Goal: Task Accomplishment & Management: Complete application form

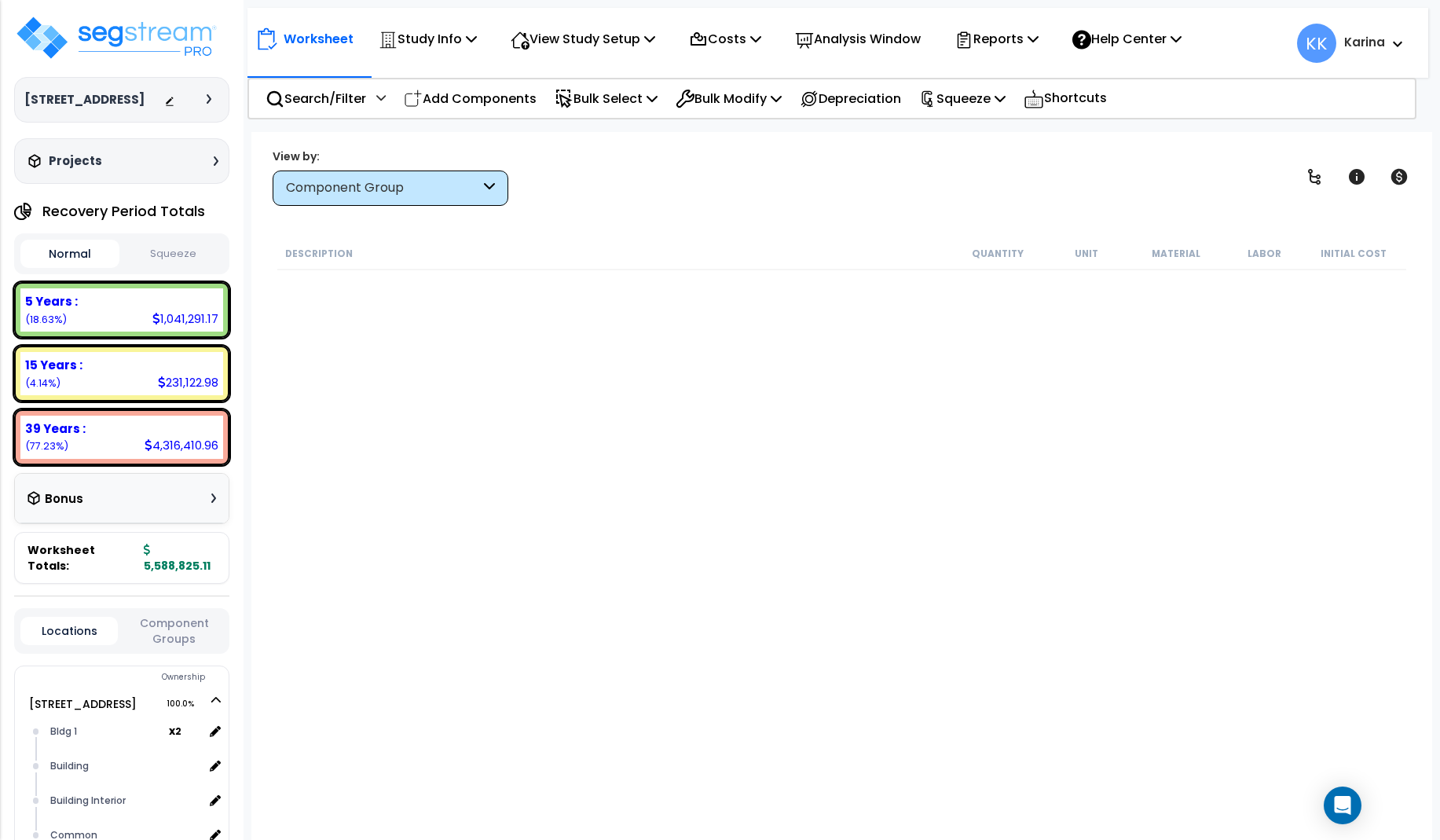
select select "3669"
select select "171718"
select select "31998"
click at [270, 606] on div "Description Quantity Unit Material Labor Initial Cost eq Receptacle devices, re…" at bounding box center [841, 518] width 1149 height 562
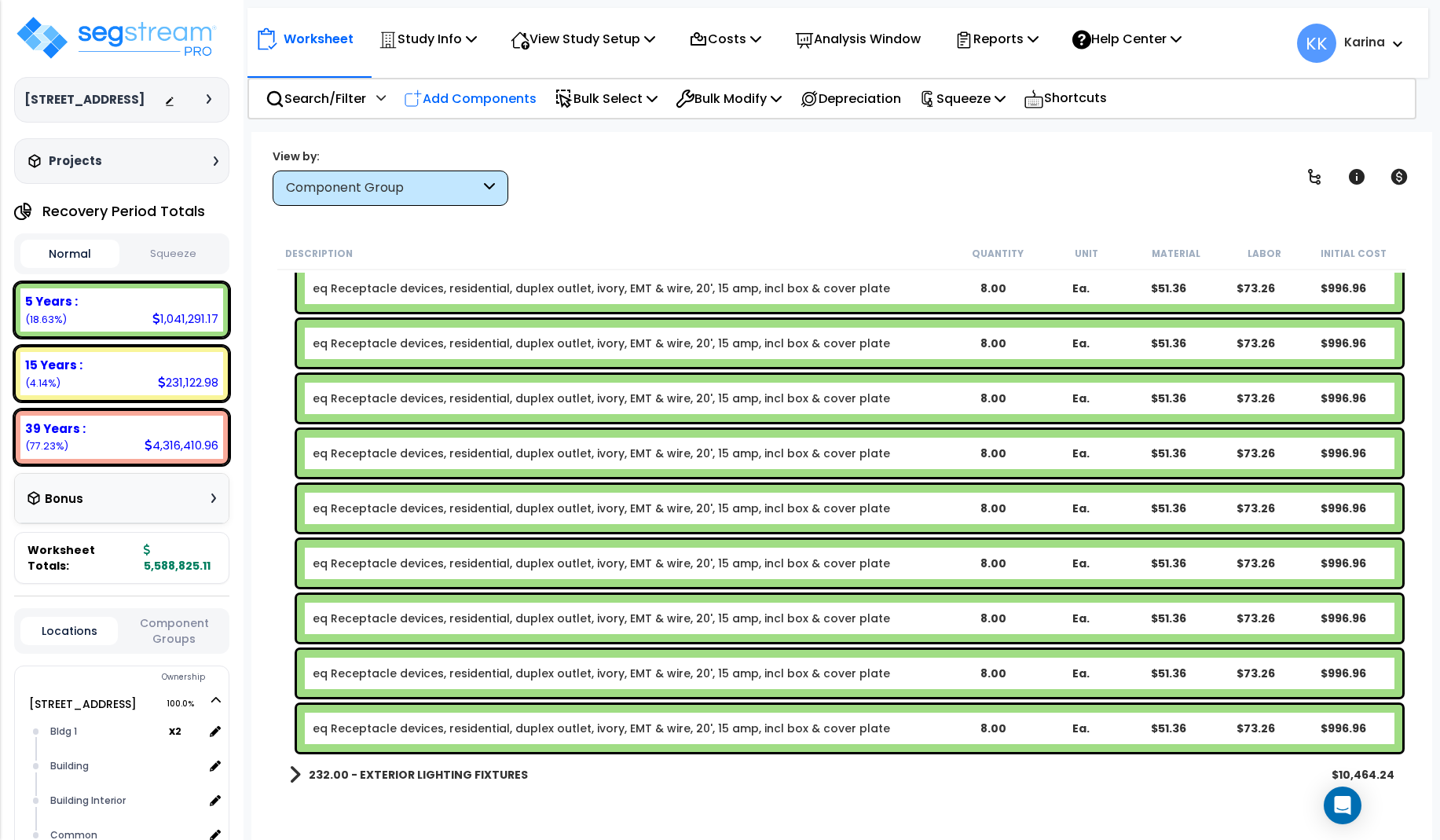
click at [499, 90] on p "Add Components" at bounding box center [470, 99] width 133 height 22
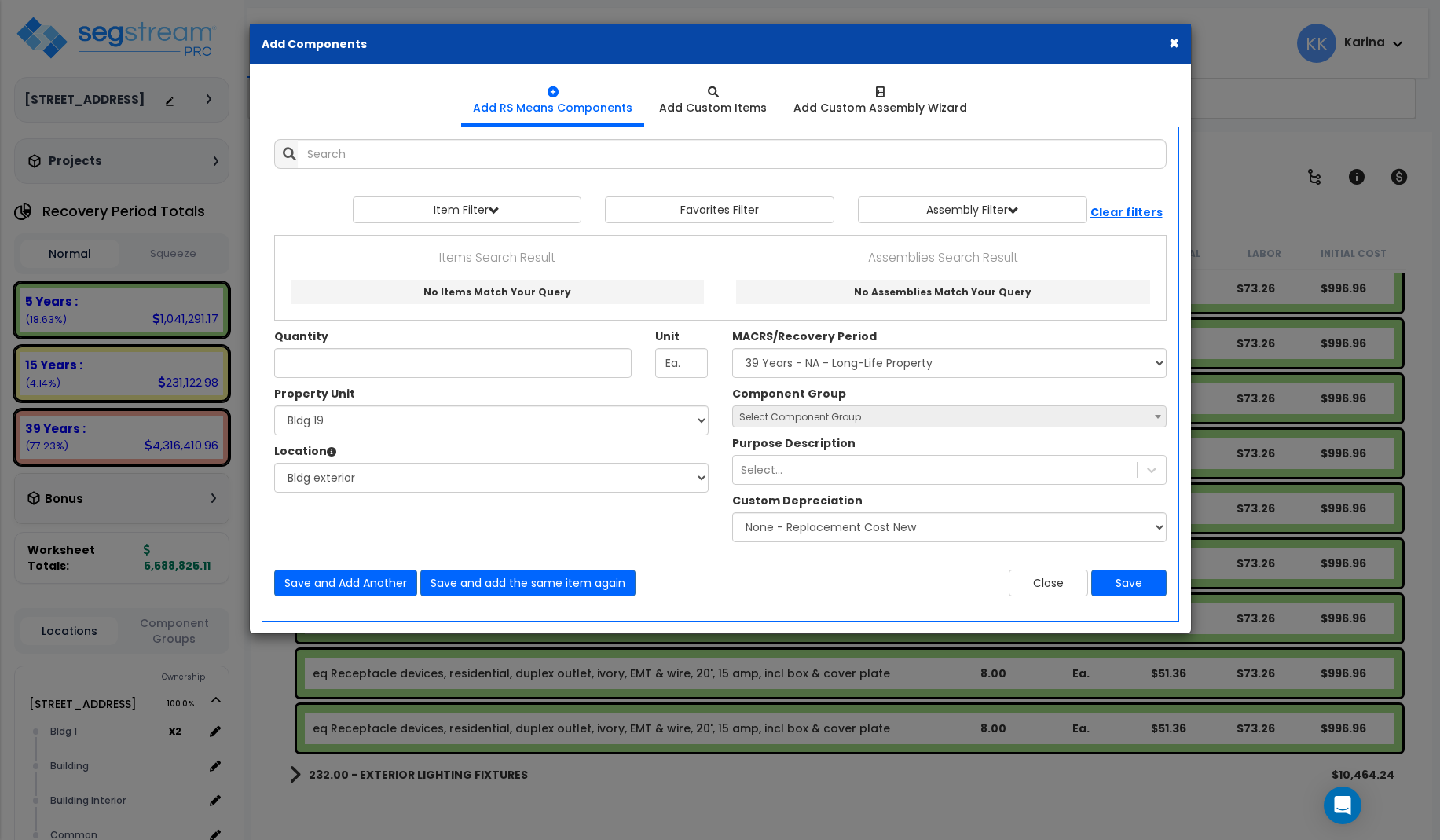
select select
click at [365, 521] on div "Property Unit Select 3620 Southmore Blvd 3620 Southmore Blvd Clone #10 3620 Sou…" at bounding box center [721, 468] width 916 height 164
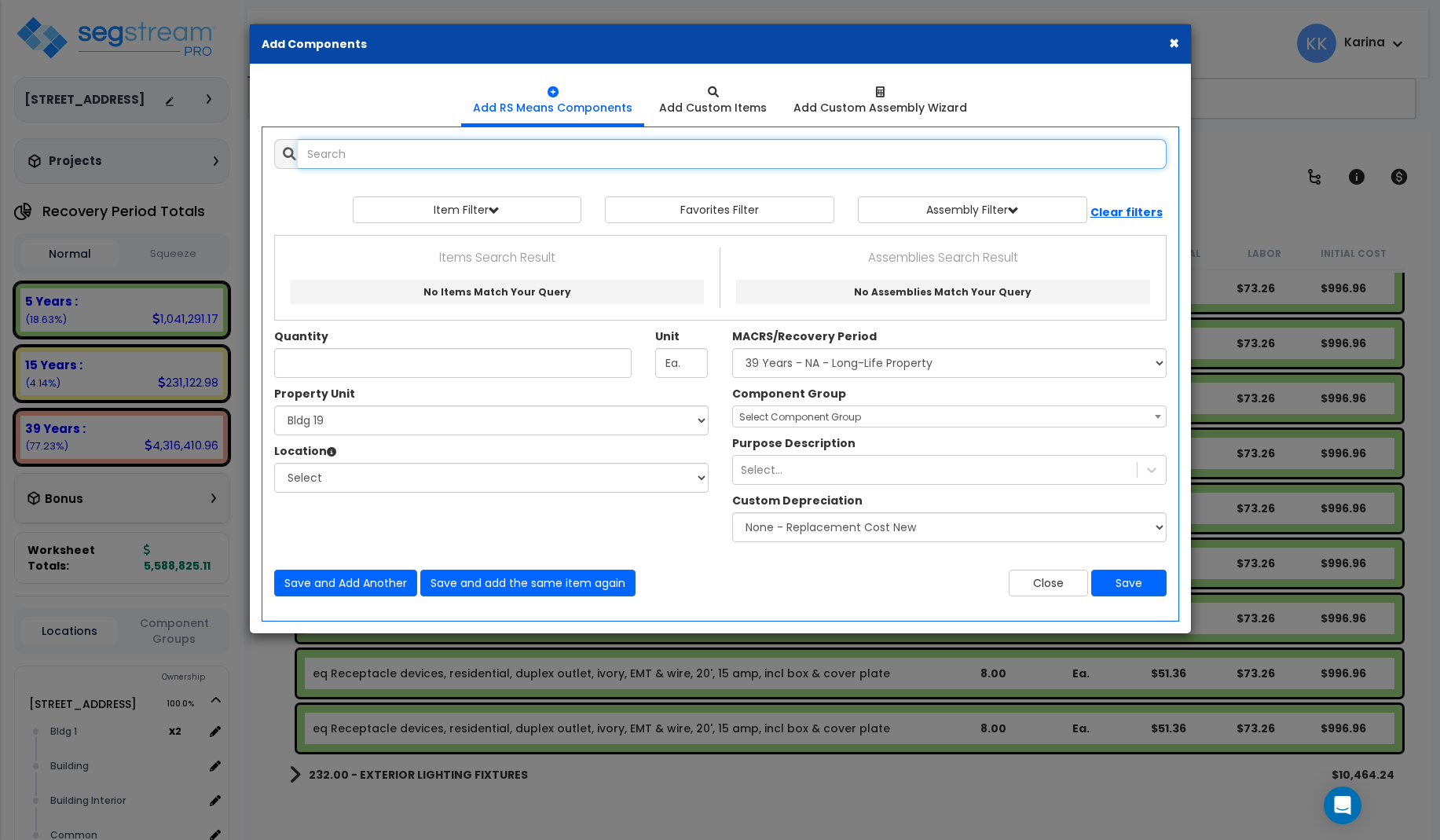
click at [406, 157] on input "text" at bounding box center [732, 154] width 869 height 30
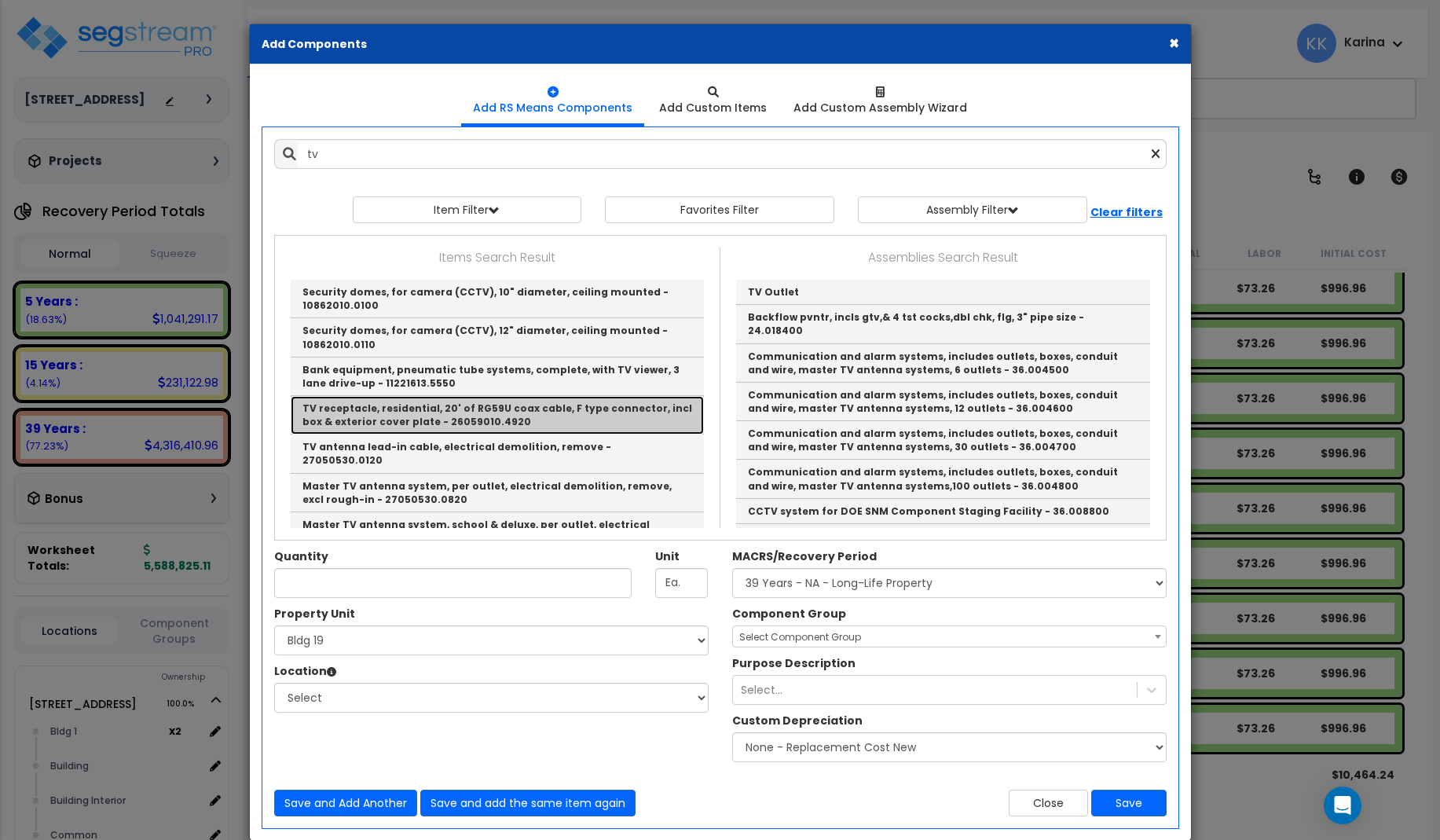
click at [376, 405] on link "TV receptacle, residential, 20' of RG59U coax cable, F type connector, incl box…" at bounding box center [497, 415] width 413 height 38
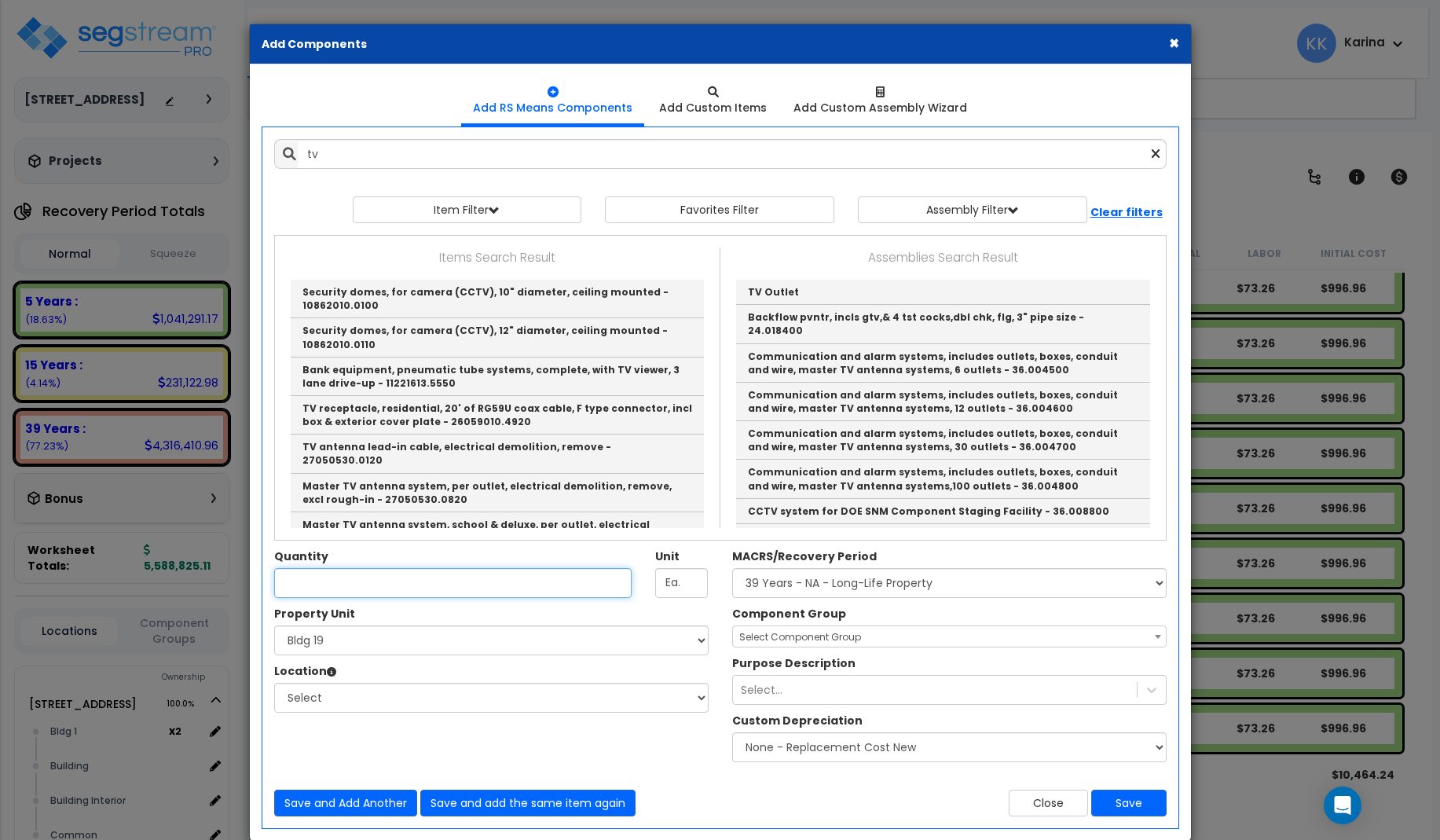
type input "TV receptacle, residential, 20' of RG59U coax cable, F type connector, incl box…"
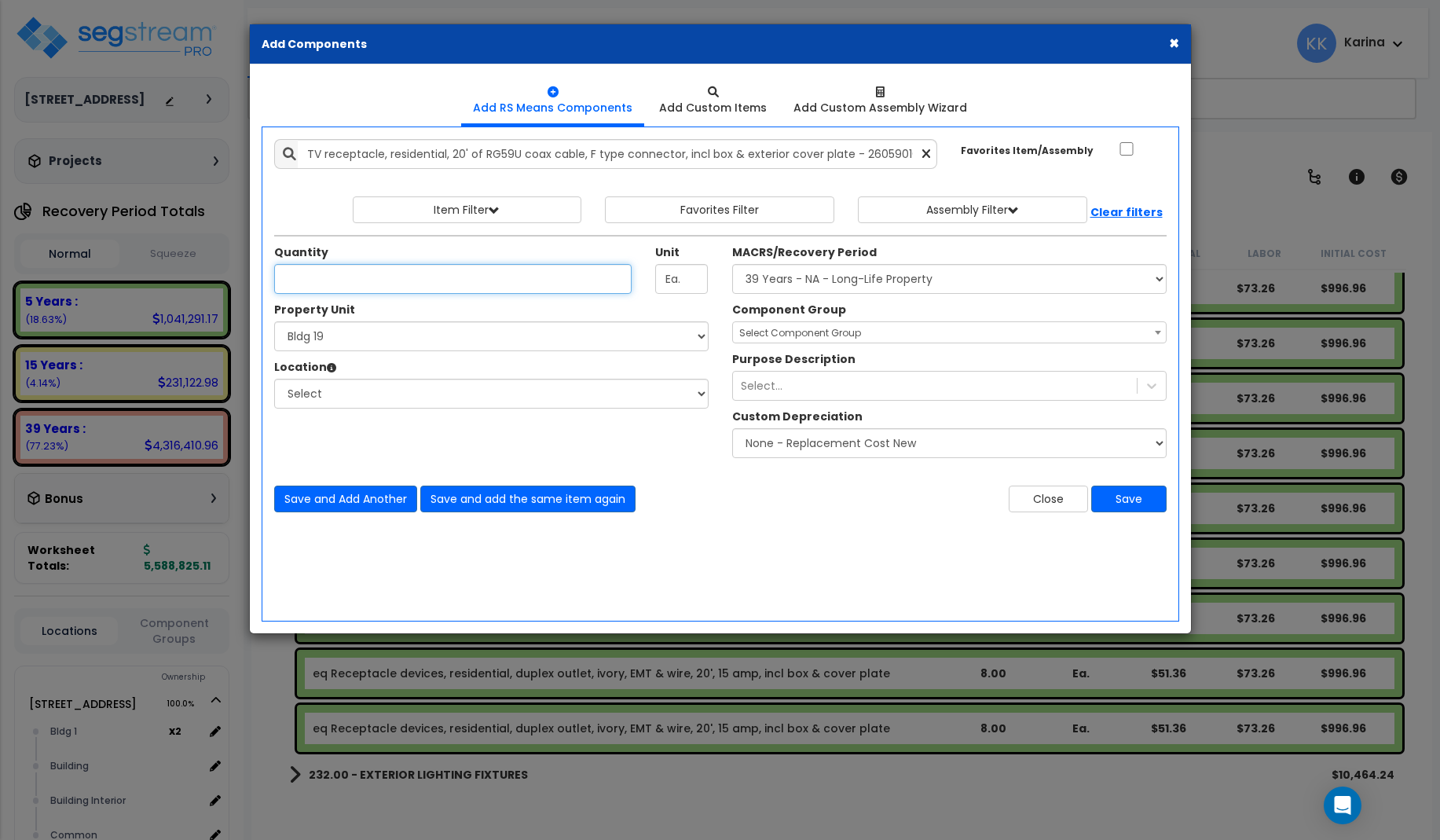
scroll to position [0, 0]
type input "4"
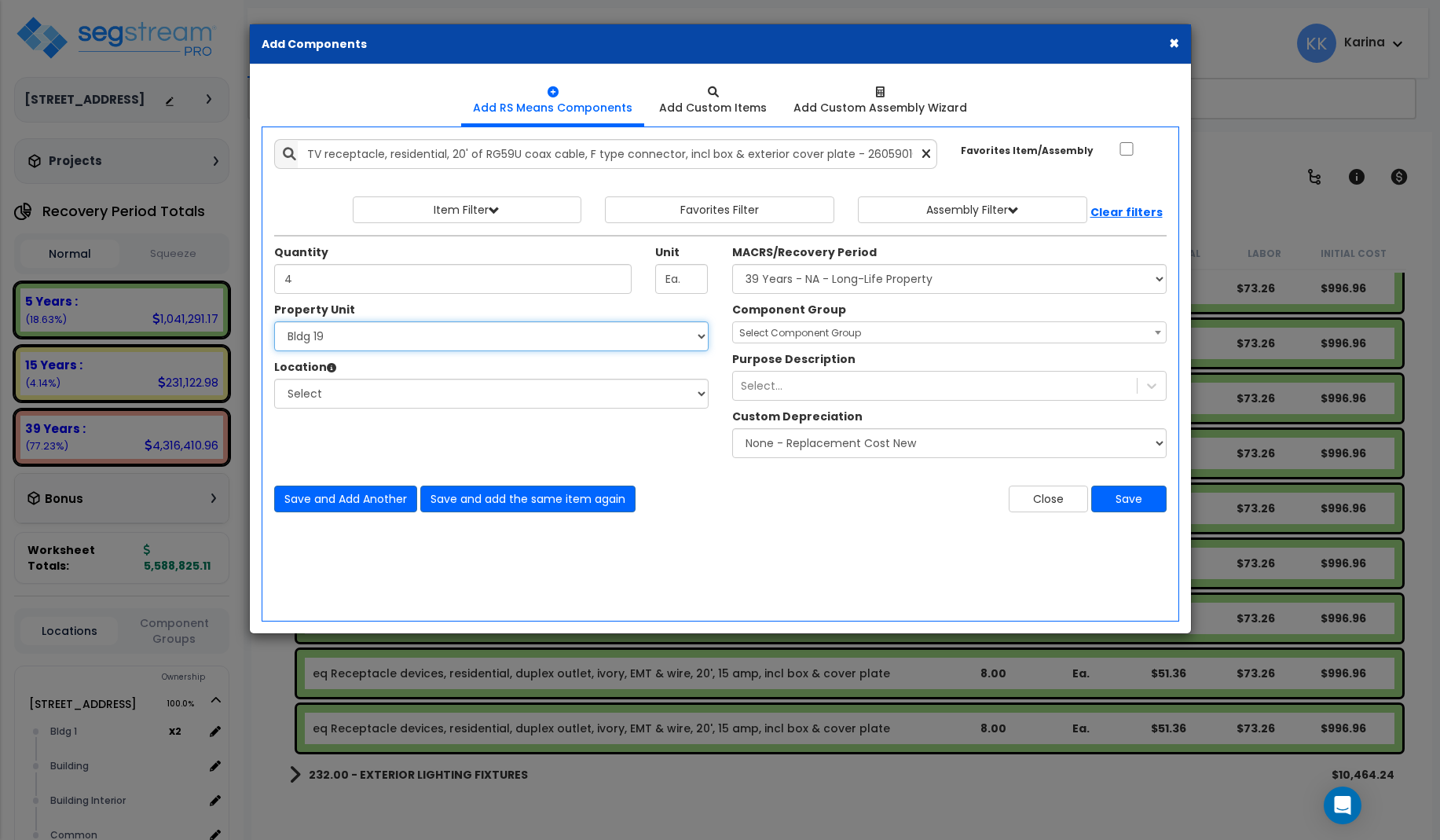
click at [274, 321] on select "Select 3620 Southmore Blvd 3620 Southmore Blvd Clone #10 3620 Southmore Blvd Cl…" at bounding box center [491, 336] width 434 height 30
select select "171660"
click option "Bldg 1" at bounding box center [0, 0] width 0 height 0
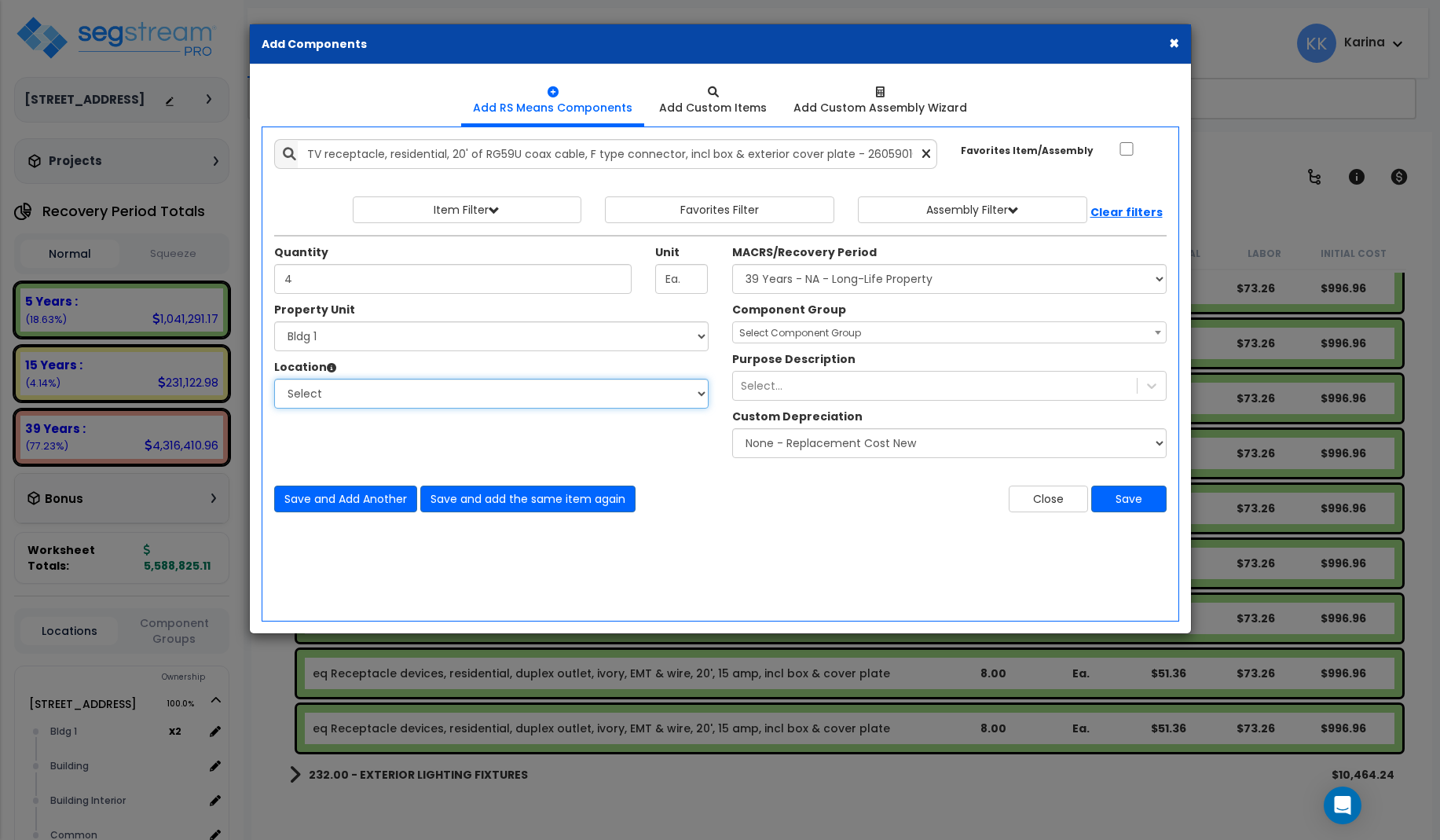
click at [274, 379] on select "Select Bath Bedrooms Bldg 1 Building Building Interior Exterior Kitchen Living …" at bounding box center [491, 393] width 434 height 30
select select "20997"
click option "Bedrooms" at bounding box center [0, 0] width 0 height 0
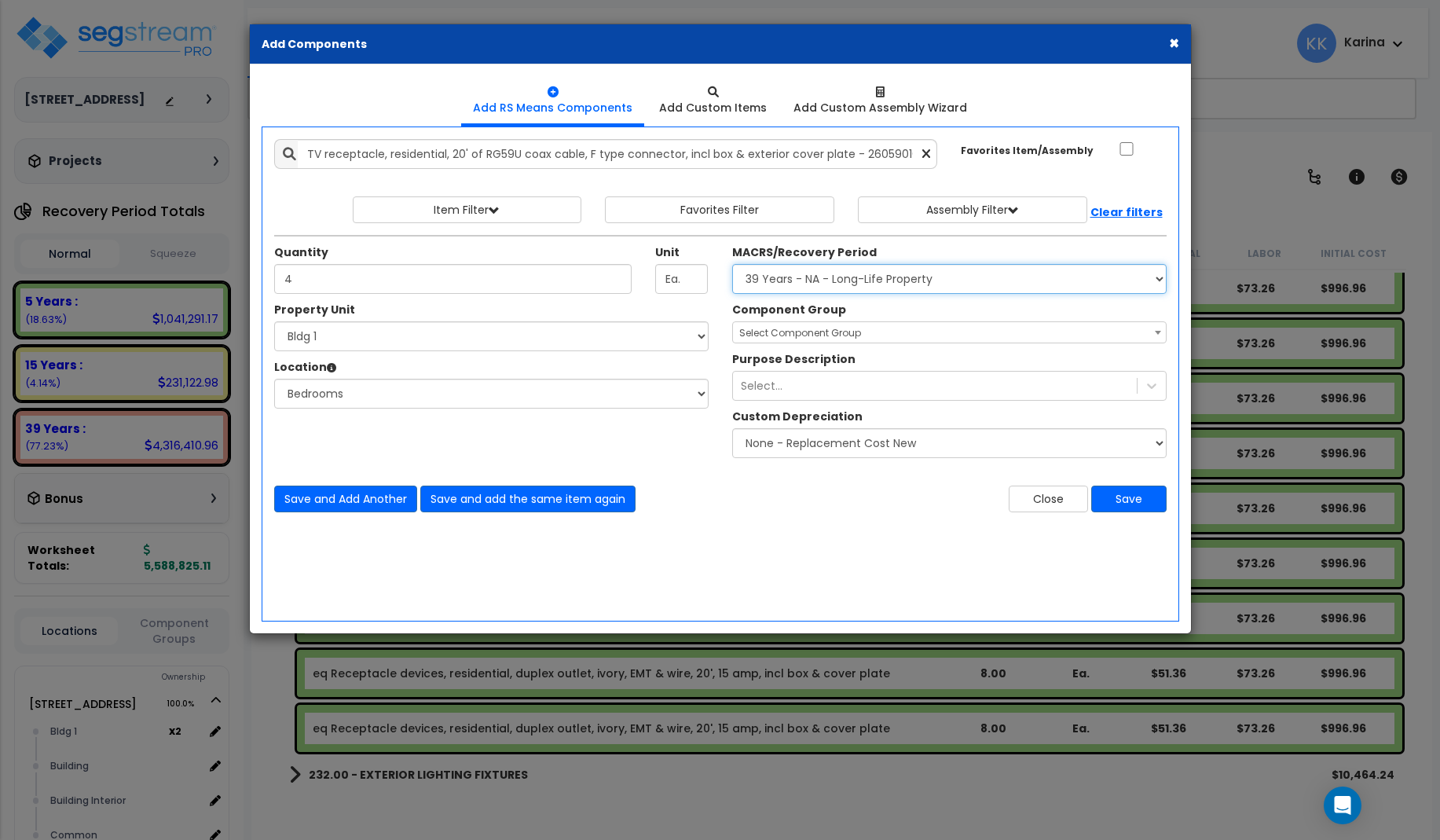
click at [732, 264] on select "Select MACRS/Recovery Period 5 Years - 57.0 - Distributive Trades & Services 5 …" at bounding box center [950, 279] width 434 height 30
select select "3667"
click option "5 Years - 57.0 - Distributive Trades & Services" at bounding box center [0, 0] width 0 height 0
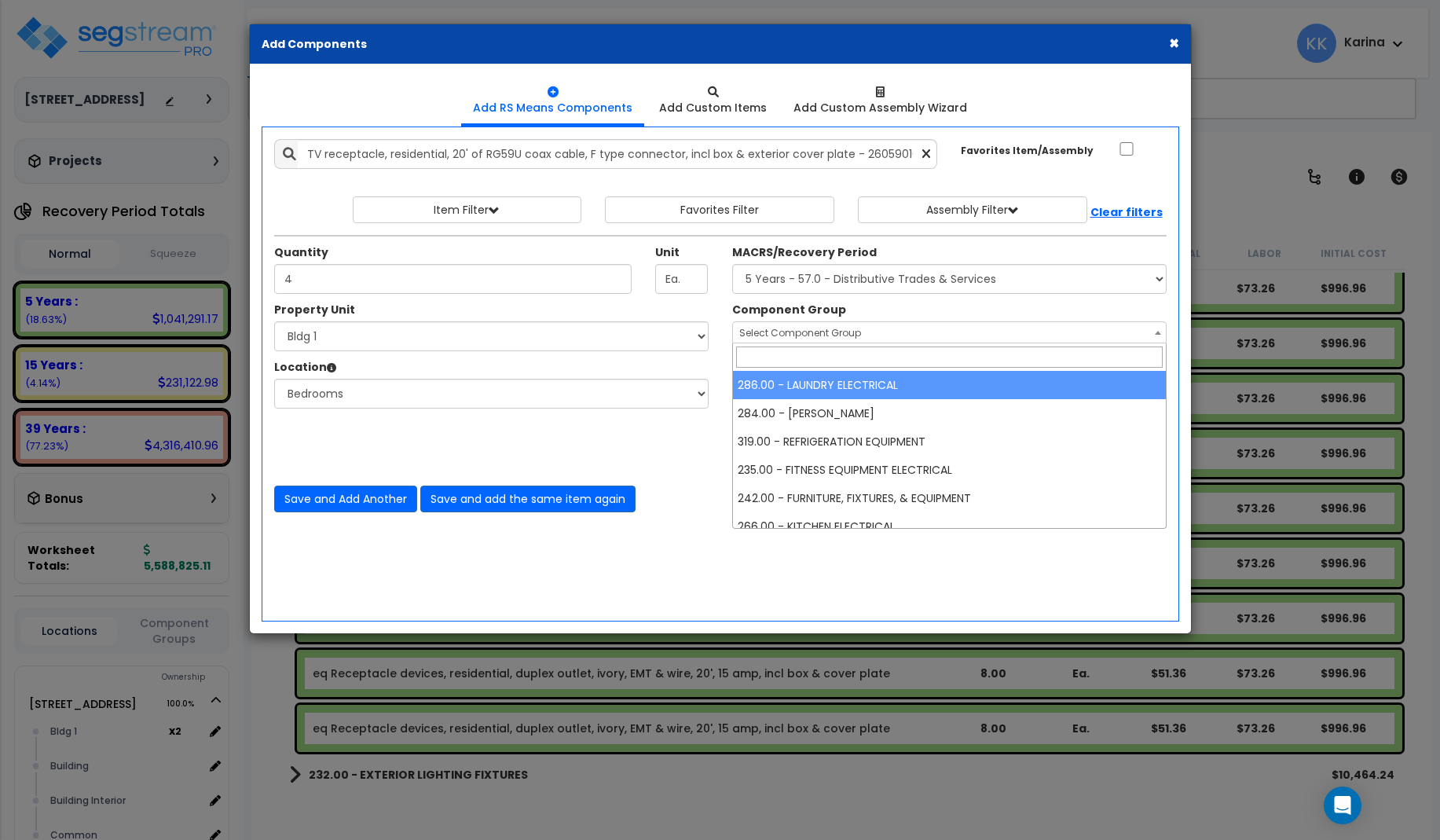
click at [774, 328] on span "Select Component Group" at bounding box center [800, 333] width 122 height 13
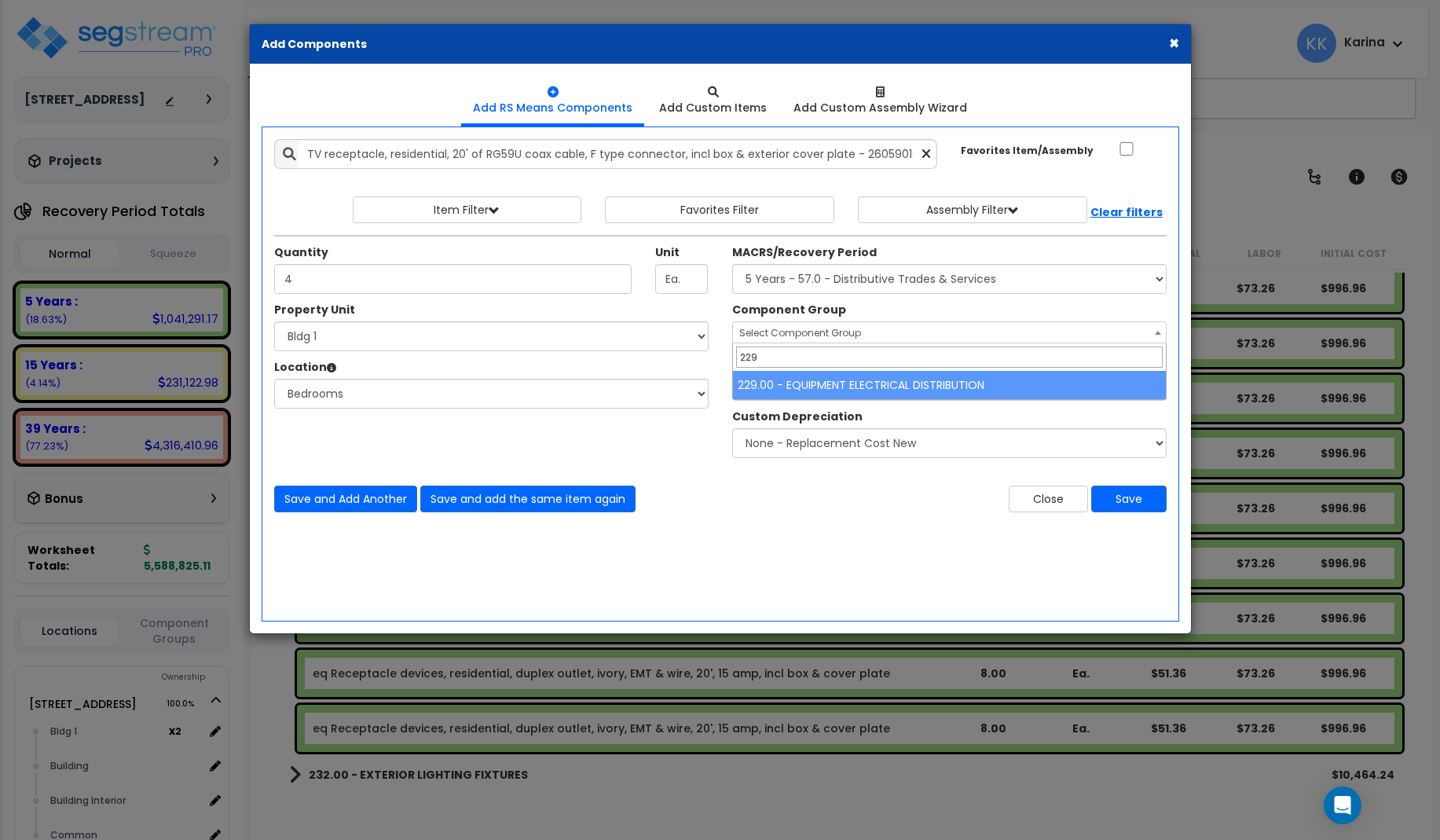
type input "229"
select select "57033"
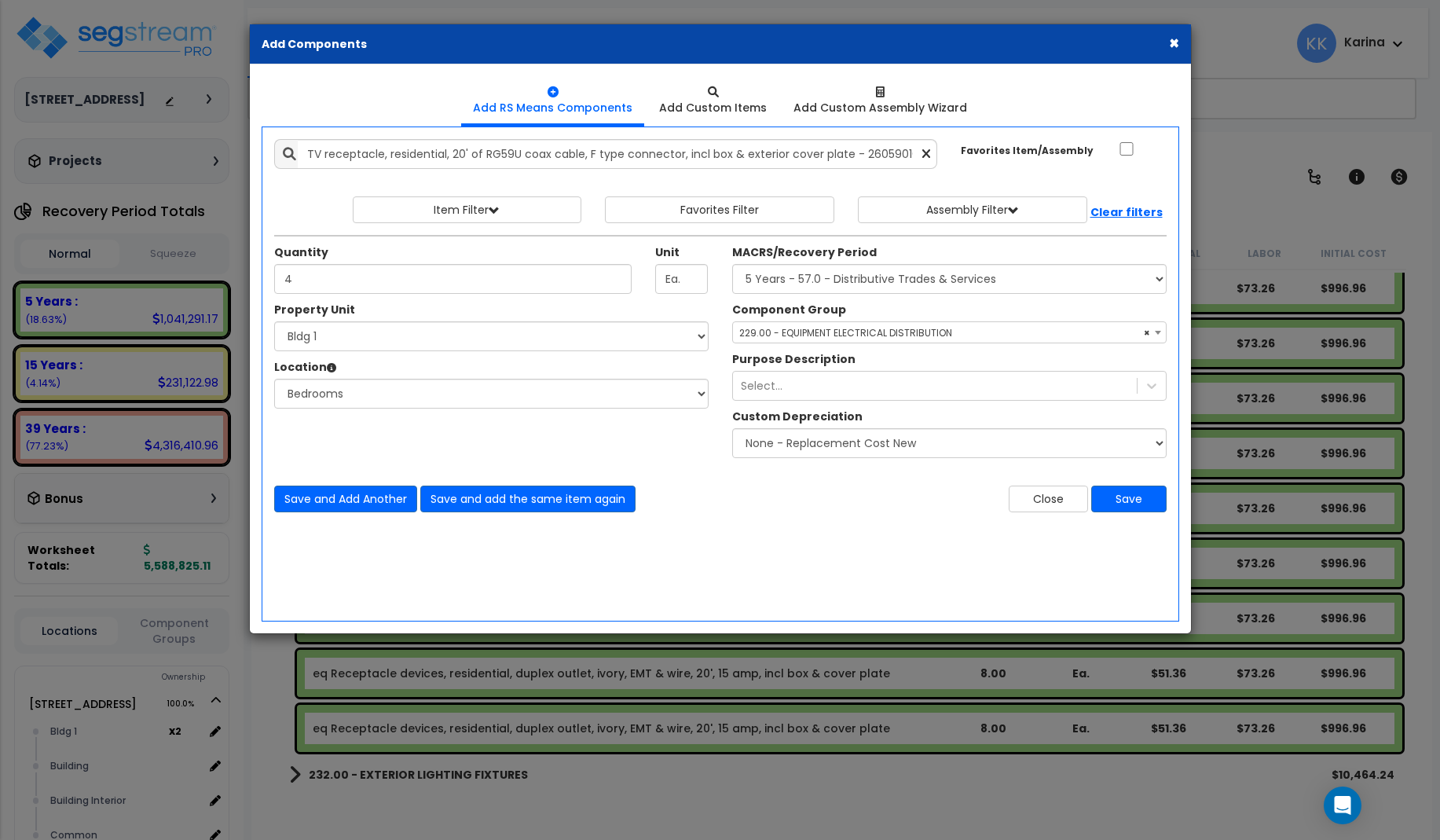
click at [361, 555] on div "Add Items Add Assemblies Both" at bounding box center [721, 374] width 918 height 495
click at [501, 493] on button "Save and add the same item again" at bounding box center [528, 499] width 215 height 27
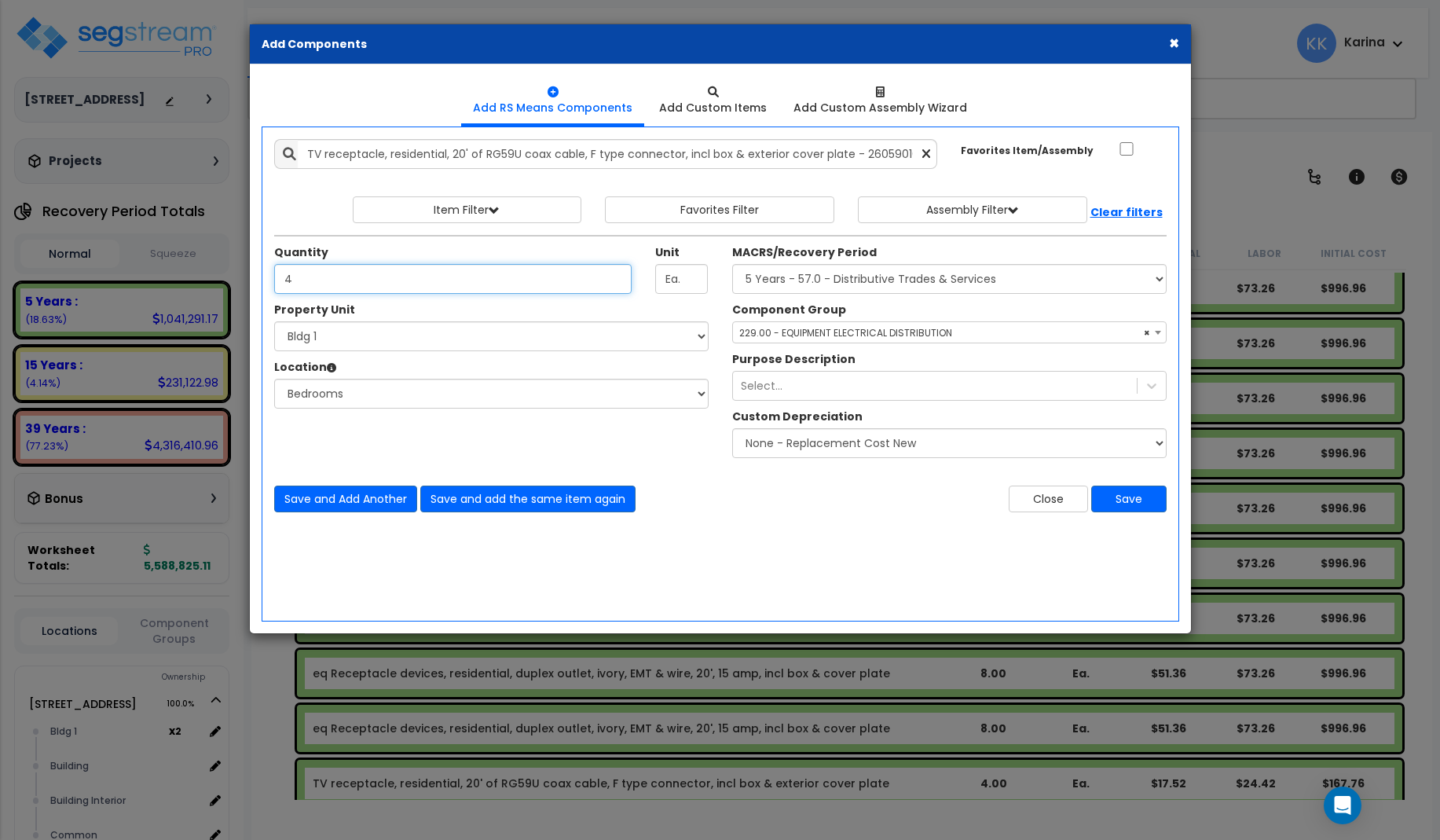
type input "4"
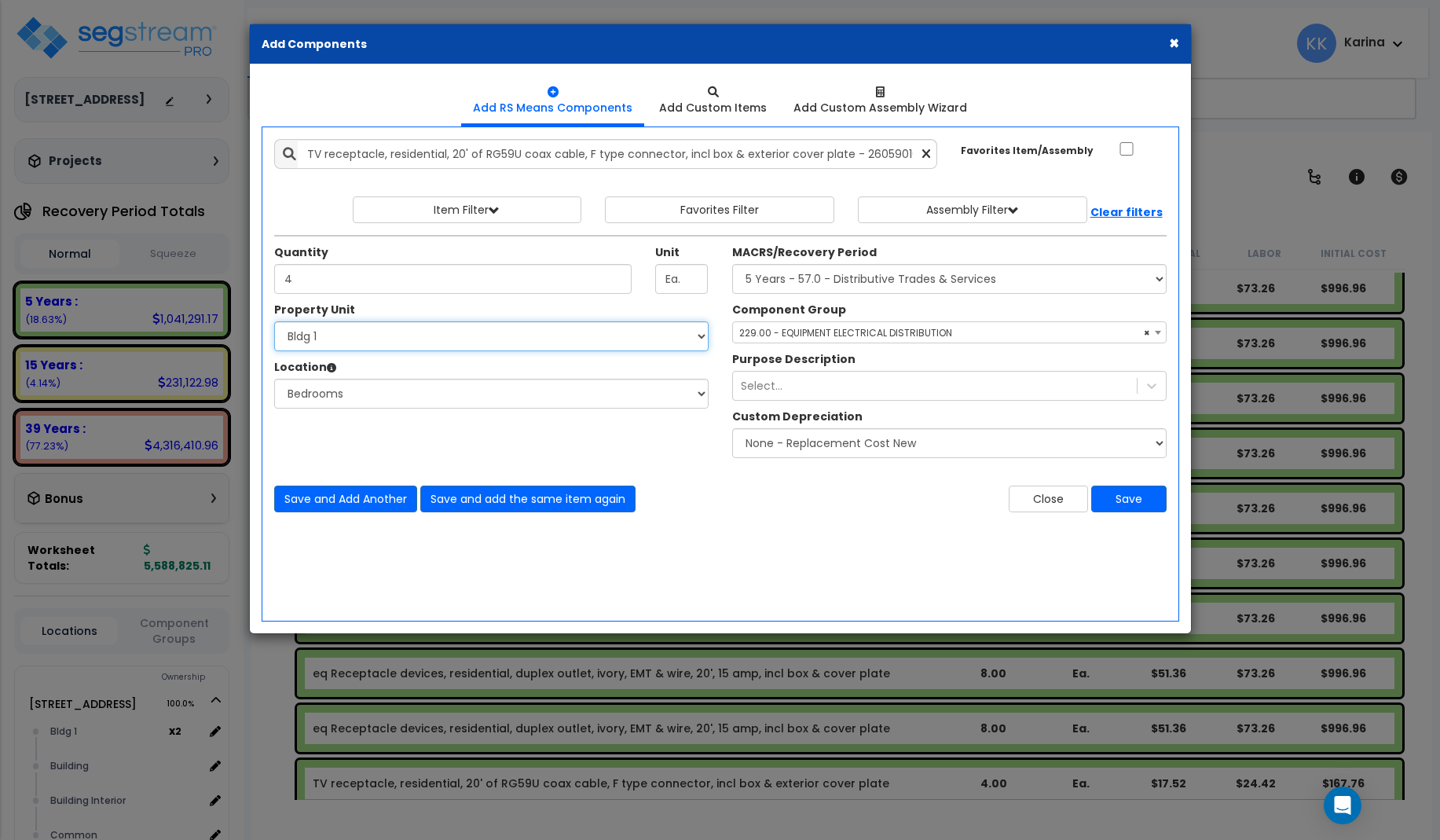
click at [274, 321] on select "Select 3620 Southmore Blvd 3620 Southmore Blvd Clone #10 3620 Southmore Blvd Cl…" at bounding box center [491, 336] width 434 height 30
select select "171701"
click option "Bldg 2" at bounding box center [0, 0] width 0 height 0
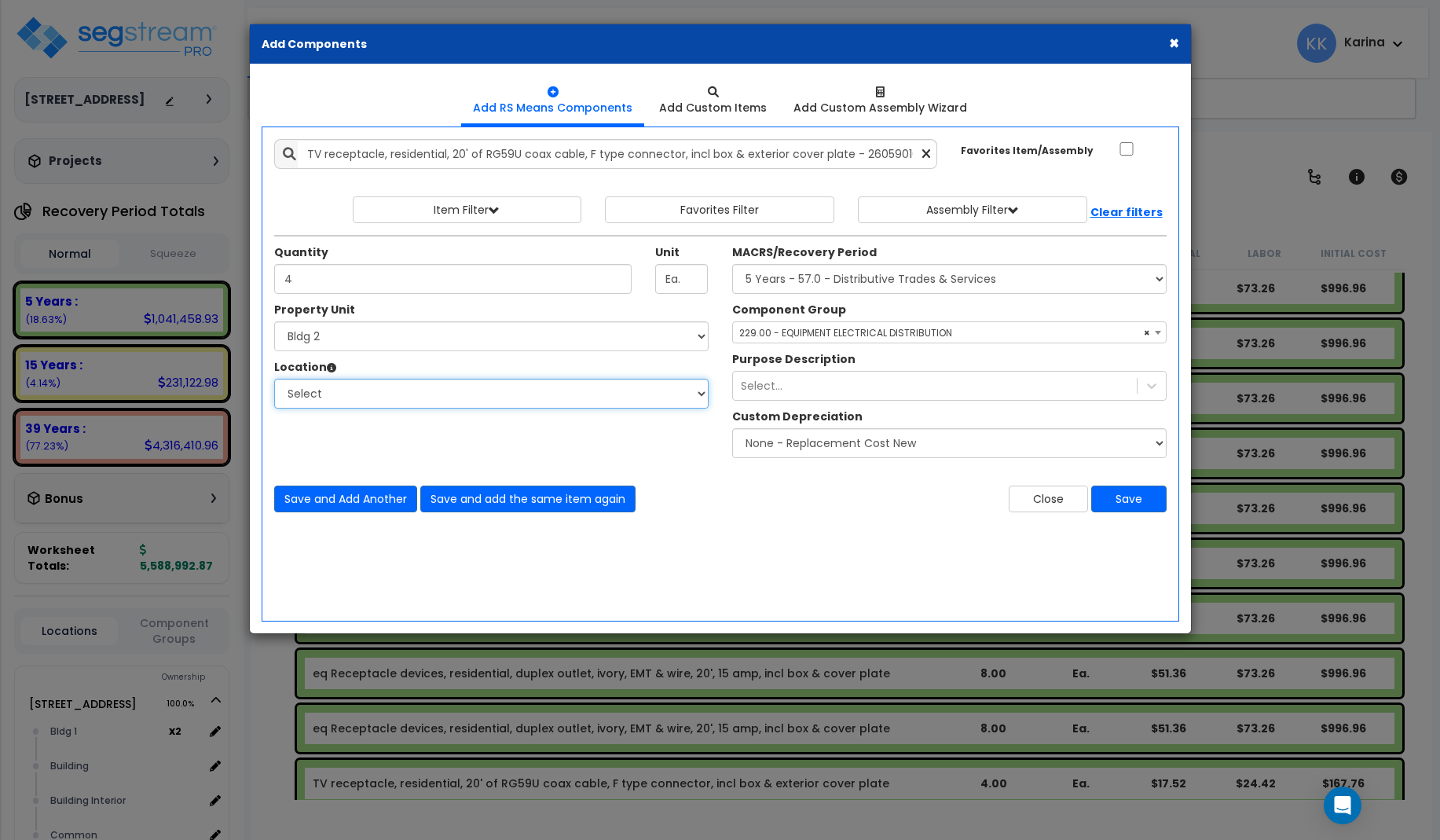
click at [274, 379] on select "Select Bath Bedrooms Bldg exterior Kitchen Living Site Exterior Add Additional …" at bounding box center [491, 393] width 434 height 30
select select "20997"
click option "Bedrooms" at bounding box center [0, 0] width 0 height 0
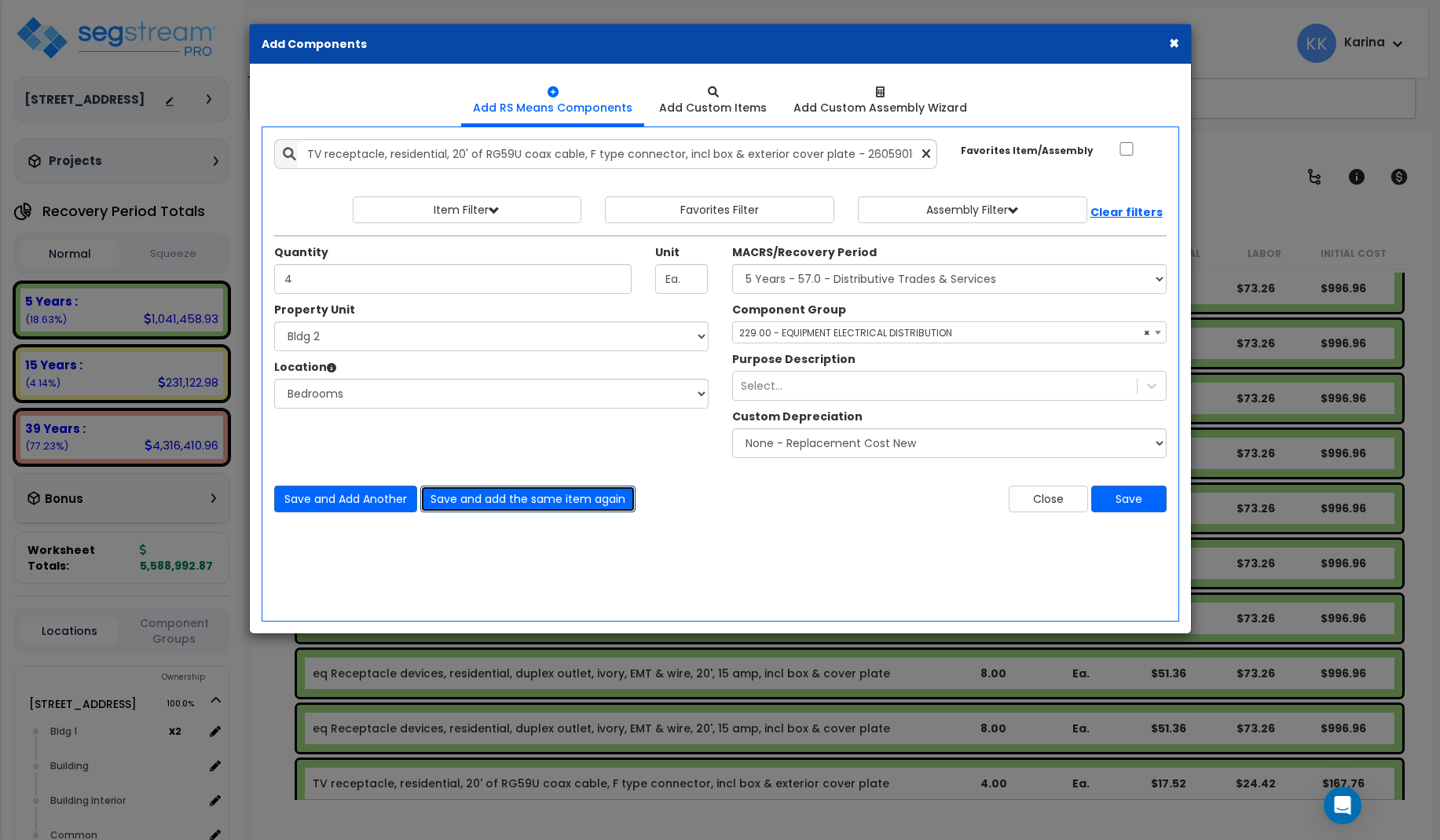
click at [562, 494] on button "Save and add the same item again" at bounding box center [528, 499] width 215 height 27
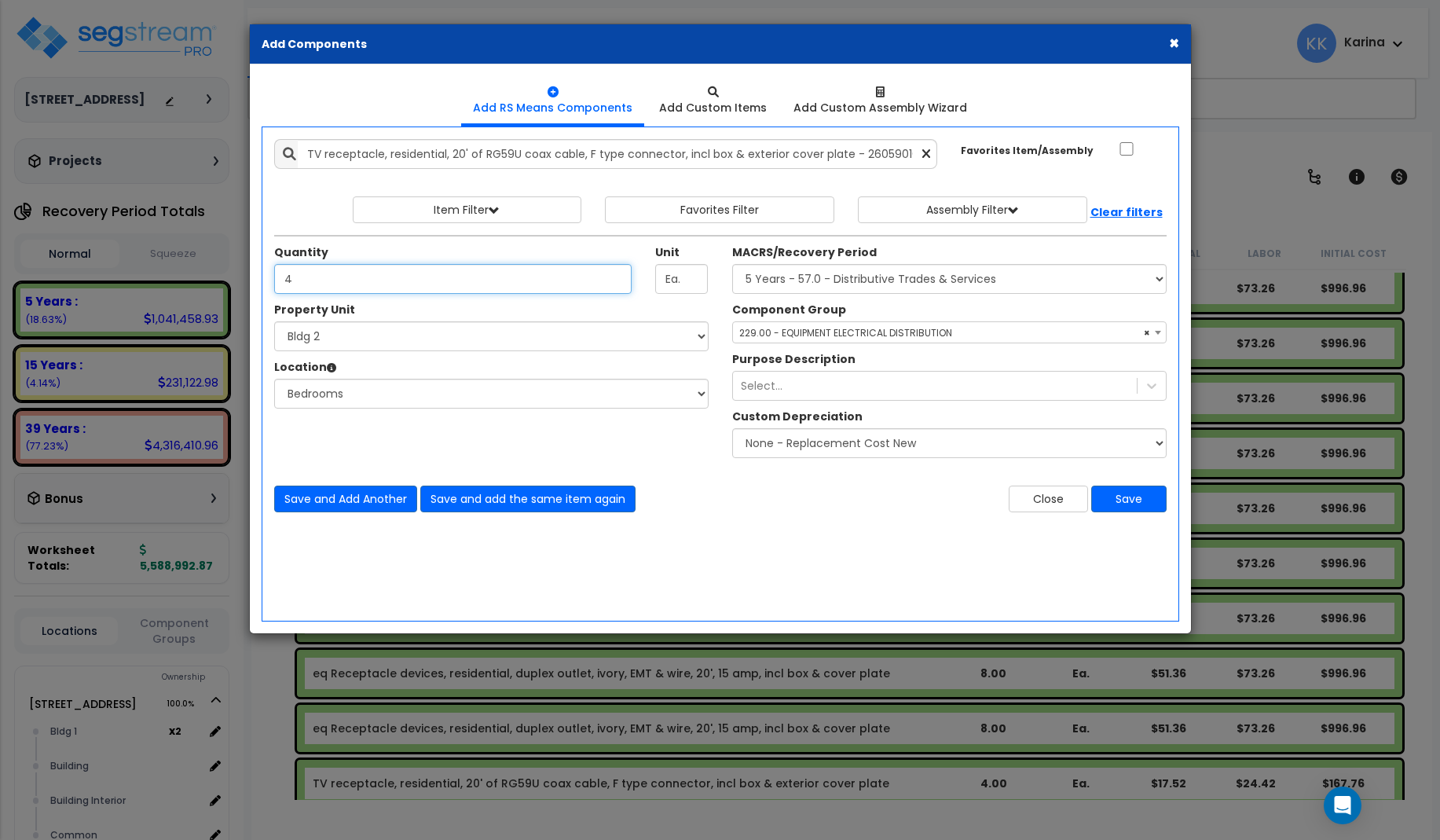
type input "4"
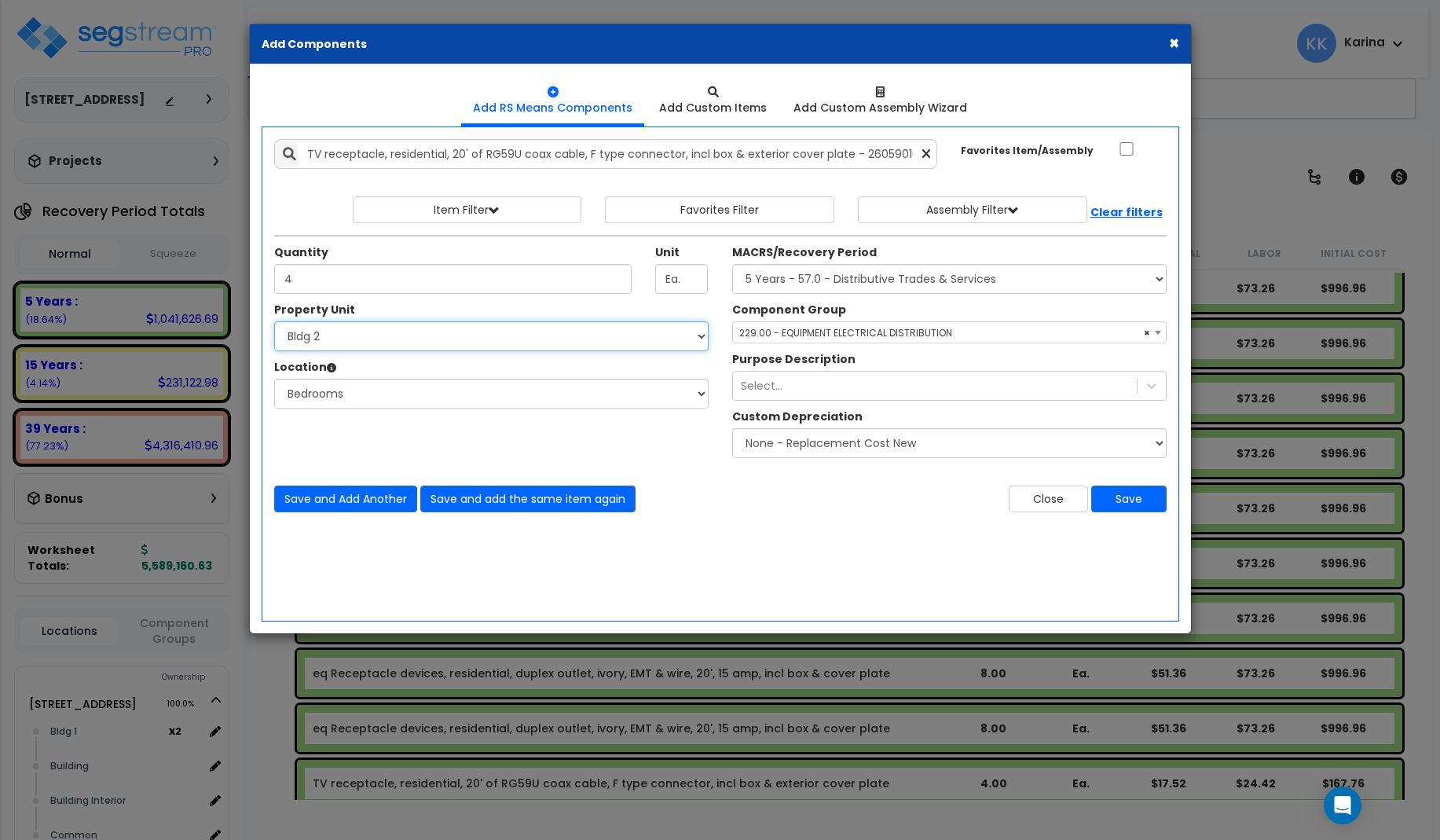
click at [274, 321] on select "Select 3620 Southmore Blvd 3620 Southmore Blvd Clone #10 3620 Southmore Blvd Cl…" at bounding box center [491, 336] width 434 height 30
select select "171702"
click option "Bldg 3" at bounding box center [0, 0] width 0 height 0
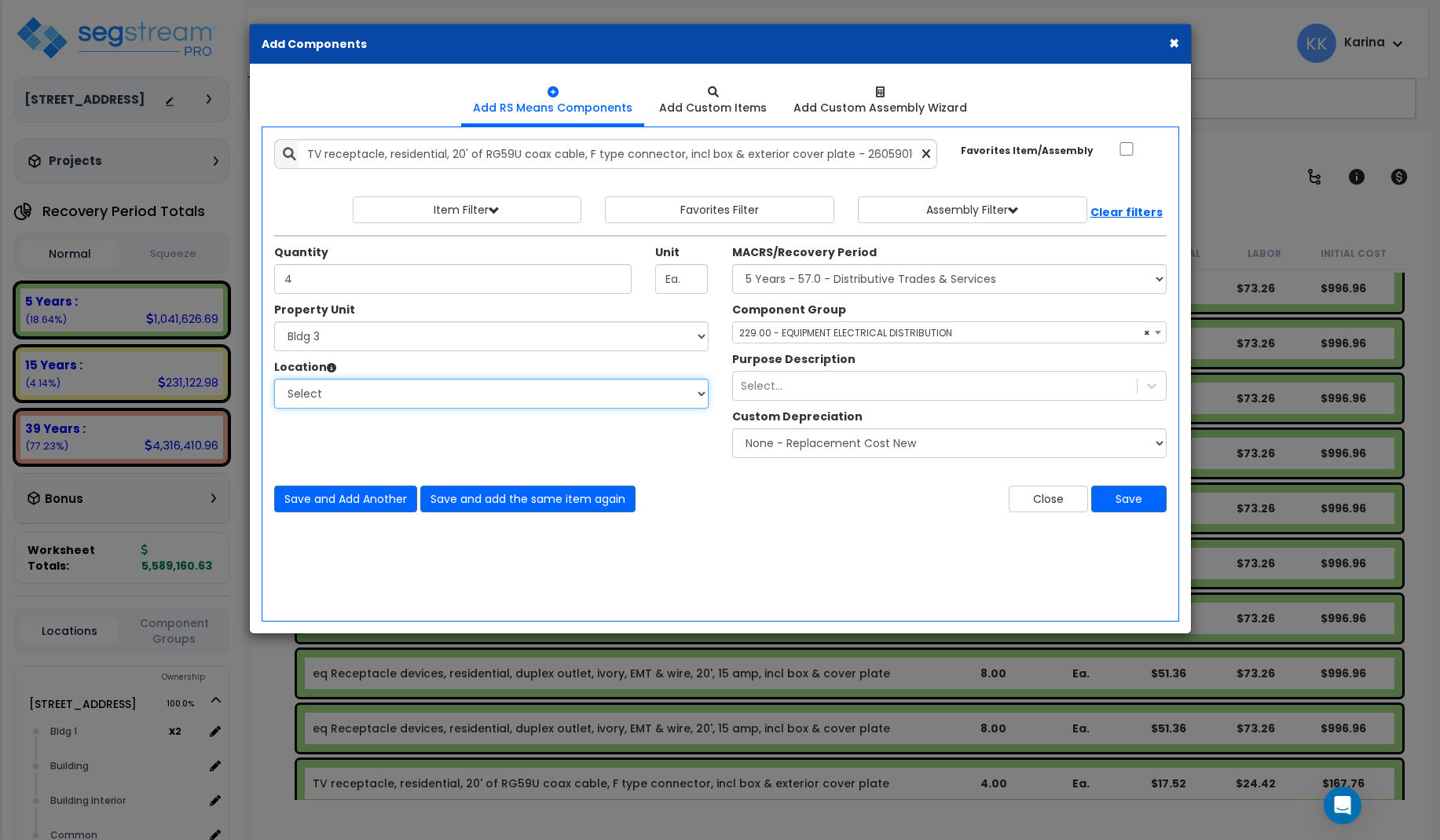
click at [274, 379] on select "Select Bath Bedrooms Bldg exterior Kitchen Living Site Exterior Add Additional …" at bounding box center [491, 393] width 434 height 30
select select "20997"
click option "Bedrooms" at bounding box center [0, 0] width 0 height 0
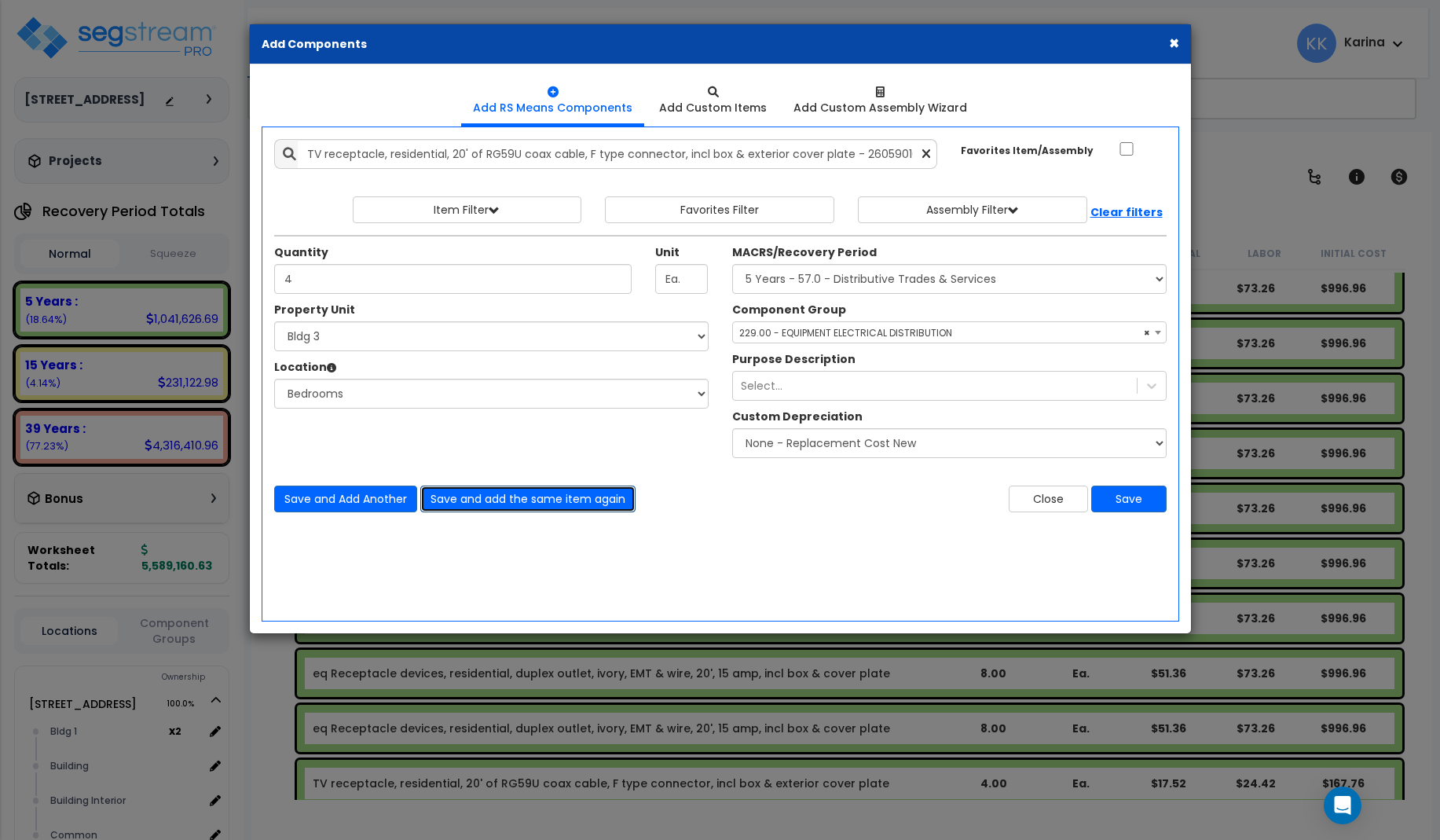
click at [525, 495] on button "Save and add the same item again" at bounding box center [528, 499] width 215 height 27
click at [334, 554] on div "Add Items Add Assemblies Both" at bounding box center [721, 374] width 918 height 495
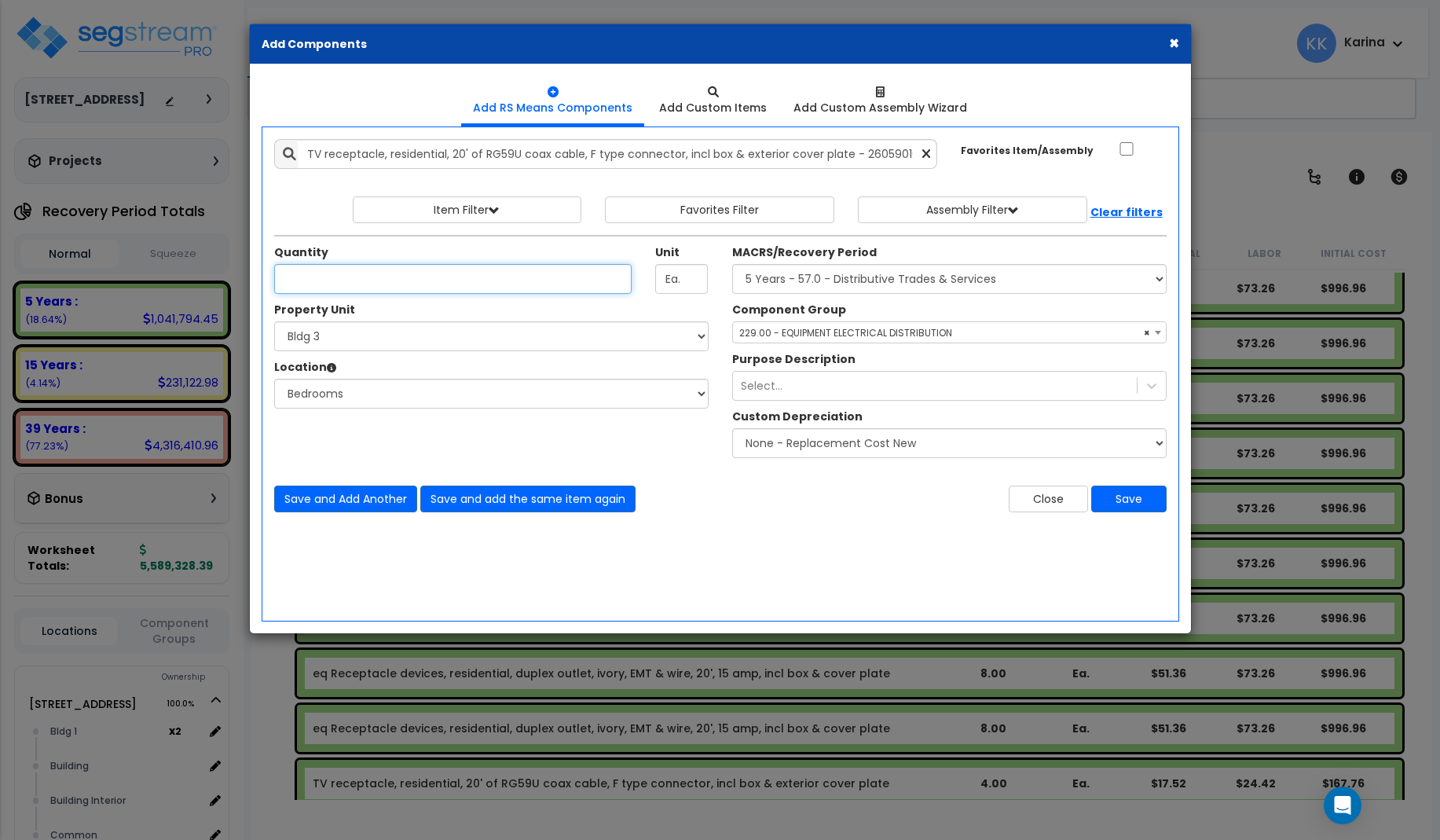
click at [325, 279] on input "Unit Quantity" at bounding box center [453, 279] width 358 height 30
type input "4"
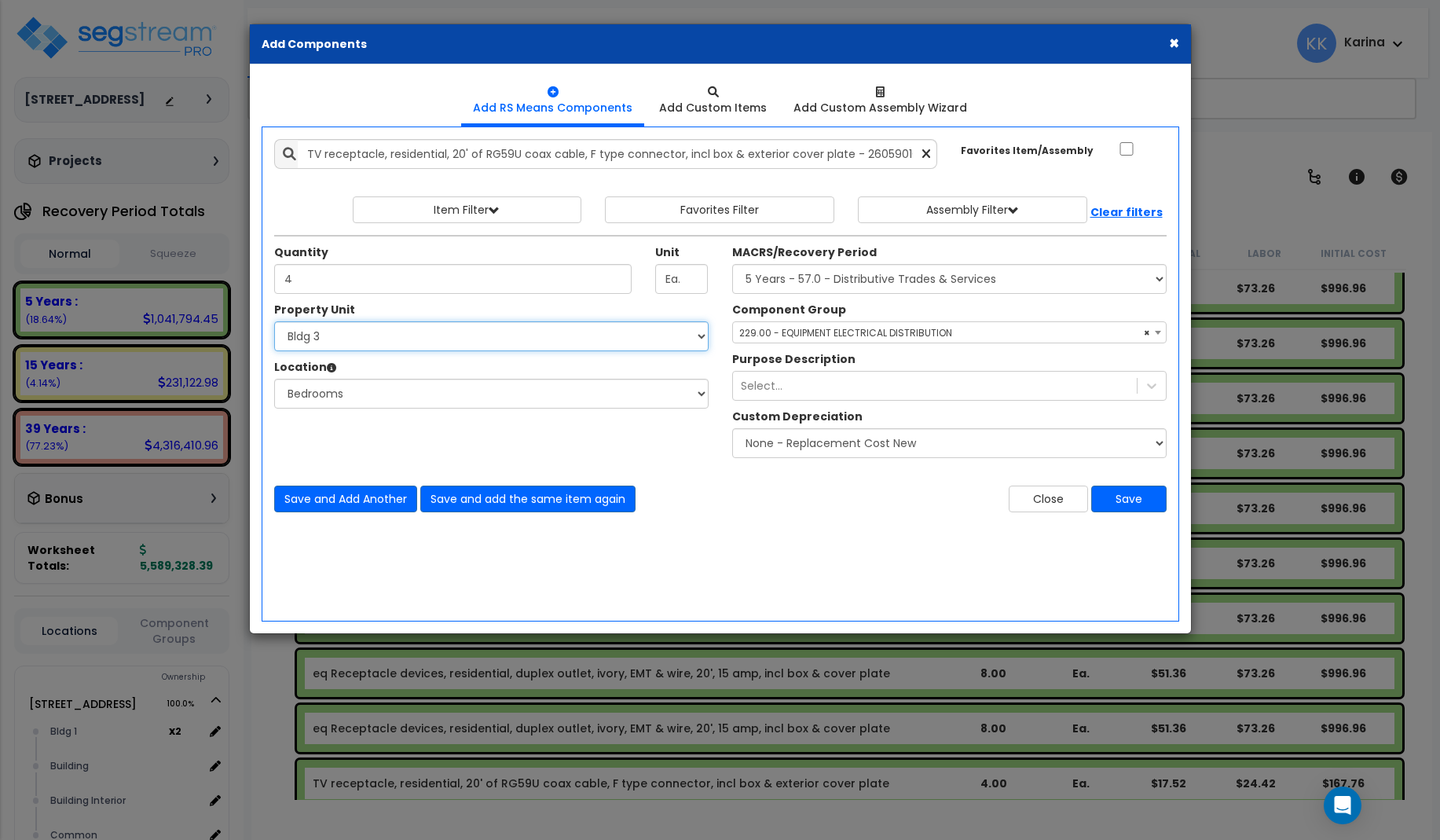
click at [274, 321] on select "Select 3620 Southmore Blvd 3620 Southmore Blvd Clone #10 3620 Southmore Blvd Cl…" at bounding box center [491, 336] width 434 height 30
select select "171703"
click option "Bldg 4" at bounding box center [0, 0] width 0 height 0
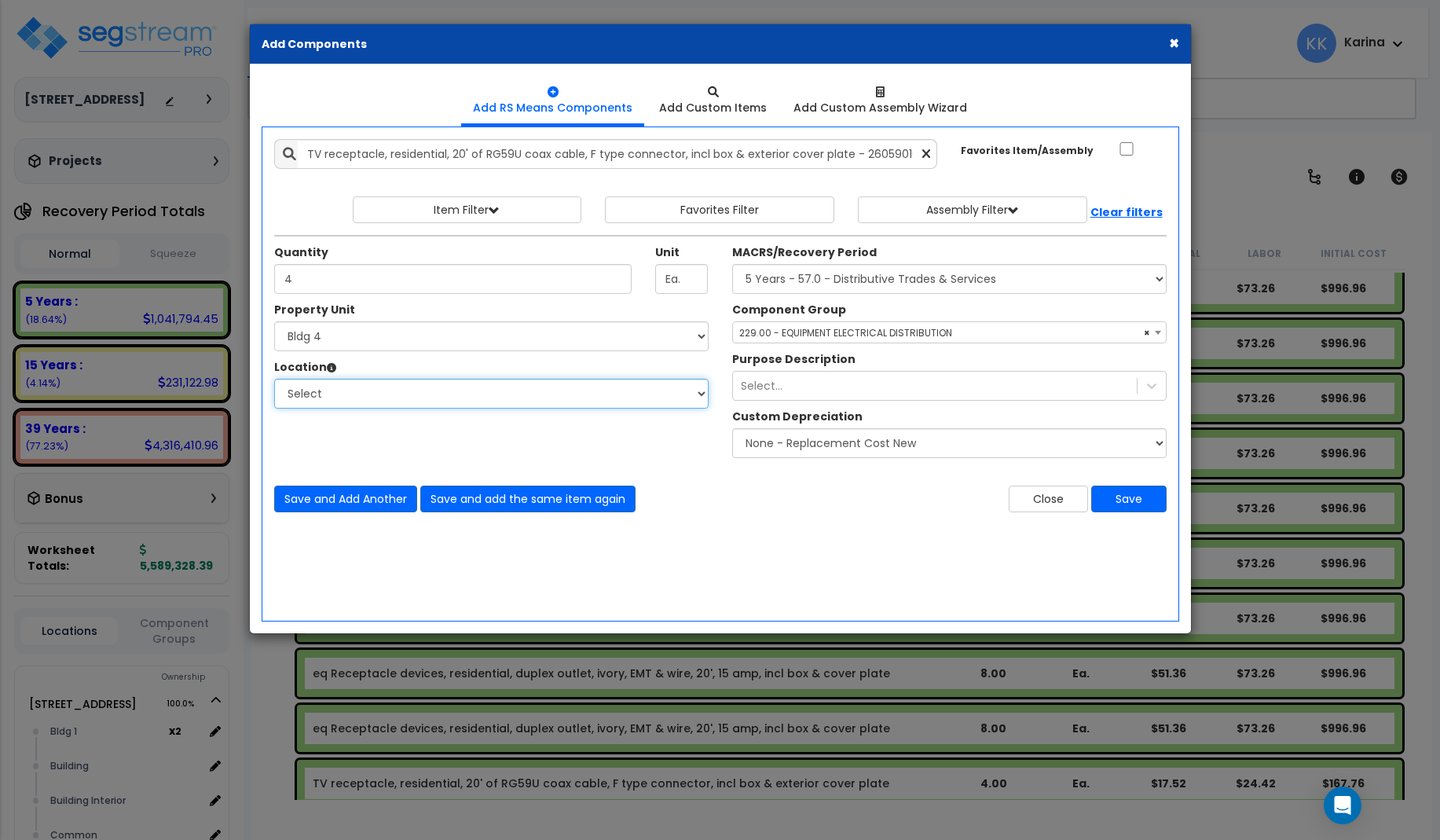
click at [274, 379] on select "Select Bath Bedrooms Bldg exterior Kitchen Living Site Exterior Add Additional …" at bounding box center [491, 393] width 434 height 30
select select "20997"
click option "Bedrooms" at bounding box center [0, 0] width 0 height 0
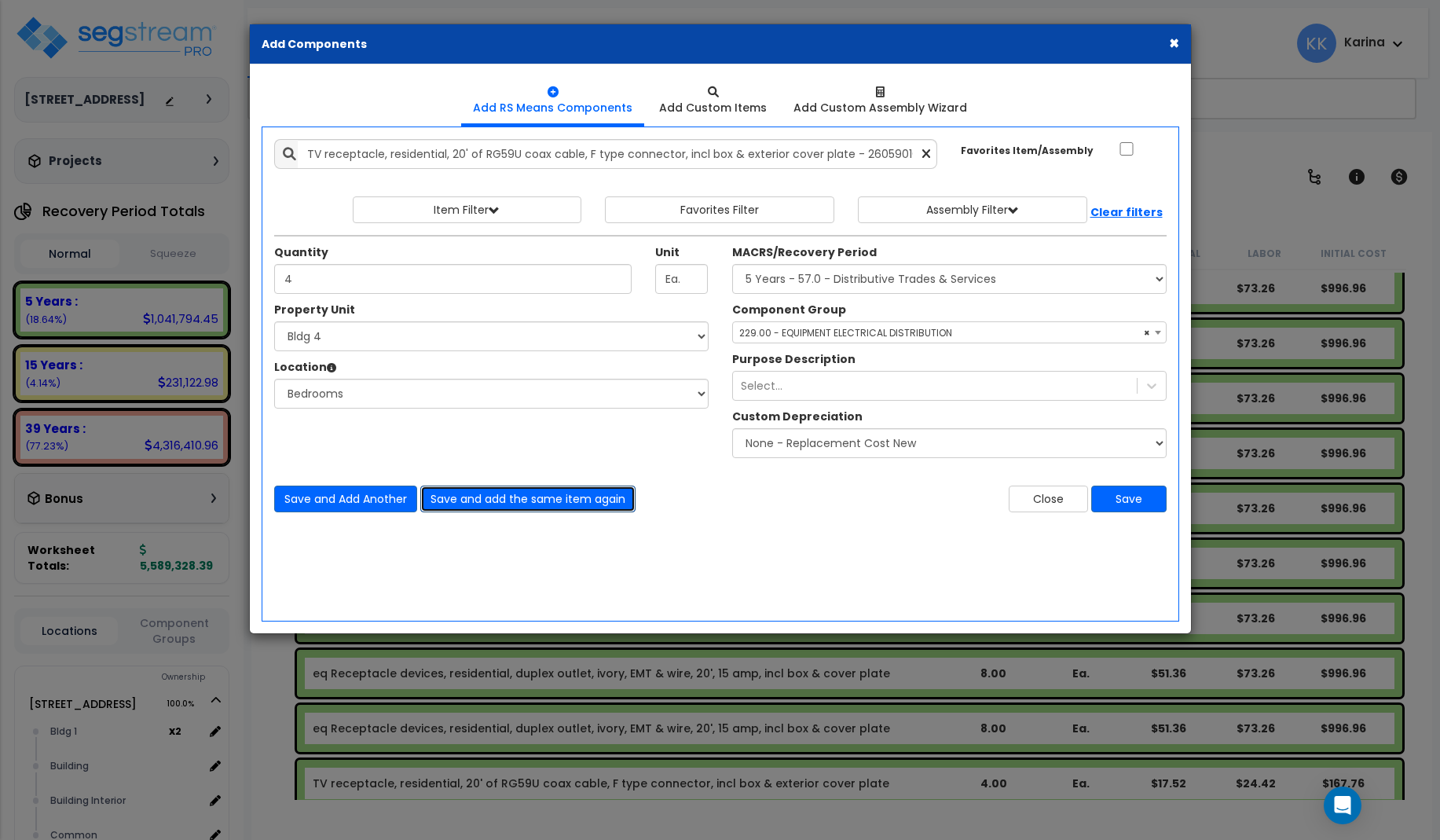
click at [476, 495] on button "Save and add the same item again" at bounding box center [528, 499] width 215 height 27
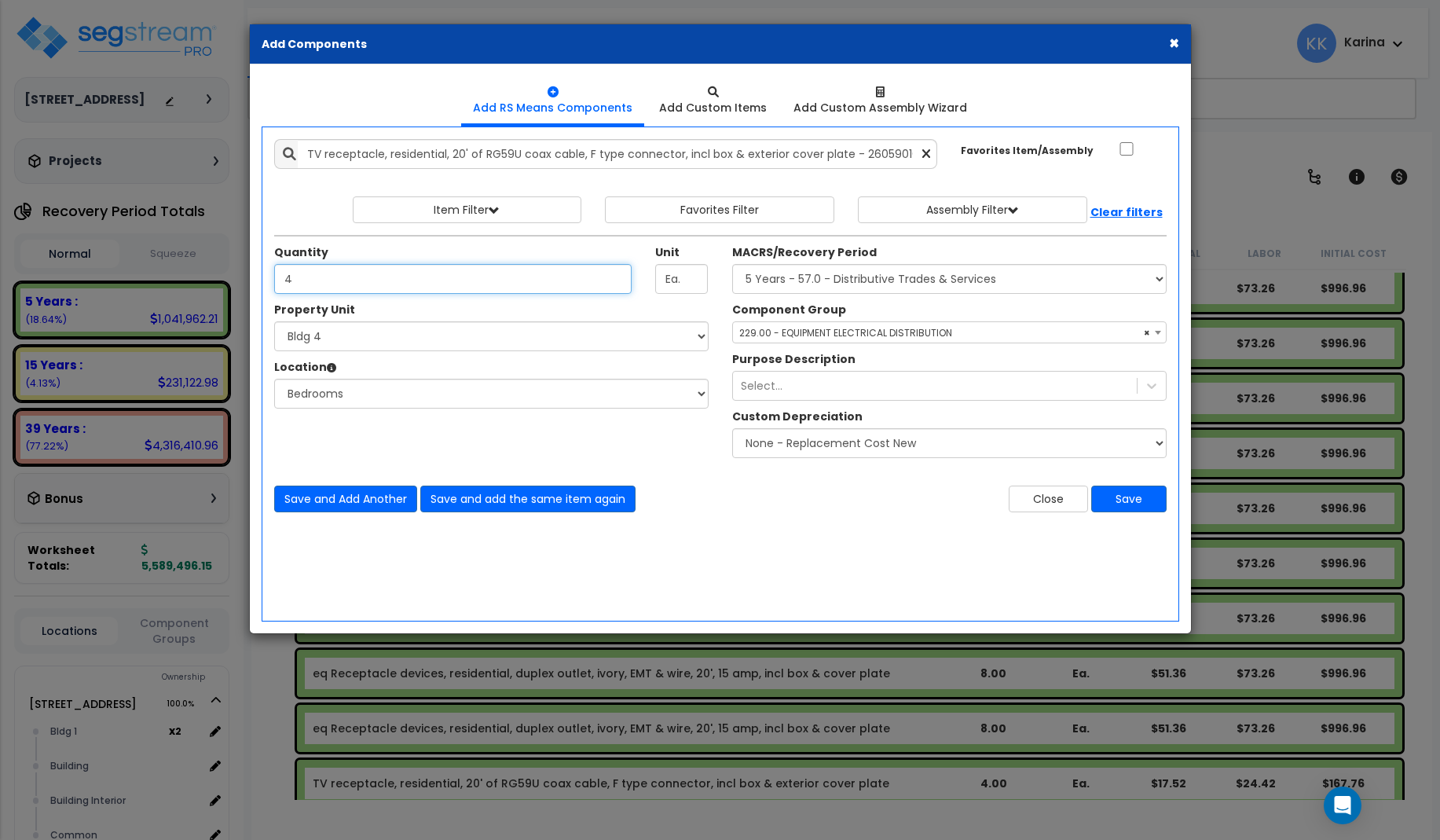
type input "4"
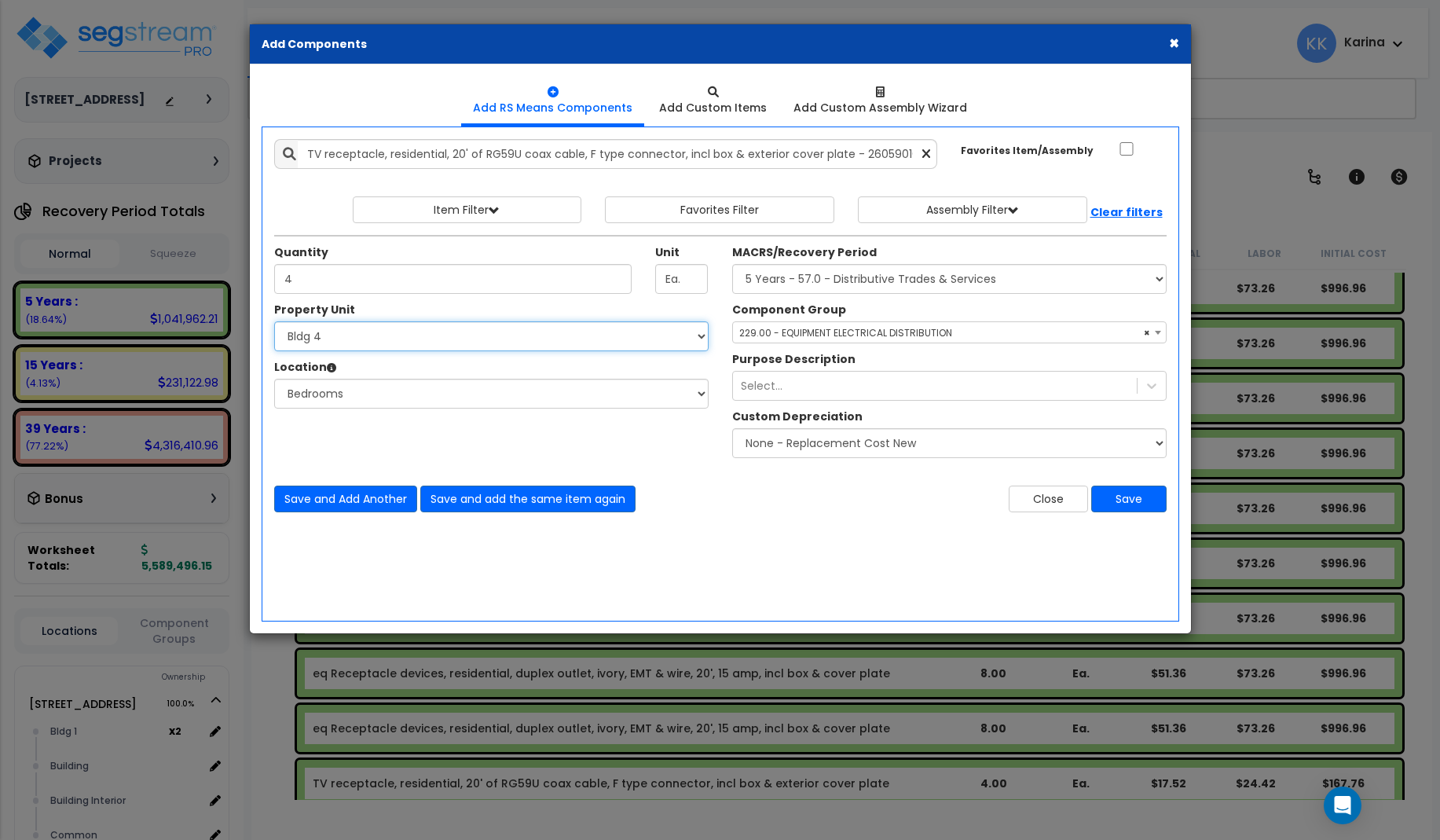
click at [274, 321] on select "Select 3620 Southmore Blvd 3620 Southmore Blvd Clone #10 3620 Southmore Blvd Cl…" at bounding box center [491, 336] width 434 height 30
select select "171704"
click option "Bldg 5" at bounding box center [0, 0] width 0 height 0
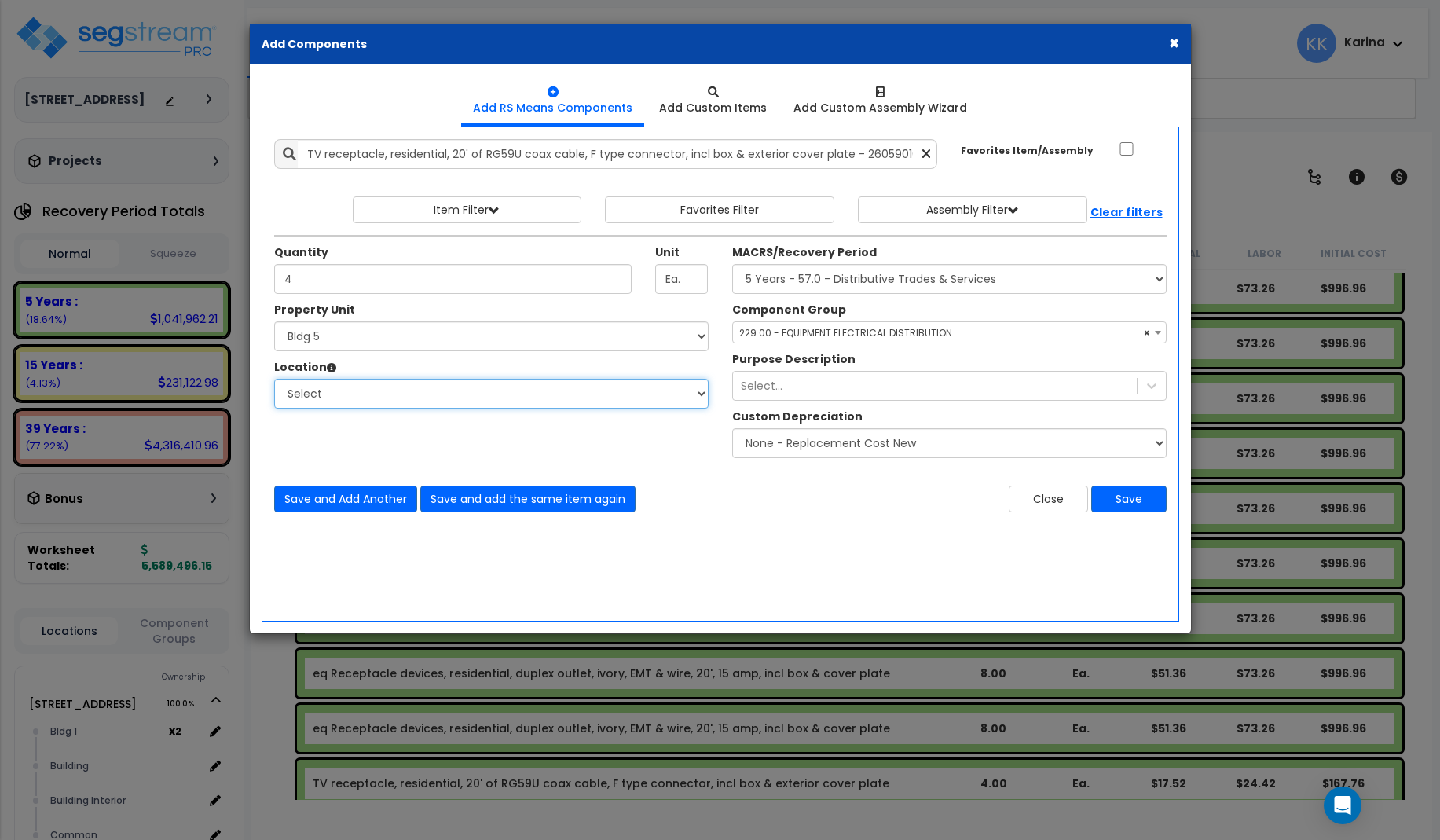
click at [274, 379] on select "Select Bath Bedrooms Bldg exterior Kitchen Living Site Exterior Add Additional …" at bounding box center [491, 393] width 434 height 30
select select "20997"
click option "Bedrooms" at bounding box center [0, 0] width 0 height 0
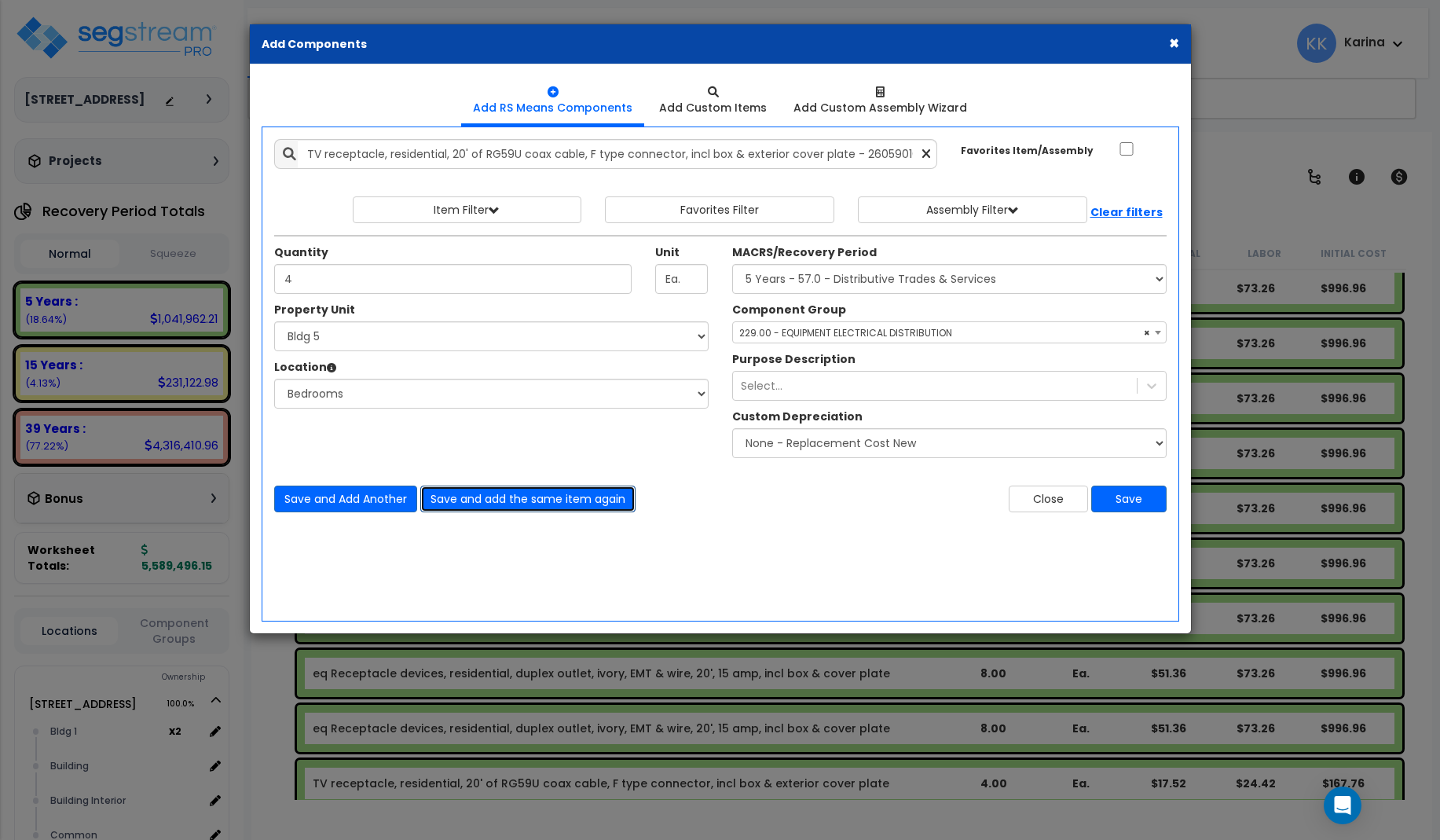
click at [481, 496] on button "Save and add the same item again" at bounding box center [528, 499] width 215 height 27
click at [341, 549] on div "Add Items Add Assemblies Both" at bounding box center [721, 374] width 918 height 495
click at [356, 447] on div "Property Unit Select 3620 Southmore Blvd 3620 Southmore Blvd Clone #10 3620 Sou…" at bounding box center [721, 384] width 916 height 164
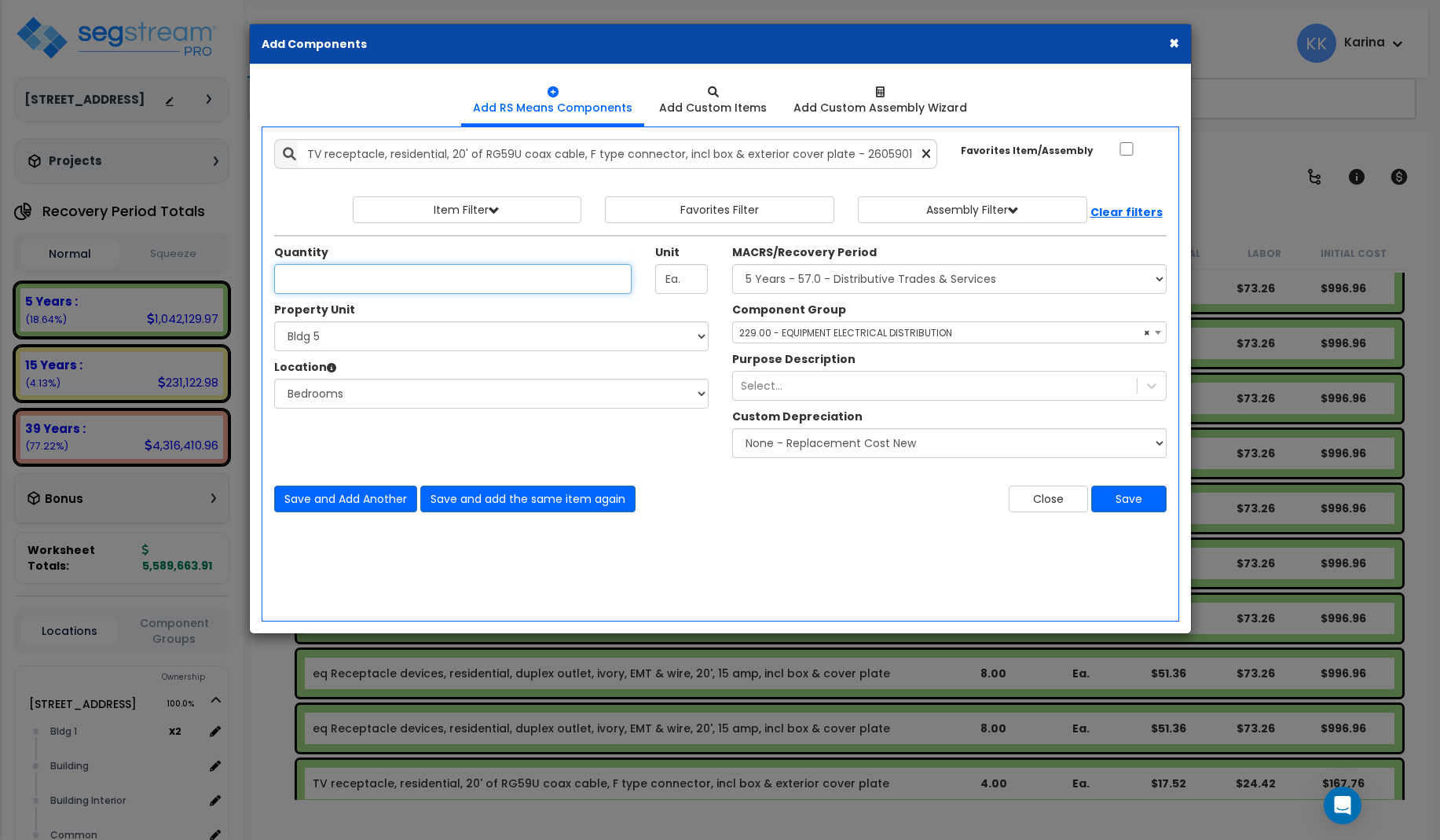
click at [355, 279] on input "Unit Quantity" at bounding box center [453, 279] width 358 height 30
click at [321, 579] on div "Add Items Add Assemblies Both" at bounding box center [721, 374] width 918 height 495
click at [329, 282] on input "Unit Quantity" at bounding box center [453, 279] width 358 height 30
type input "2"
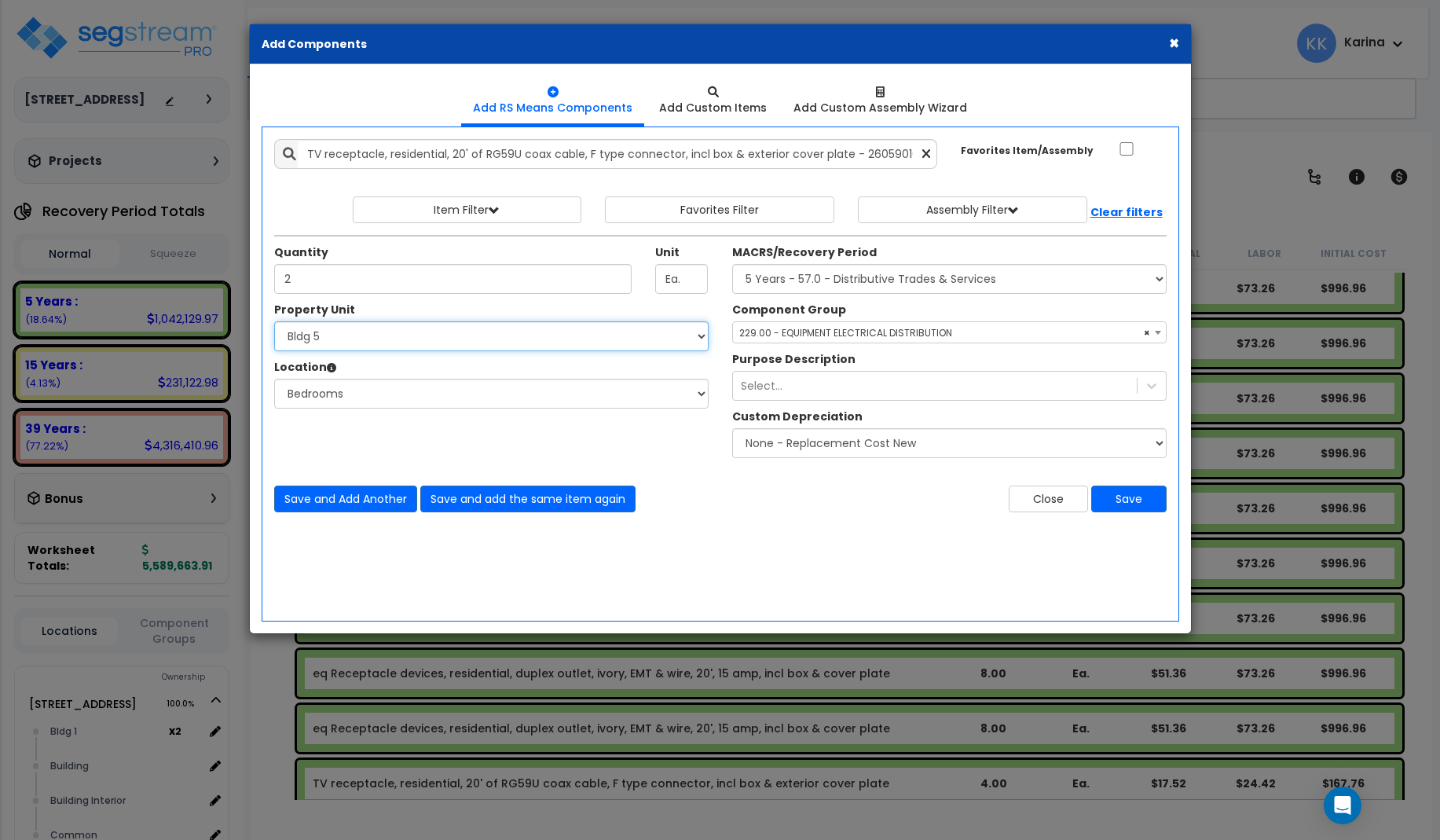
click at [274, 321] on select "Select 3620 Southmore Blvd 3620 Southmore Blvd Clone #10 3620 Southmore Blvd Cl…" at bounding box center [491, 336] width 434 height 30
select select "171705"
click option "Bldg 6" at bounding box center [0, 0] width 0 height 0
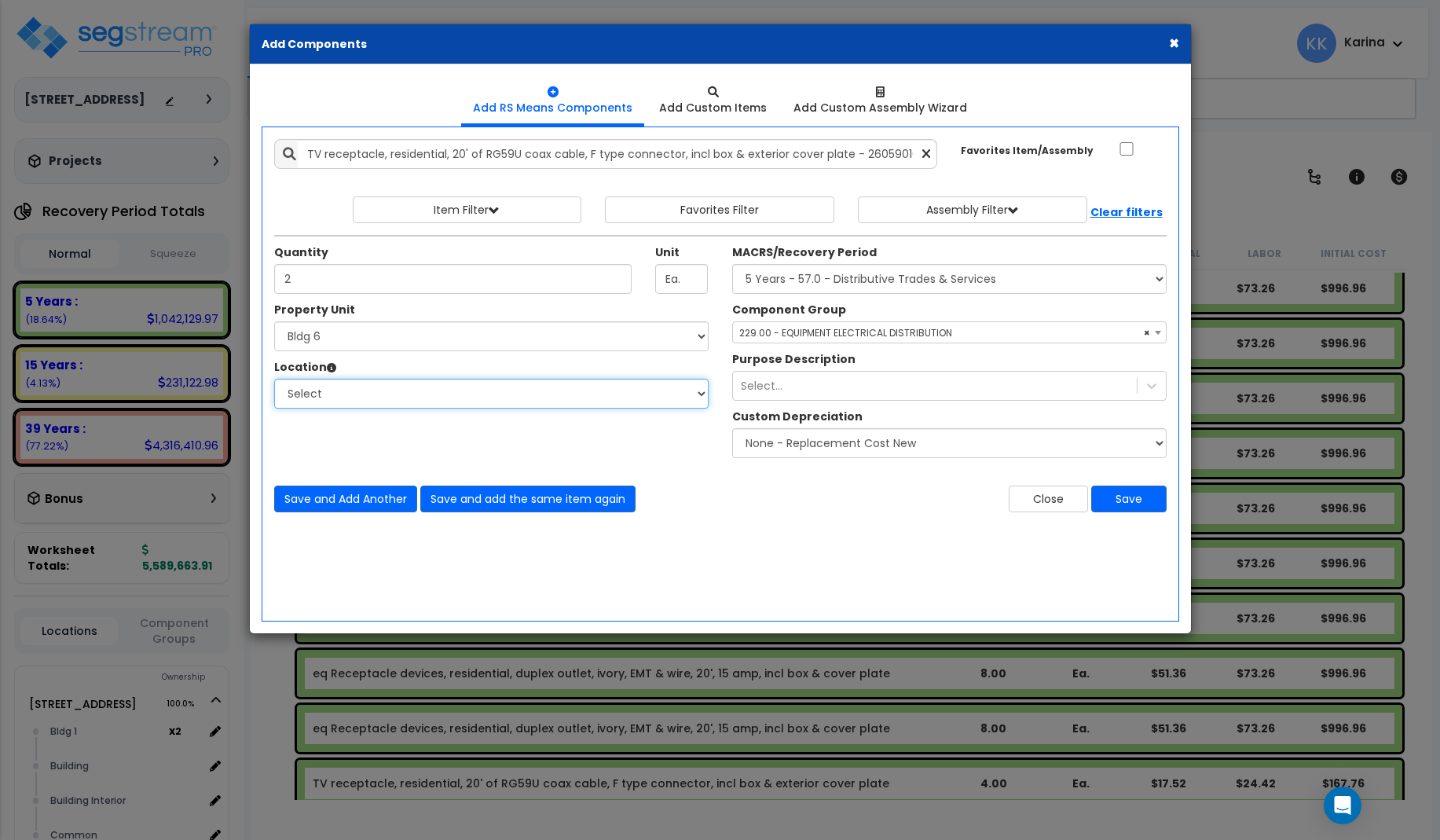
click at [274, 379] on select "Select Bath Bedrooms Bldg exterior Kitchen Living Site Exterior Add Additional …" at bounding box center [491, 393] width 434 height 30
select select "20997"
click option "Bedrooms" at bounding box center [0, 0] width 0 height 0
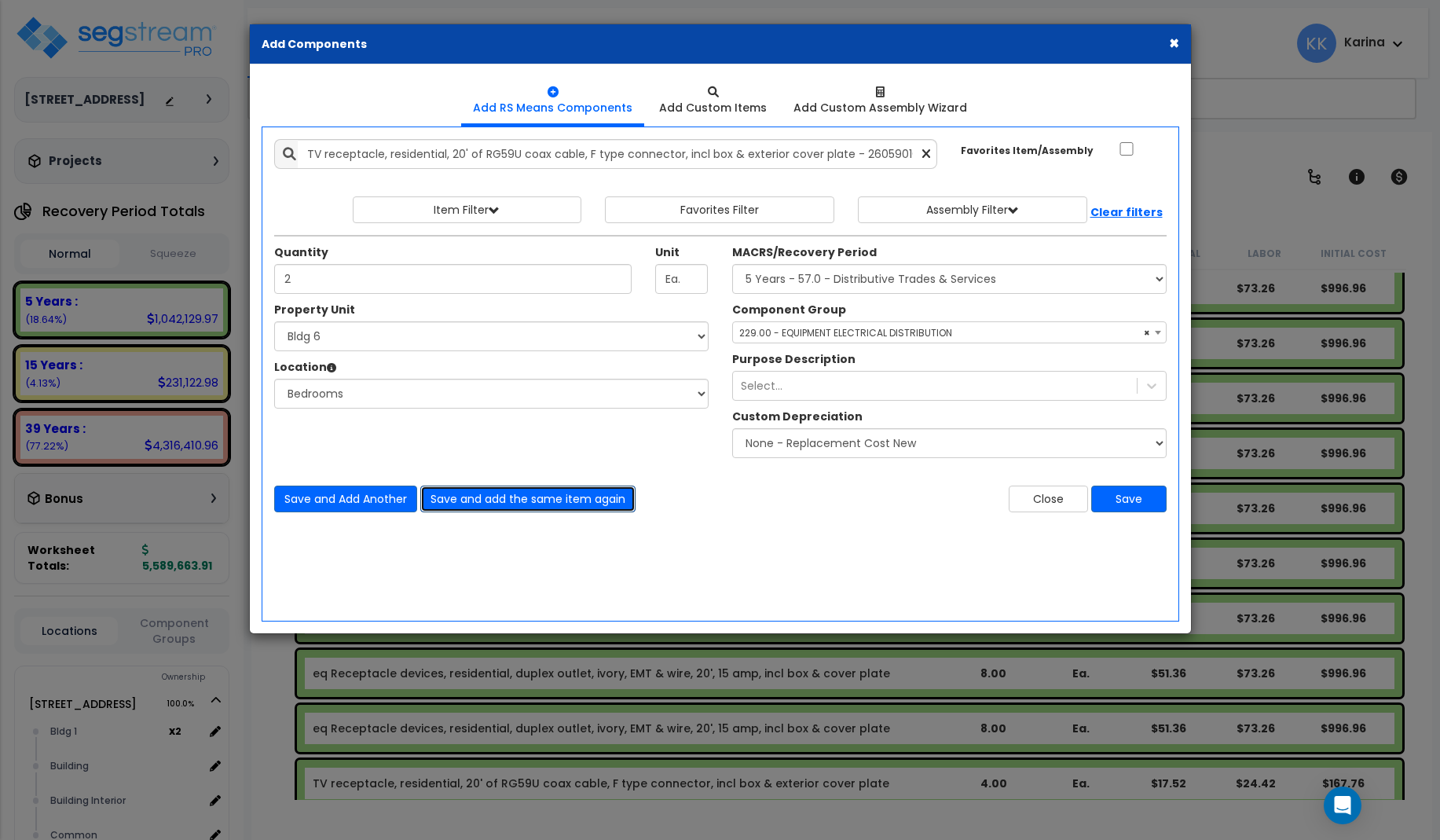
click at [510, 496] on button "Save and add the same item again" at bounding box center [528, 499] width 215 height 27
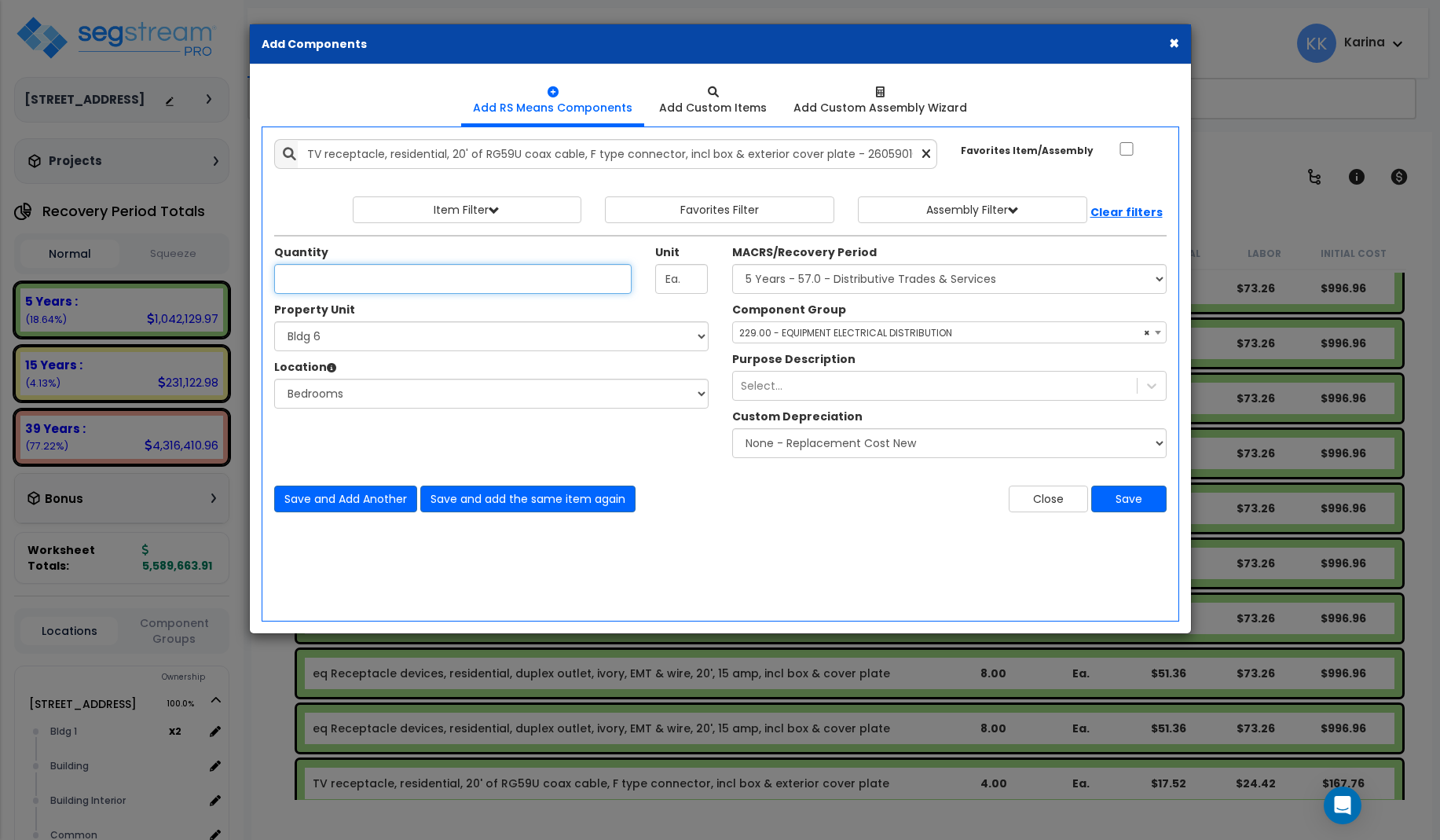
click at [317, 282] on input "Unit Quantity" at bounding box center [453, 279] width 358 height 30
type input "2"
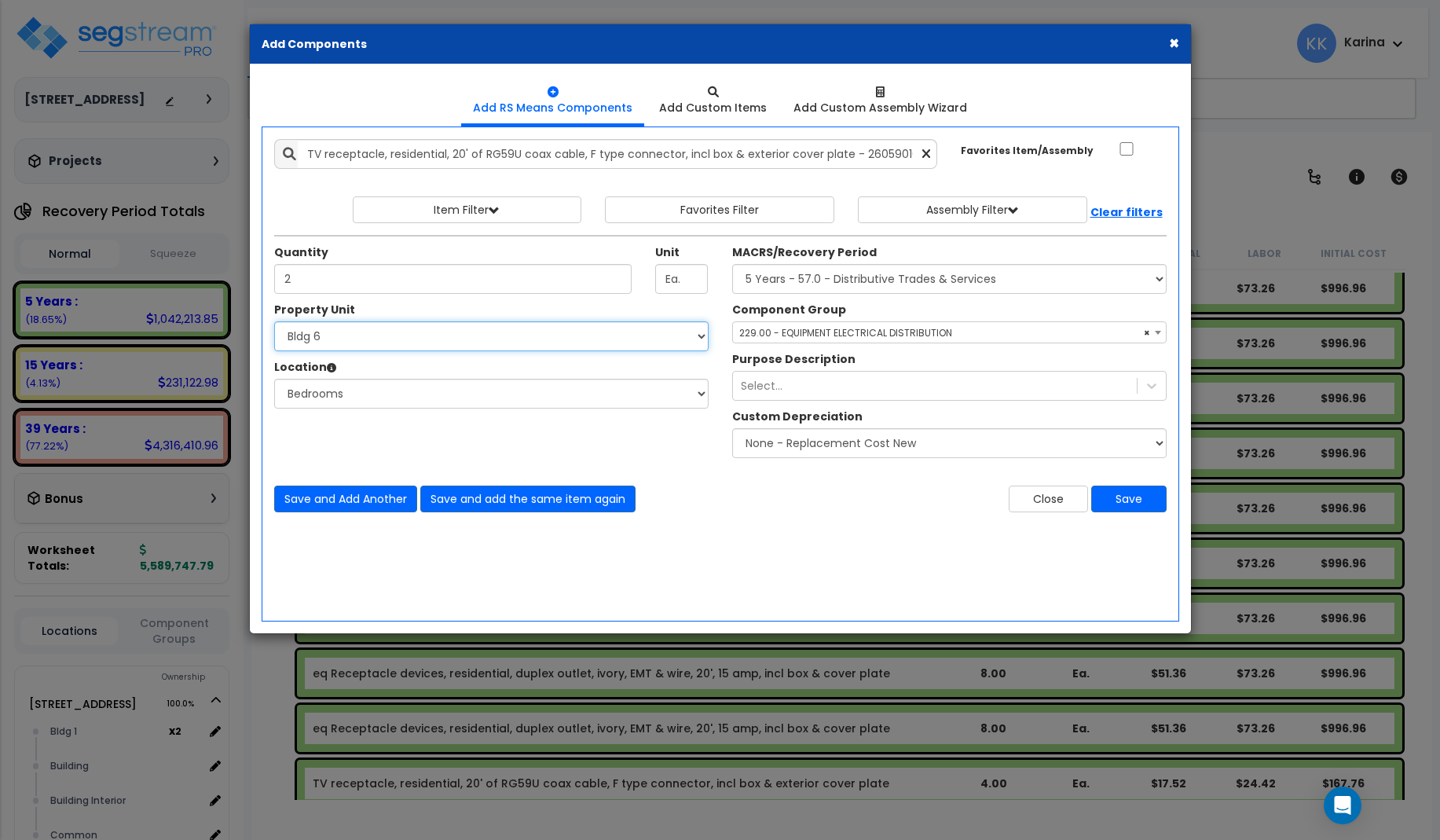
click at [274, 321] on select "Select 3620 Southmore Blvd 3620 Southmore Blvd Clone #10 3620 Southmore Blvd Cl…" at bounding box center [491, 336] width 434 height 30
select select "171706"
click option "Bldg 7" at bounding box center [0, 0] width 0 height 0
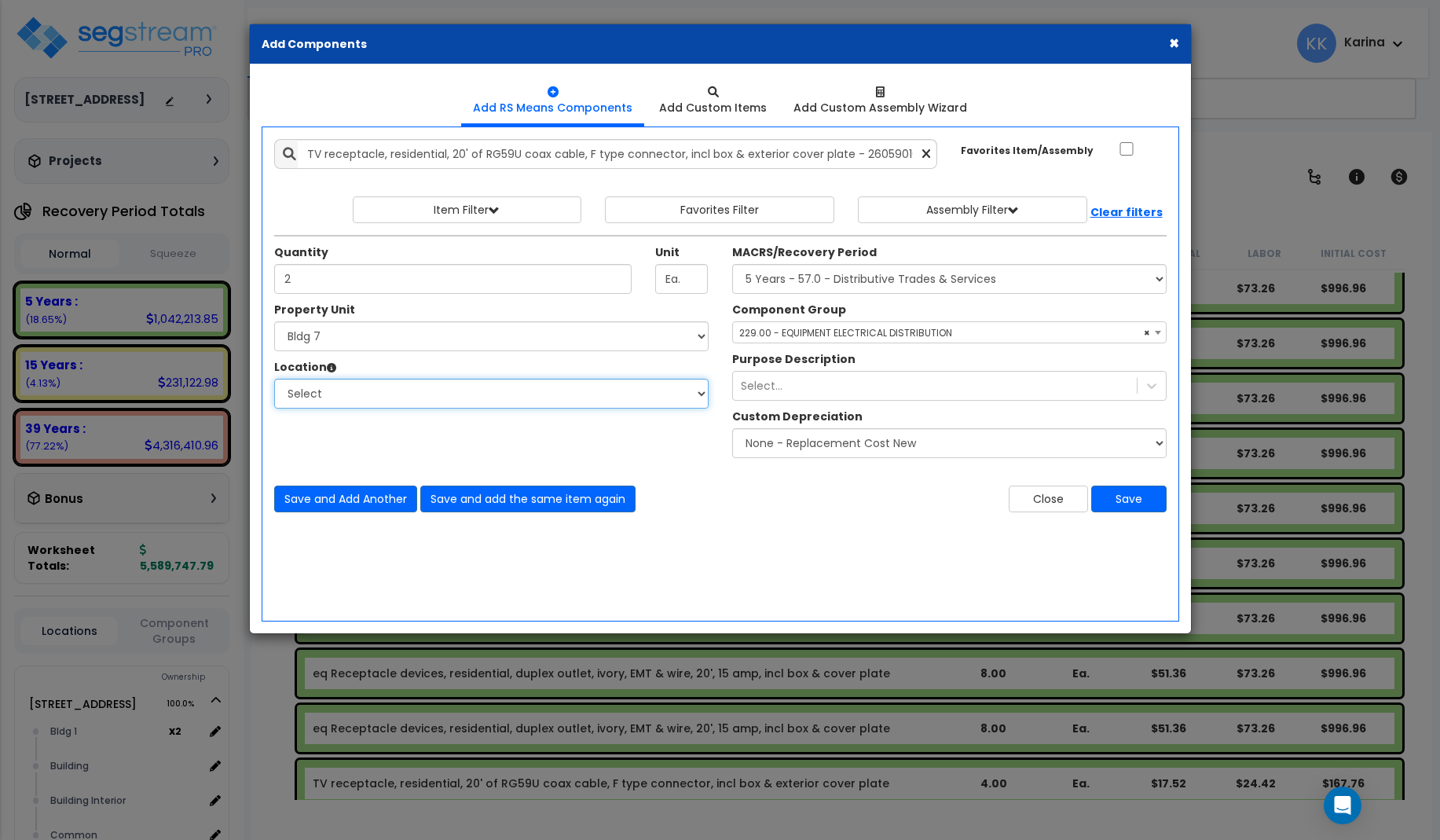
click at [274, 379] on select "Select Bath Bedrooms Bldg exterior Kitchen Living Site Exterior Add Additional …" at bounding box center [491, 393] width 434 height 30
select select "20997"
click option "Bedrooms" at bounding box center [0, 0] width 0 height 0
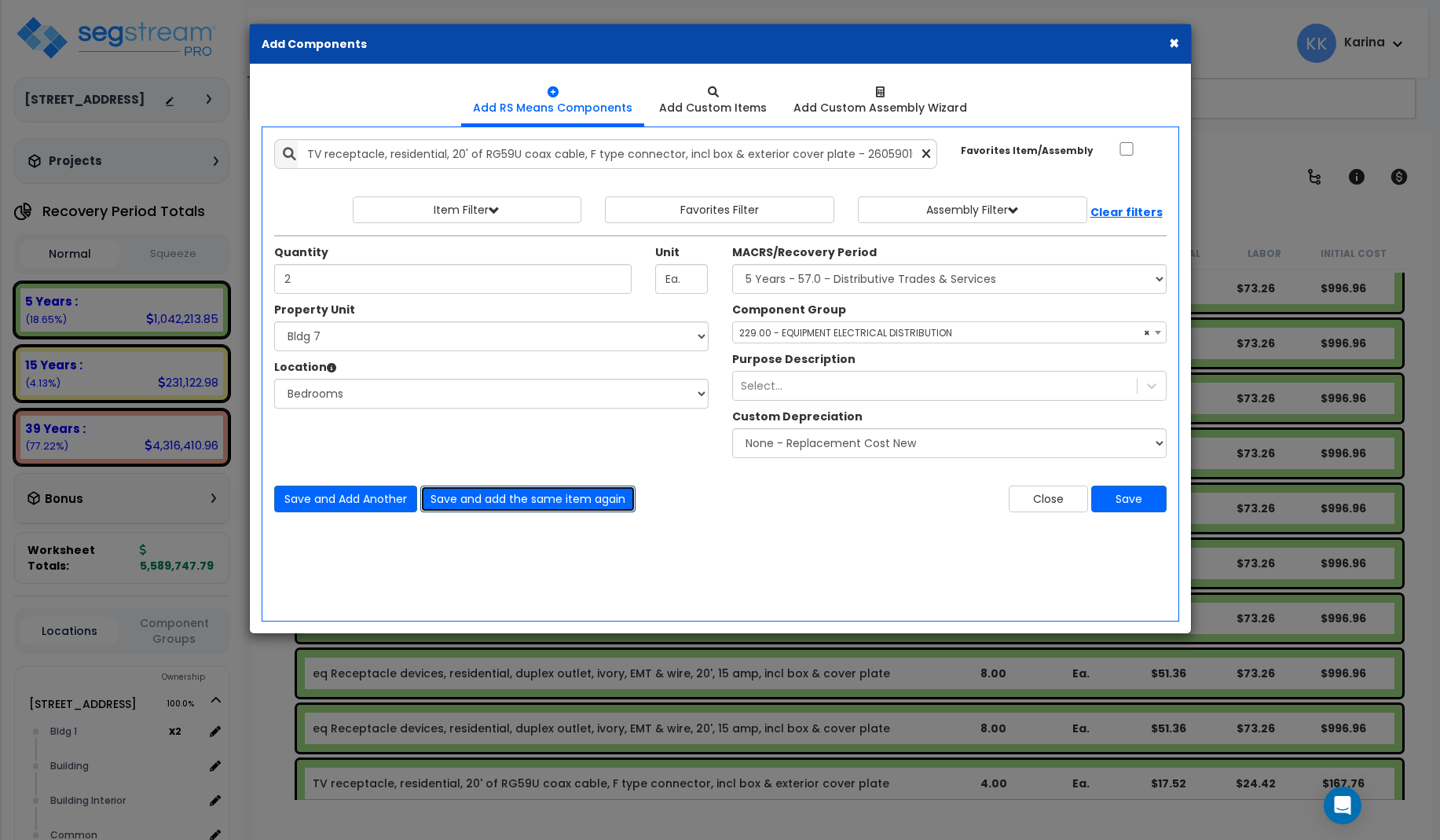
click at [491, 495] on button "Save and add the same item again" at bounding box center [528, 499] width 215 height 27
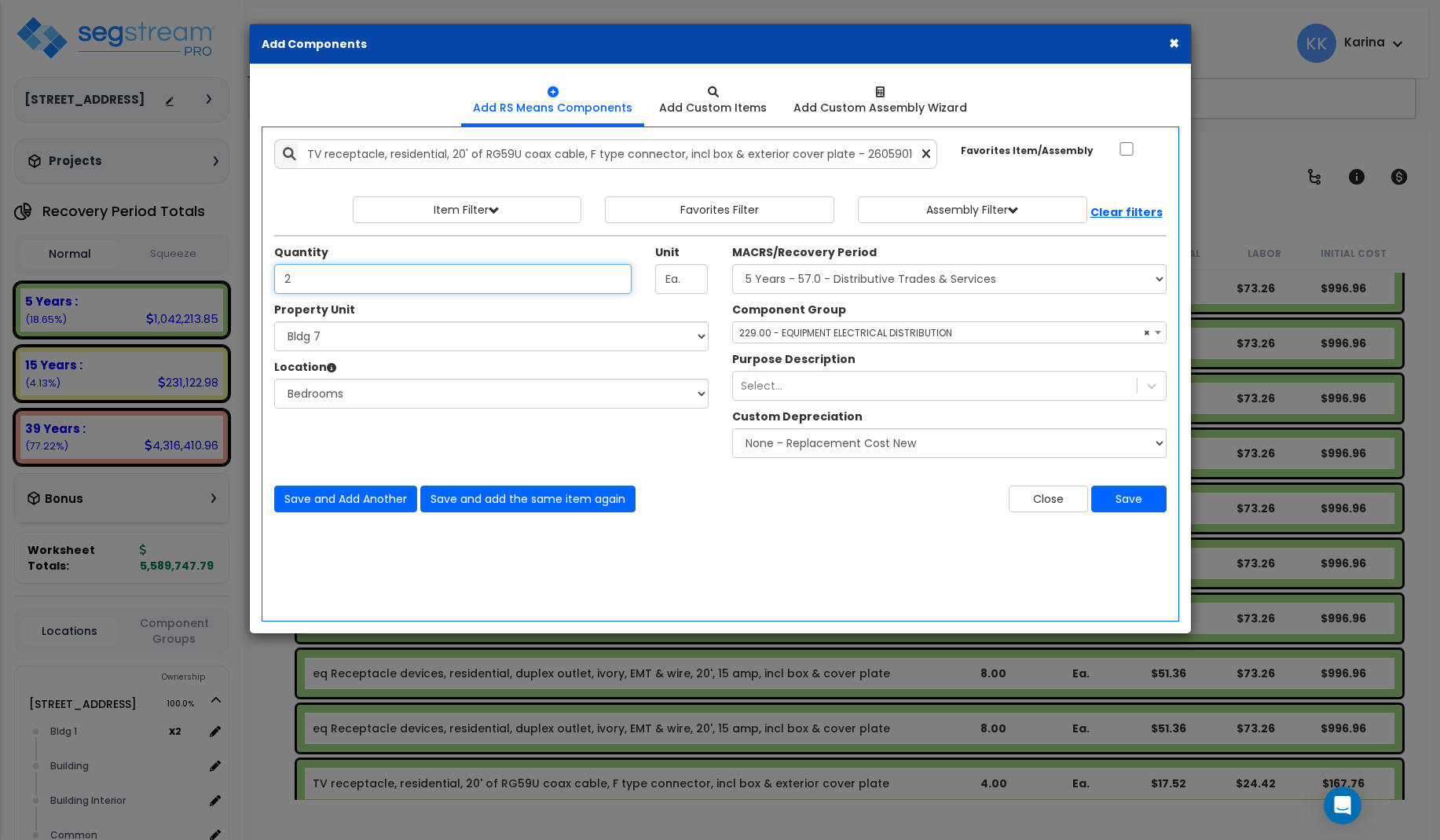
type input "2"
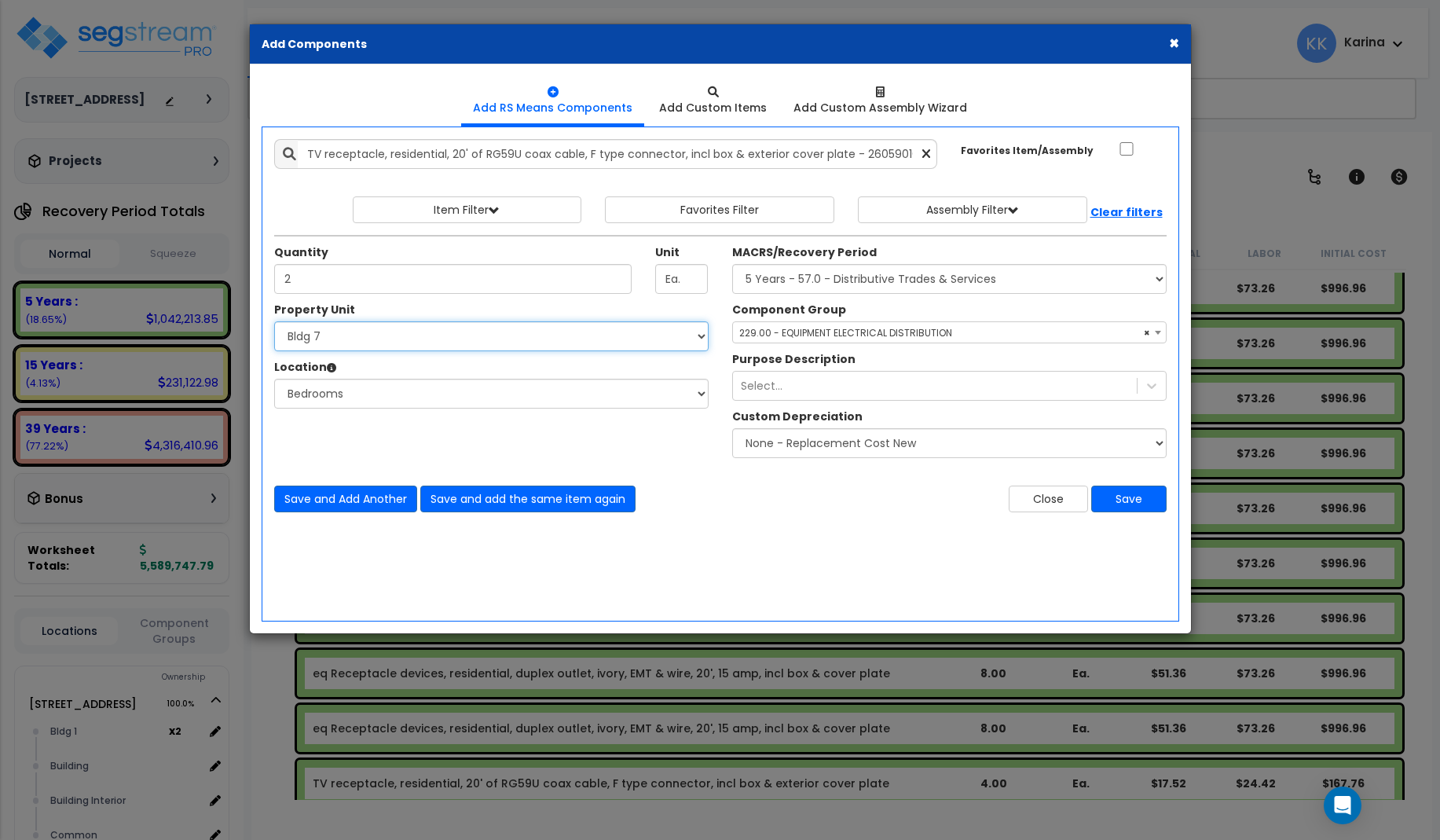
click at [274, 321] on select "Select 3620 Southmore Blvd 3620 Southmore Blvd Clone #10 3620 Southmore Blvd Cl…" at bounding box center [491, 336] width 434 height 30
select select "171707"
click option "Bldg 8" at bounding box center [0, 0] width 0 height 0
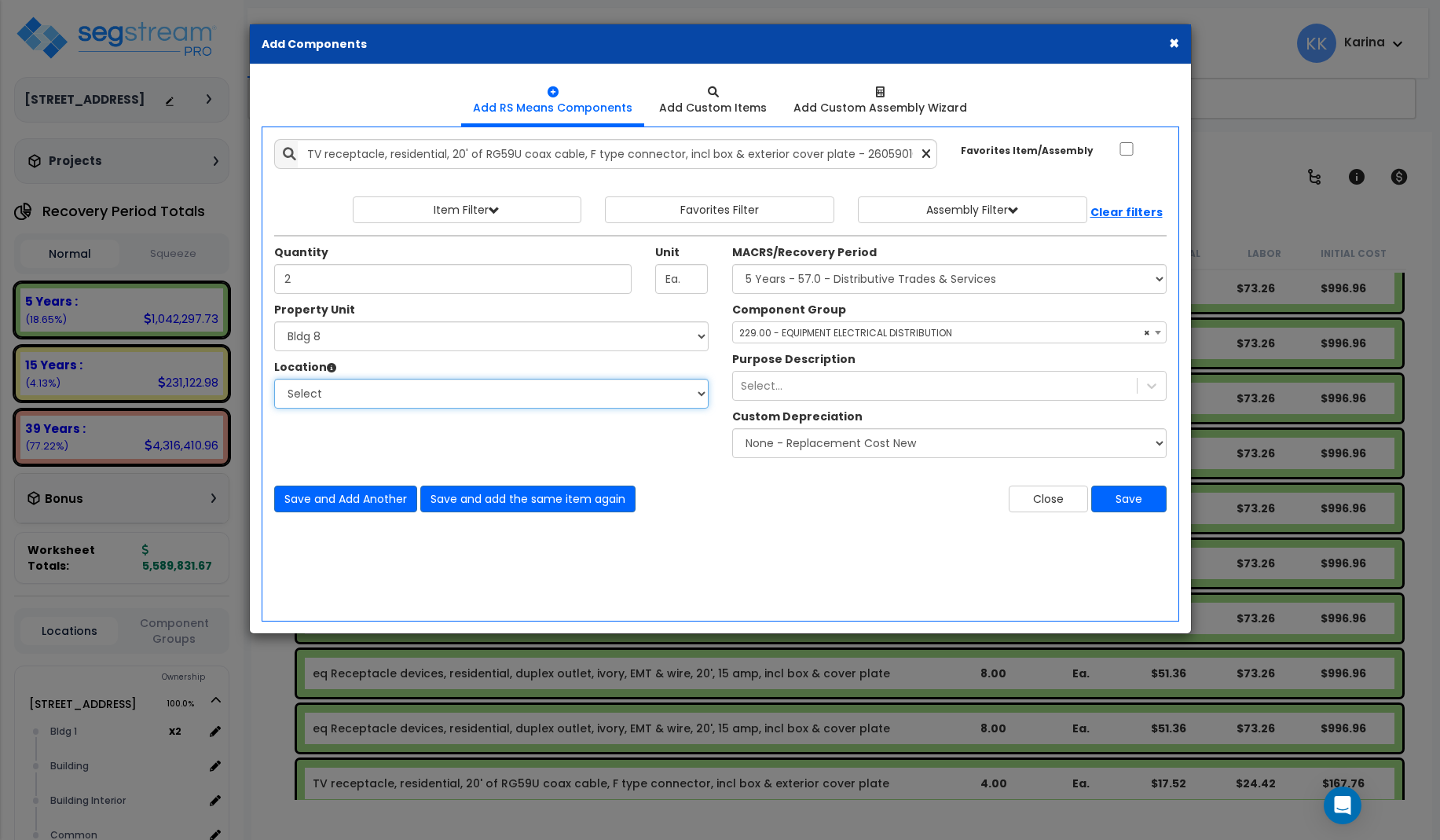
click at [274, 379] on select "Select Bath Bedrooms Bldg exterior Kitchen Living Site Exterior Add Additional …" at bounding box center [491, 393] width 434 height 30
select select "20997"
click option "Bedrooms" at bounding box center [0, 0] width 0 height 0
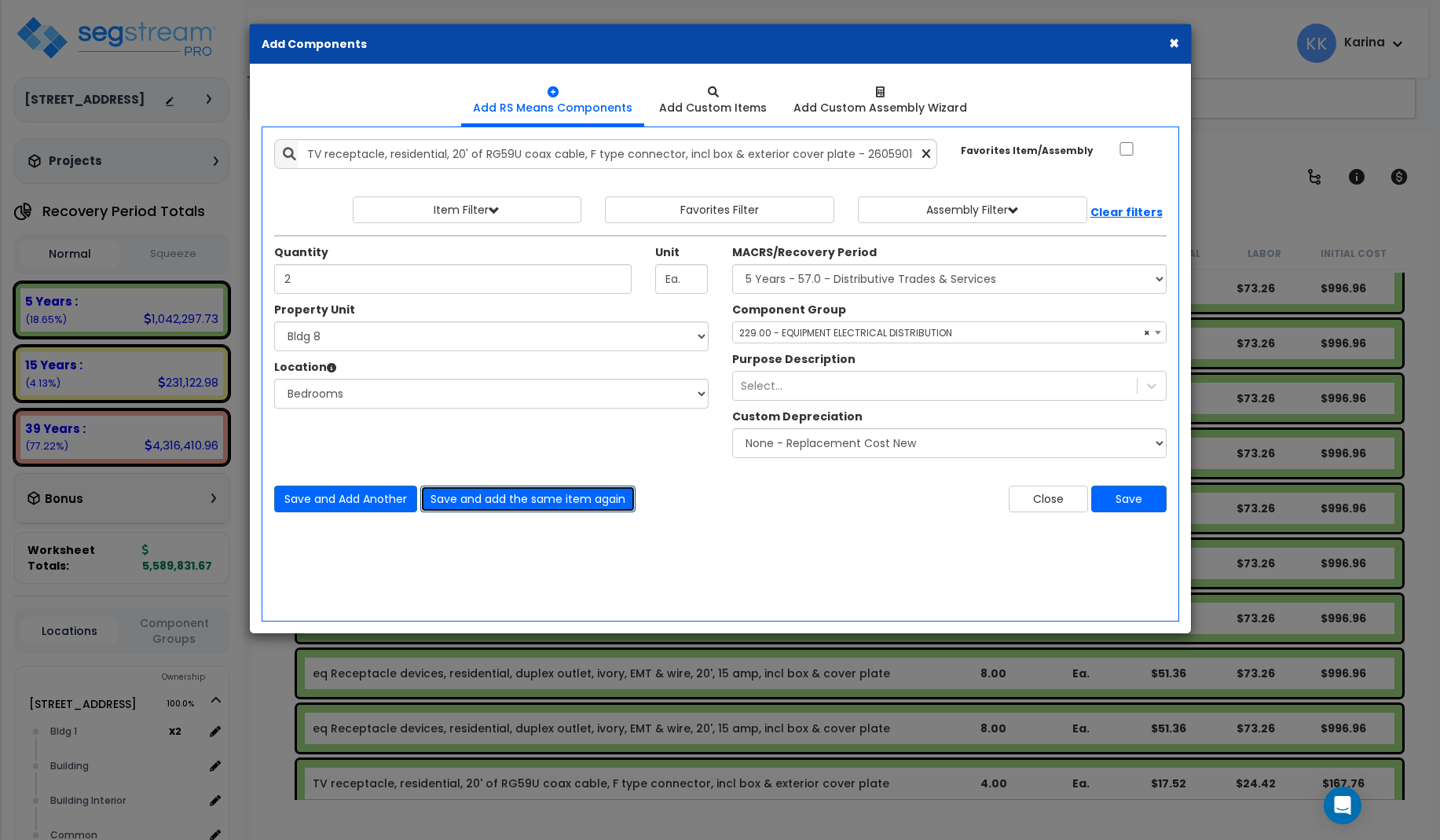
click at [467, 490] on button "Save and add the same item again" at bounding box center [528, 499] width 215 height 27
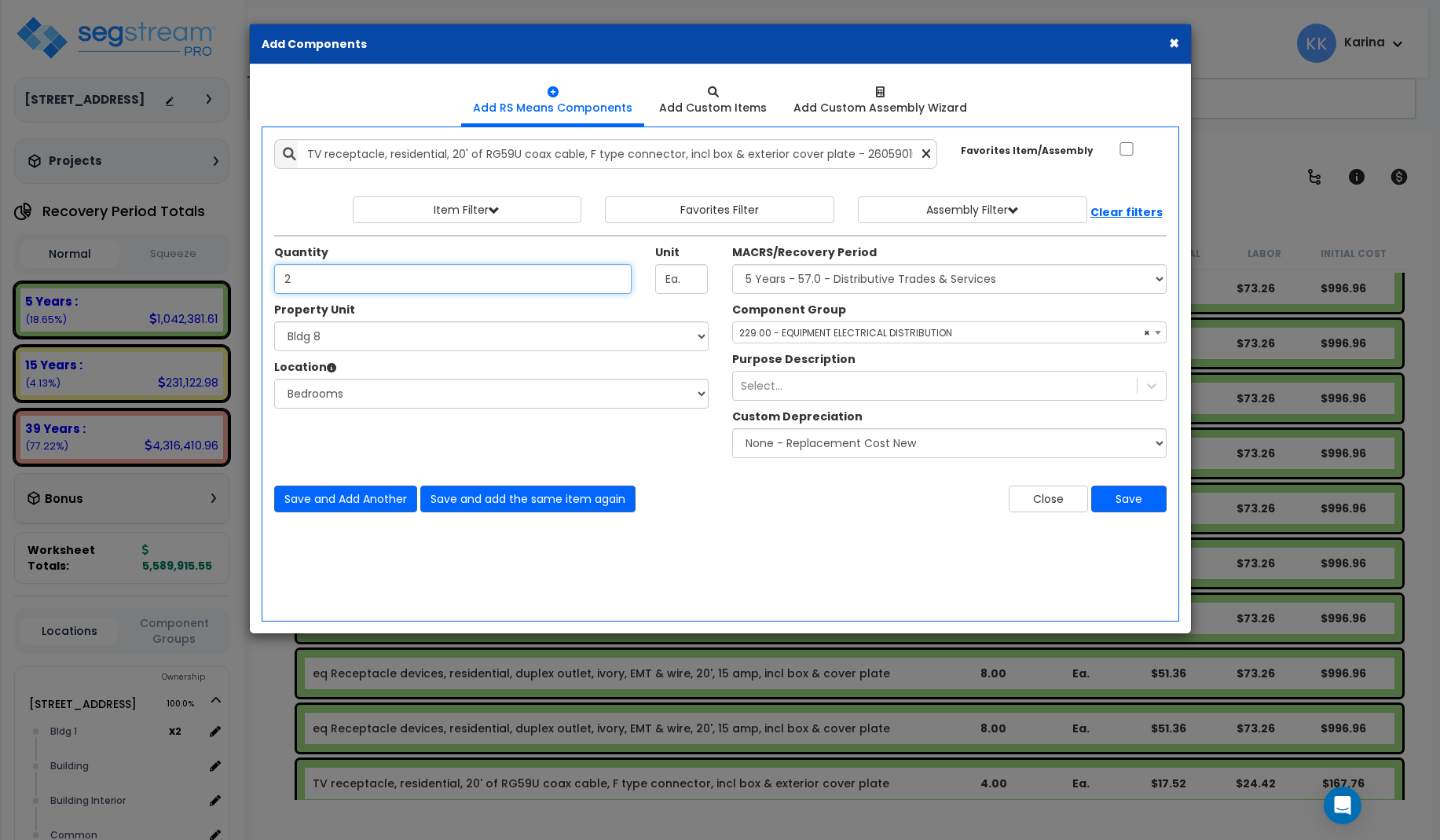
type input "2"
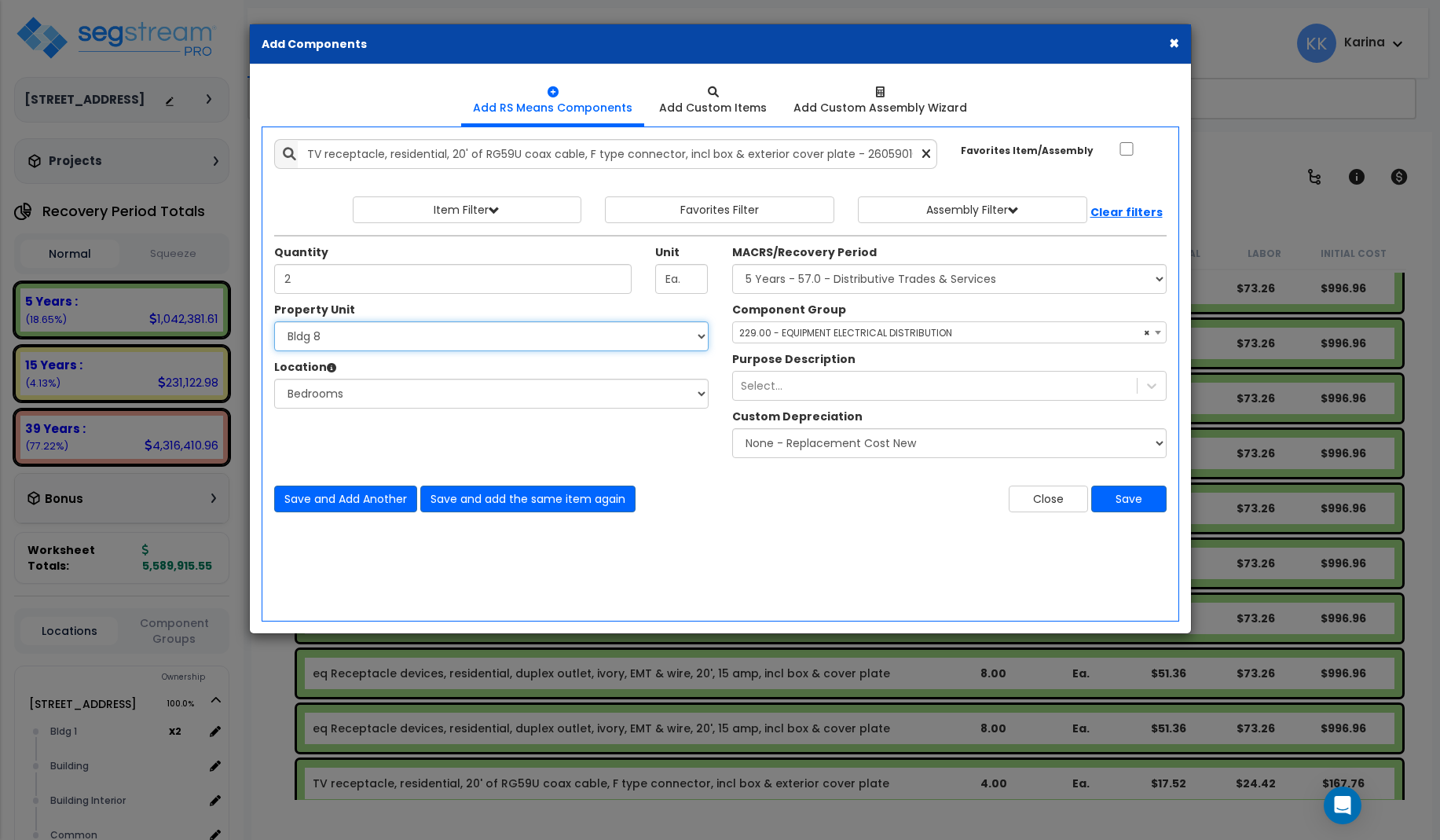
click at [274, 321] on select "Select 3620 Southmore Blvd 3620 Southmore Blvd Clone #10 3620 Southmore Blvd Cl…" at bounding box center [491, 336] width 434 height 30
select select "171708"
click option "Bldg 9" at bounding box center [0, 0] width 0 height 0
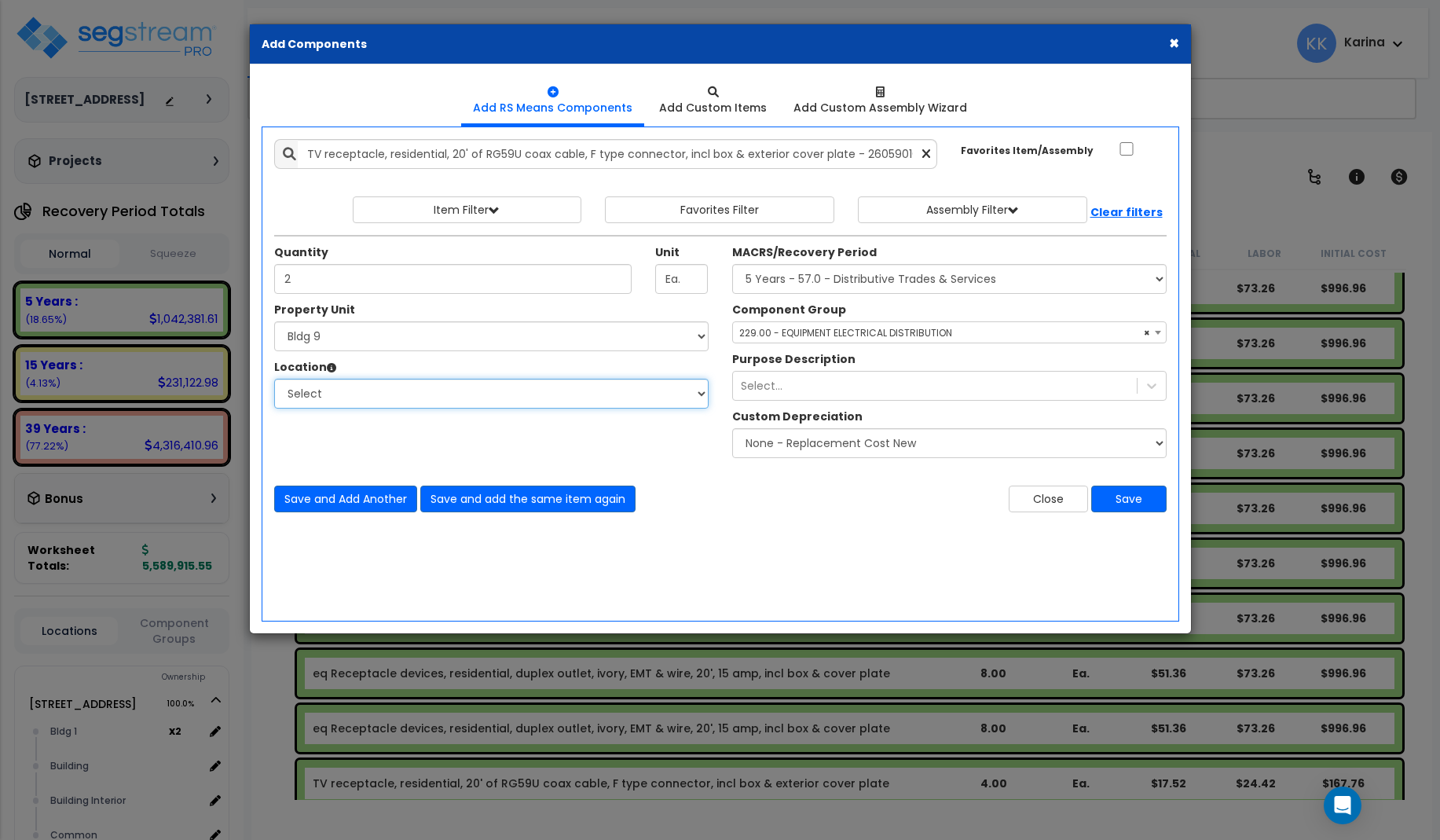
click at [274, 379] on select "Select Bath Bedrooms Bldg exterior Kitchen Living Site Exterior Add Additional …" at bounding box center [491, 393] width 434 height 30
select select "20997"
click option "Bedrooms" at bounding box center [0, 0] width 0 height 0
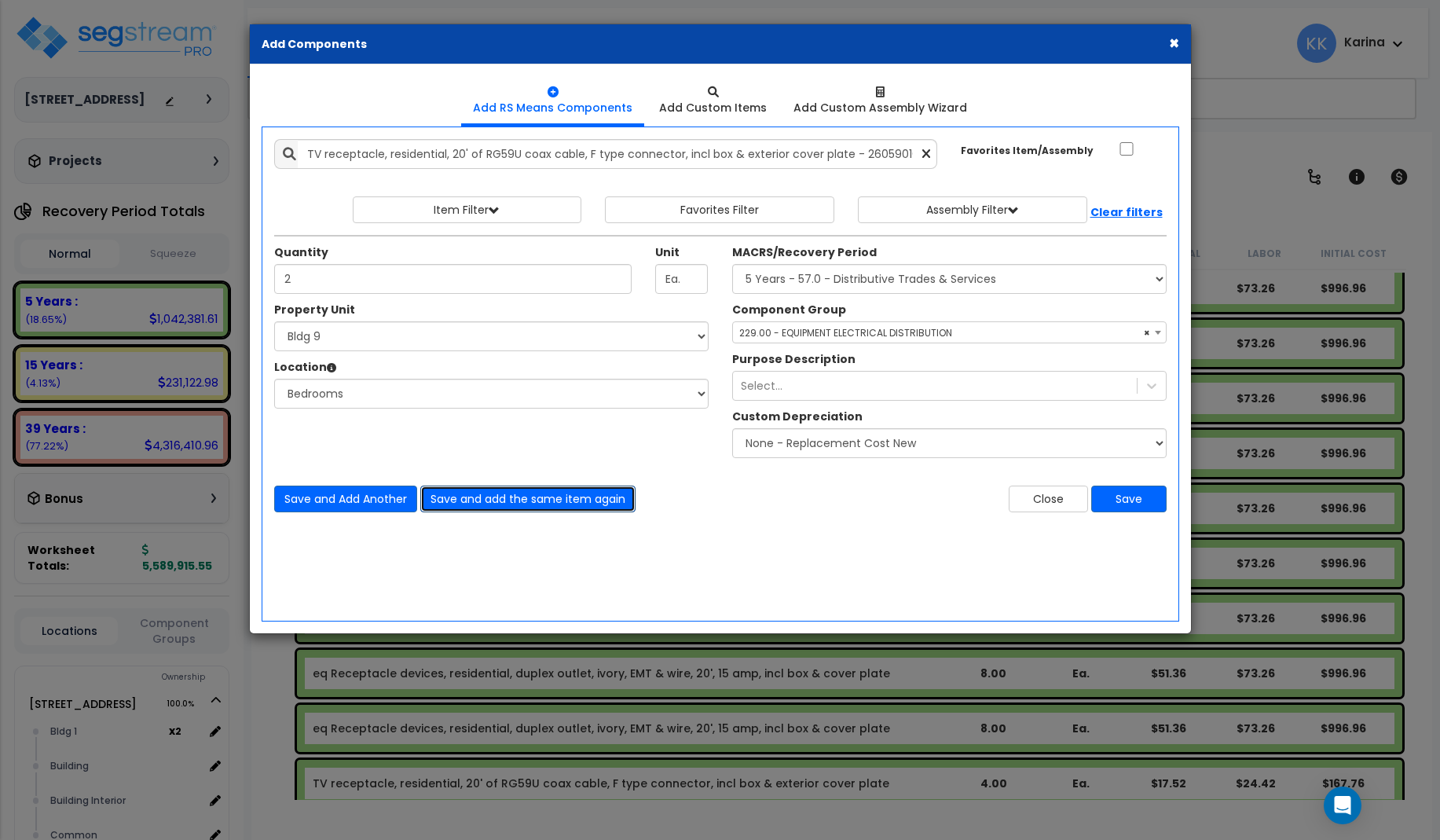
click at [475, 503] on button "Save and add the same item again" at bounding box center [528, 499] width 215 height 27
click at [370, 543] on div "Add Items Add Assemblies Both" at bounding box center [721, 374] width 918 height 495
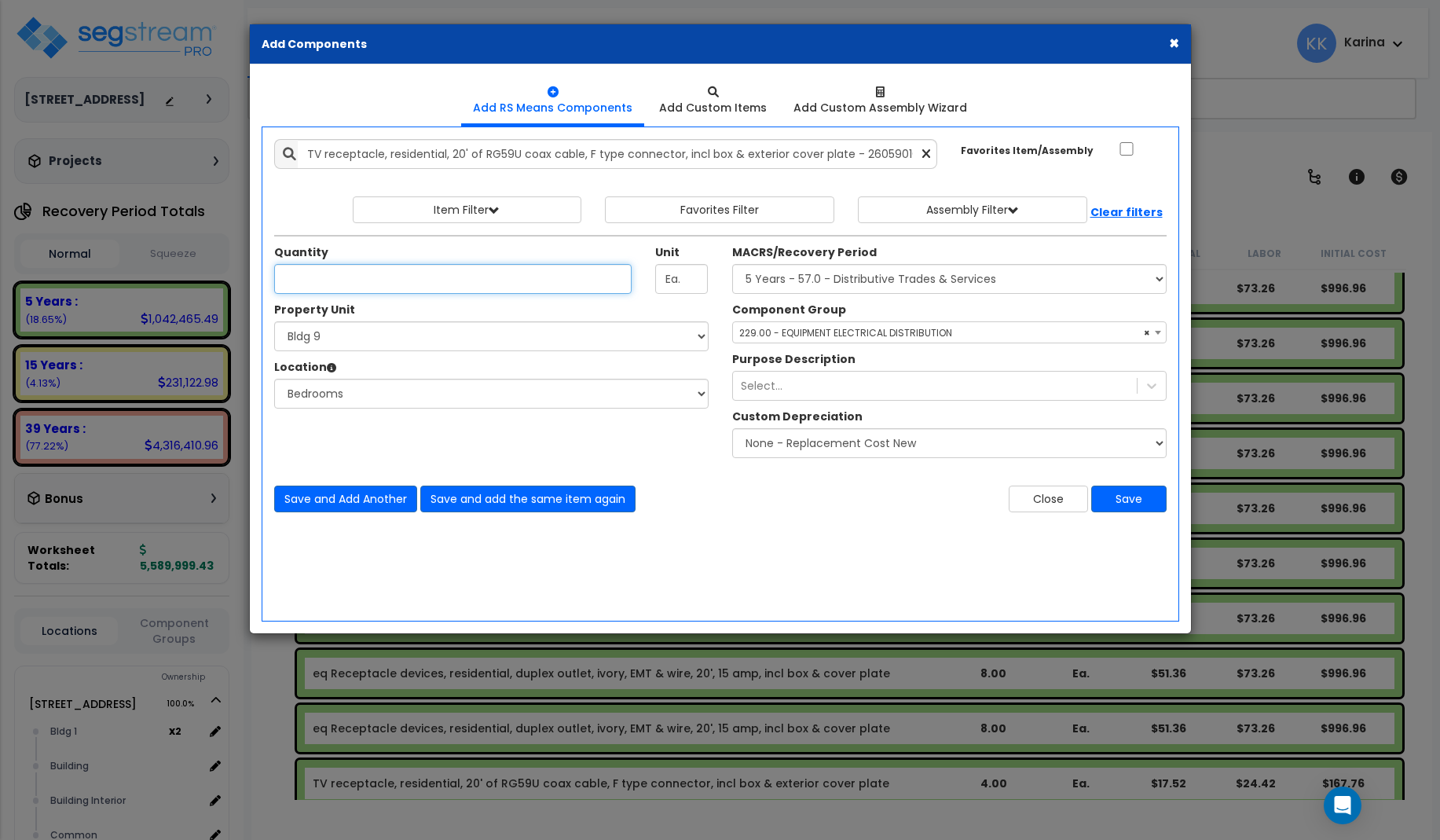
click at [317, 282] on input "Unit Quantity" at bounding box center [453, 279] width 358 height 30
type input "2"
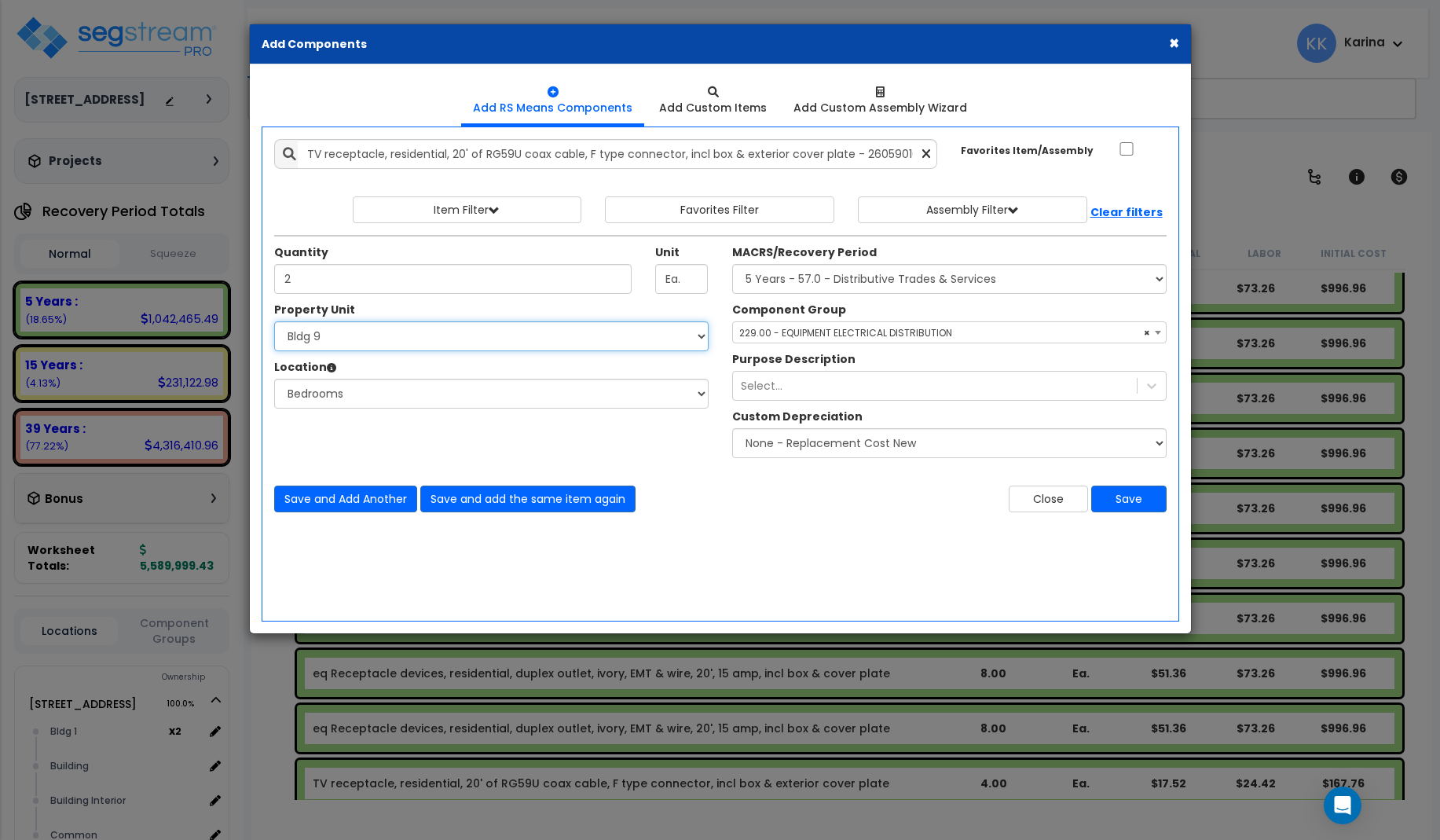
click at [274, 321] on select "Select 3620 Southmore Blvd 3620 Southmore Blvd Clone #10 3620 Southmore Blvd Cl…" at bounding box center [491, 336] width 434 height 30
select select "171709"
click option "Bldg 10" at bounding box center [0, 0] width 0 height 0
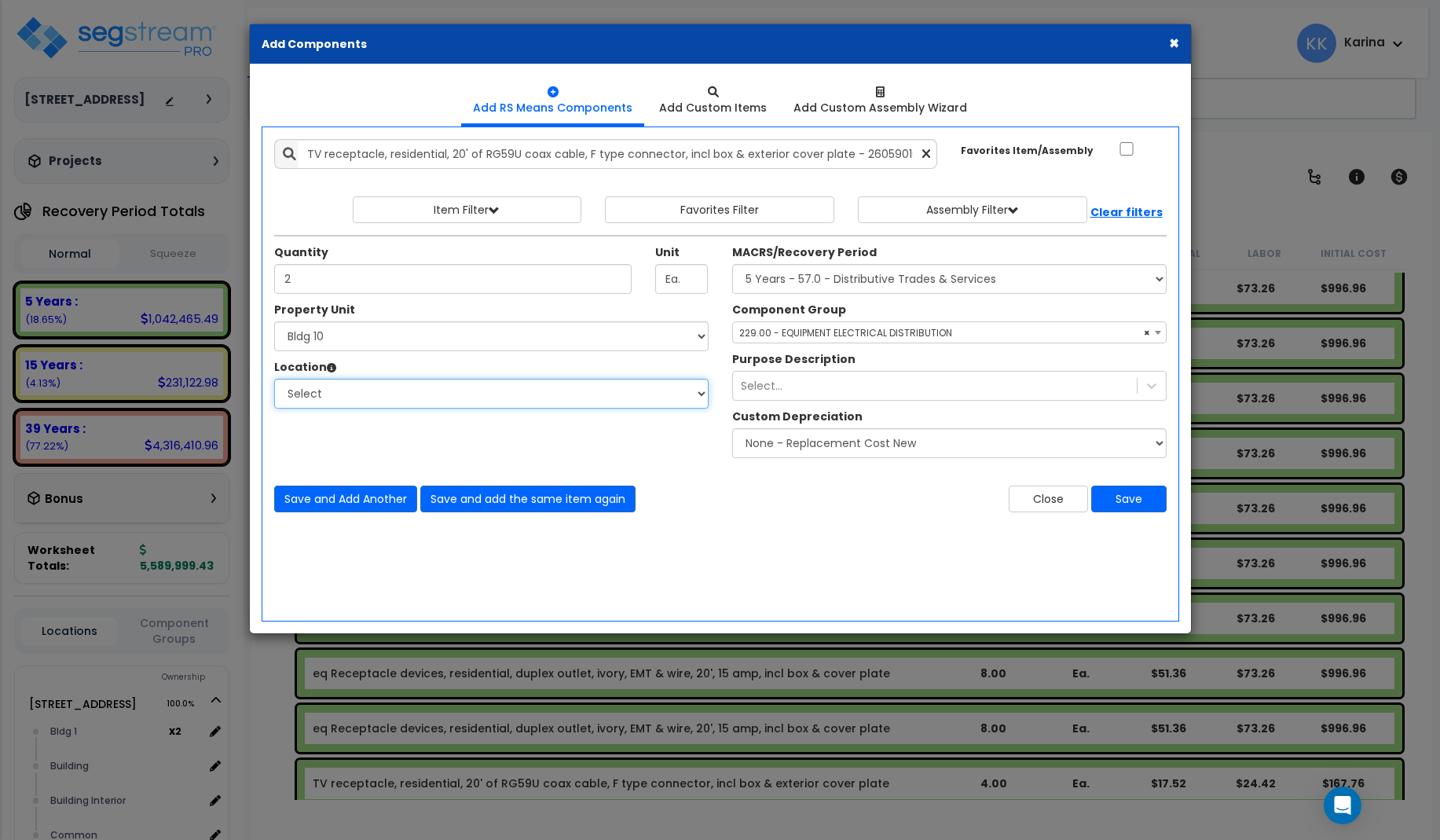
click at [274, 379] on select "Select Bath Bedrooms Bldg exterior Kitchen Living Site Exterior Add Additional …" at bounding box center [491, 393] width 434 height 30
select select "20997"
click option "Bedrooms" at bounding box center [0, 0] width 0 height 0
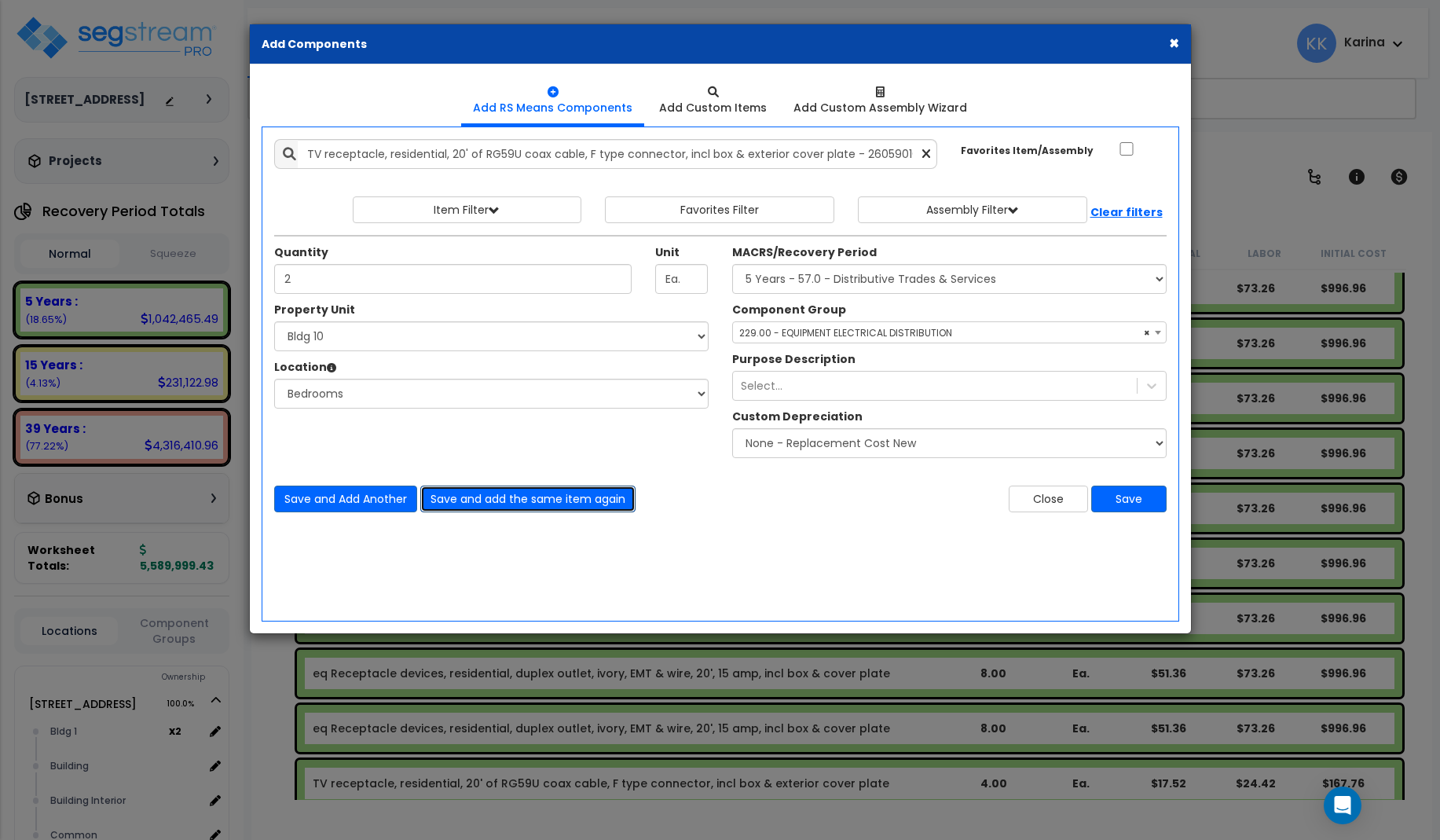
click at [497, 502] on button "Save and add the same item again" at bounding box center [528, 499] width 215 height 27
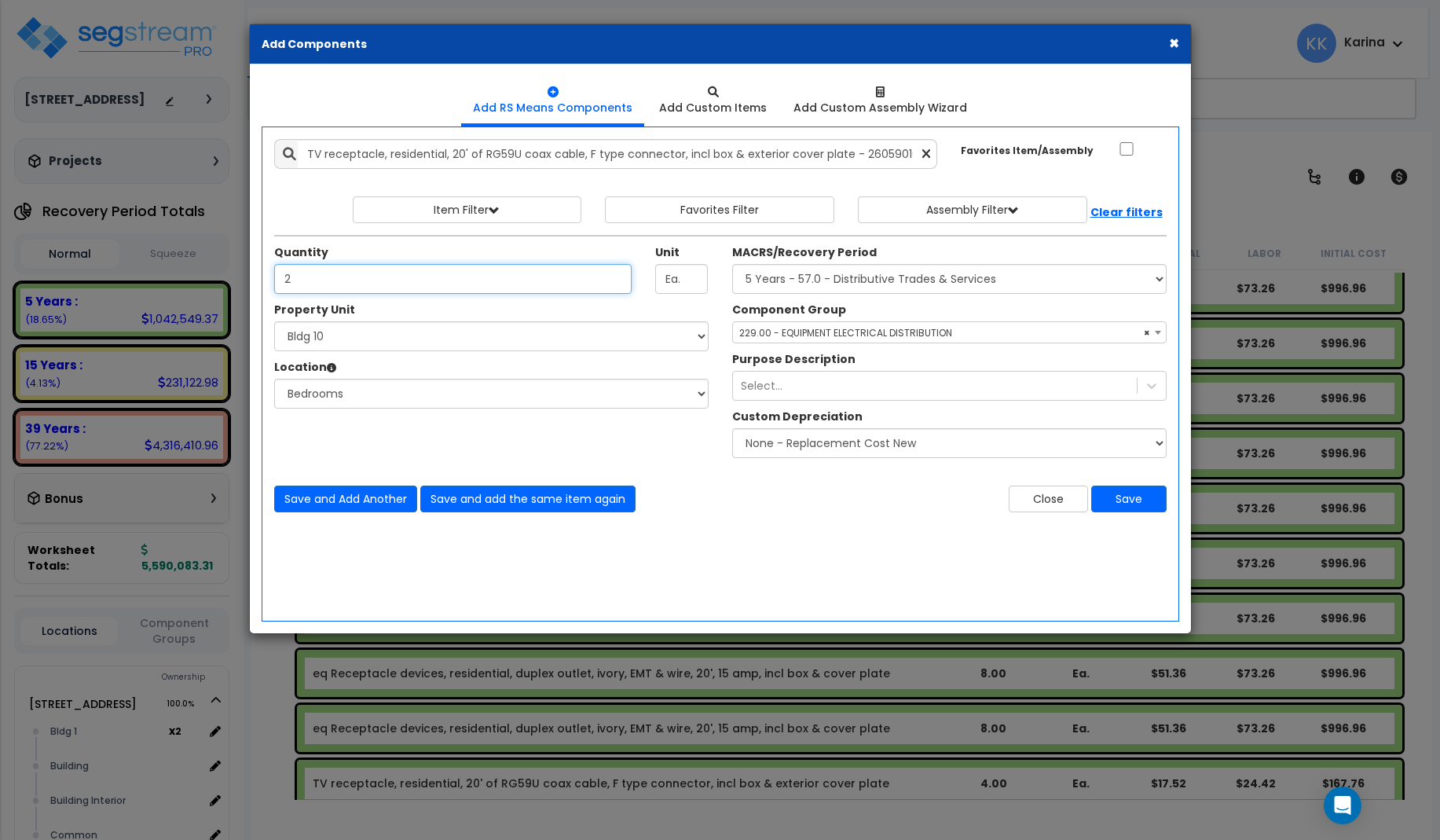
type input "2"
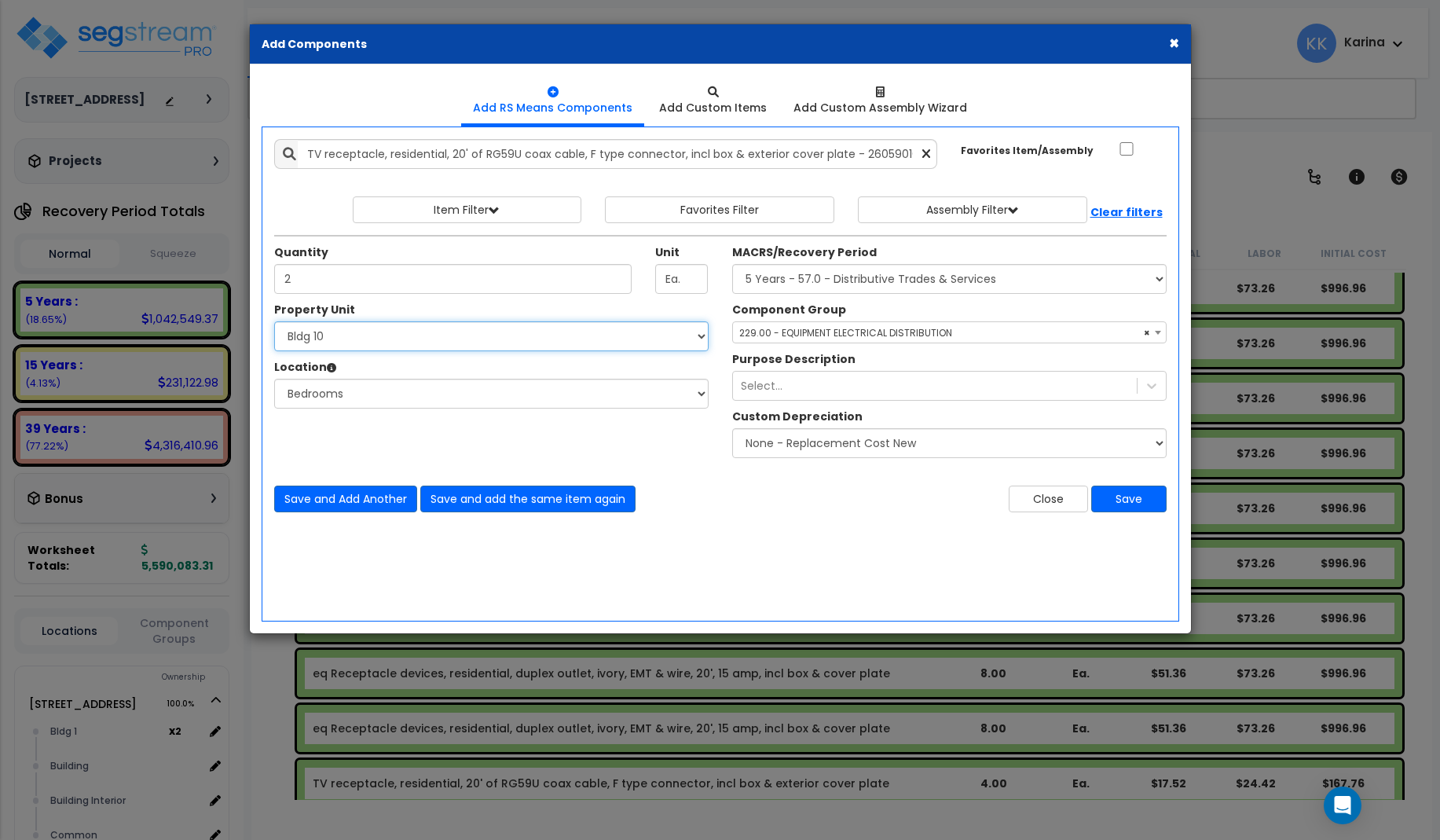
click at [274, 321] on select "Select 3620 Southmore Blvd 3620 Southmore Blvd Clone #10 3620 Southmore Blvd Cl…" at bounding box center [491, 336] width 434 height 30
select select "171710"
click option "Bldg 11" at bounding box center [0, 0] width 0 height 0
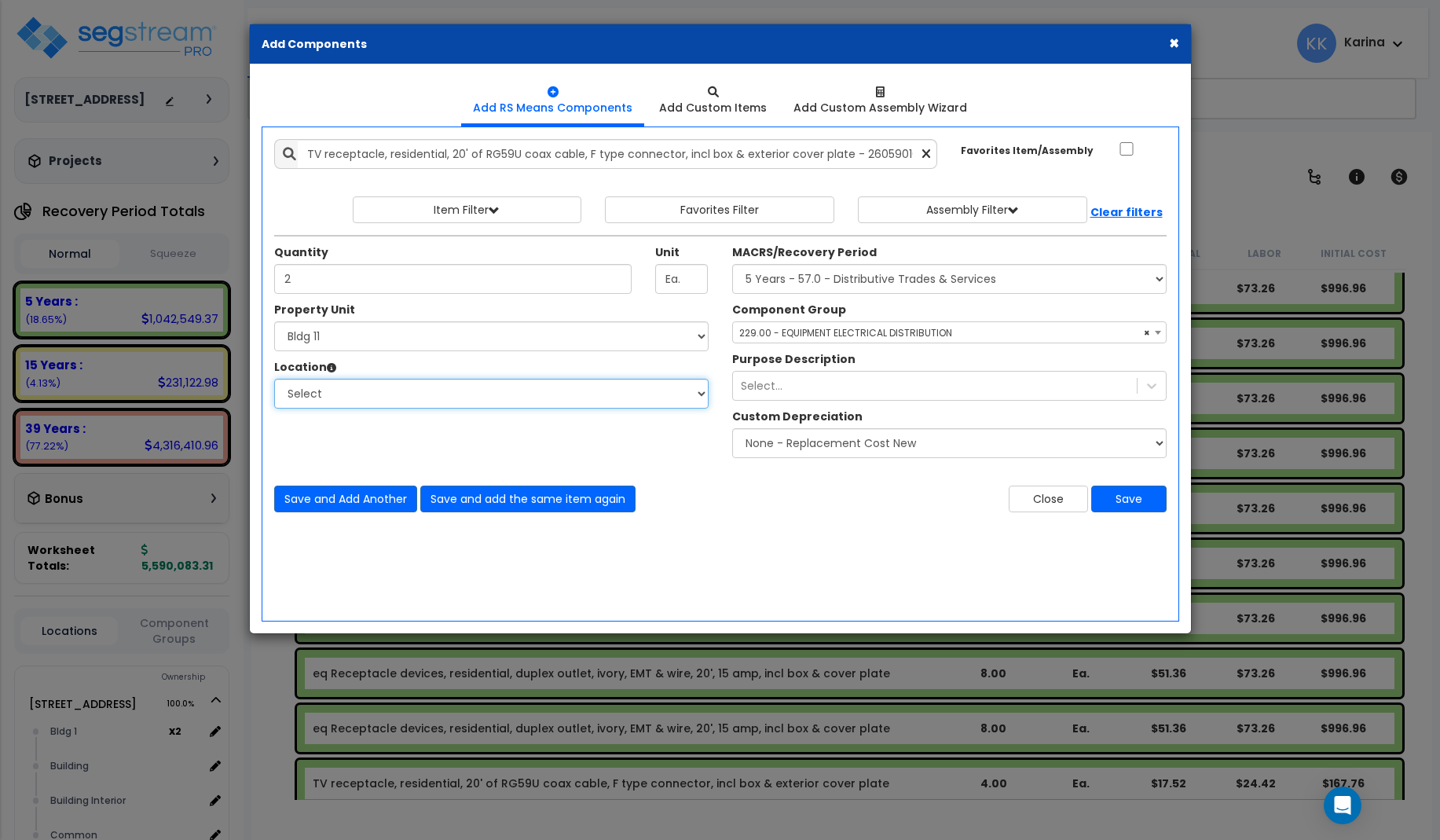
click at [274, 379] on select "Select Bath Bedrooms Bldg exterior Kitchen Living Site Exterior Add Additional …" at bounding box center [491, 393] width 434 height 30
select select "20997"
click option "Bedrooms" at bounding box center [0, 0] width 0 height 0
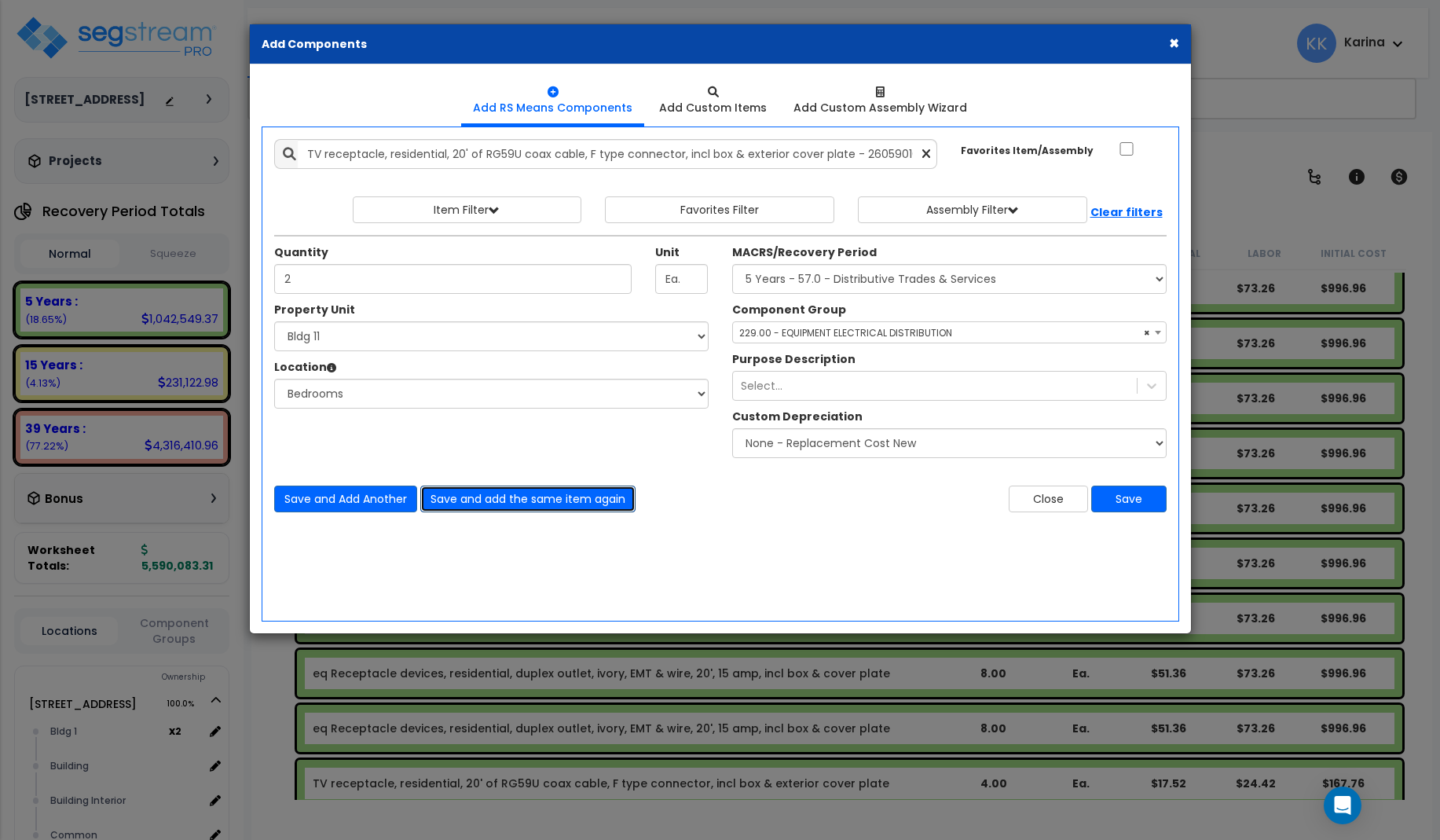
click at [452, 492] on button "Save and add the same item again" at bounding box center [528, 499] width 215 height 27
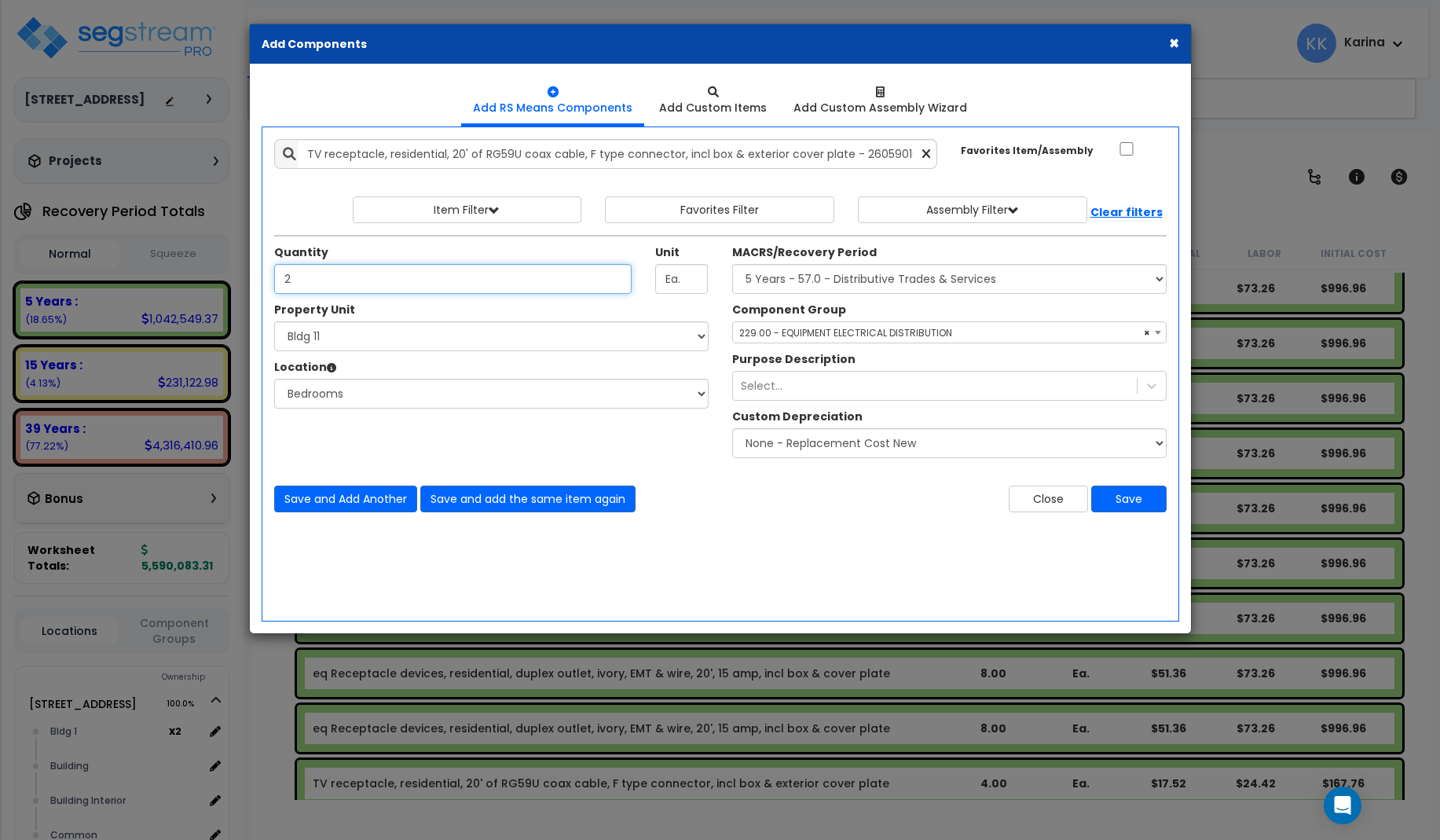
type input "2"
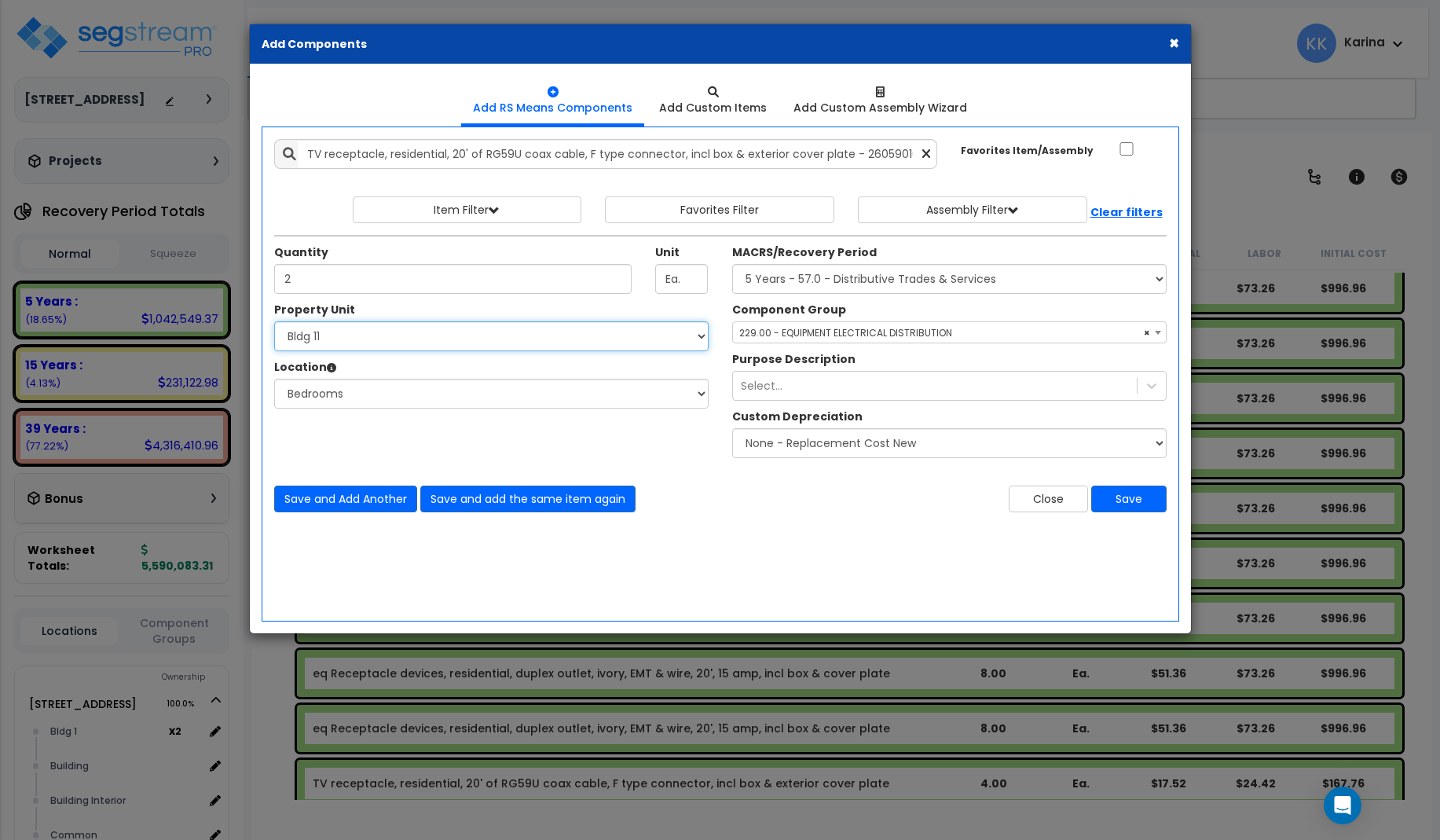
click at [274, 321] on select "Select 3620 Southmore Blvd 3620 Southmore Blvd Clone #10 3620 Southmore Blvd Cl…" at bounding box center [491, 336] width 434 height 30
select select "171711"
click option "Bldg 12" at bounding box center [0, 0] width 0 height 0
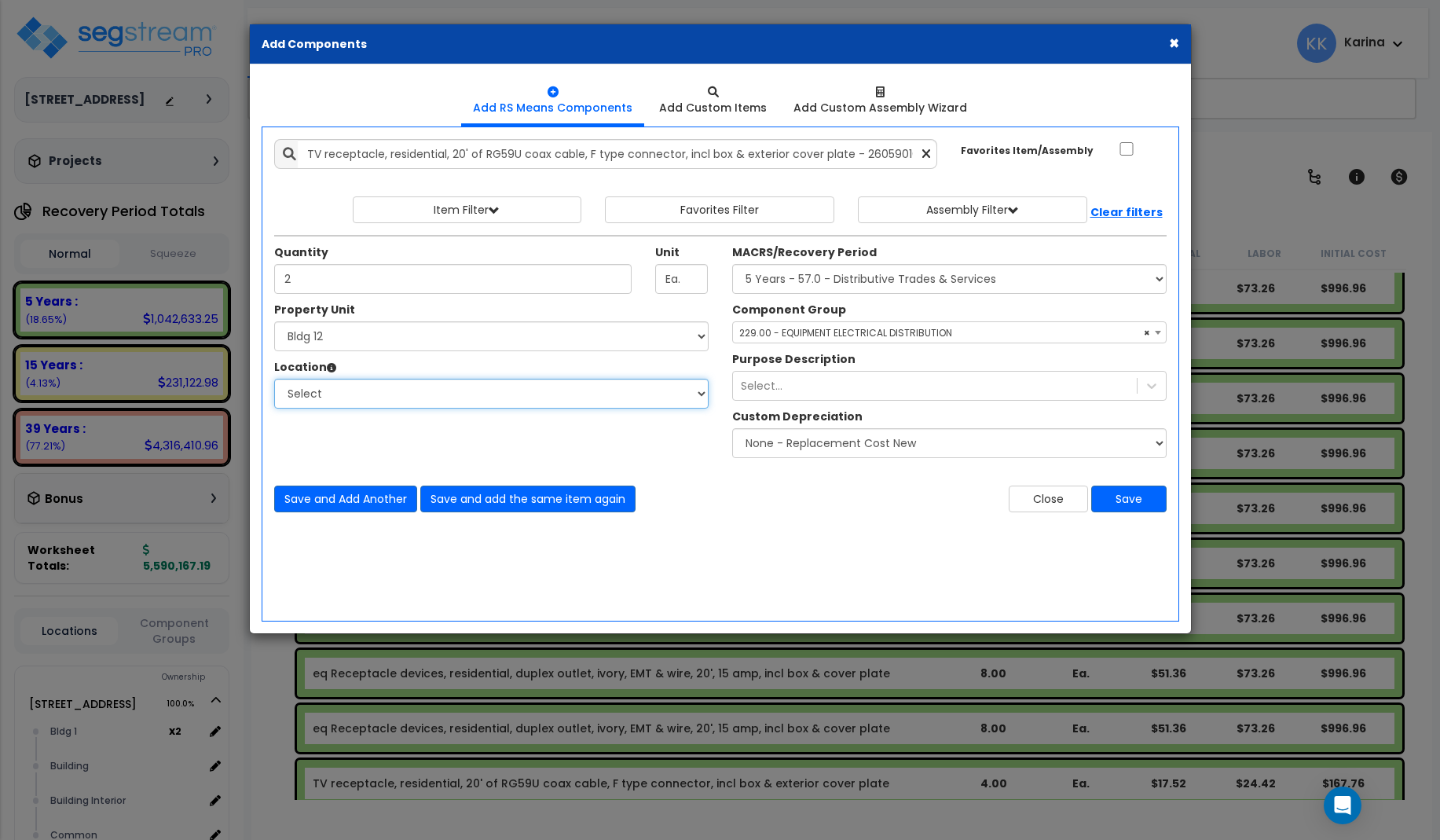
click at [274, 379] on select "Select Bath Bedrooms Bldg exterior Kitchen Living Site Exterior Add Additional …" at bounding box center [491, 393] width 434 height 30
select select "20997"
click option "Bedrooms" at bounding box center [0, 0] width 0 height 0
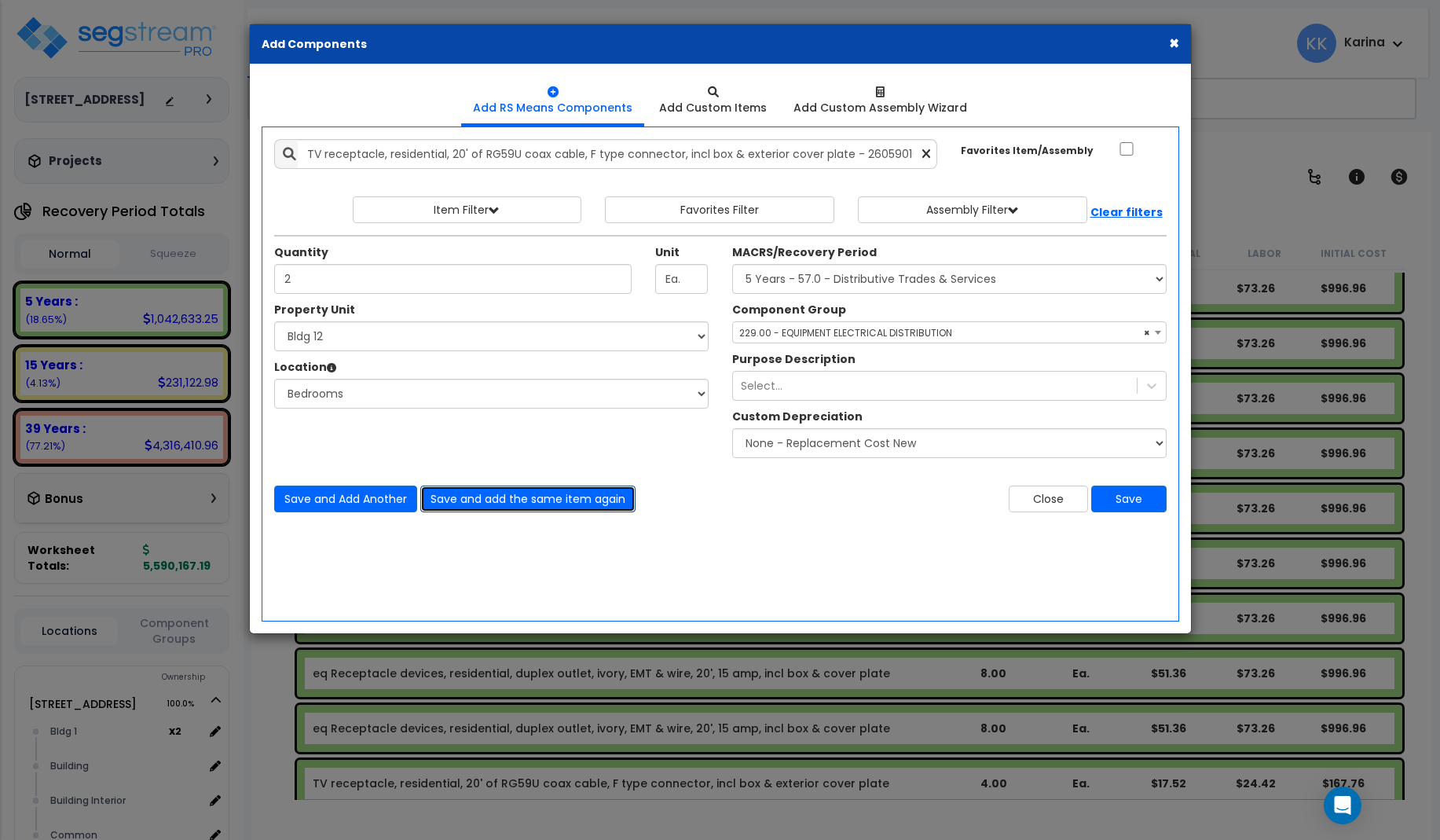
click at [470, 495] on button "Save and add the same item again" at bounding box center [528, 499] width 215 height 27
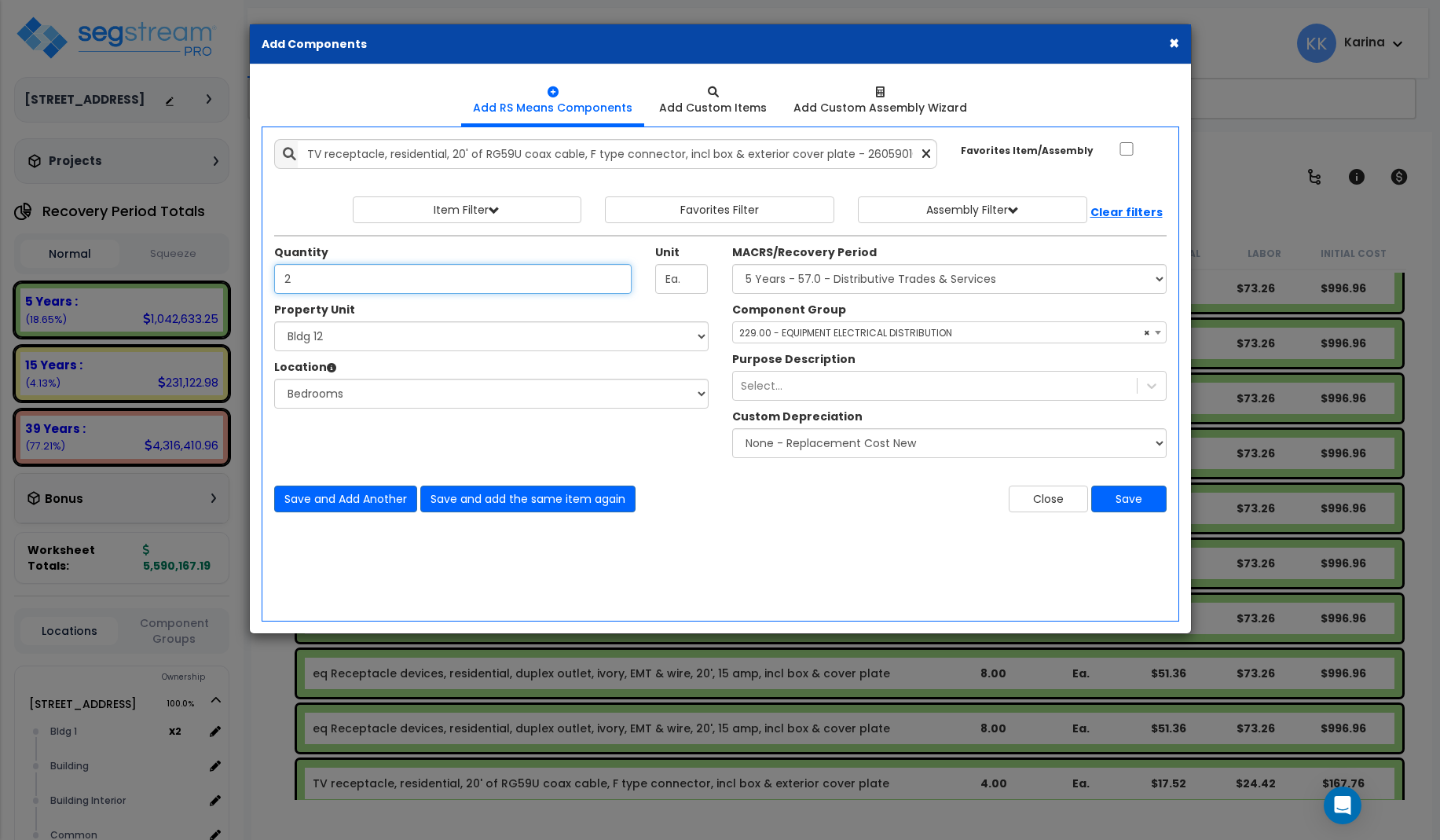
type input "2"
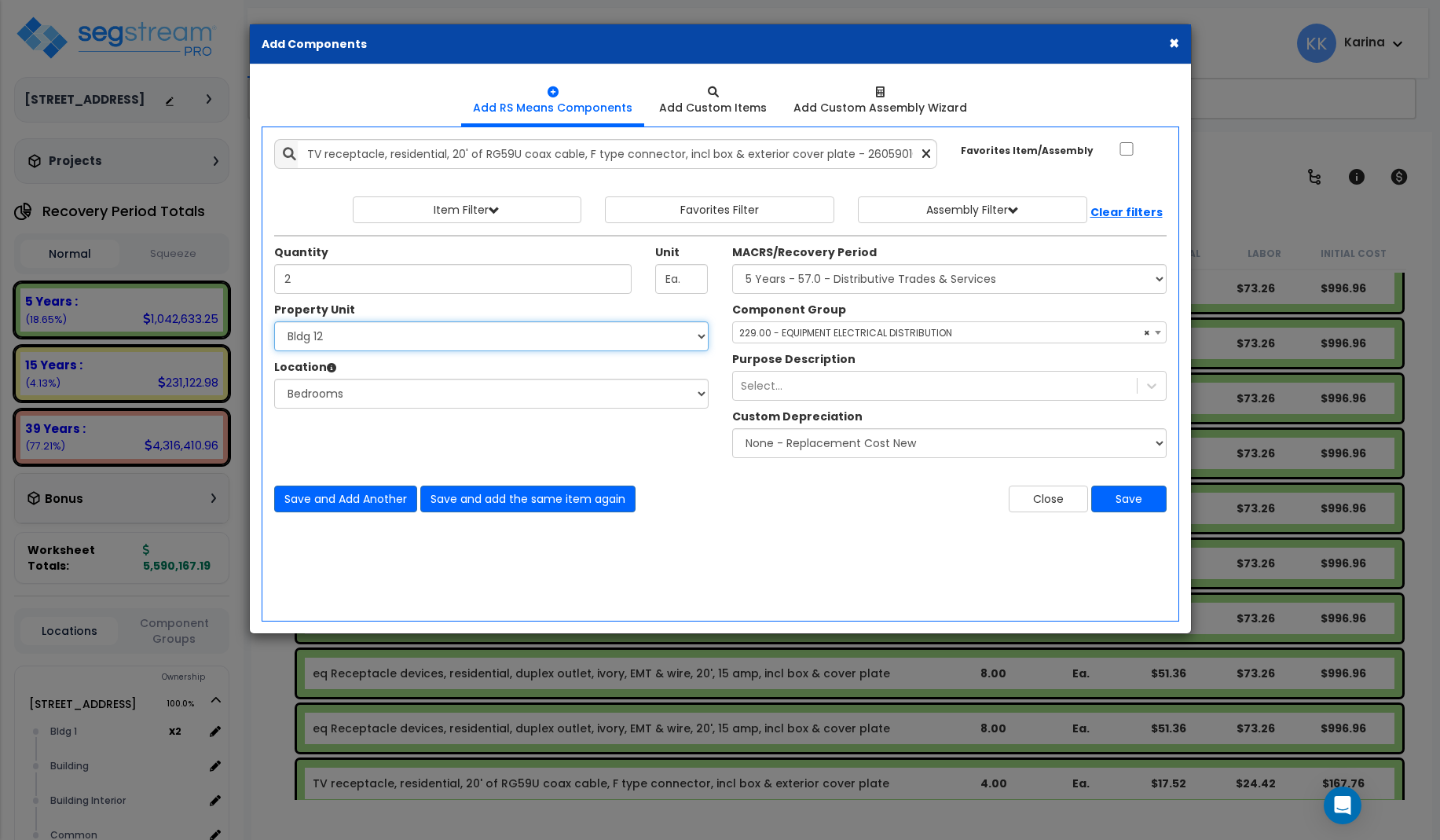
click at [274, 321] on select "Select 3620 Southmore Blvd 3620 Southmore Blvd Clone #10 3620 Southmore Blvd Cl…" at bounding box center [491, 336] width 434 height 30
select select "171712"
click option "Bldg 13" at bounding box center [0, 0] width 0 height 0
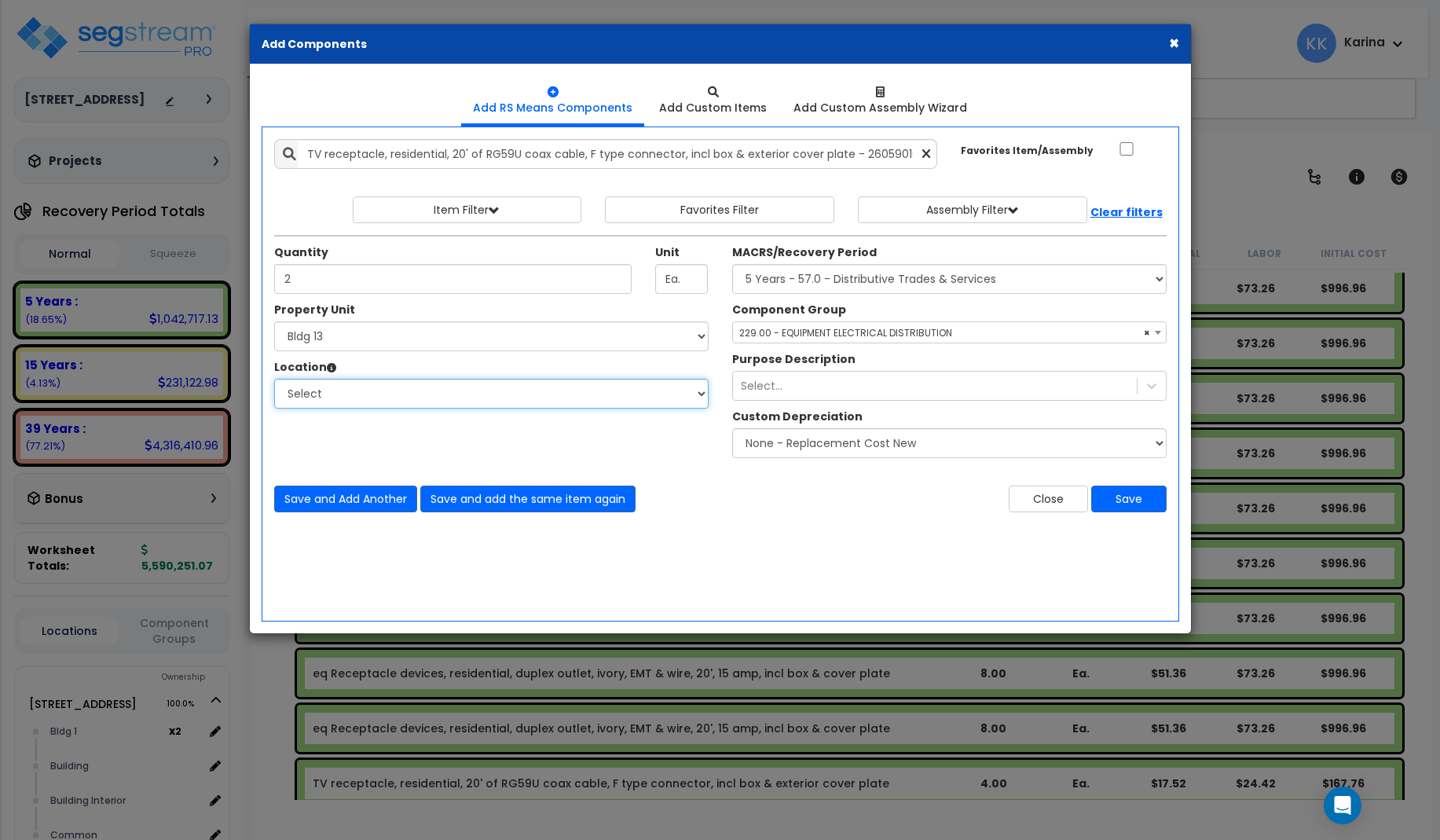
click at [274, 379] on select "Select Bath Bedrooms Bldg exterior Kitchen Living Site Exterior Add Additional …" at bounding box center [491, 393] width 434 height 30
select select "20997"
click option "Bedrooms" at bounding box center [0, 0] width 0 height 0
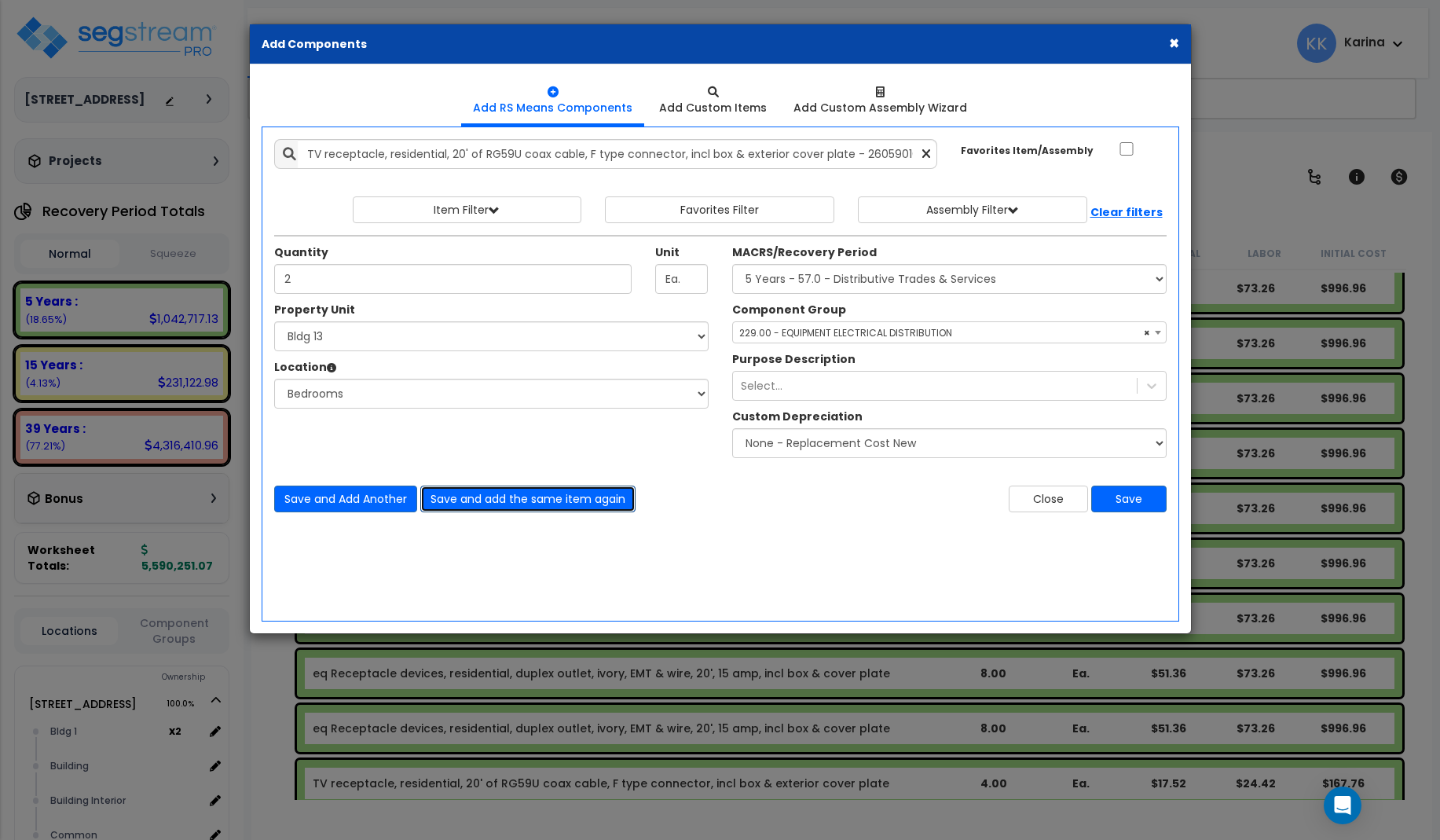
click at [470, 500] on button "Save and add the same item again" at bounding box center [528, 499] width 215 height 27
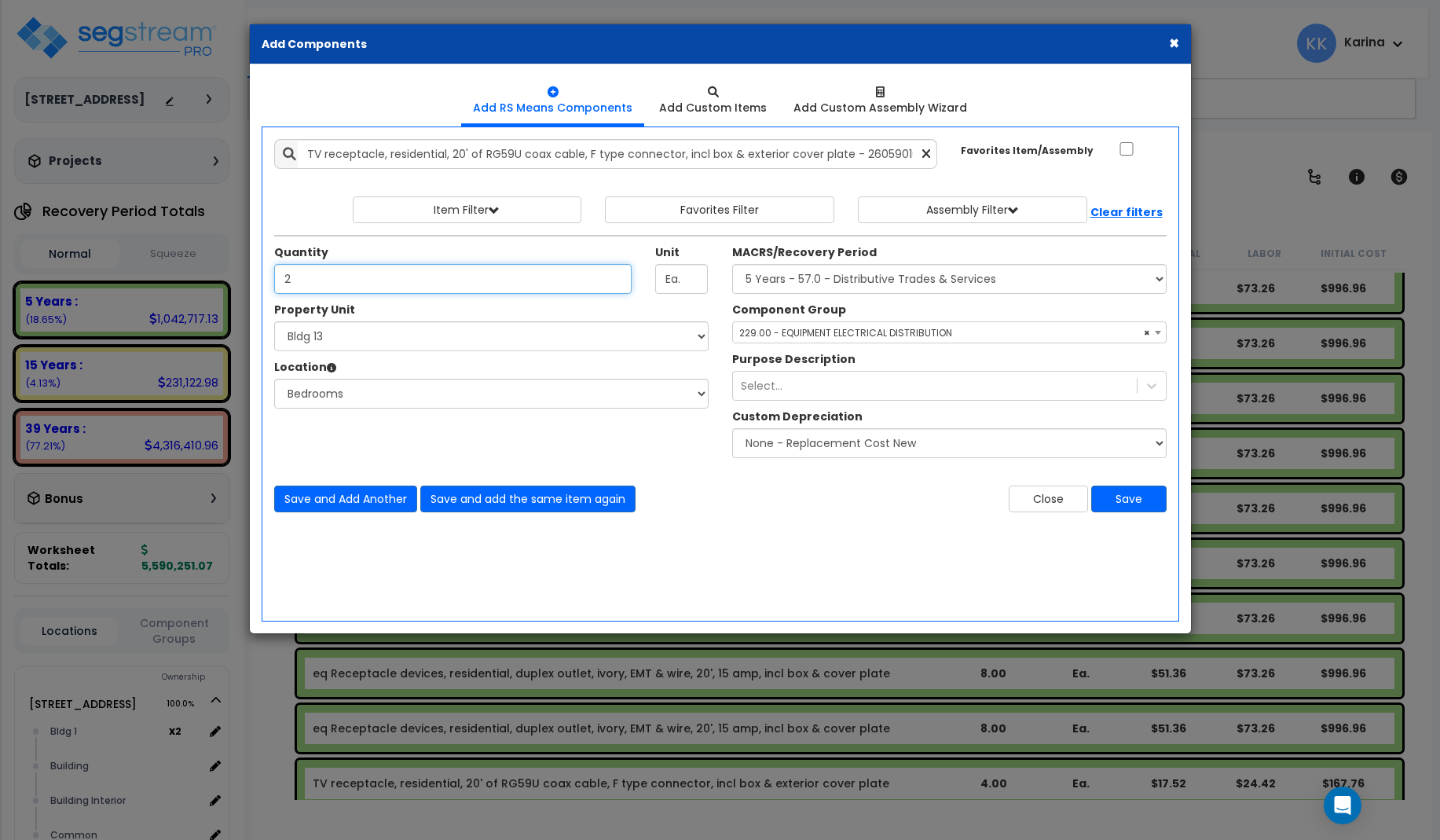
type input "2"
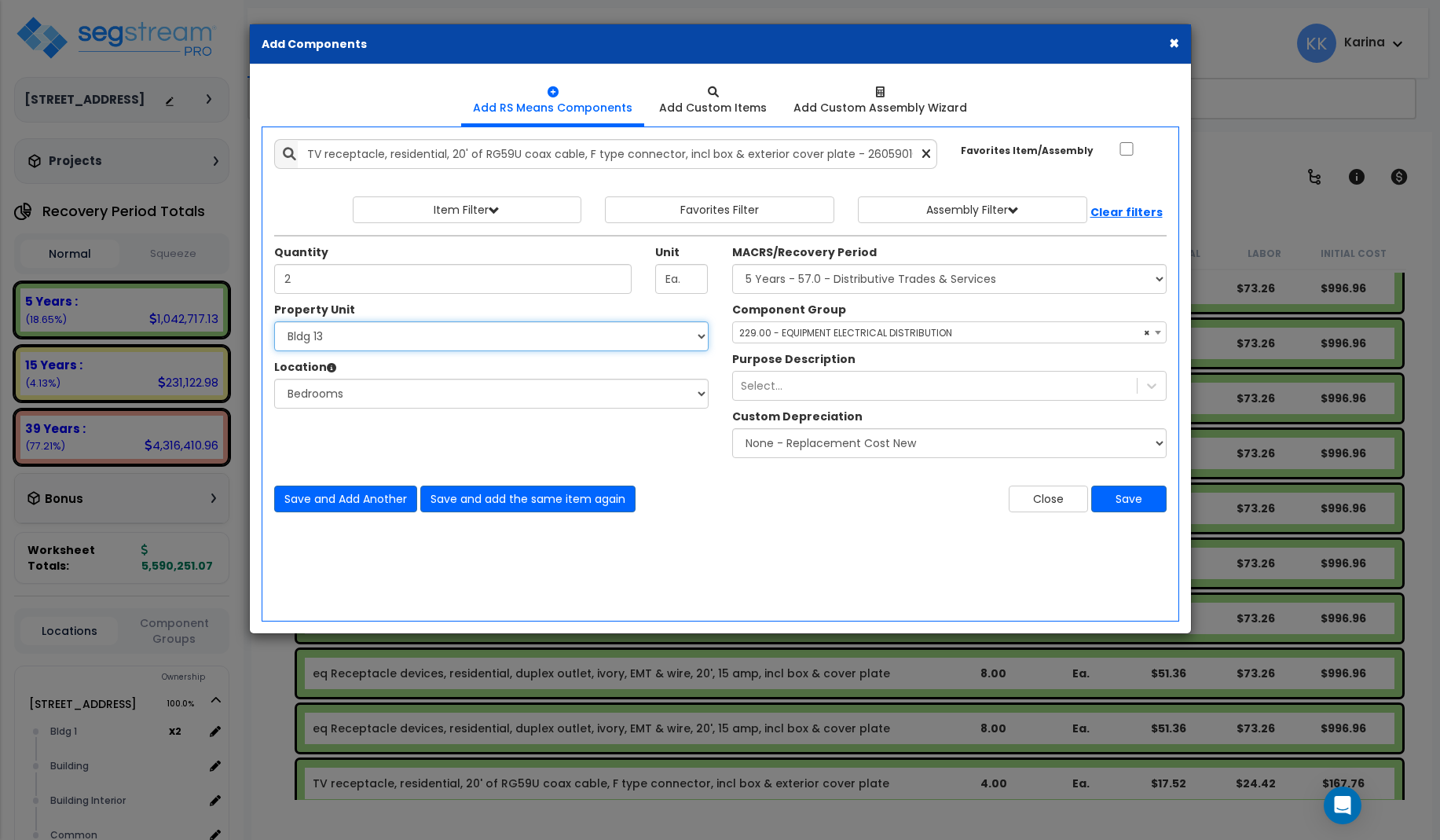
click at [274, 321] on select "Select 3620 Southmore Blvd 3620 Southmore Blvd Clone #10 3620 Southmore Blvd Cl…" at bounding box center [491, 336] width 434 height 30
select select "171713"
click option "Bldg 14" at bounding box center [0, 0] width 0 height 0
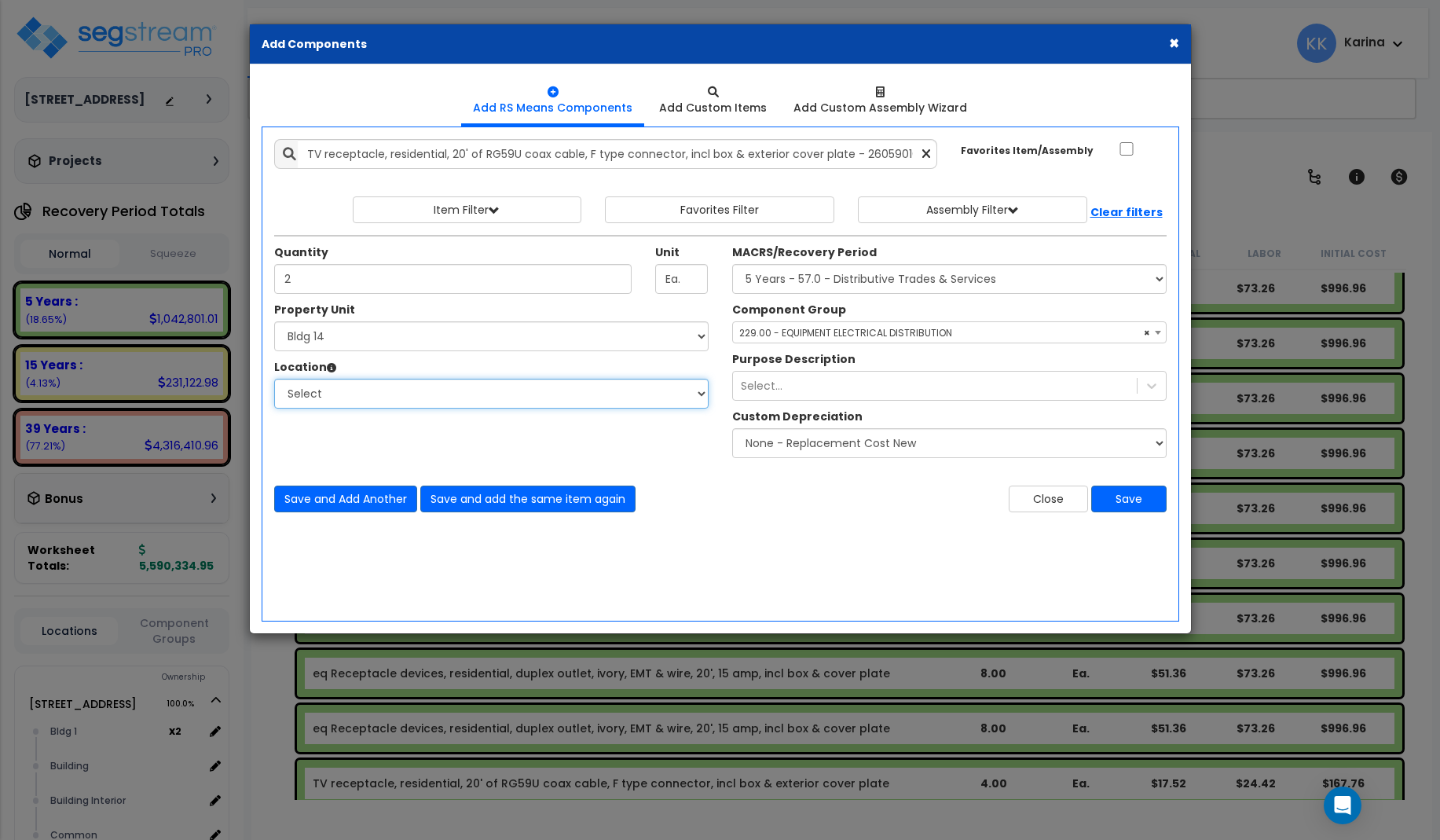
click at [274, 379] on select "Select Bath Bedrooms Bldg exterior Kitchen Living Site Exterior Add Additional …" at bounding box center [491, 393] width 434 height 30
select select "20997"
click option "Bedrooms" at bounding box center [0, 0] width 0 height 0
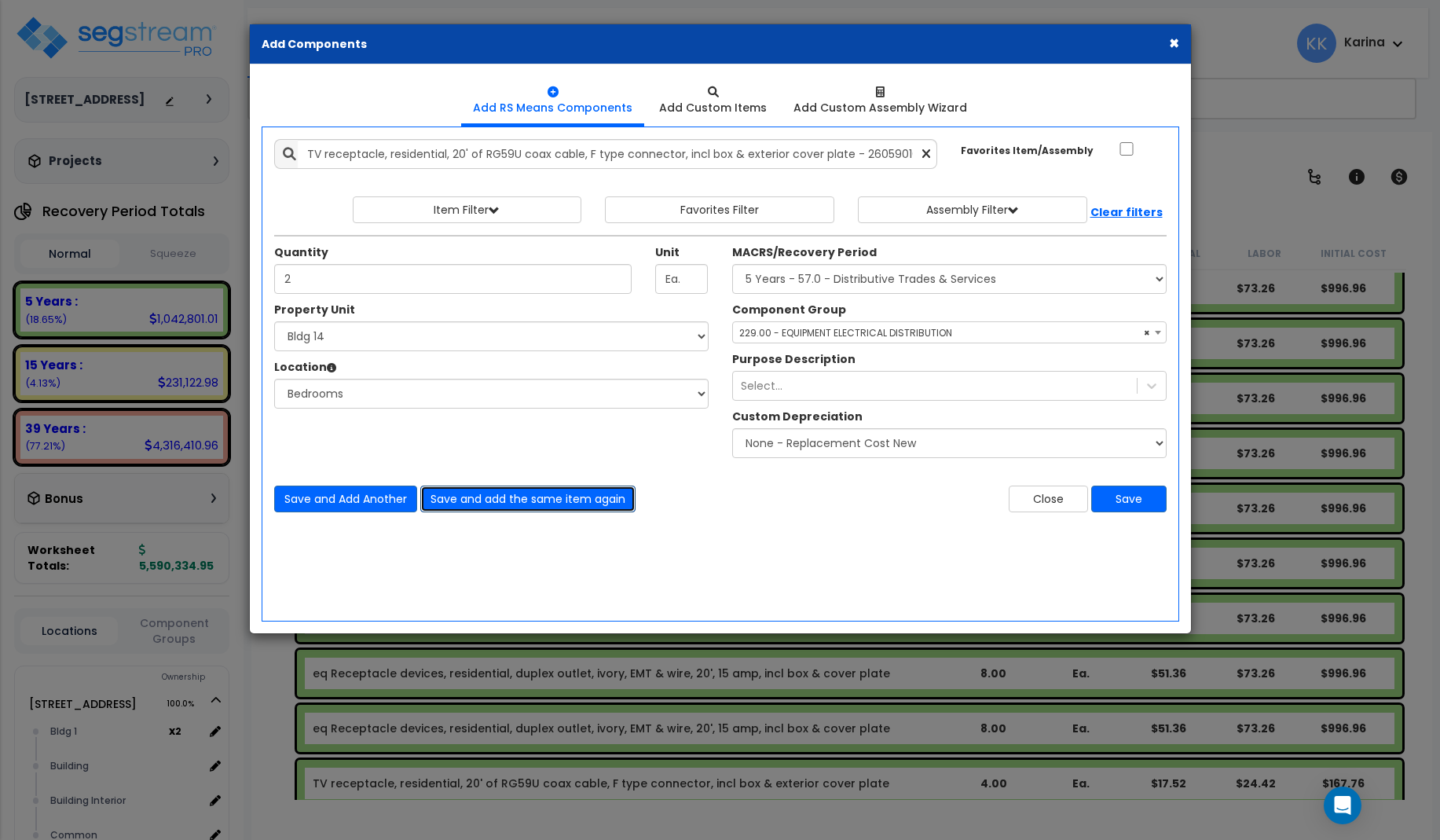
click at [475, 498] on button "Save and add the same item again" at bounding box center [528, 499] width 215 height 27
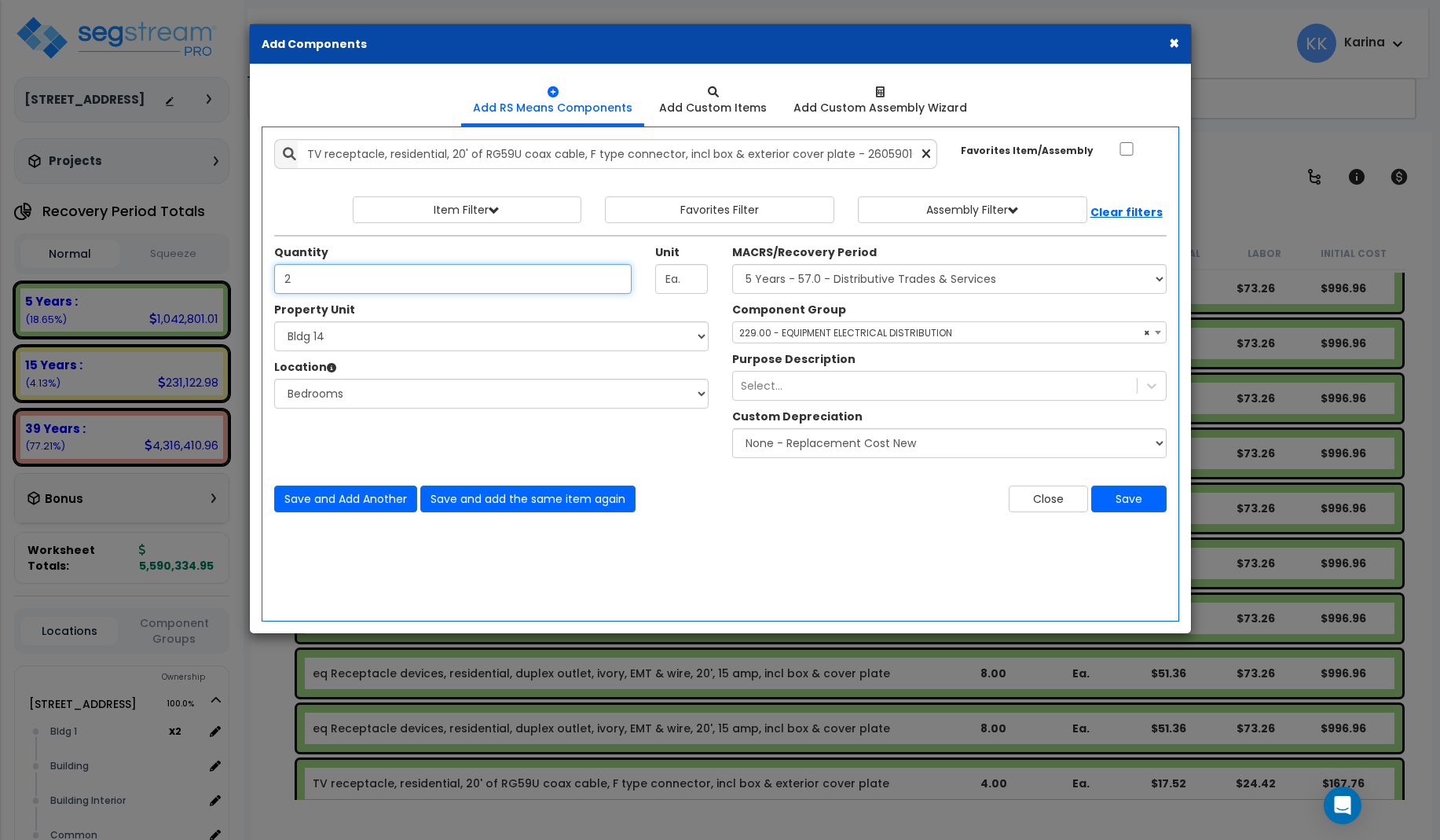
type input "2"
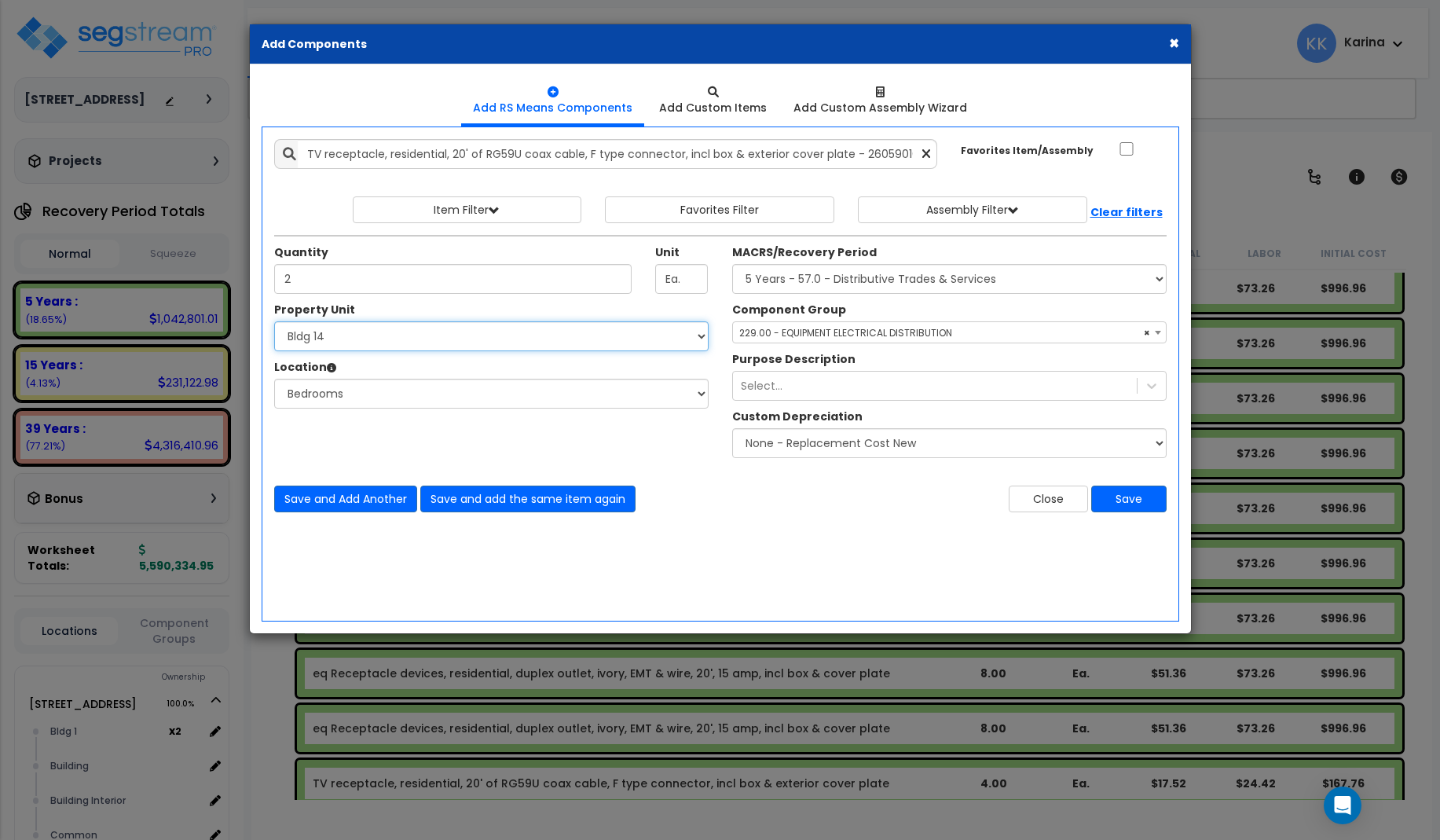
click at [274, 321] on select "Select 3620 Southmore Blvd 3620 Southmore Blvd Clone #10 3620 Southmore Blvd Cl…" at bounding box center [491, 336] width 434 height 30
select select "171714"
click option "Bldg 15" at bounding box center [0, 0] width 0 height 0
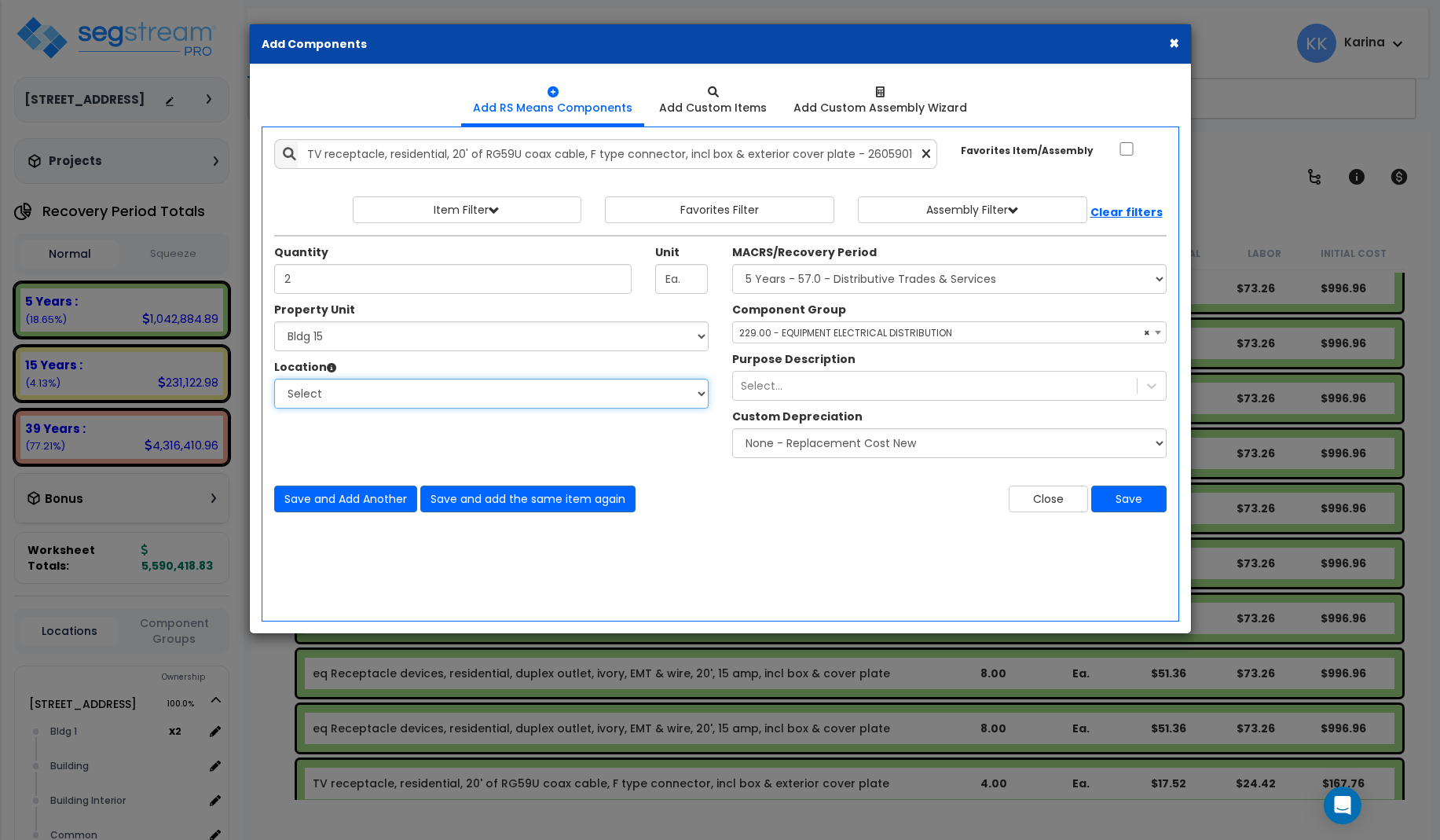
click at [274, 379] on select "Select Bath Bedrooms Bldg exterior Kitchen Living Site Exterior Add Additional …" at bounding box center [491, 393] width 434 height 30
select select "20997"
click option "Bedrooms" at bounding box center [0, 0] width 0 height 0
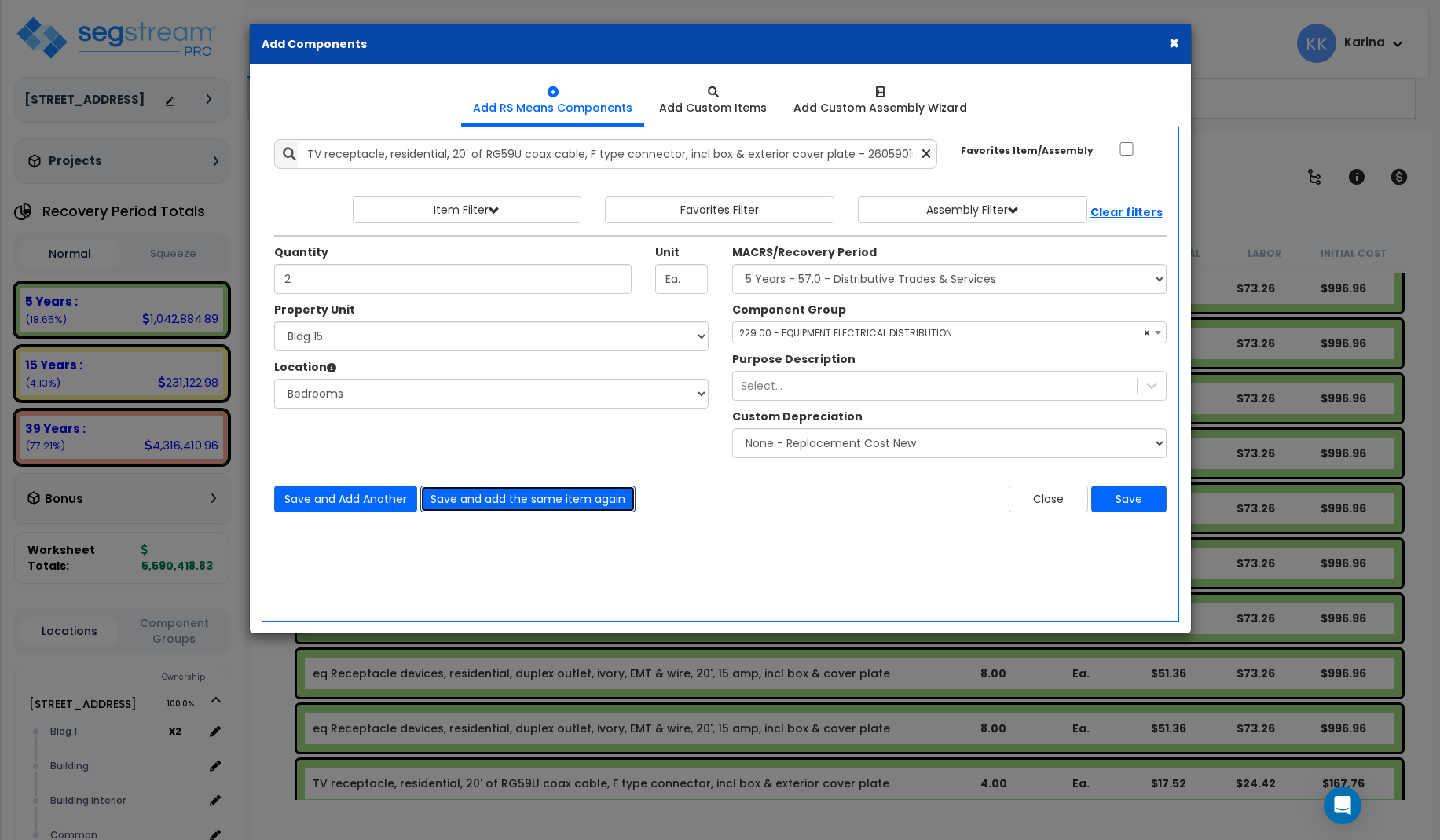
click at [485, 500] on button "Save and add the same item again" at bounding box center [528, 499] width 215 height 27
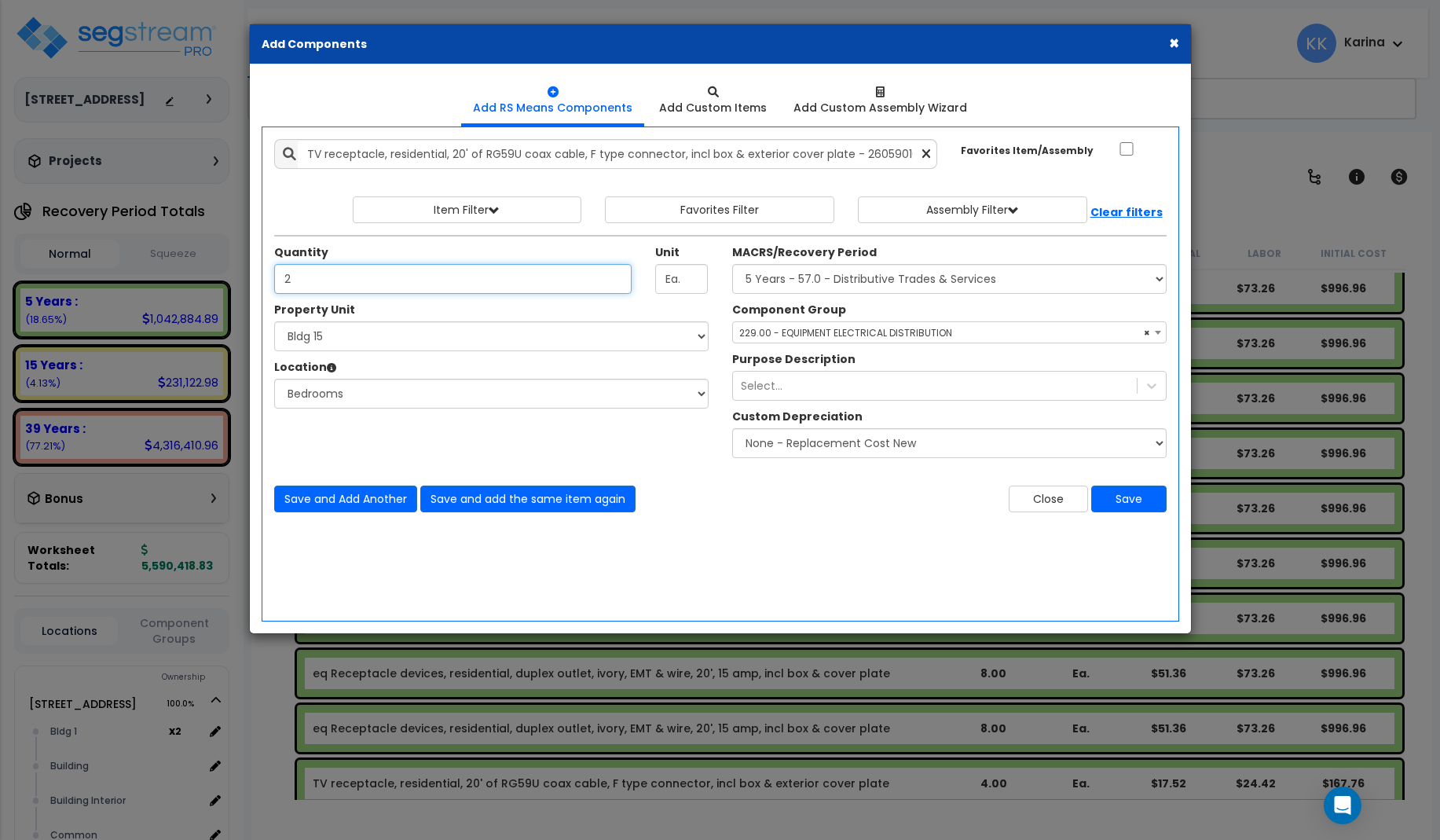
type input "2"
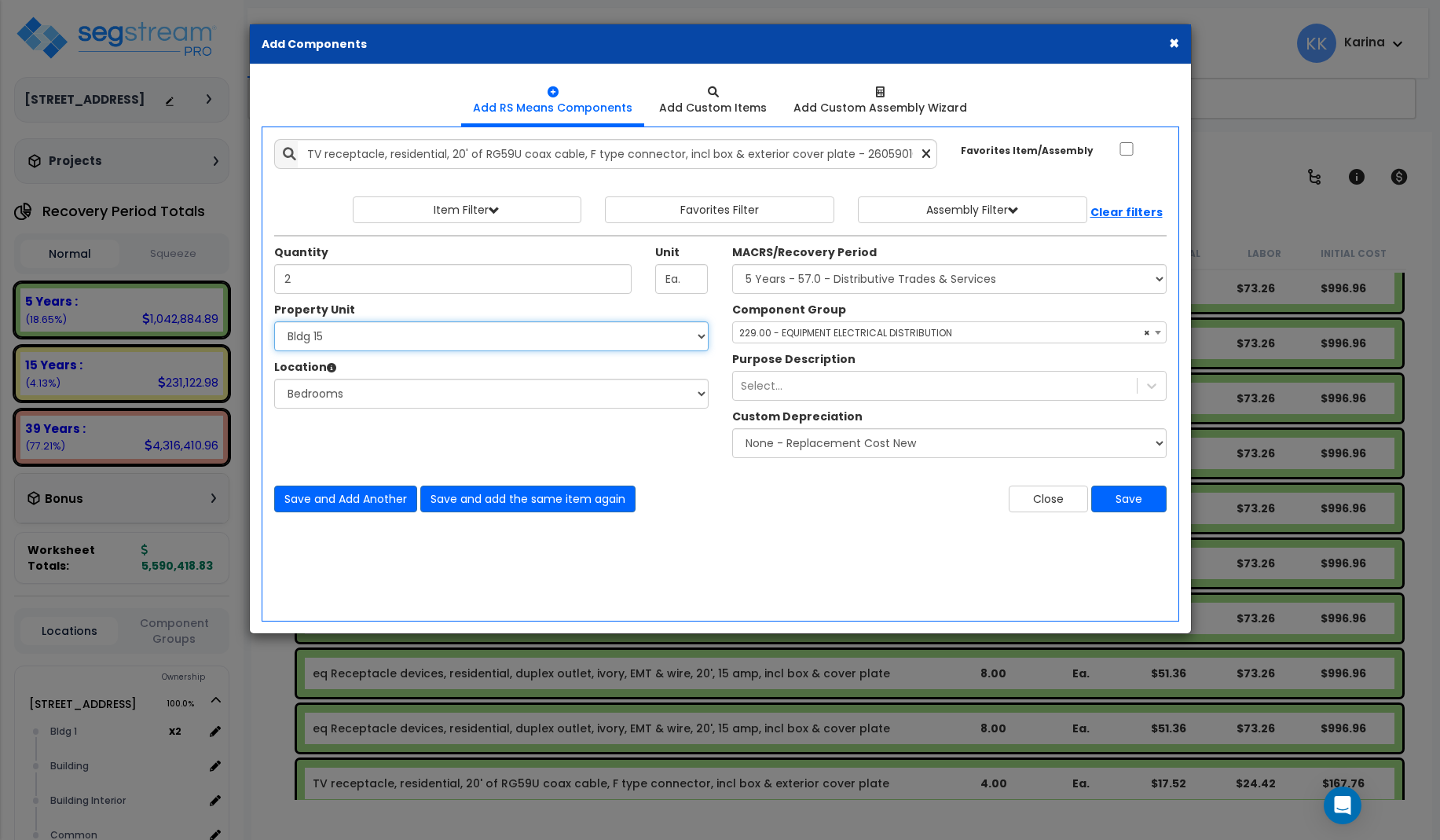
click at [274, 321] on select "Select 3620 Southmore Blvd 3620 Southmore Blvd Clone #10 3620 Southmore Blvd Cl…" at bounding box center [491, 336] width 434 height 30
select select "171715"
click option "Bldg 16" at bounding box center [0, 0] width 0 height 0
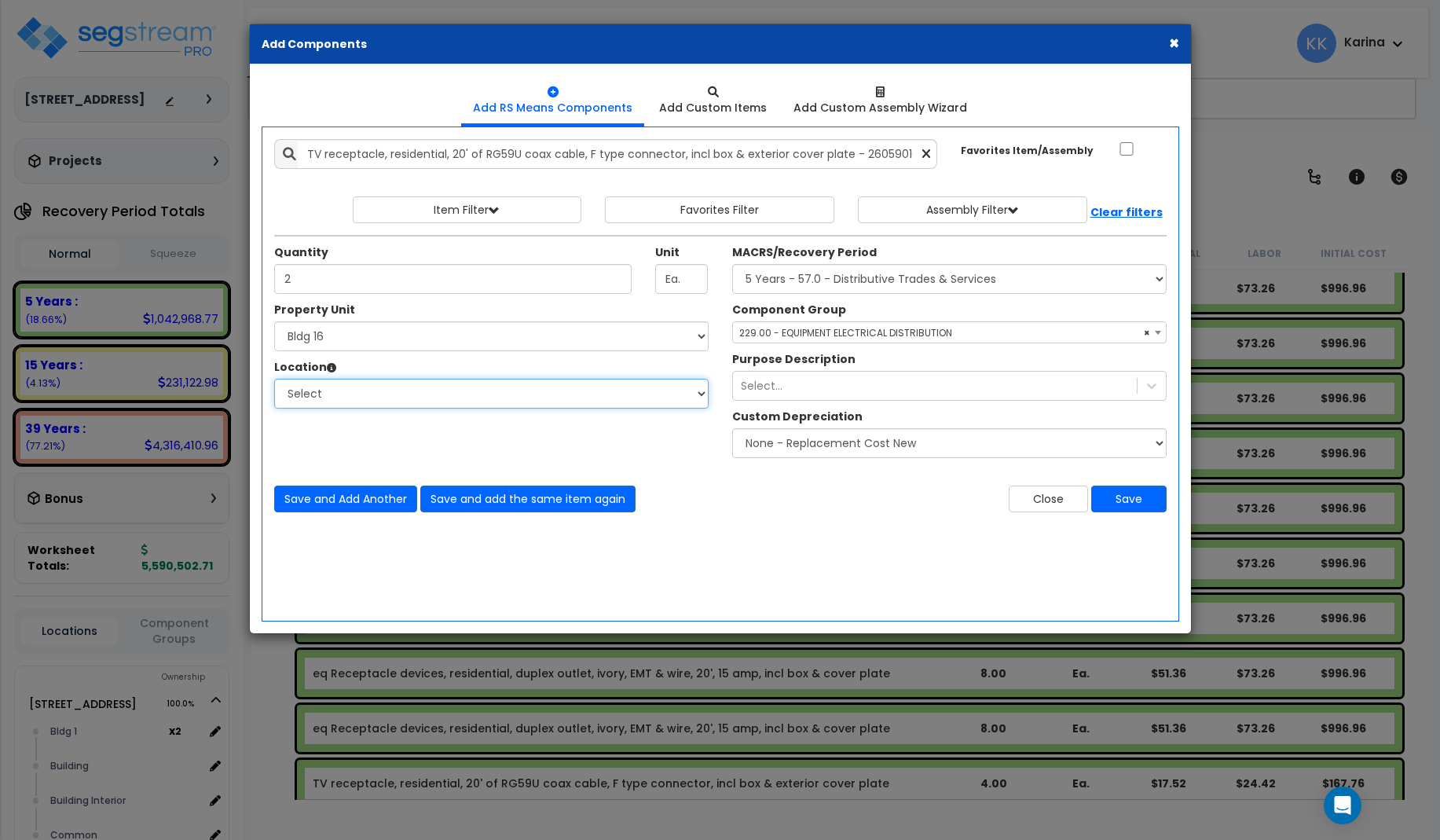
click at [274, 379] on select "Select Bath Bedrooms Bldg exterior Kitchen Living Site Exterior Add Additional …" at bounding box center [491, 393] width 434 height 30
select select "20997"
click option "Bedrooms" at bounding box center [0, 0] width 0 height 0
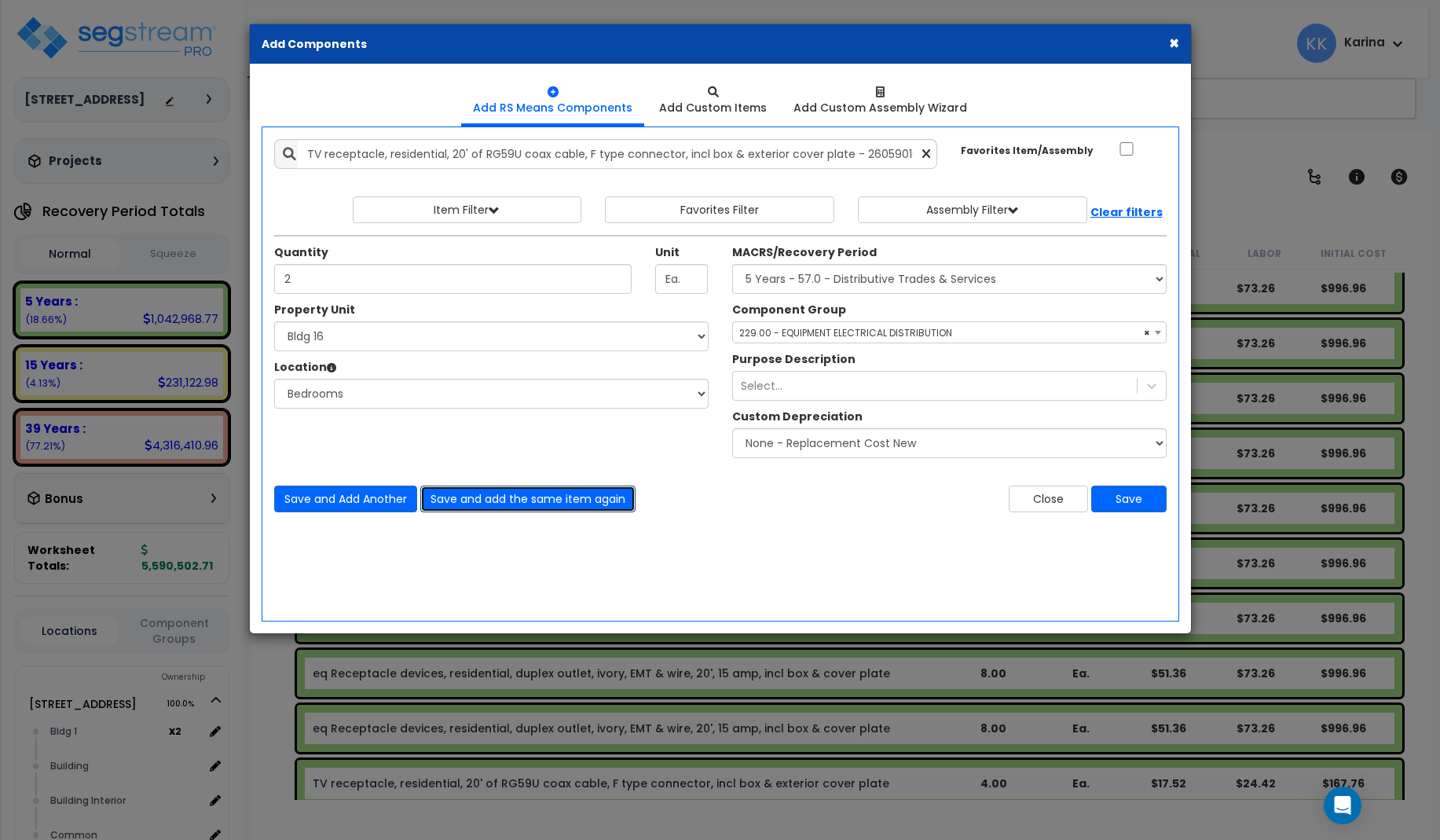
click at [471, 495] on button "Save and add the same item again" at bounding box center [528, 499] width 215 height 27
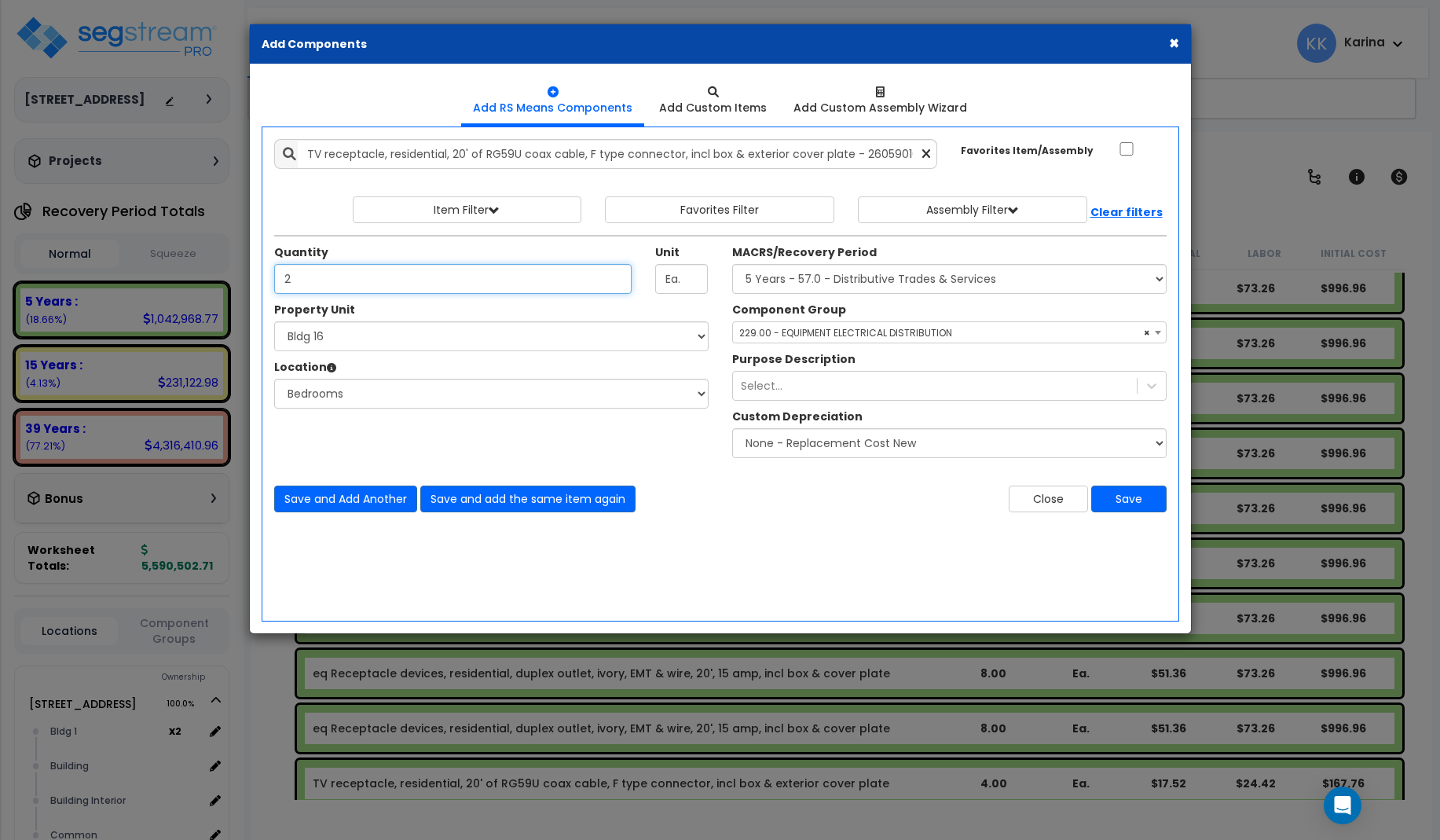
type input "2"
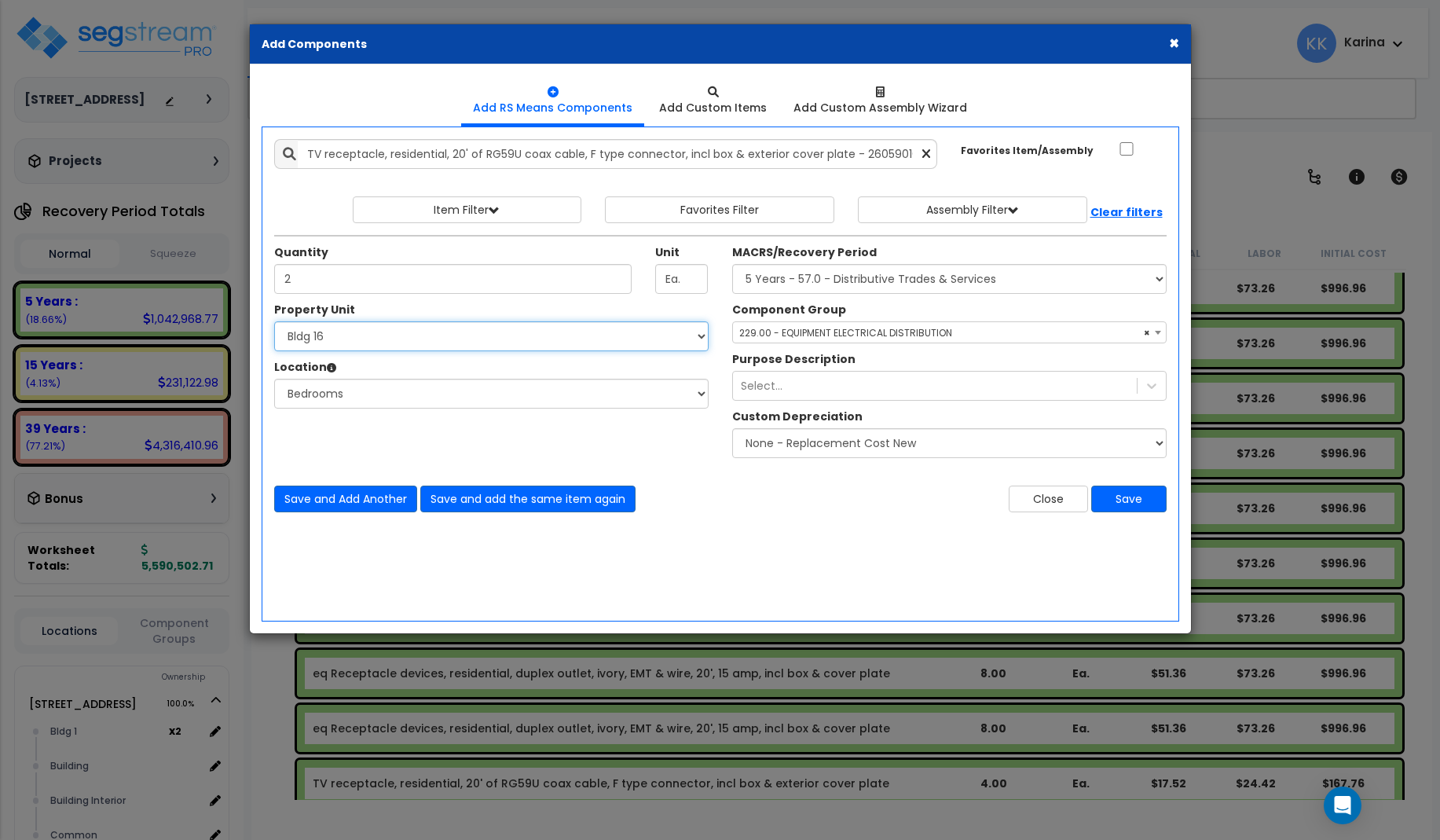
click at [274, 321] on select "Select 3620 Southmore Blvd 3620 Southmore Blvd Clone #10 3620 Southmore Blvd Cl…" at bounding box center [491, 336] width 434 height 30
select select "171716"
click option "Bldg 17" at bounding box center [0, 0] width 0 height 0
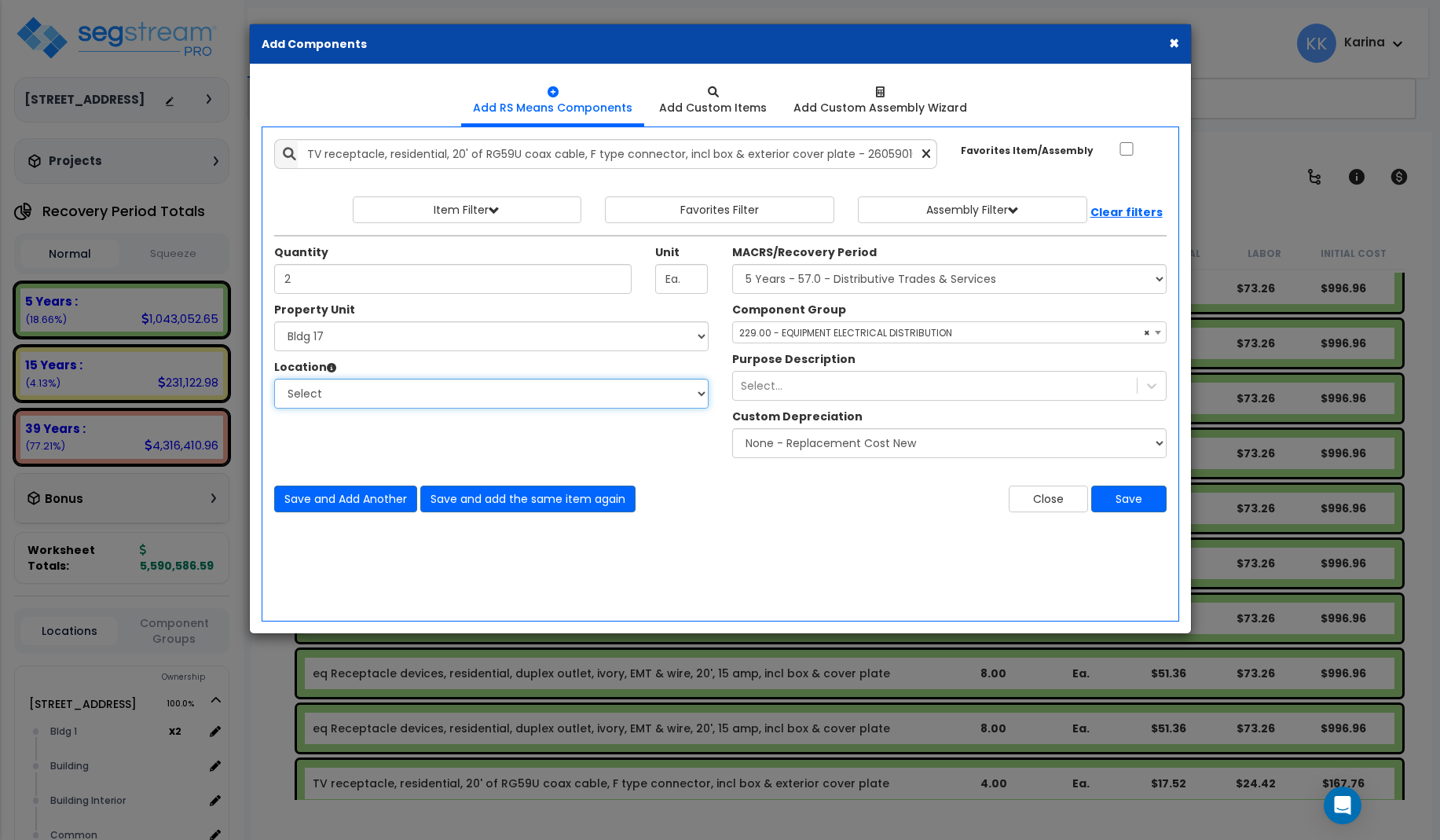
click at [274, 379] on select "Select Bath Bedrooms Bldg exterior Kitchen Living Site Exterior Add Additional …" at bounding box center [491, 393] width 434 height 30
click option "Bath" at bounding box center [0, 0] width 0 height 0
click at [274, 379] on select "Select Bath Bedrooms Bldg exterior Kitchen Living Site Exterior Add Additional …" at bounding box center [491, 393] width 434 height 30
select select "20997"
click option "Bedrooms" at bounding box center [0, 0] width 0 height 0
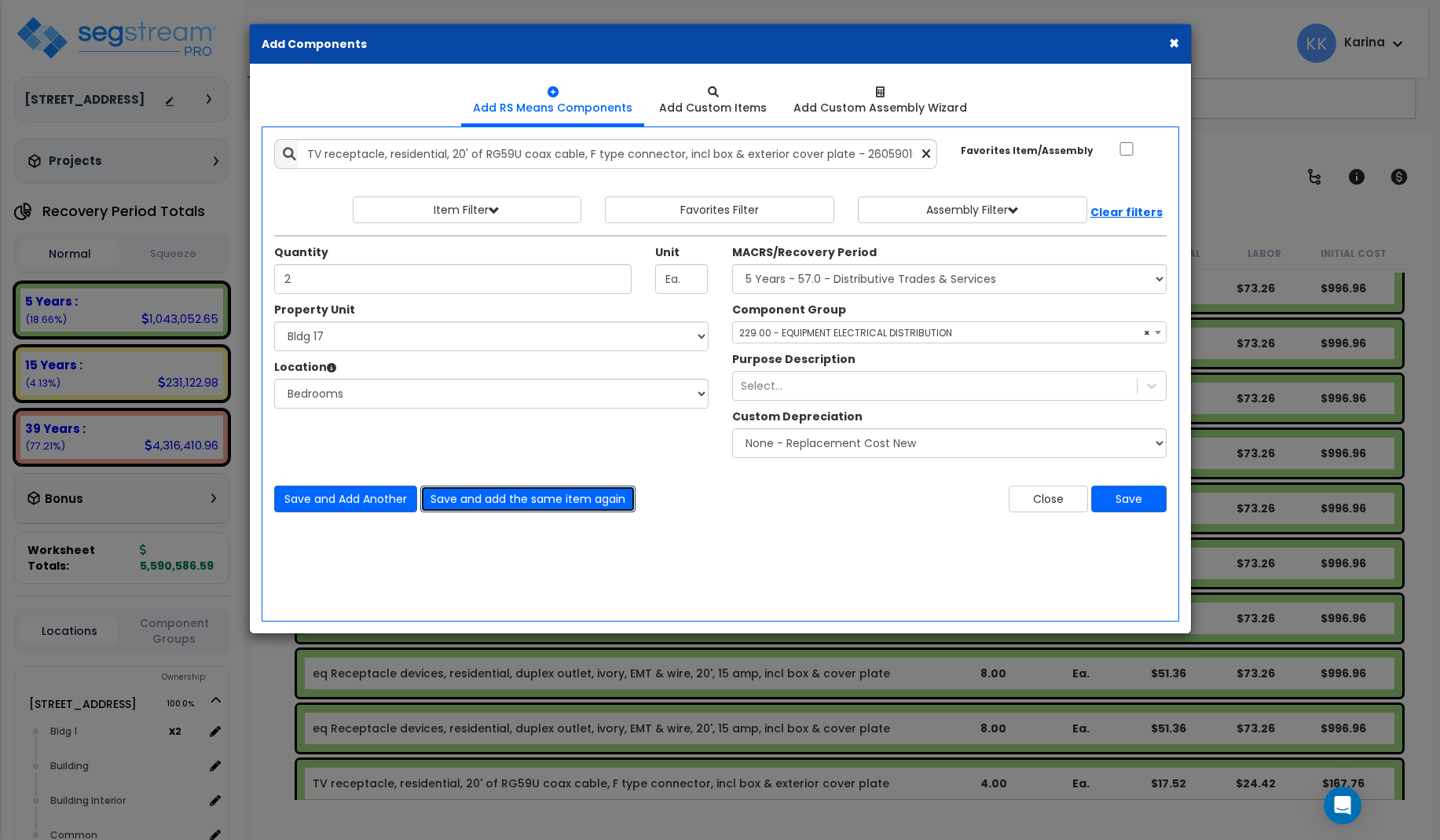
click at [451, 497] on button "Save and add the same item again" at bounding box center [528, 499] width 215 height 27
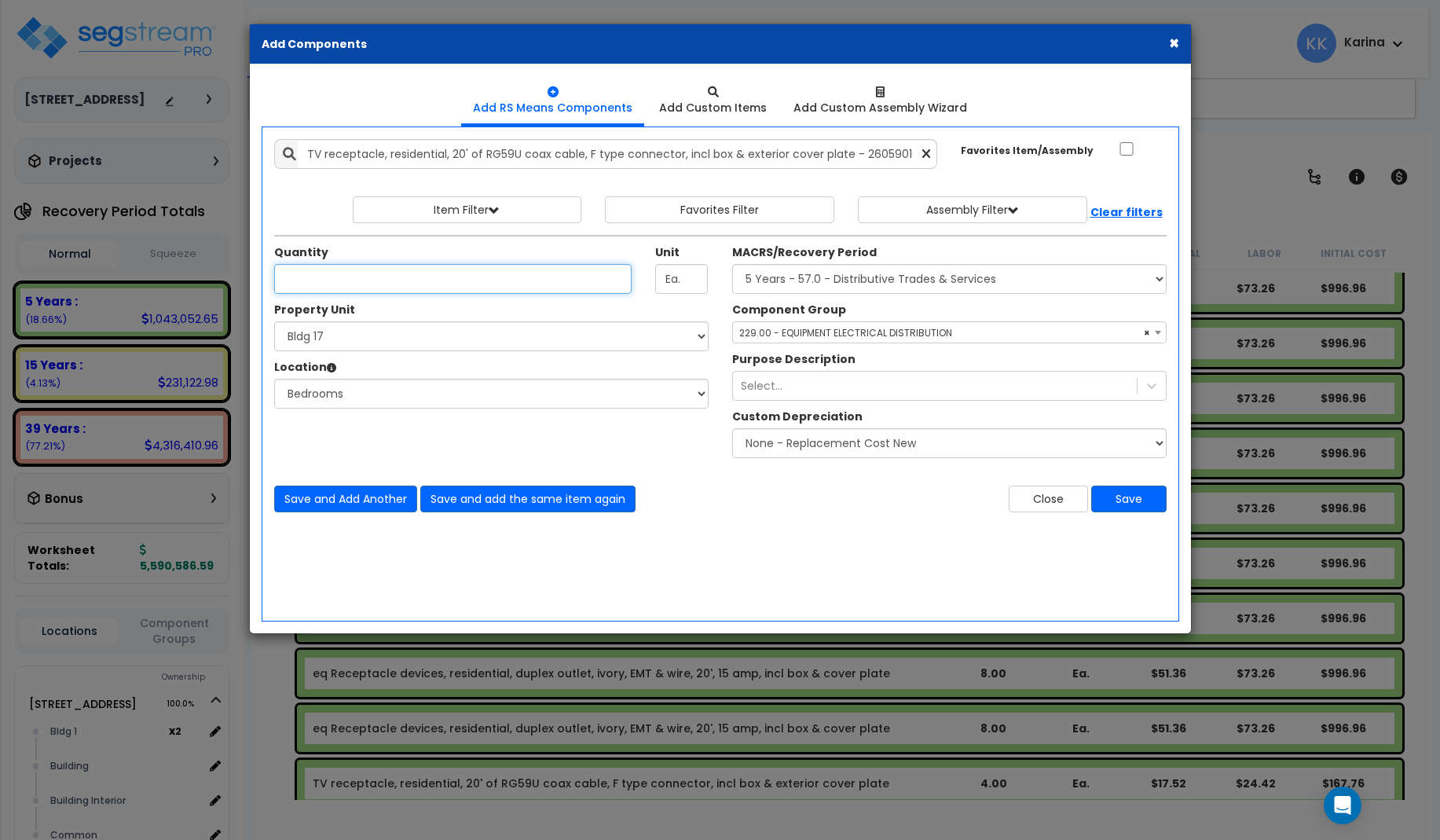
type input "2"
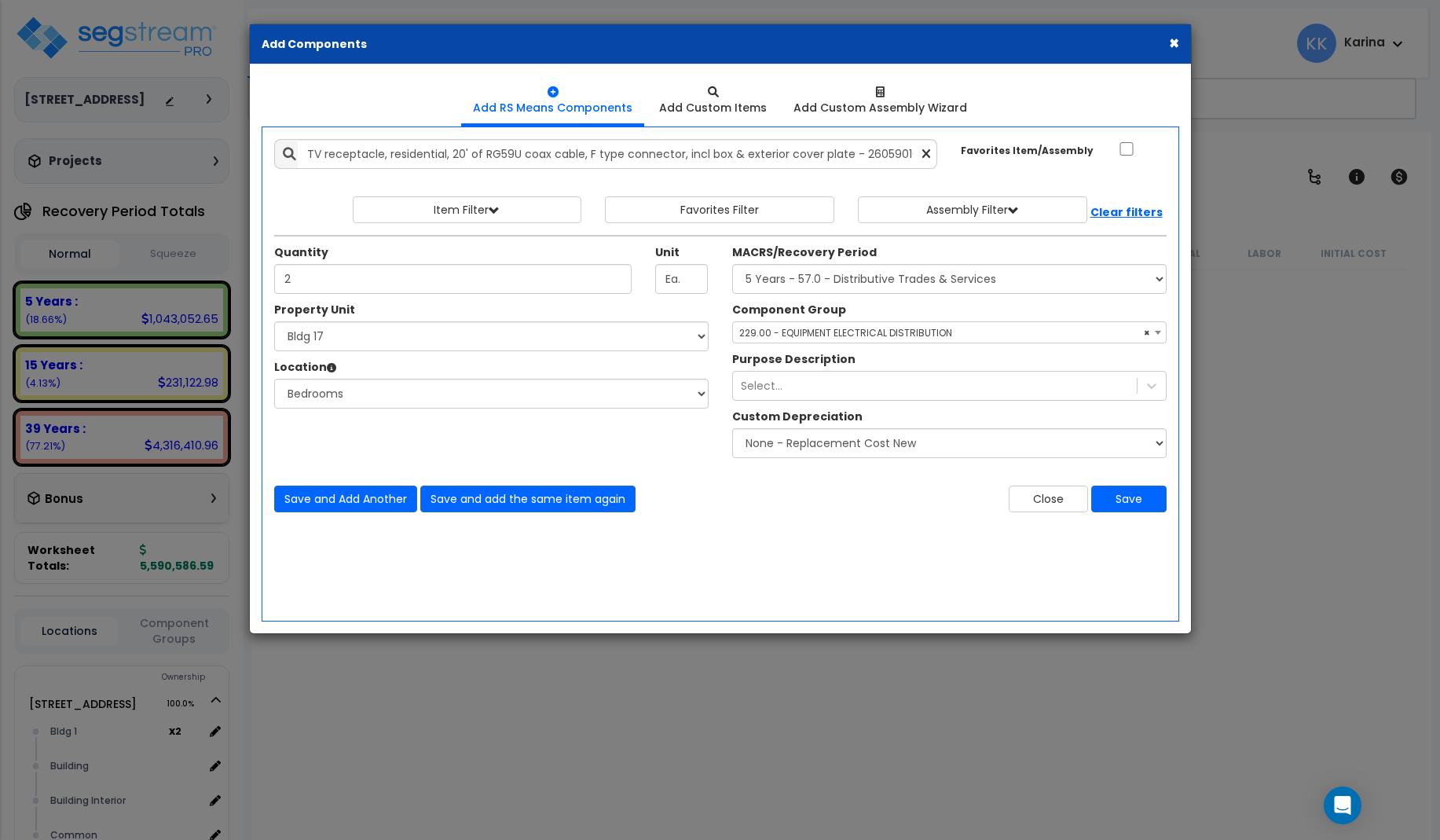
select select "3667"
select select "171716"
select select "20997"
select select "57033"
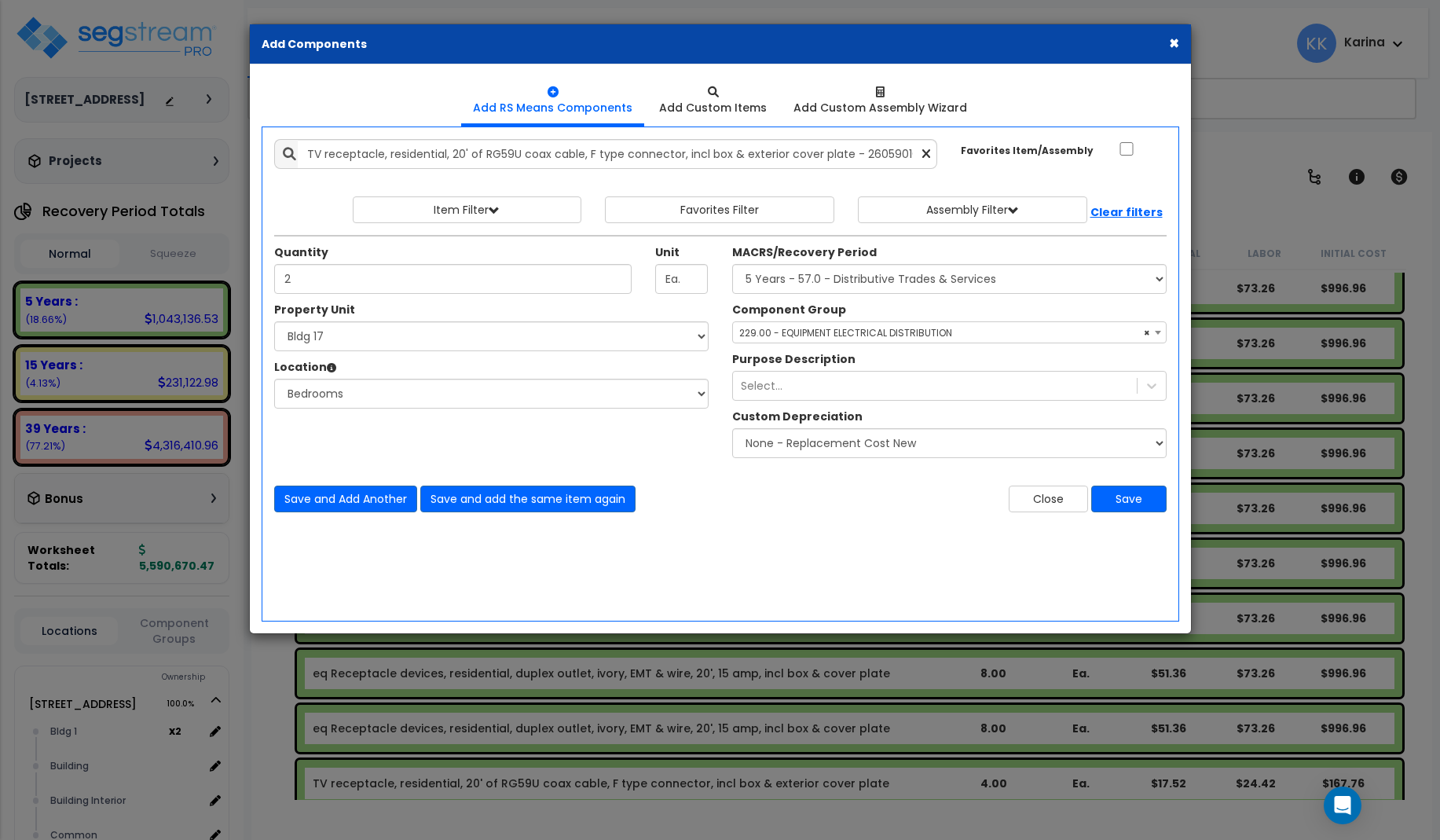
select select "171717"
click option "Bldg 18" at bounding box center [0, 0] width 0 height 0
click at [274, 379] on select "Select Bath Bedrooms Bldg exterior Kitchen Living Site Exterior Add Additional …" at bounding box center [491, 393] width 434 height 30
select select "20997"
click option "Bedrooms" at bounding box center [0, 0] width 0 height 0
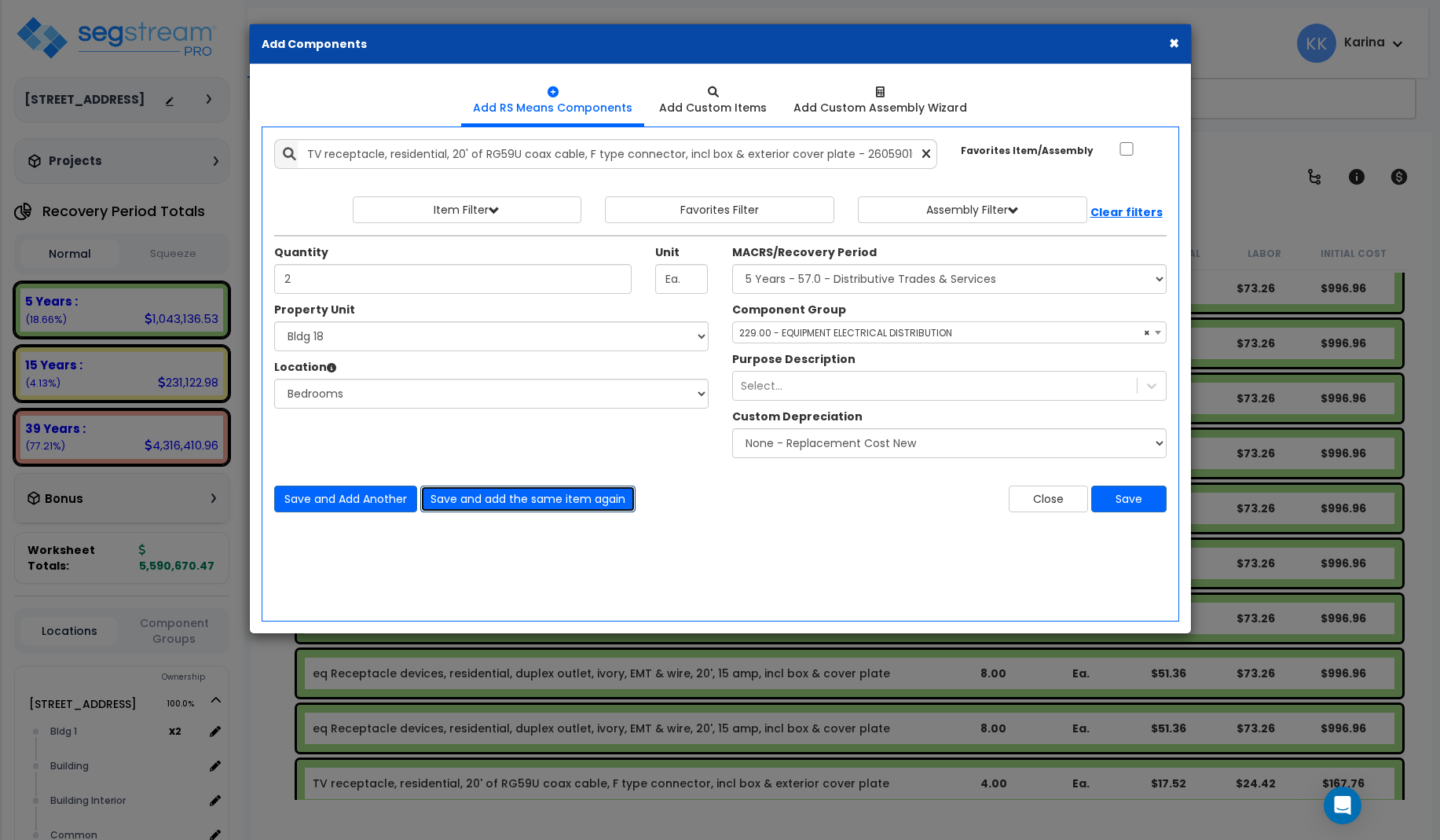
click at [449, 492] on button "Save and add the same item again" at bounding box center [528, 499] width 215 height 27
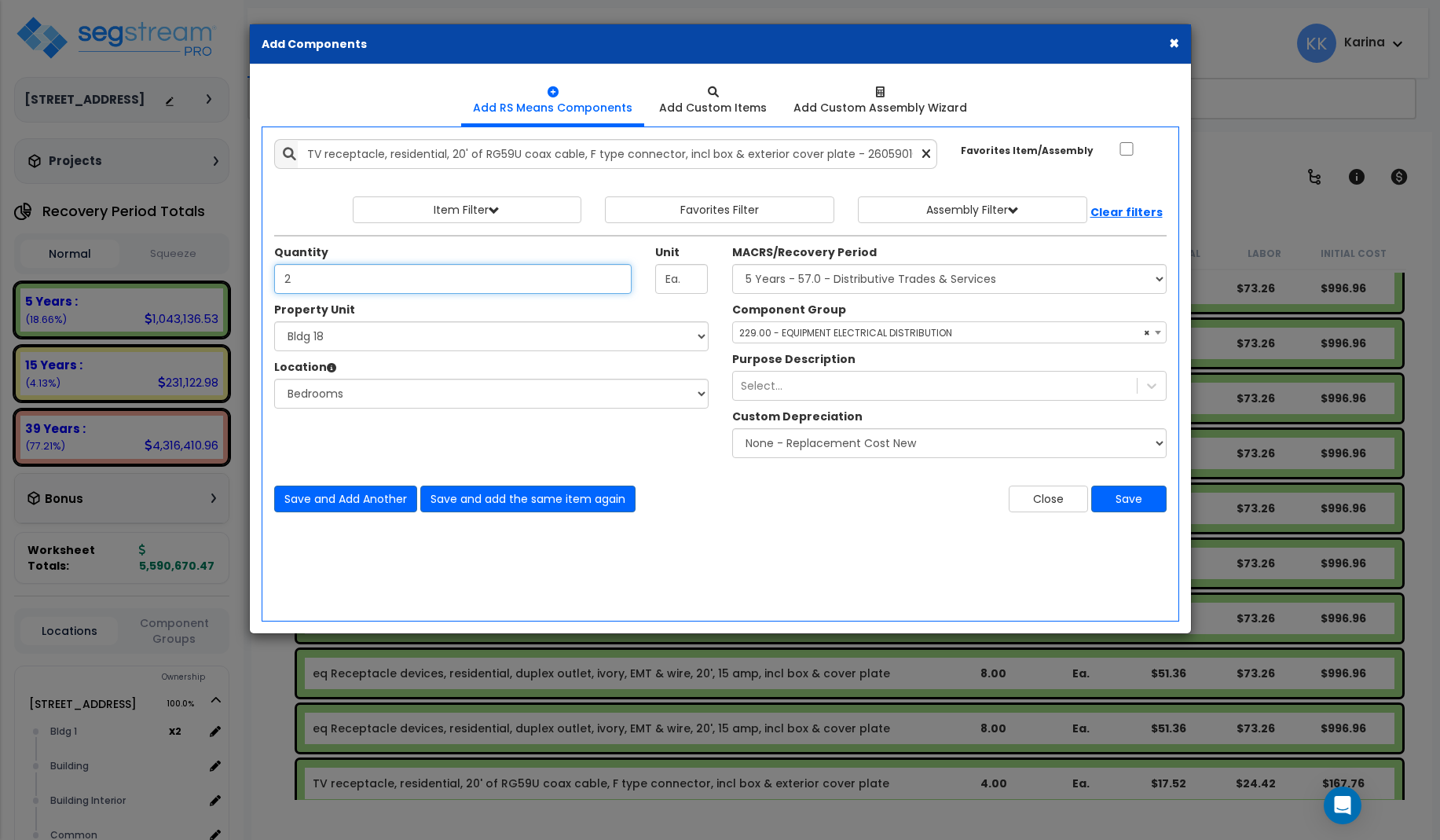
type input "2"
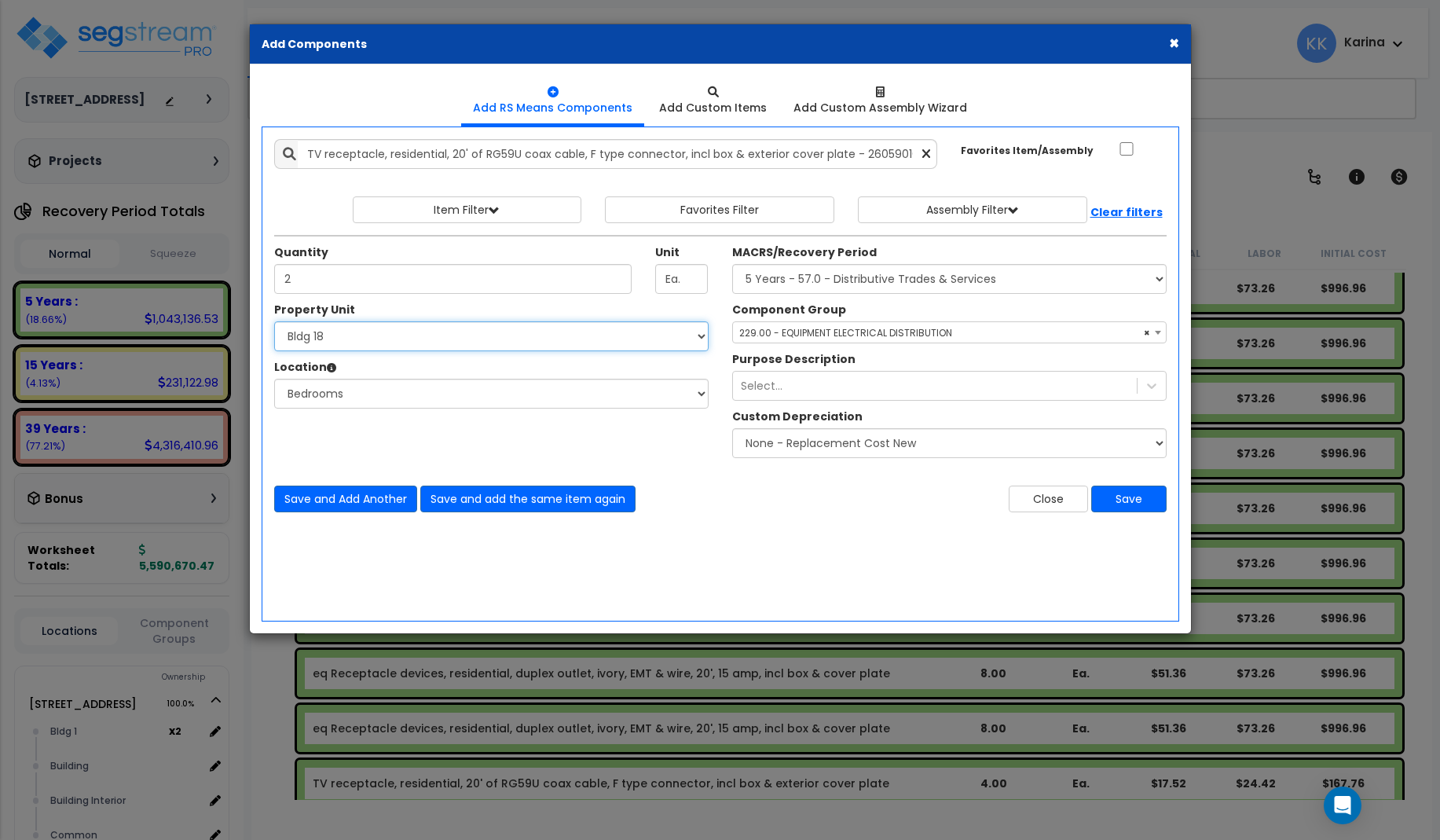
click at [274, 321] on select "Select 3620 Southmore Blvd 3620 Southmore Blvd Clone #10 3620 Southmore Blvd Cl…" at bounding box center [491, 336] width 434 height 30
select select "171718"
click option "Bldg 19" at bounding box center [0, 0] width 0 height 0
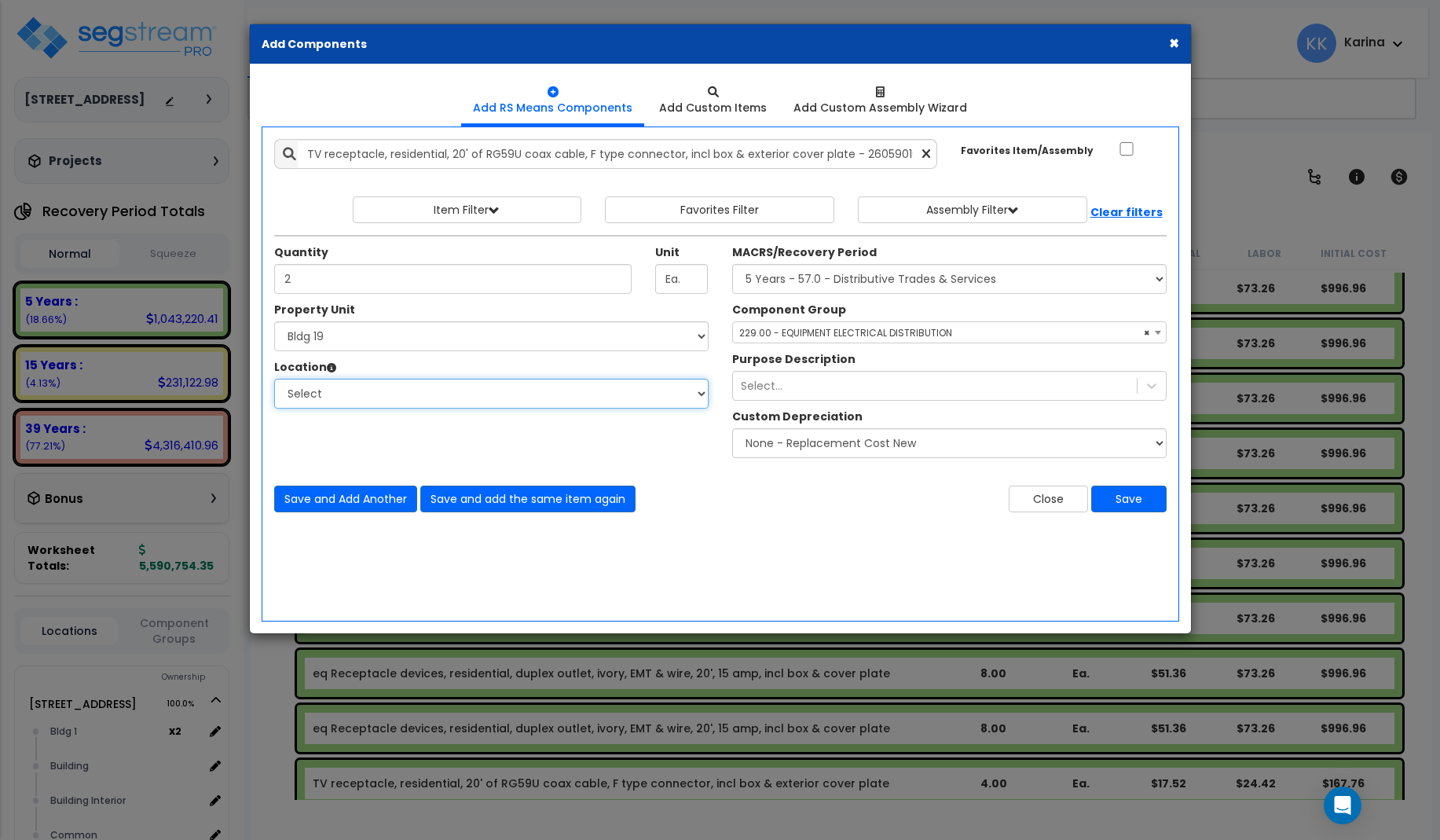
click at [274, 379] on select "Select Bath Bedrooms Bldg exterior Kitchen Living Site Exterior Add Additional …" at bounding box center [491, 393] width 434 height 30
select select "20997"
click option "Bedrooms" at bounding box center [0, 0] width 0 height 0
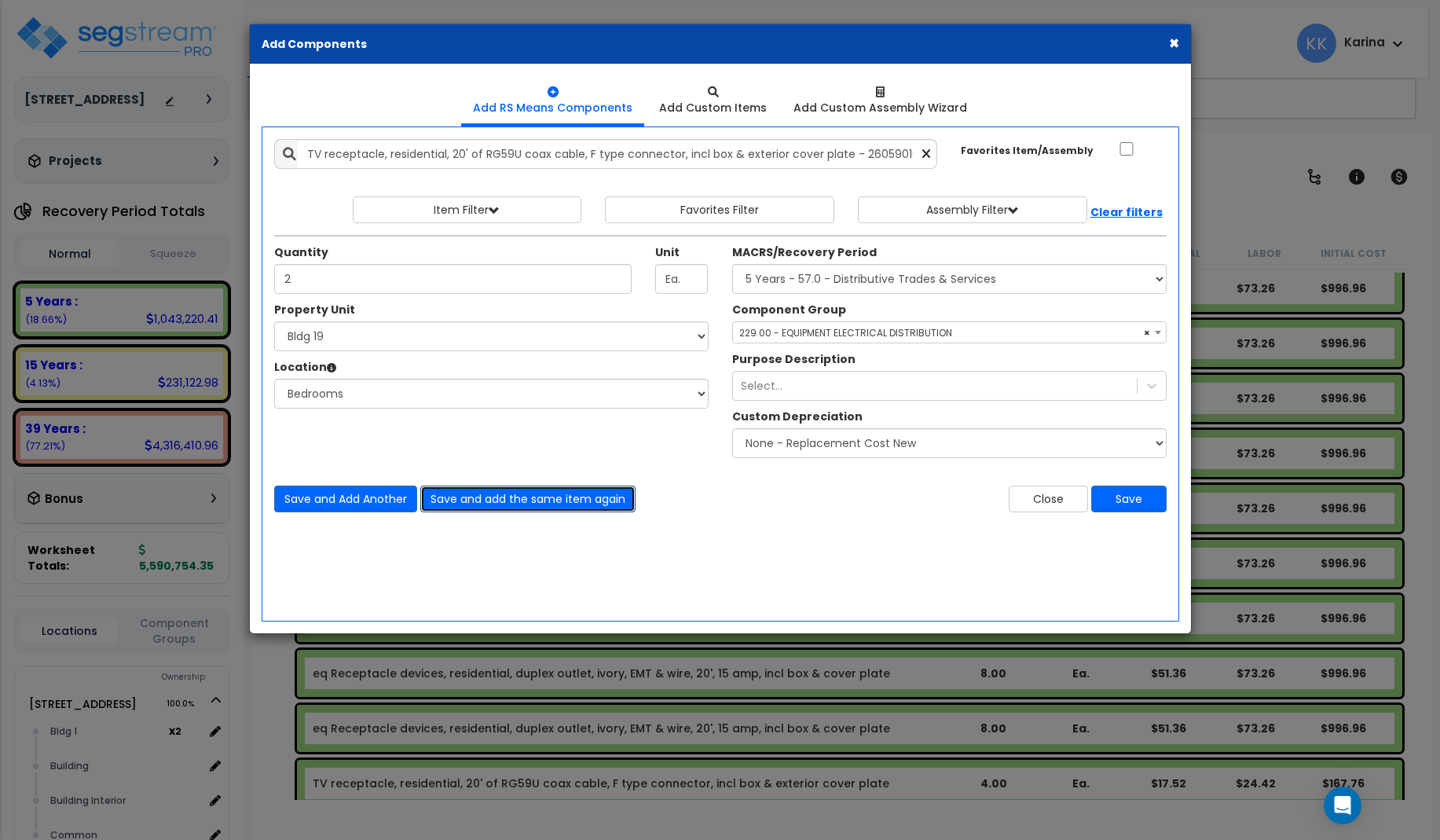
click at [465, 493] on button "Save and add the same item again" at bounding box center [528, 499] width 215 height 27
click at [1117, 495] on button "Save" at bounding box center [1128, 499] width 75 height 27
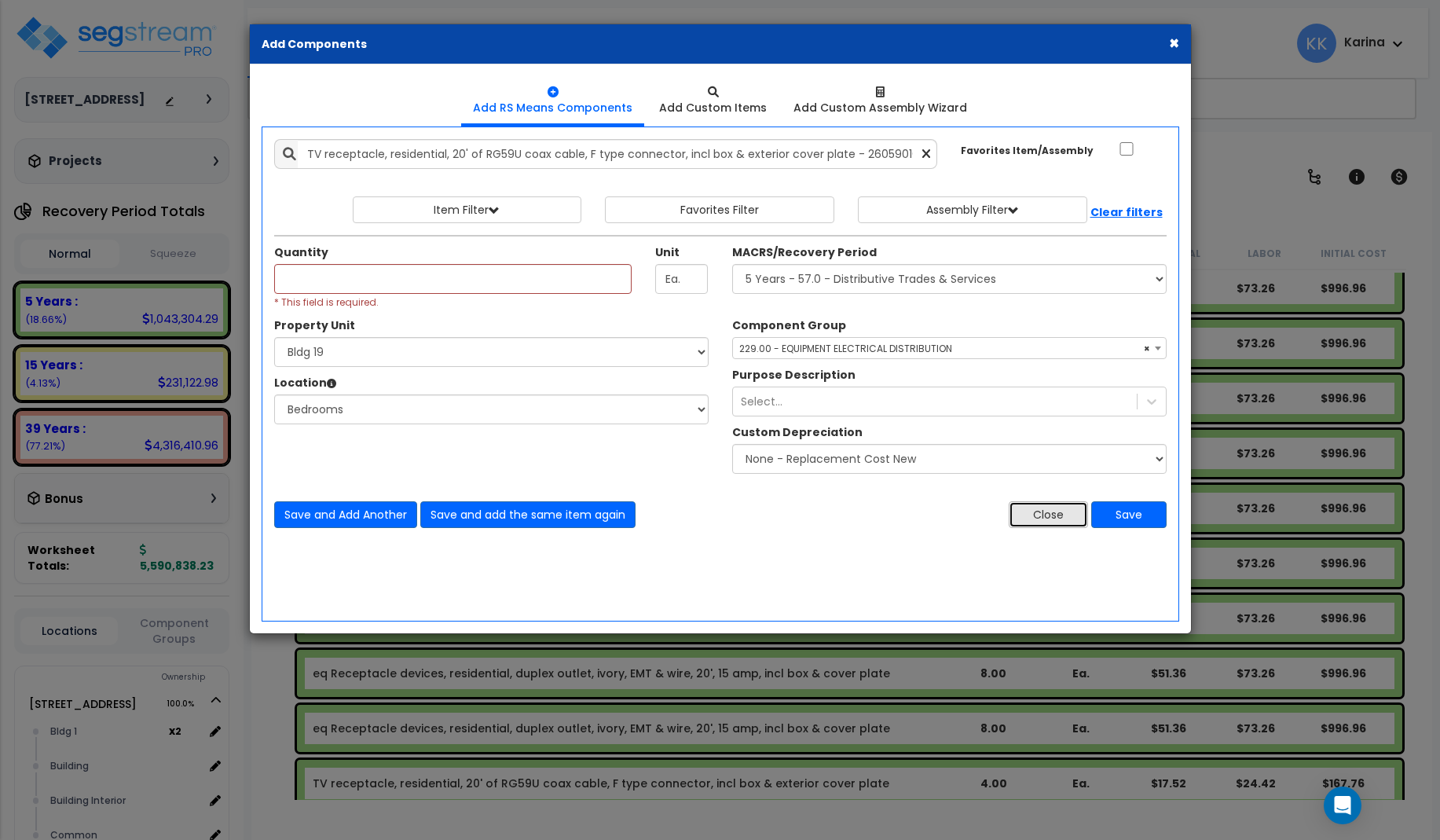
click at [1037, 512] on button "Close" at bounding box center [1049, 514] width 80 height 27
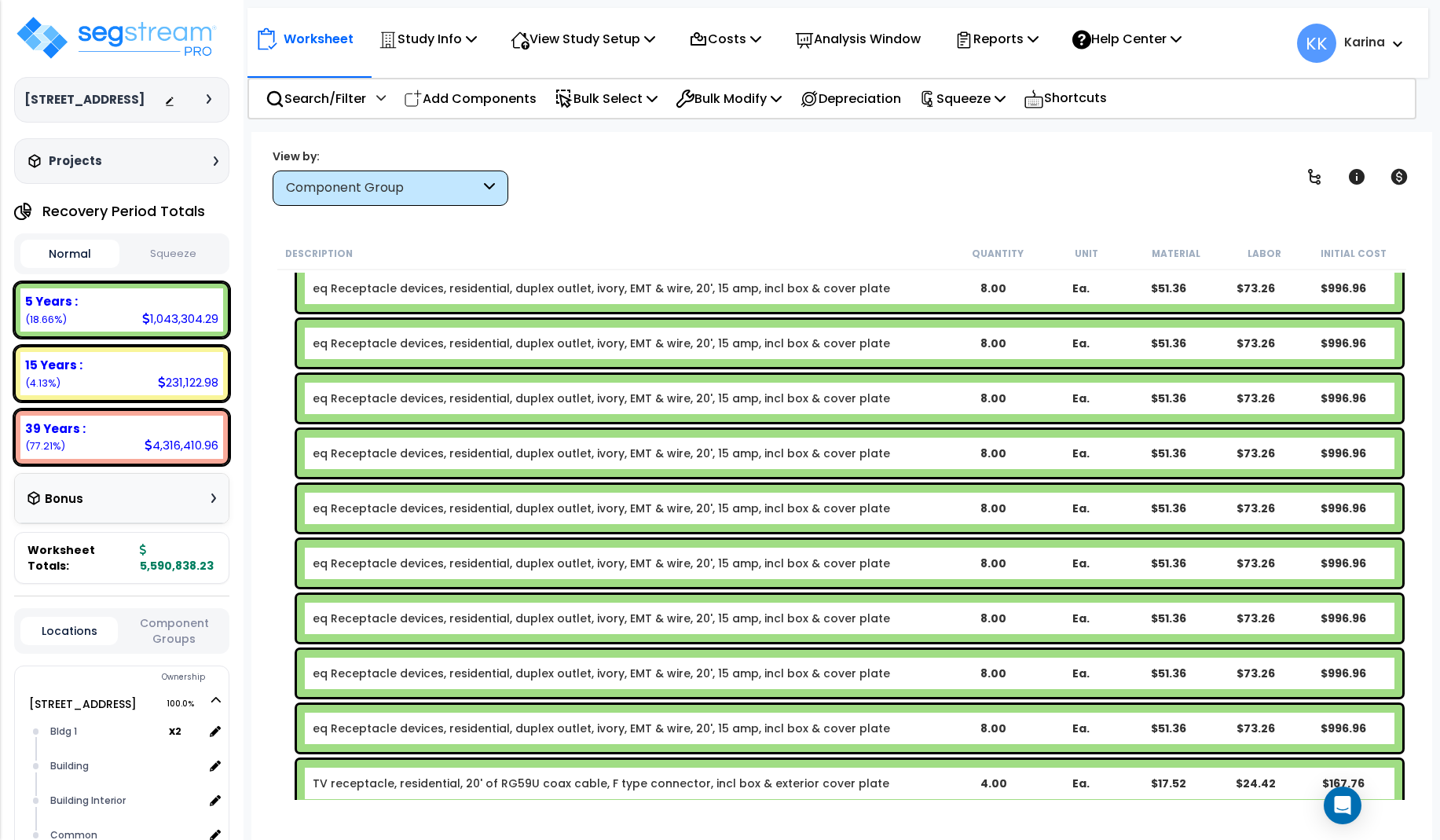
click at [273, 636] on div "Description Quantity Unit Material Labor Initial Cost eq Receptacle devices, re…" at bounding box center [841, 518] width 1149 height 562
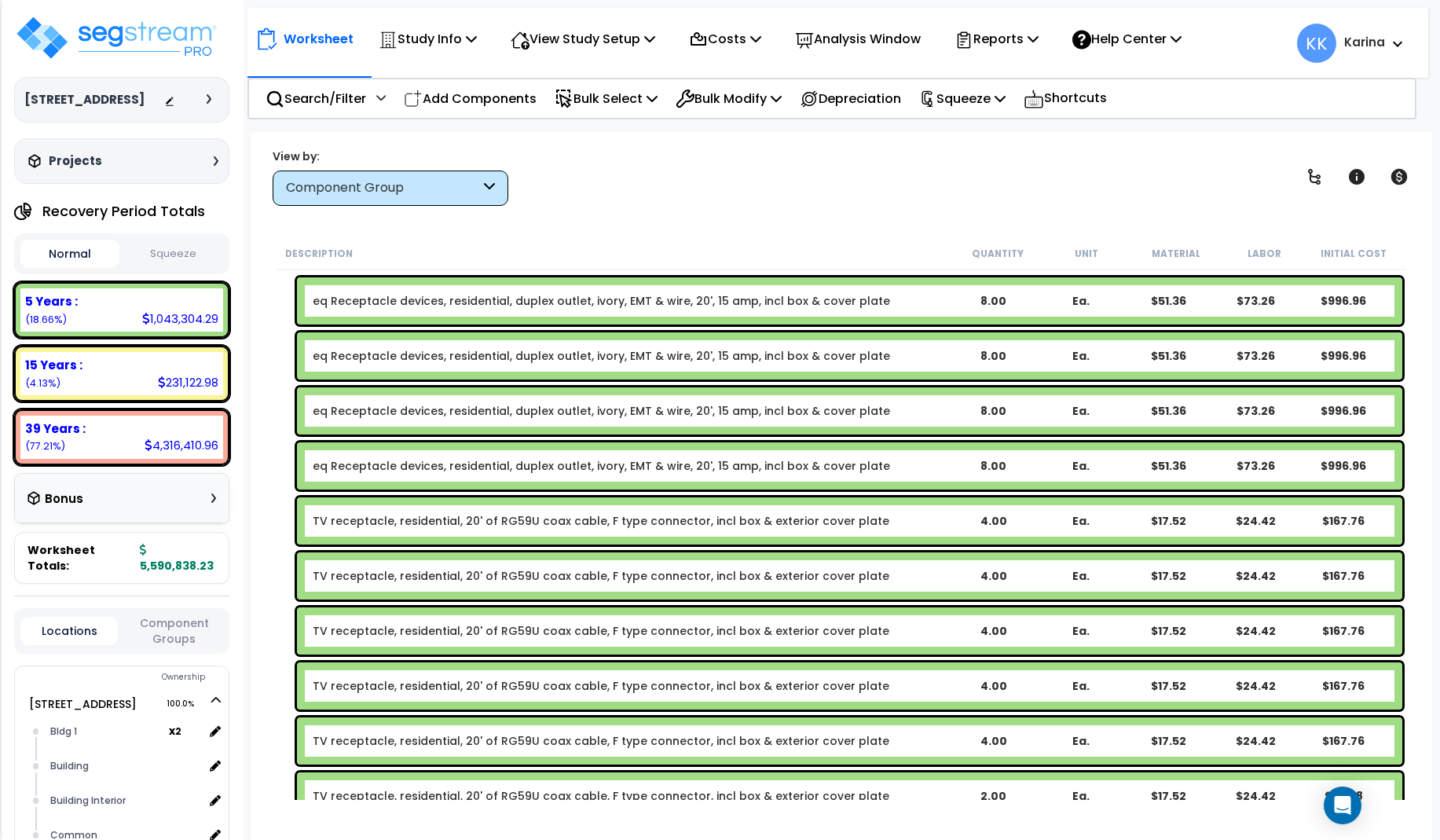
scroll to position [21447, 0]
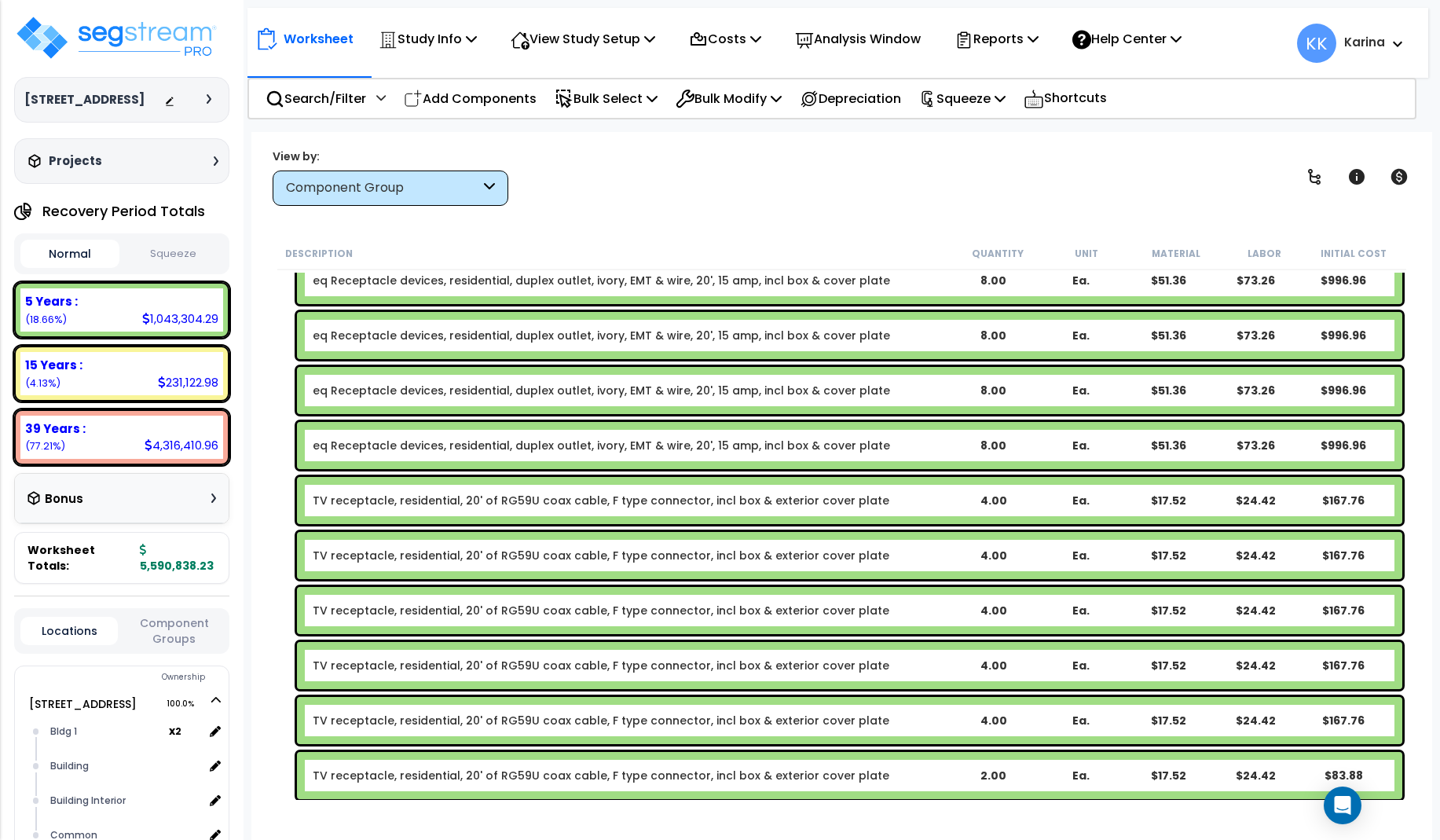
click at [278, 600] on div "TV receptacle, residential, 20' of RG59U coax cable, F type connector, incl box…" at bounding box center [842, 611] width 1129 height 55
click at [385, 494] on link "TV receptacle, residential, 20' of RG59U coax cable, F type connector, incl box…" at bounding box center [601, 500] width 577 height 16
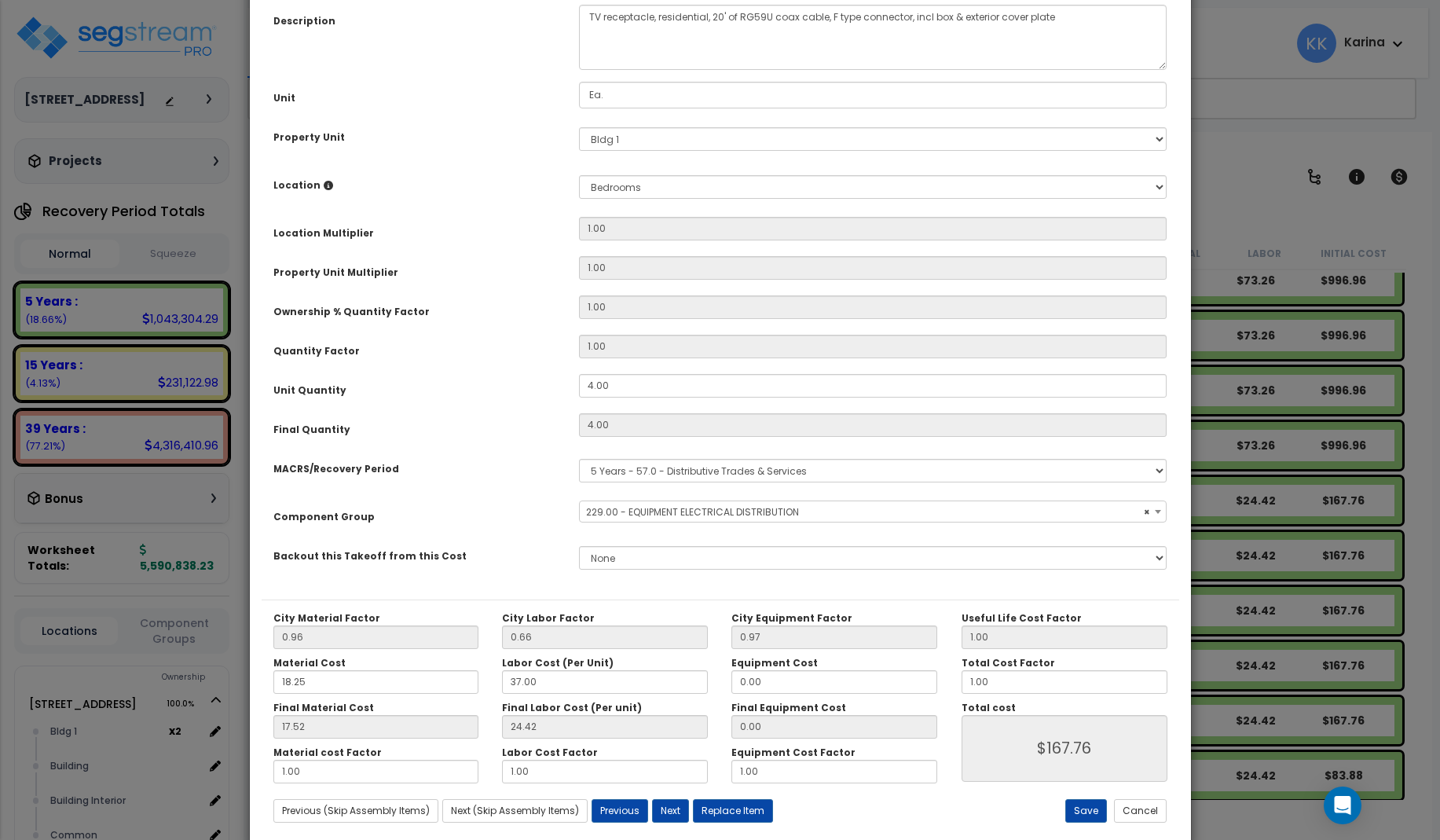
scroll to position [176, 0]
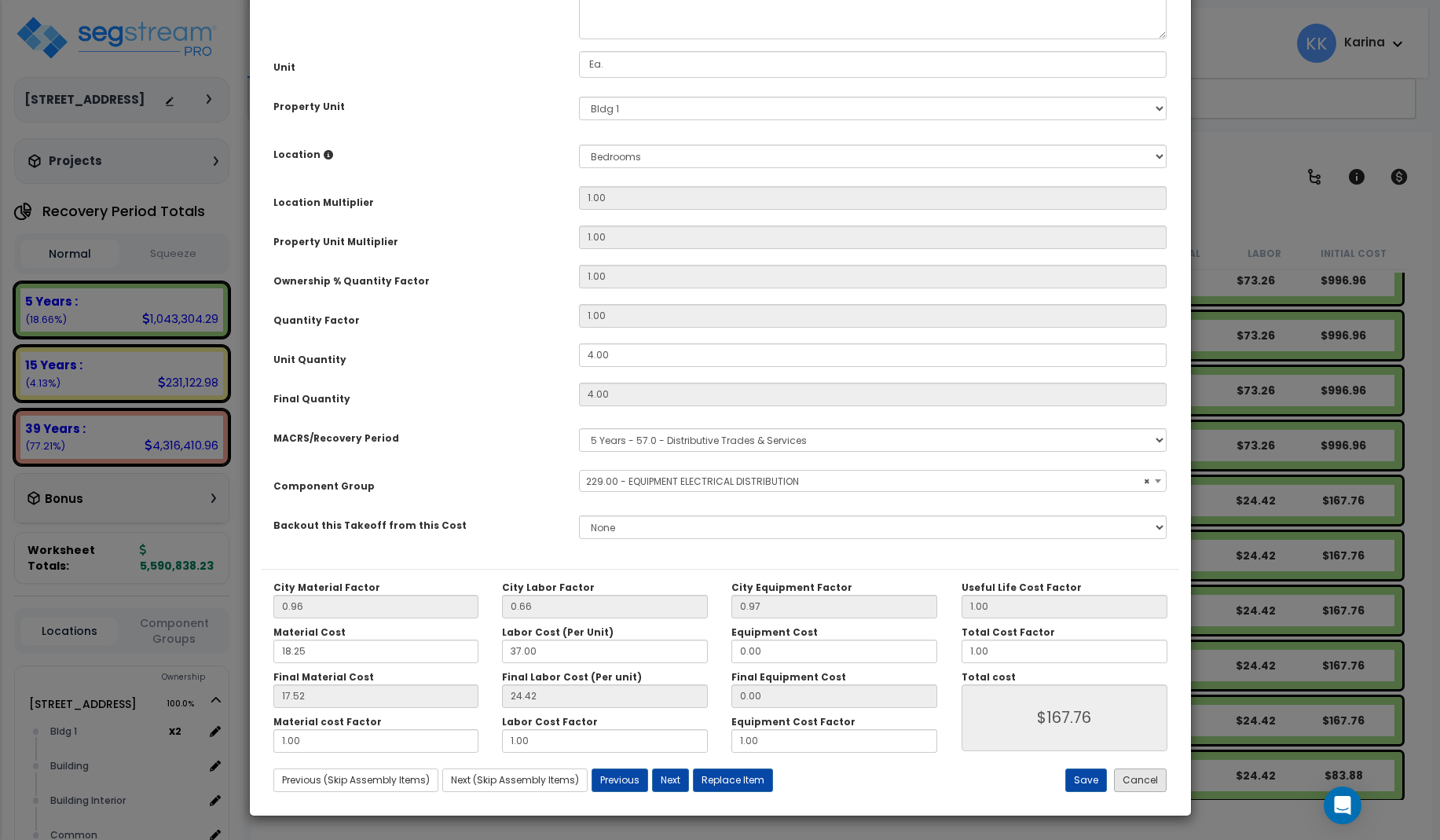
select select "57033"
click at [1130, 777] on button "Cancel" at bounding box center [1141, 780] width 53 height 23
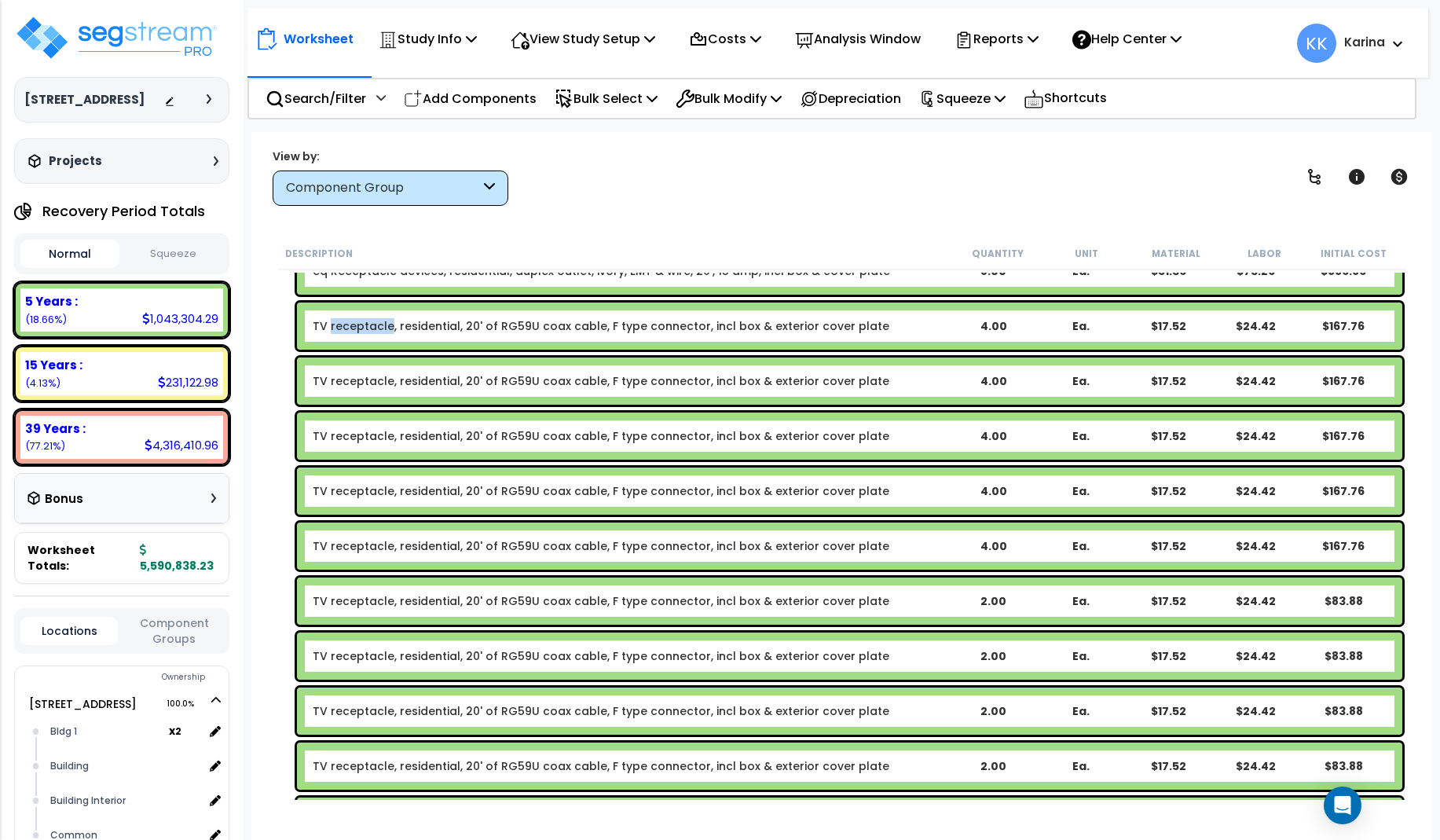
scroll to position [21635, 0]
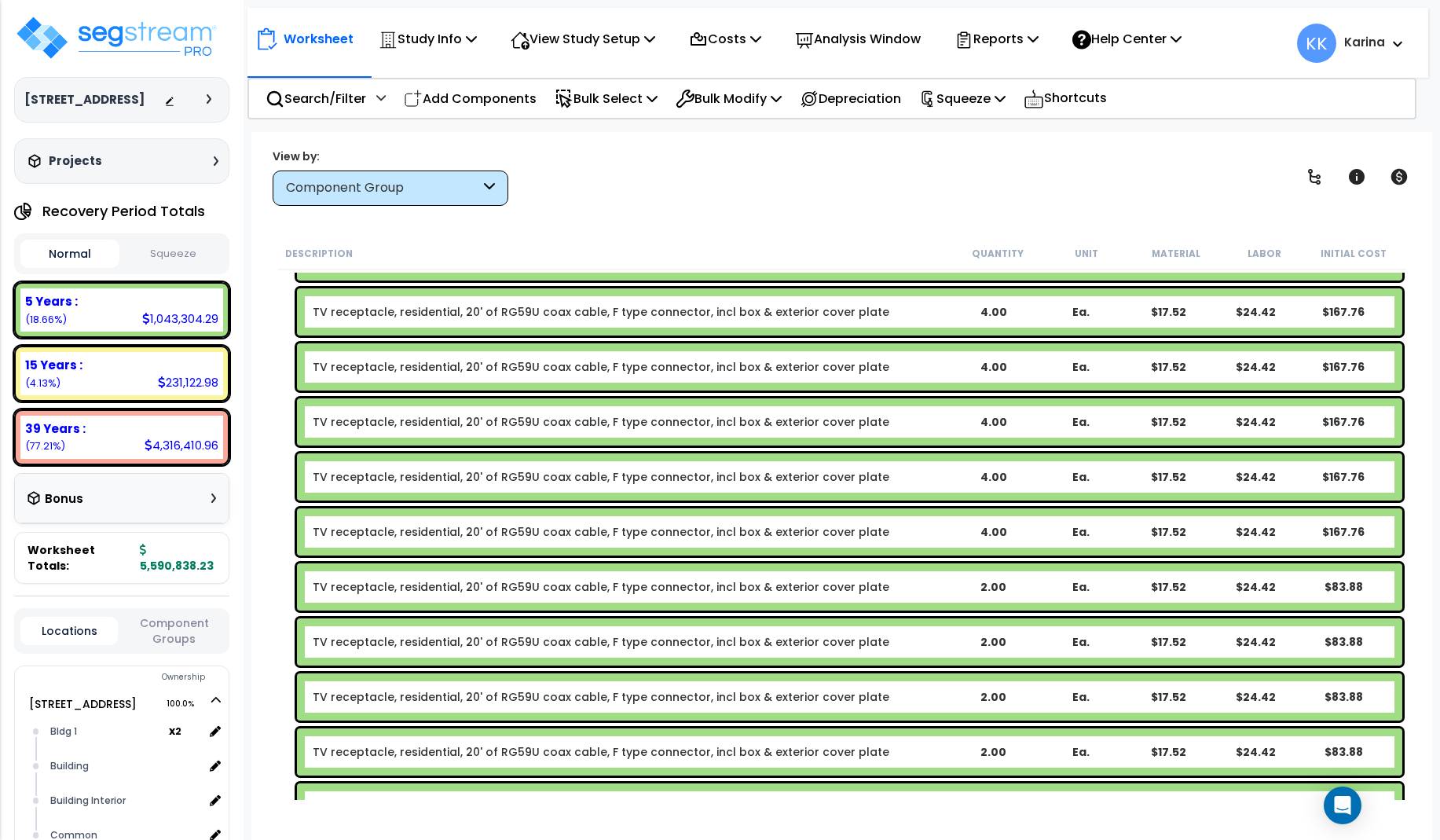
click at [486, 579] on link "TV receptacle, residential, 20' of RG59U coax cable, F type connector, incl box…" at bounding box center [601, 587] width 577 height 16
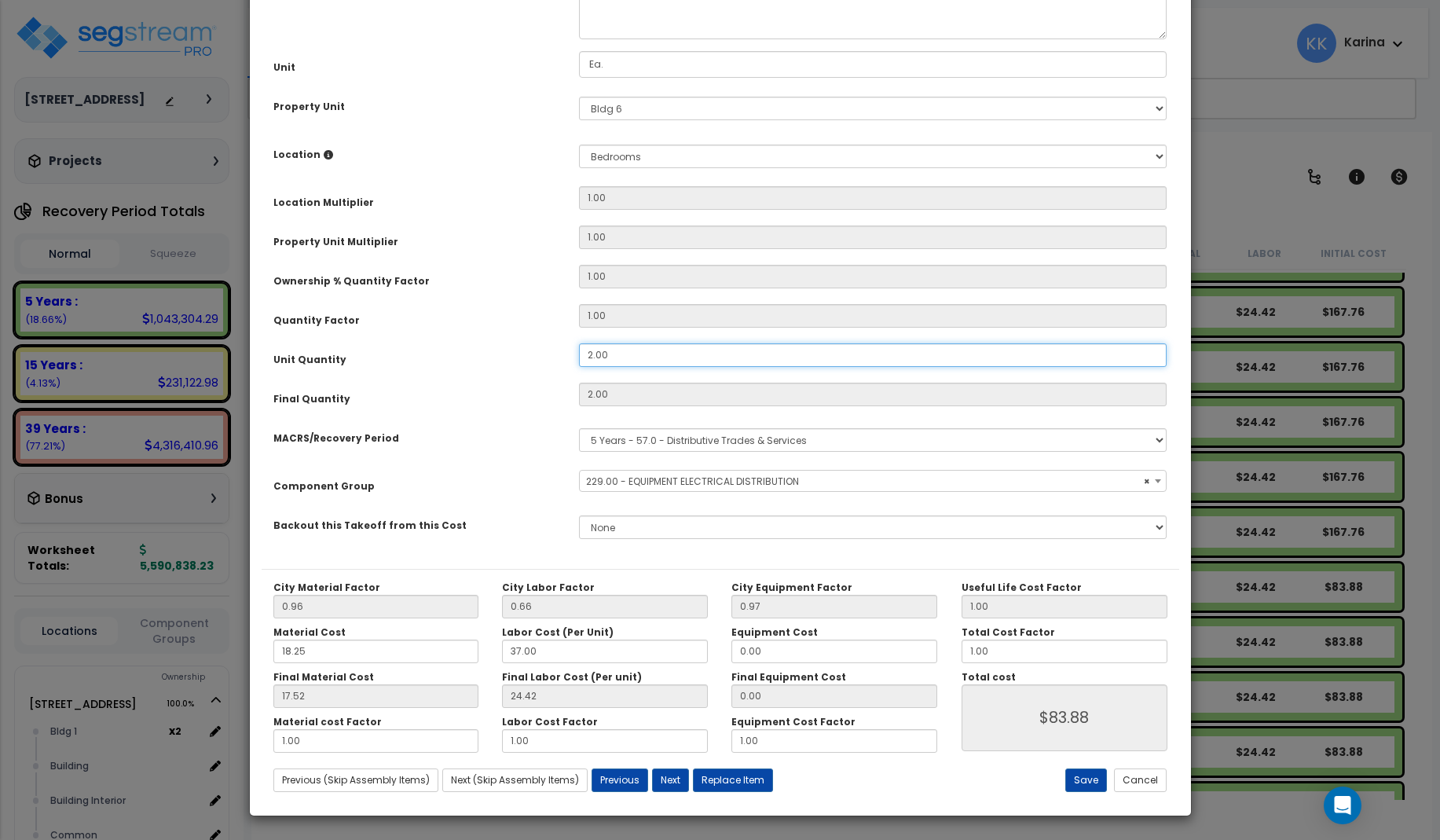
drag, startPoint x: 613, startPoint y: 533, endPoint x: 540, endPoint y: 519, distance: 74.3
click at [540, 519] on div "Purpose Description Prefix Select A/V System A/V System Equipment A/V System Eq…" at bounding box center [721, 234] width 918 height 670
drag, startPoint x: 556, startPoint y: 525, endPoint x: 545, endPoint y: 525, distance: 11.0
click at [579, 367] on input "2.00" at bounding box center [873, 355] width 588 height 23
select select "57033"
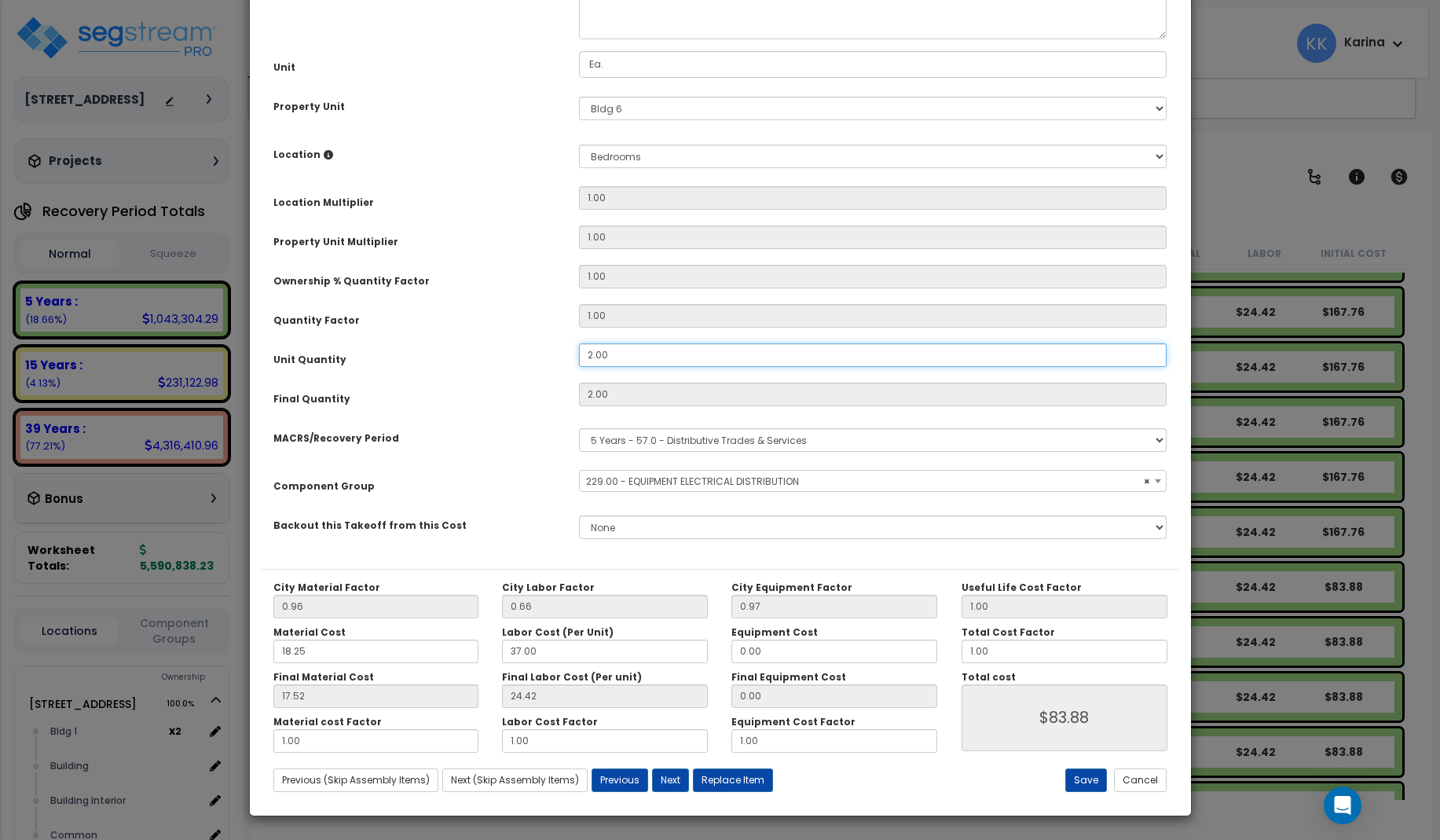
type input "4"
select select "57033"
type input "$167.76"
select select "57033"
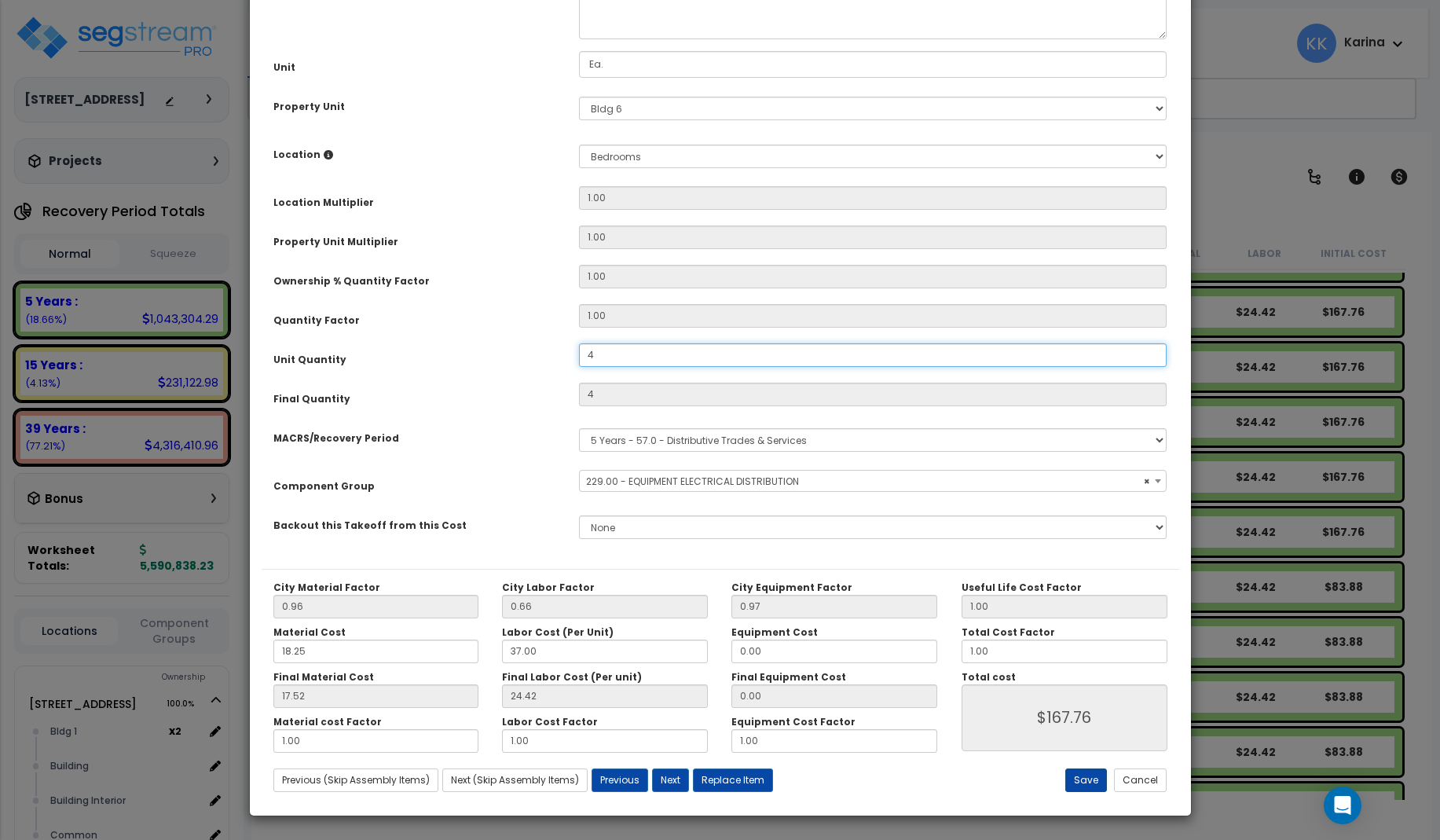
scroll to position [176, 0]
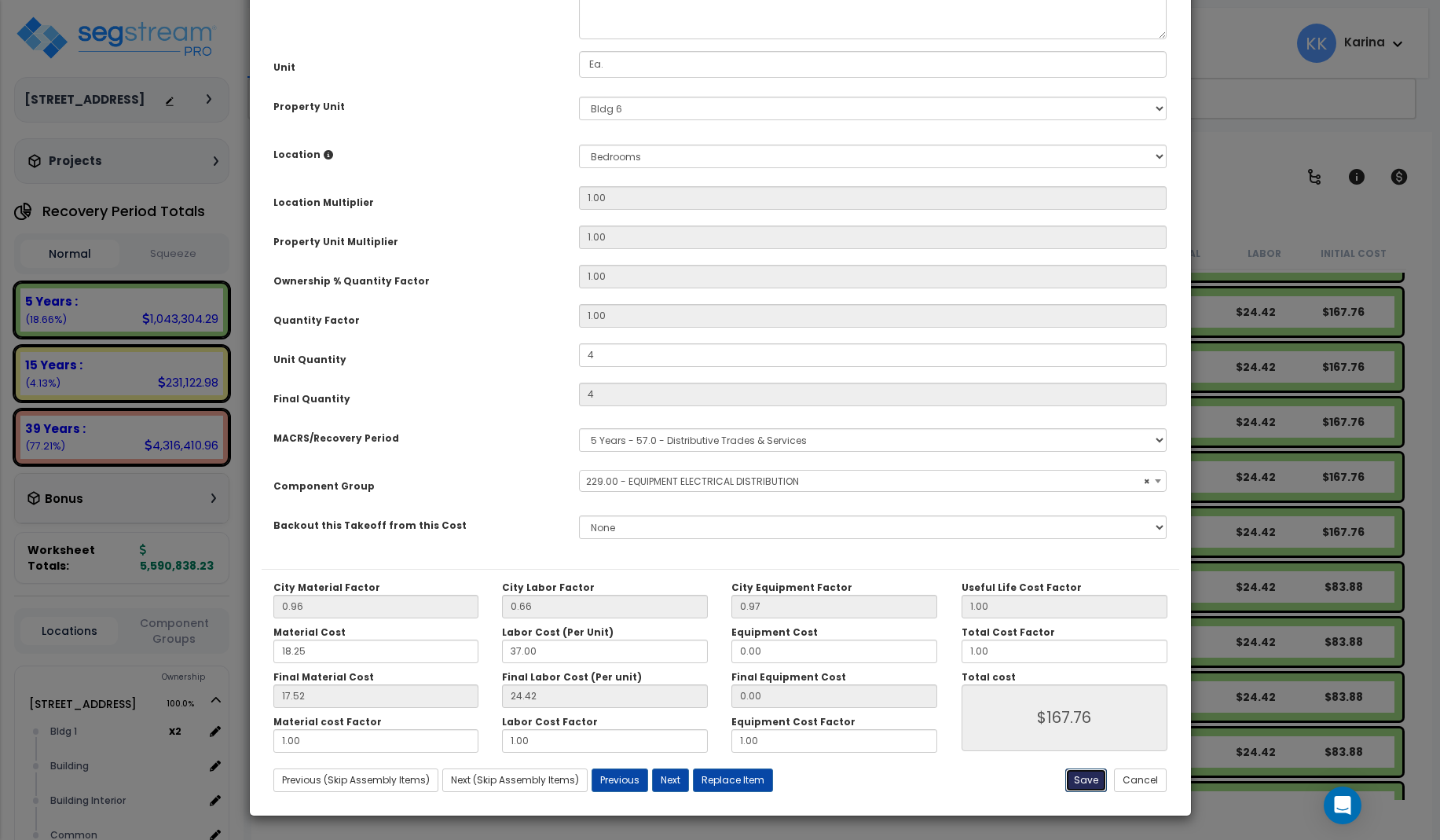
click at [1077, 774] on button "Save" at bounding box center [1086, 780] width 41 height 23
type input "4.00"
type input "167.76"
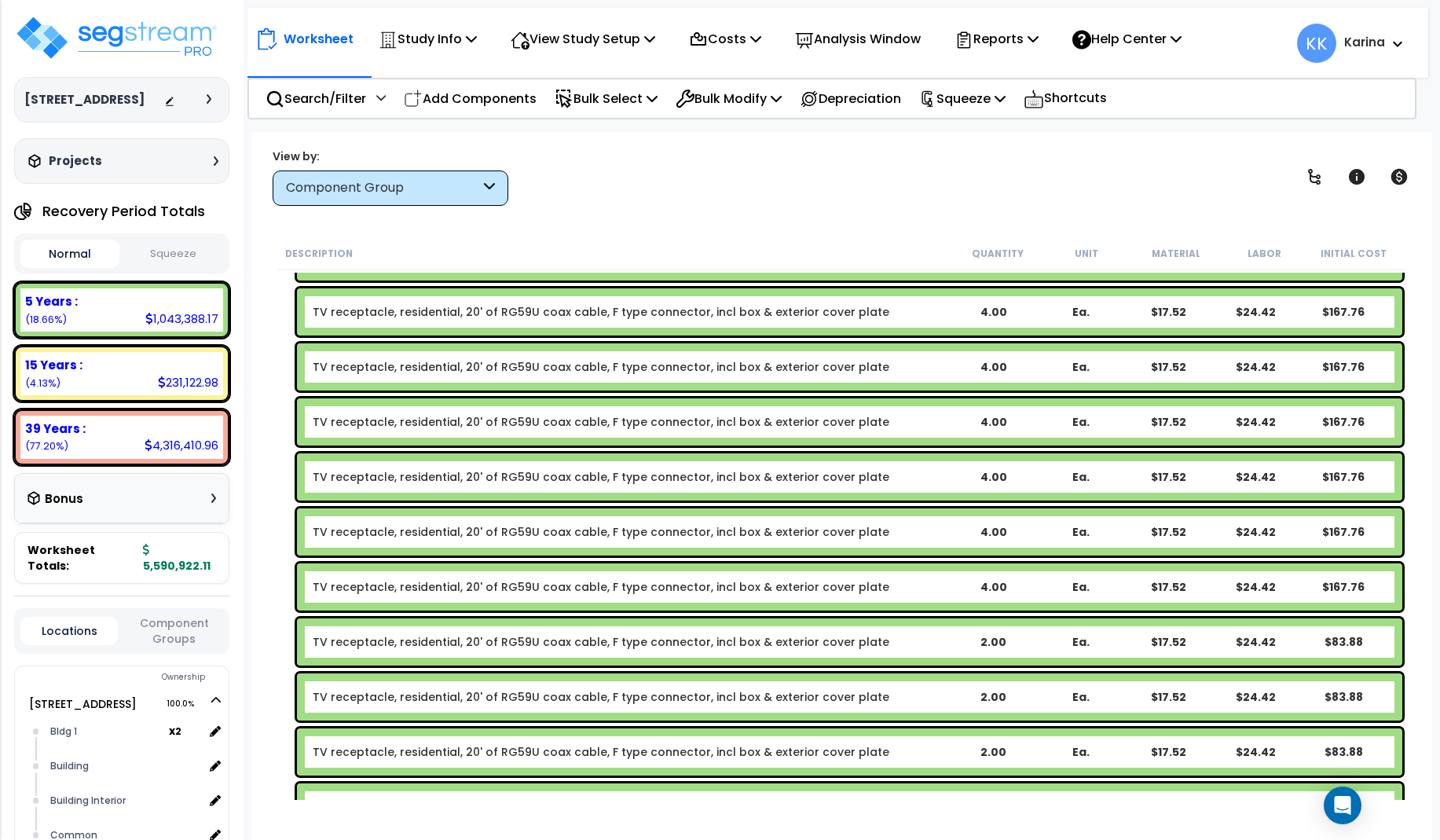
click at [485, 637] on link "TV receptacle, residential, 20' of RG59U coax cable, F type connector, incl box…" at bounding box center [601, 641] width 577 height 16
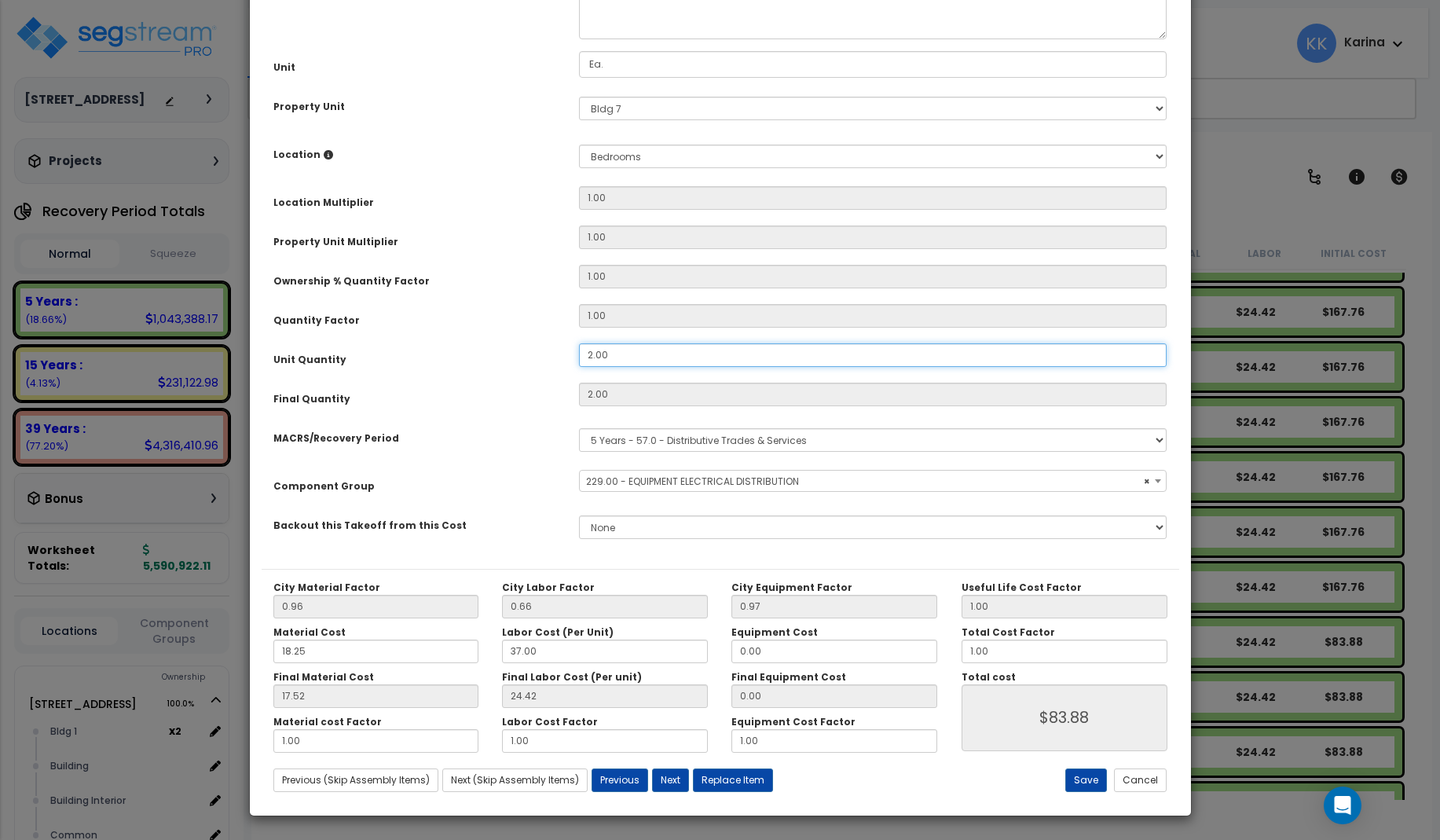
drag, startPoint x: 623, startPoint y: 535, endPoint x: 537, endPoint y: 527, distance: 86.4
click at [537, 371] on div "Unit Quantity 2.00" at bounding box center [721, 356] width 918 height 27
select select "57033"
drag, startPoint x: 606, startPoint y: 529, endPoint x: 553, endPoint y: 529, distance: 53.0
click at [579, 367] on input "2.00" at bounding box center [873, 355] width 588 height 23
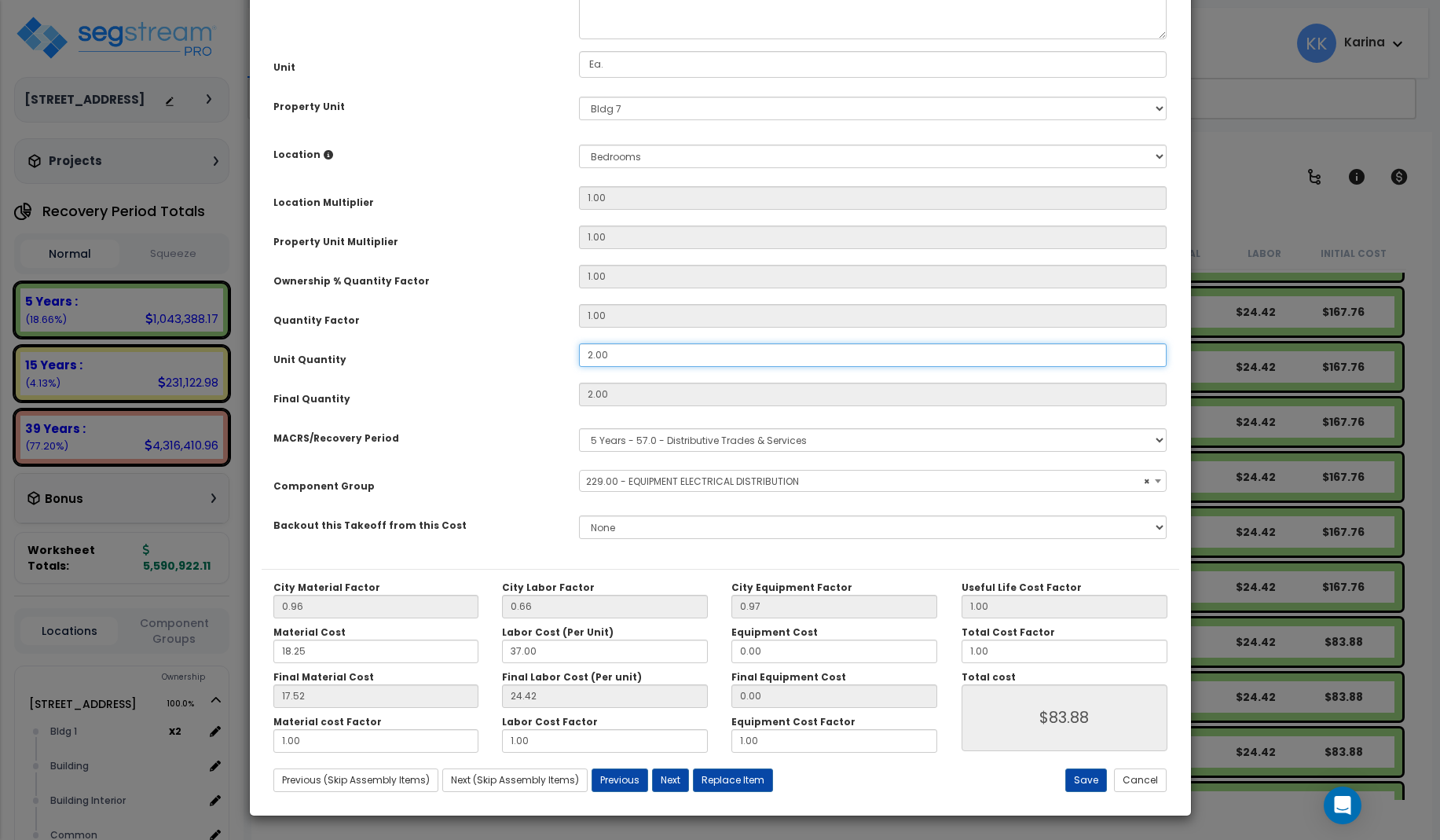
type input "4"
type input "2"
select select "57033"
type input "4"
type input "$167.76"
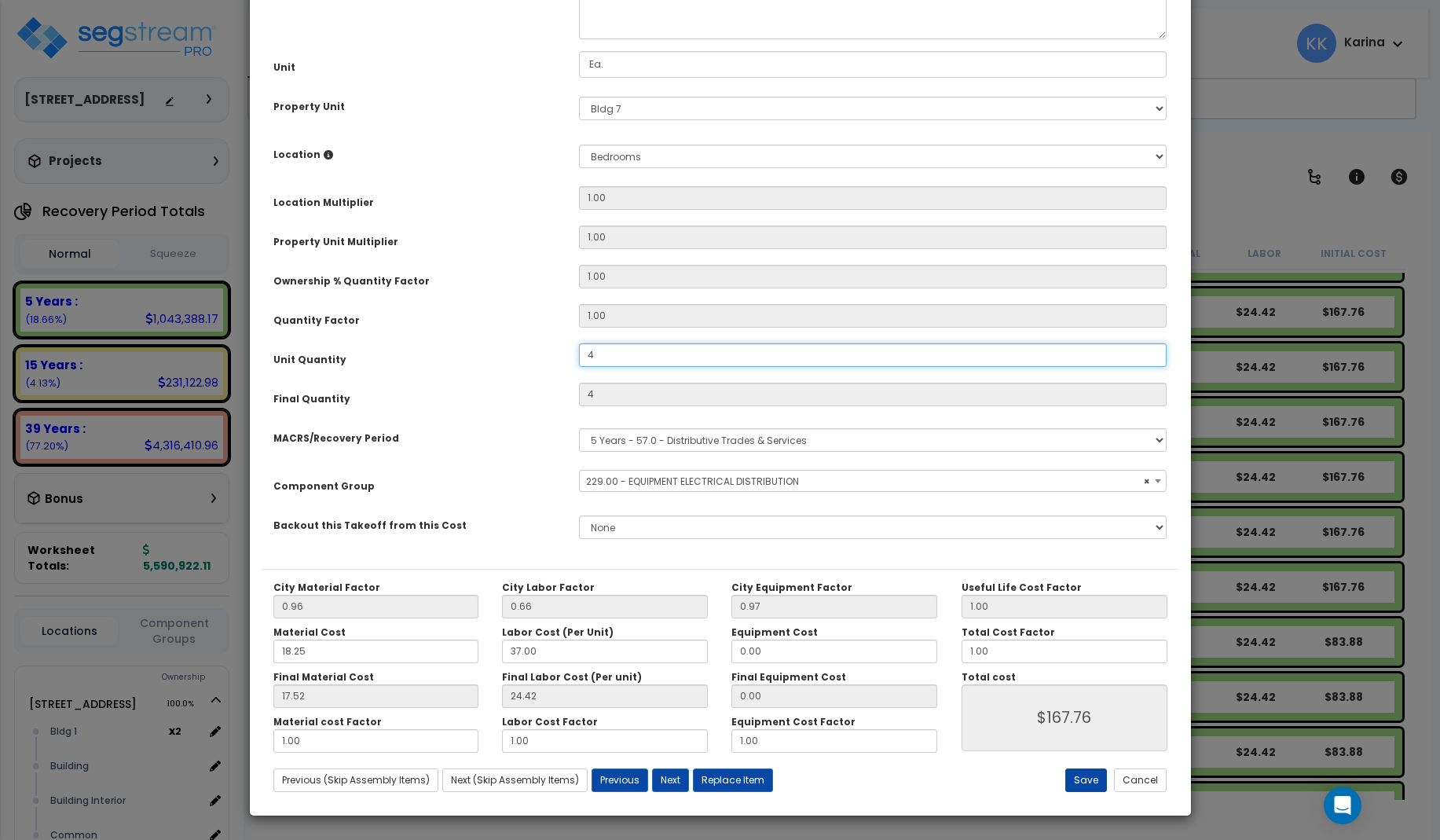
select select "57033"
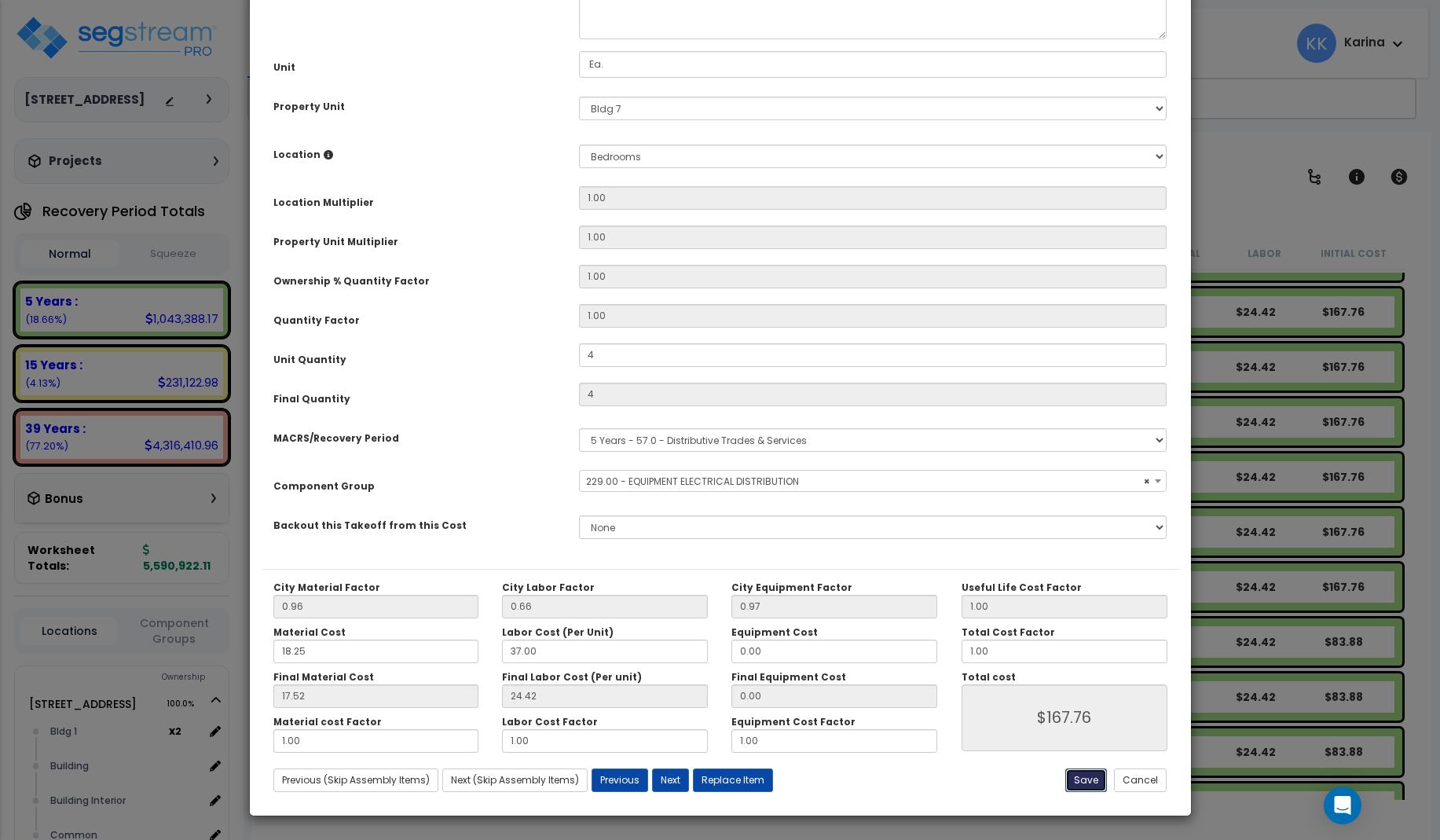
click at [1087, 773] on button "Save" at bounding box center [1086, 780] width 41 height 23
type input "4.00"
type input "167.76"
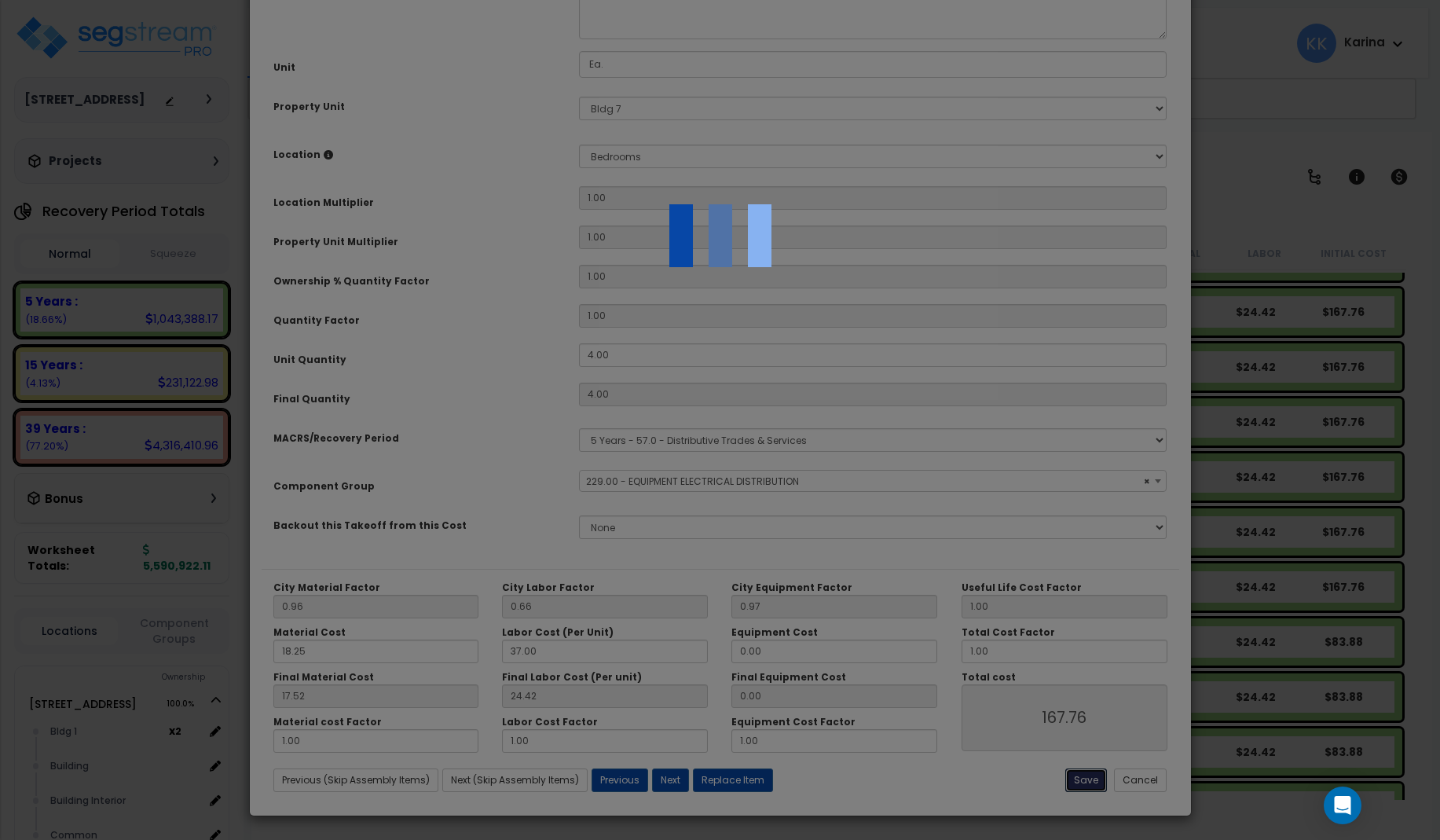
select select "57033"
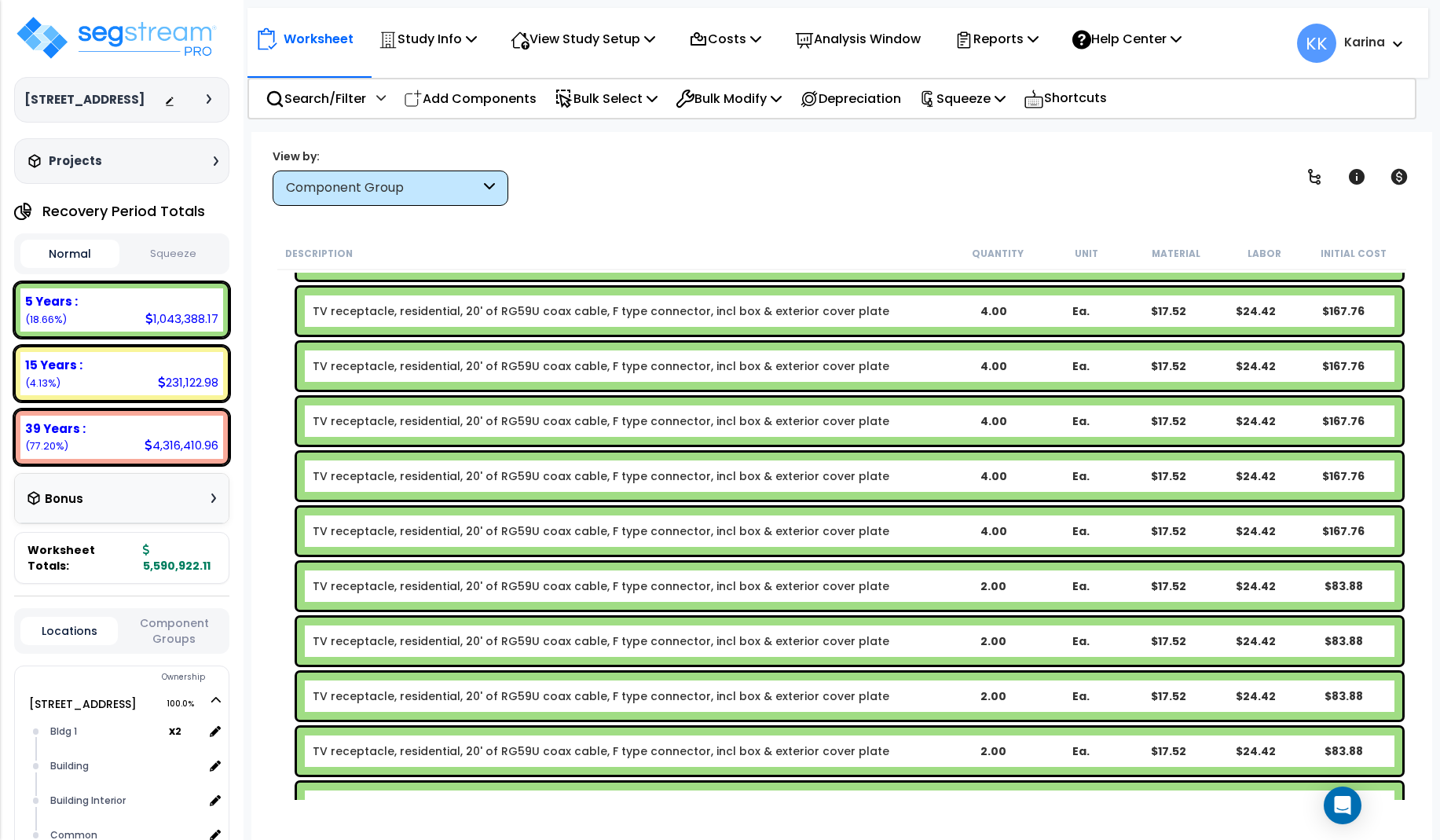
scroll to position [21823, 0]
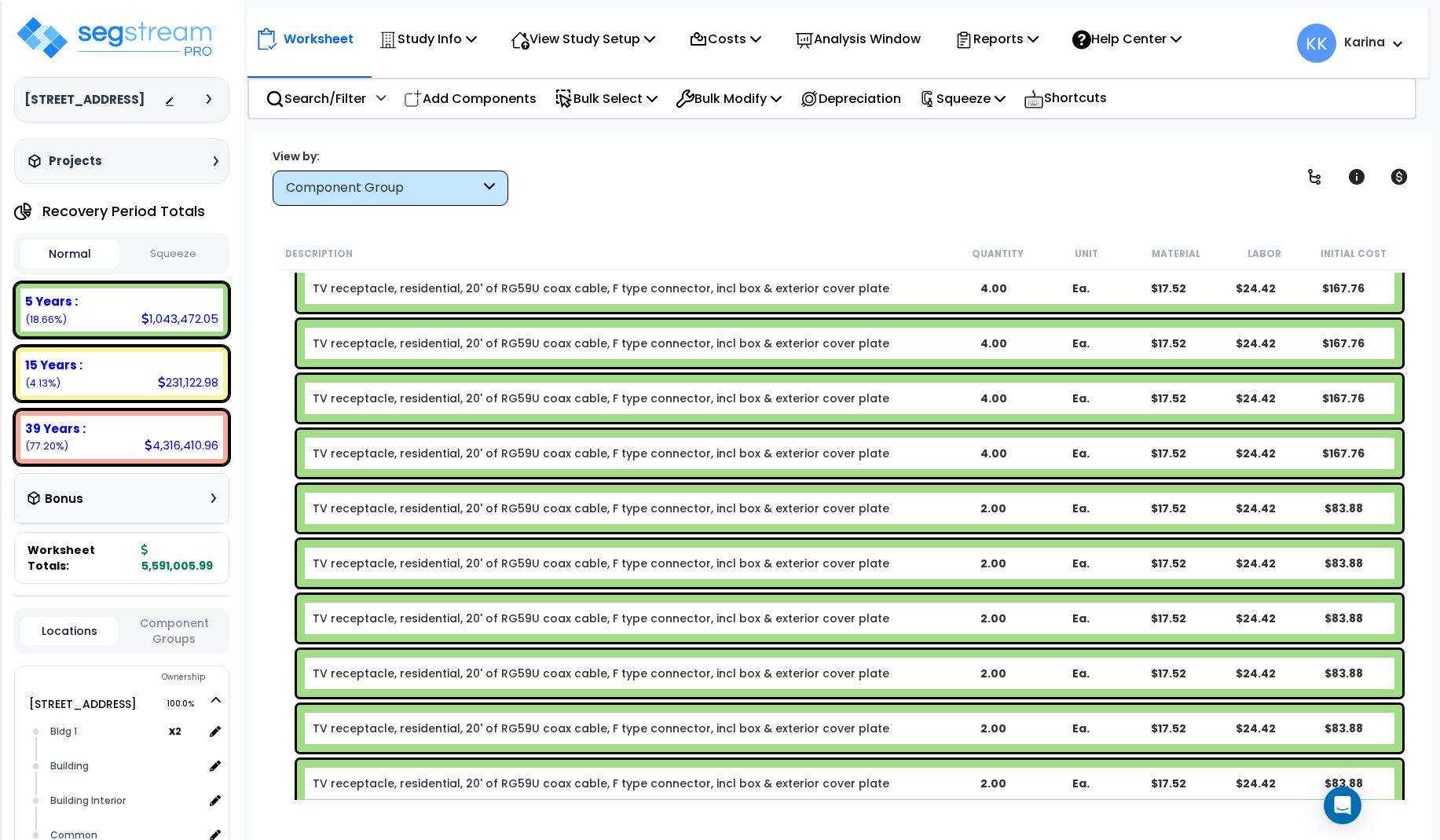
click at [548, 506] on link "TV receptacle, residential, 20' of RG59U coax cable, F type connector, incl box…" at bounding box center [601, 508] width 577 height 16
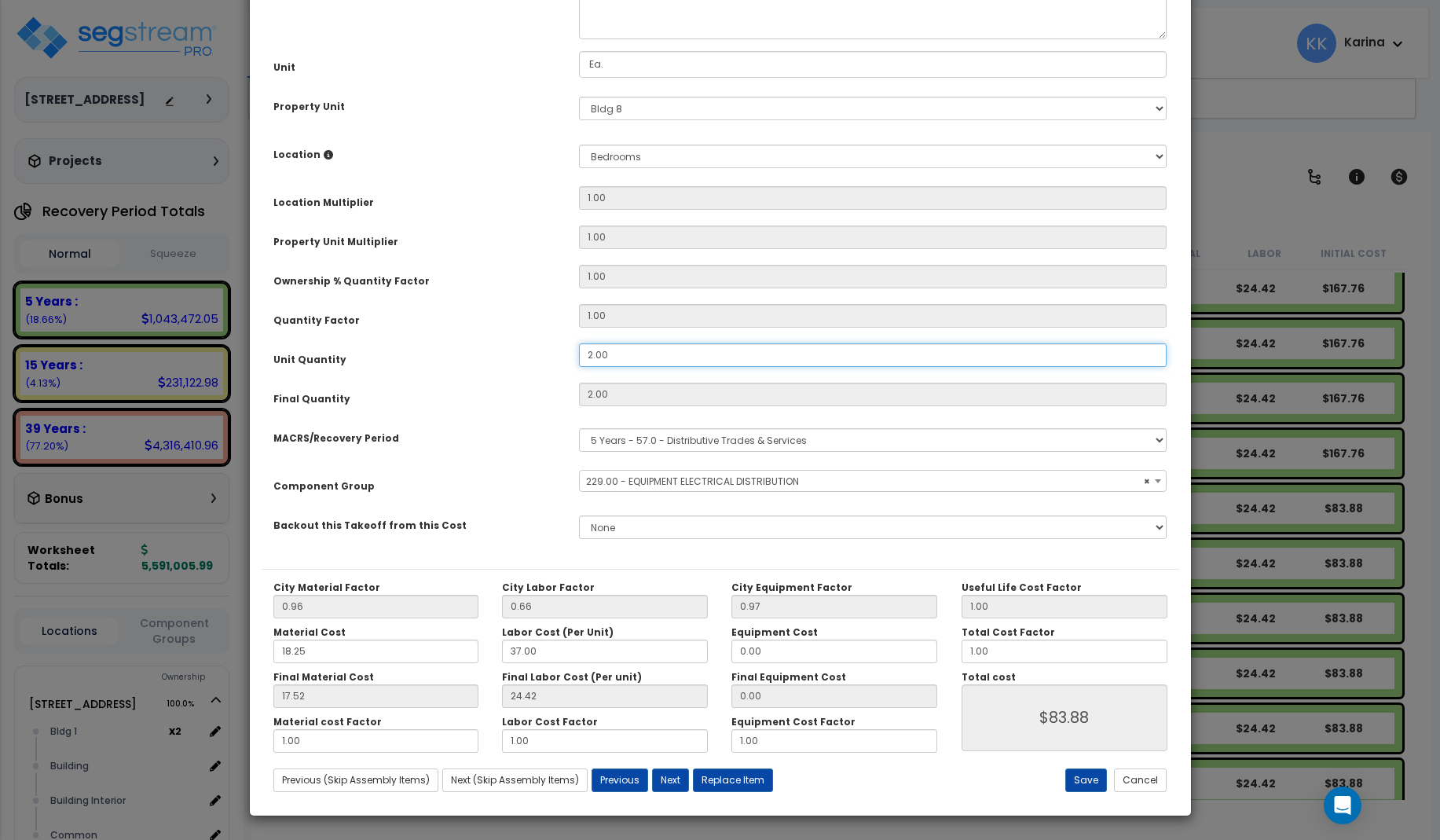
drag, startPoint x: 621, startPoint y: 533, endPoint x: 553, endPoint y: 531, distance: 68.0
click at [553, 371] on div "Unit Quantity 2.00" at bounding box center [721, 356] width 918 height 27
select select "57033"
drag, startPoint x: 610, startPoint y: 533, endPoint x: 597, endPoint y: 552, distance: 23.0
click at [579, 367] on input "2.00" at bounding box center [873, 355] width 588 height 23
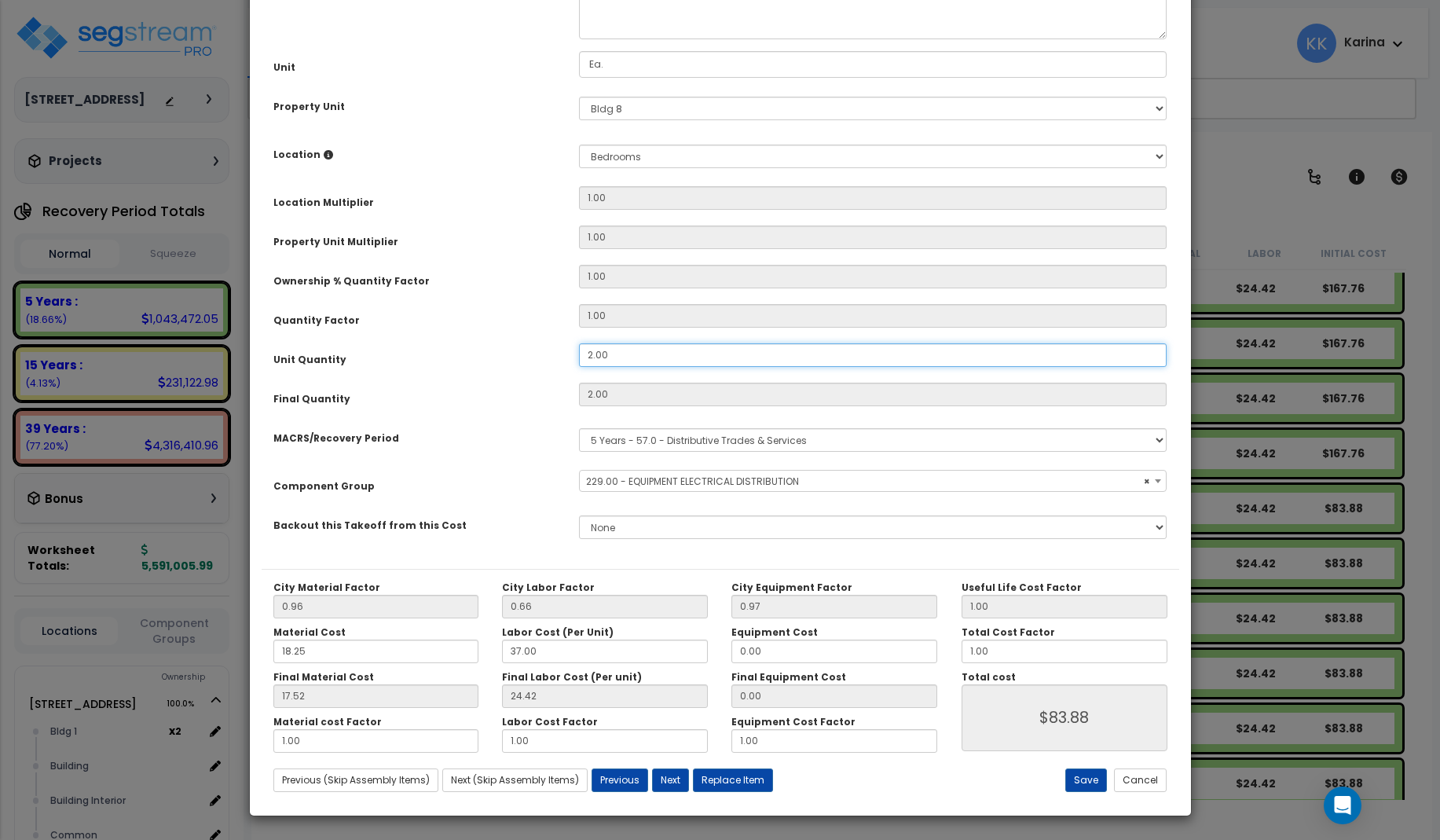
type input "4"
type input "$167.76"
select select "57033"
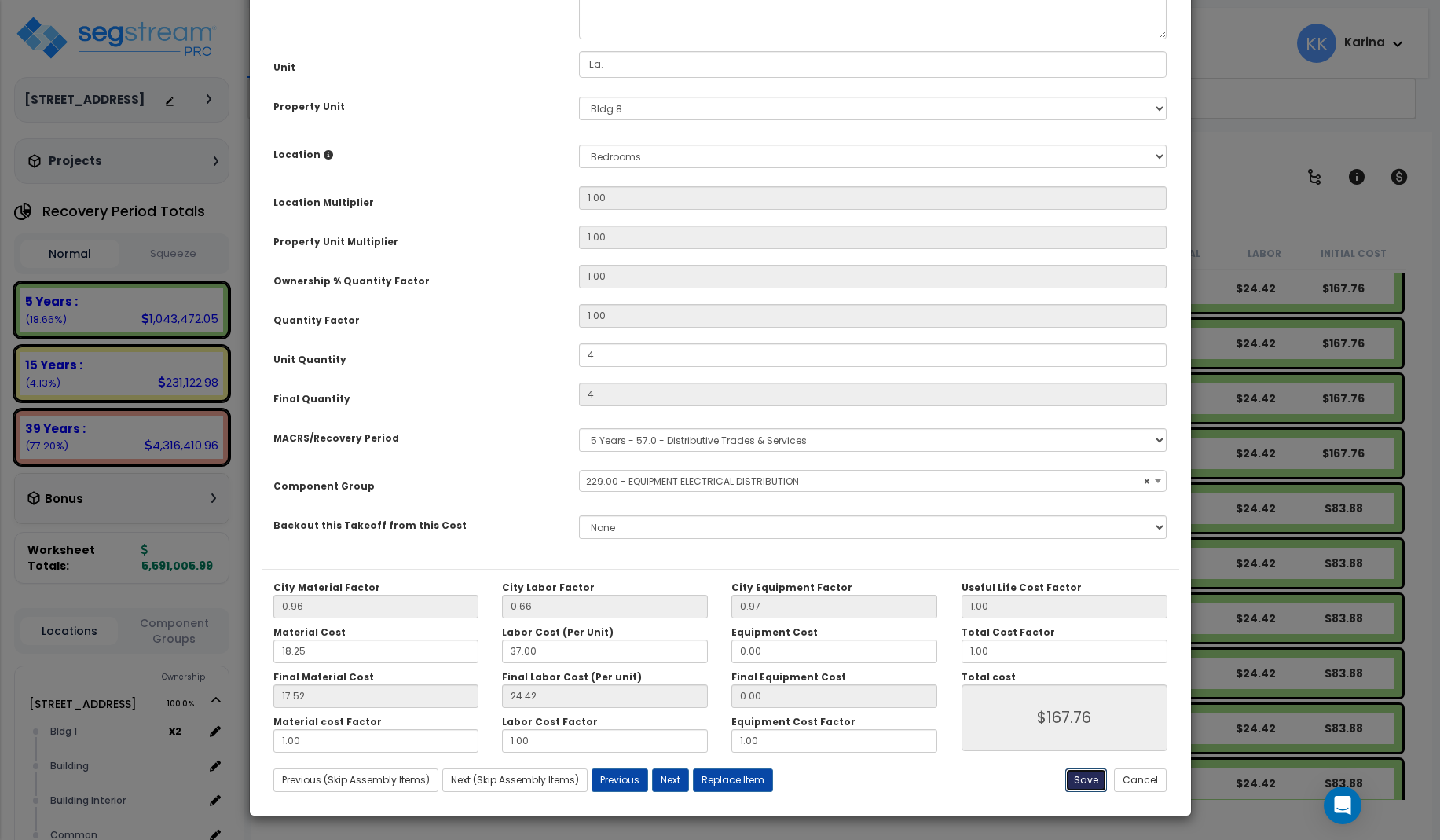
click at [1085, 781] on button "Save" at bounding box center [1086, 780] width 41 height 23
type input "4.00"
type input "167.76"
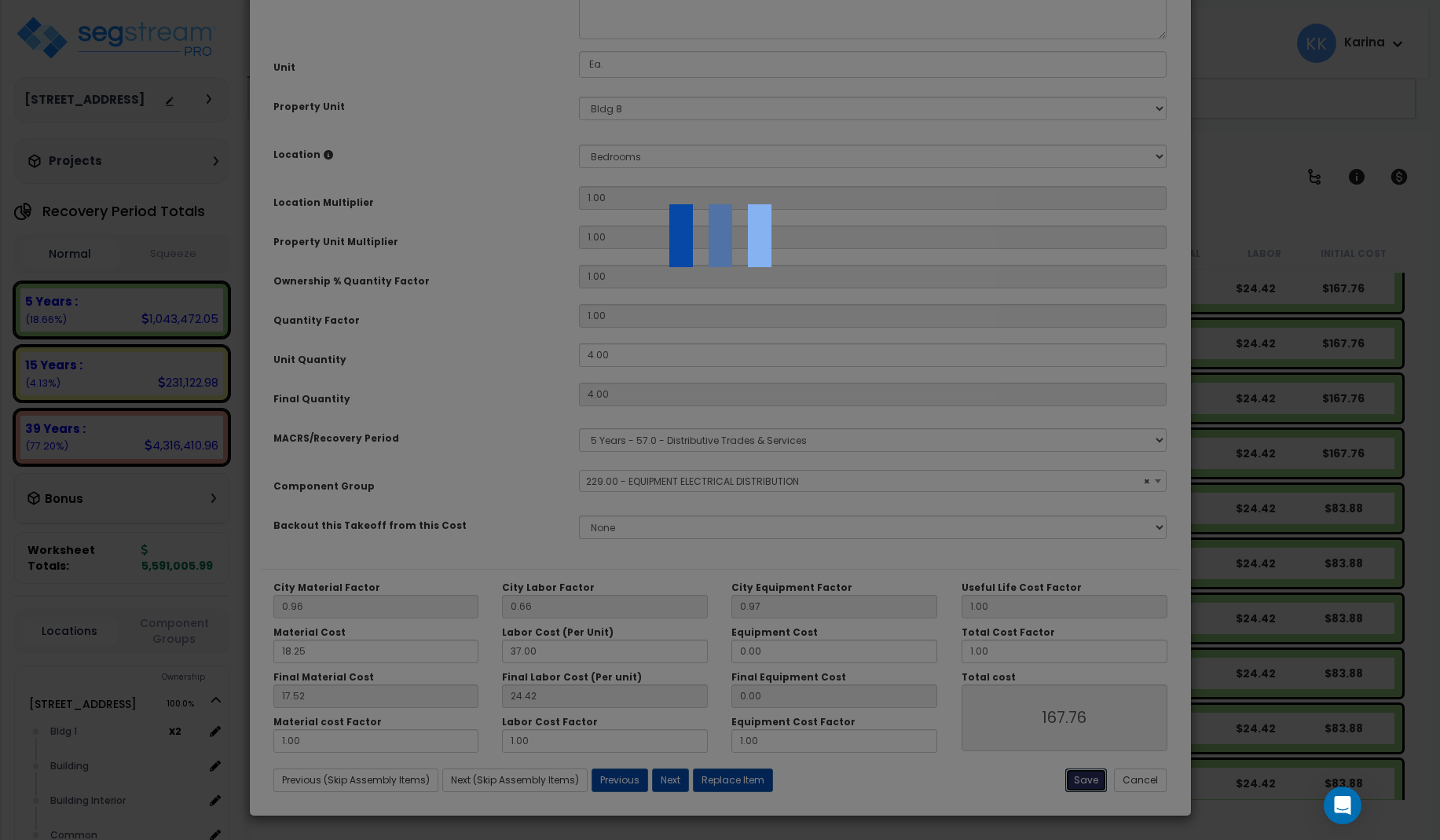
select select "57033"
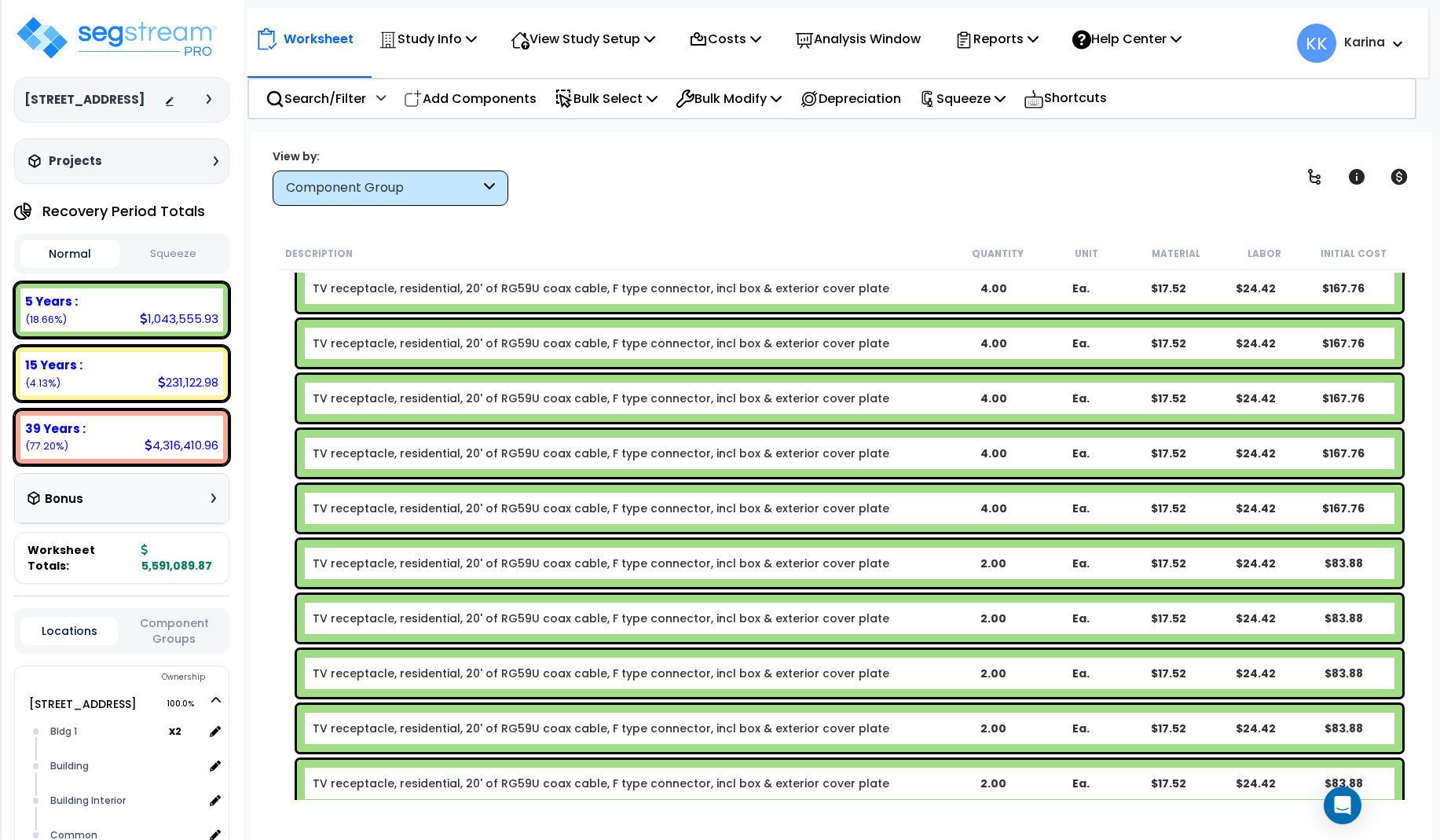
click at [285, 673] on div "TV receptacle, residential, 20' of RG59U coax cable, F type connector, incl box…" at bounding box center [842, 673] width 1129 height 55
click at [446, 560] on link "TV receptacle, residential, 20' of RG59U coax cable, F type connector, incl box…" at bounding box center [601, 562] width 577 height 16
click at [445, 557] on link "TV receptacle, residential, 20' of RG59U coax cable, F type connector, incl box…" at bounding box center [601, 562] width 577 height 16
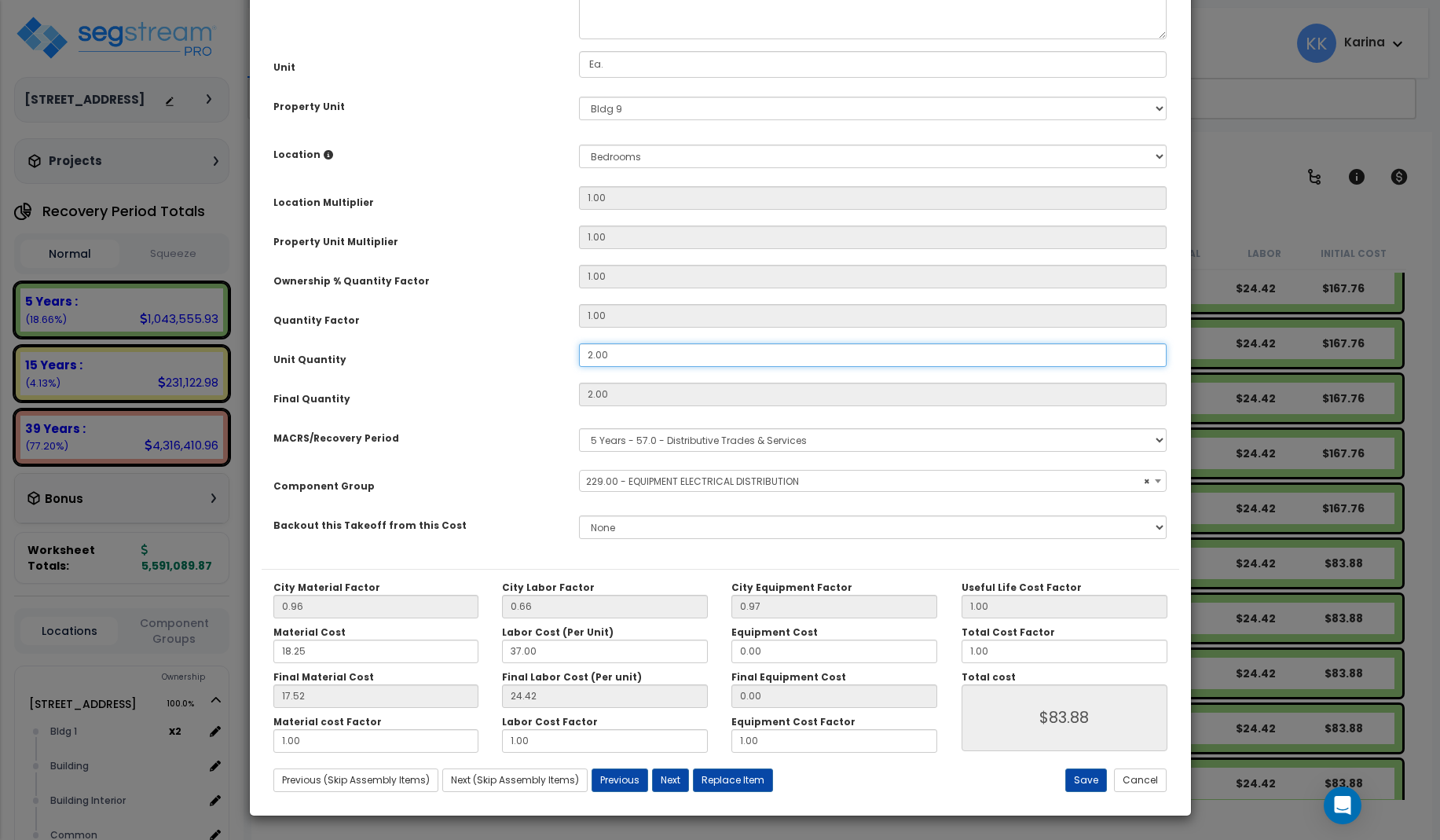
drag, startPoint x: 619, startPoint y: 531, endPoint x: 537, endPoint y: 529, distance: 82.0
click at [544, 371] on div "Unit Quantity 2.00" at bounding box center [721, 356] width 918 height 27
drag, startPoint x: 607, startPoint y: 529, endPoint x: 525, endPoint y: 526, distance: 82.1
click at [579, 367] on input "2.00" at bounding box center [873, 355] width 588 height 23
select select "57033"
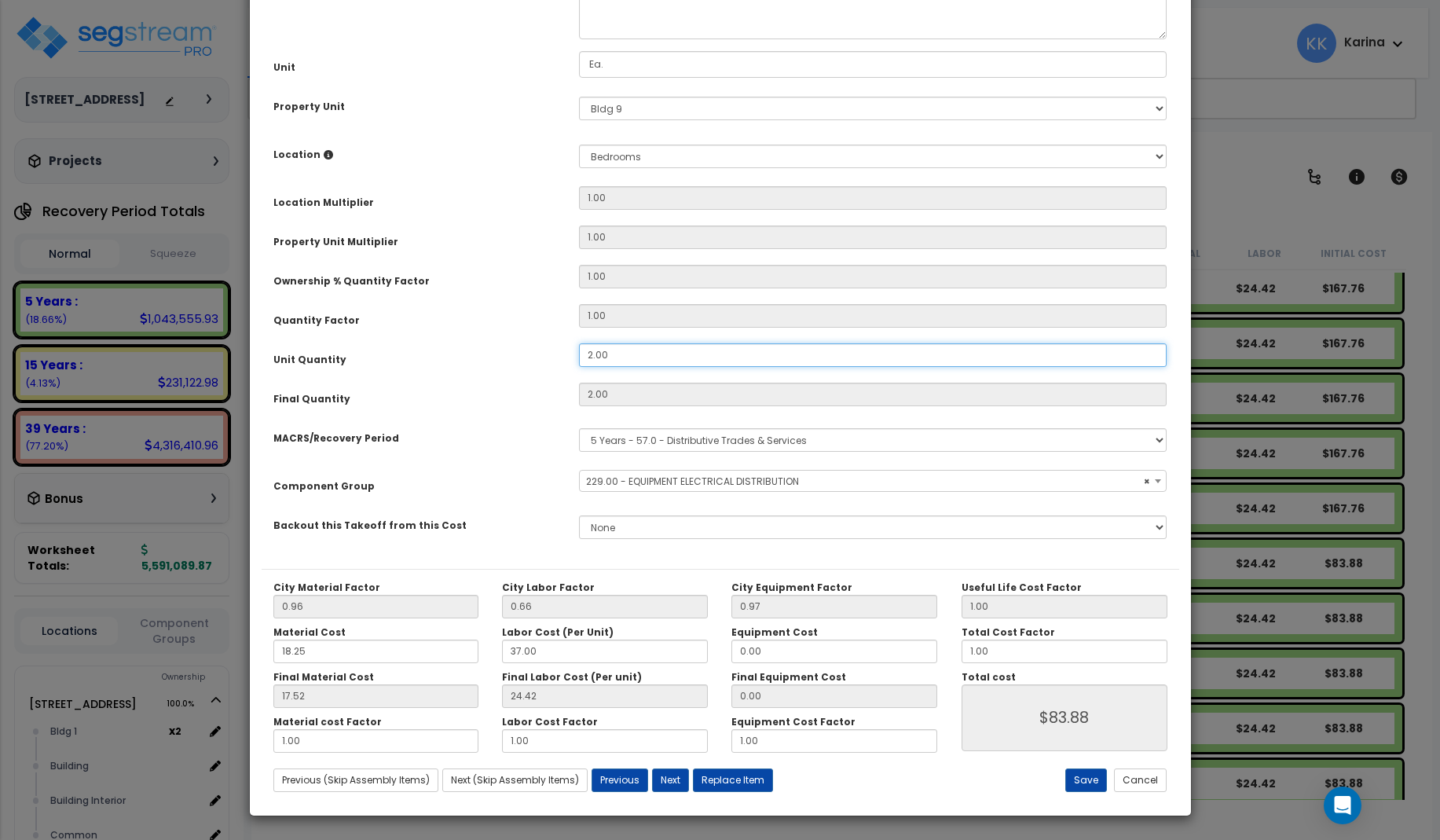
type input "4"
type input "$167.76"
select select "57033"
type input "4"
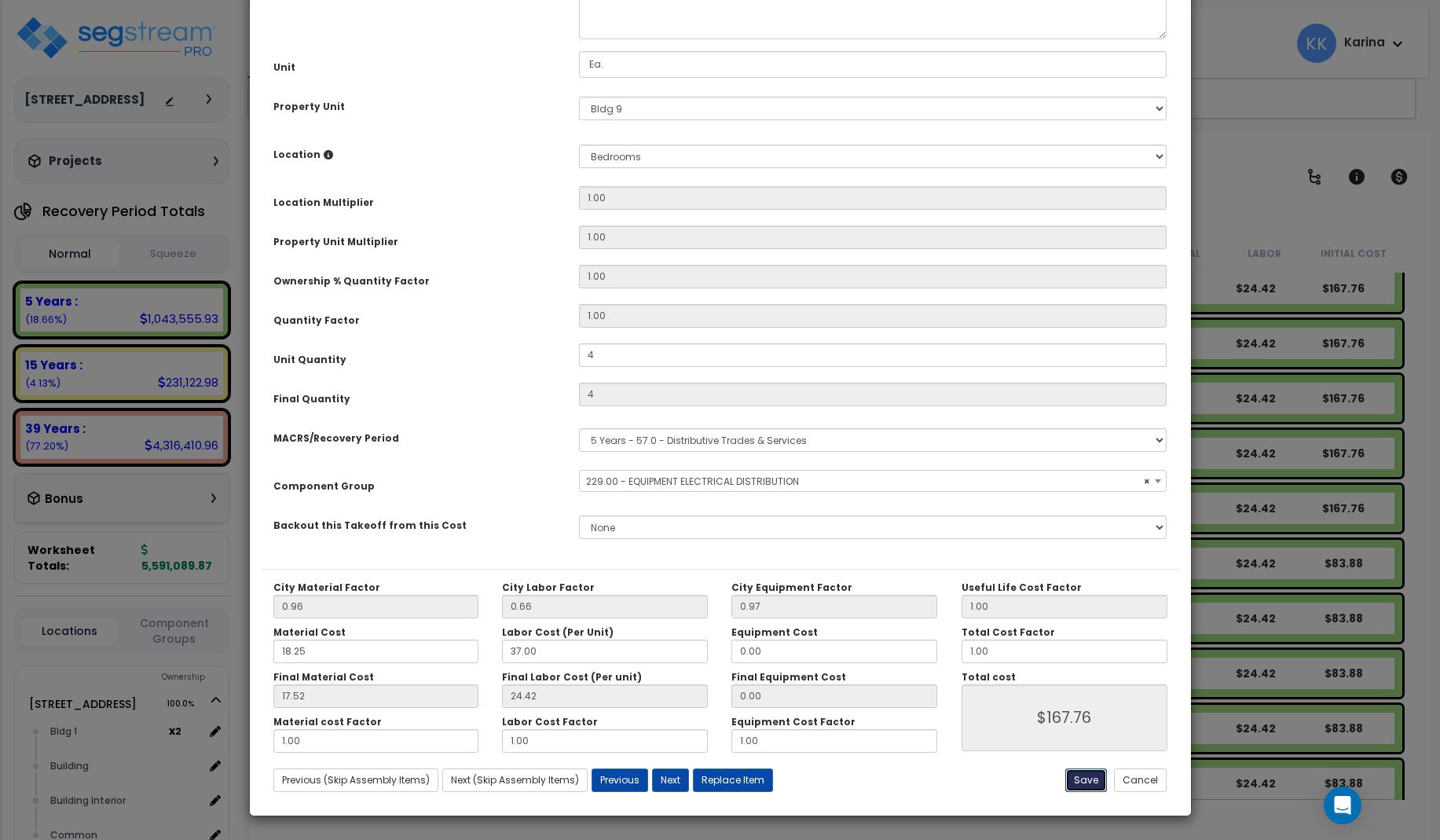
click at [1089, 781] on button "Save" at bounding box center [1086, 780] width 41 height 23
select select "57033"
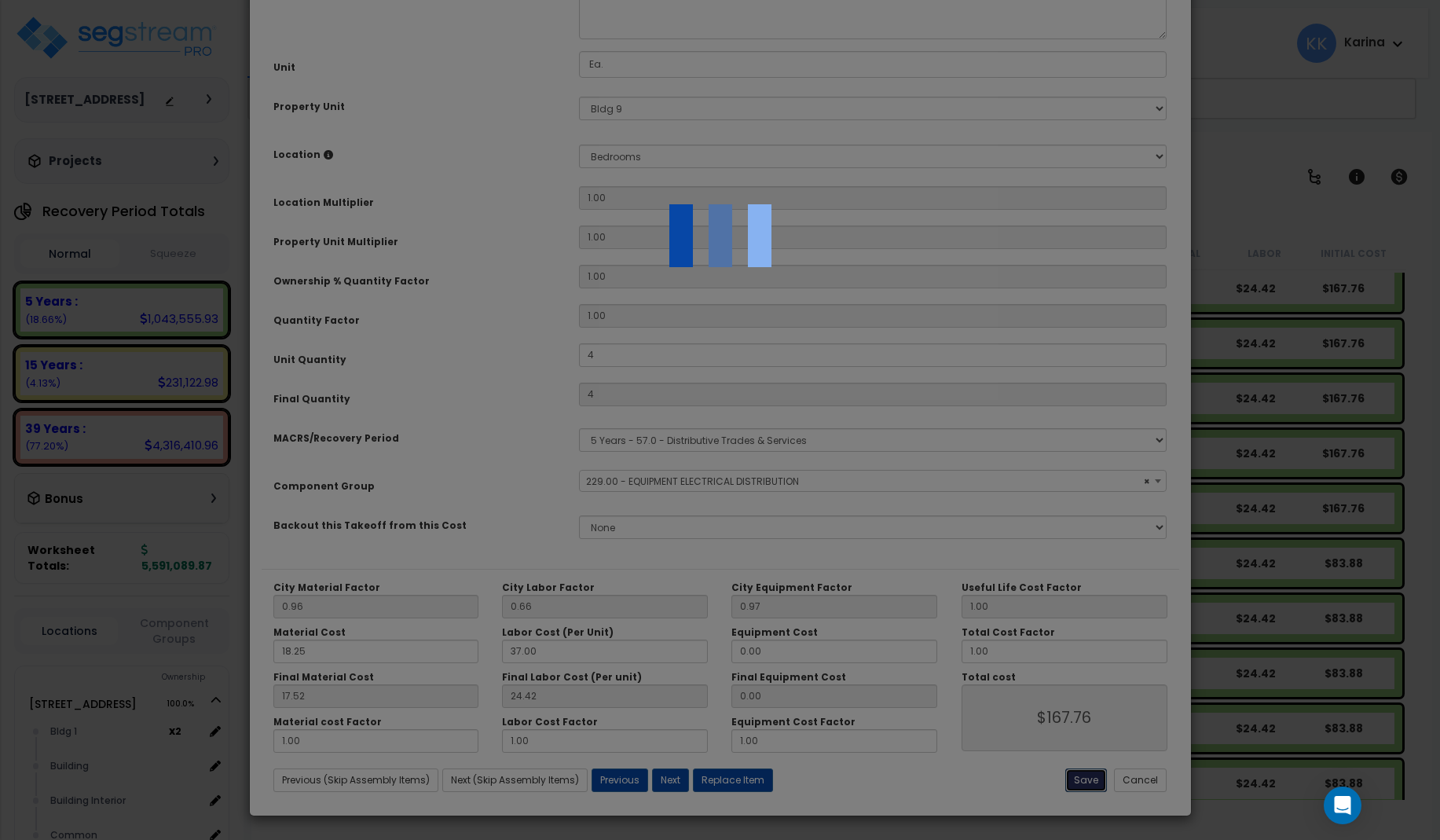
type input "4.00"
select select "57033"
type input "167.76"
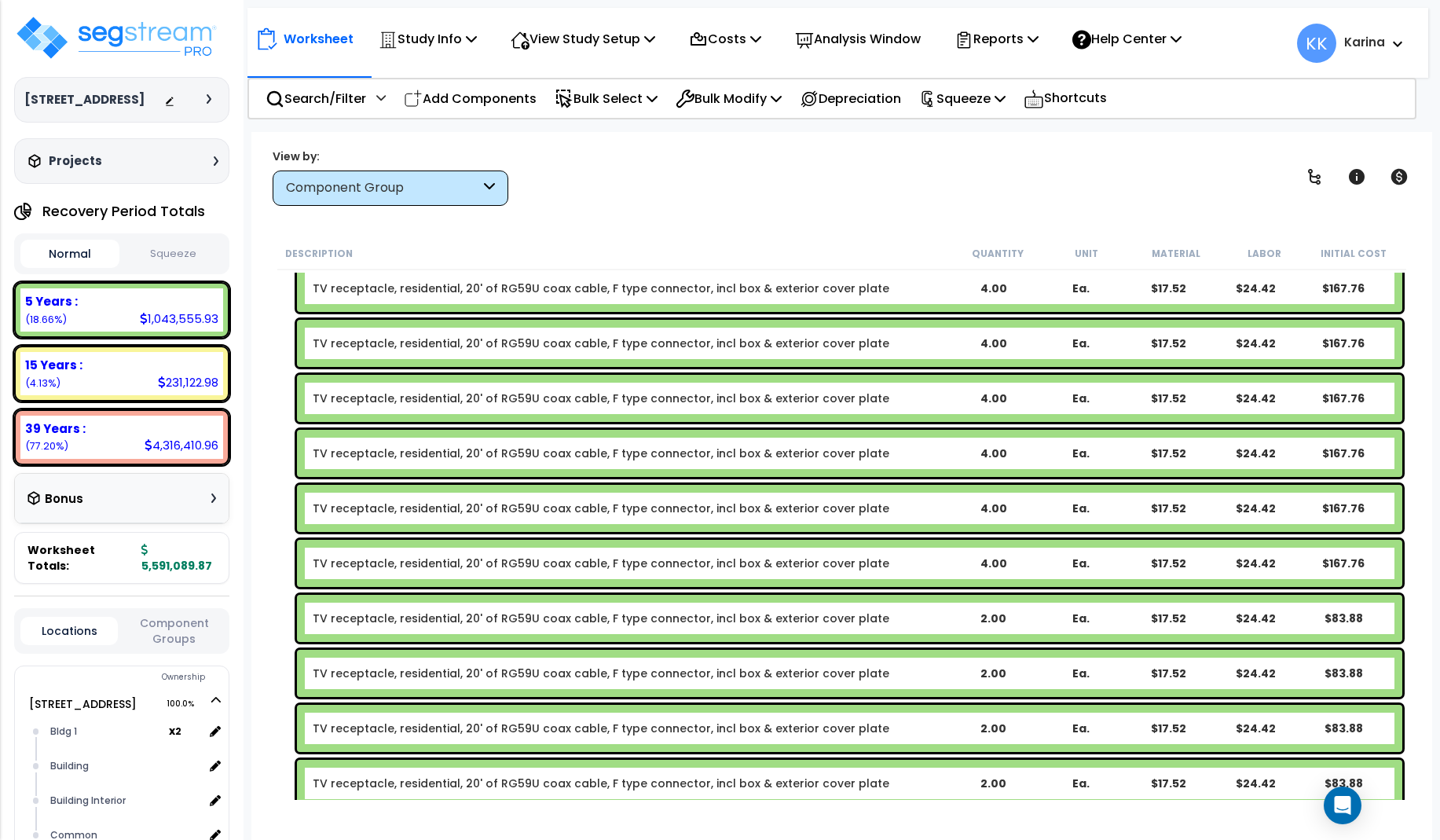
scroll to position [21918, 0]
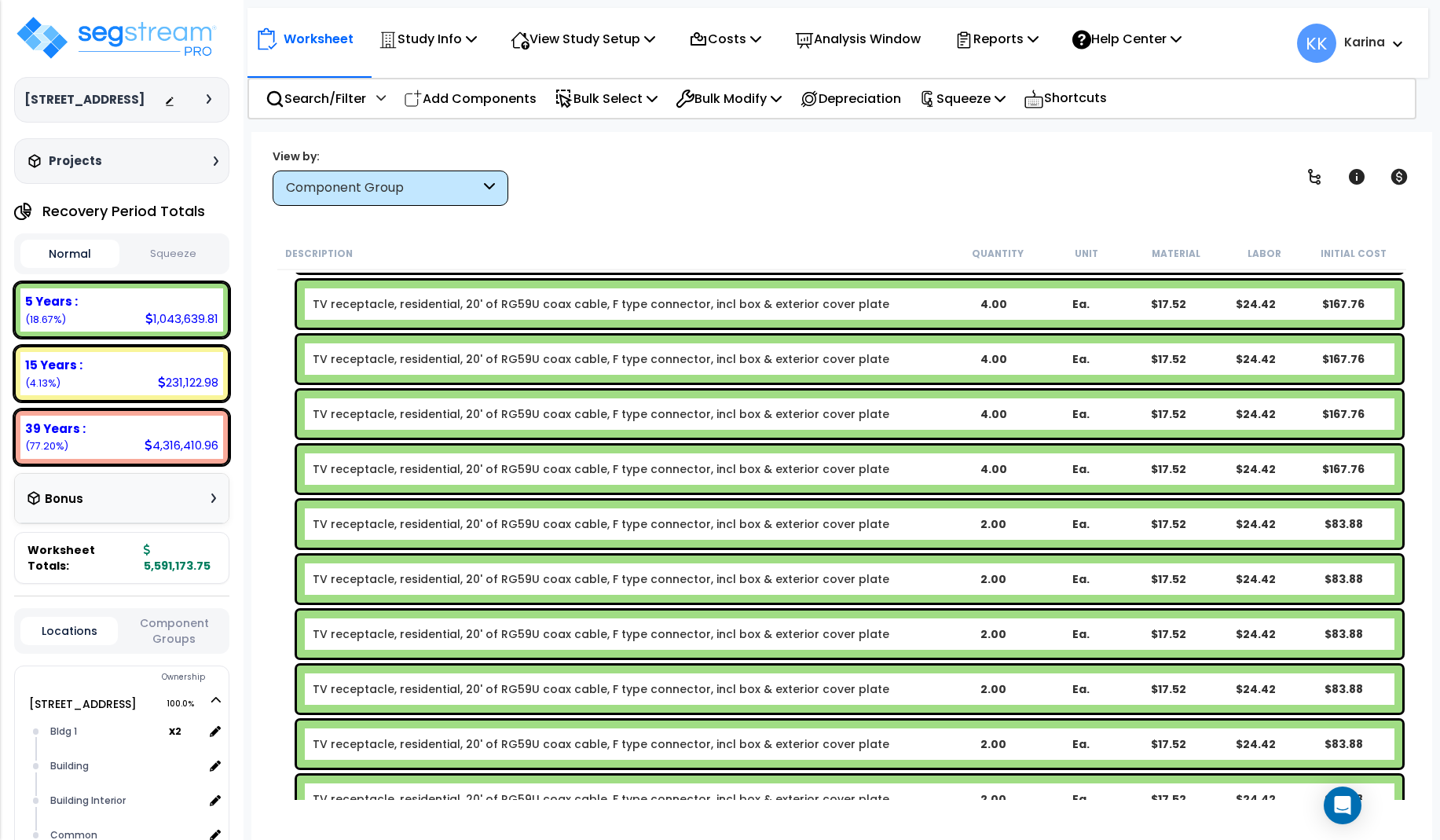
click at [539, 528] on link "TV receptacle, residential, 20' of RG59U coax cable, F type connector, incl box…" at bounding box center [601, 524] width 577 height 16
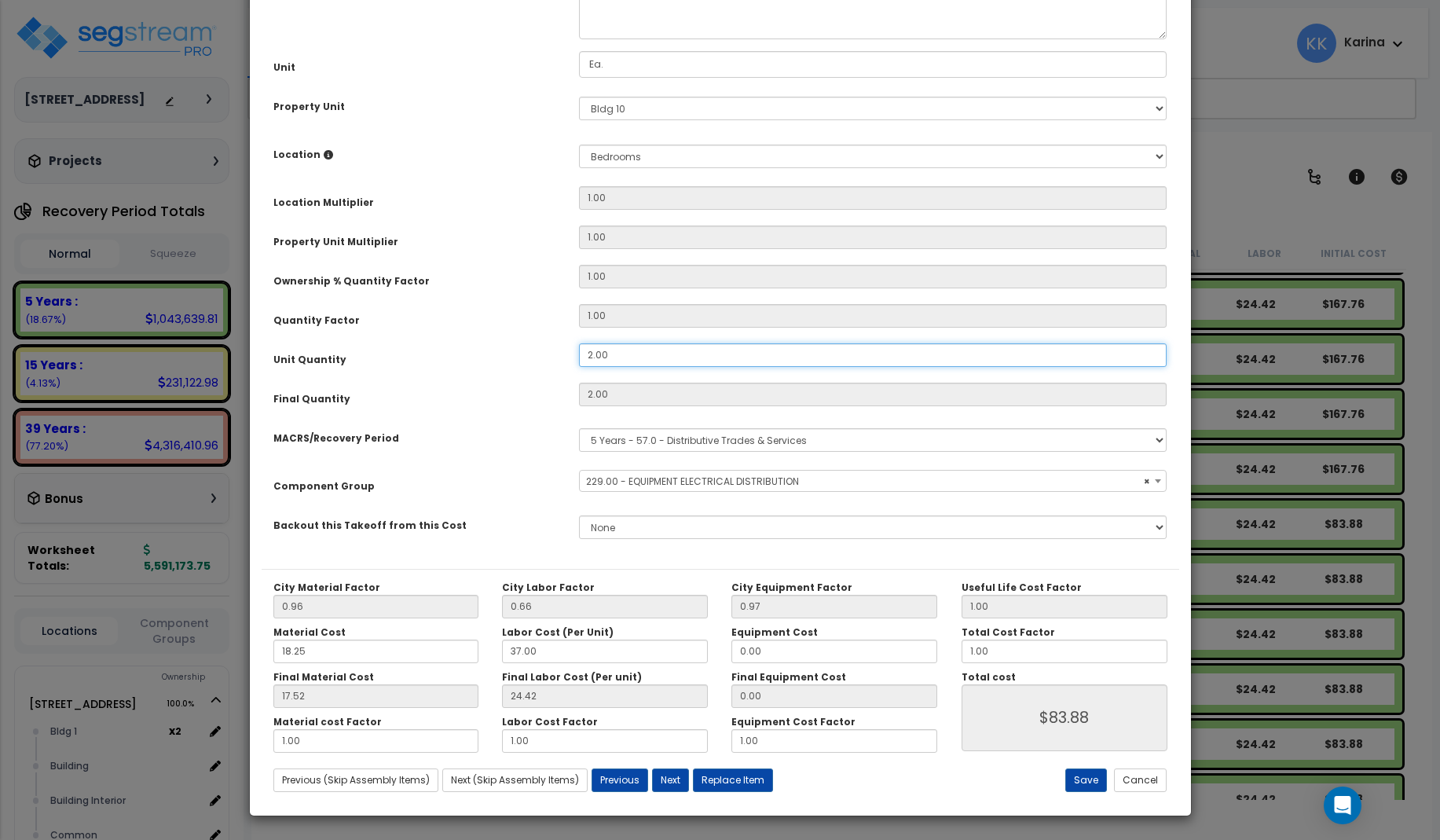
drag, startPoint x: 624, startPoint y: 532, endPoint x: 547, endPoint y: 533, distance: 77.0
click at [547, 371] on div "Unit Quantity 2.00" at bounding box center [721, 356] width 918 height 27
drag, startPoint x: 574, startPoint y: 531, endPoint x: 547, endPoint y: 525, distance: 27.7
click at [579, 367] on input "2.00" at bounding box center [873, 355] width 588 height 23
select select "57033"
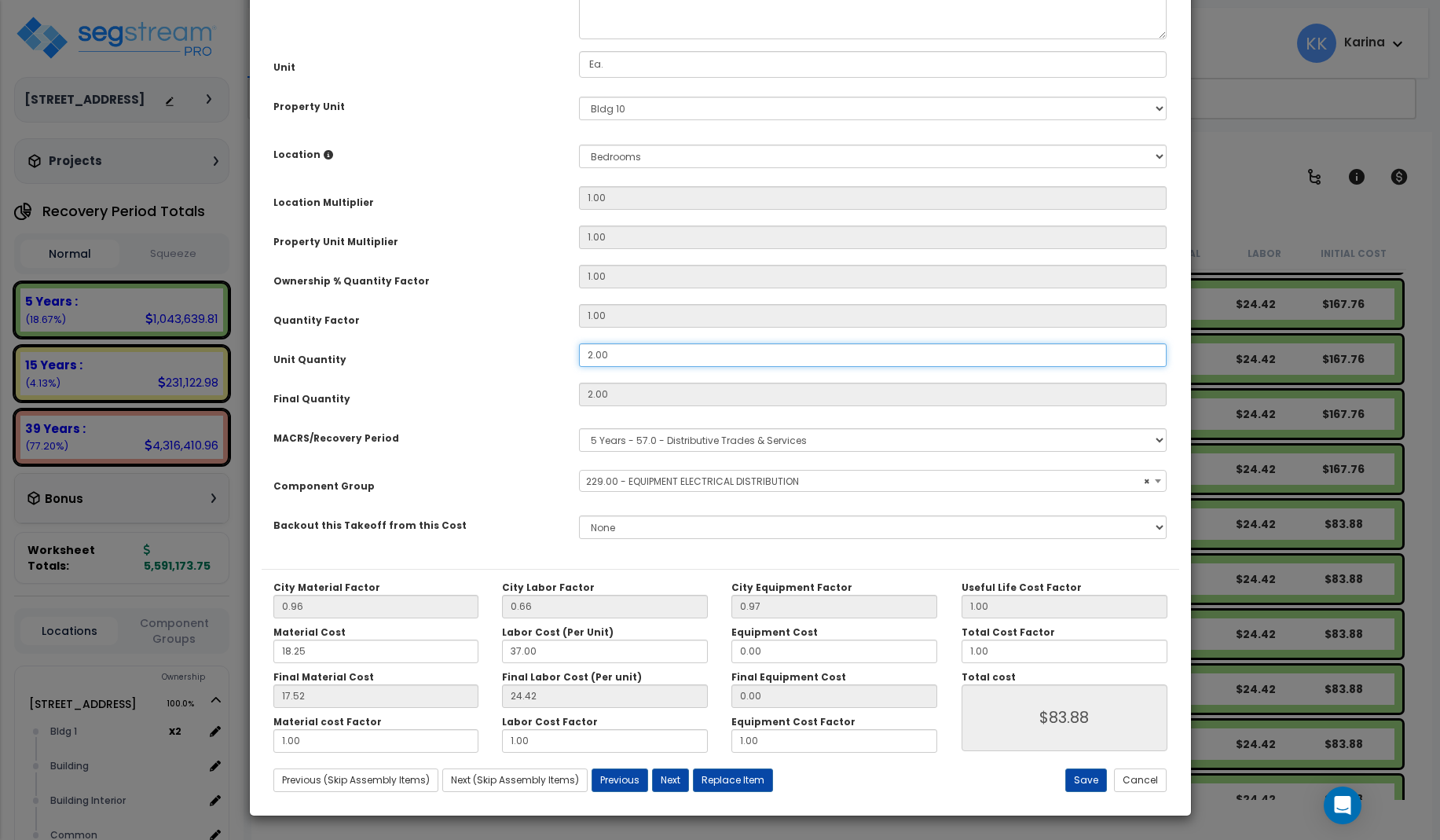
type input "4"
type input "$167.76"
select select "57033"
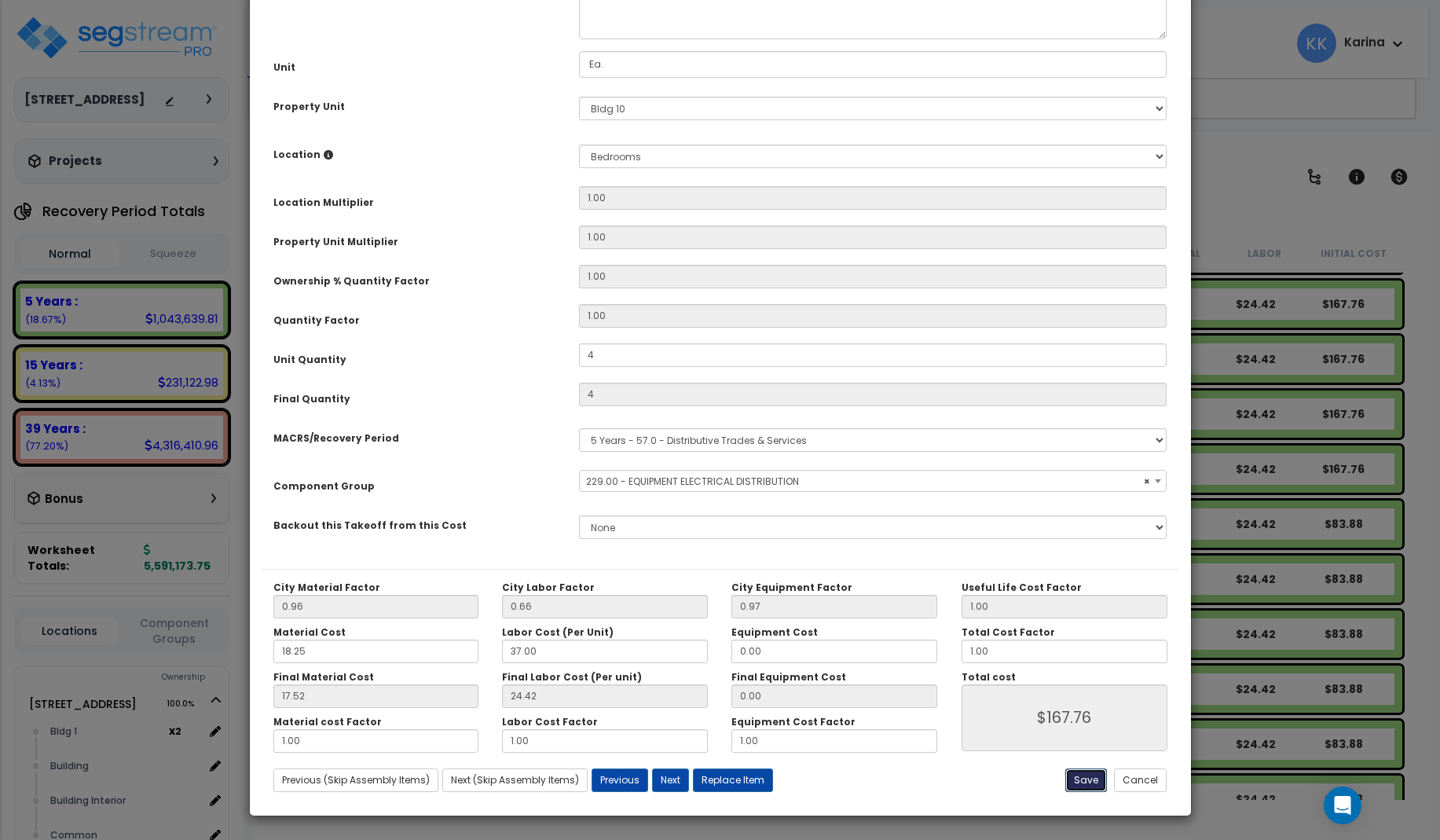
click at [1088, 779] on button "Save" at bounding box center [1086, 780] width 41 height 23
type input "4.00"
type input "167.76"
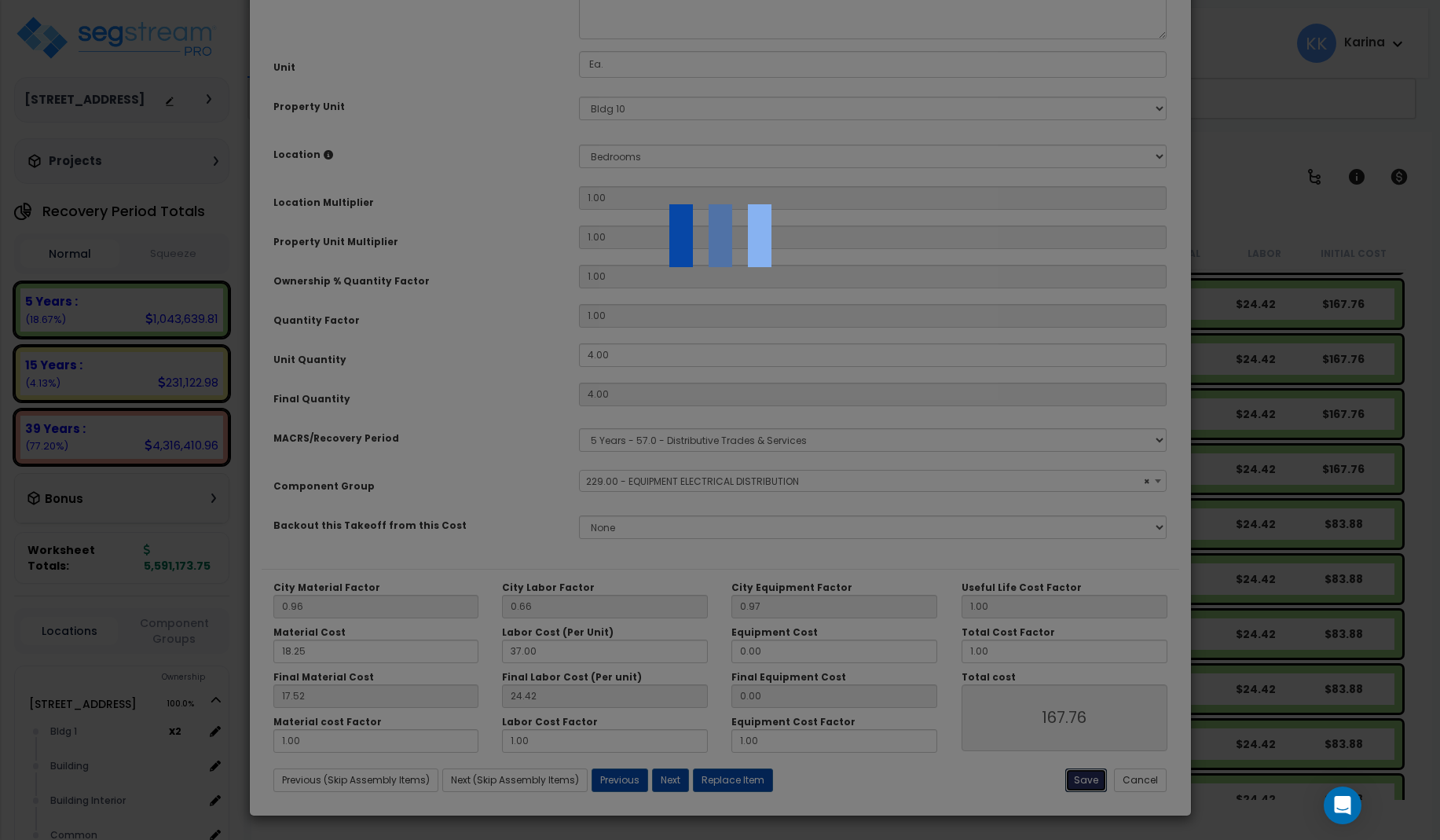
select select "57033"
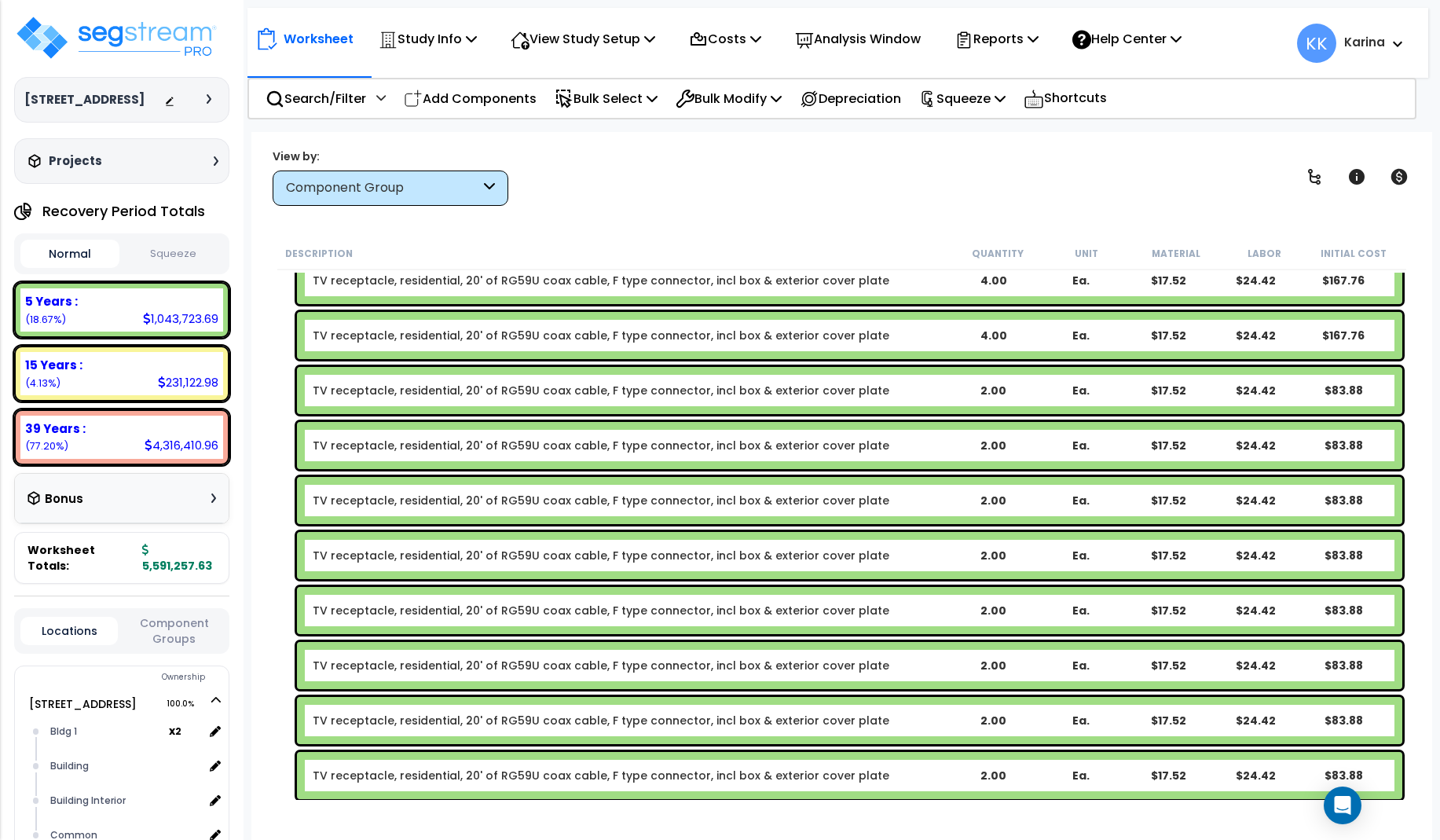
scroll to position [22011, 0]
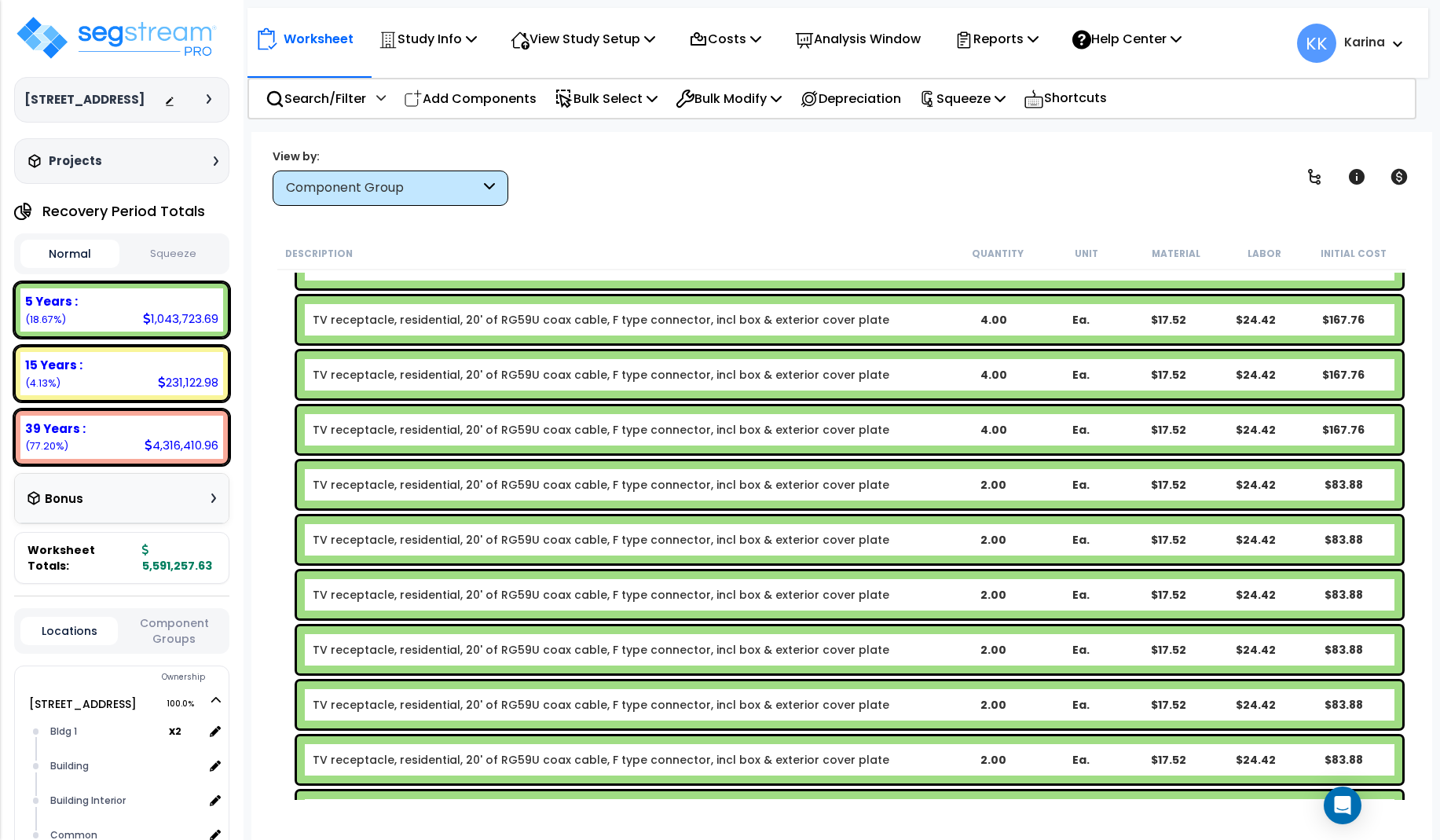
click at [534, 483] on link "TV receptacle, residential, 20' of RG59U coax cable, F type connector, incl box…" at bounding box center [601, 485] width 577 height 16
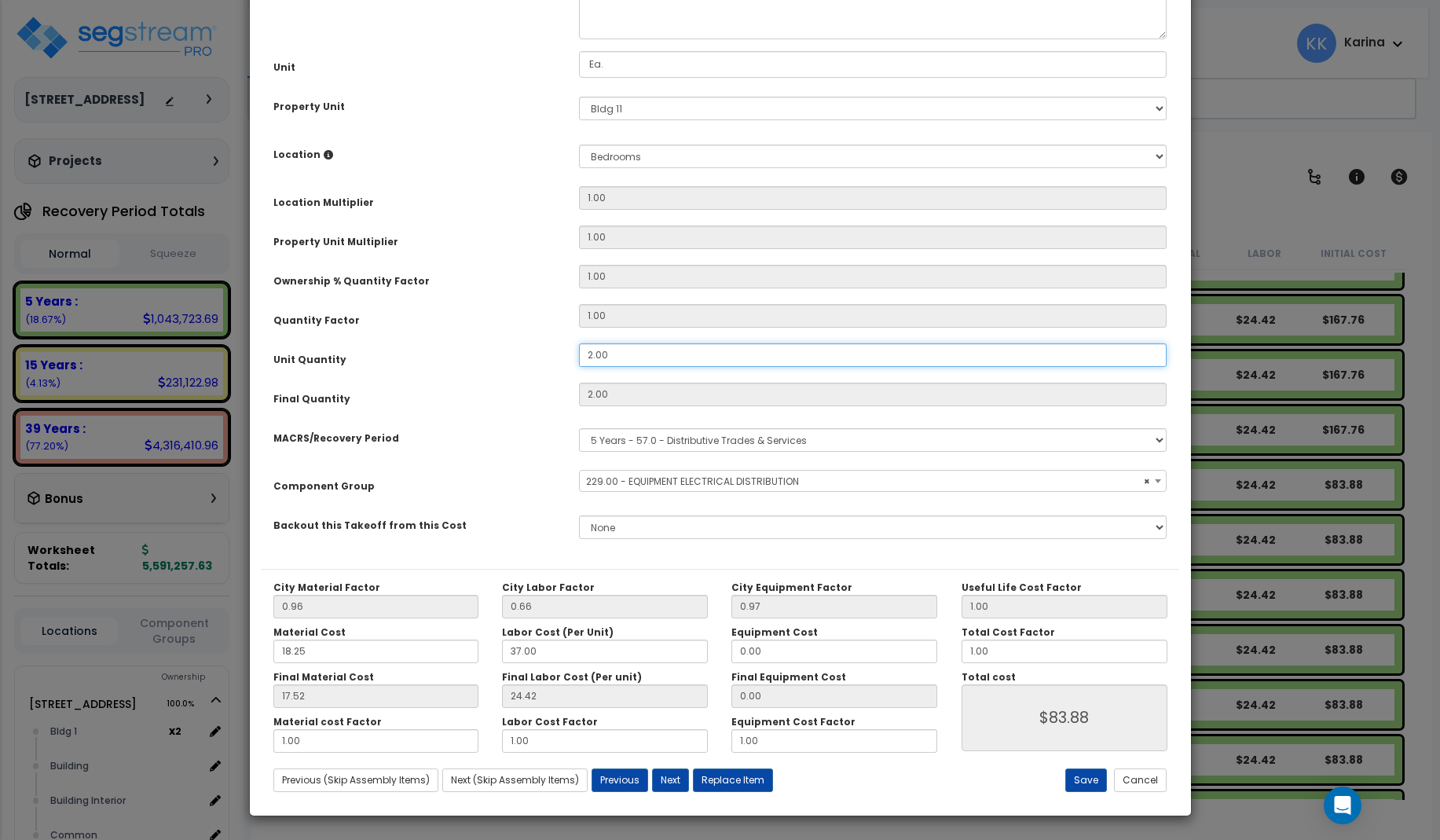
drag, startPoint x: 616, startPoint y: 529, endPoint x: 533, endPoint y: 529, distance: 83.0
click at [533, 371] on div "Unit Quantity 2.00" at bounding box center [721, 356] width 918 height 27
select select "57033"
drag, startPoint x: 603, startPoint y: 531, endPoint x: 560, endPoint y: 527, distance: 43.2
click at [579, 367] on input "2.00" at bounding box center [873, 355] width 588 height 23
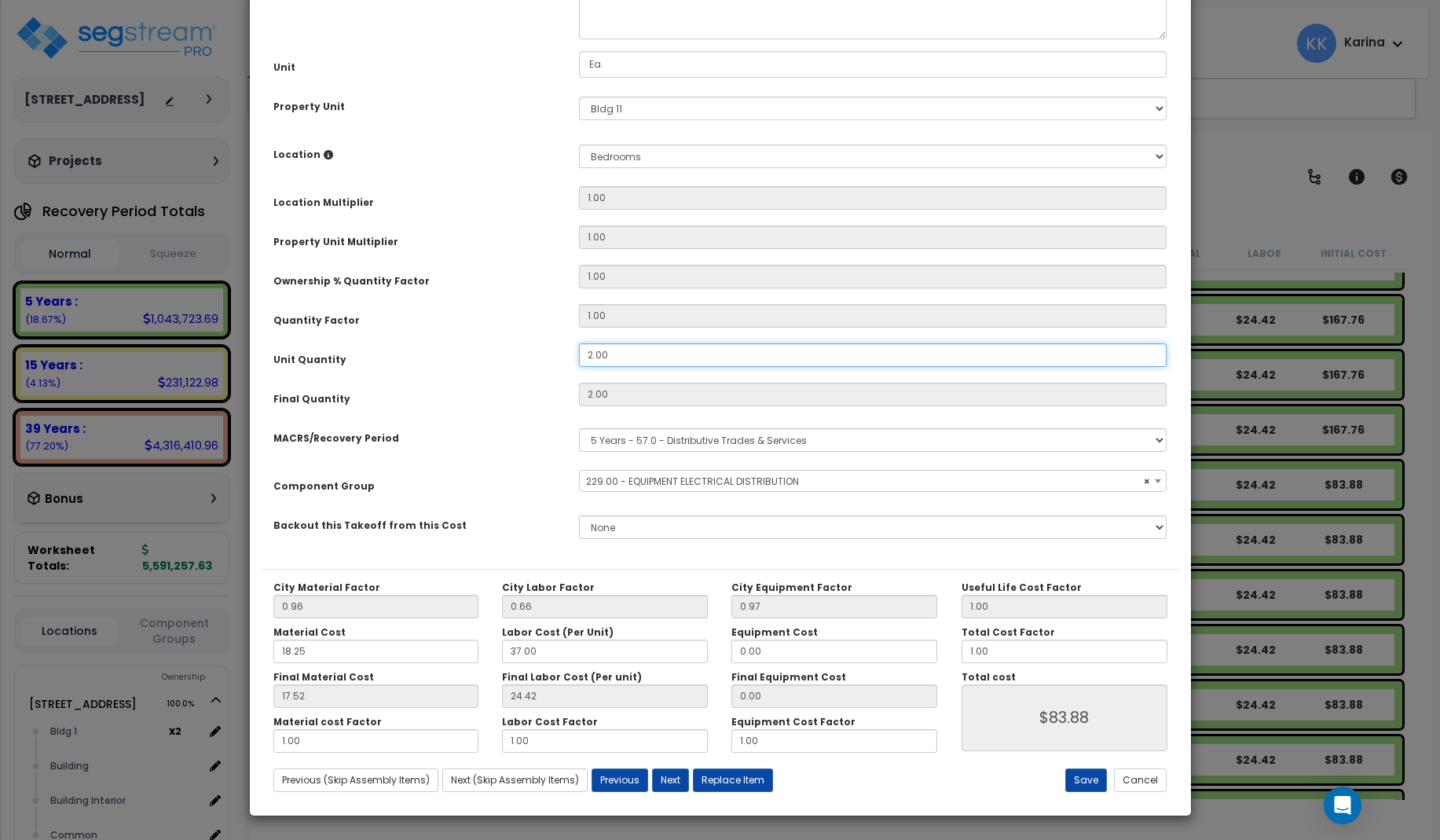
type input "4"
type input "$167.76"
select select "57033"
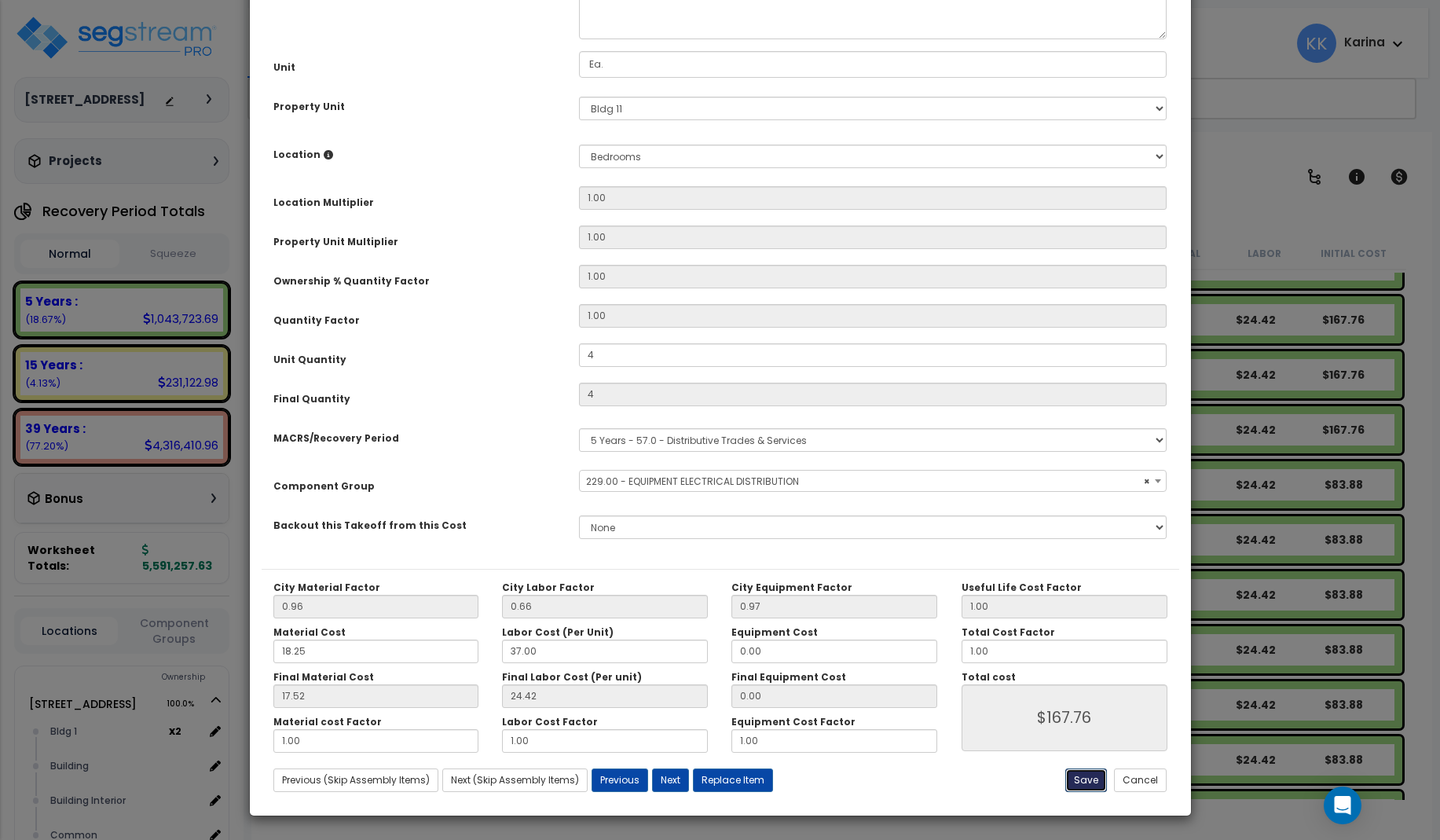
click at [1078, 780] on button "Save" at bounding box center [1086, 780] width 41 height 23
type input "4.00"
type input "167.76"
select select "57033"
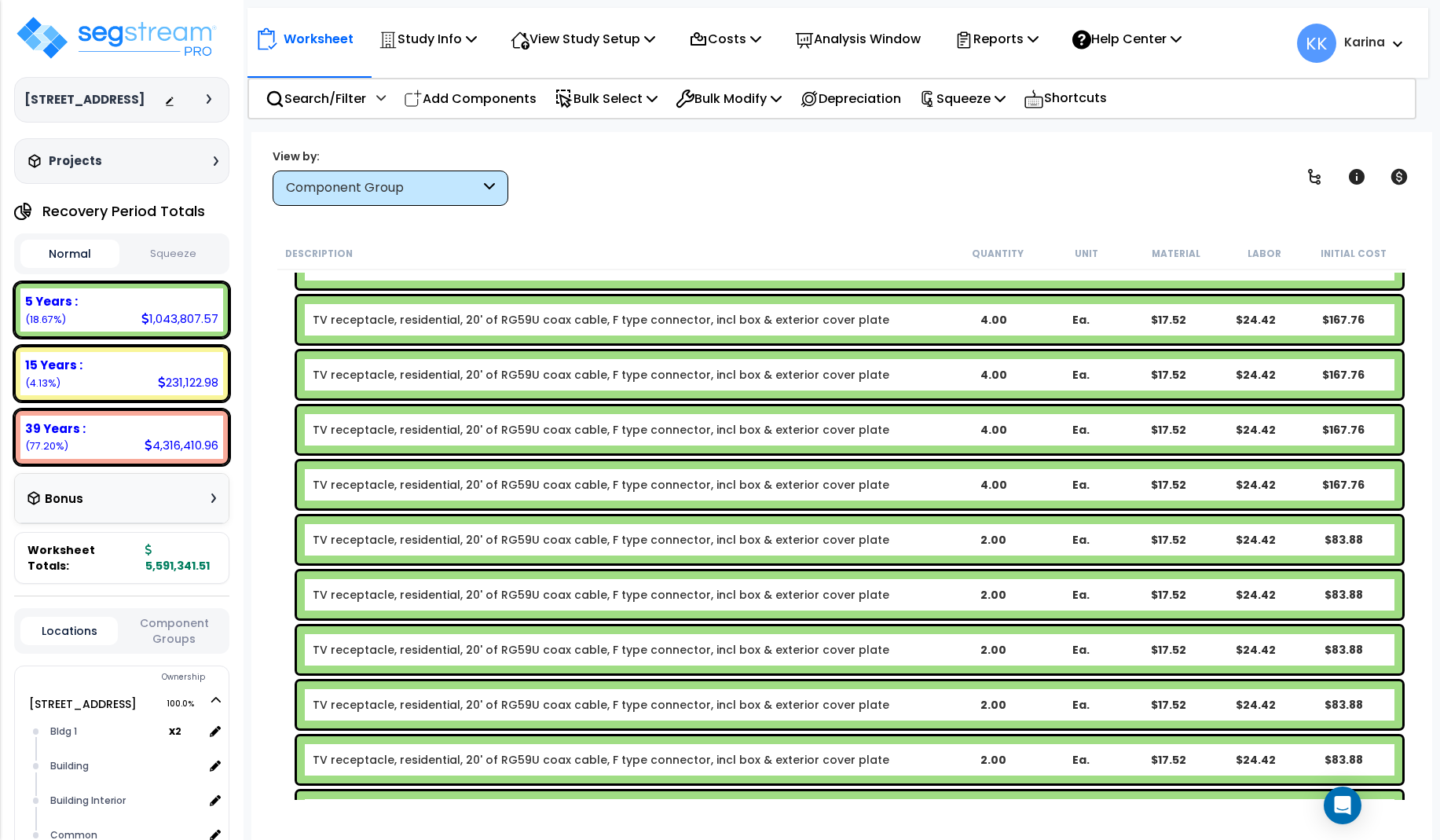
click at [275, 710] on div "Description Quantity Unit Material Labor Initial Cost TV receptacle, residentia…" at bounding box center [842, 518] width 1134 height 562
click at [507, 538] on link "TV receptacle, residential, 20' of RG59U coax cable, F type connector, incl box…" at bounding box center [601, 539] width 577 height 16
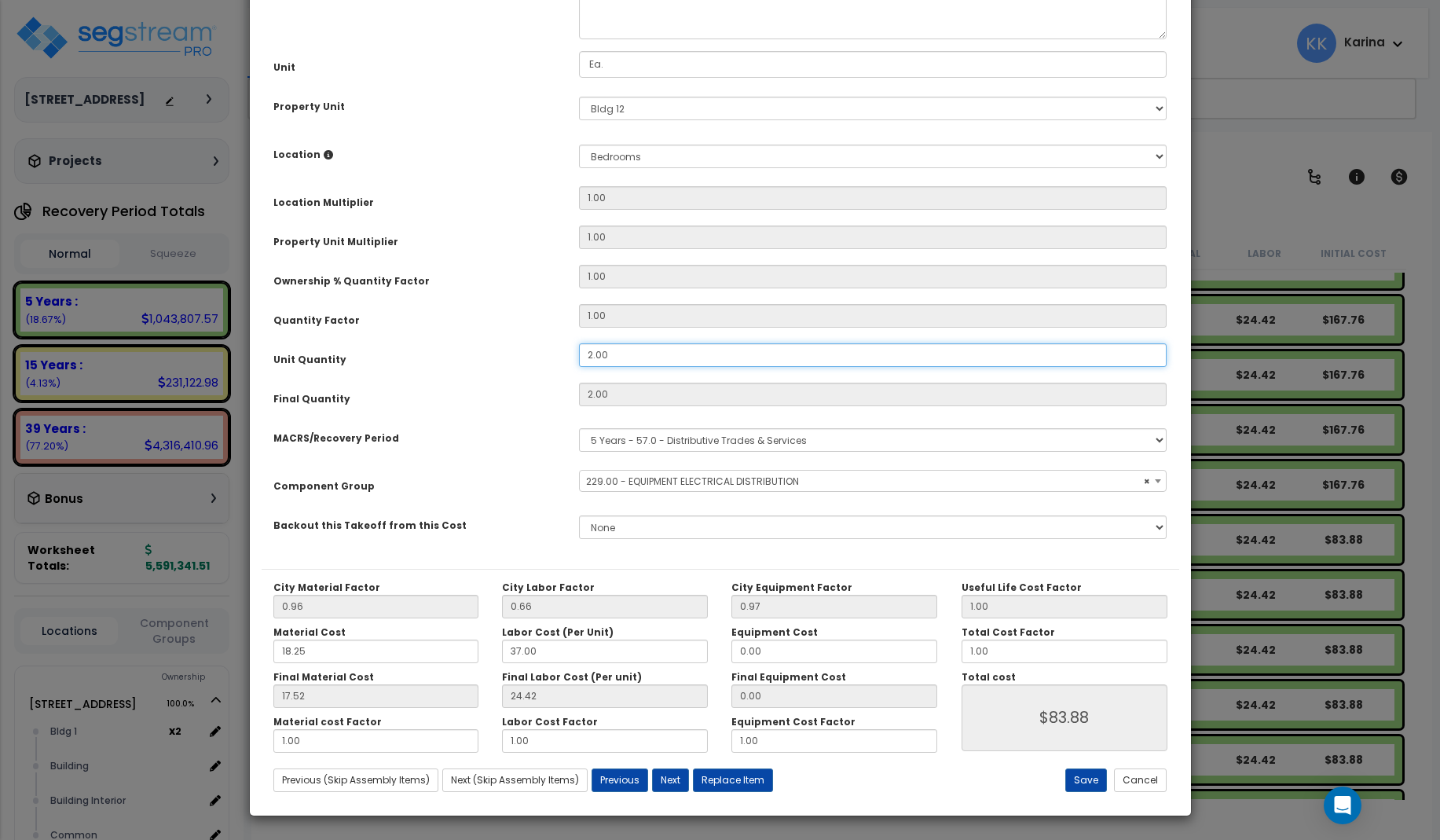
drag, startPoint x: 616, startPoint y: 532, endPoint x: 549, endPoint y: 525, distance: 67.4
click at [549, 371] on div "Unit Quantity 2.00" at bounding box center [721, 356] width 918 height 27
select select "57033"
drag, startPoint x: 587, startPoint y: 532, endPoint x: 563, endPoint y: 530, distance: 24.1
click at [579, 367] on input "2.00" at bounding box center [873, 355] width 588 height 23
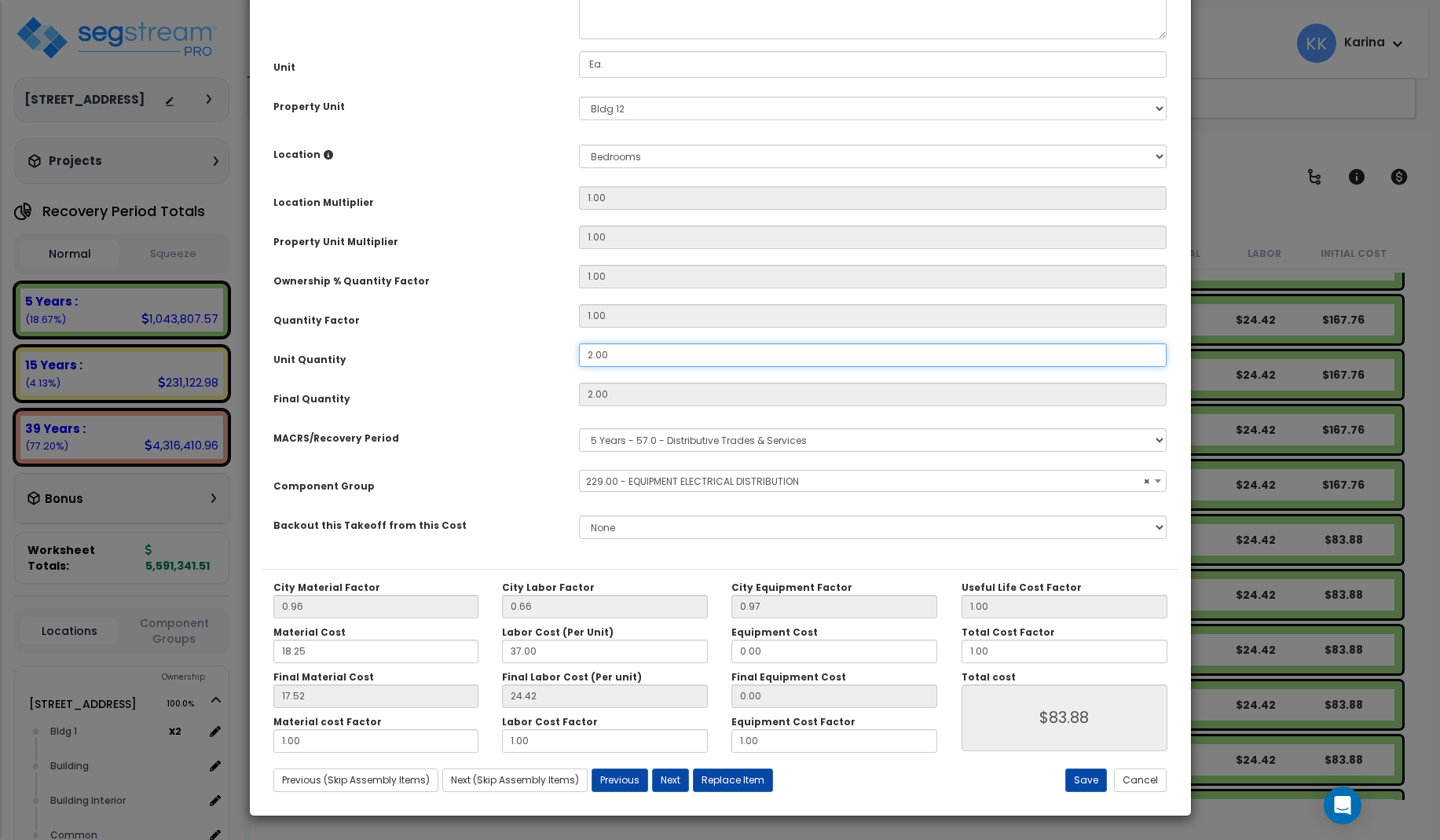
type input "4"
type input "$167.76"
select select "57033"
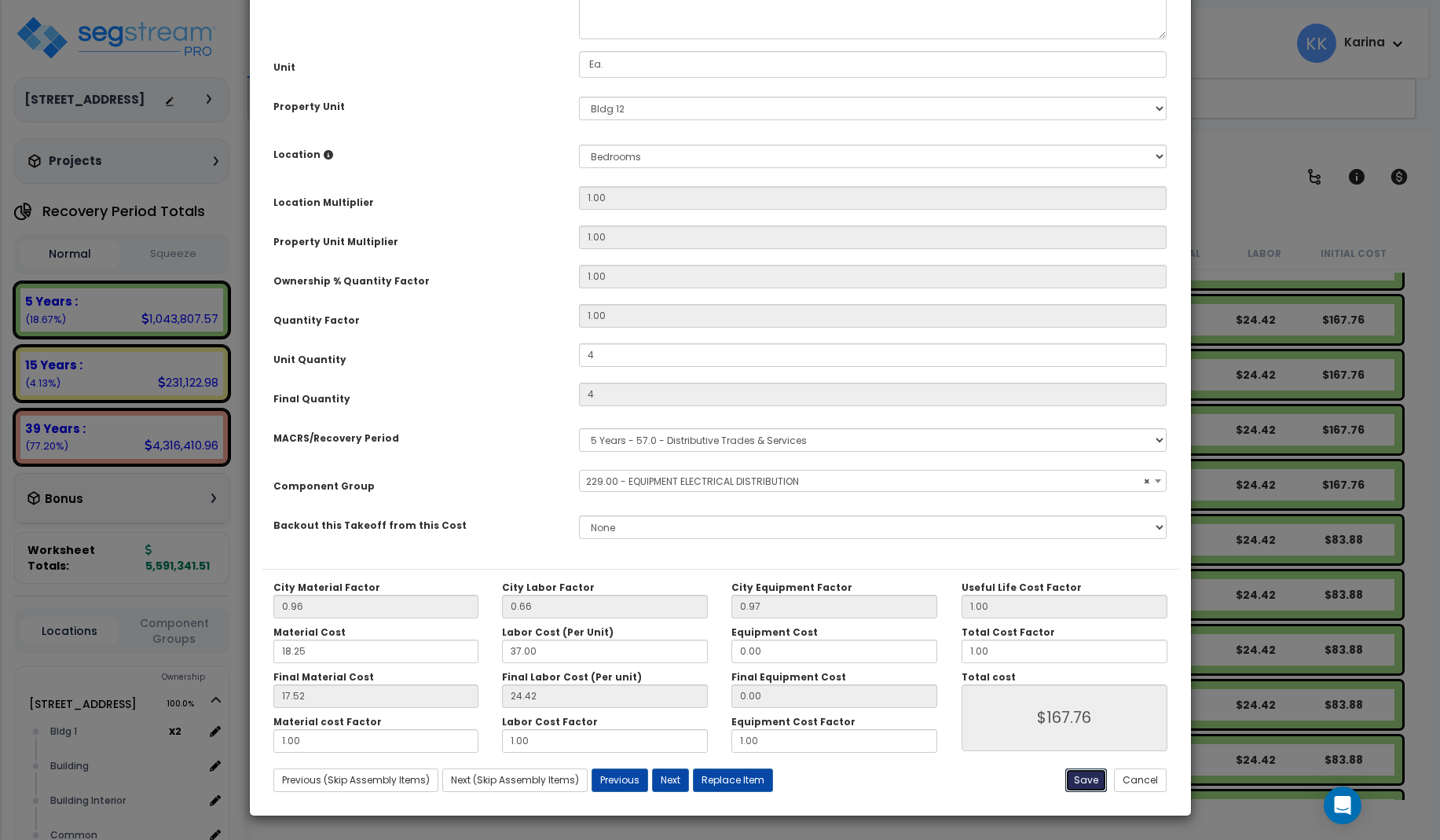
click at [1082, 784] on button "Save" at bounding box center [1086, 780] width 41 height 23
type input "4.00"
type input "167.76"
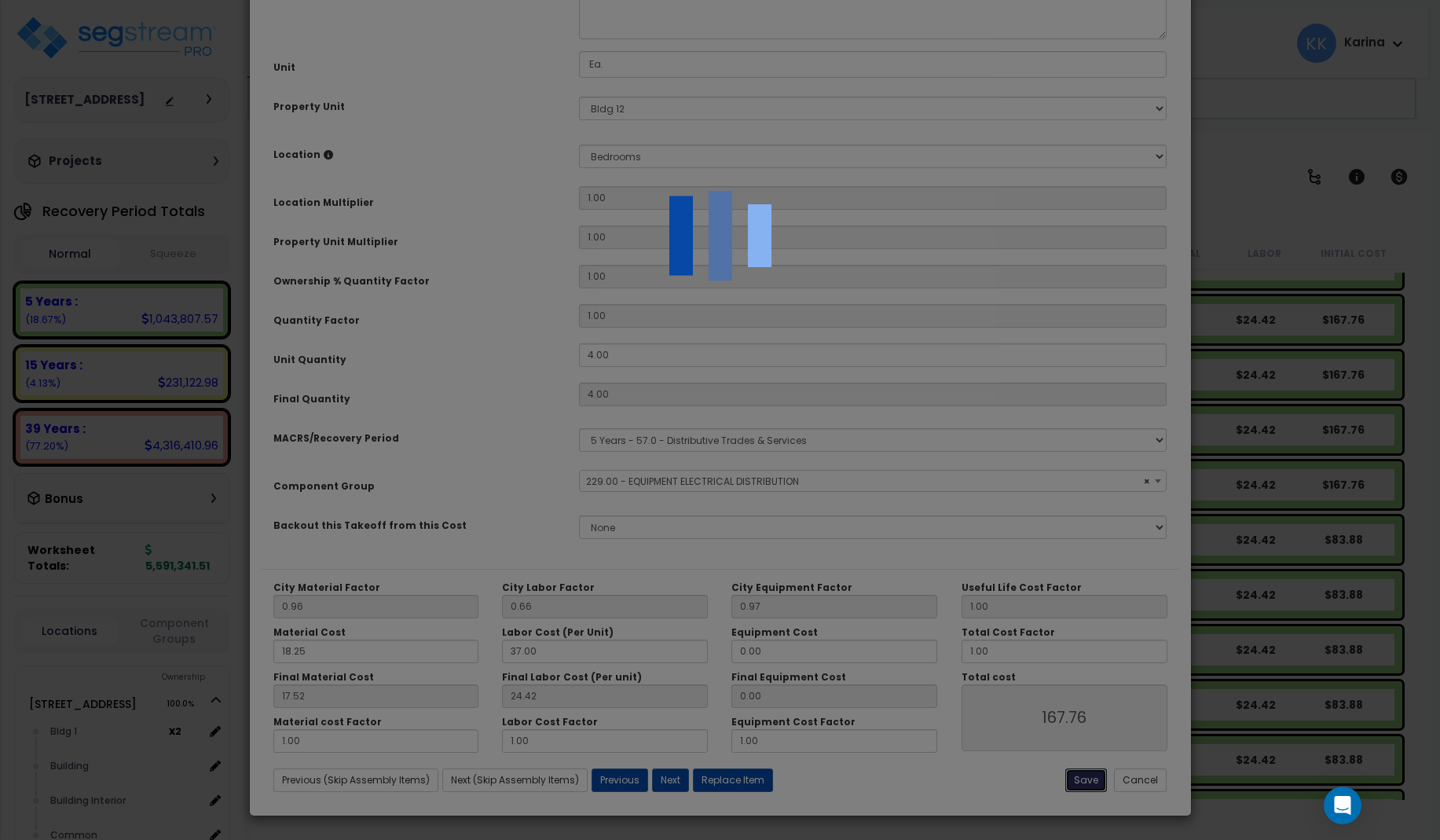
select select "57033"
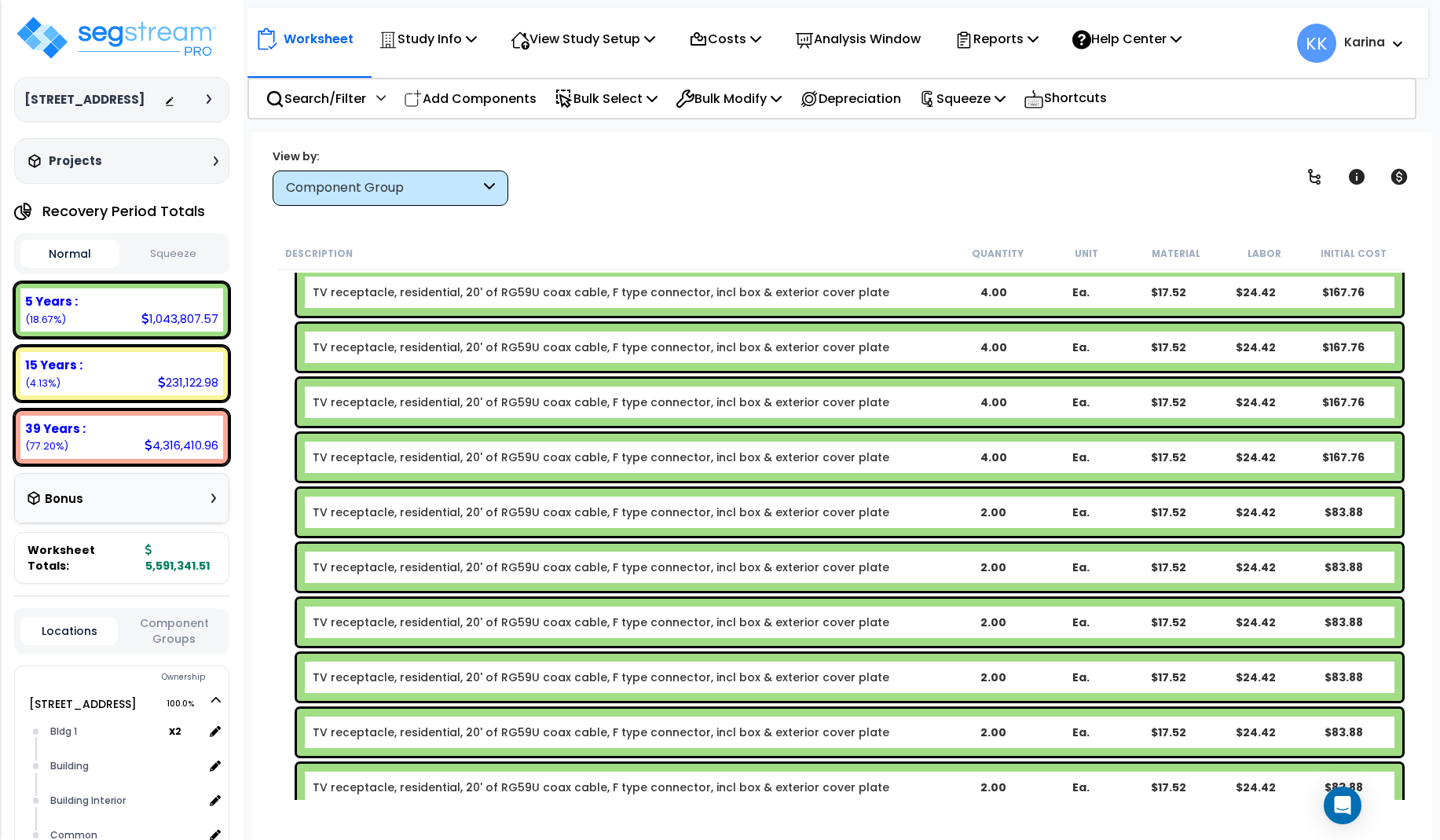
scroll to position [22106, 0]
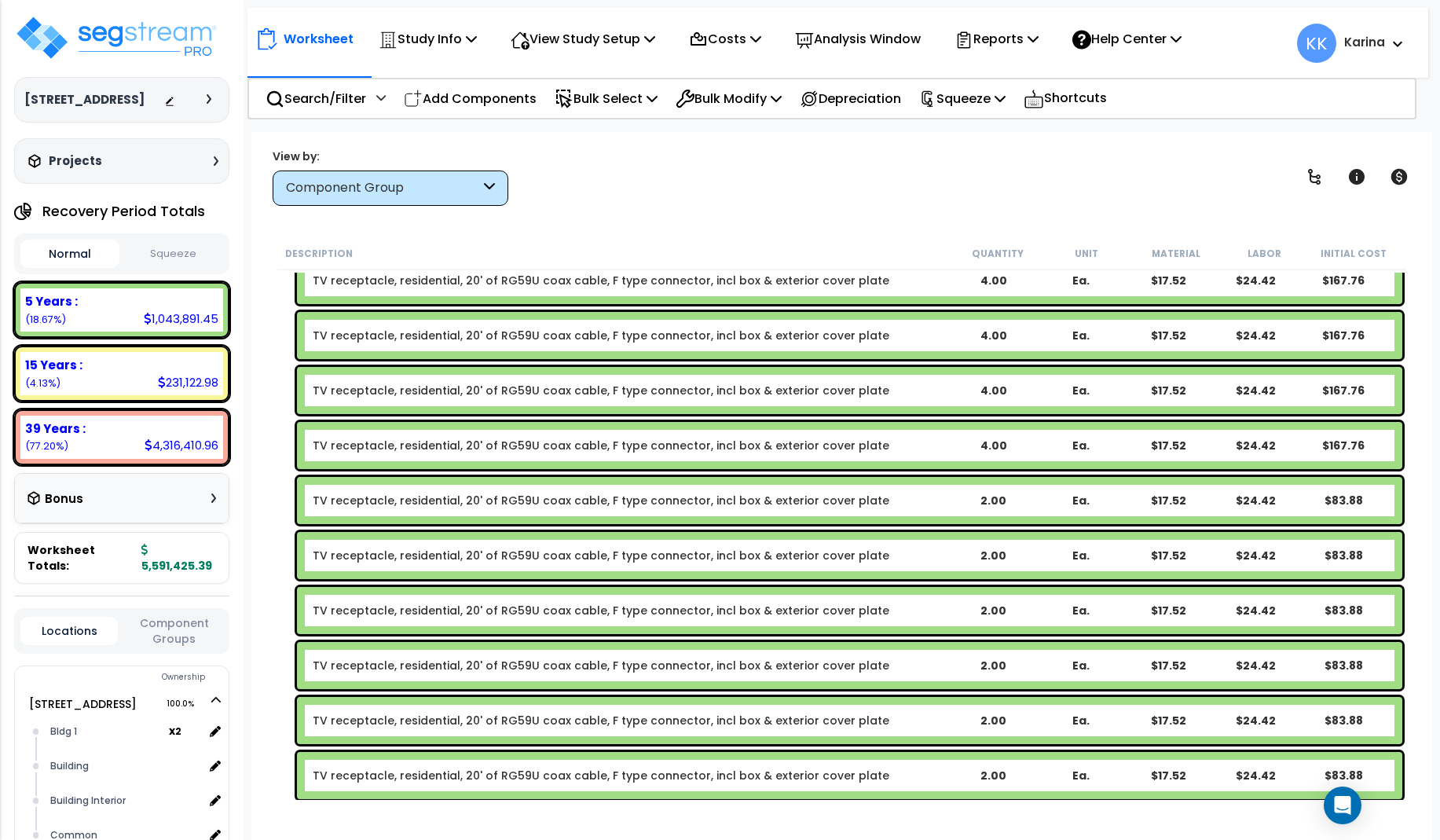
click at [530, 496] on link "TV receptacle, residential, 20' of RG59U coax cable, F type connector, incl box…" at bounding box center [601, 500] width 577 height 16
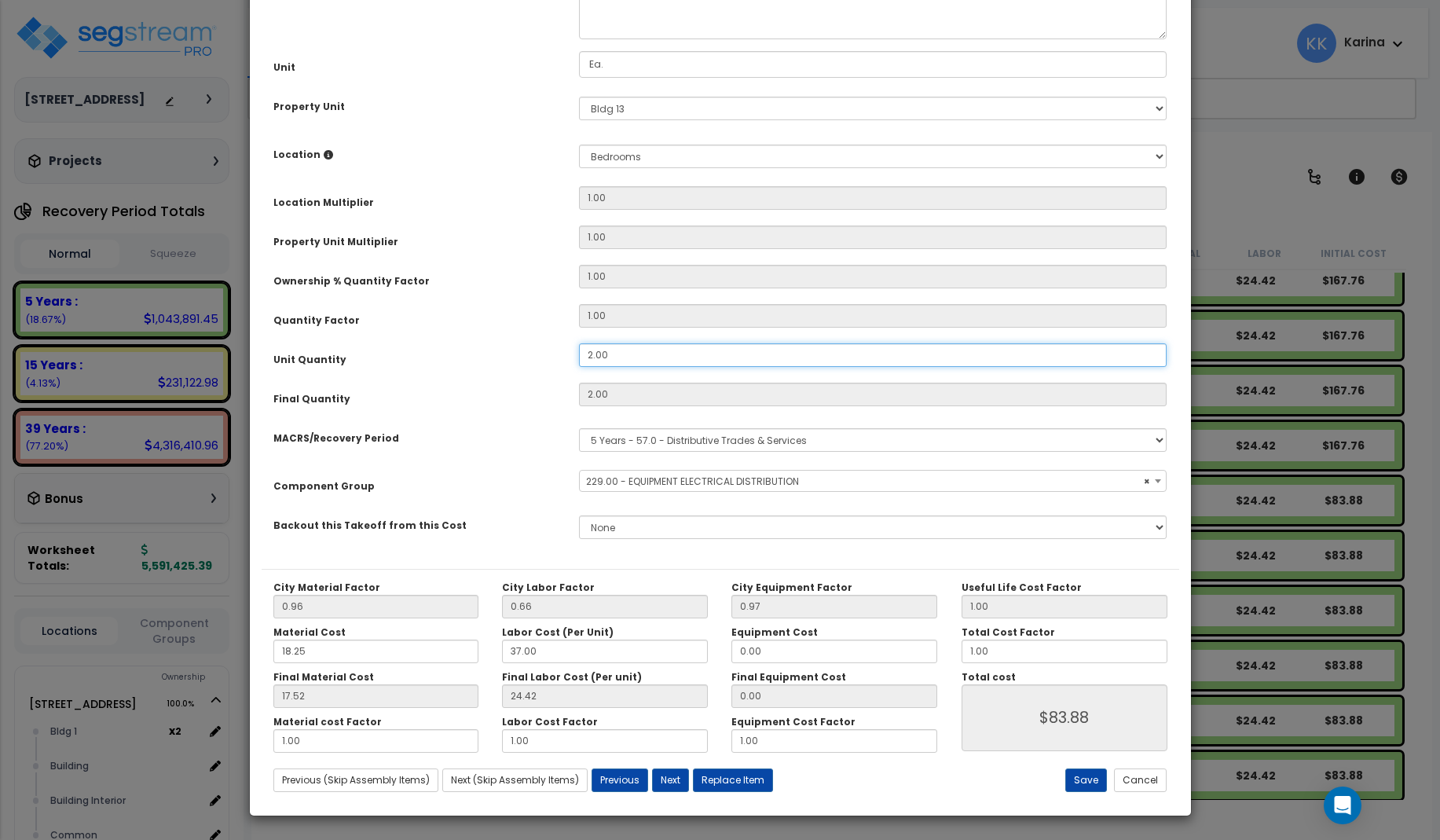
drag, startPoint x: 588, startPoint y: 527, endPoint x: 557, endPoint y: 524, distance: 31.1
click at [557, 371] on div "Unit Quantity 2.00" at bounding box center [721, 356] width 918 height 27
drag, startPoint x: 613, startPoint y: 526, endPoint x: 555, endPoint y: 525, distance: 58.0
click at [579, 367] on input "2.00" at bounding box center [873, 355] width 588 height 23
select select "57033"
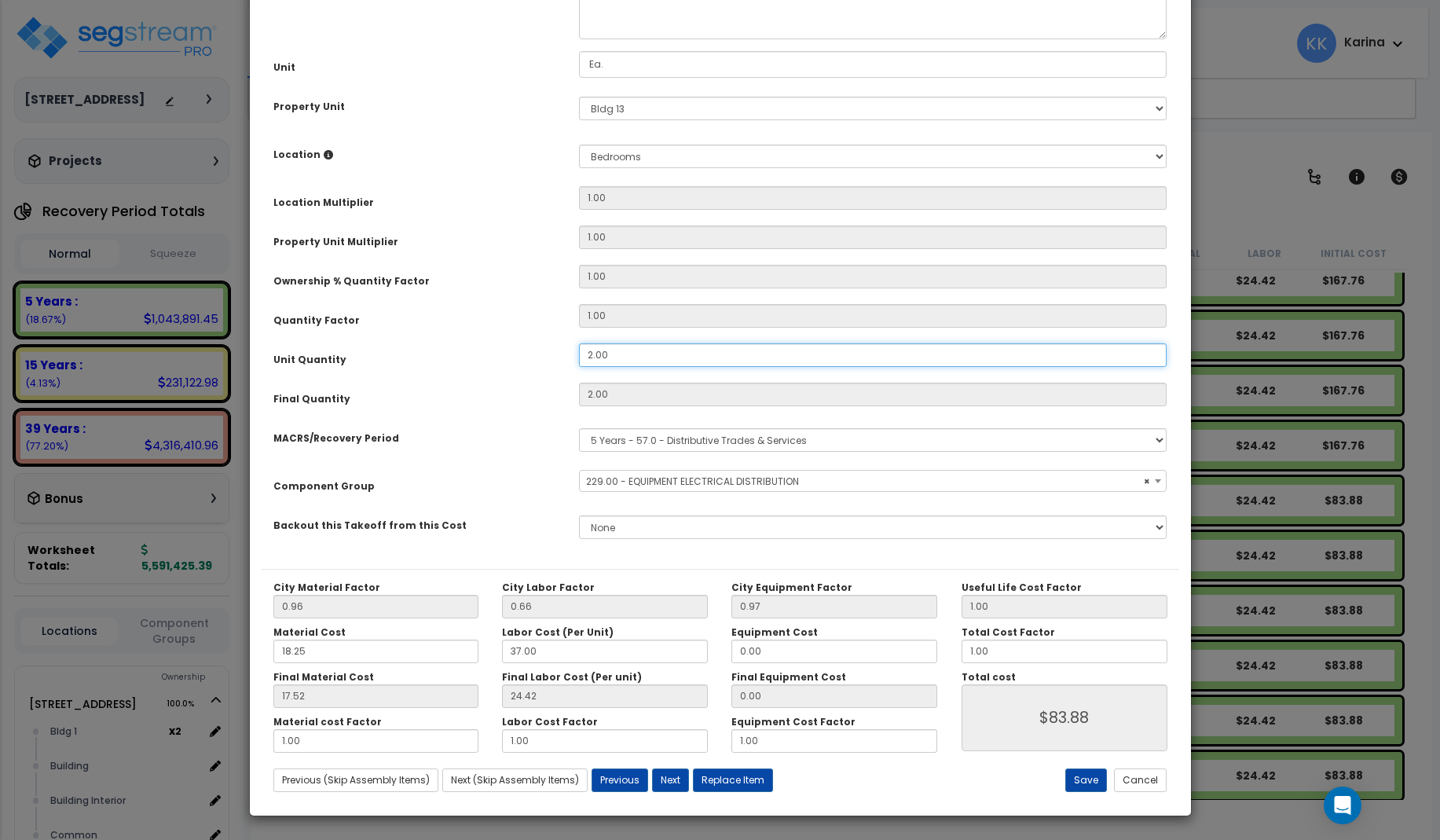
type input "4"
type input "$167.76"
select select "57033"
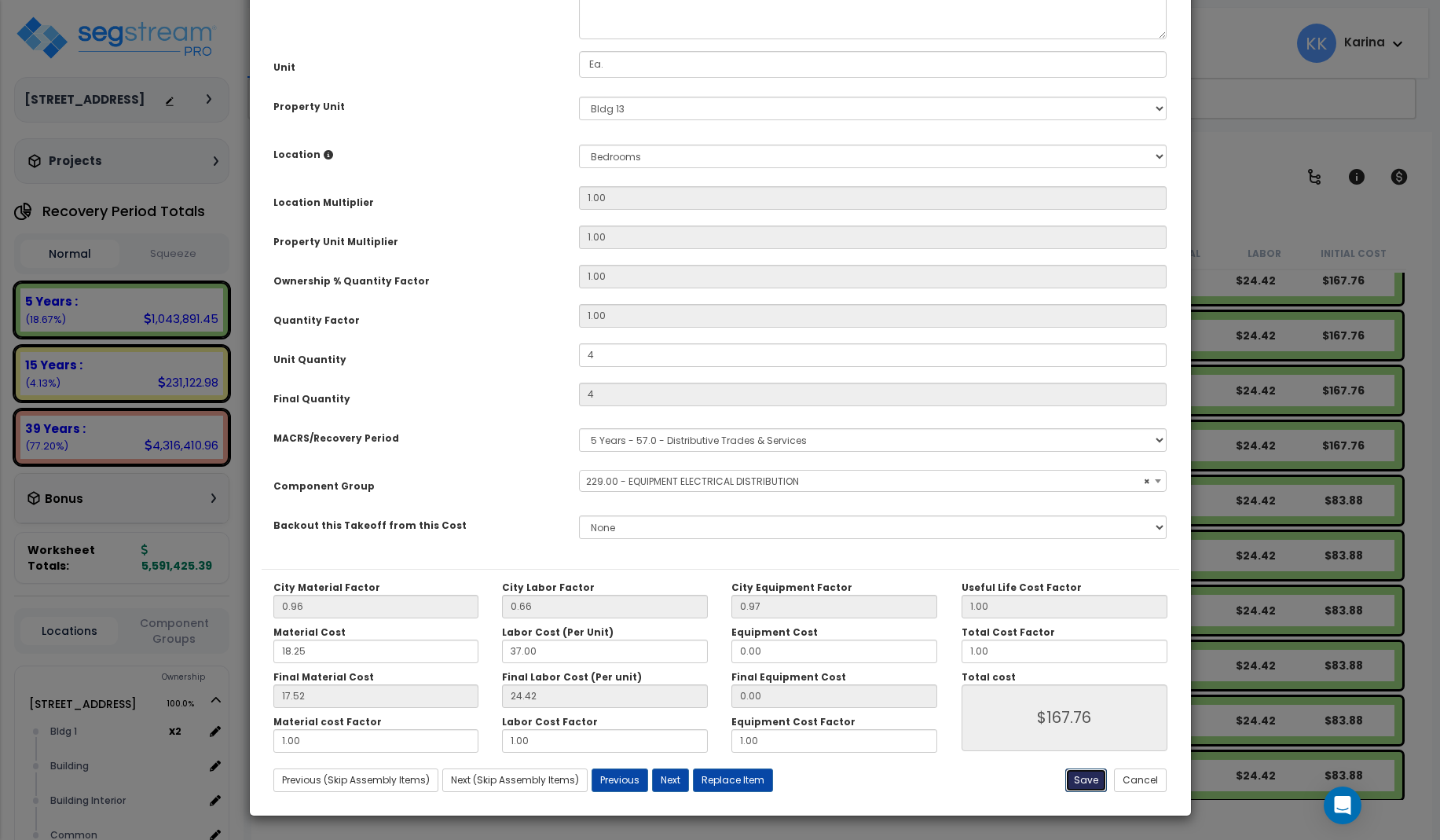
click at [1081, 778] on button "Save" at bounding box center [1086, 780] width 41 height 23
type input "4.00"
type input "167.76"
select select "57033"
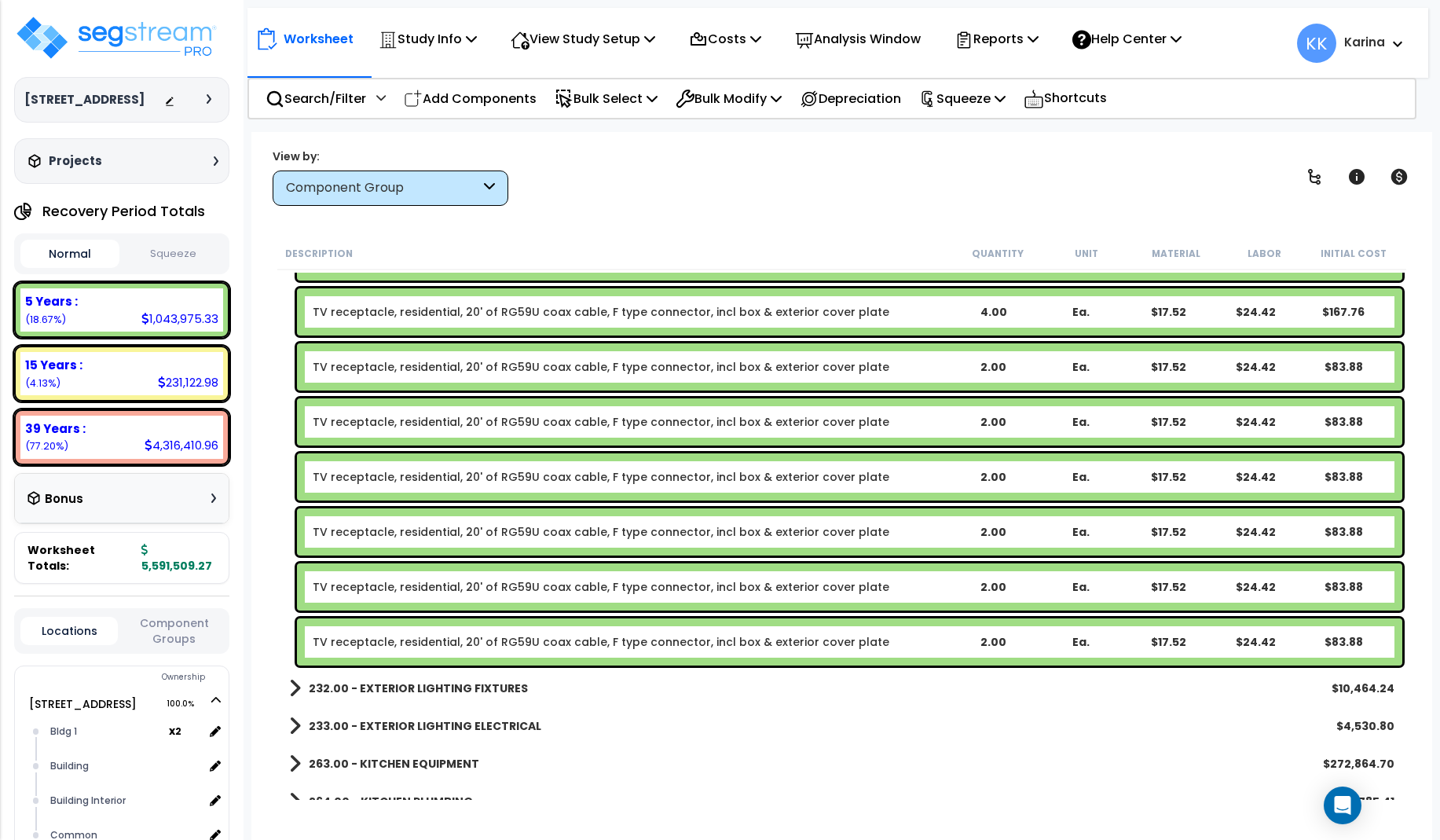
scroll to position [22200, 0]
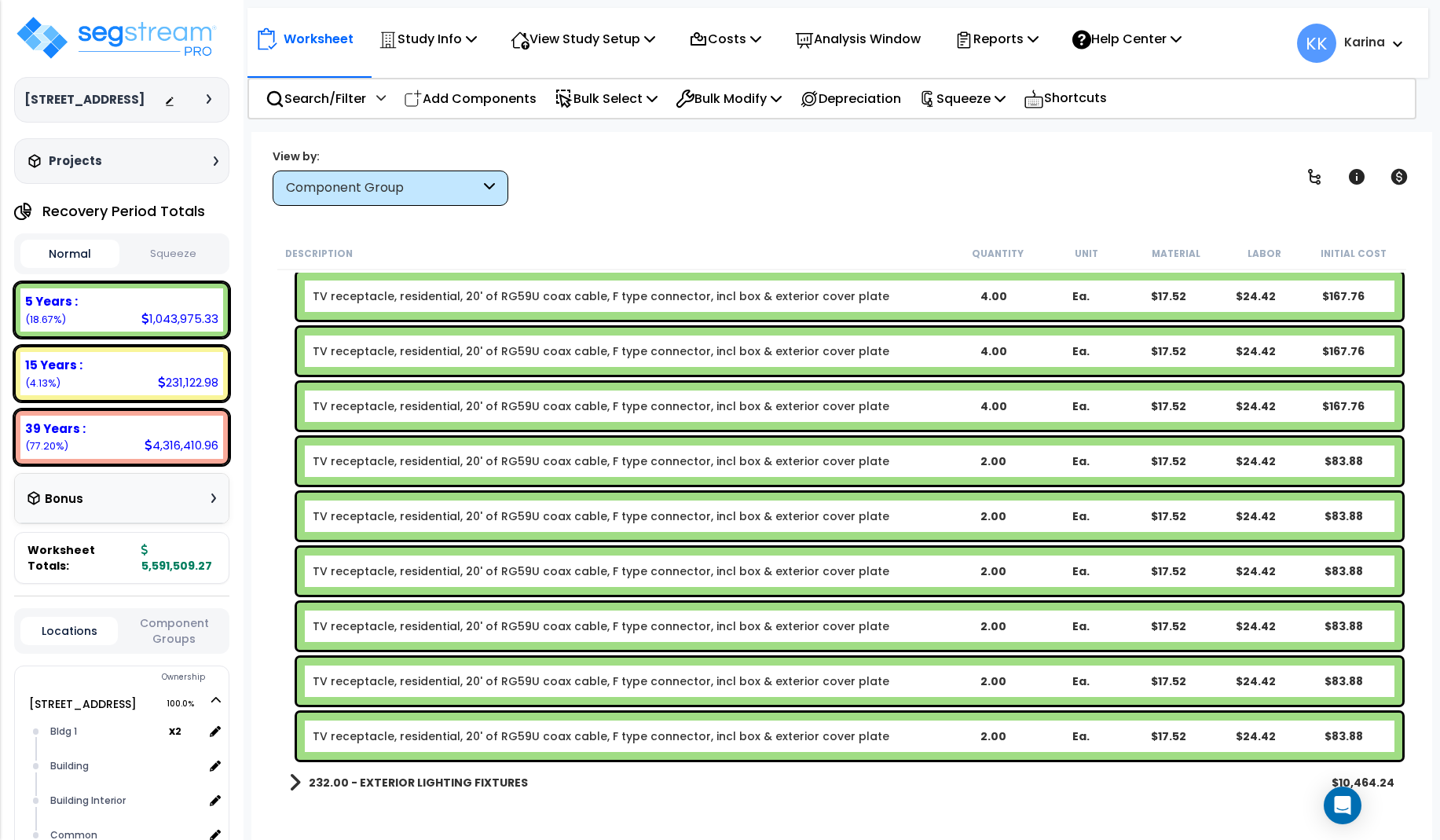
click at [539, 461] on link "TV receptacle, residential, 20' of RG59U coax cable, F type connector, incl box…" at bounding box center [601, 461] width 577 height 16
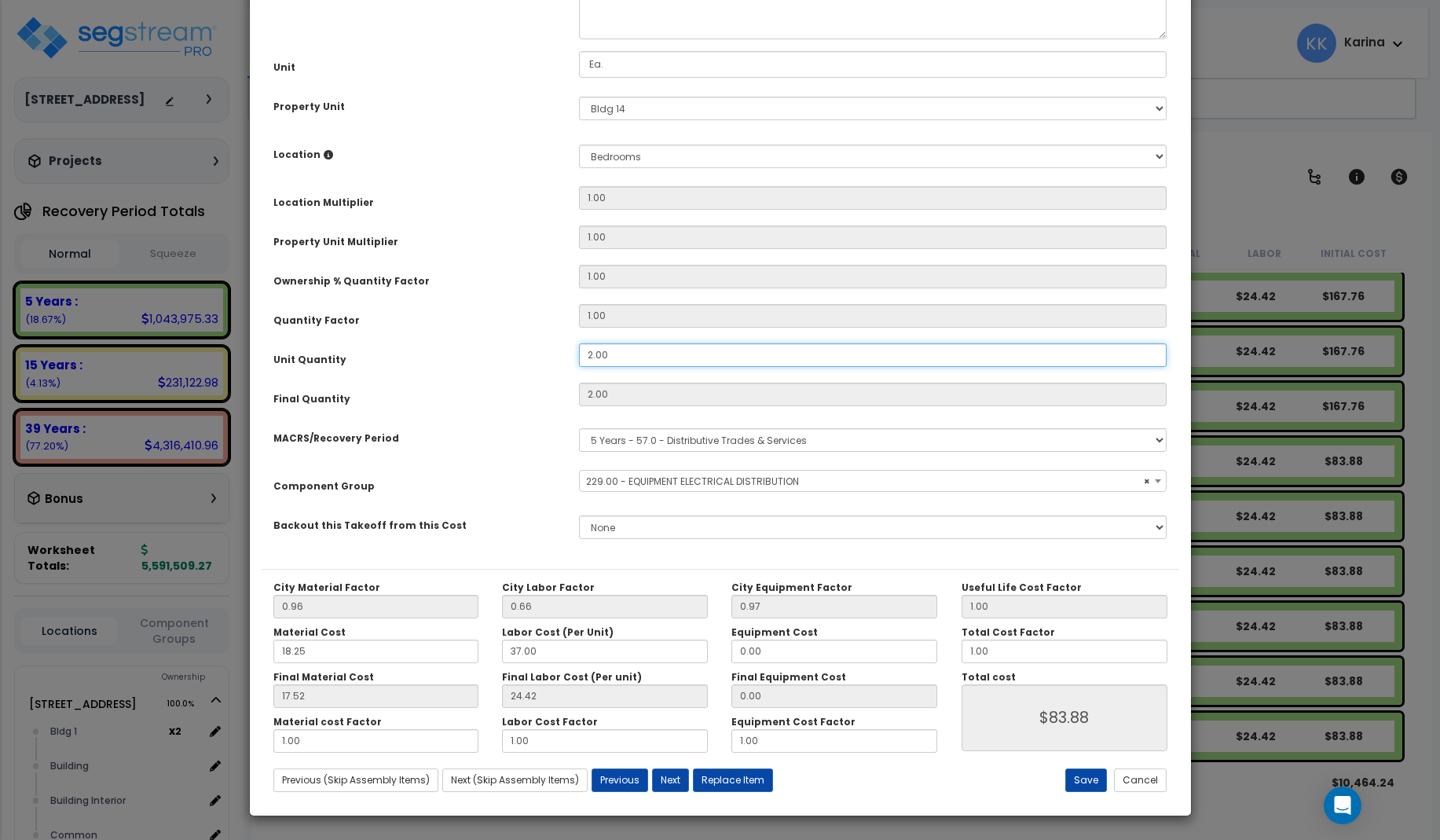
drag, startPoint x: 621, startPoint y: 531, endPoint x: 539, endPoint y: 521, distance: 82.6
click at [539, 371] on div "Unit Quantity 2.00" at bounding box center [721, 356] width 918 height 27
drag, startPoint x: 606, startPoint y: 527, endPoint x: 573, endPoint y: 524, distance: 33.1
click at [579, 367] on input "2.00" at bounding box center [873, 355] width 588 height 23
select select "57033"
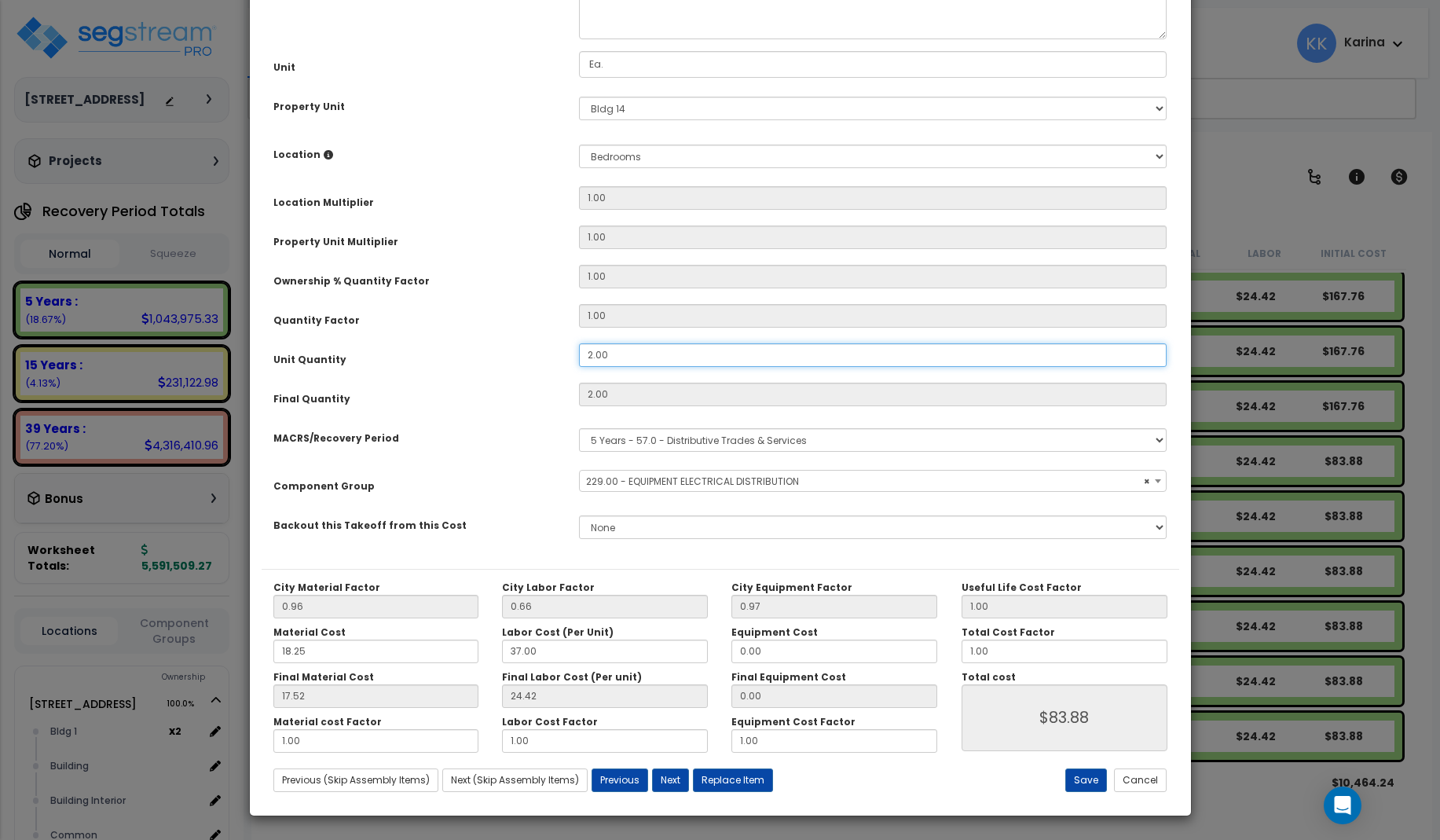
type input "4"
type input "$167.76"
select select "57033"
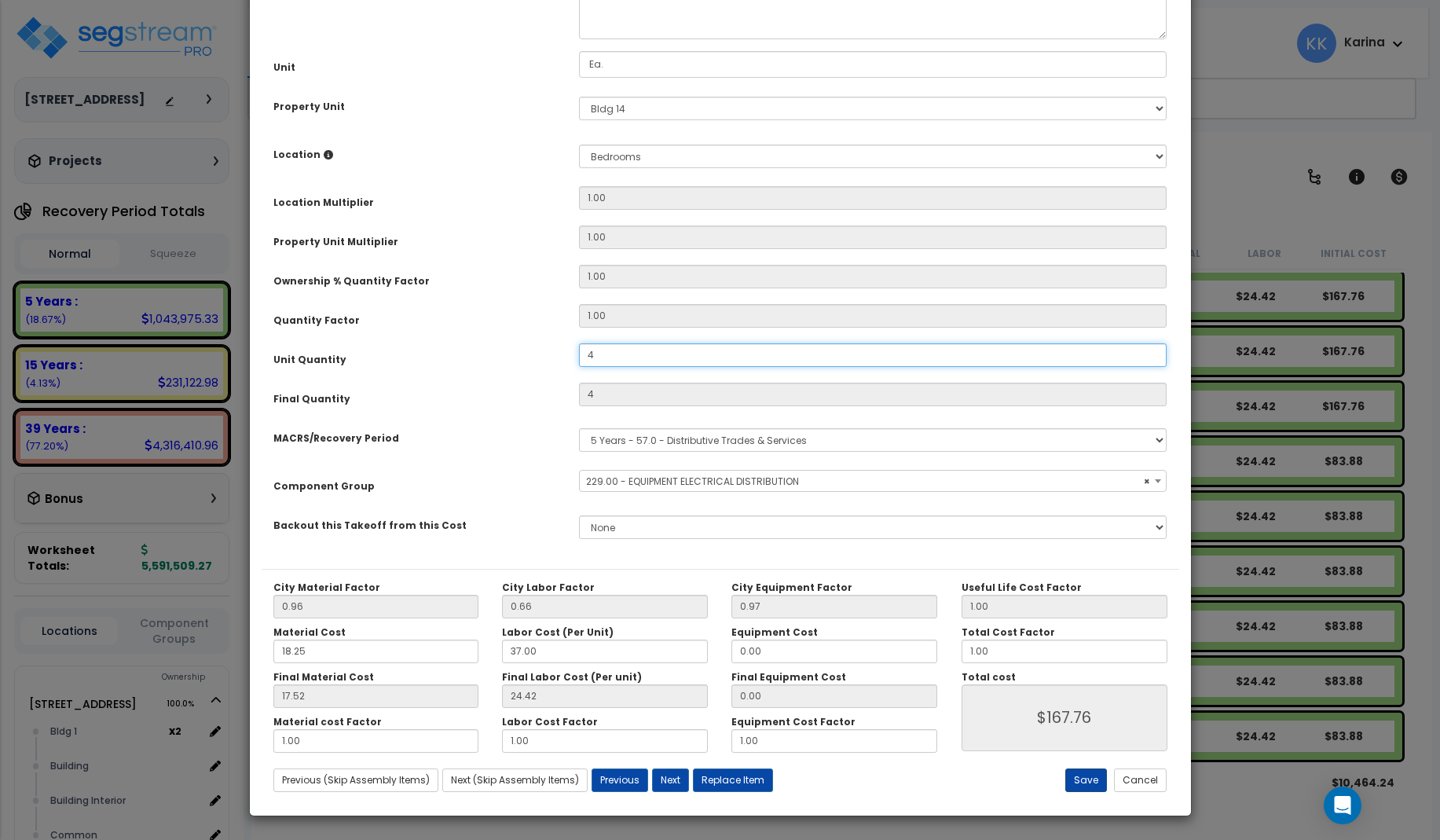
type input "4"
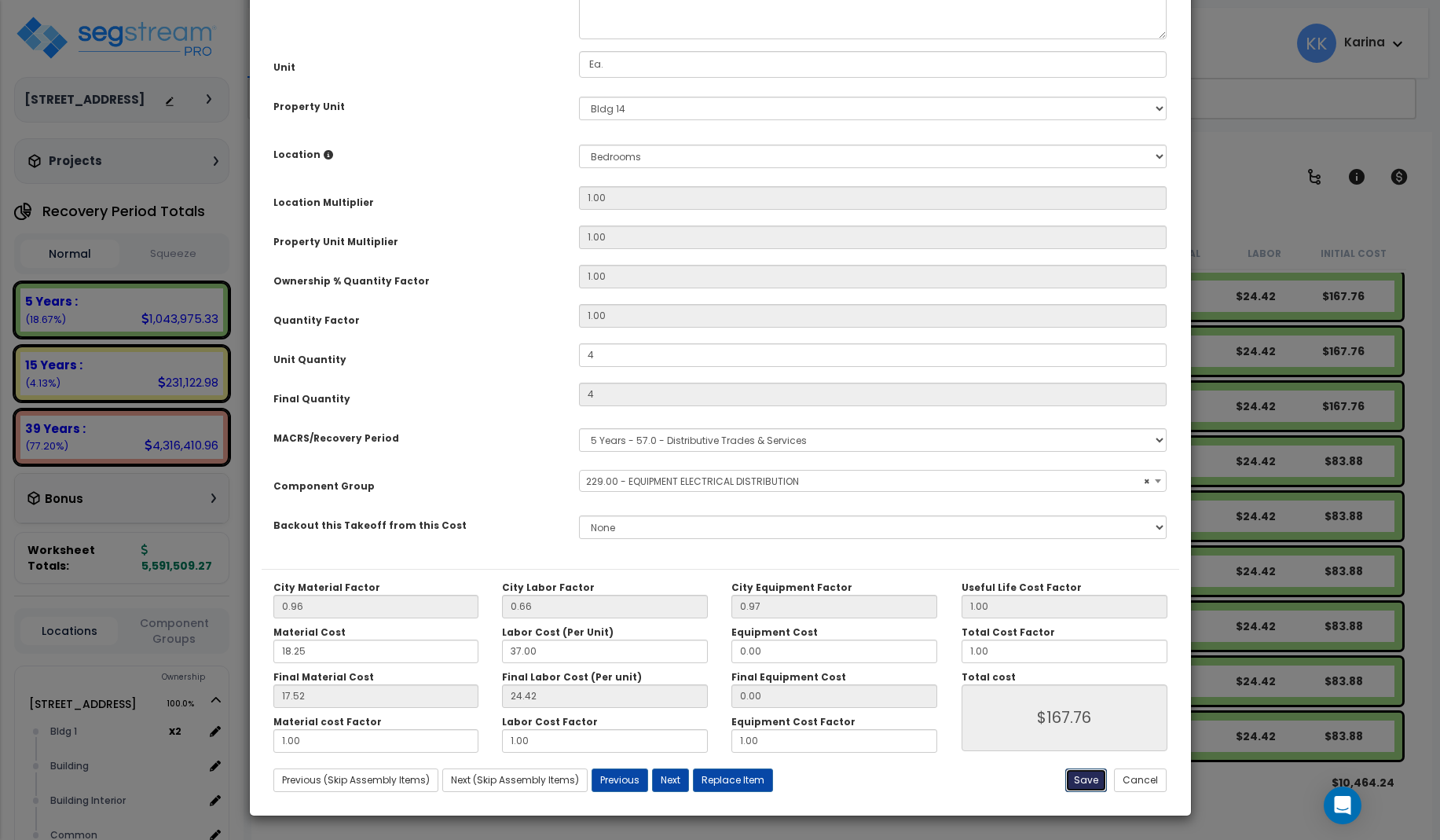
select select "57033"
click at [1089, 784] on button "Save" at bounding box center [1086, 780] width 41 height 23
type input "4.00"
type input "167.76"
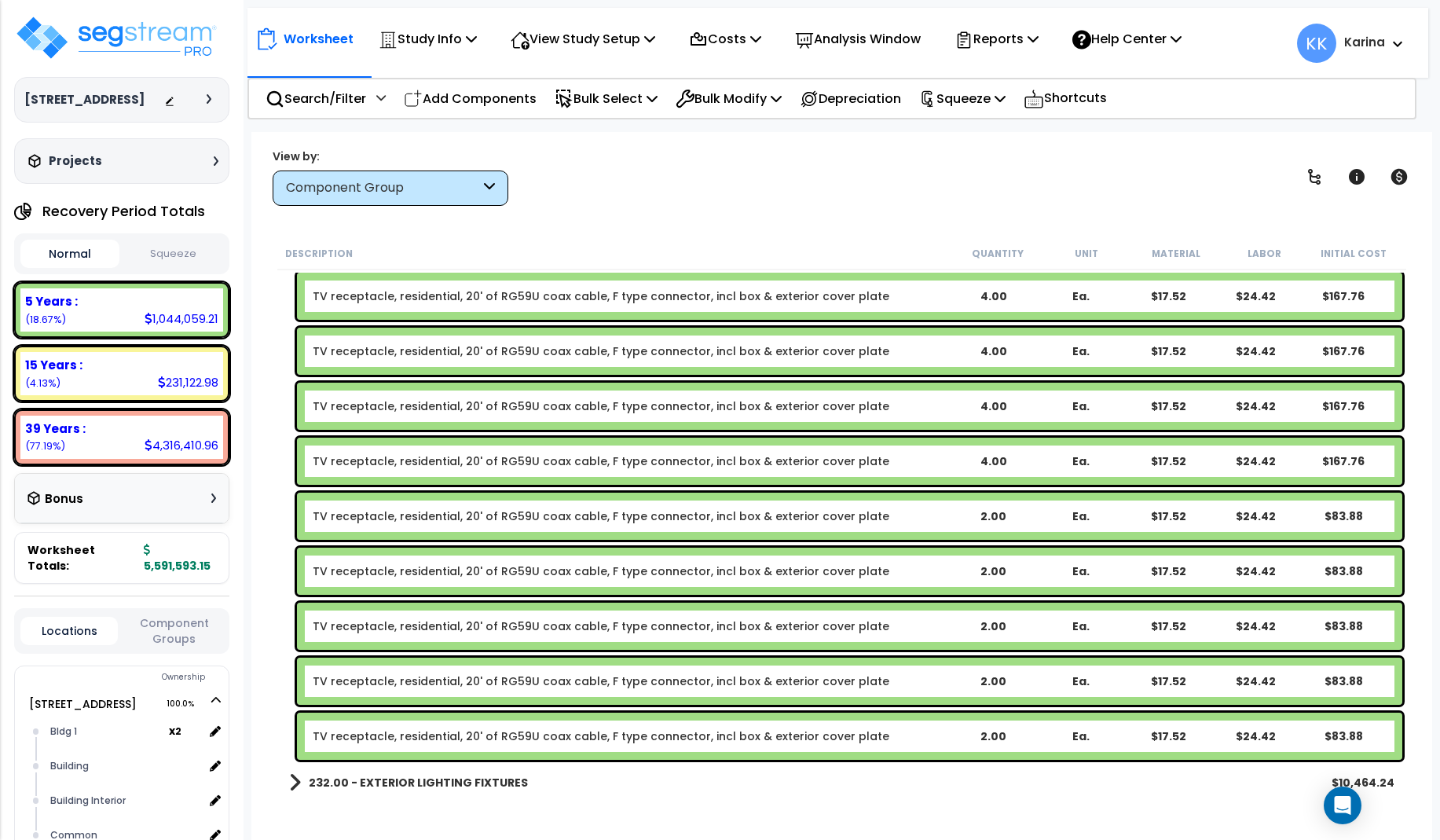
click at [471, 515] on link "TV receptacle, residential, 20' of RG59U coax cable, F type connector, incl box…" at bounding box center [601, 516] width 577 height 16
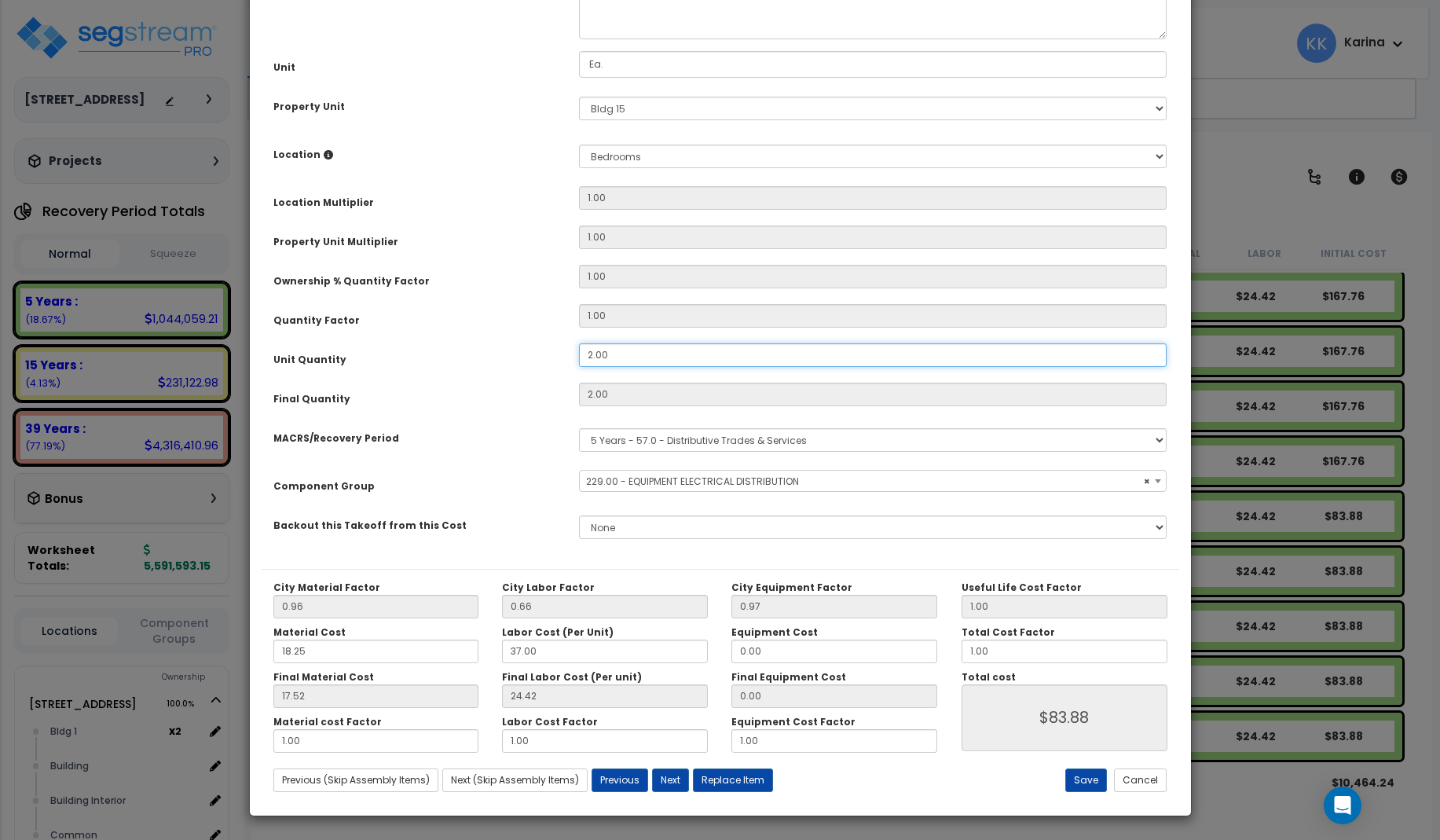
drag, startPoint x: 626, startPoint y: 530, endPoint x: 522, endPoint y: 531, distance: 104.0
click at [522, 371] on div "Unit Quantity 2.00" at bounding box center [721, 356] width 918 height 27
select select "57033"
drag, startPoint x: 610, startPoint y: 533, endPoint x: 525, endPoint y: 565, distance: 90.8
click at [579, 367] on input "2.00" at bounding box center [873, 355] width 588 height 23
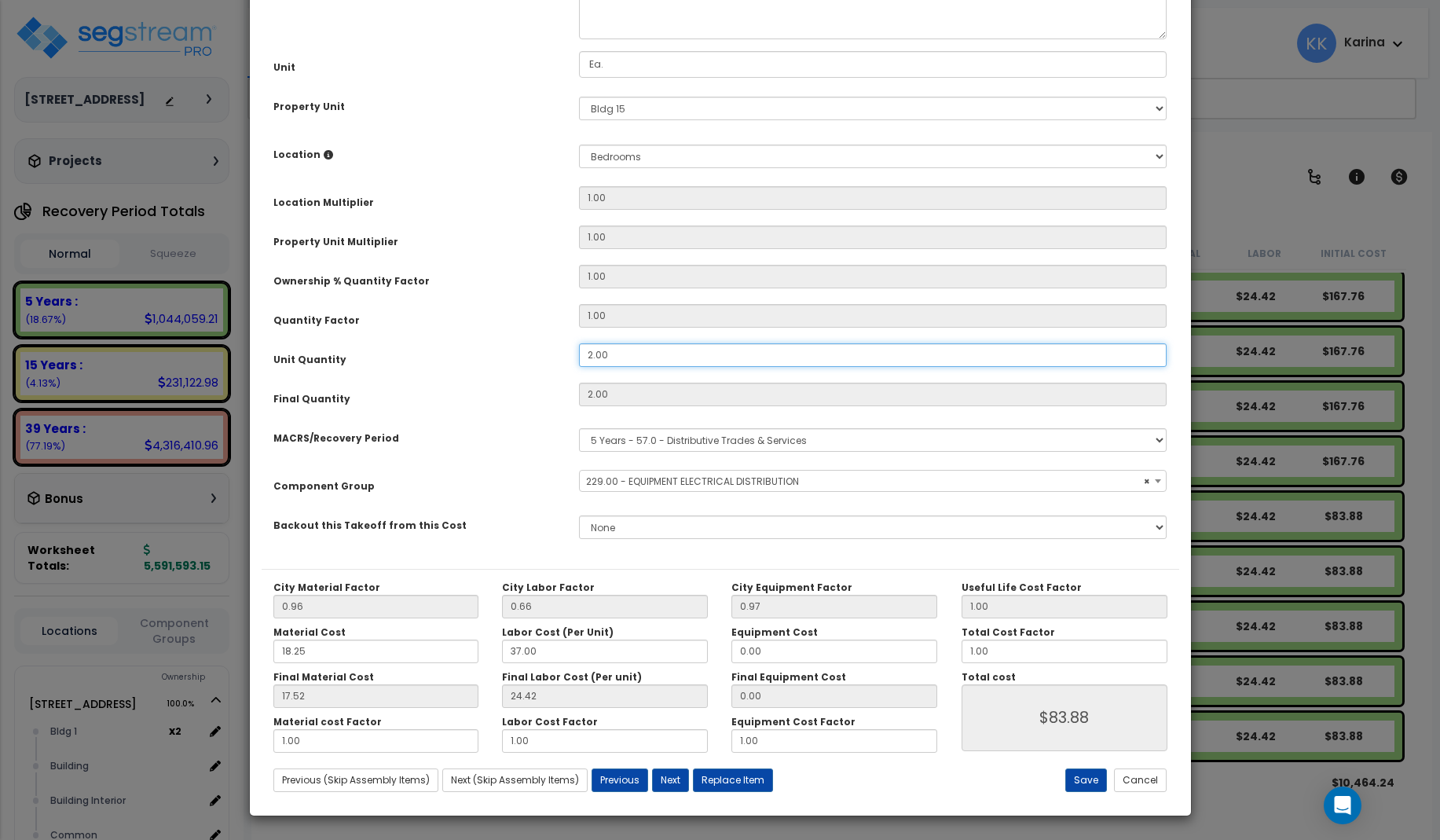
type input "4"
type input "$167.76"
select select "57033"
type input "4"
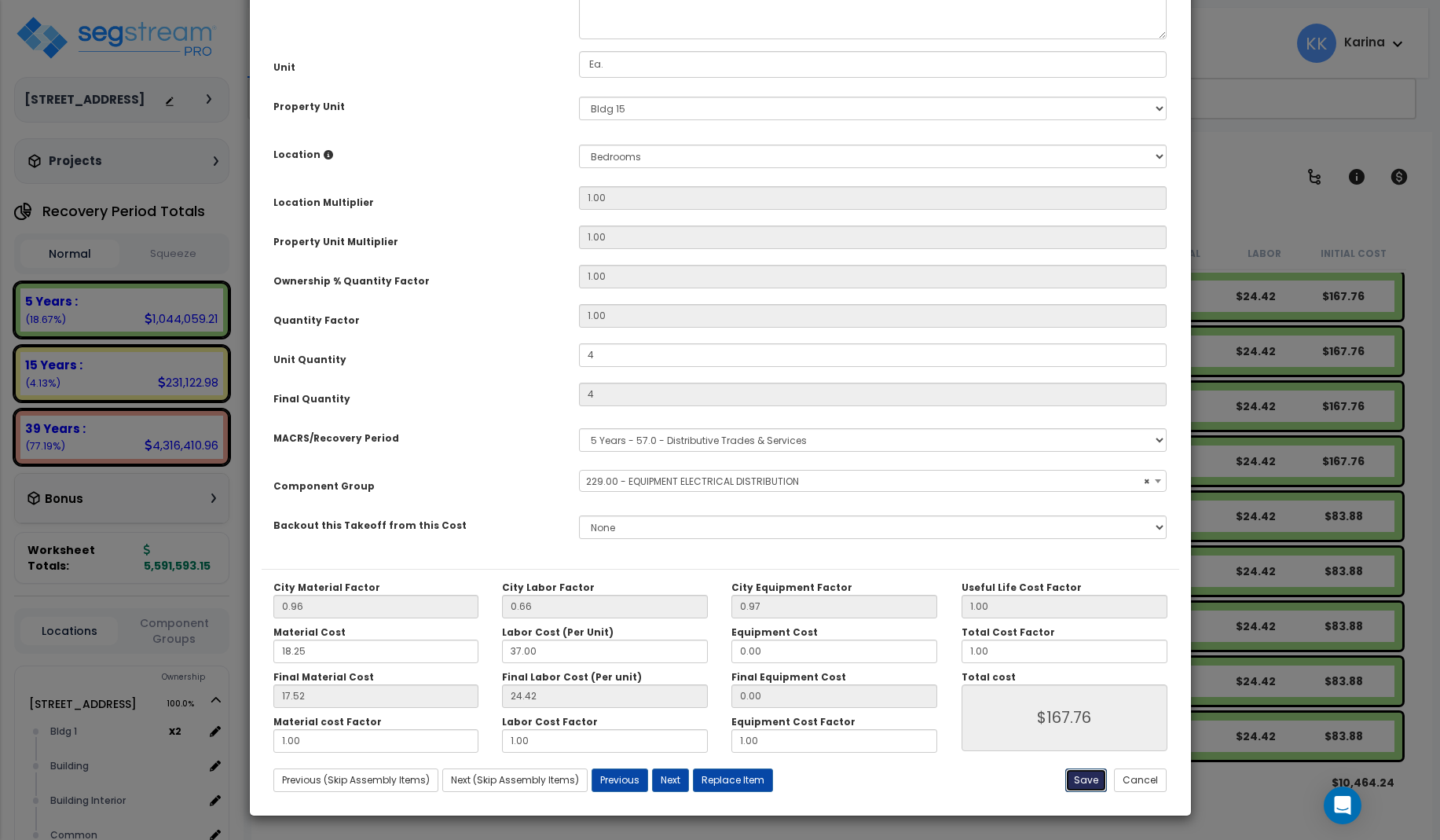
click at [1085, 775] on button "Save" at bounding box center [1086, 780] width 41 height 23
select select "57033"
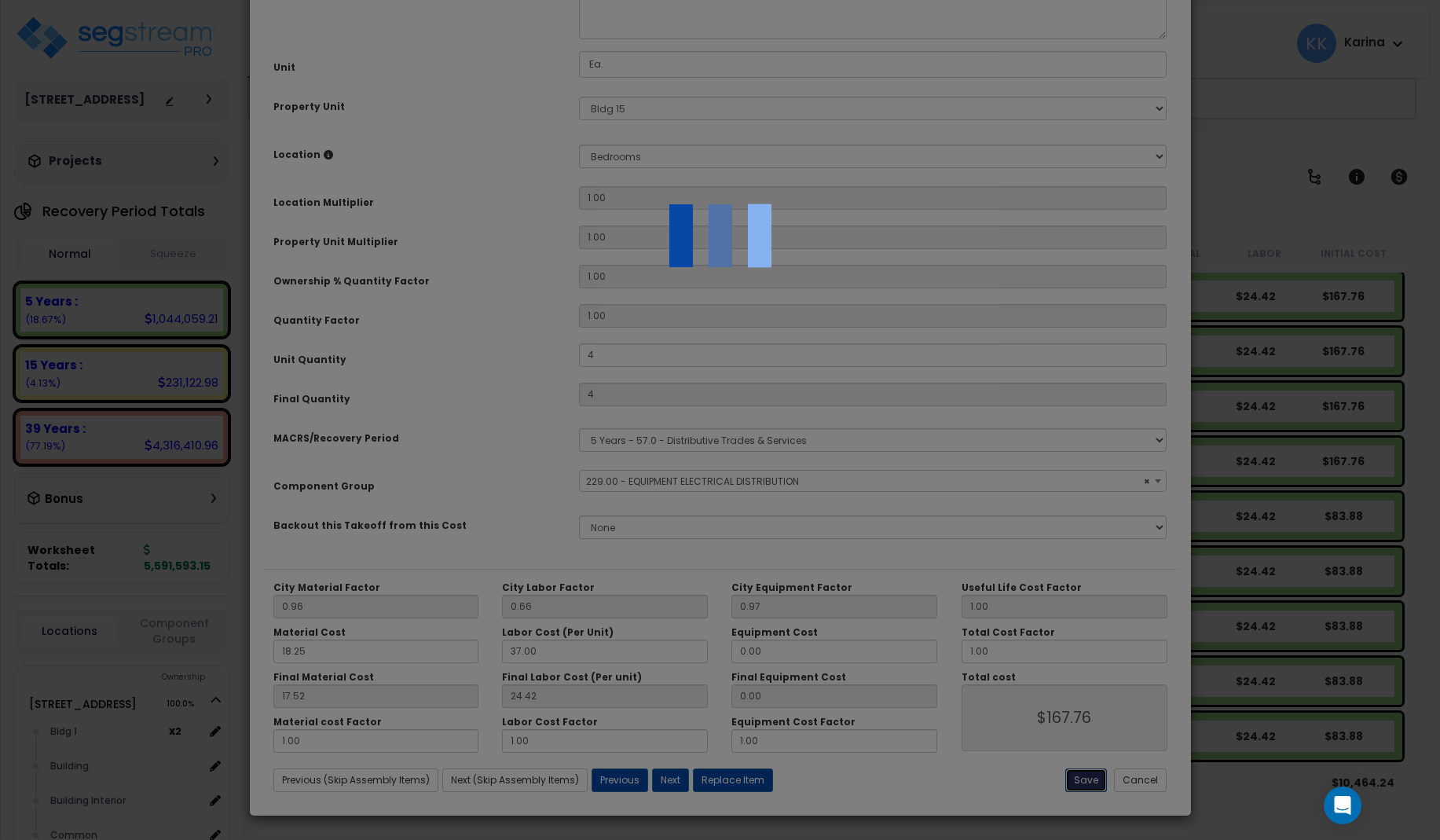
type input "4.00"
select select "57033"
type input "167.76"
select select "57033"
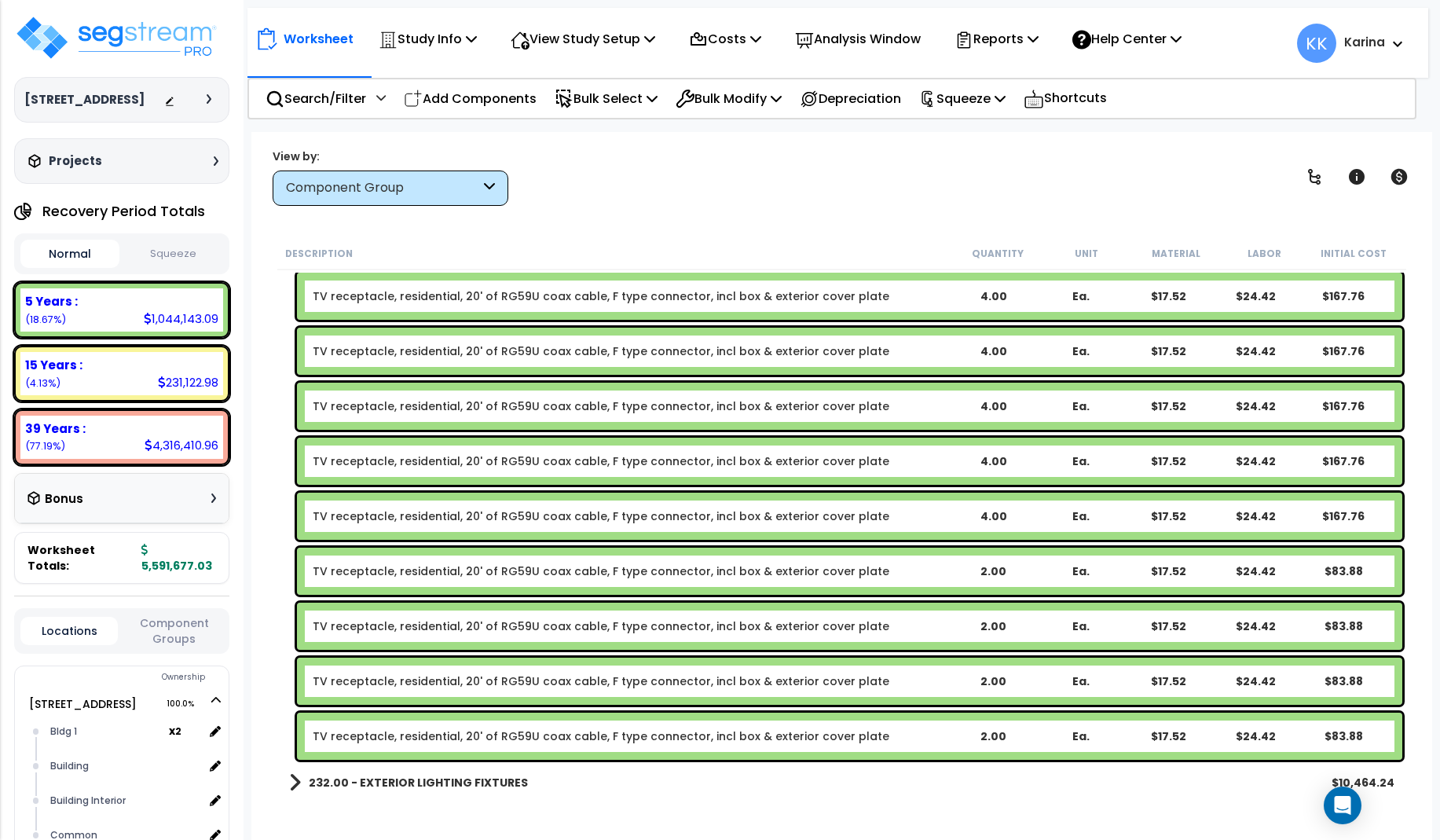
click at [510, 572] on link "TV receptacle, residential, 20' of RG59U coax cable, F type connector, incl box…" at bounding box center [601, 571] width 577 height 16
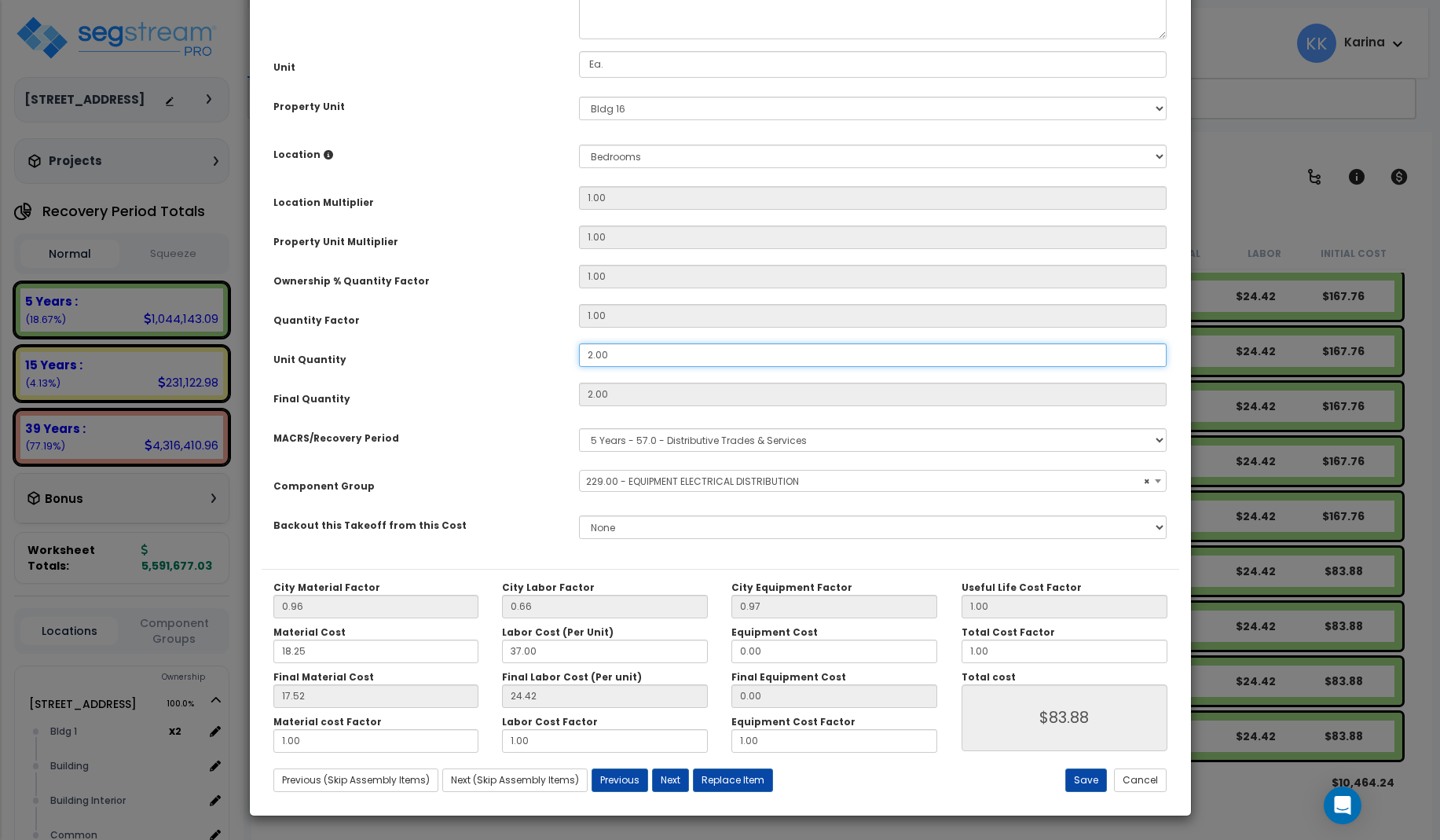
drag, startPoint x: 600, startPoint y: 532, endPoint x: 541, endPoint y: 525, distance: 59.4
click at [541, 371] on div "Unit Quantity 2.00" at bounding box center [721, 356] width 918 height 27
drag, startPoint x: 579, startPoint y: 529, endPoint x: 558, endPoint y: 527, distance: 21.1
click at [579, 367] on input "2.00" at bounding box center [873, 355] width 588 height 23
select select "57033"
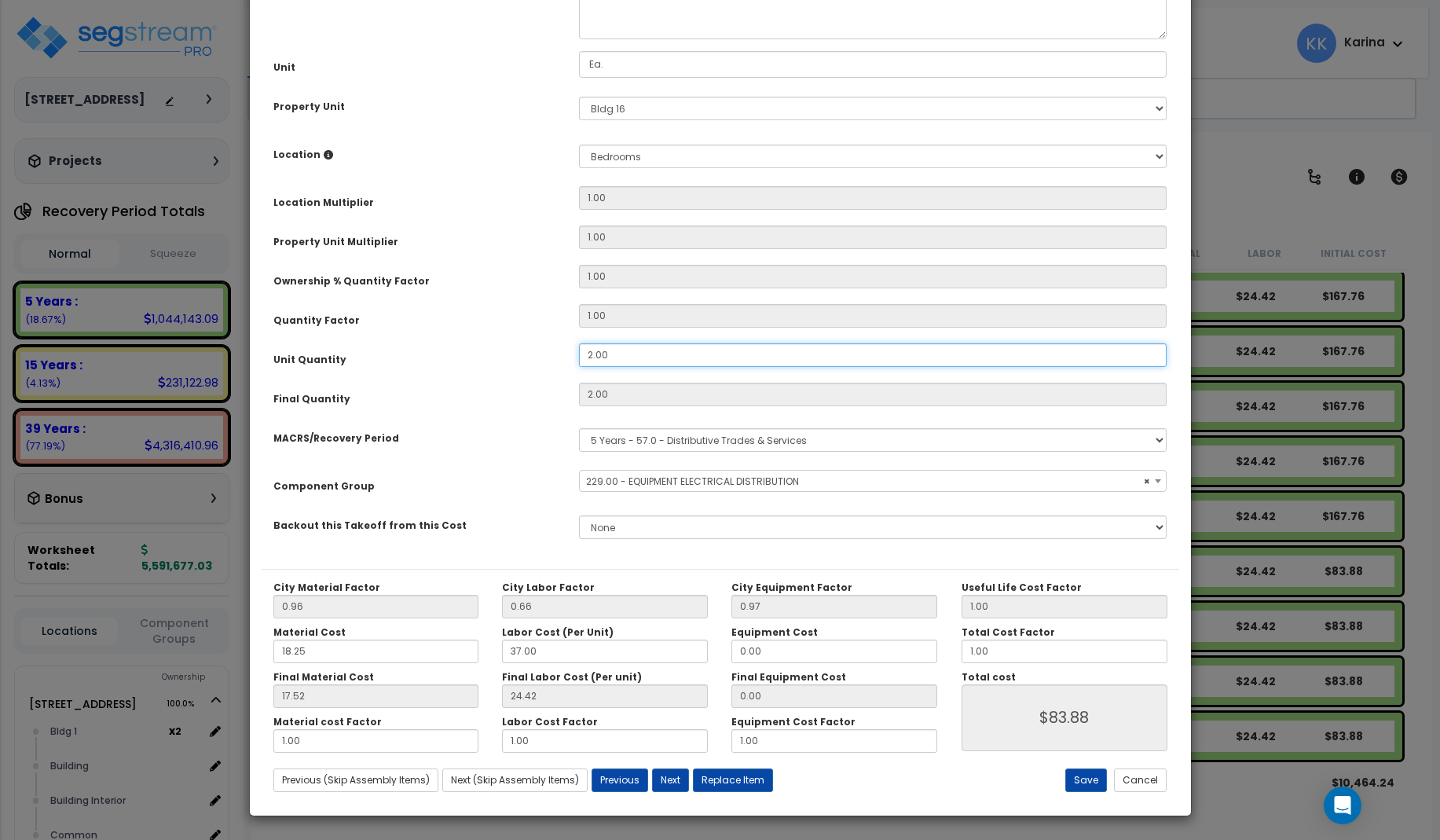
type input "4"
type input "$167.76"
select select "57033"
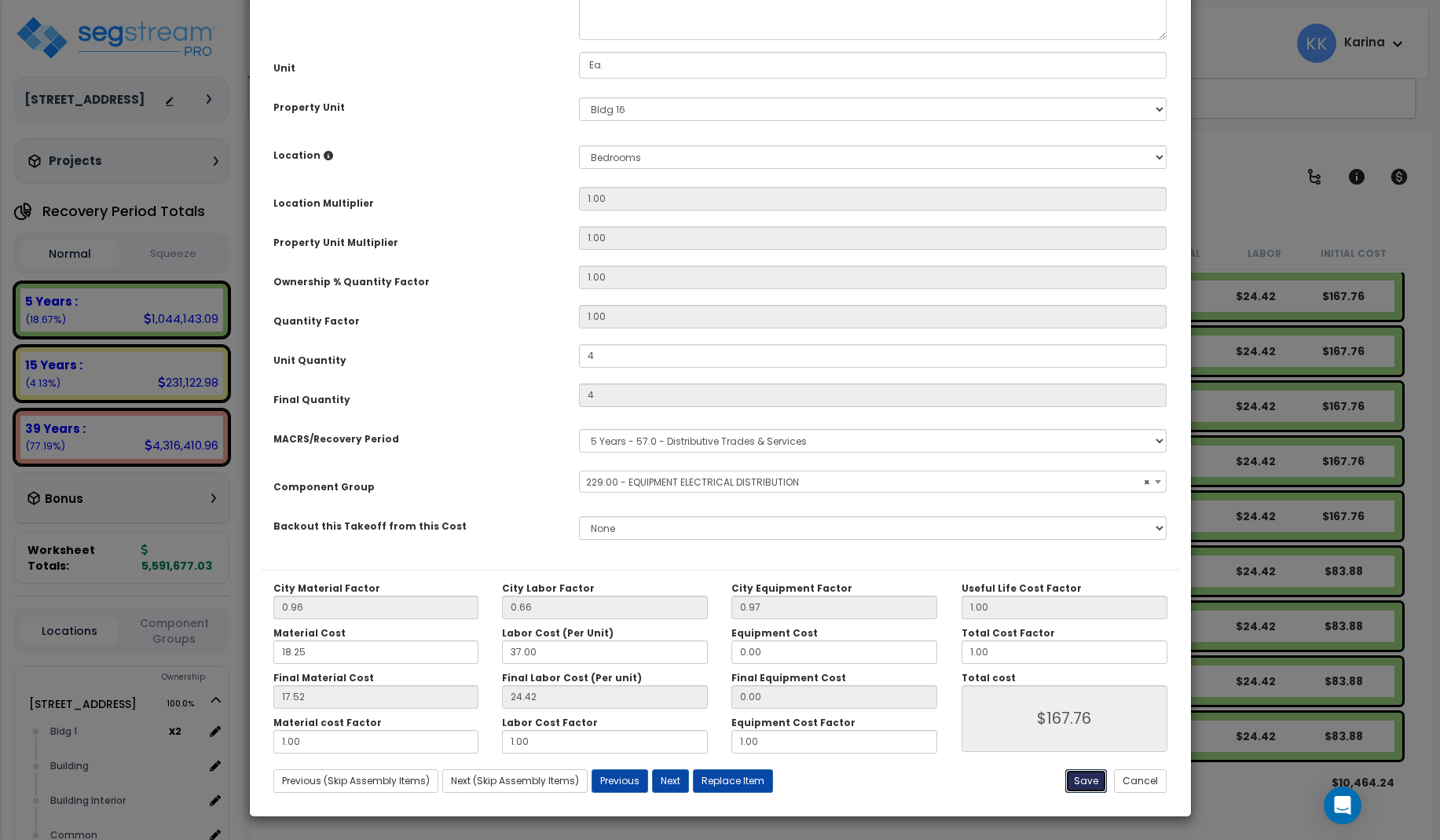
click at [1089, 771] on button "Save" at bounding box center [1086, 780] width 41 height 23
type input "4.00"
type input "167.76"
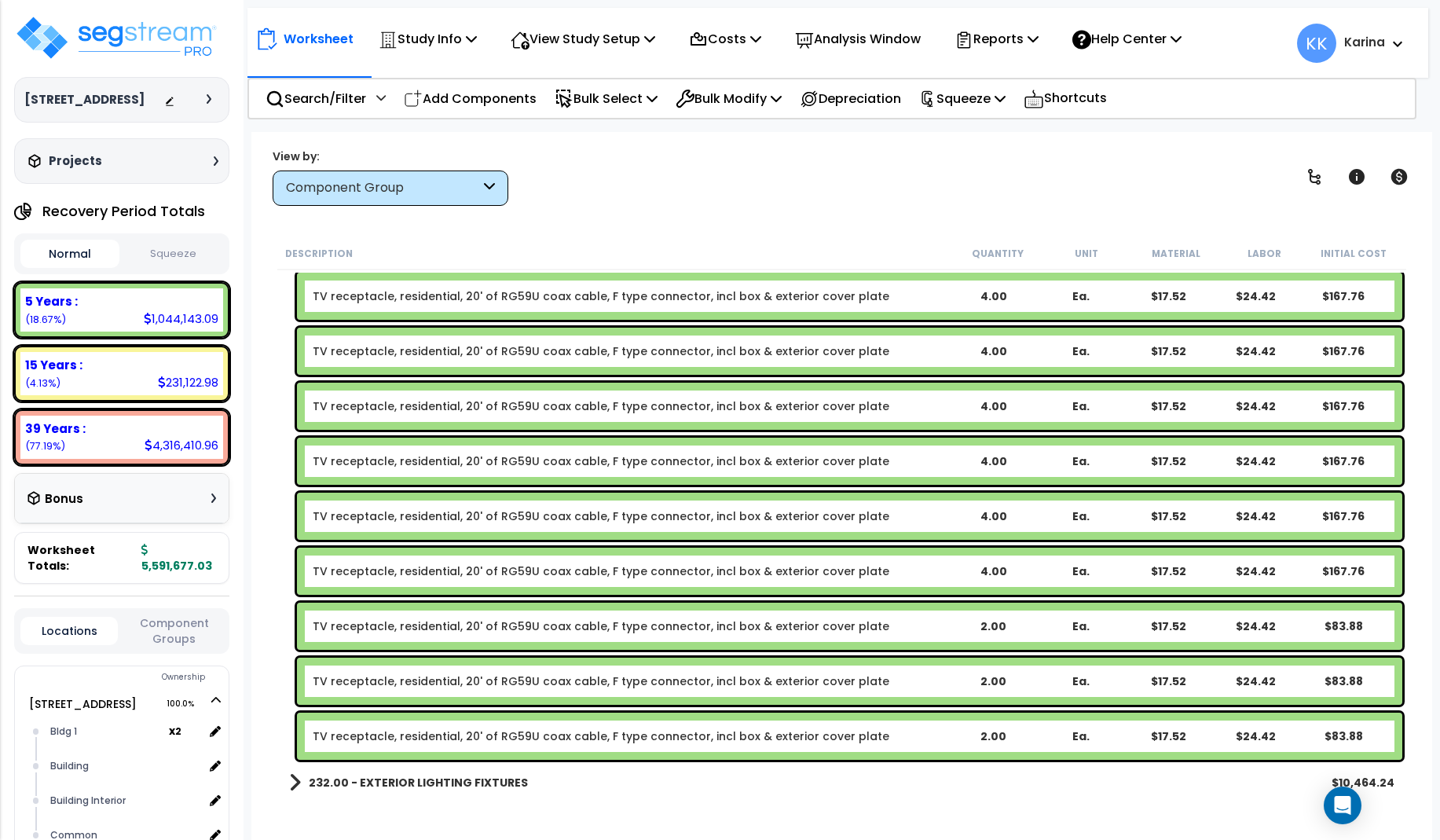
click at [596, 625] on link "TV receptacle, residential, 20' of RG59U coax cable, F type connector, incl box…" at bounding box center [601, 625] width 577 height 16
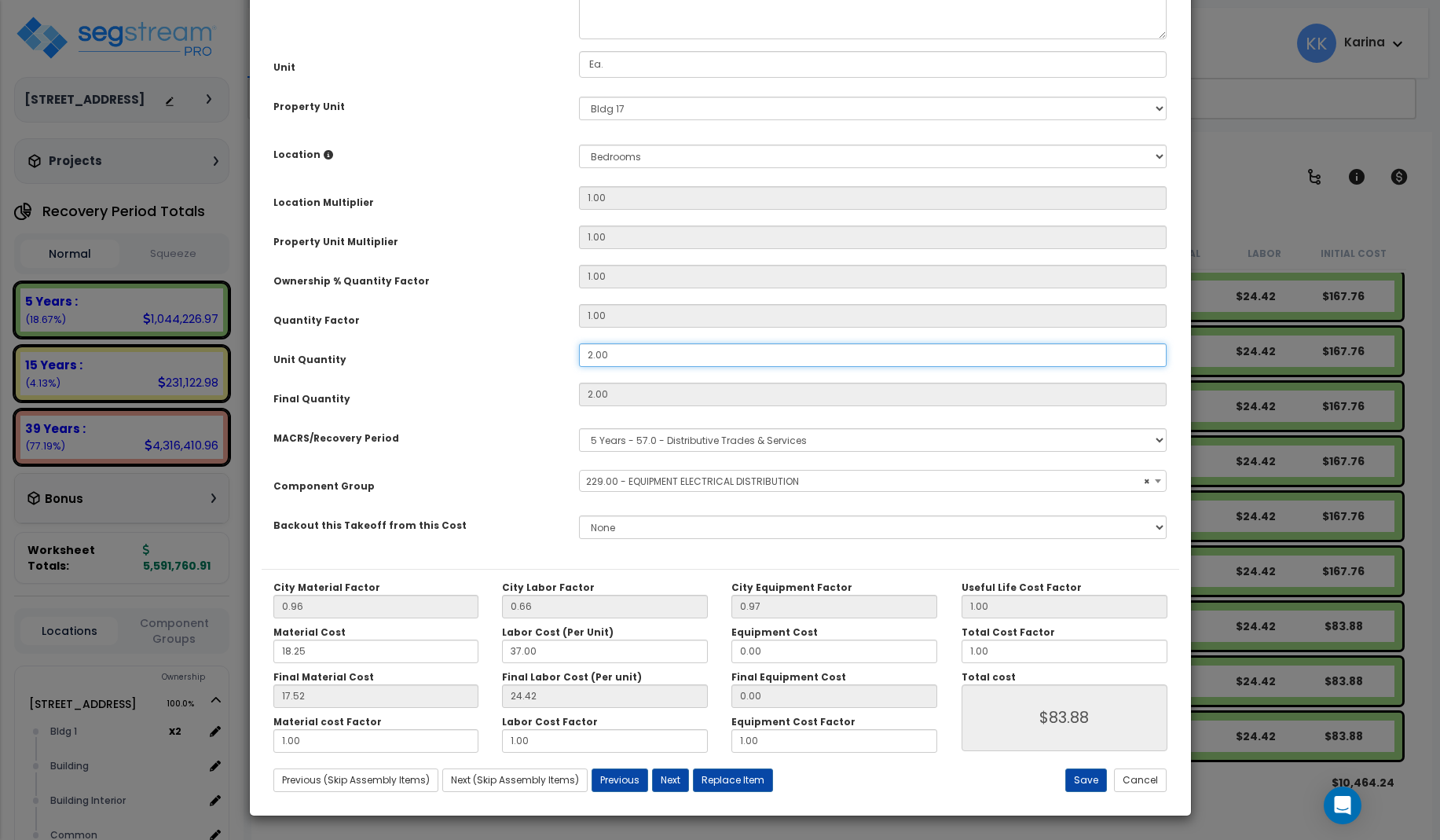
drag, startPoint x: 614, startPoint y: 527, endPoint x: 529, endPoint y: 528, distance: 85.0
click at [529, 371] on div "Unit Quantity 2.00" at bounding box center [721, 356] width 918 height 27
drag, startPoint x: 564, startPoint y: 527, endPoint x: 534, endPoint y: 526, distance: 30.0
click at [579, 367] on input "2.00" at bounding box center [873, 355] width 588 height 23
select select "57033"
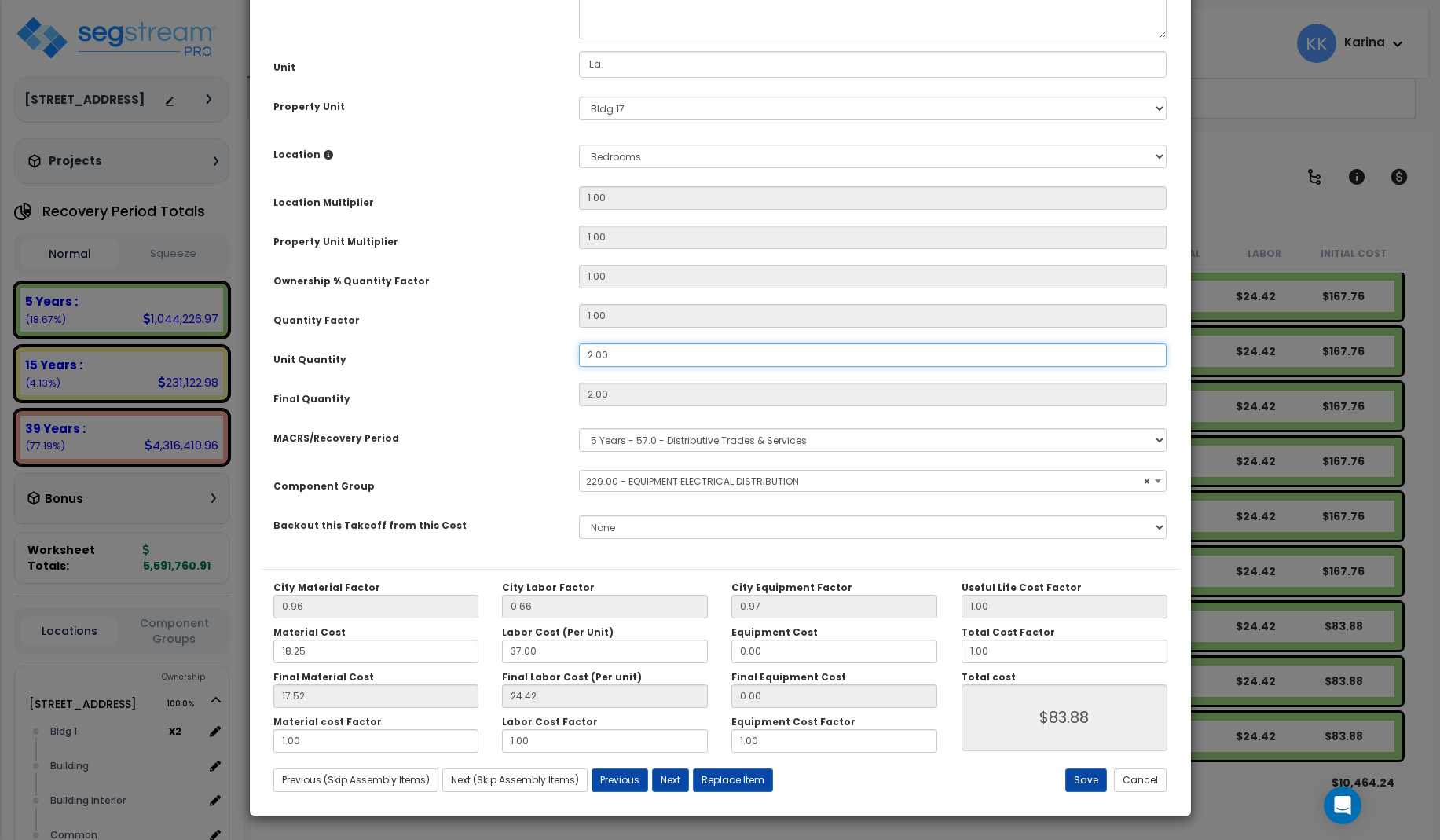
type input "4"
type input "$167.76"
select select "57033"
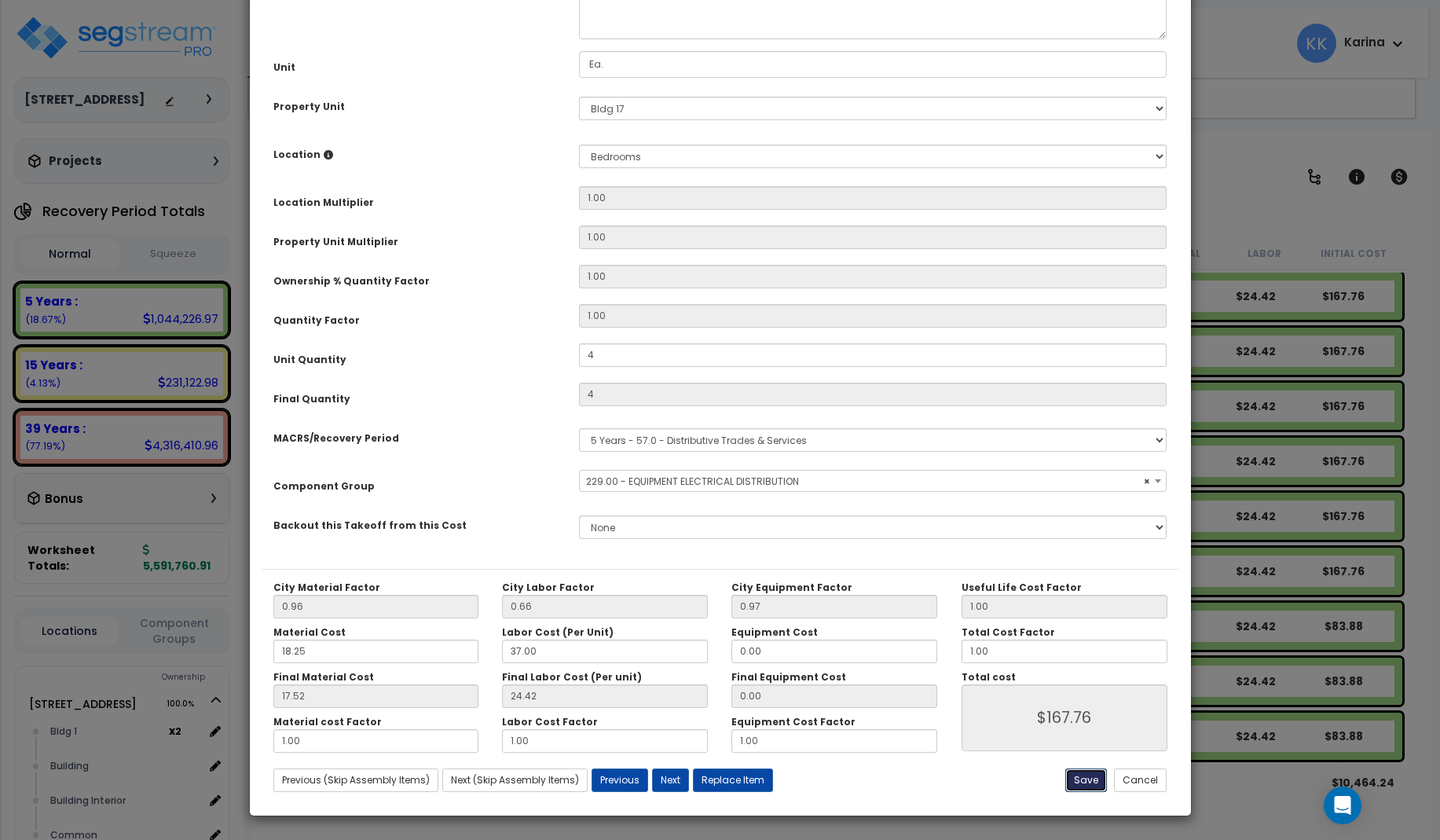
click at [1083, 777] on button "Save" at bounding box center [1086, 780] width 41 height 23
type input "4.00"
type input "167.76"
select select "57033"
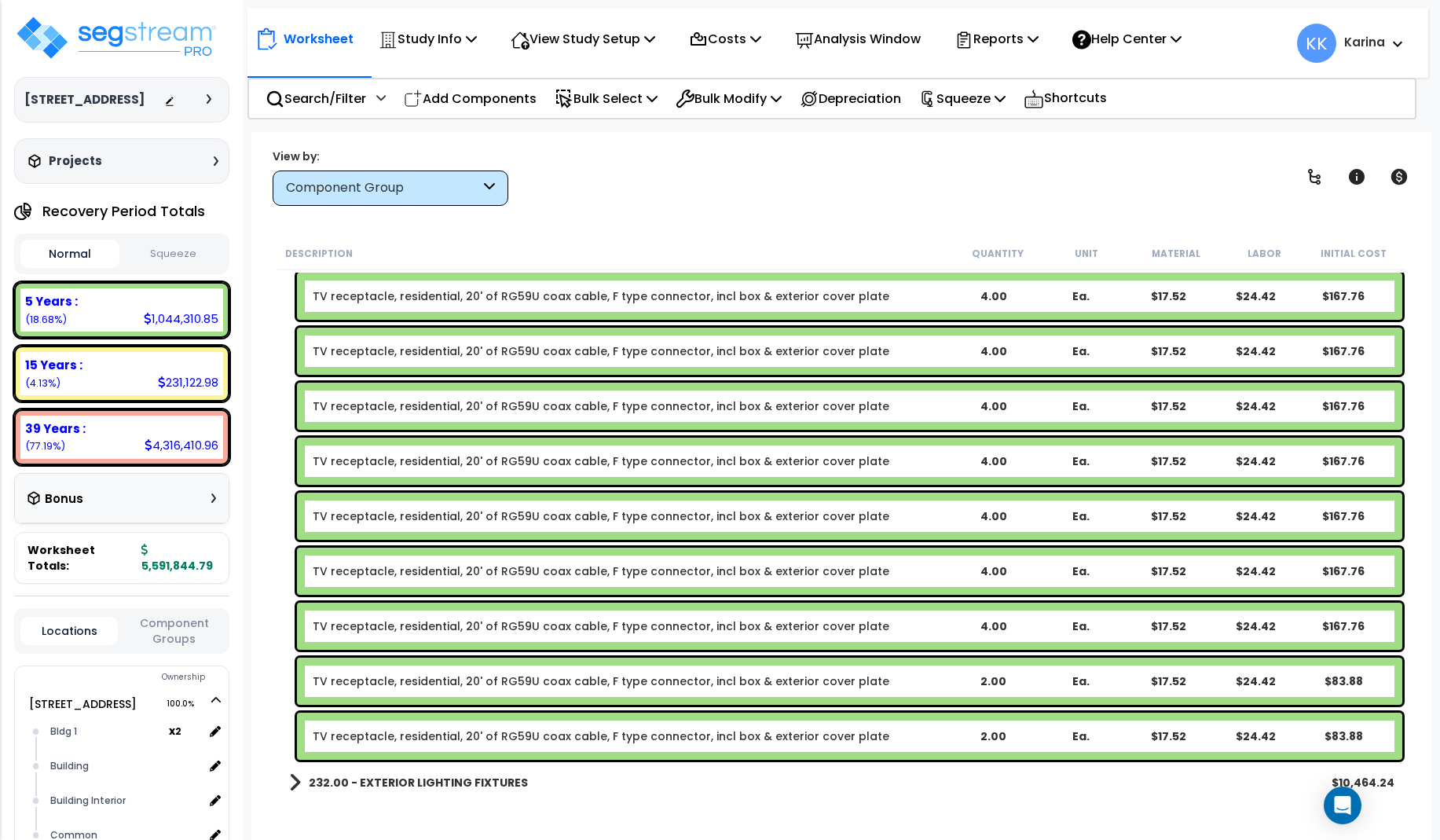
click at [559, 682] on link "TV receptacle, residential, 20' of RG59U coax cable, F type connector, incl box…" at bounding box center [601, 681] width 577 height 16
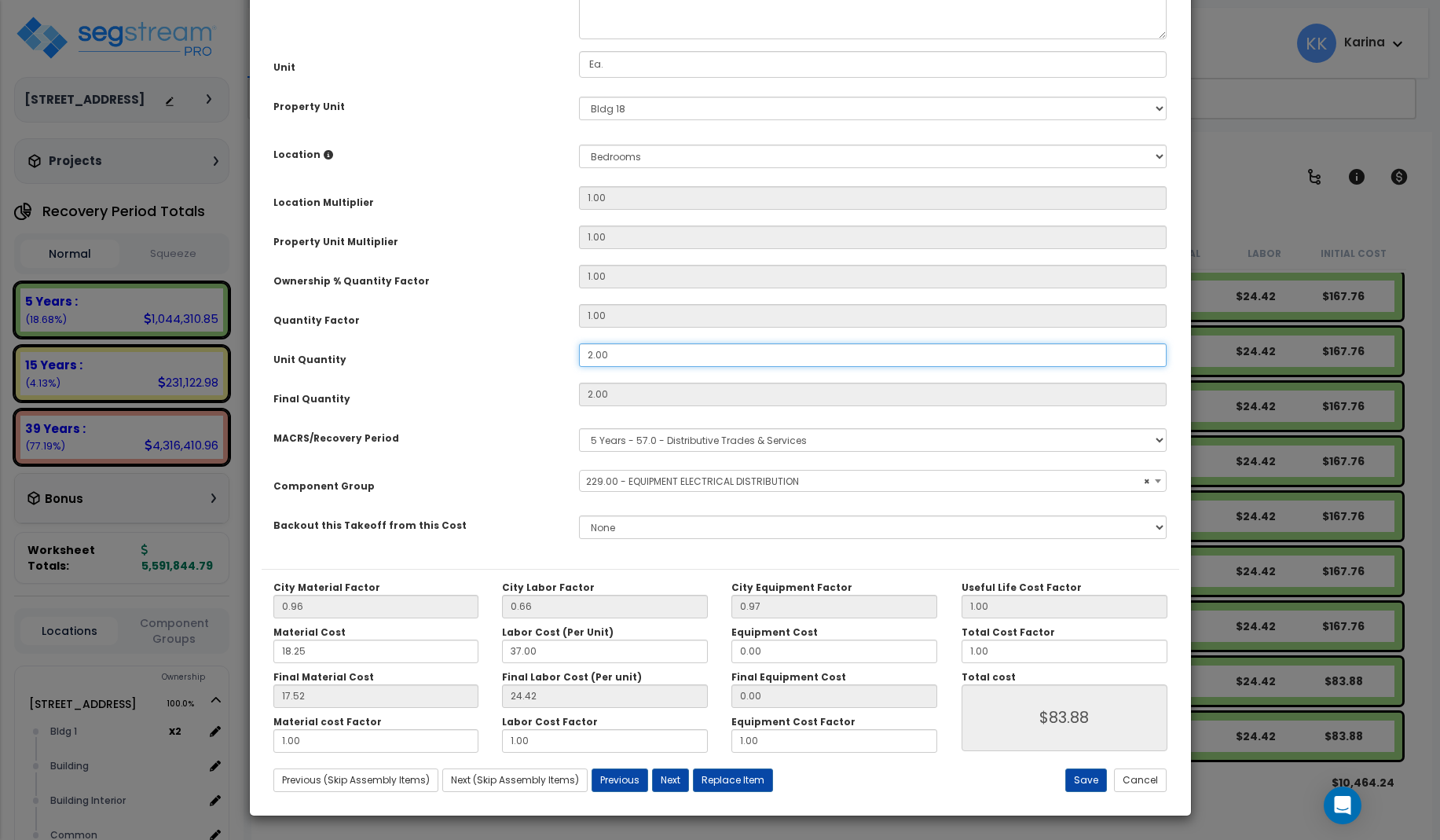
drag, startPoint x: 612, startPoint y: 535, endPoint x: 515, endPoint y: 524, distance: 97.6
click at [515, 371] on div "Unit Quantity 2.00" at bounding box center [721, 356] width 918 height 27
select select "57033"
drag, startPoint x: 587, startPoint y: 532, endPoint x: 595, endPoint y: 596, distance: 64.5
click at [579, 367] on input "2.00" at bounding box center [873, 355] width 588 height 23
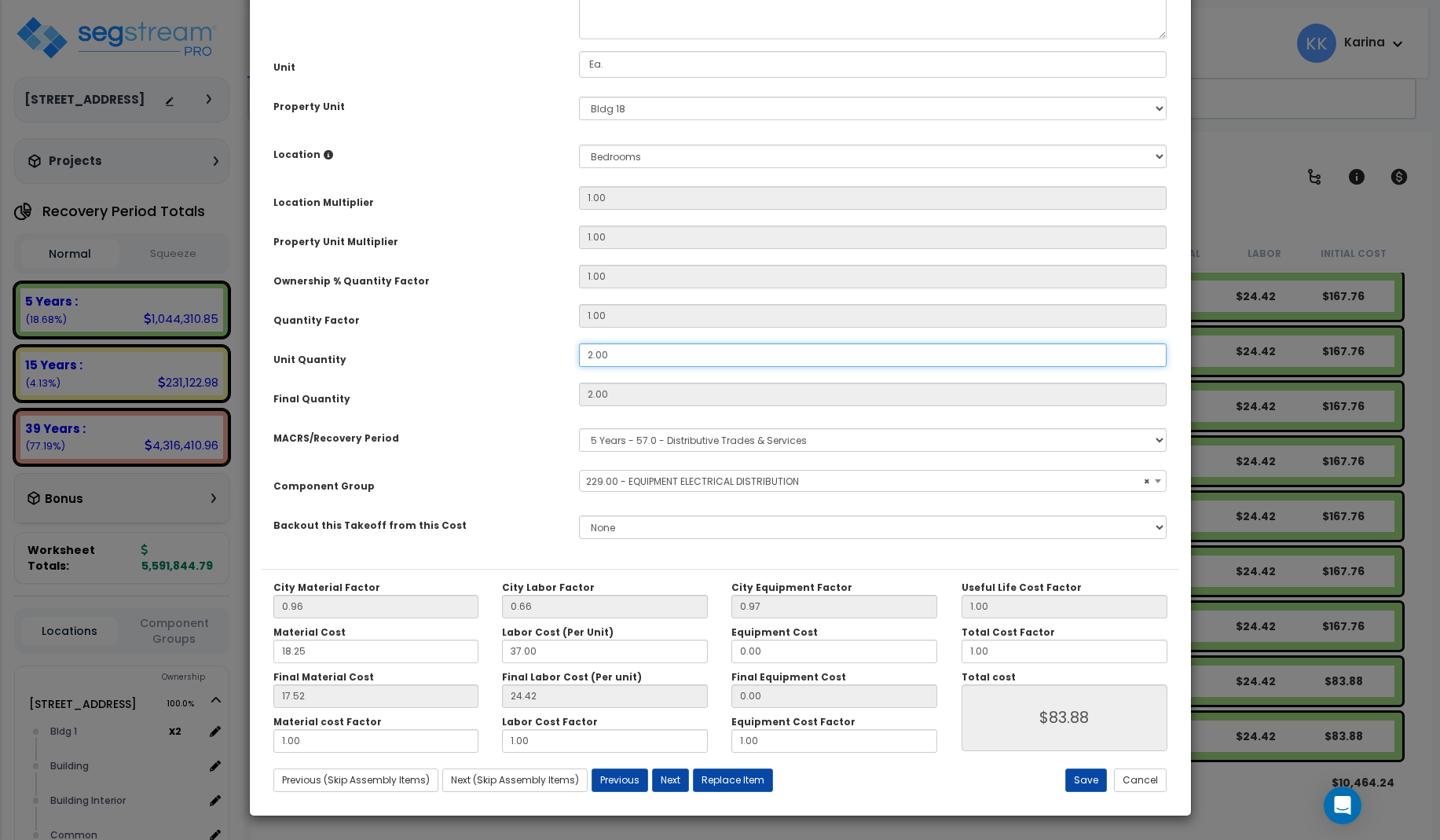
type input "4"
type input "$167.76"
select select "57033"
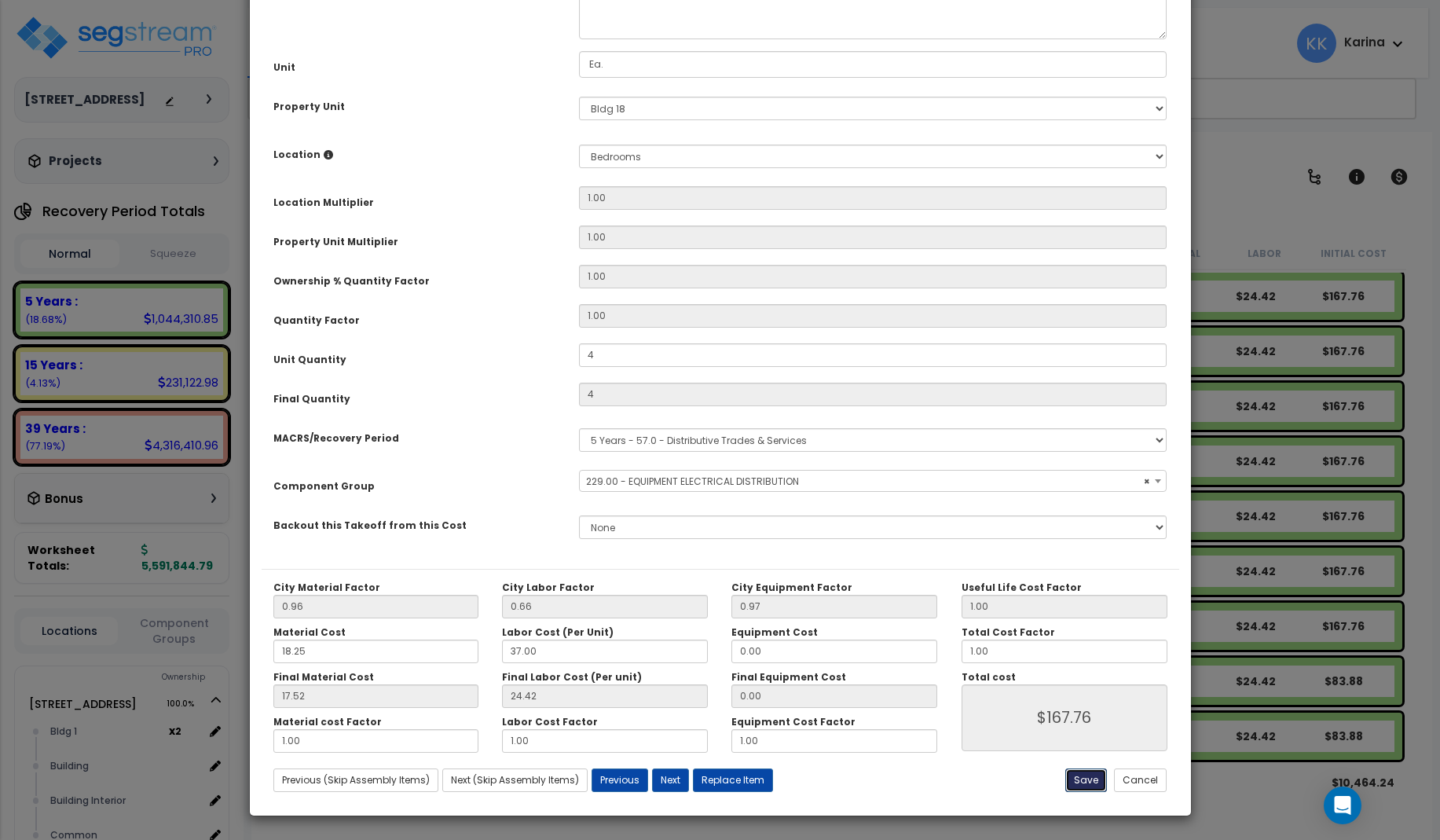
click at [1080, 777] on button "Save" at bounding box center [1086, 780] width 41 height 23
type input "4.00"
type input "167.76"
select select "57033"
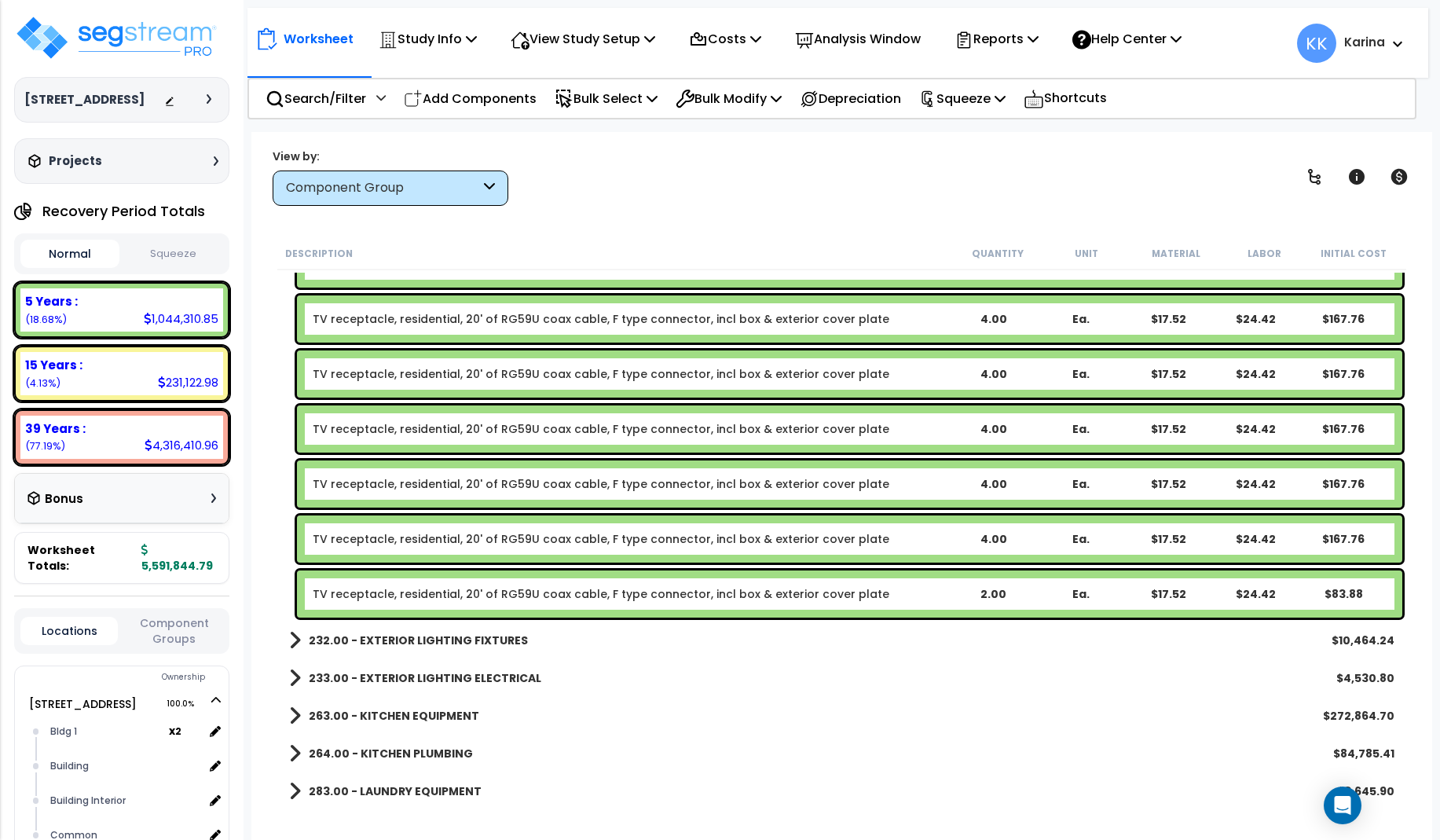
scroll to position [22389, 0]
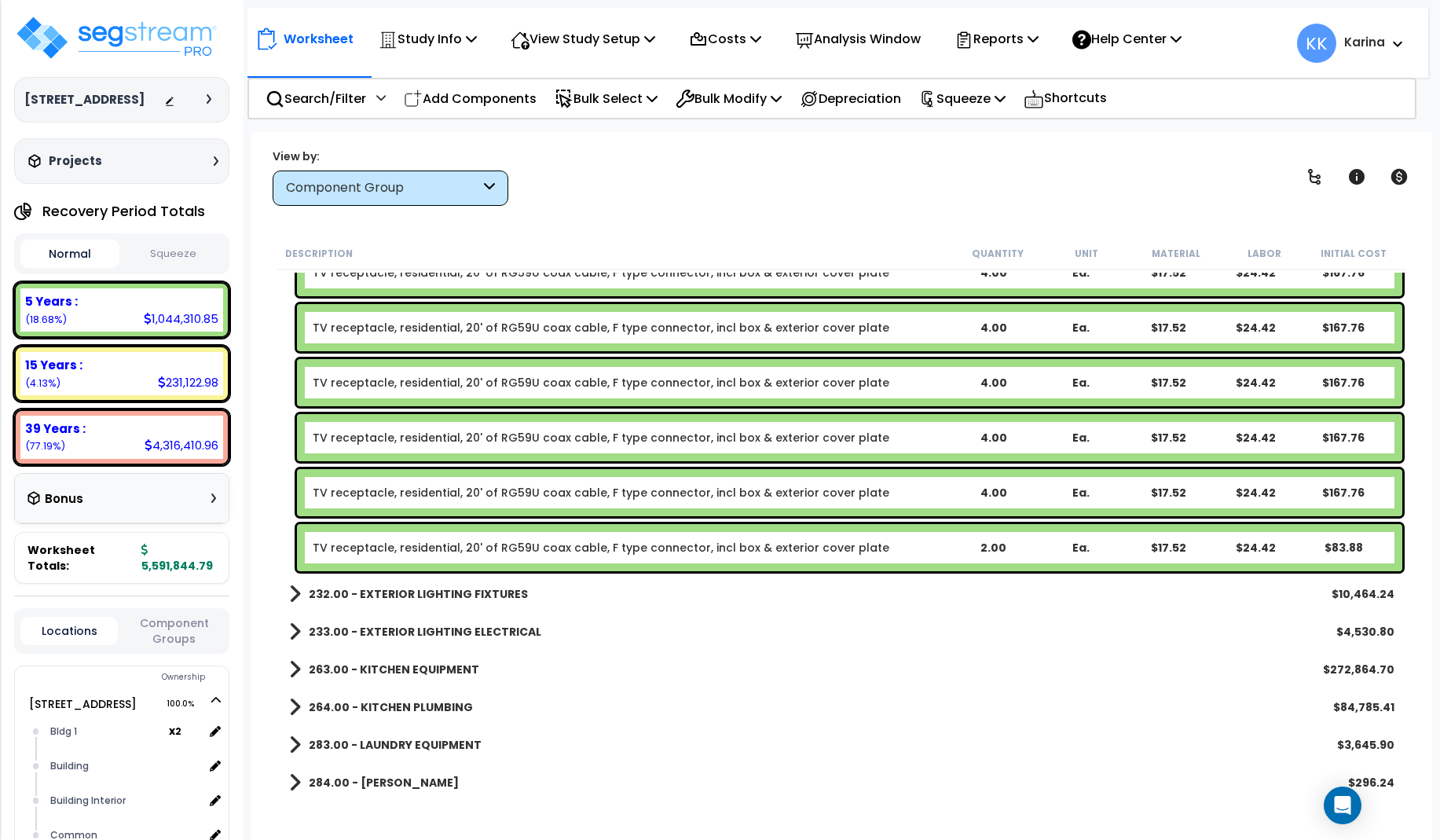
click at [588, 545] on link "TV receptacle, residential, 20' of RG59U coax cable, F type connector, incl box…" at bounding box center [601, 548] width 577 height 16
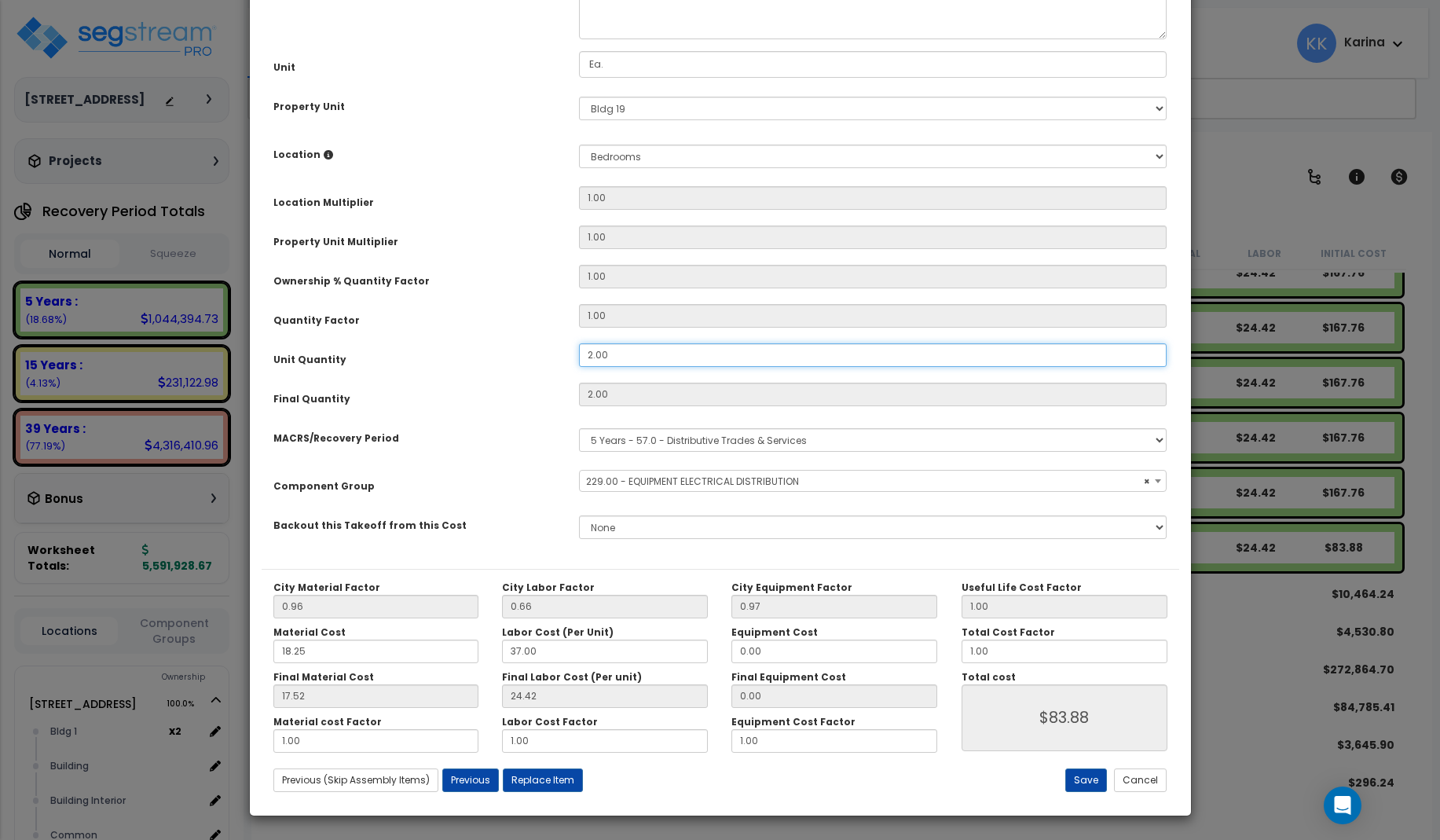
drag, startPoint x: 625, startPoint y: 533, endPoint x: 547, endPoint y: 526, distance: 78.3
click at [547, 371] on div "Unit Quantity 2.00" at bounding box center [721, 356] width 918 height 27
drag, startPoint x: 617, startPoint y: 530, endPoint x: 553, endPoint y: 526, distance: 64.1
click at [579, 367] on input "2.00" at bounding box center [873, 355] width 588 height 23
select select "57033"
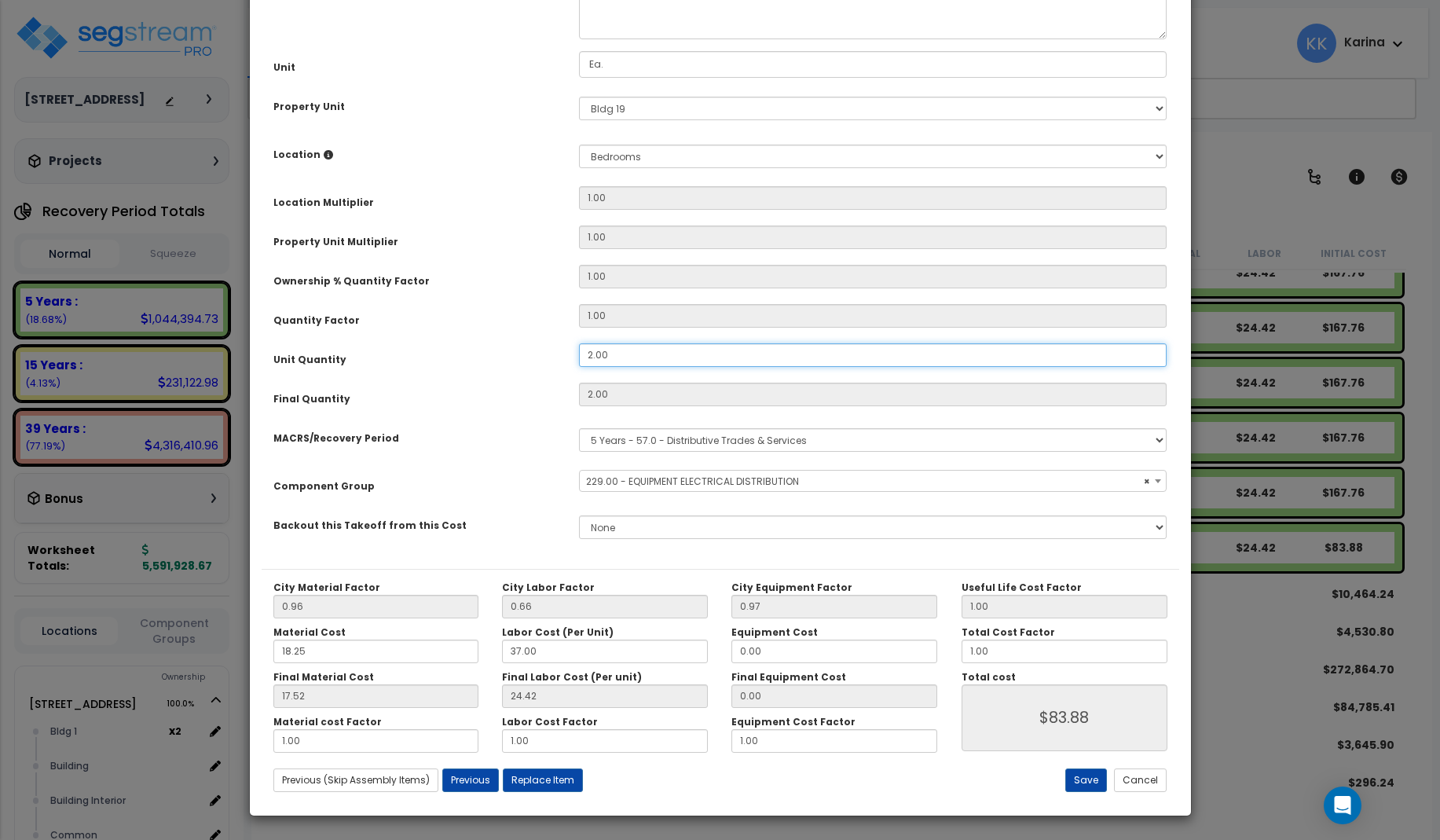
type input "4"
type input "$167.76"
select select "57033"
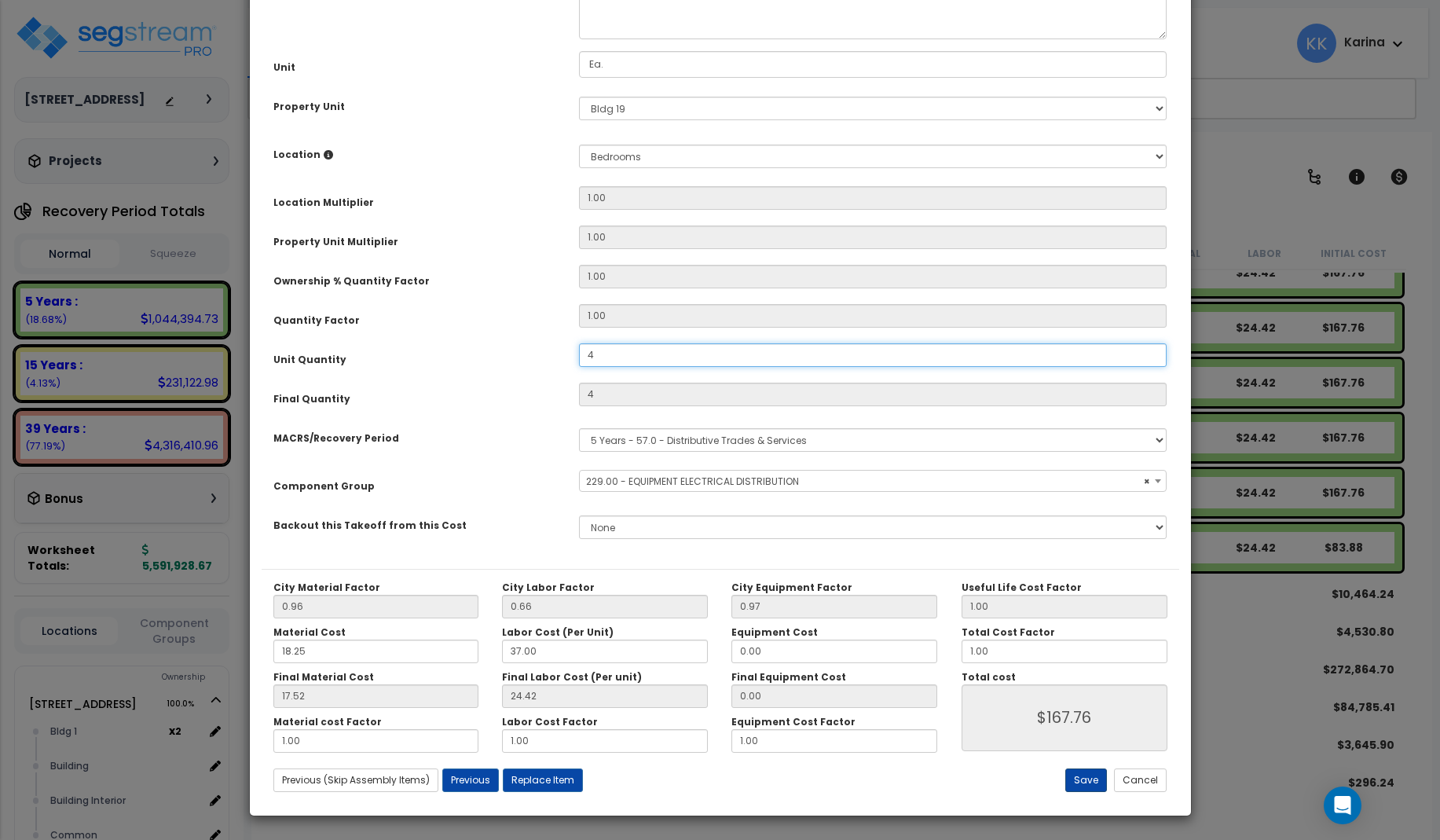
type input "4"
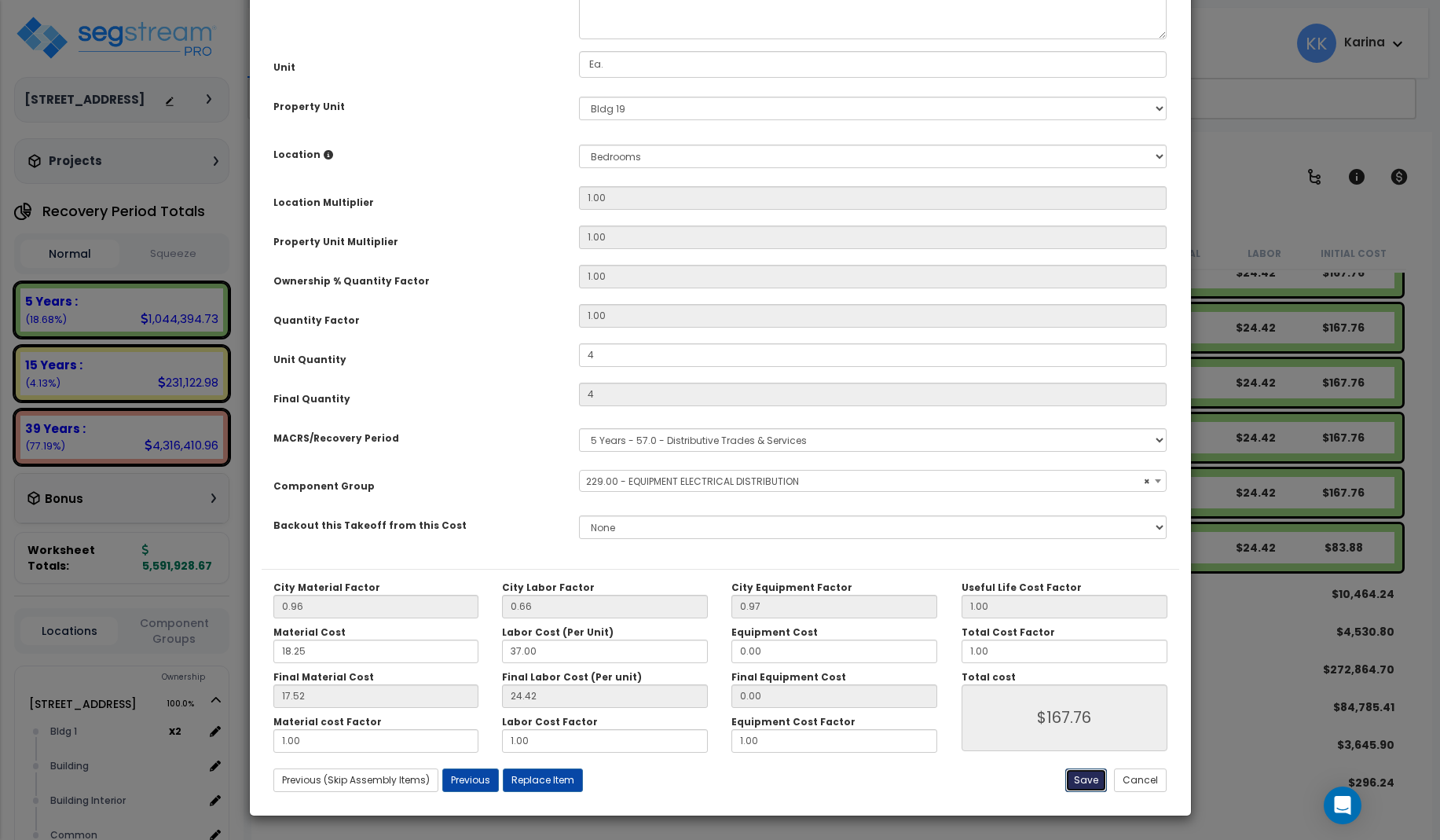
select select "57033"
click at [1084, 774] on button "Save" at bounding box center [1086, 780] width 41 height 23
type input "4.00"
type input "167.76"
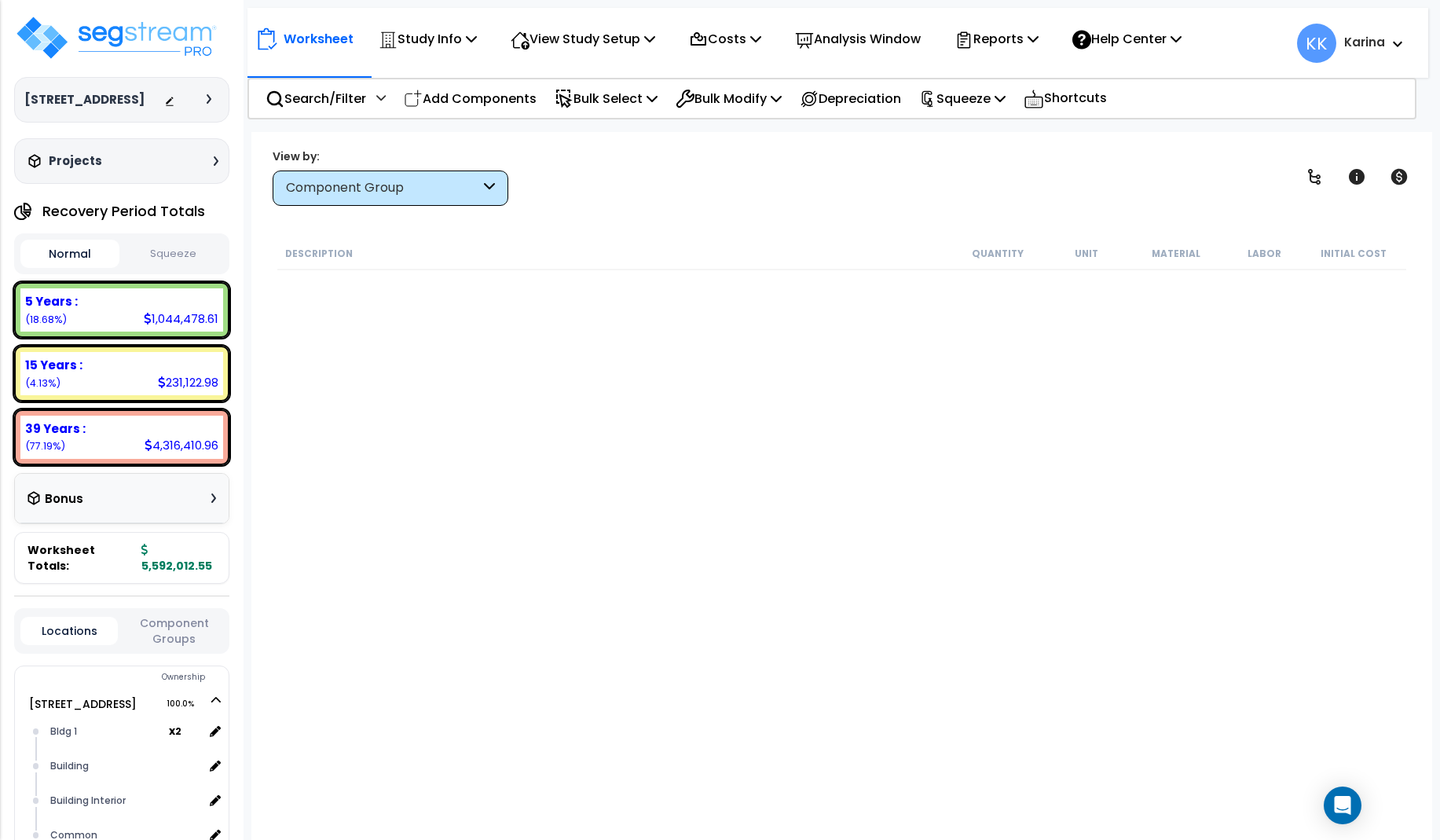
scroll to position [22389, 0]
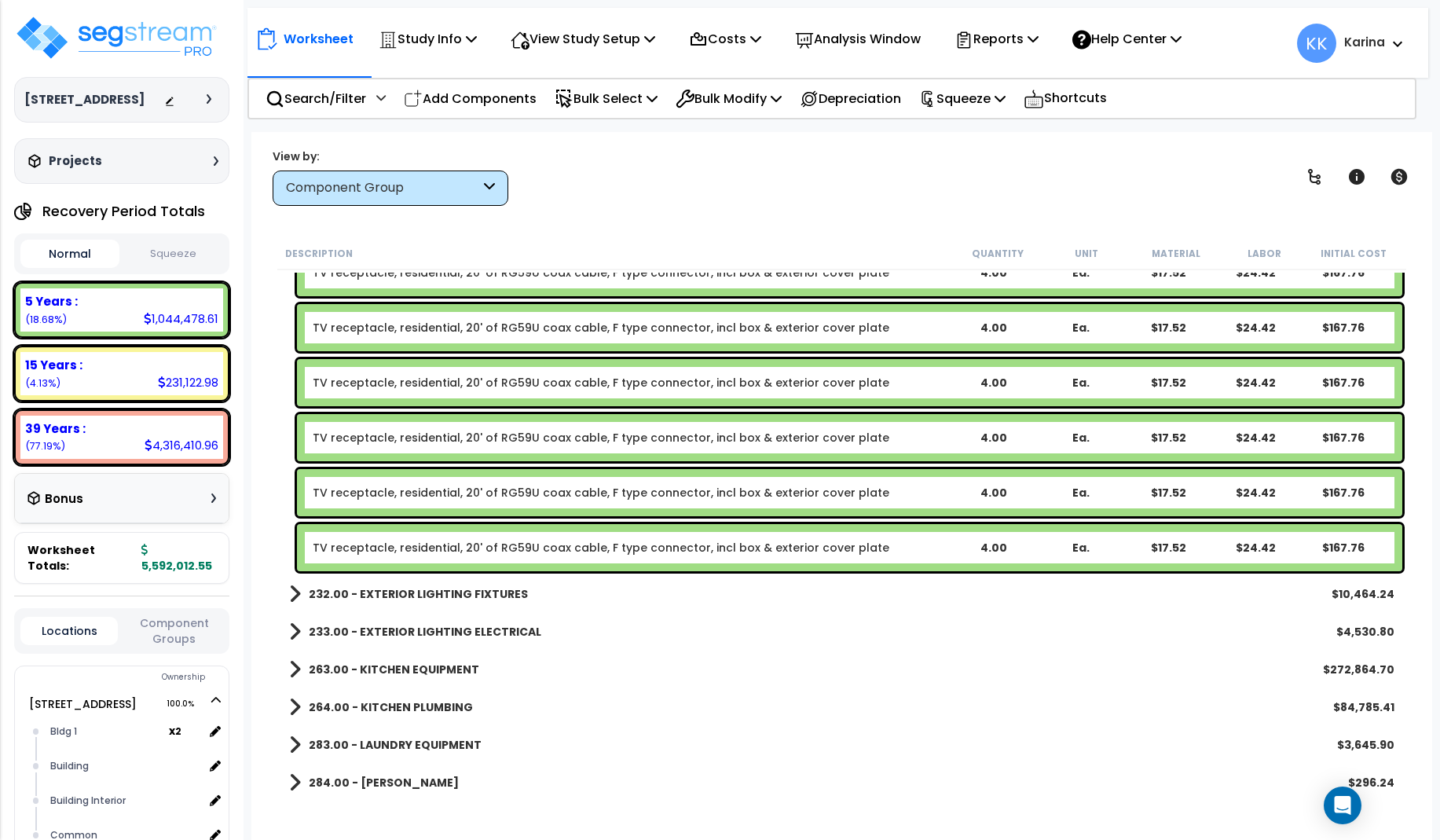
click at [267, 649] on div "Description Quantity Unit Material Labor Initial Cost TV receptacle, residentia…" at bounding box center [841, 518] width 1149 height 562
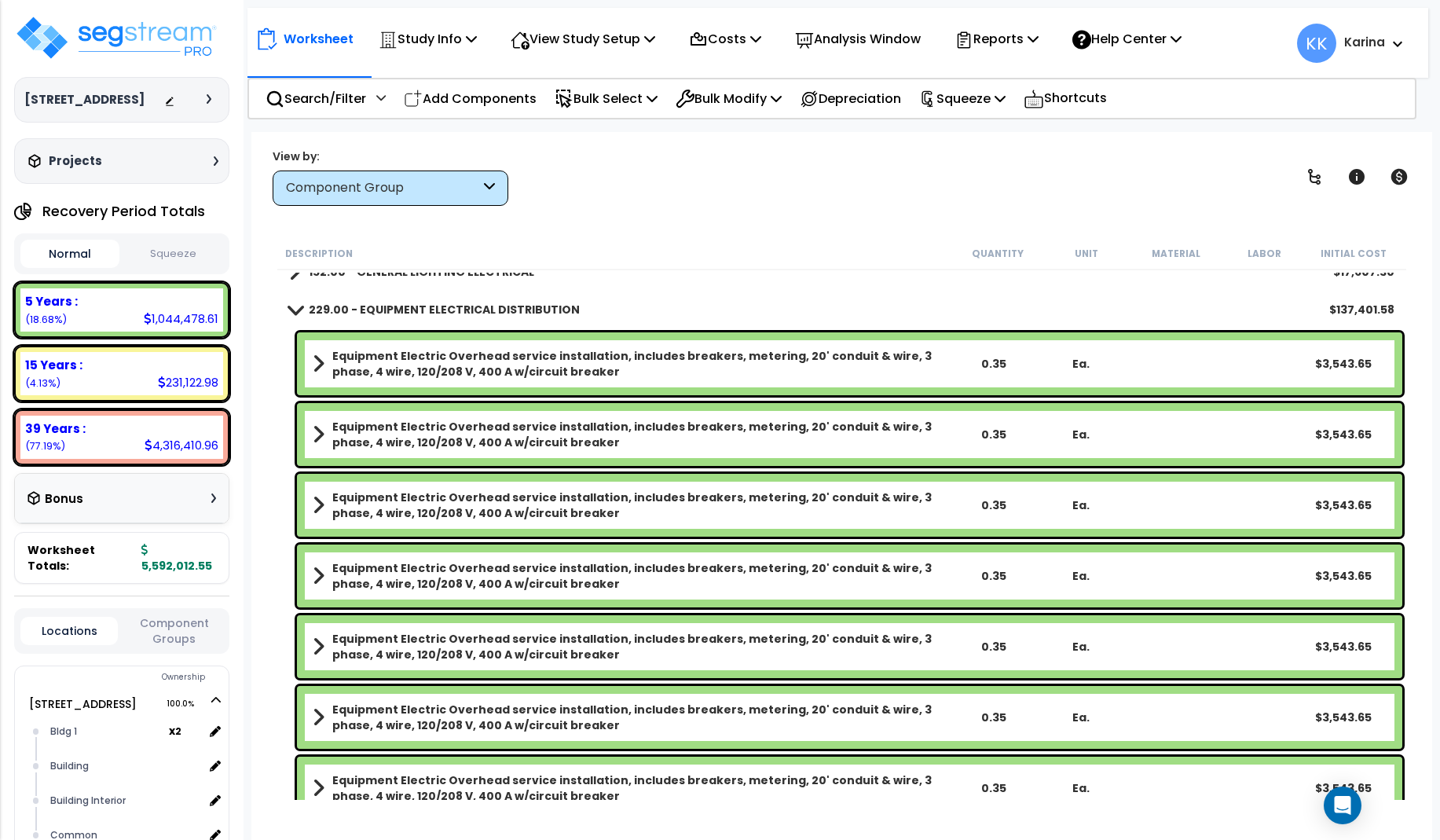
scroll to position [15507, 0]
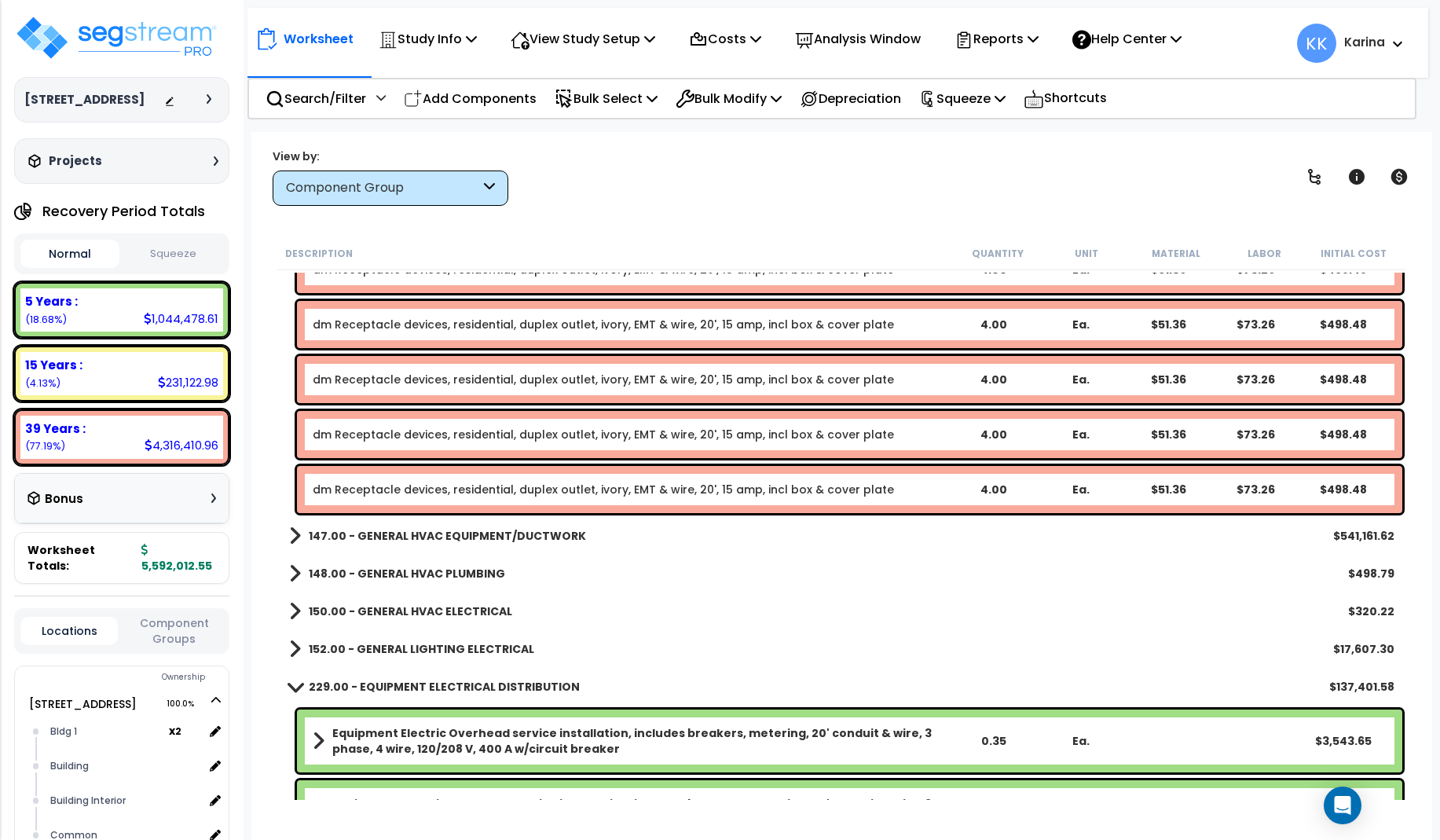
click at [294, 682] on span at bounding box center [294, 686] width 22 height 12
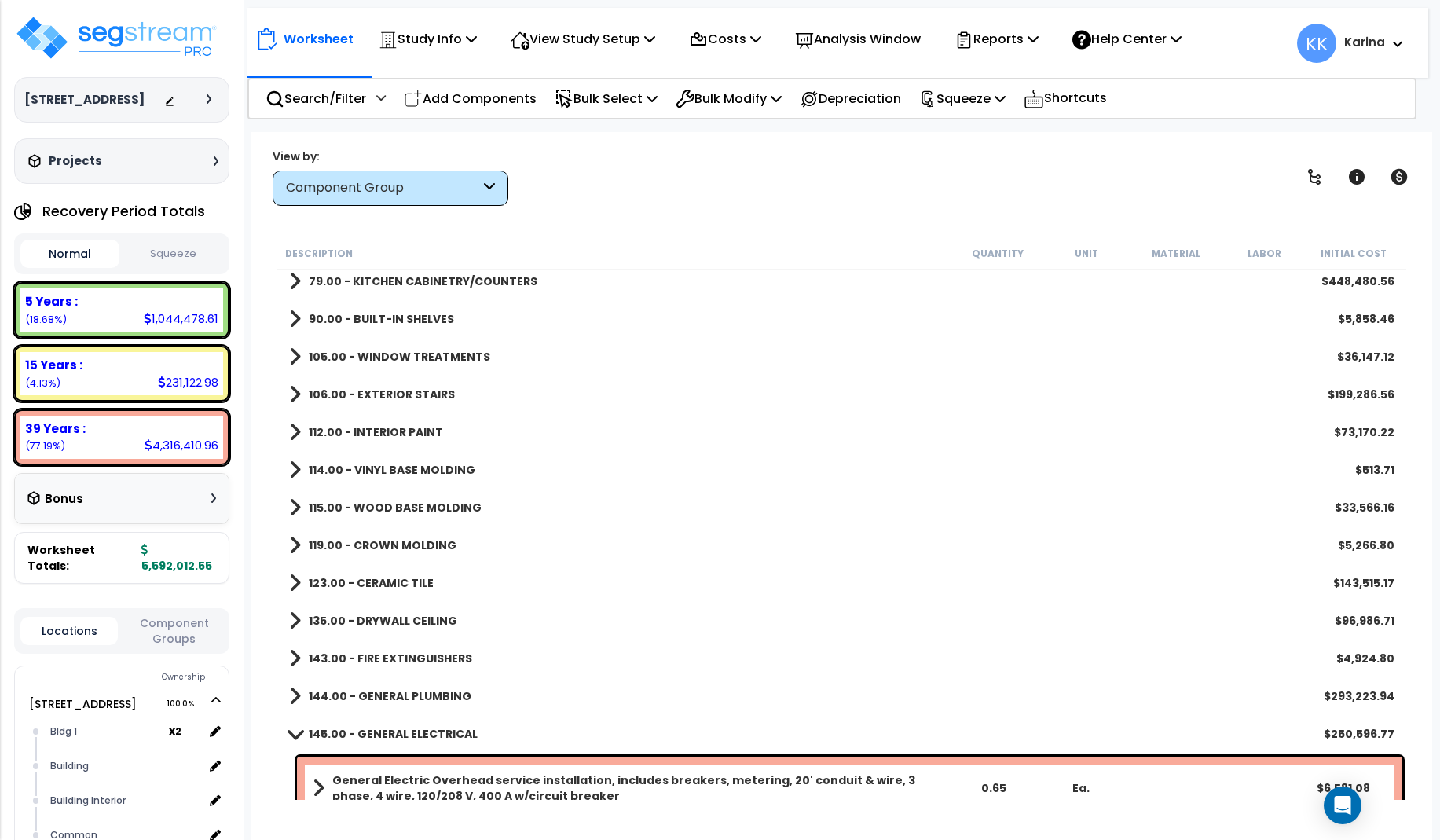
scroll to position [706, 0]
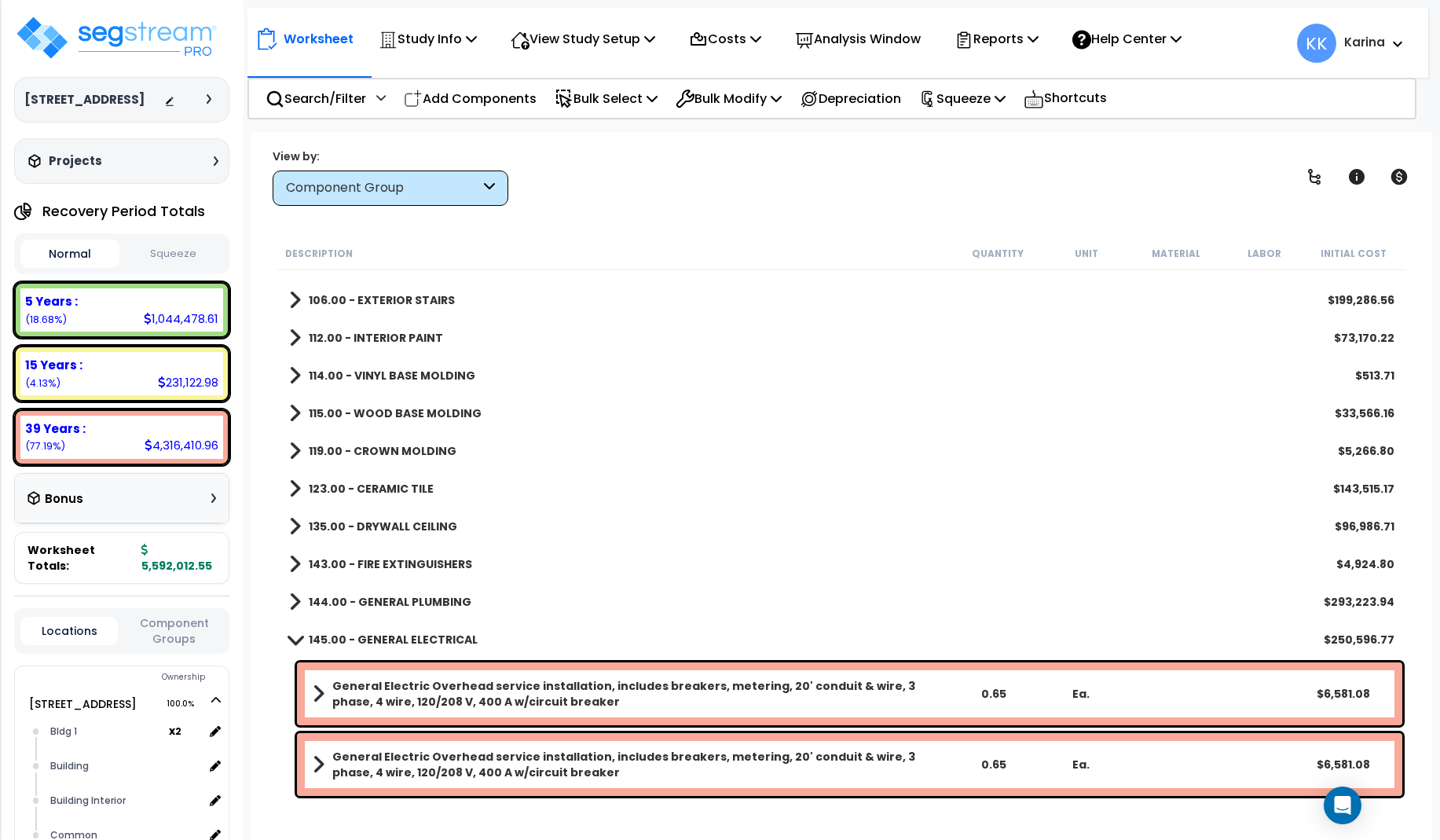
click at [295, 642] on span at bounding box center [294, 639] width 22 height 12
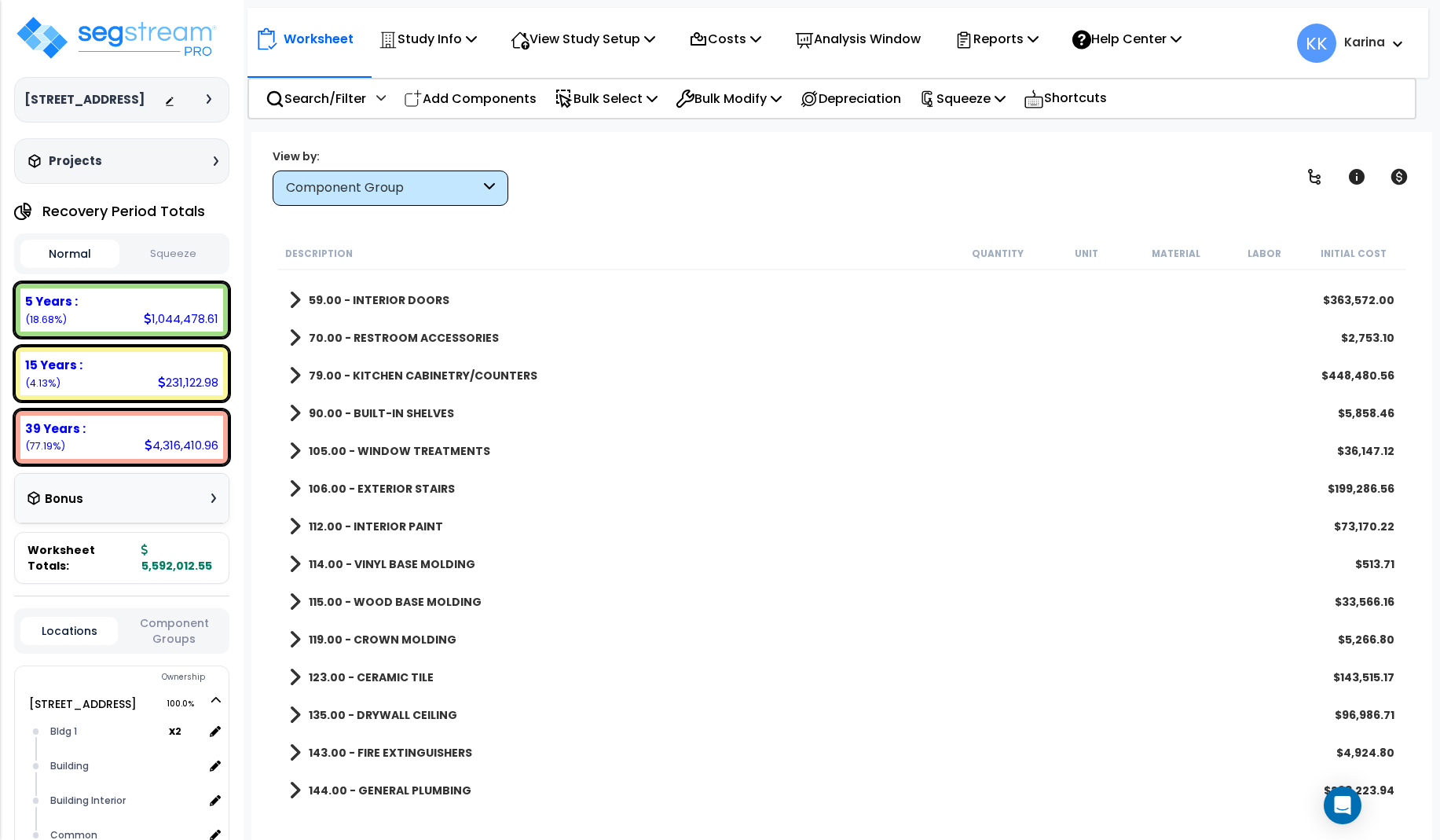
scroll to position [422, 0]
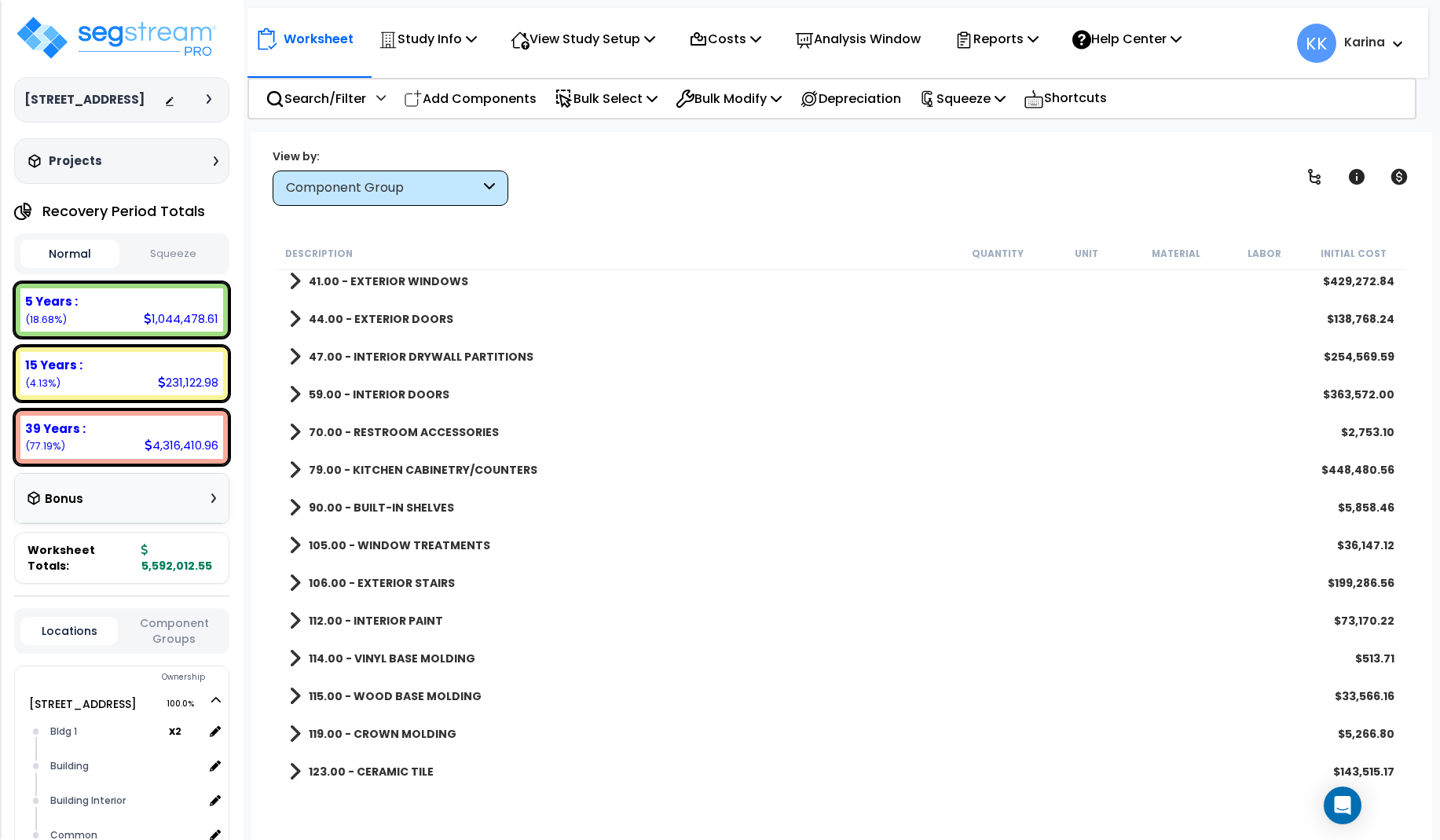
click at [292, 508] on span at bounding box center [295, 507] width 12 height 22
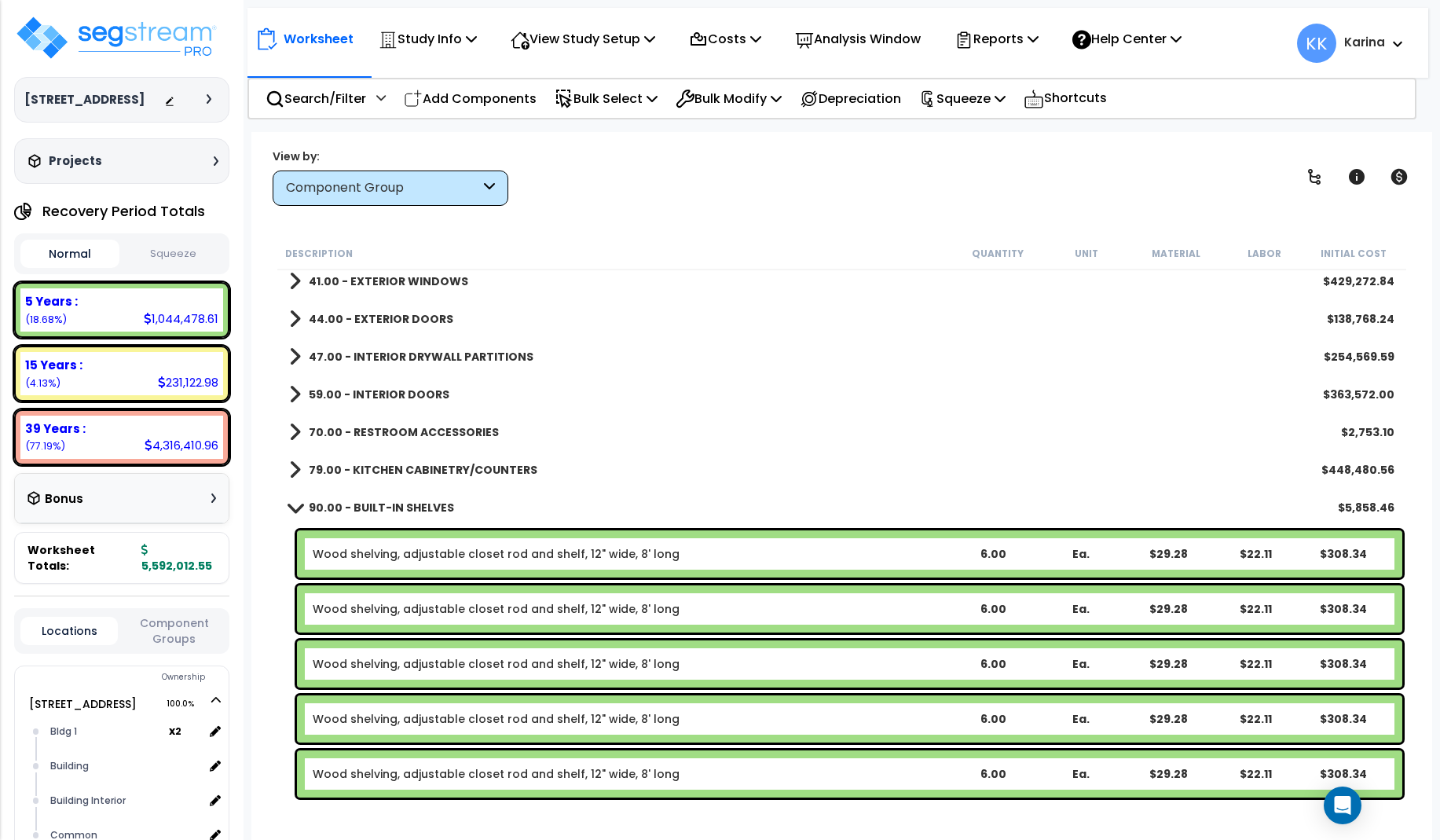
click at [273, 686] on div "Description Quantity Unit Material Labor Initial Cost 29.00 - FLAT ROOF COVERIN…" at bounding box center [841, 518] width 1149 height 562
click at [263, 733] on div "Worksheet Study Info Study Setup Add Property Unit Template study Clone study KK" at bounding box center [841, 552] width 1181 height 840
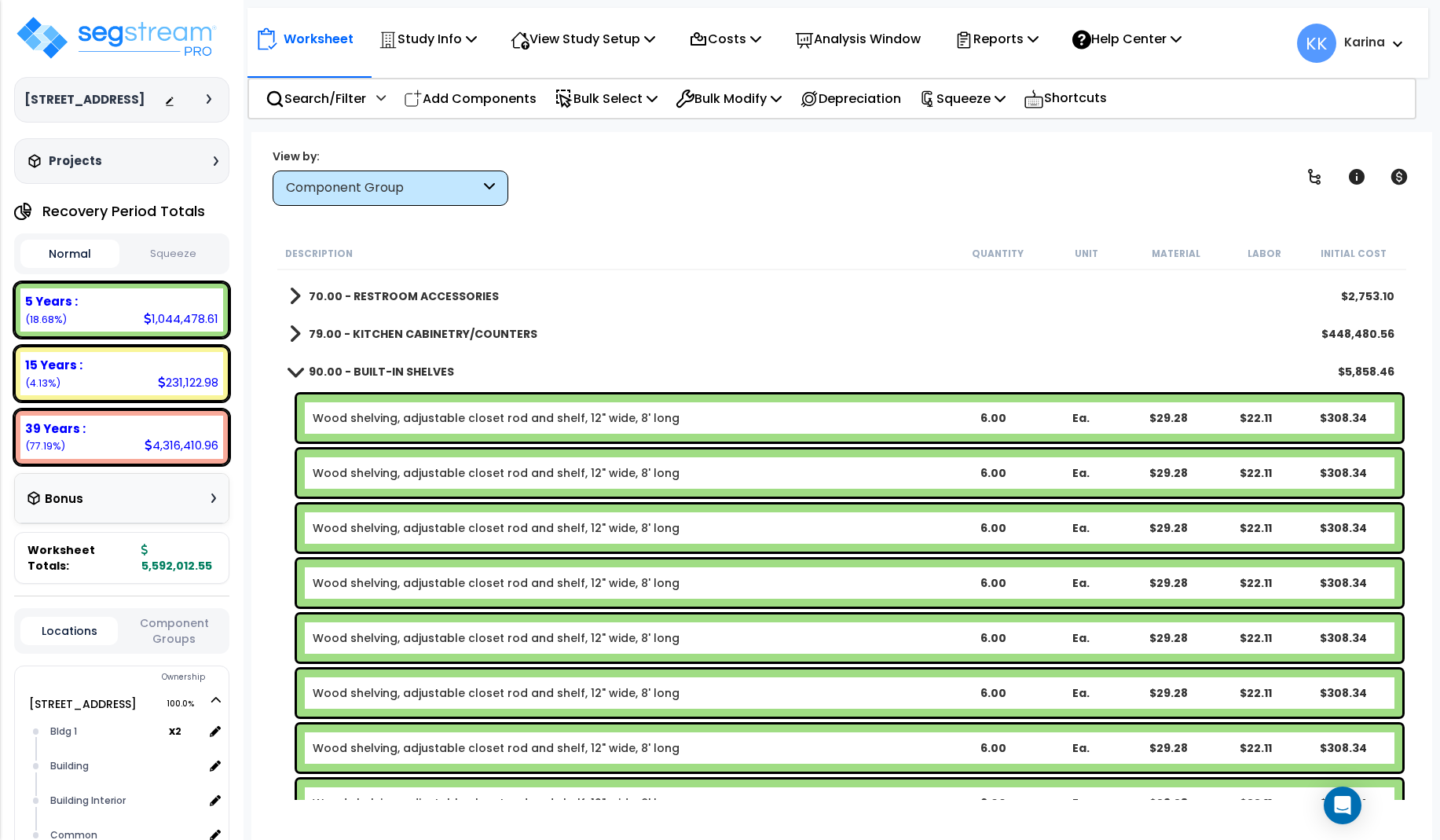
scroll to position [517, 0]
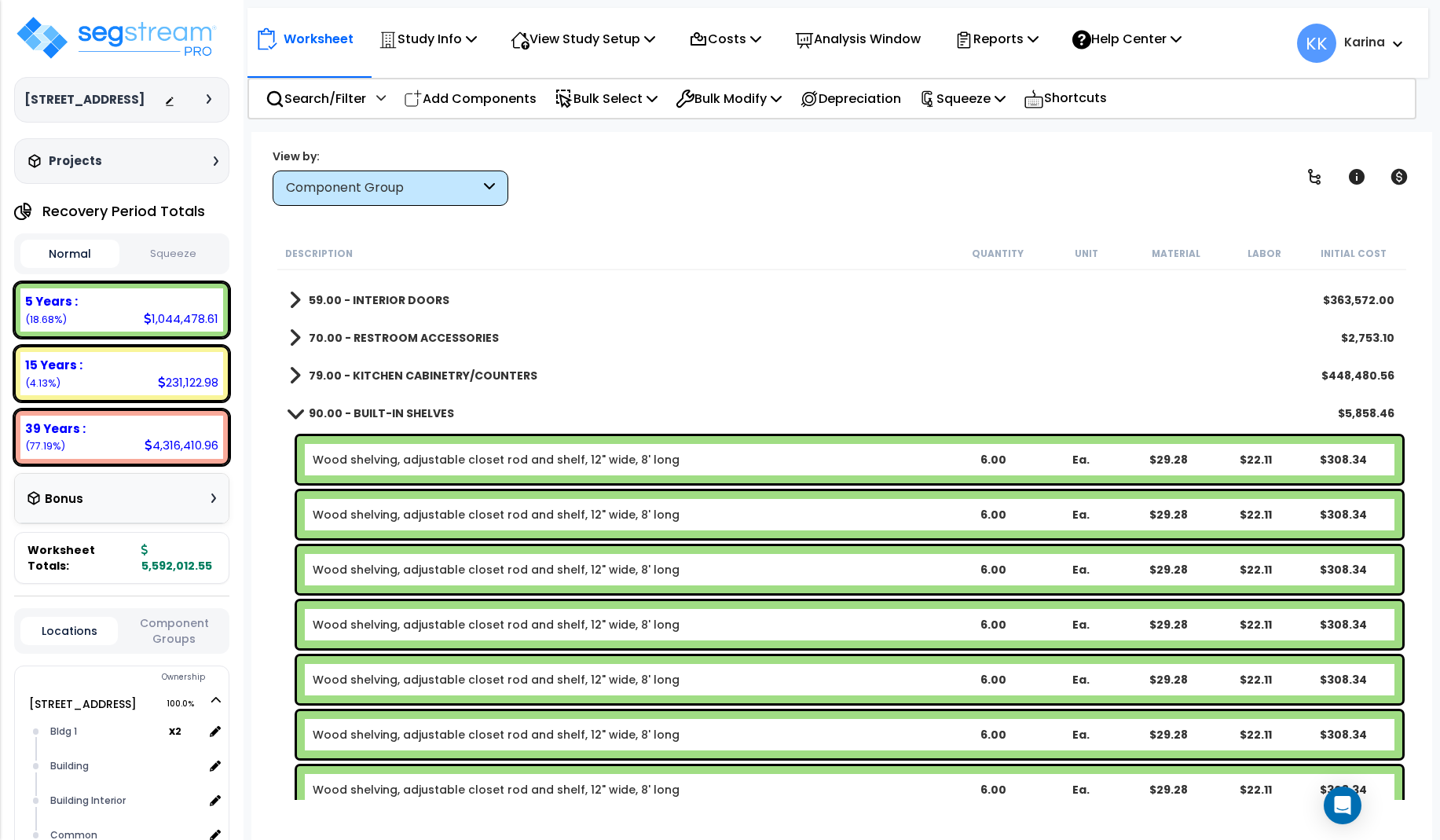
click at [264, 513] on div "Worksheet Study Info Study Setup Add Property Unit Template study Clone study KK" at bounding box center [841, 552] width 1181 height 840
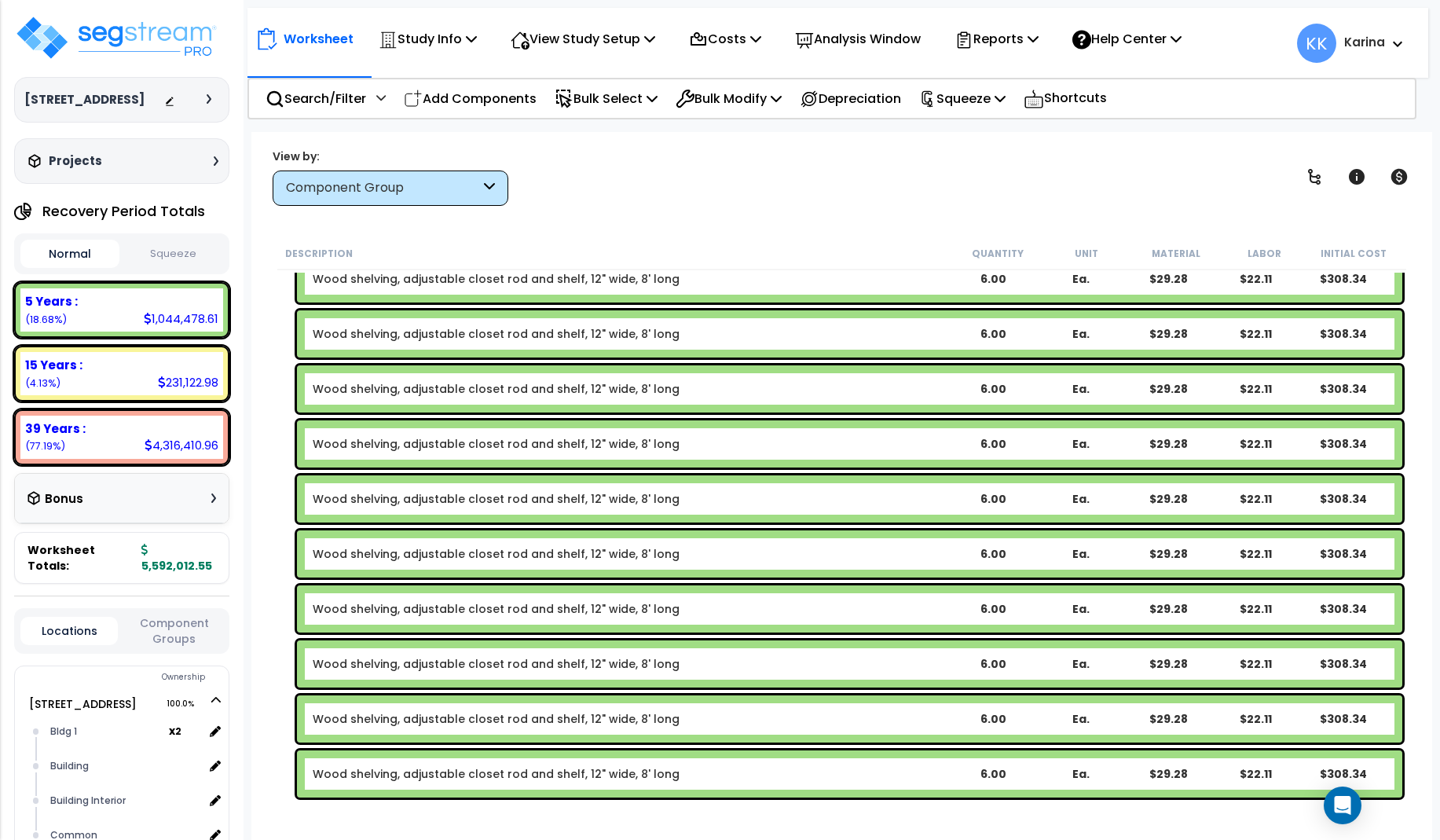
scroll to position [611, 0]
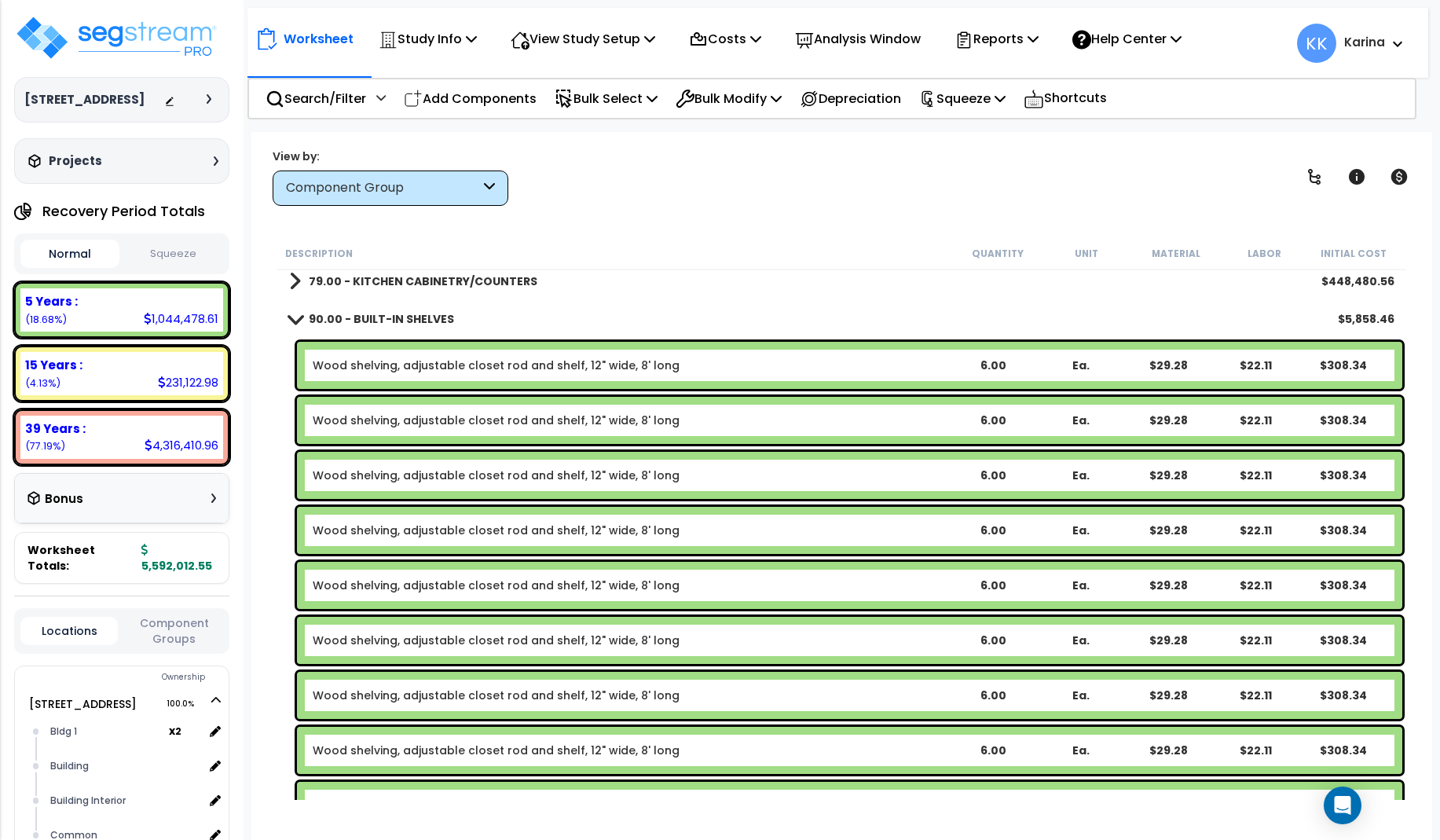
click at [279, 622] on div "Wood shelving, adjustable closet rod and shelf, 12" wide, 8' long 6.00 Ea. $29.…" at bounding box center [842, 640] width 1129 height 55
click at [470, 360] on link "Wood shelving, adjustable closet rod and shelf, 12" wide, 8' long" at bounding box center [495, 365] width 367 height 16
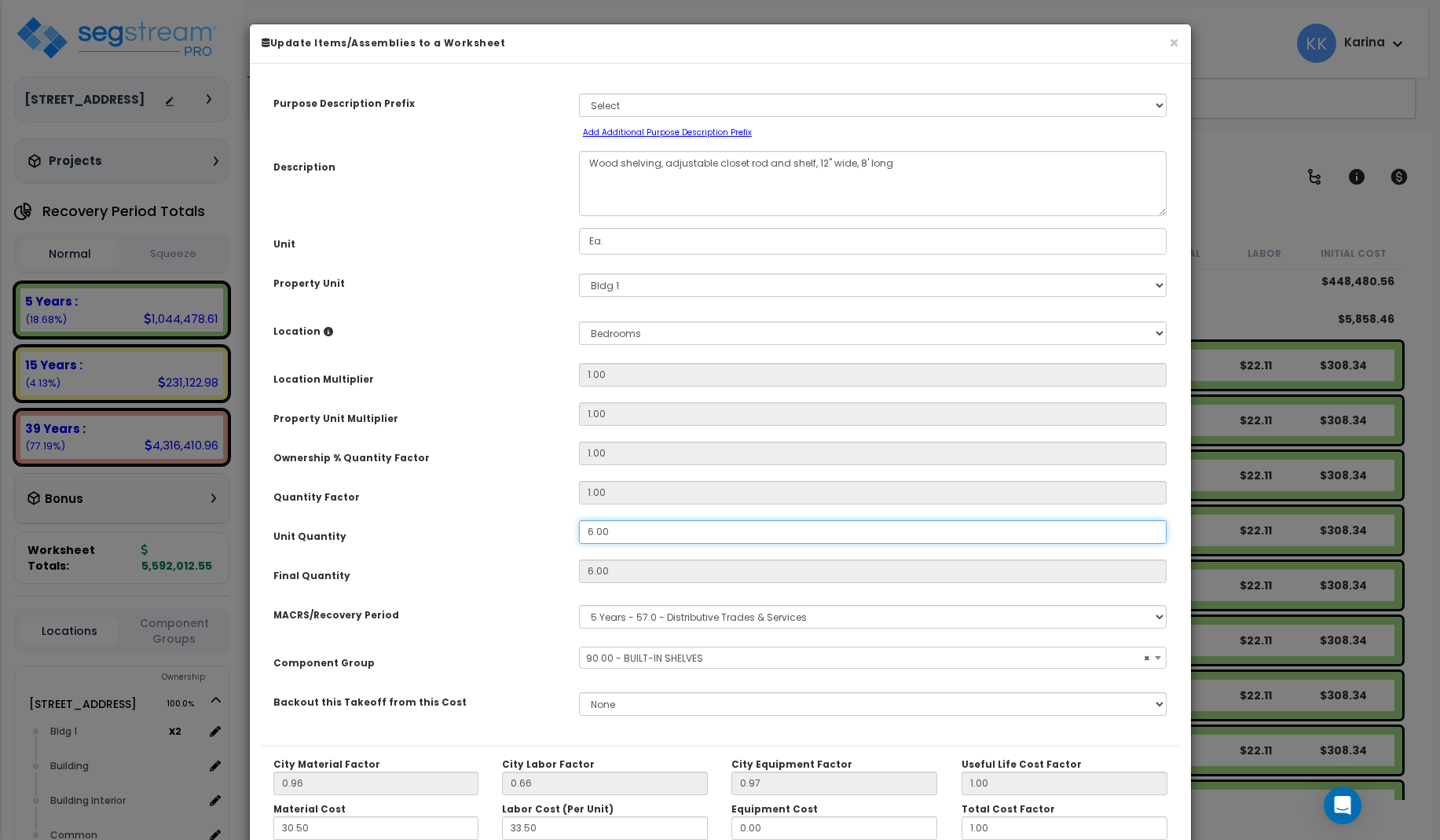
drag, startPoint x: 613, startPoint y: 528, endPoint x: 558, endPoint y: 528, distance: 55.0
click at [558, 528] on div "Unit Quantity 6.00" at bounding box center [721, 533] width 918 height 27
drag, startPoint x: 616, startPoint y: 531, endPoint x: 564, endPoint y: 526, distance: 52.2
click at [579, 526] on input "6.00" at bounding box center [873, 532] width 588 height 23
select select "56910"
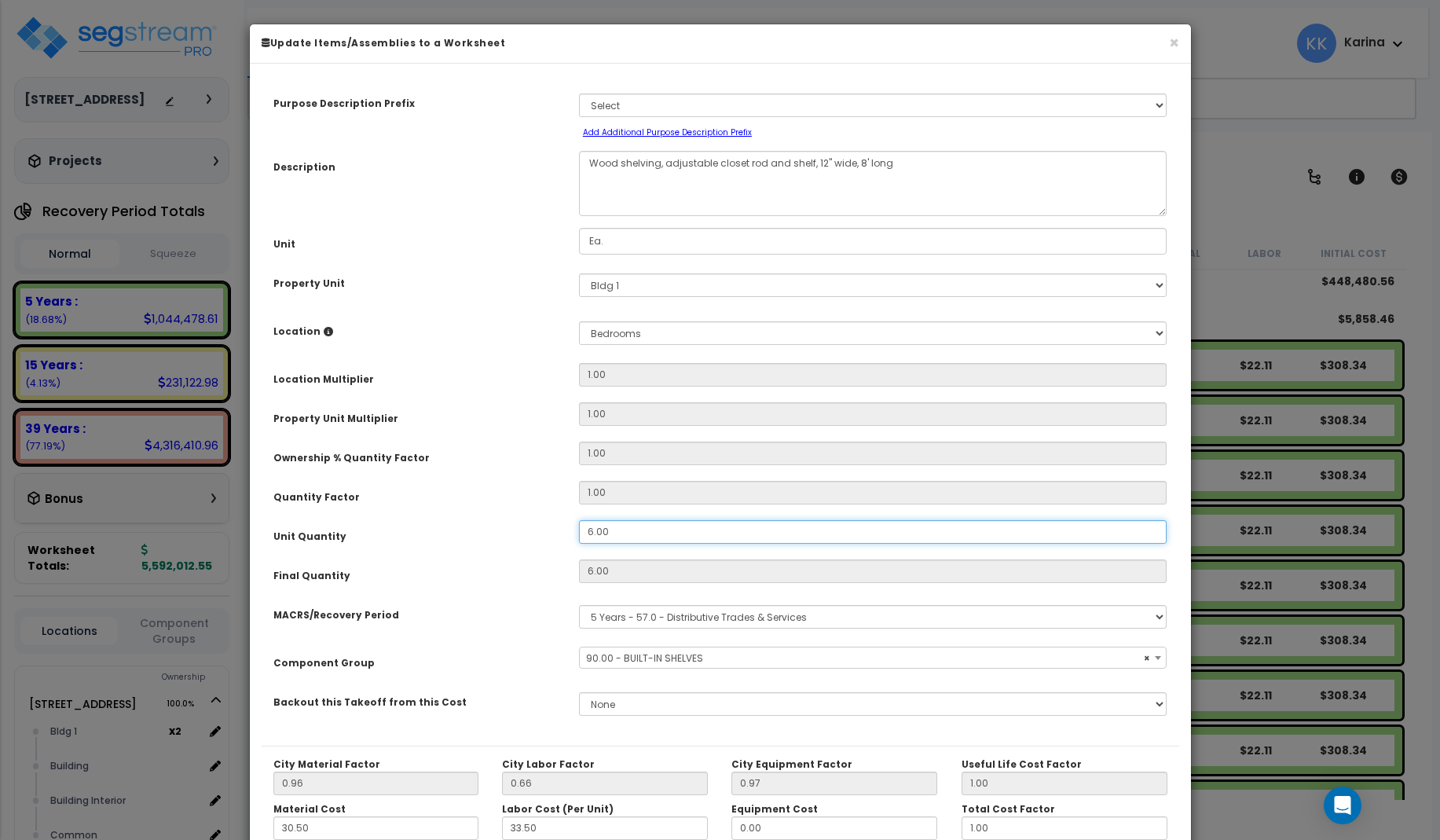
type input "4"
type input "6"
type input "4."
type input "4"
type input "$205.56"
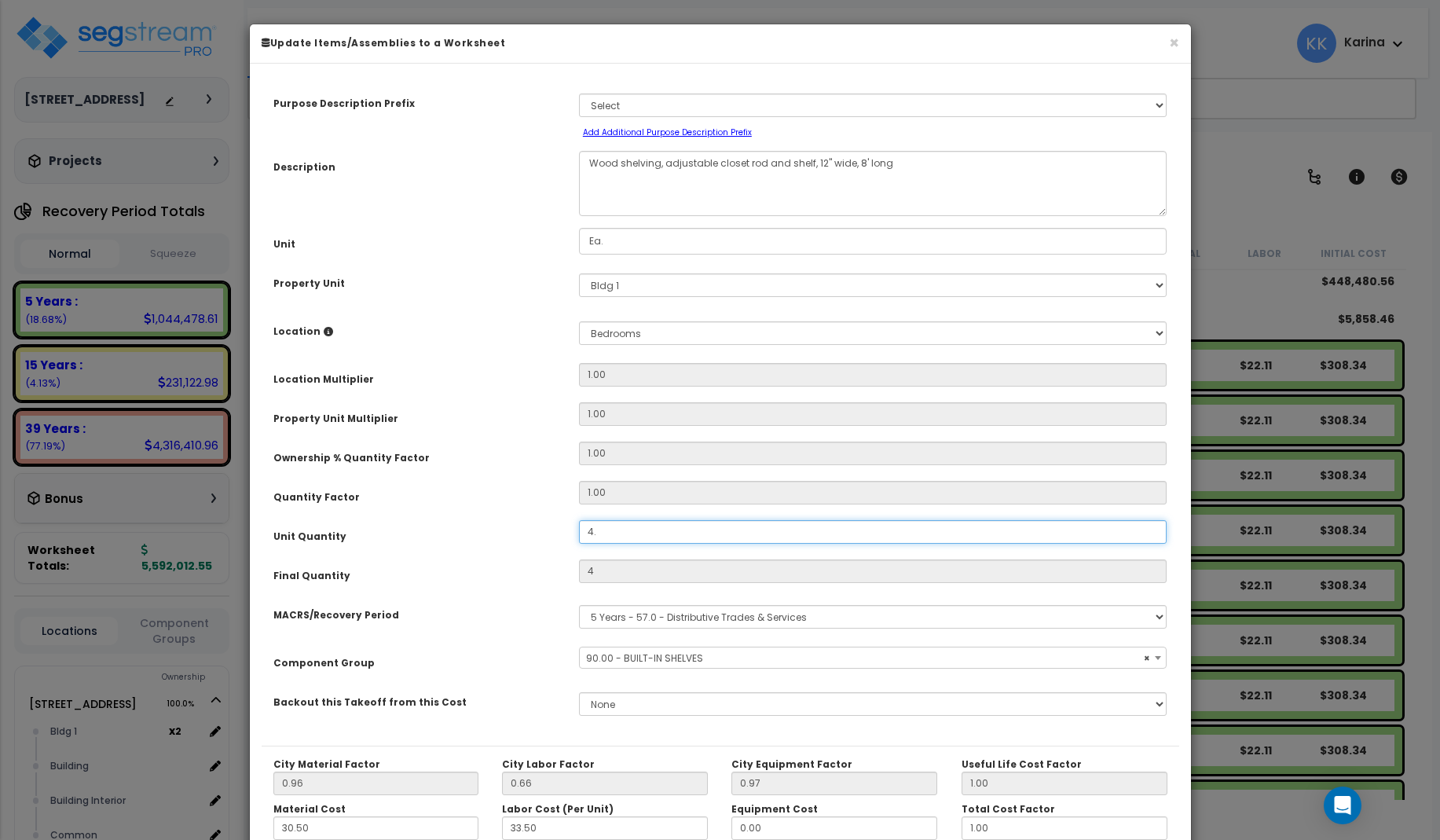
select select "56910"
type input "4.5"
type input "$231.25"
select select "56910"
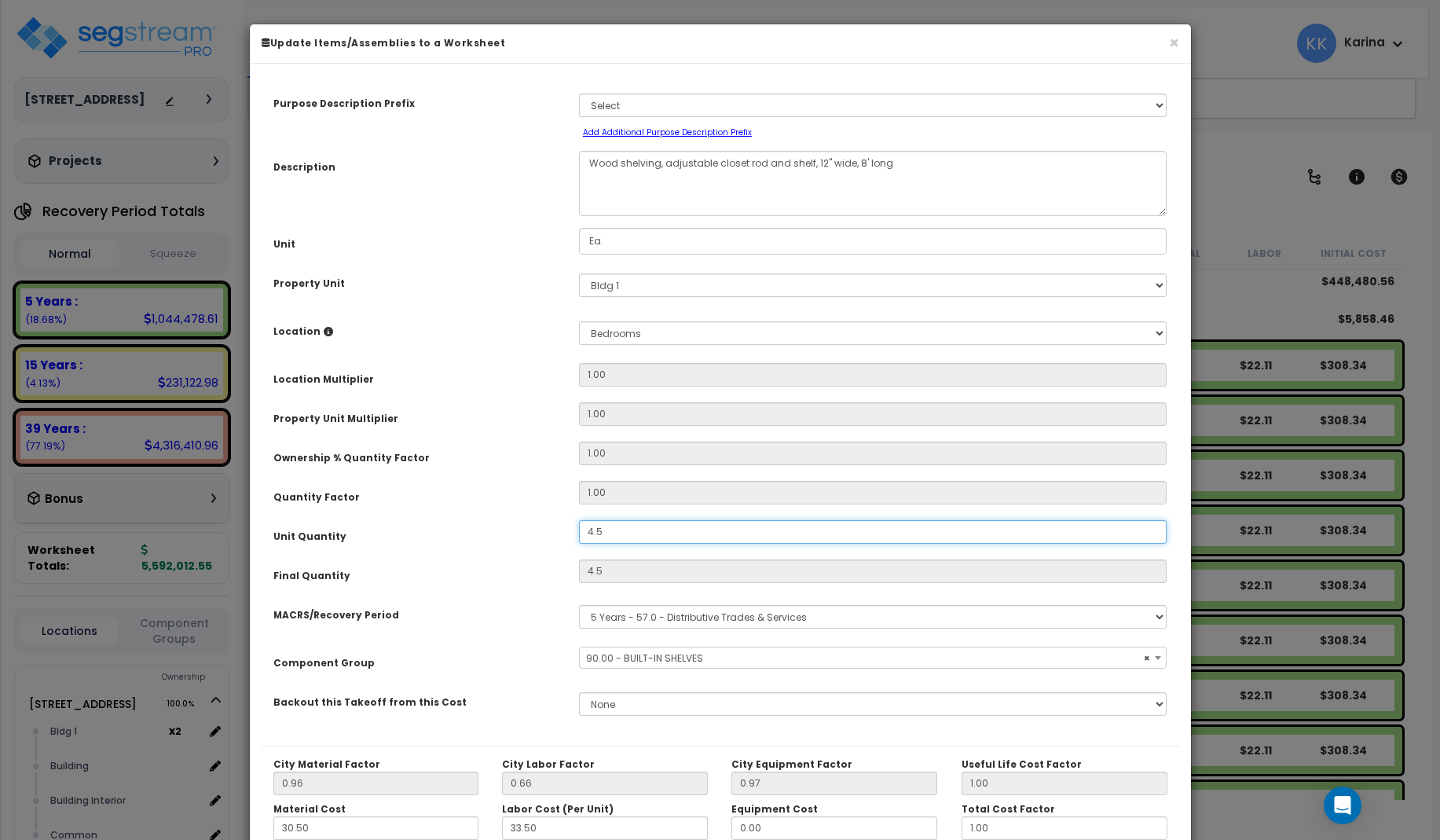
scroll to position [176, 0]
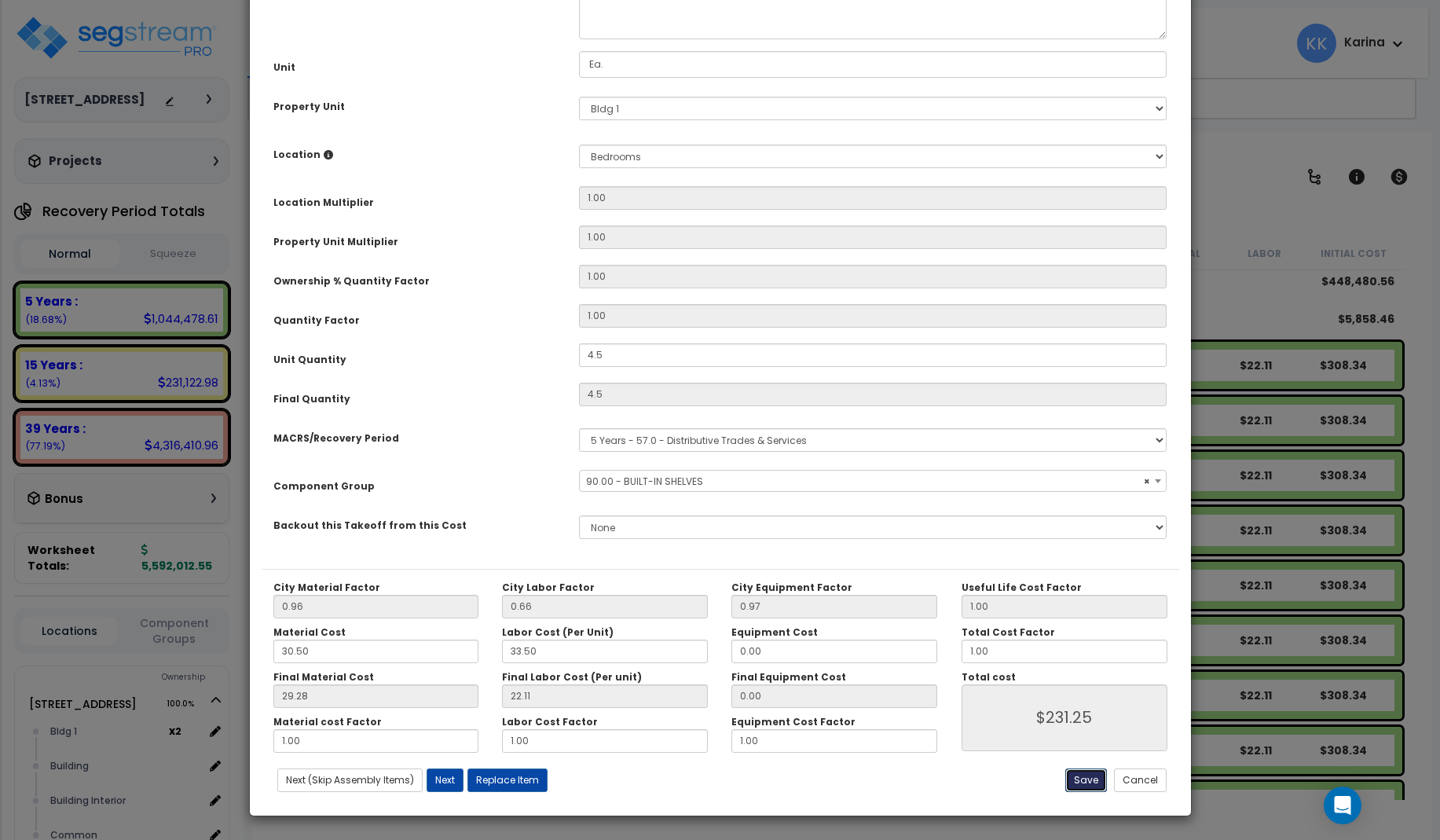
click at [1080, 778] on button "Save" at bounding box center [1086, 780] width 41 height 23
type input "4.50"
type input "231.25"
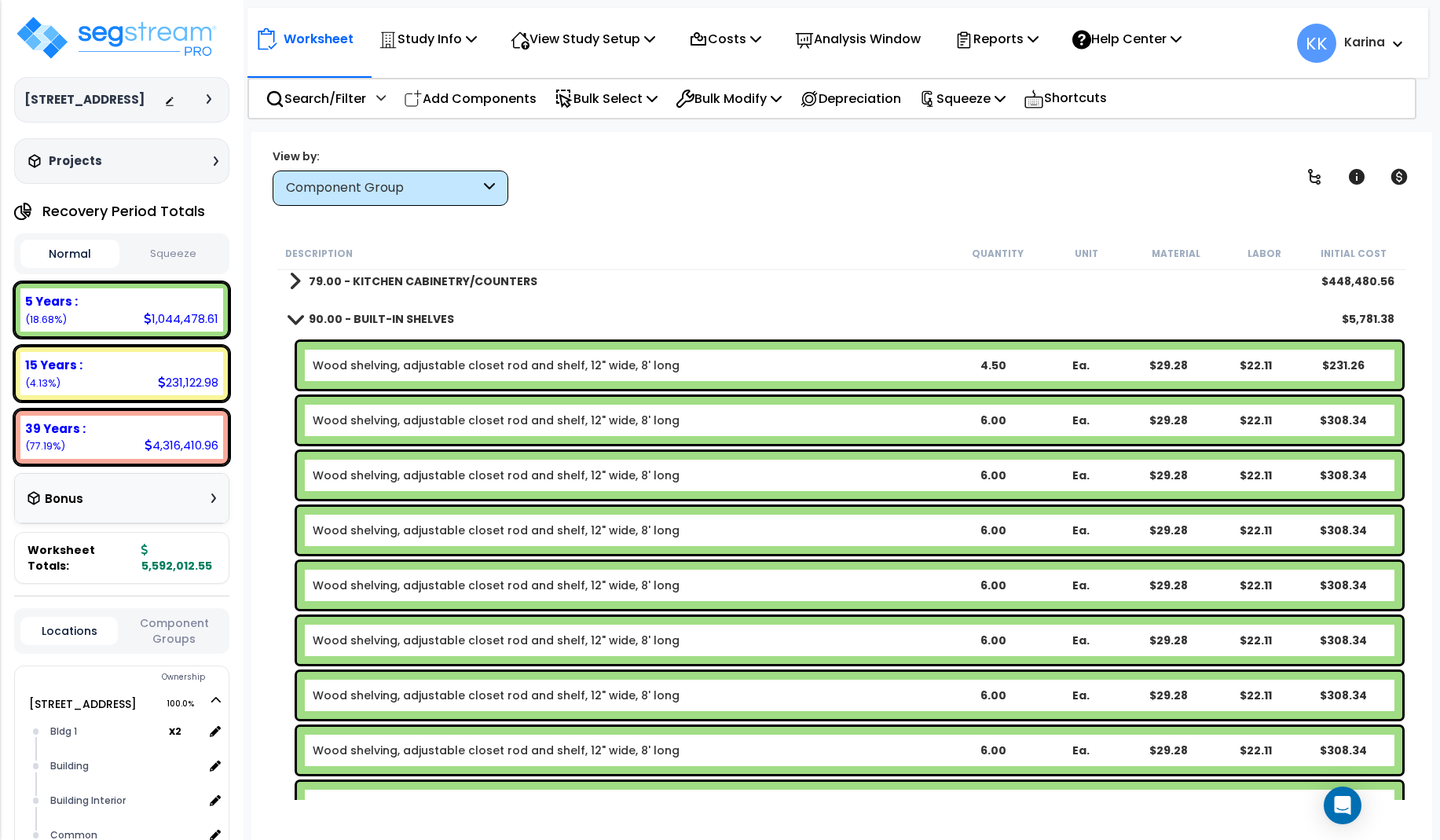
click at [567, 421] on link "Wood shelving, adjustable closet rod and shelf, 12" wide, 8' long" at bounding box center [495, 420] width 367 height 16
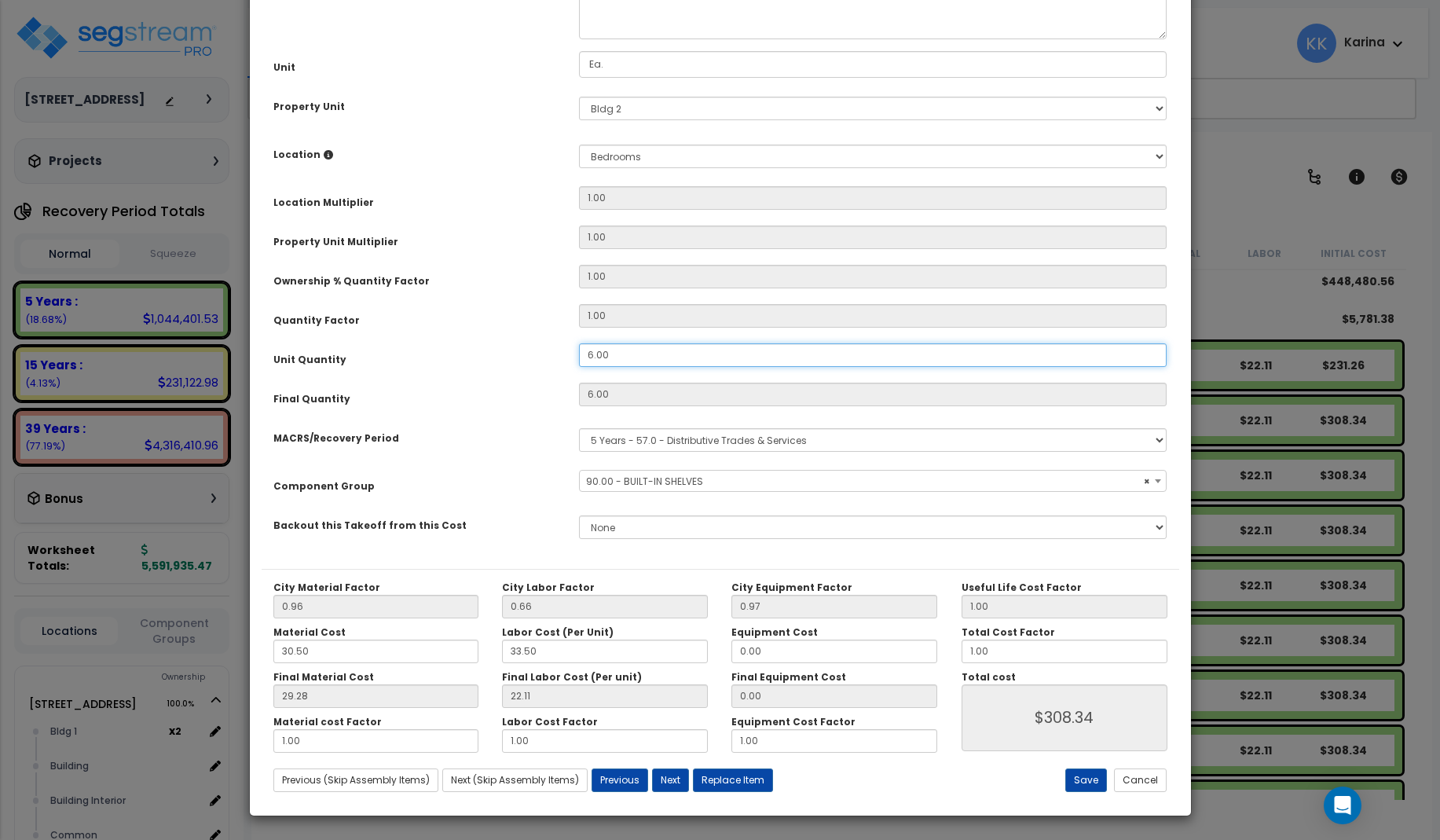
drag, startPoint x: 591, startPoint y: 527, endPoint x: 538, endPoint y: 527, distance: 53.0
click at [538, 371] on div "Unit Quantity 6.00" at bounding box center [721, 356] width 918 height 27
drag, startPoint x: 576, startPoint y: 529, endPoint x: 544, endPoint y: 529, distance: 32.0
click at [579, 367] on input "6.00" at bounding box center [873, 355] width 588 height 23
select select "56910"
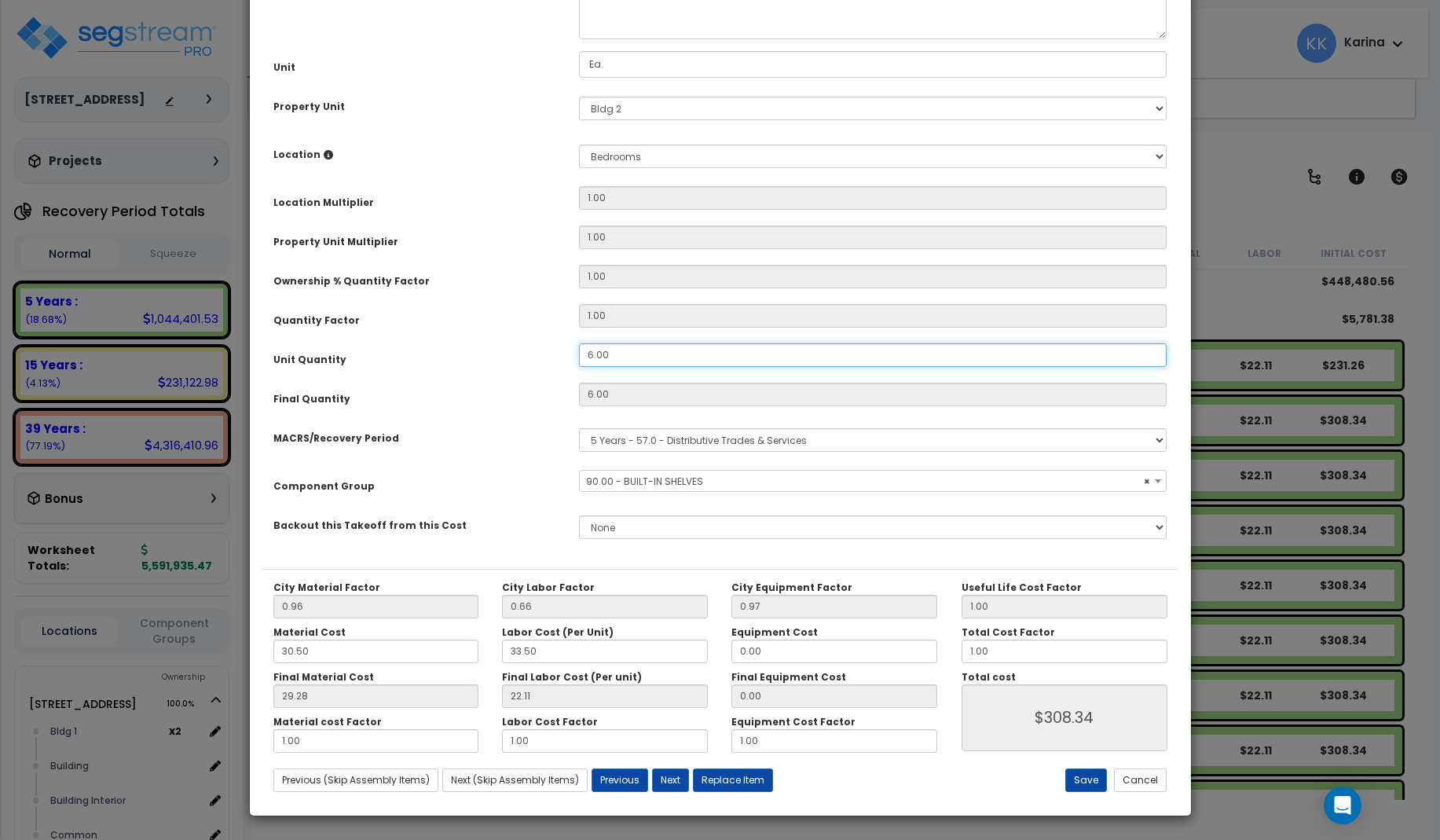
type input "4"
type input "$205.56"
type input "4."
select select "56910"
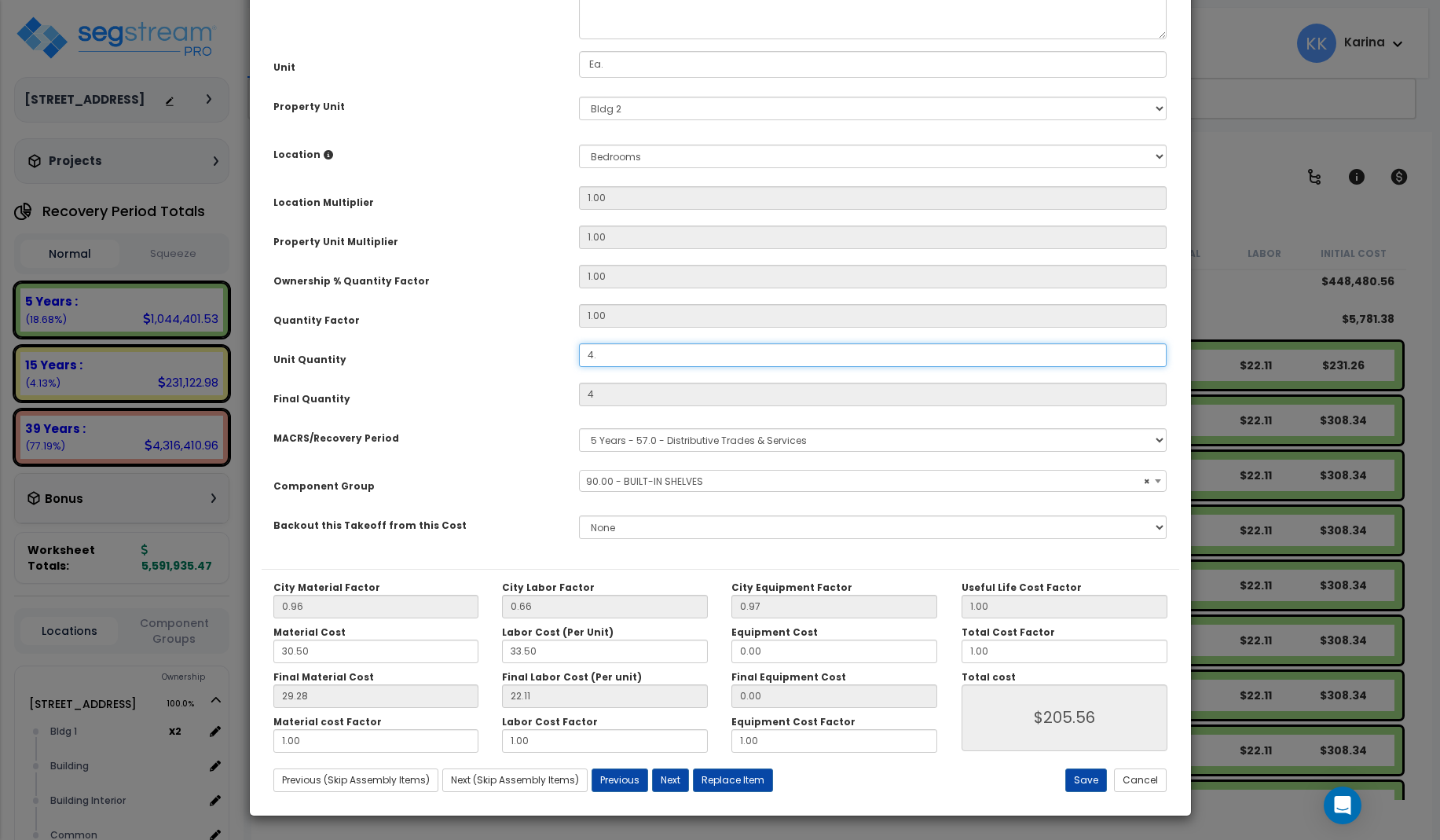
type input "4.5"
type input "$231.25"
select select "56910"
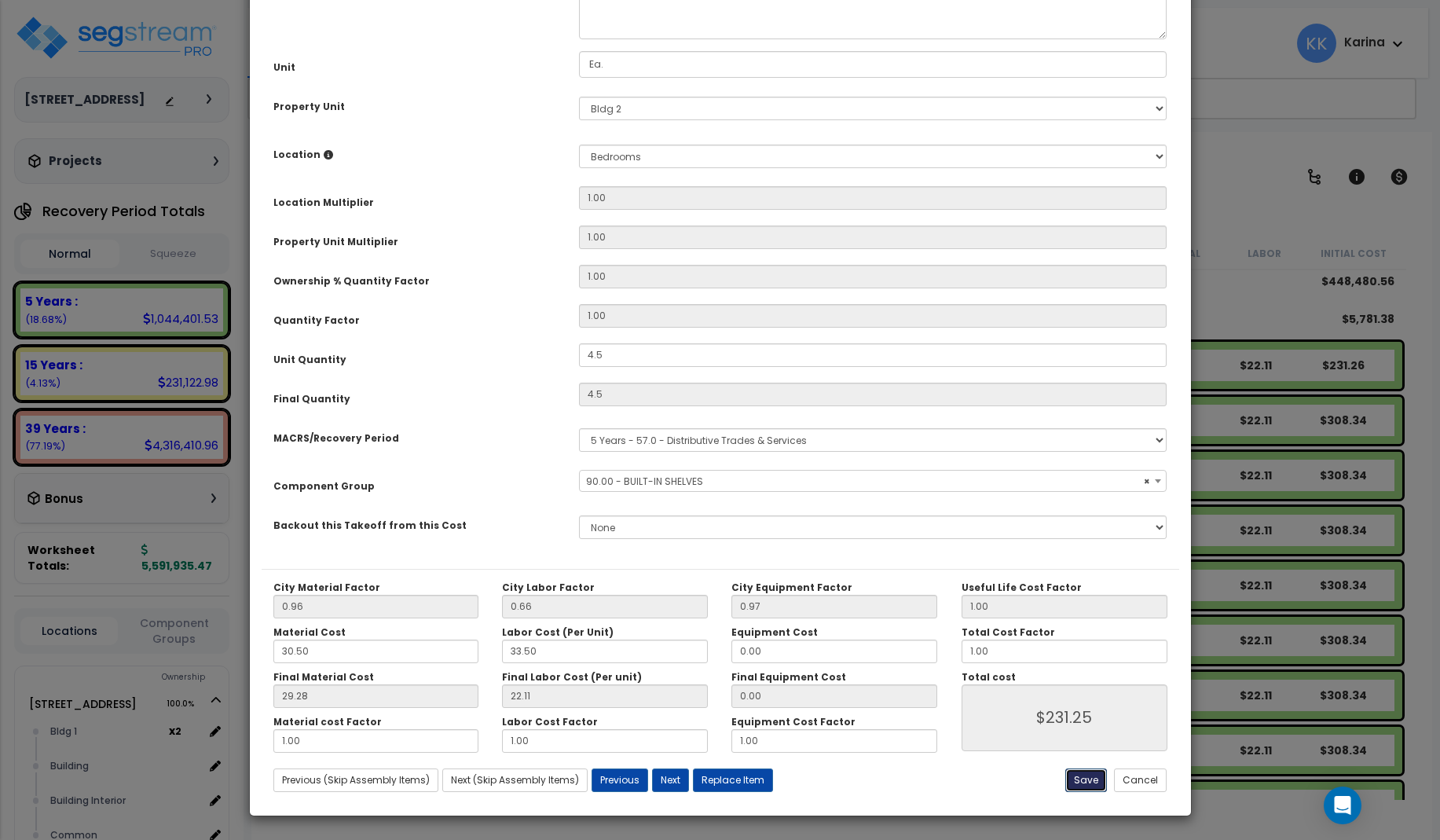
click at [1084, 775] on button "Save" at bounding box center [1086, 780] width 41 height 23
type input "4.50"
type input "231.25"
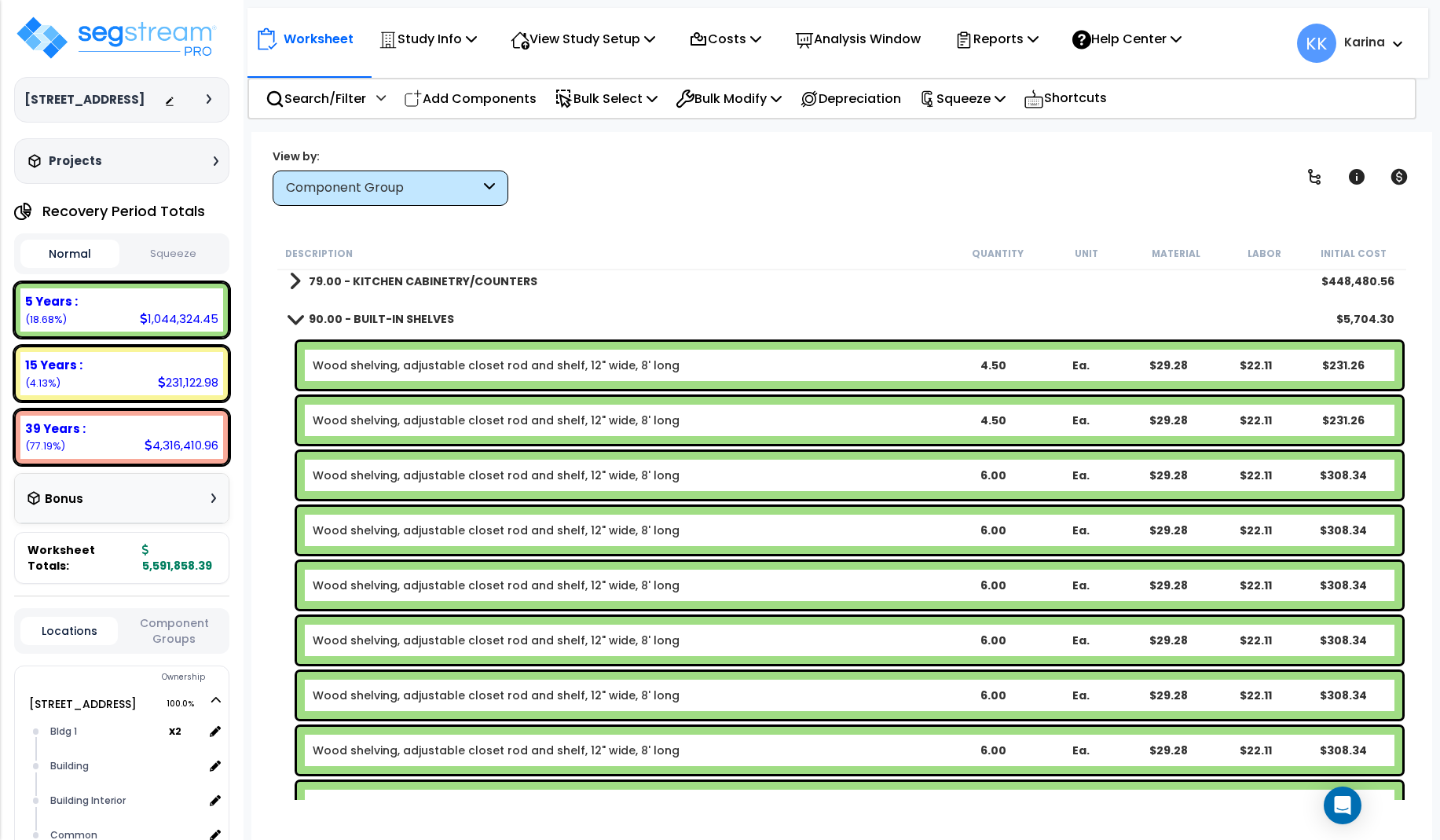
click at [530, 474] on link "Wood shelving, adjustable closet rod and shelf, 12" wide, 8' long" at bounding box center [495, 475] width 367 height 16
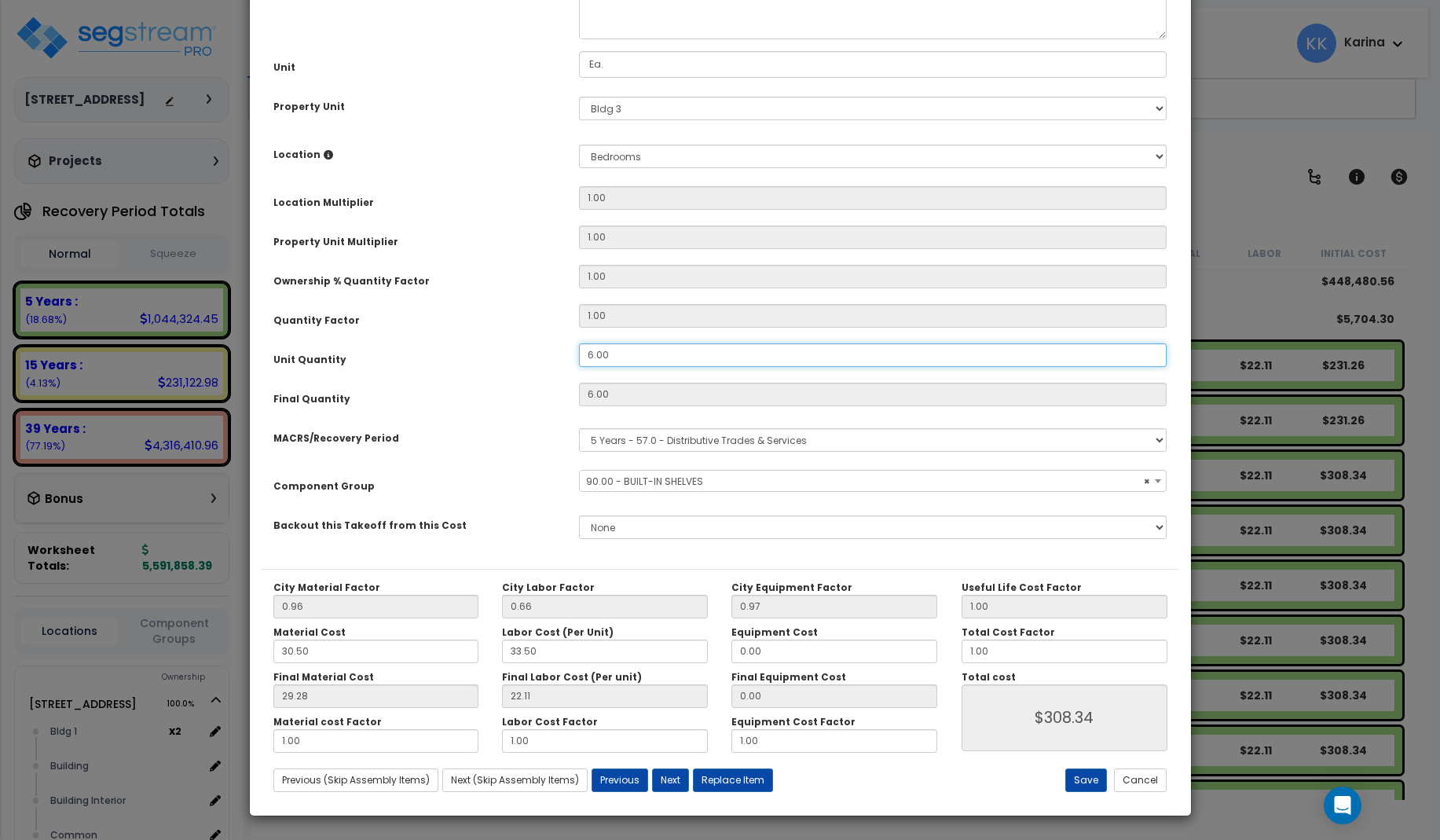
drag, startPoint x: 616, startPoint y: 532, endPoint x: 540, endPoint y: 529, distance: 76.1
click at [540, 371] on div "Unit Quantity 6.00" at bounding box center [721, 356] width 918 height 27
drag, startPoint x: 616, startPoint y: 531, endPoint x: 568, endPoint y: 525, distance: 48.4
click at [579, 367] on input "6.00" at bounding box center [873, 355] width 588 height 23
select select "56910"
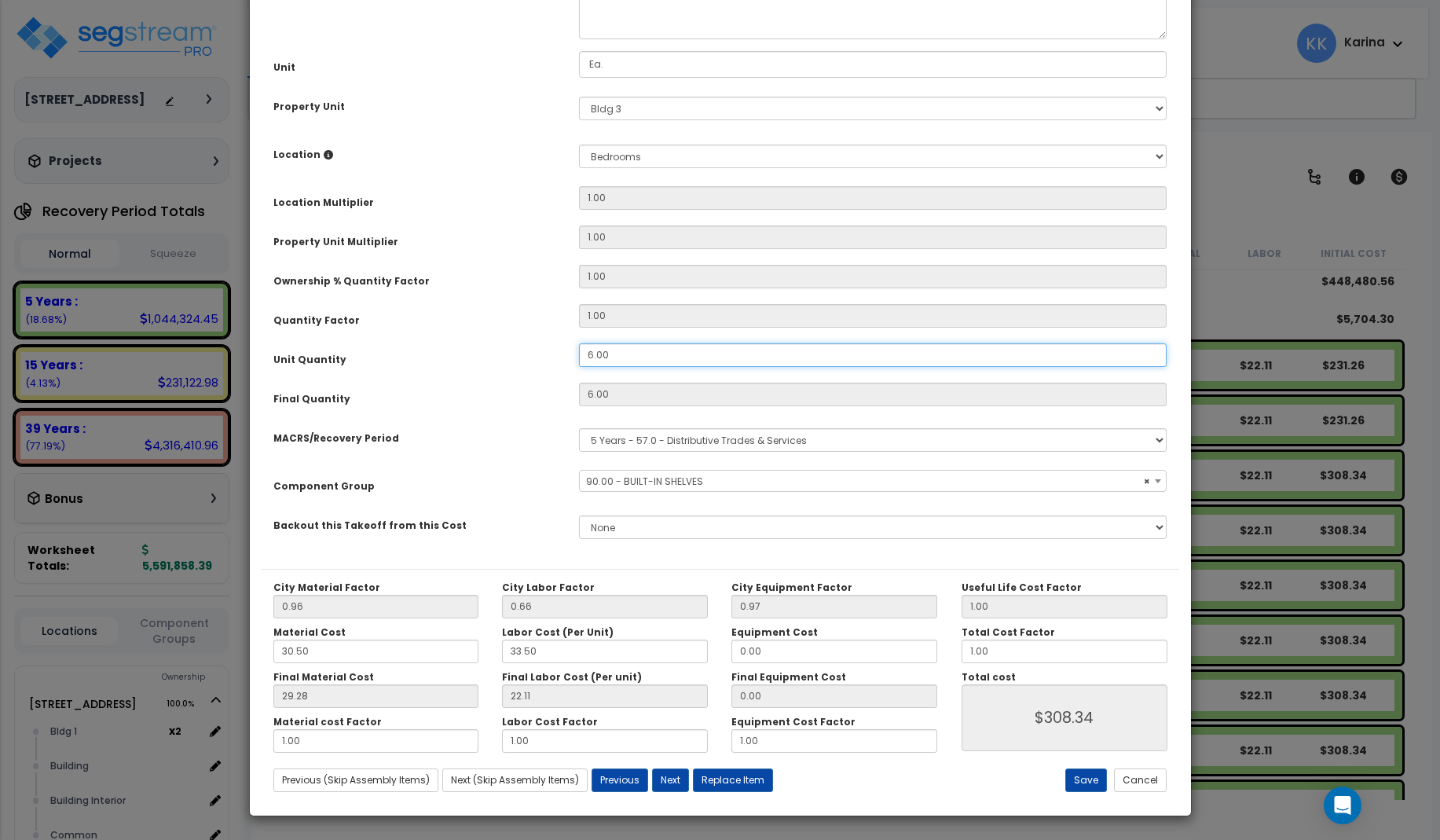
type input "4"
select select "56910"
type input "$205.56"
type input "4.5"
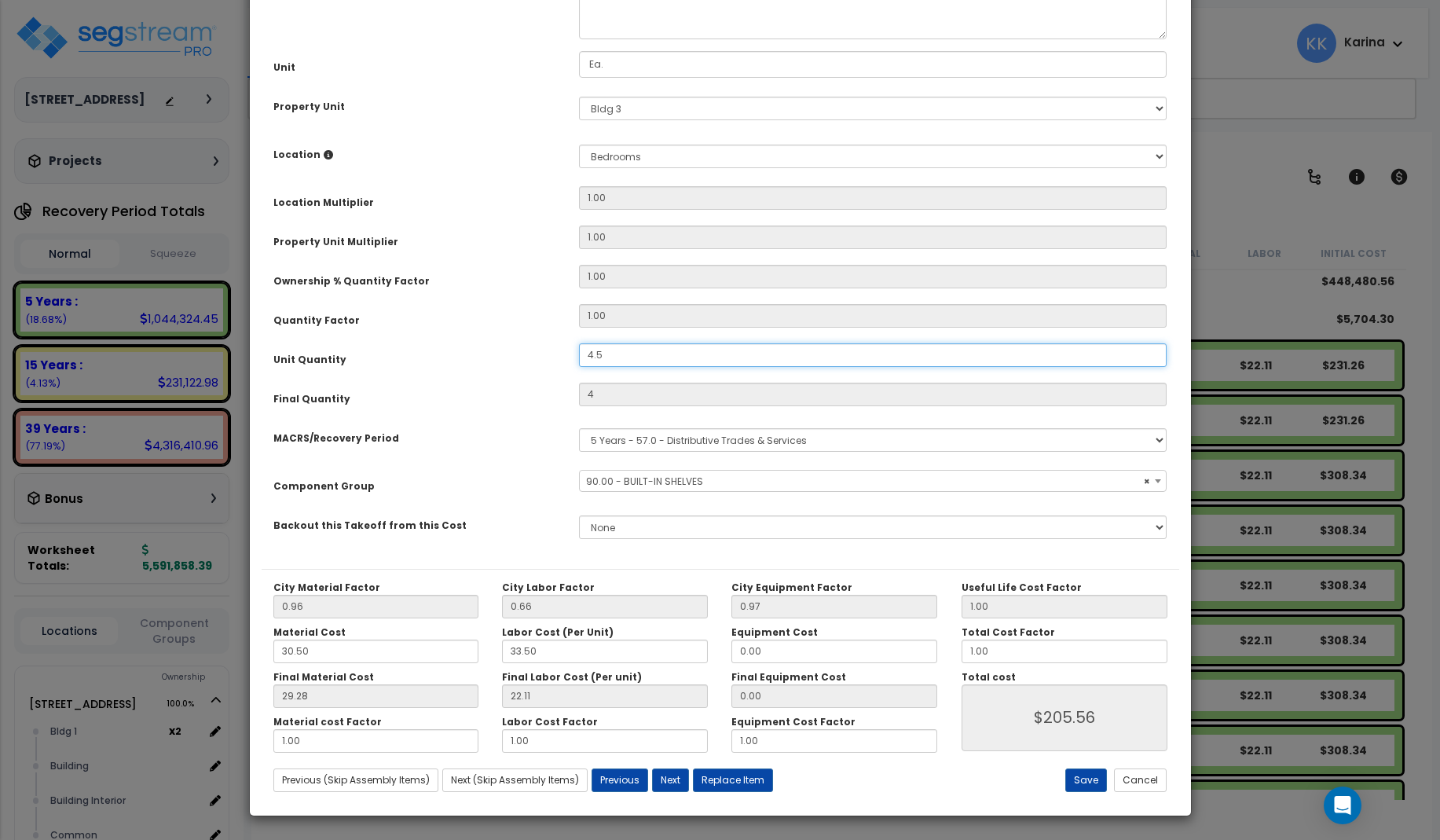
type input "4.5"
type input "$231.25"
select select "56910"
type input "4.5"
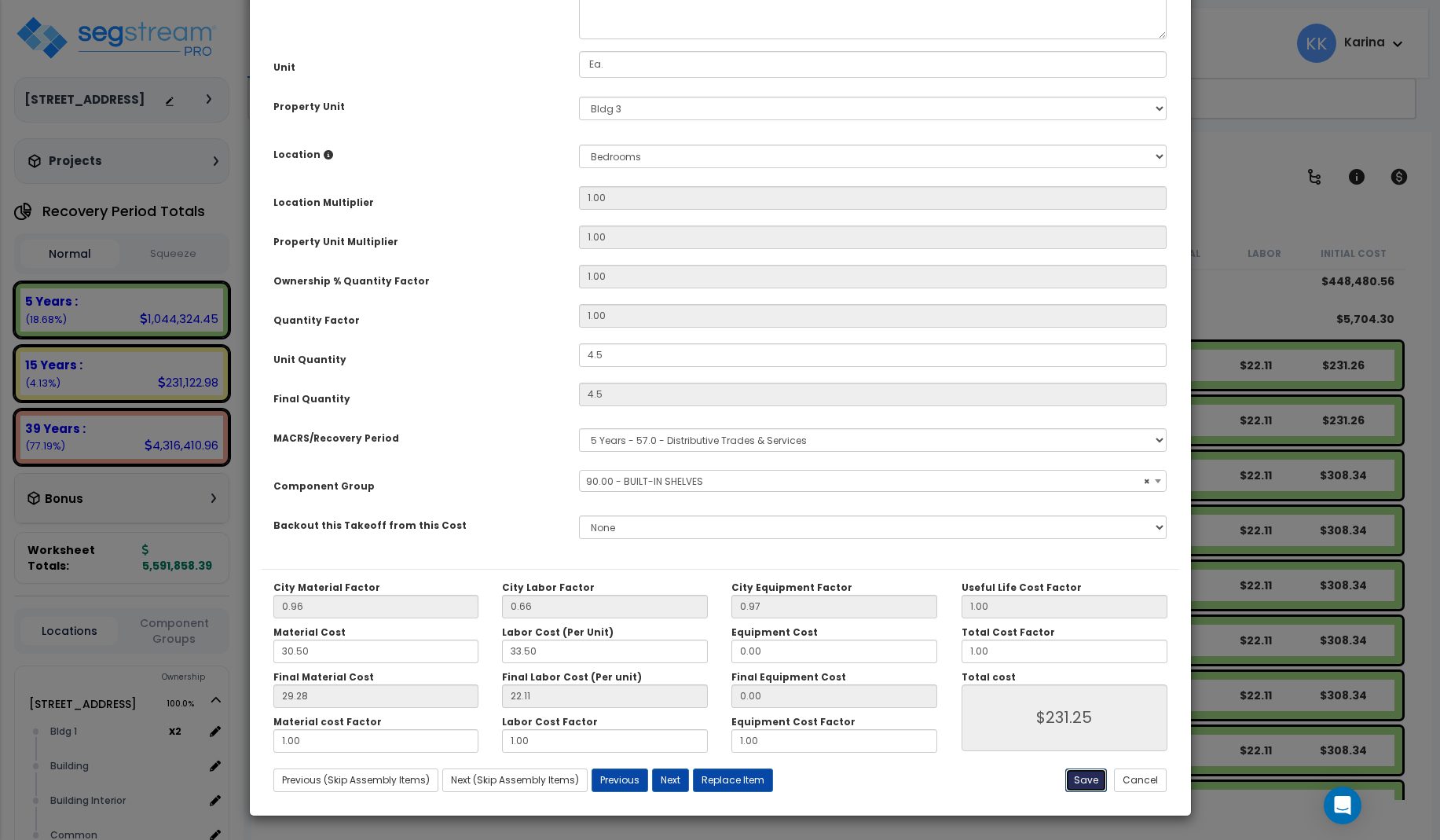
select select "56910"
click at [1080, 779] on button "Save" at bounding box center [1086, 780] width 41 height 23
type input "4.50"
type input "231.25"
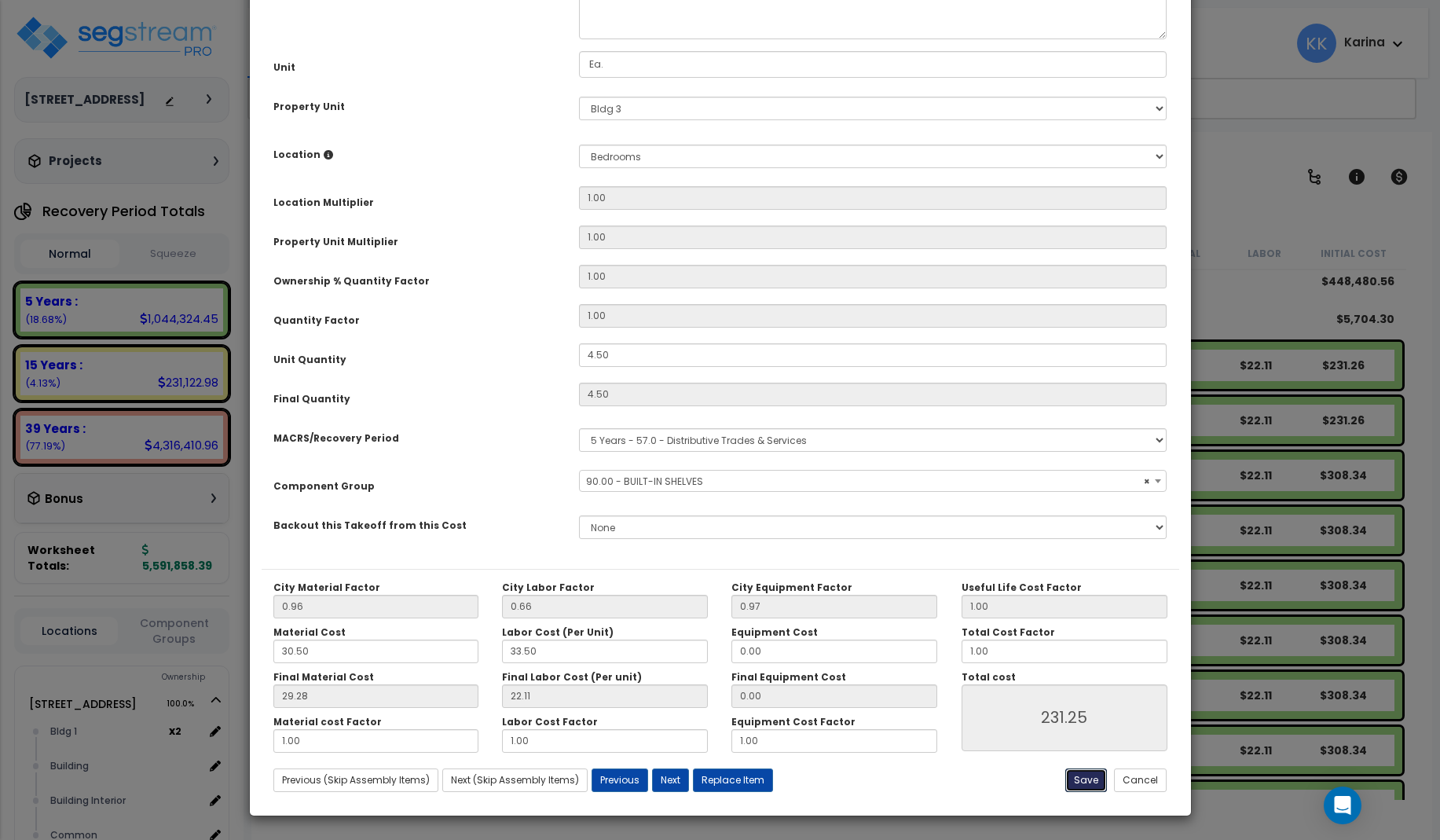
select select "56910"
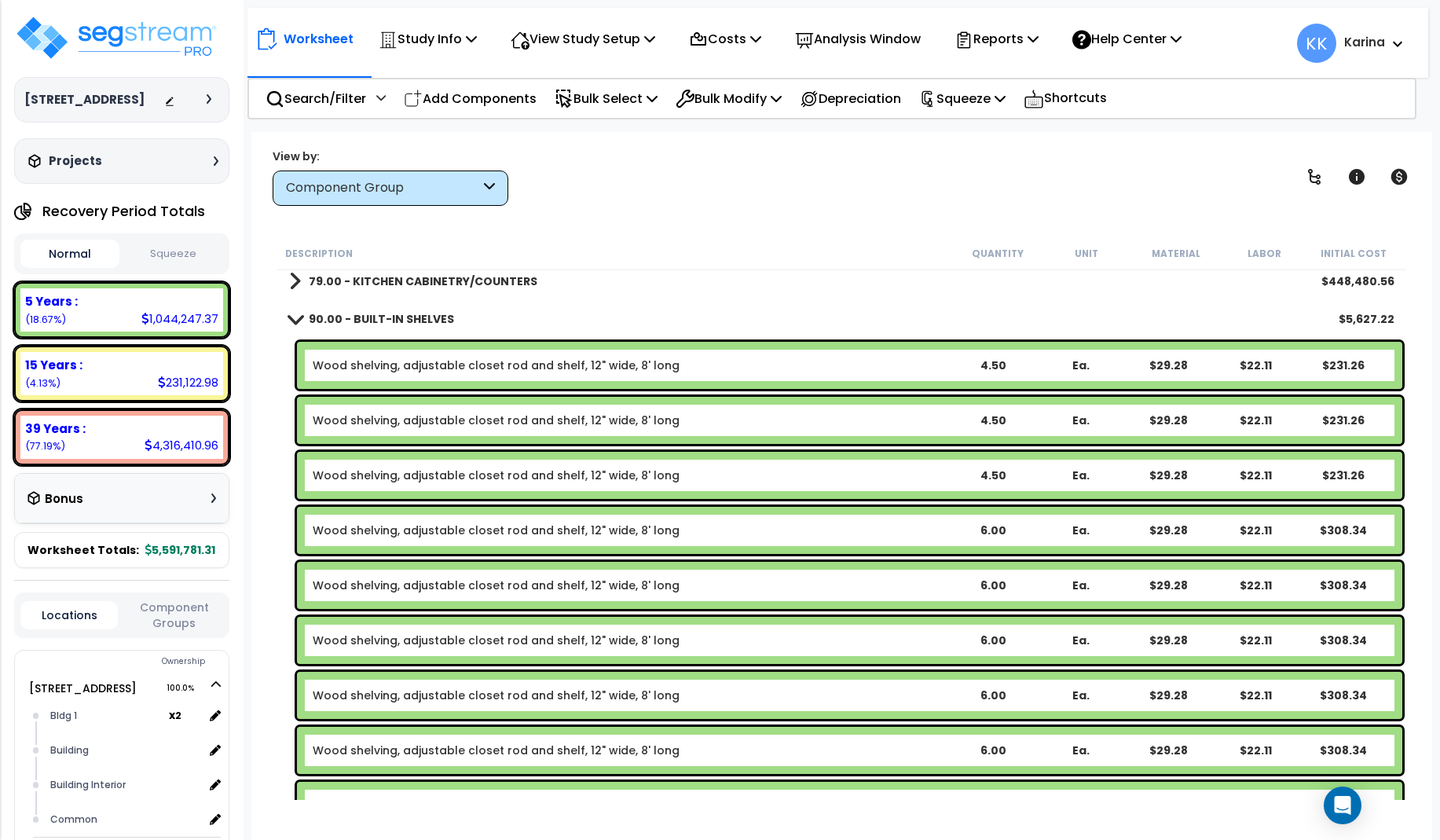
click at [283, 596] on div "Wood shelving, adjustable closet rod and shelf, 12" wide, 8' long 6.00 Ea. $29.…" at bounding box center [842, 585] width 1129 height 55
click at [490, 535] on link "Wood shelving, adjustable closet rod and shelf, 12" wide, 8' long" at bounding box center [495, 530] width 367 height 16
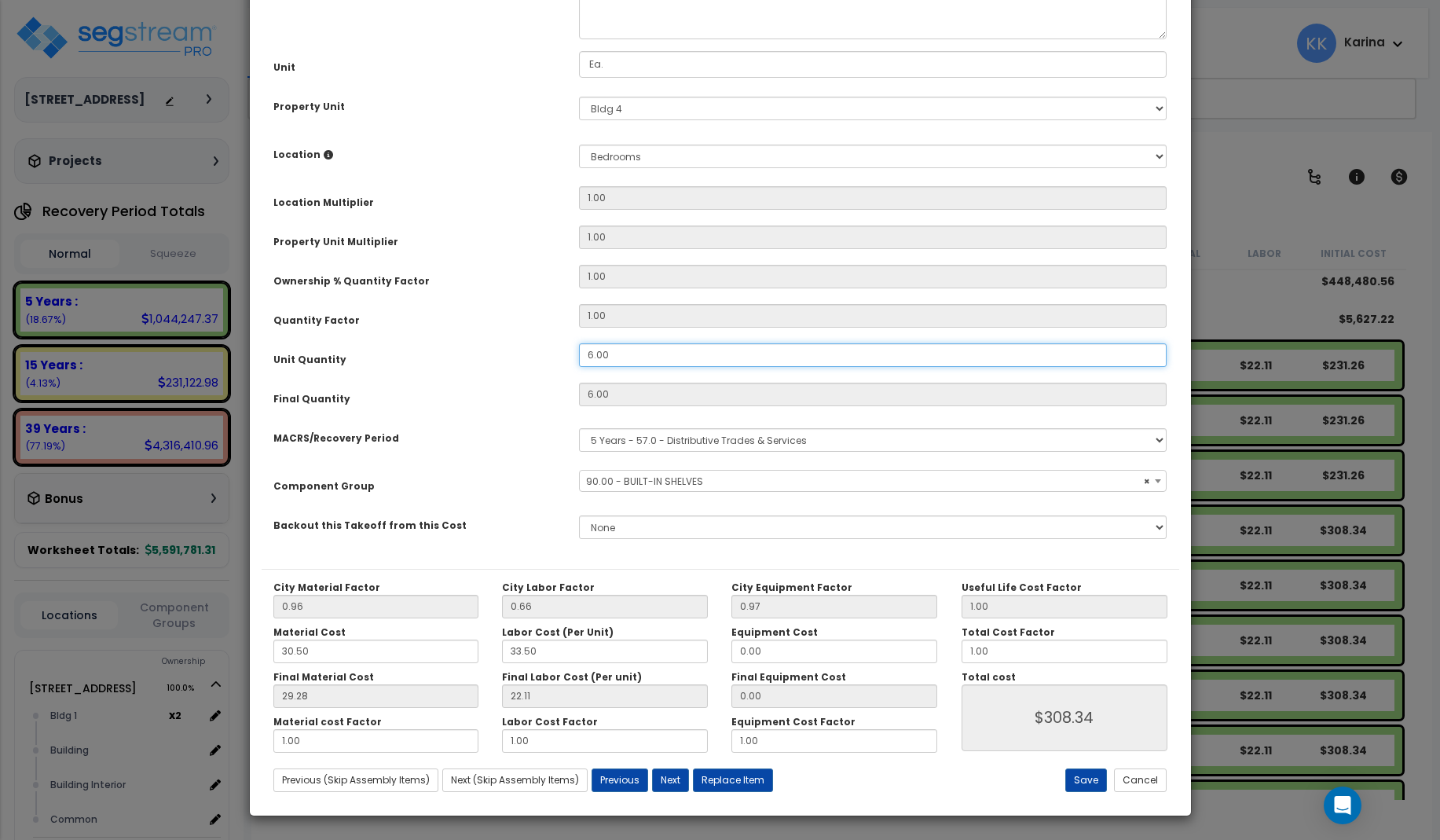
drag, startPoint x: 553, startPoint y: 529, endPoint x: 540, endPoint y: 529, distance: 13.0
click at [540, 371] on div "Unit Quantity 6.00" at bounding box center [721, 356] width 918 height 27
drag, startPoint x: 618, startPoint y: 527, endPoint x: 558, endPoint y: 527, distance: 60.0
click at [579, 367] on input "6.00" at bounding box center [873, 355] width 588 height 23
select select "56910"
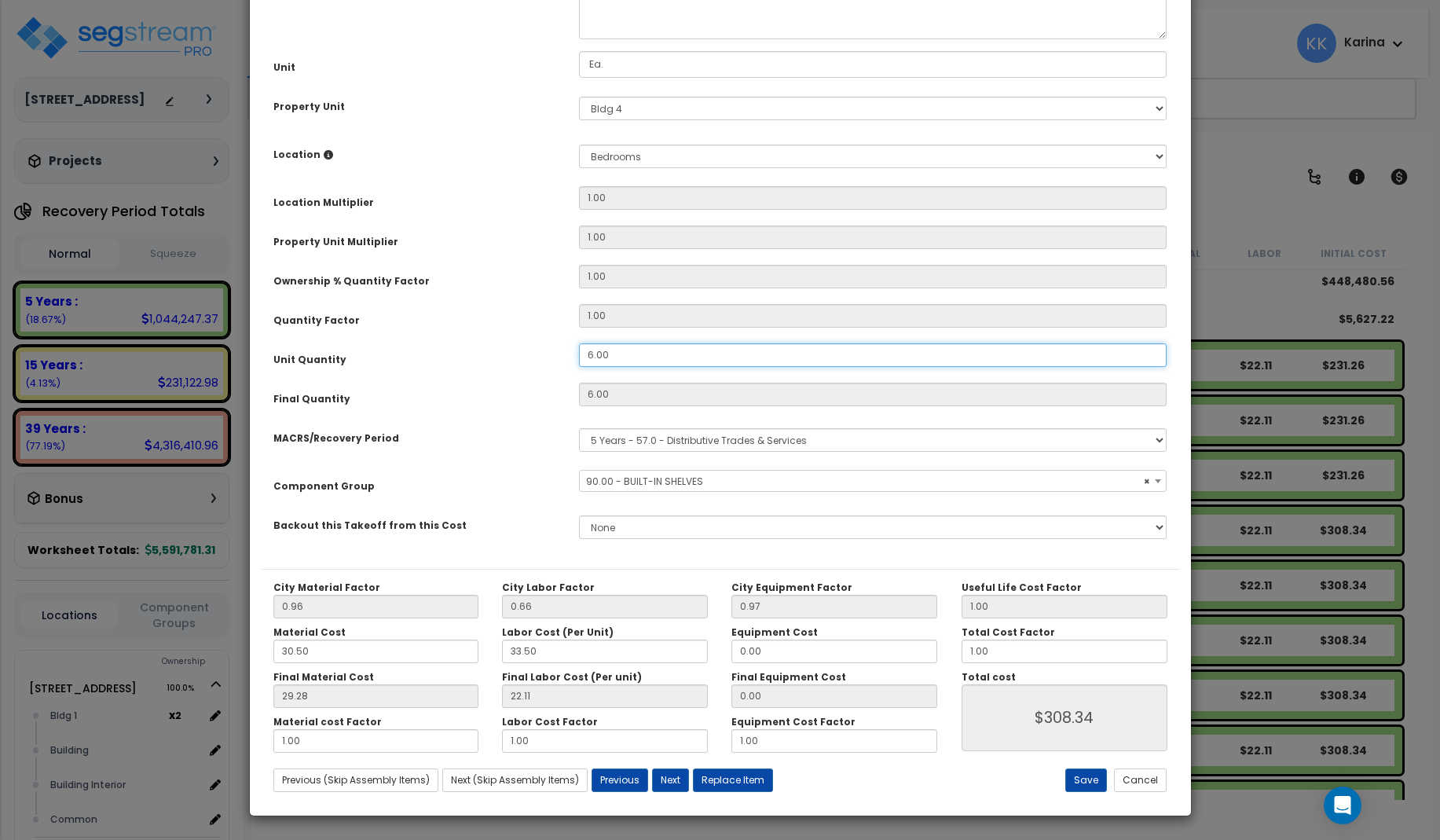
type input "4"
type input "6"
select select "56910"
type input "4"
type input "$205.56"
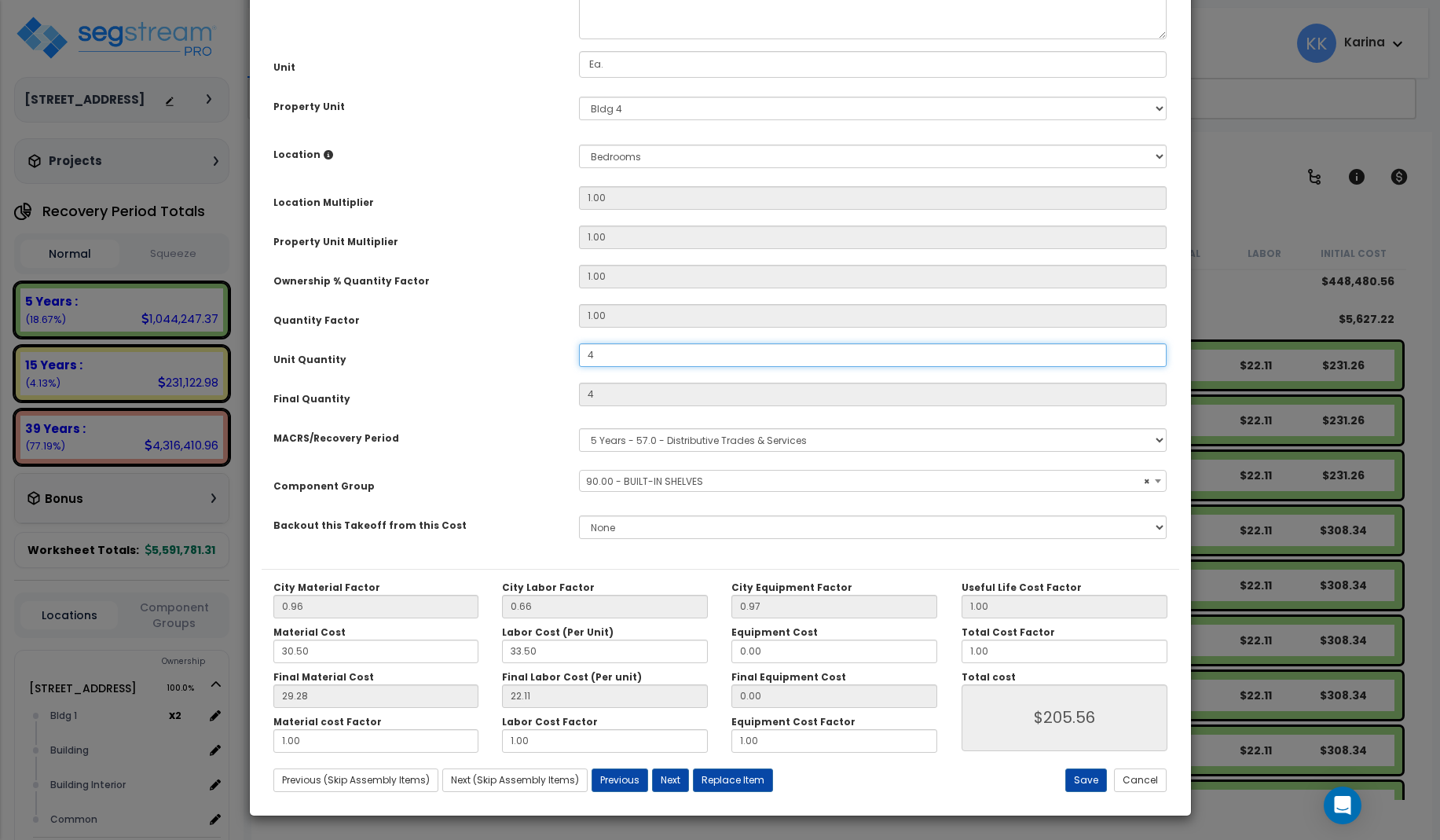
type input "4."
select select "56910"
type input "4.5"
type input "$231.25"
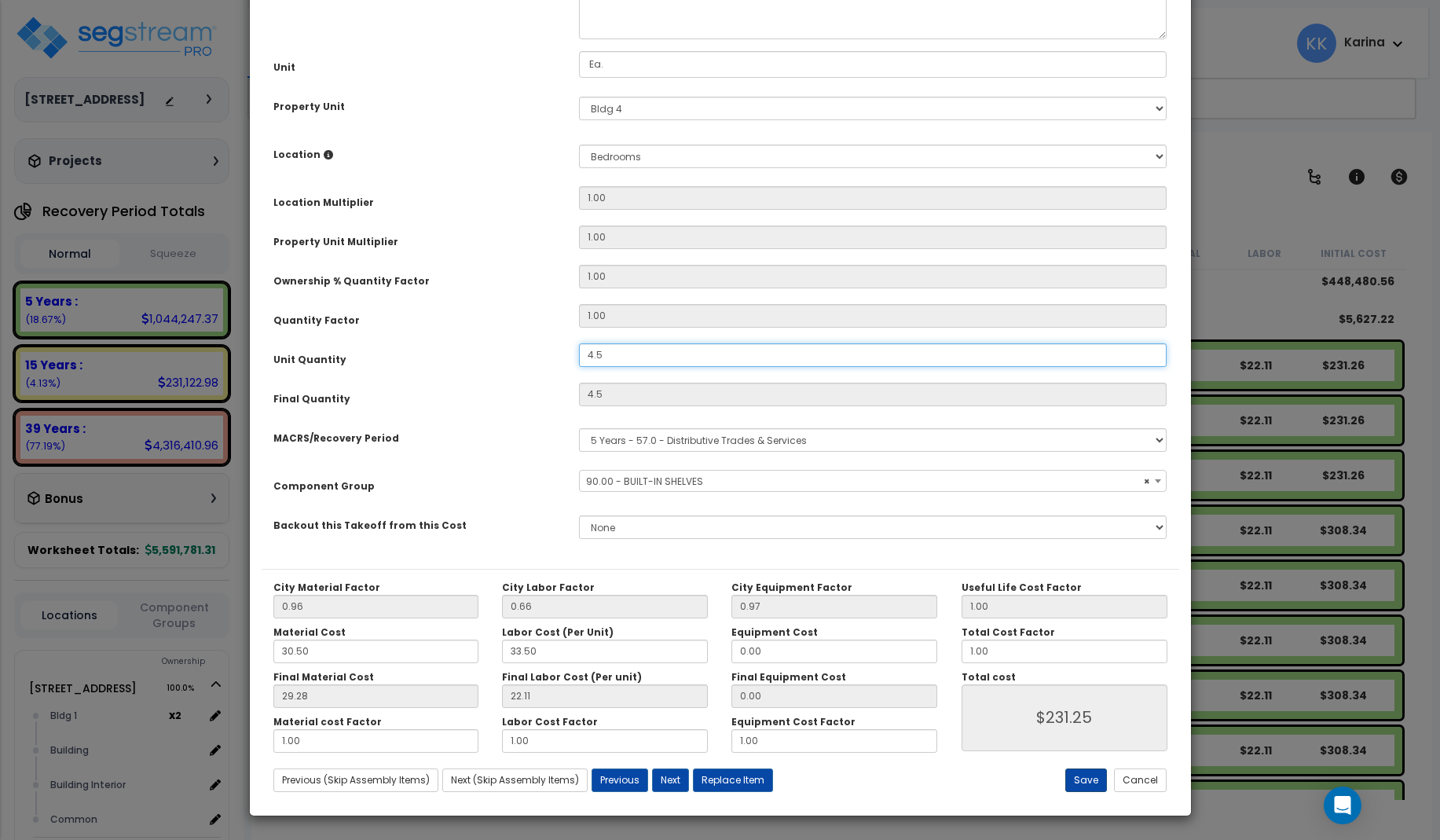
select select "56910"
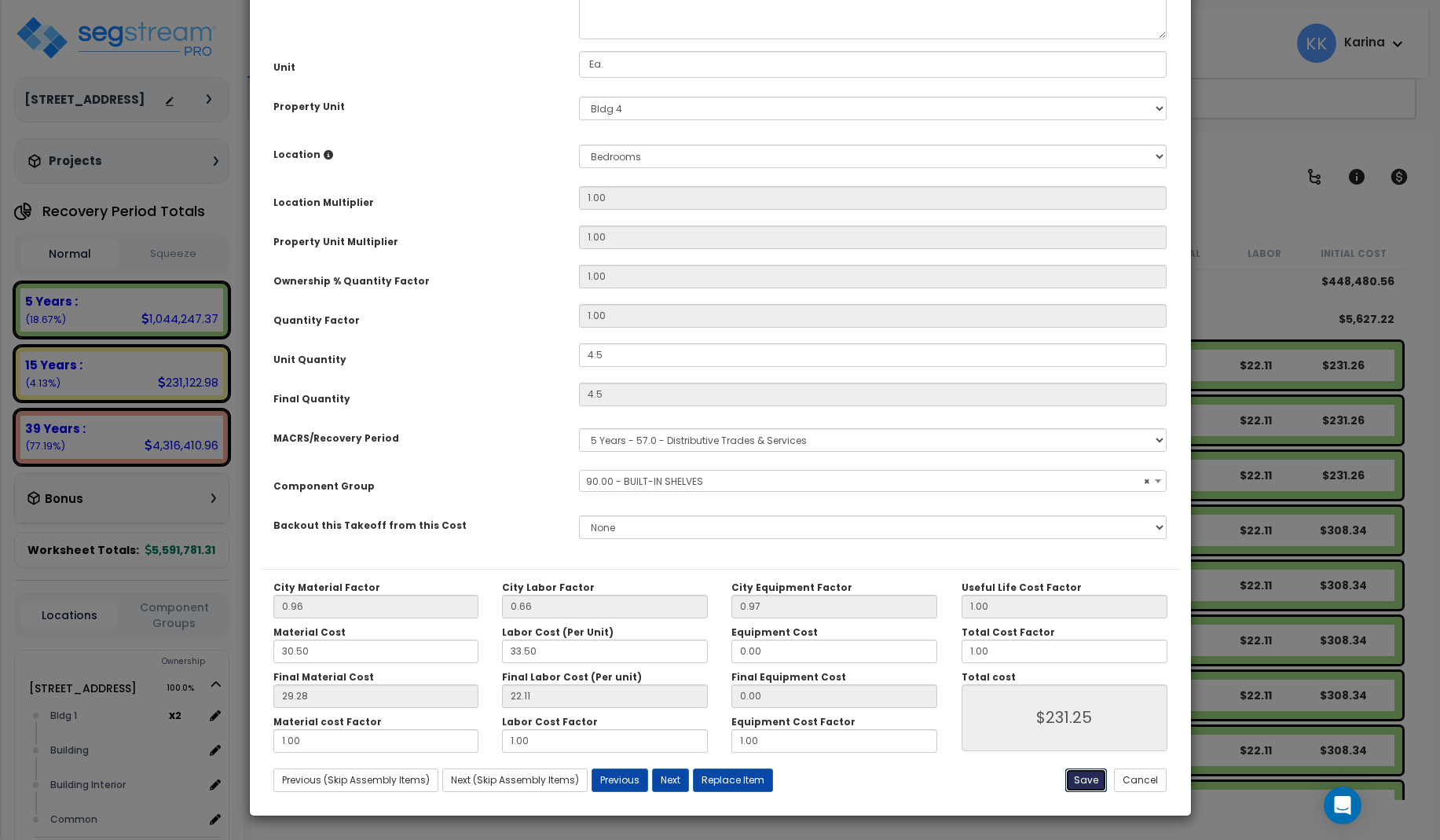
click at [1096, 779] on button "Save" at bounding box center [1086, 780] width 41 height 23
type input "4.50"
type input "231.25"
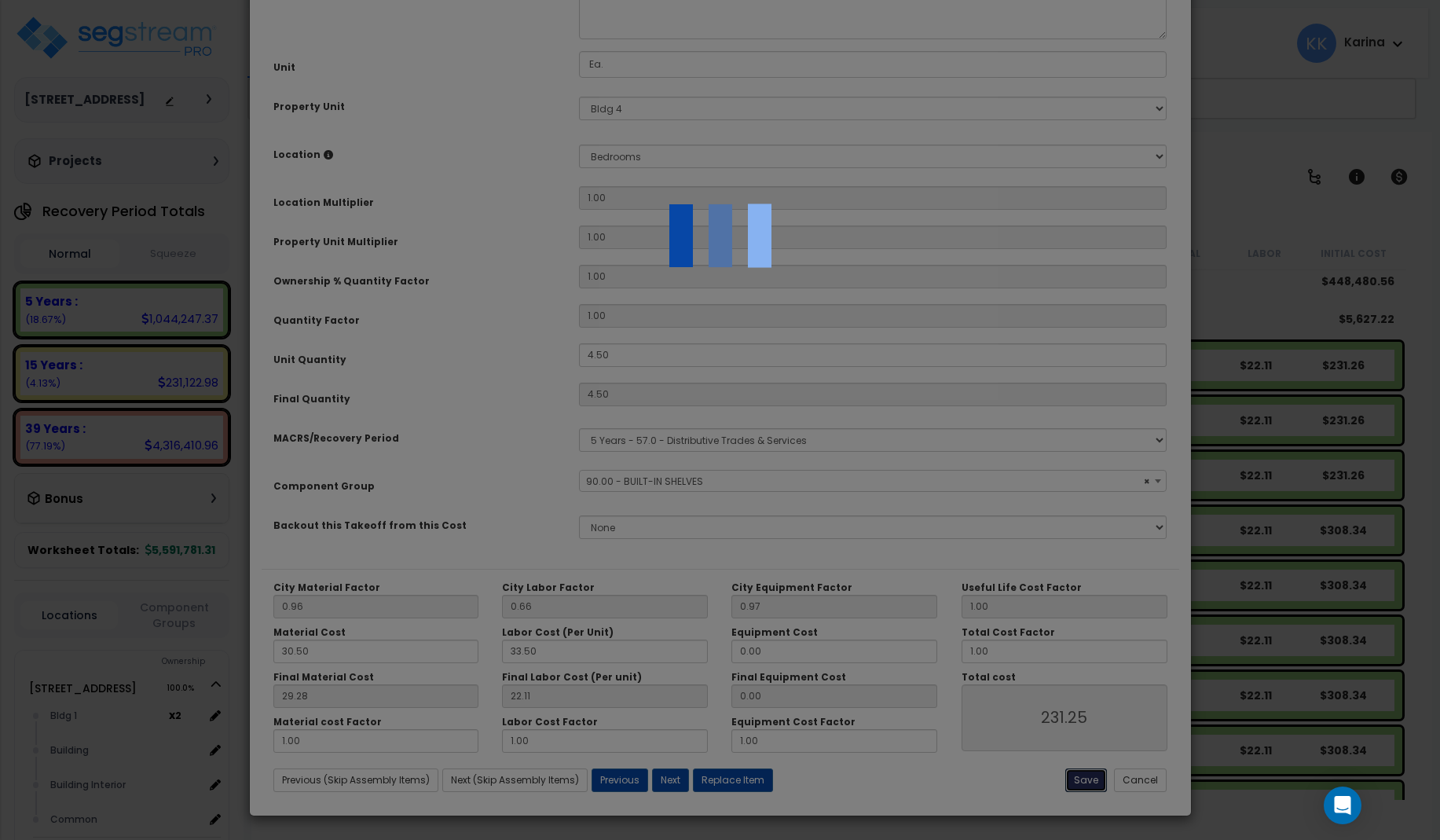
select select "56910"
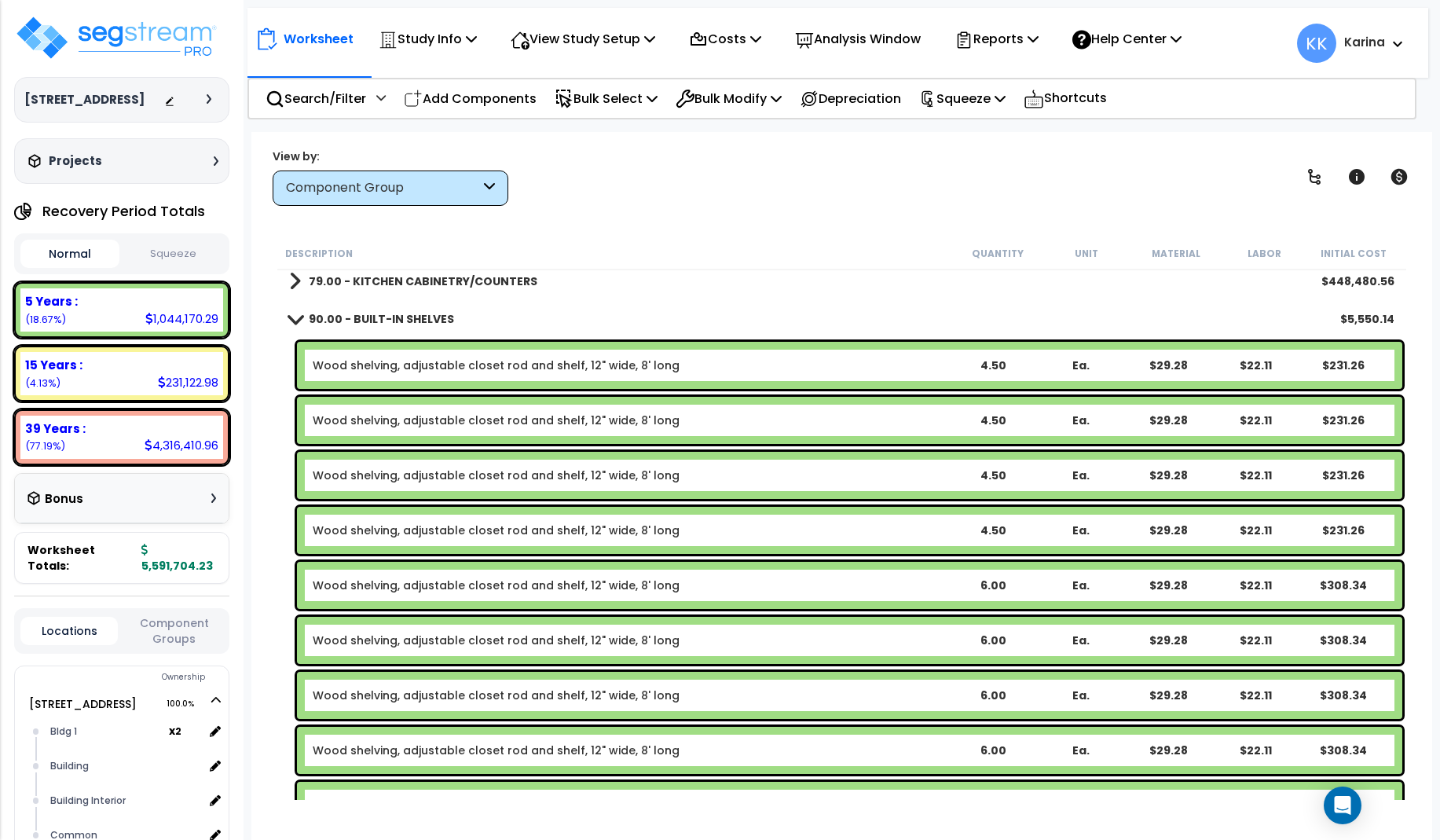
click at [548, 582] on link "Wood shelving, adjustable closet rod and shelf, 12" wide, 8' long" at bounding box center [495, 585] width 367 height 16
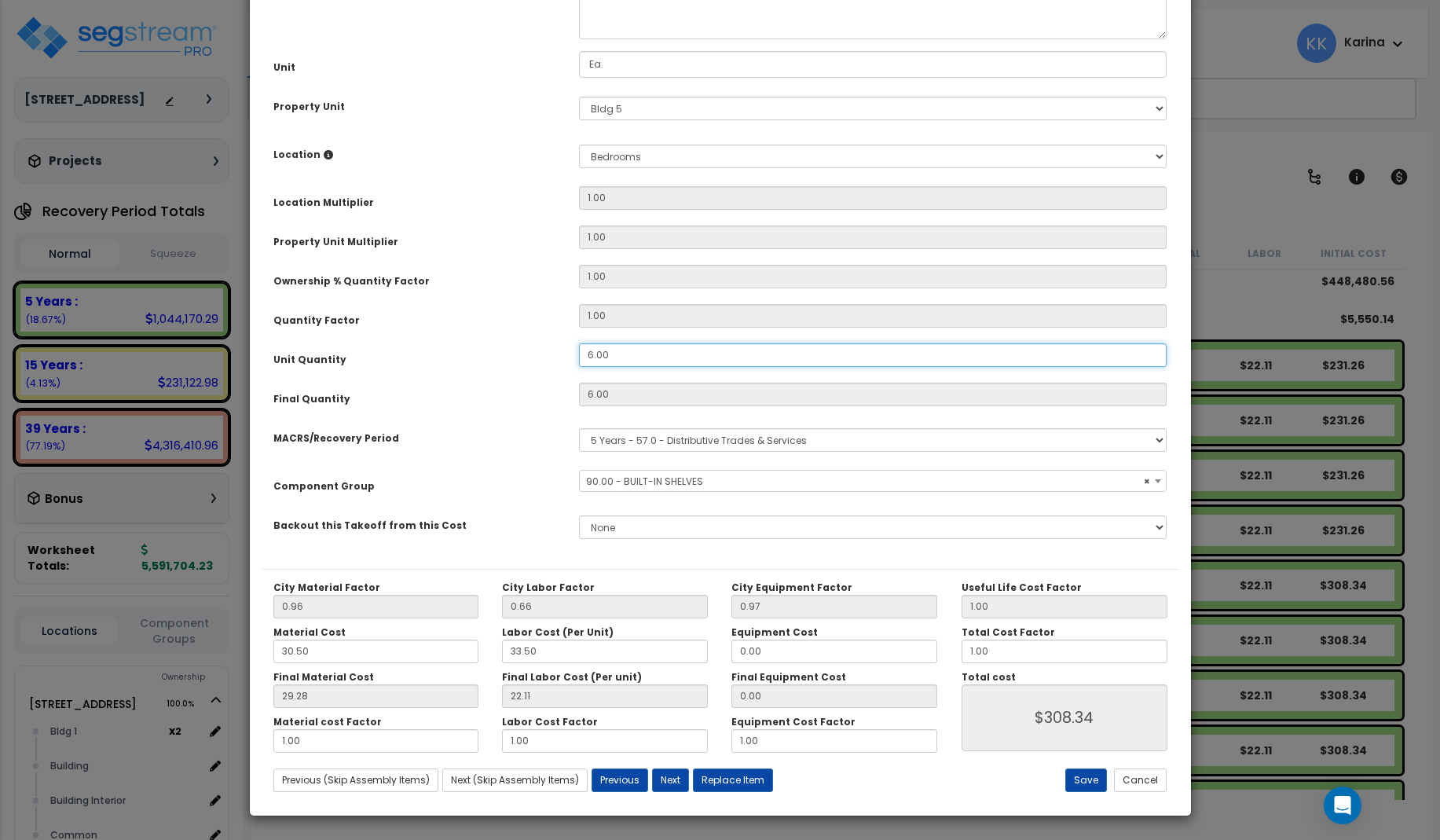
drag, startPoint x: 616, startPoint y: 532, endPoint x: 548, endPoint y: 531, distance: 68.0
click at [548, 371] on div "Unit Quantity 6.00" at bounding box center [721, 356] width 918 height 27
drag, startPoint x: 608, startPoint y: 527, endPoint x: 553, endPoint y: 528, distance: 55.0
click at [579, 367] on input "6.00" at bounding box center [873, 355] width 588 height 23
select select "56910"
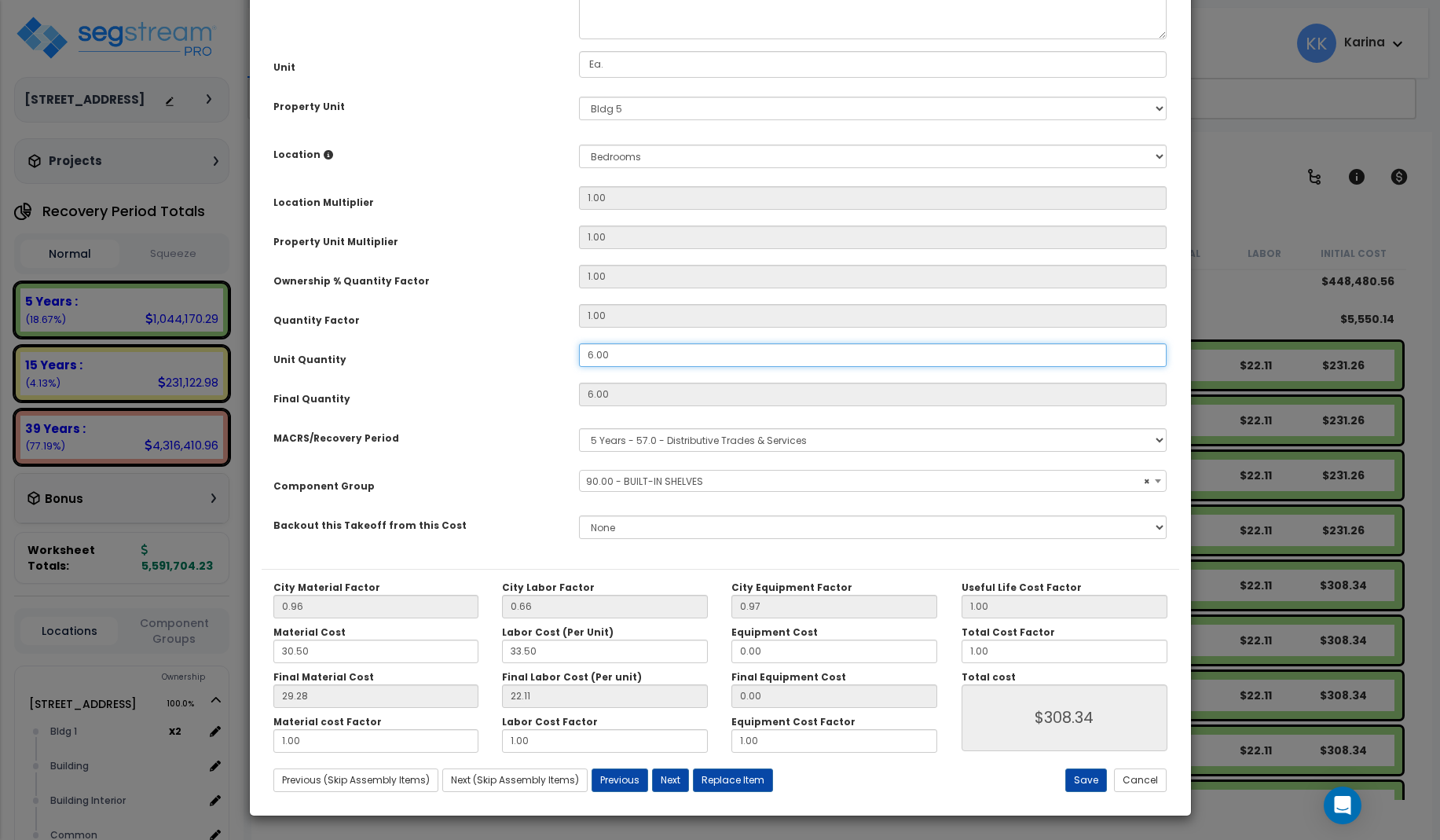
type input "4"
type input "$205.56"
type input "4."
select select "56910"
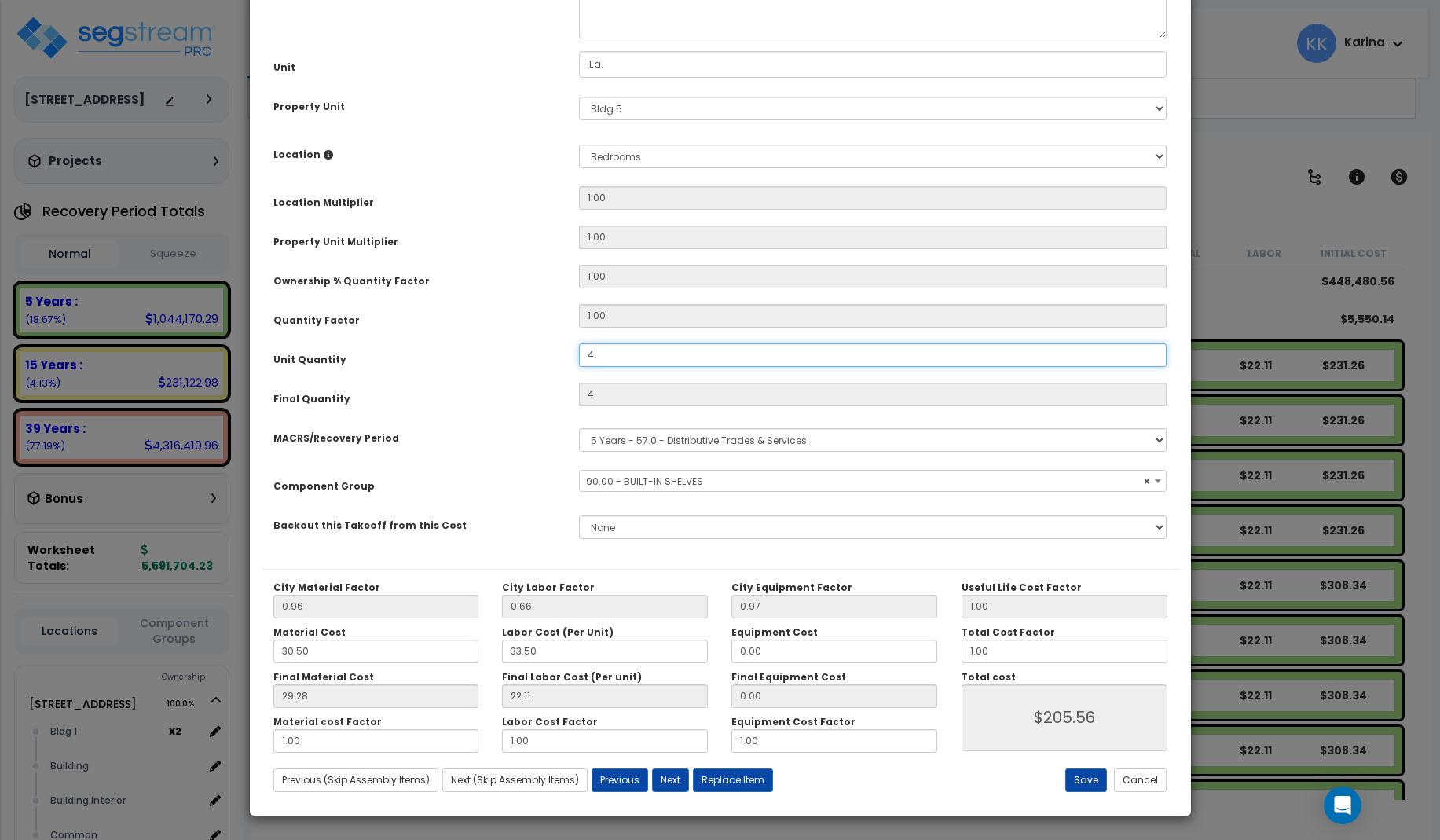
type input "4.5"
type input "$231.25"
select select "56910"
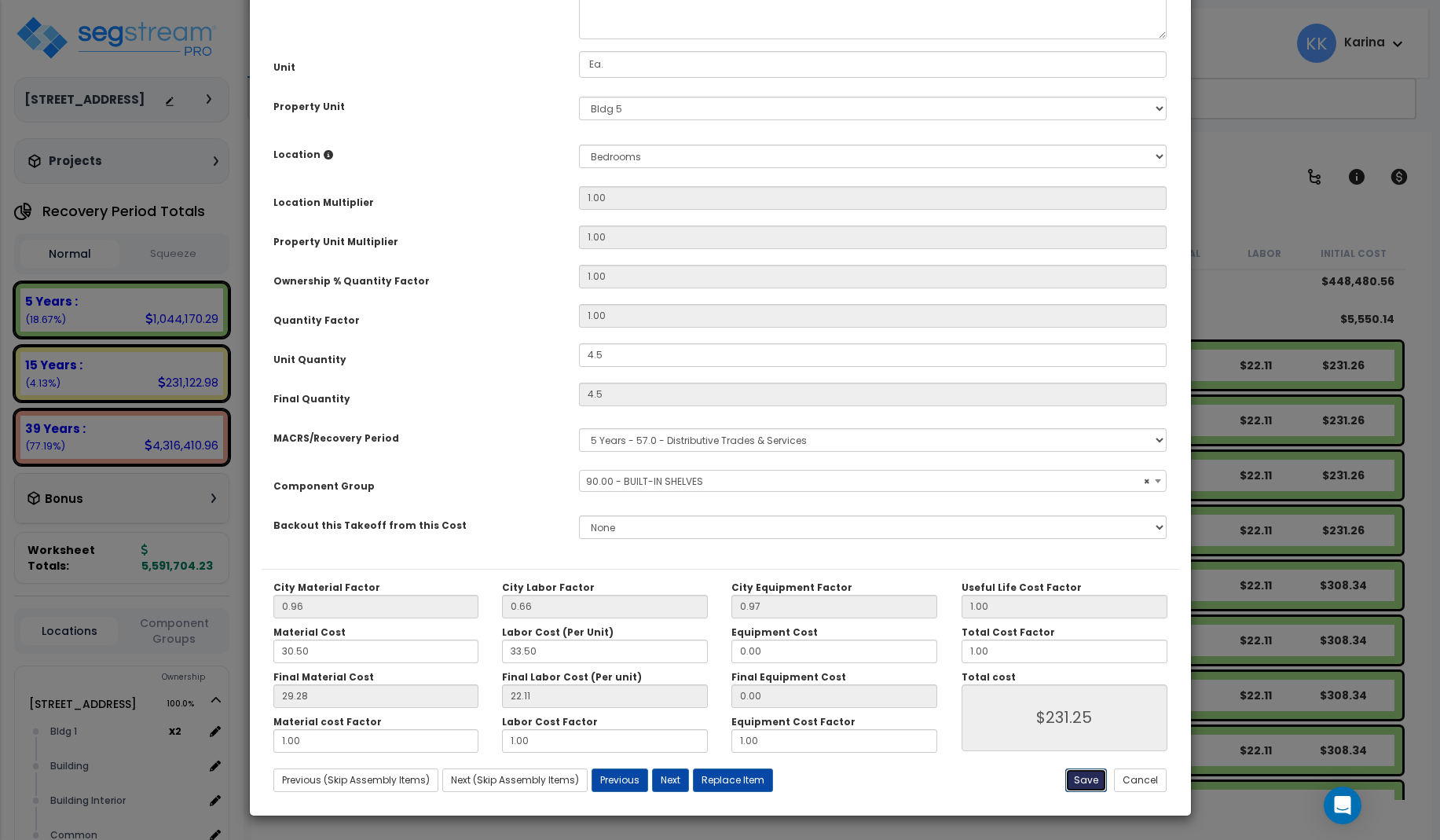
click at [1080, 775] on button "Save" at bounding box center [1086, 780] width 41 height 23
type input "4.50"
type input "231.25"
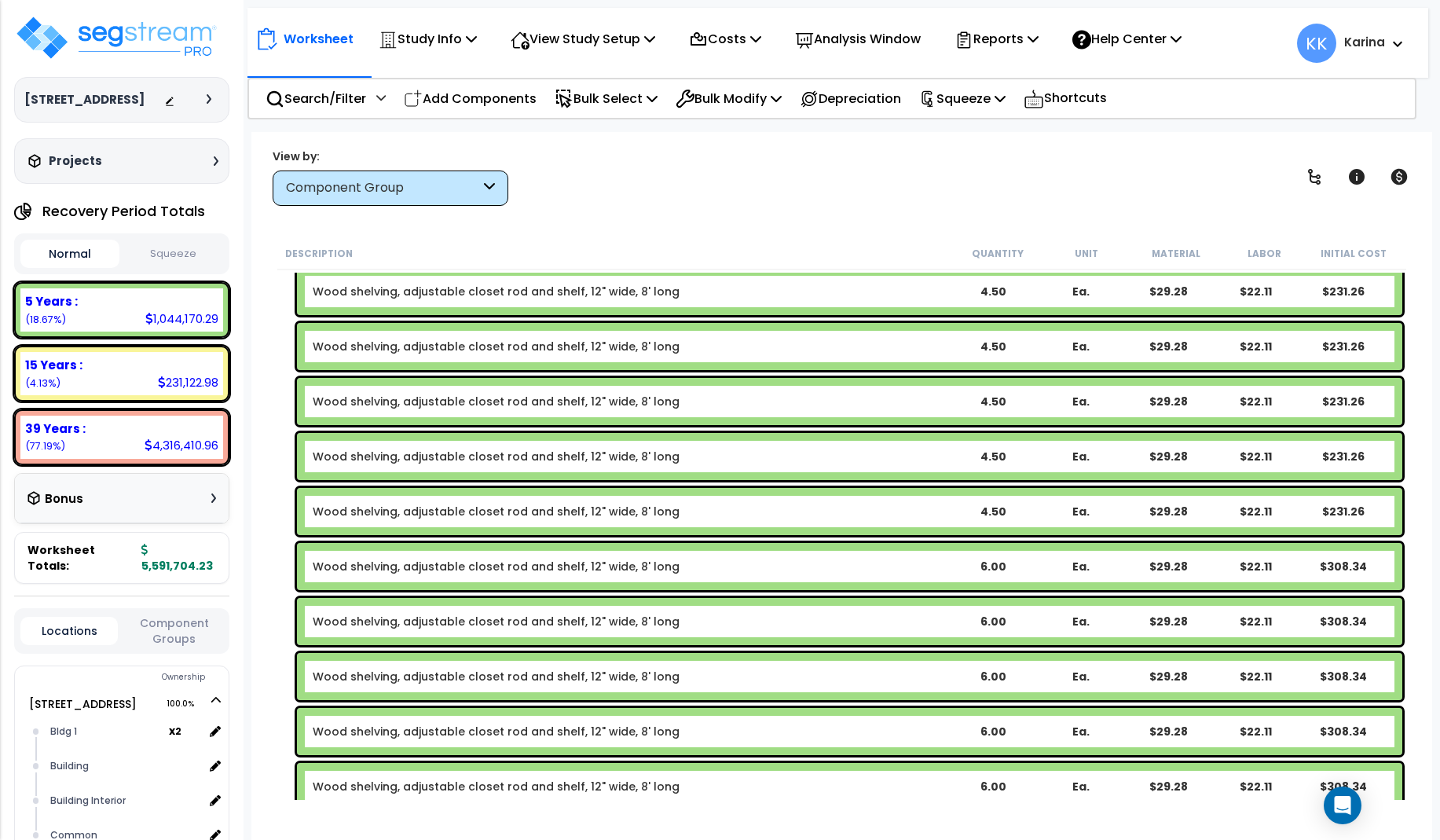
scroll to position [706, 0]
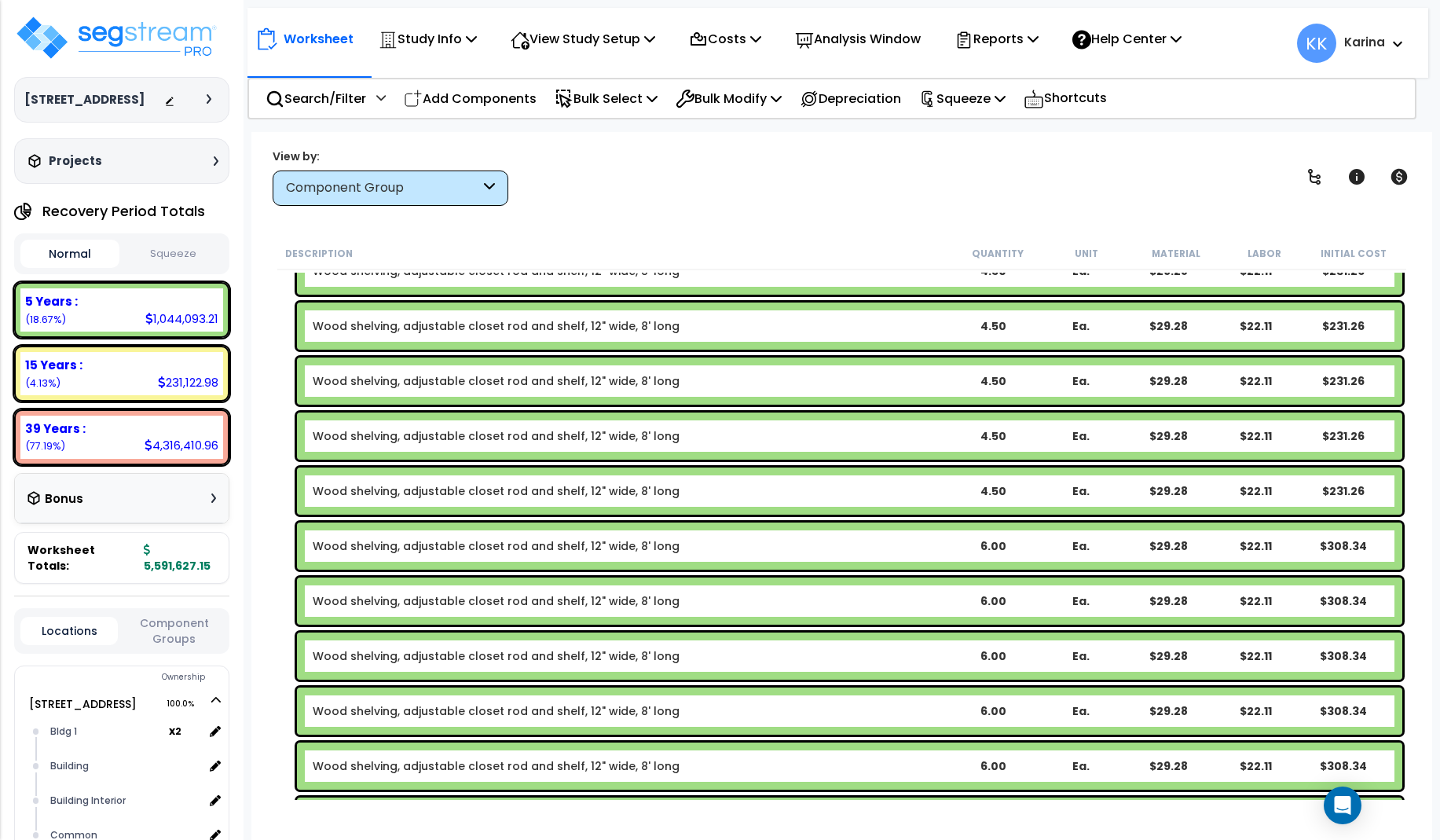
click at [553, 542] on link "Wood shelving, adjustable closet rod and shelf, 12" wide, 8' long" at bounding box center [495, 546] width 367 height 16
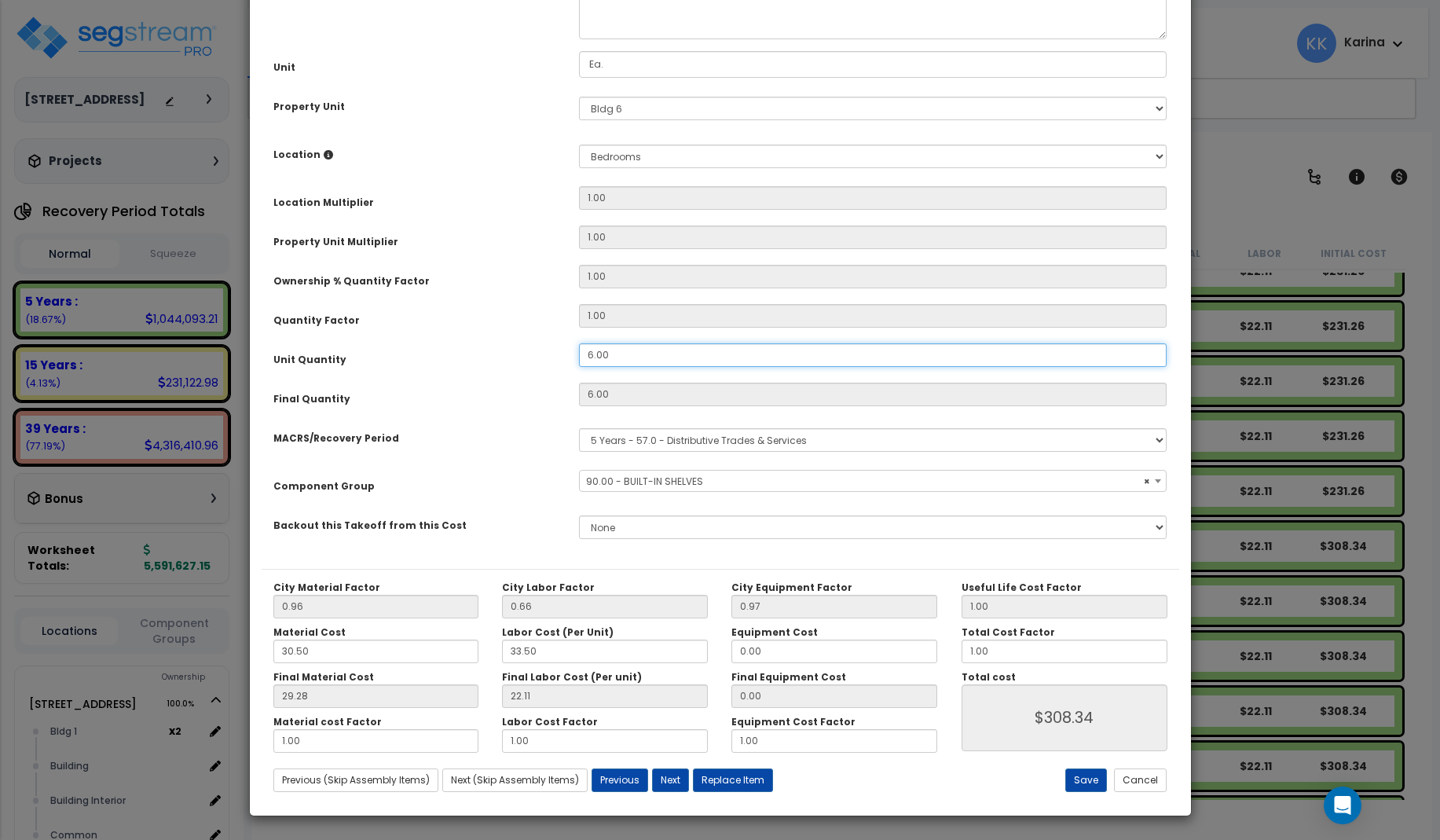
drag, startPoint x: 611, startPoint y: 533, endPoint x: 544, endPoint y: 526, distance: 67.4
click at [544, 371] on div "Unit Quantity 6.00" at bounding box center [721, 356] width 918 height 27
drag, startPoint x: 634, startPoint y: 526, endPoint x: 540, endPoint y: 529, distance: 94.0
click at [579, 367] on input "6.00" at bounding box center [873, 355] width 588 height 23
select select "56910"
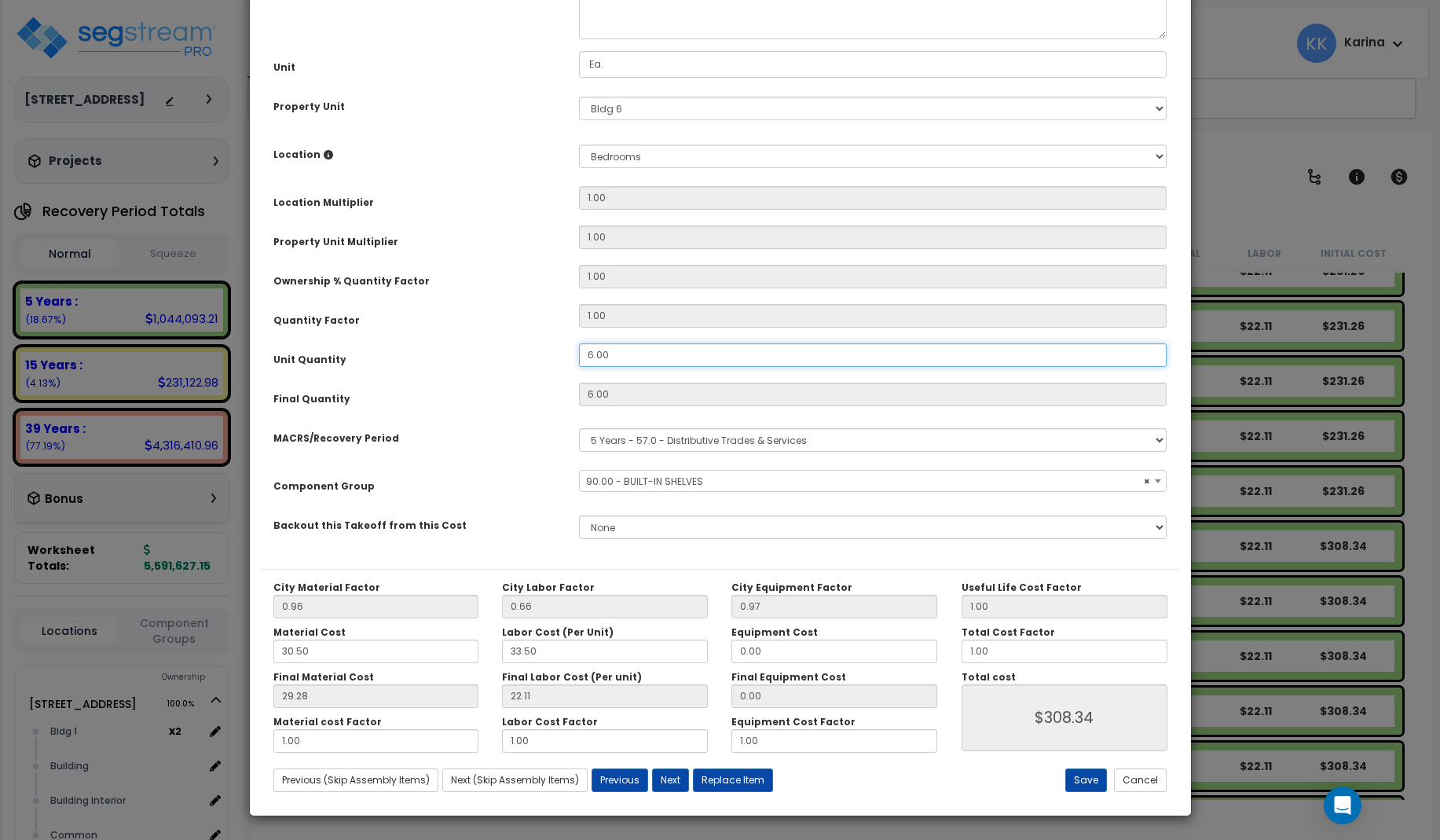
type input "4"
type input "6"
type input "4."
type input "4"
type input "$205.56"
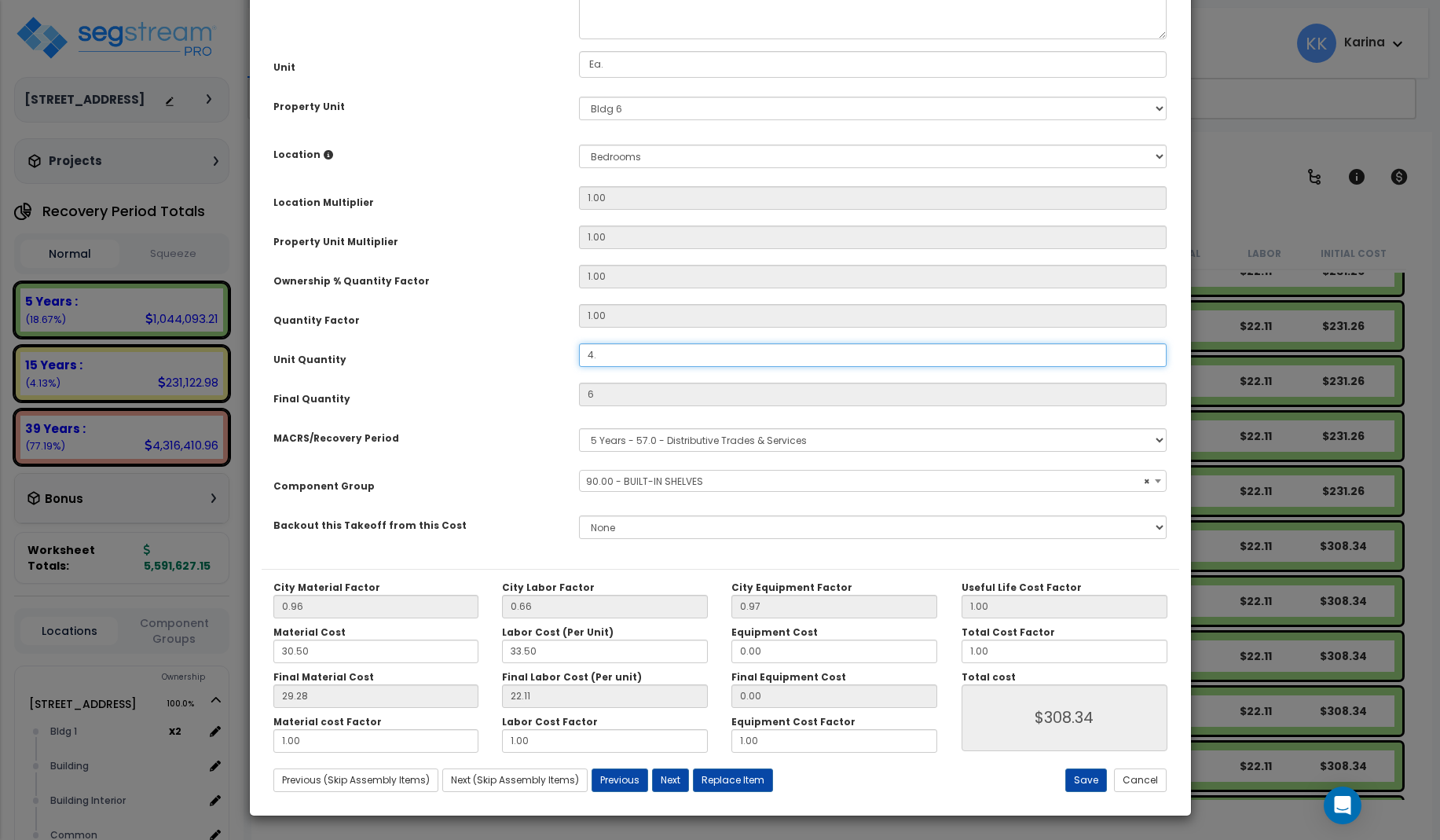
select select "56910"
type input "4.5"
type input "$231.25"
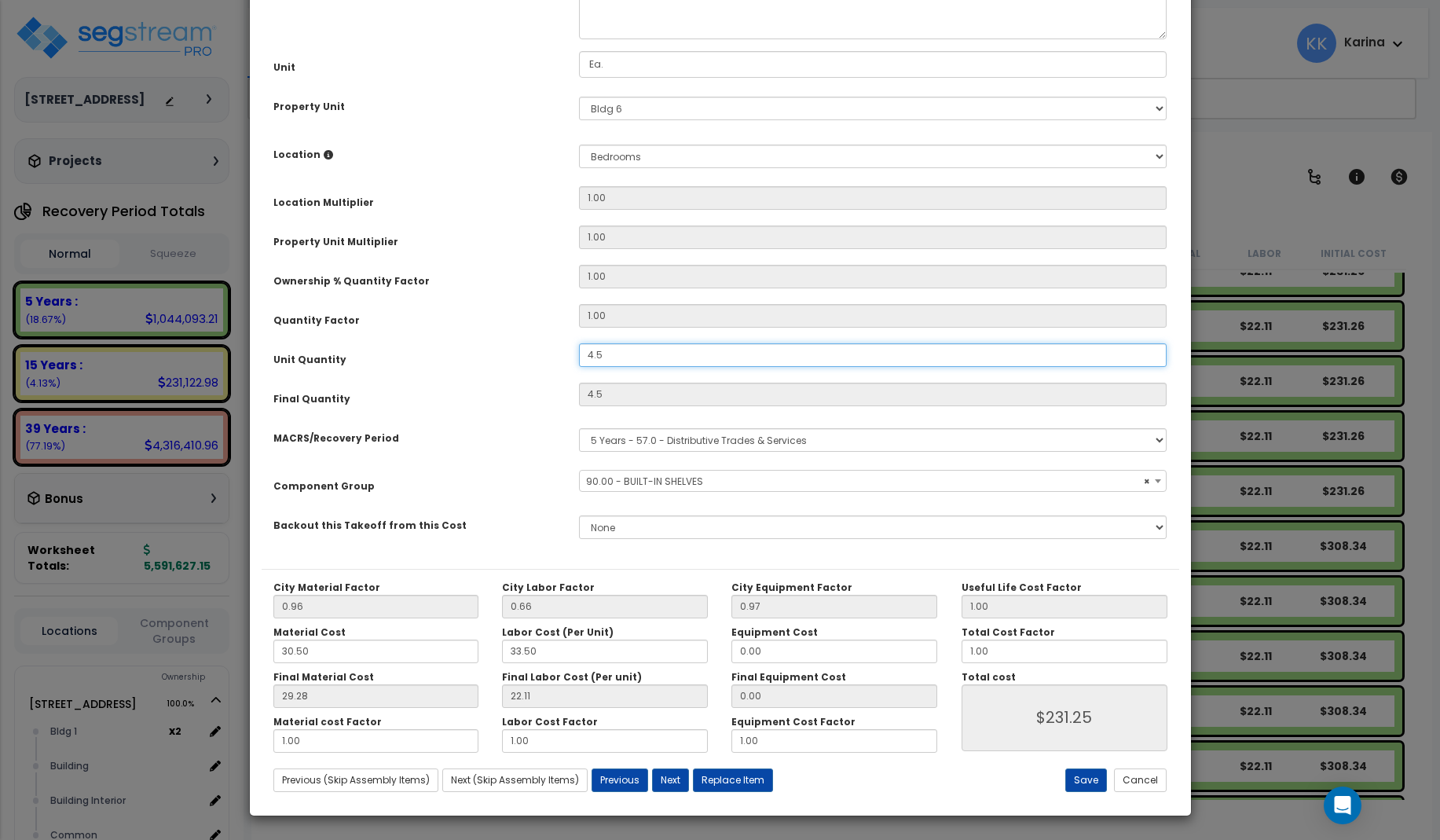
select select "56910"
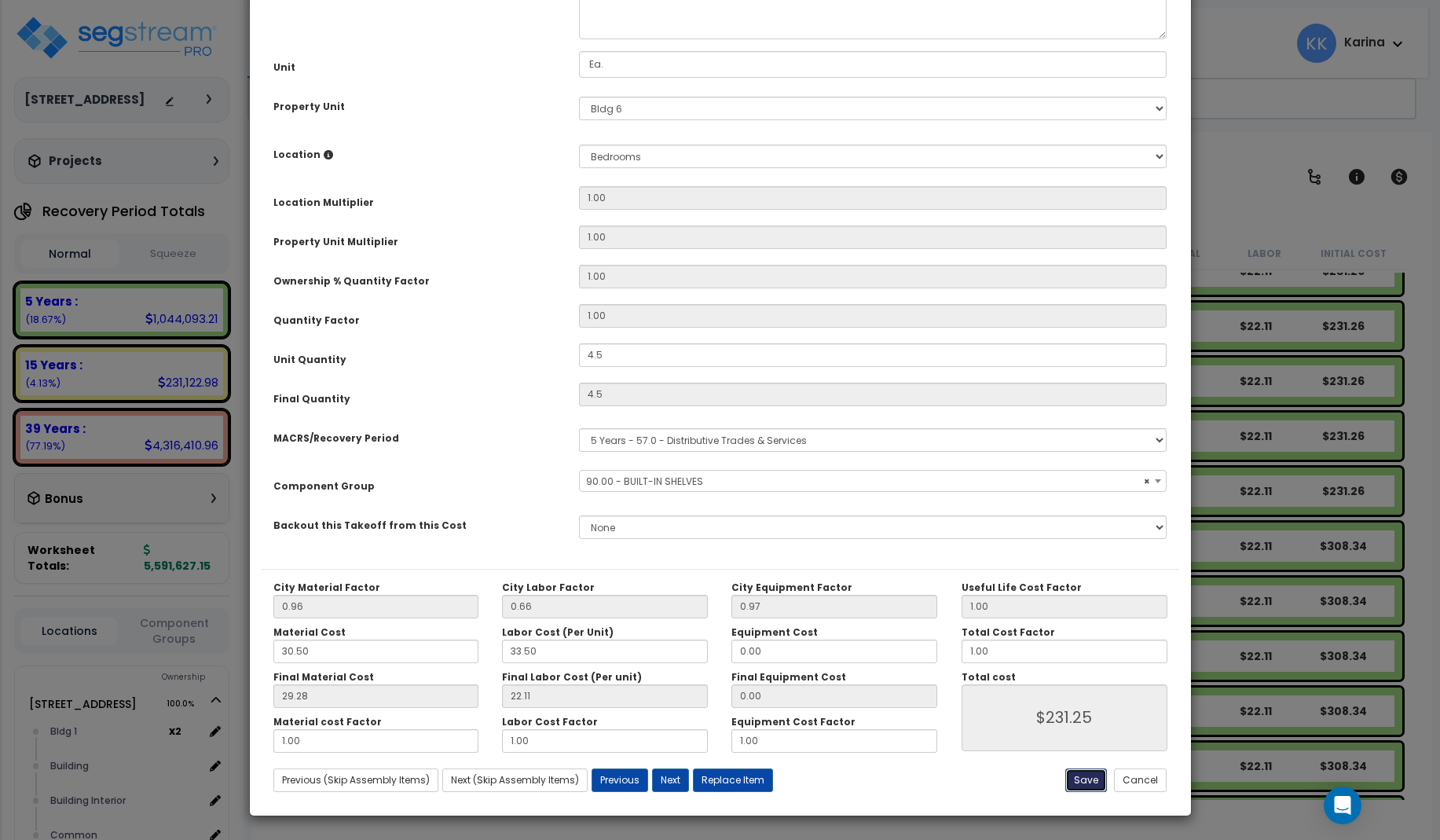
click at [1079, 774] on button "Save" at bounding box center [1086, 780] width 41 height 23
type input "4.50"
type input "231.25"
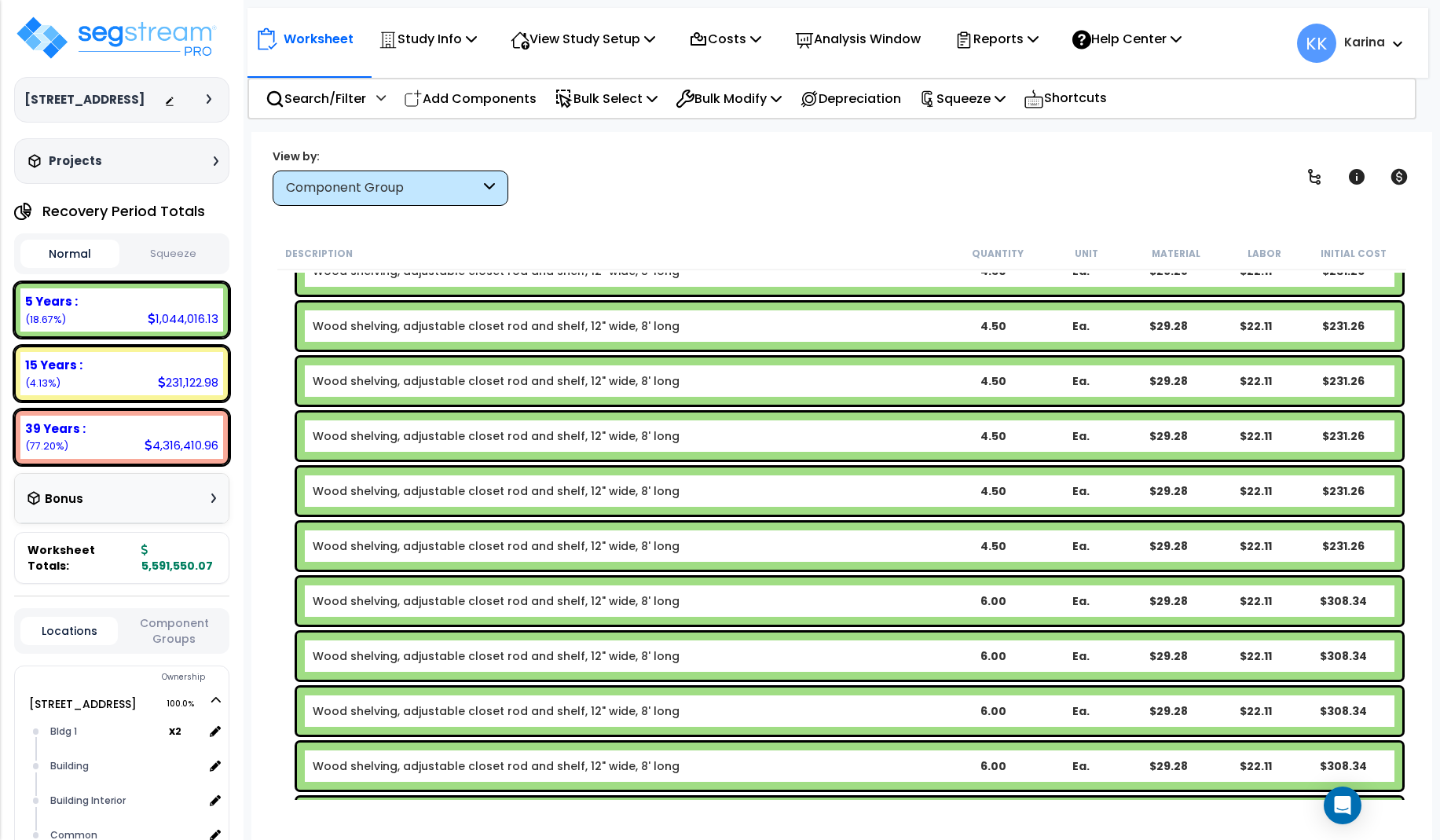
click at [278, 662] on div "Wood shelving, adjustable closet rod and shelf, 12" wide, 8' long 6.00 Ea. $29.…" at bounding box center [842, 656] width 1129 height 55
click at [520, 601] on link "Wood shelving, adjustable closet rod and shelf, 12" wide, 8' long" at bounding box center [495, 601] width 367 height 16
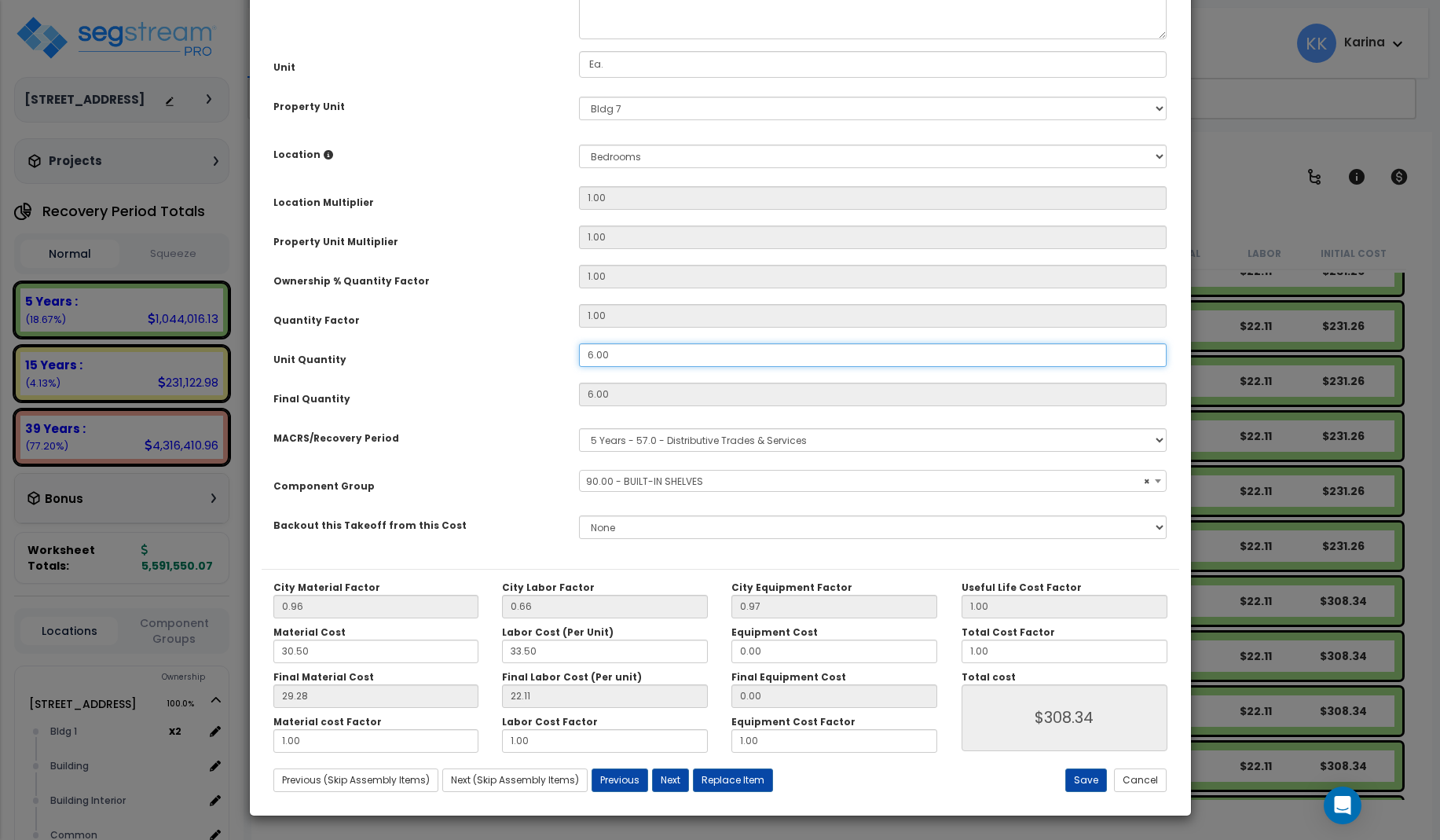
drag, startPoint x: 620, startPoint y: 531, endPoint x: 548, endPoint y: 524, distance: 72.3
click at [548, 371] on div "Unit Quantity 6.00" at bounding box center [721, 356] width 918 height 27
drag, startPoint x: 597, startPoint y: 529, endPoint x: 553, endPoint y: 529, distance: 44.0
click at [579, 367] on input "6.00" at bounding box center [873, 355] width 588 height 23
select select "56910"
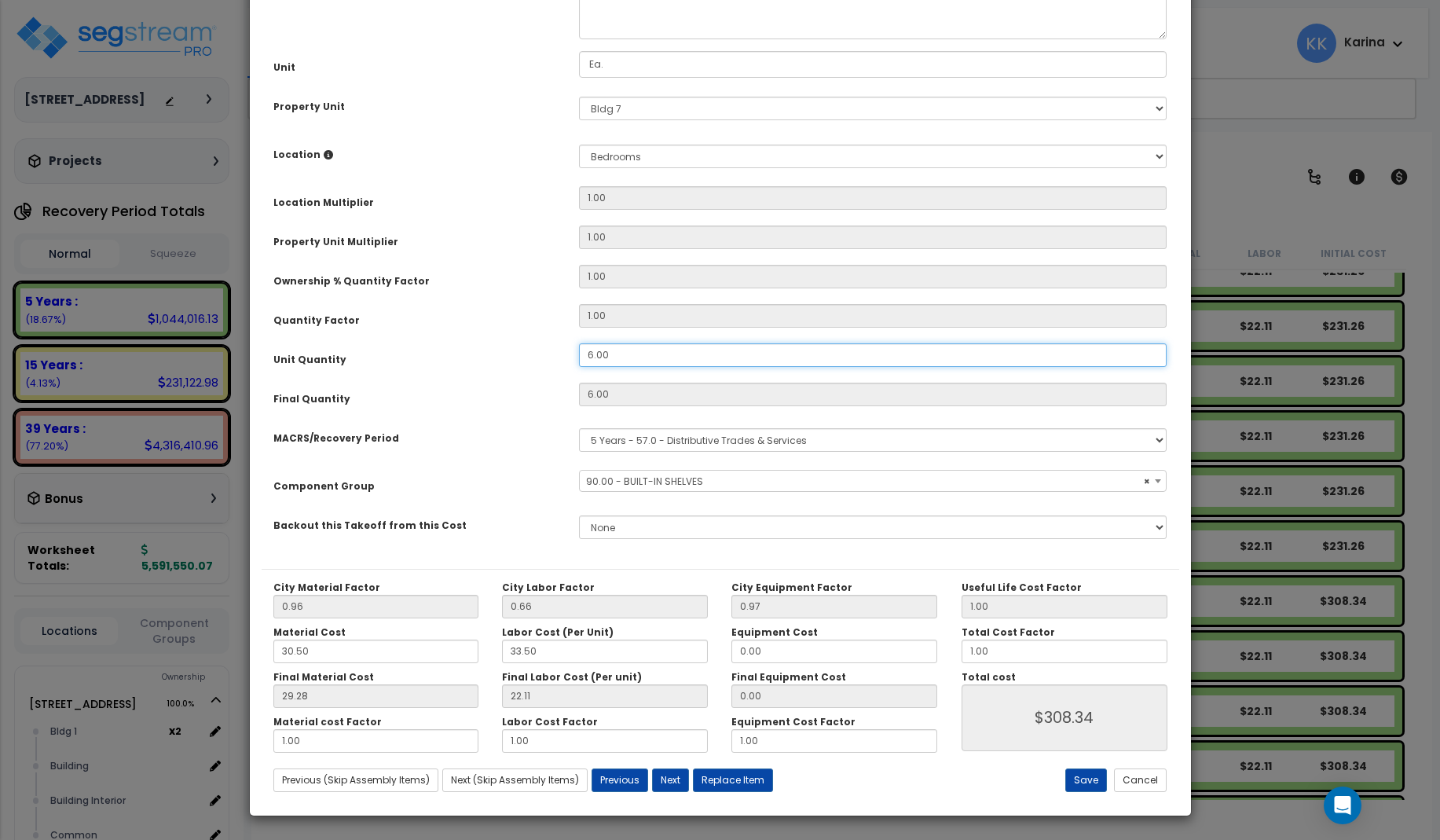
type input "4"
type input "$205.56"
select select "56910"
type input "4.5"
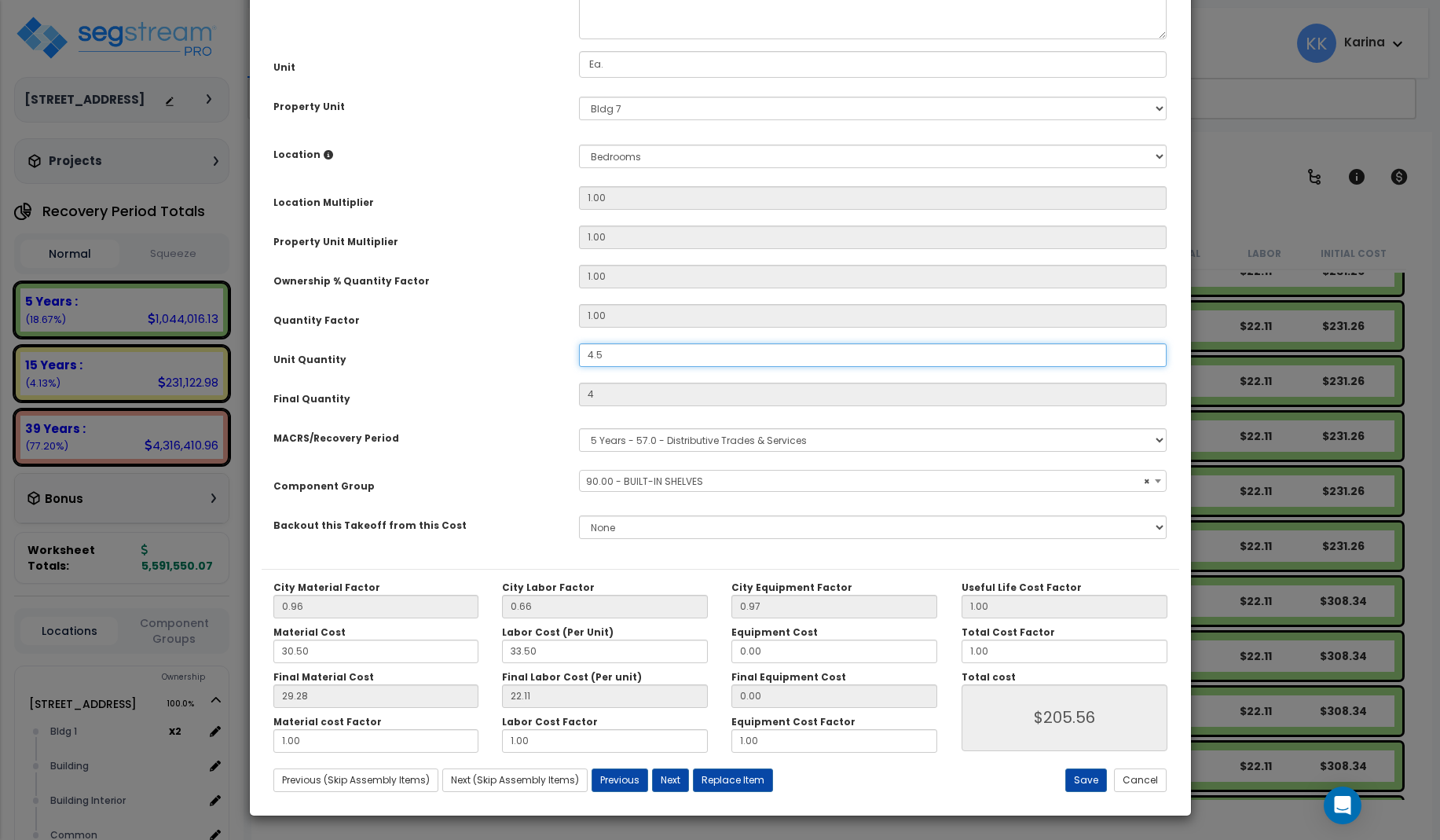
type input "4.5"
type input "$231.25"
select select "56910"
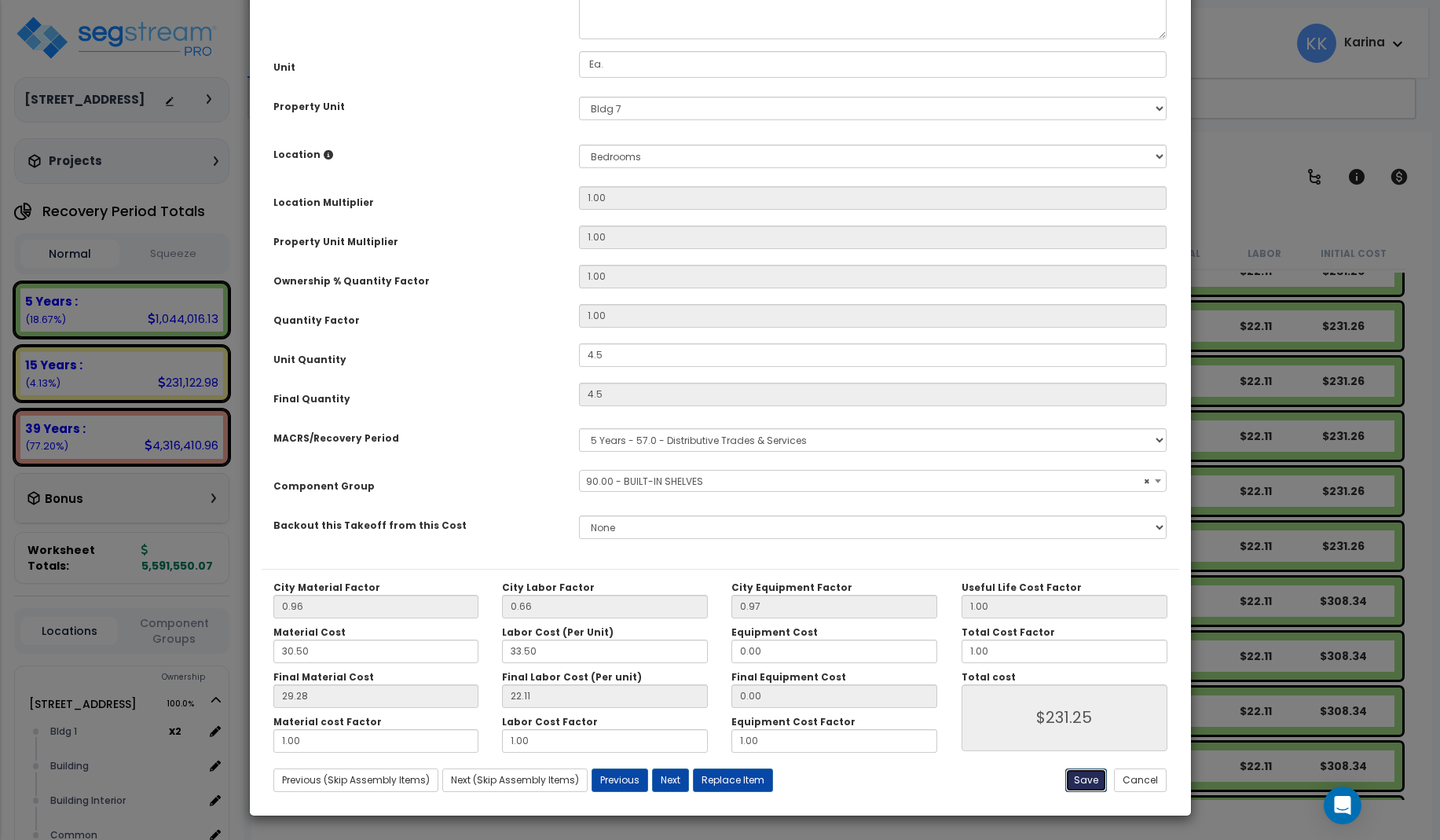
drag, startPoint x: 1094, startPoint y: 775, endPoint x: 647, endPoint y: 561, distance: 495.6
click at [1094, 776] on button "Save" at bounding box center [1086, 780] width 41 height 23
type input "4.50"
type input "231.25"
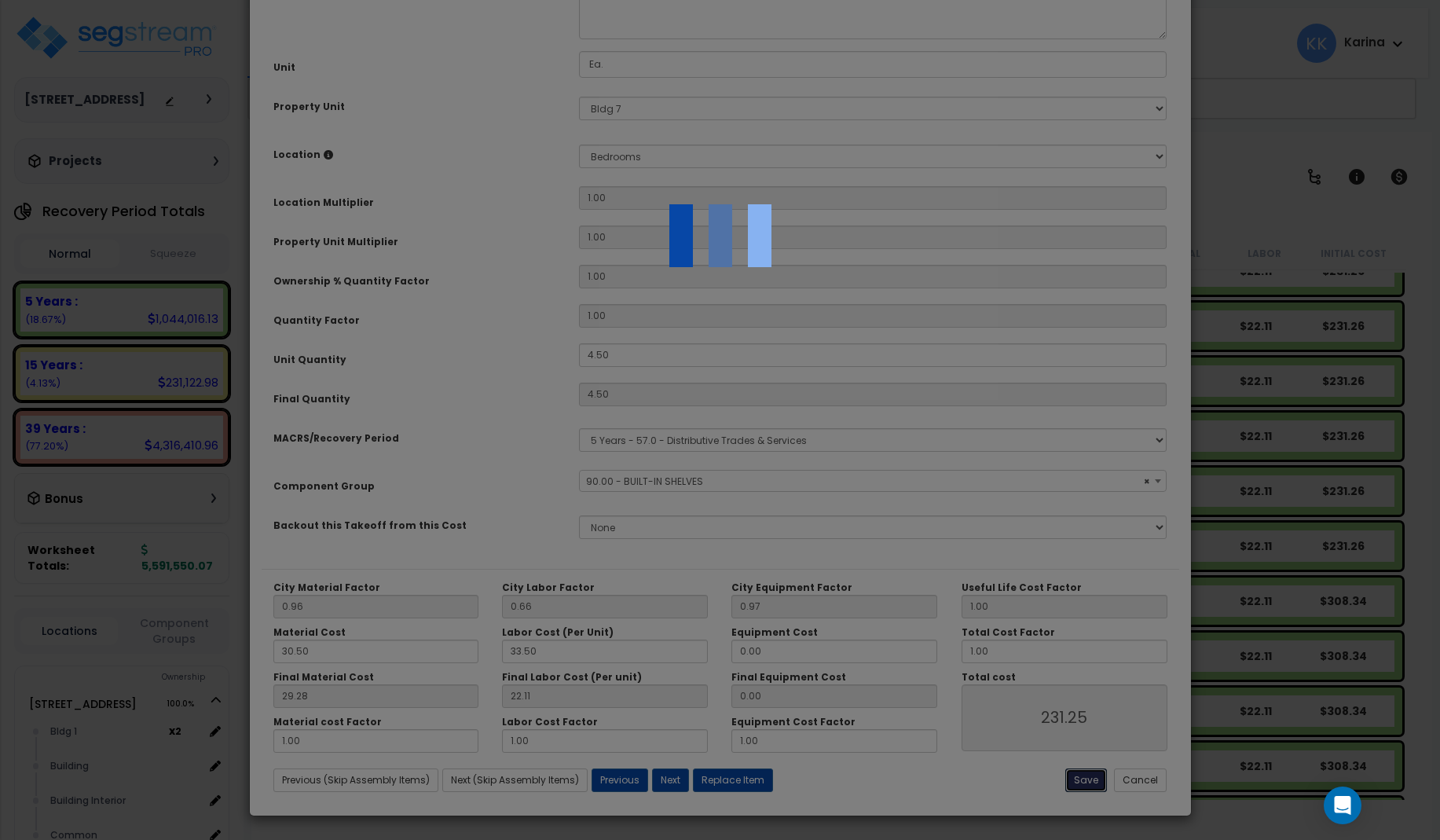
select select "56910"
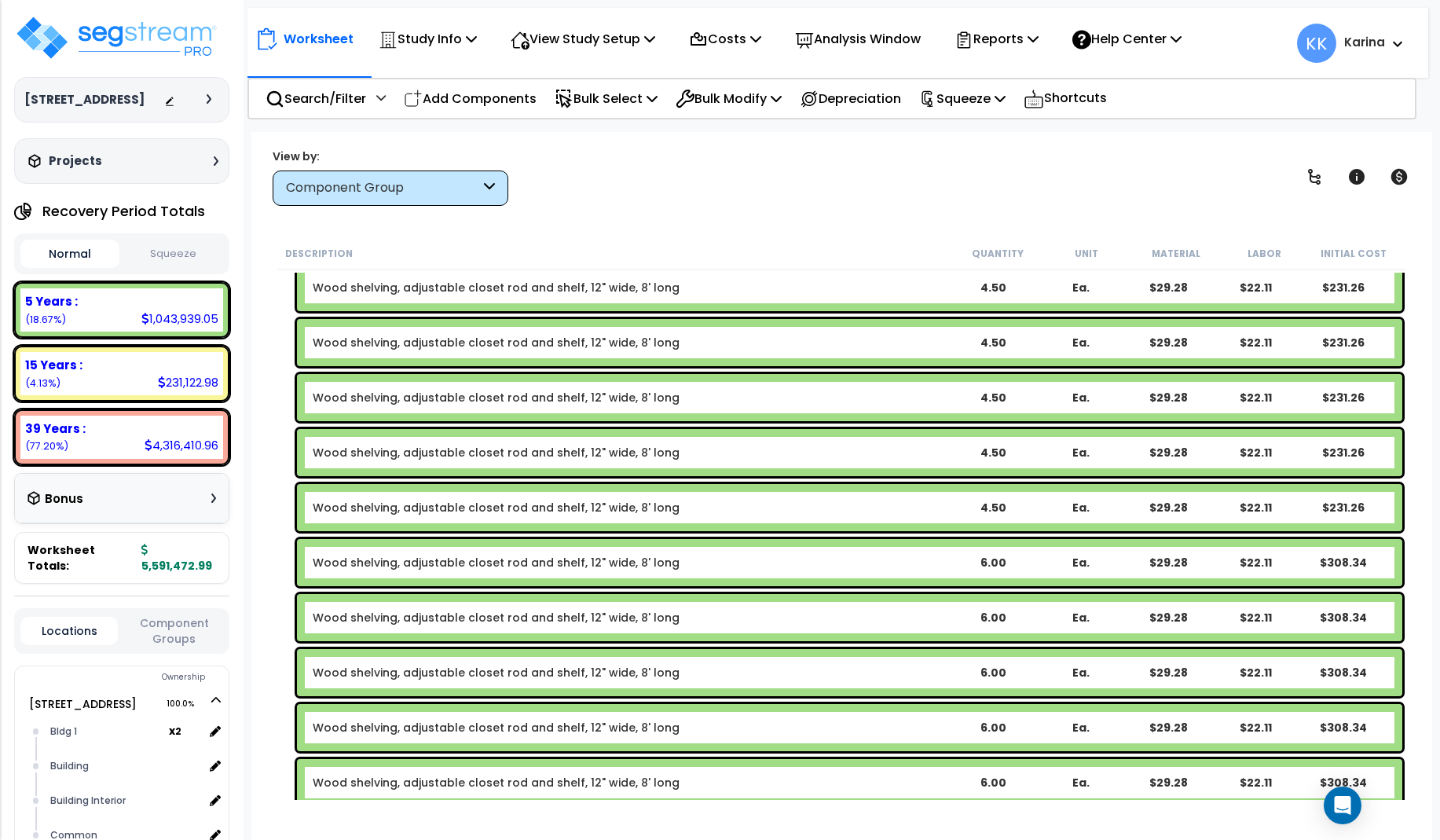
scroll to position [799, 0]
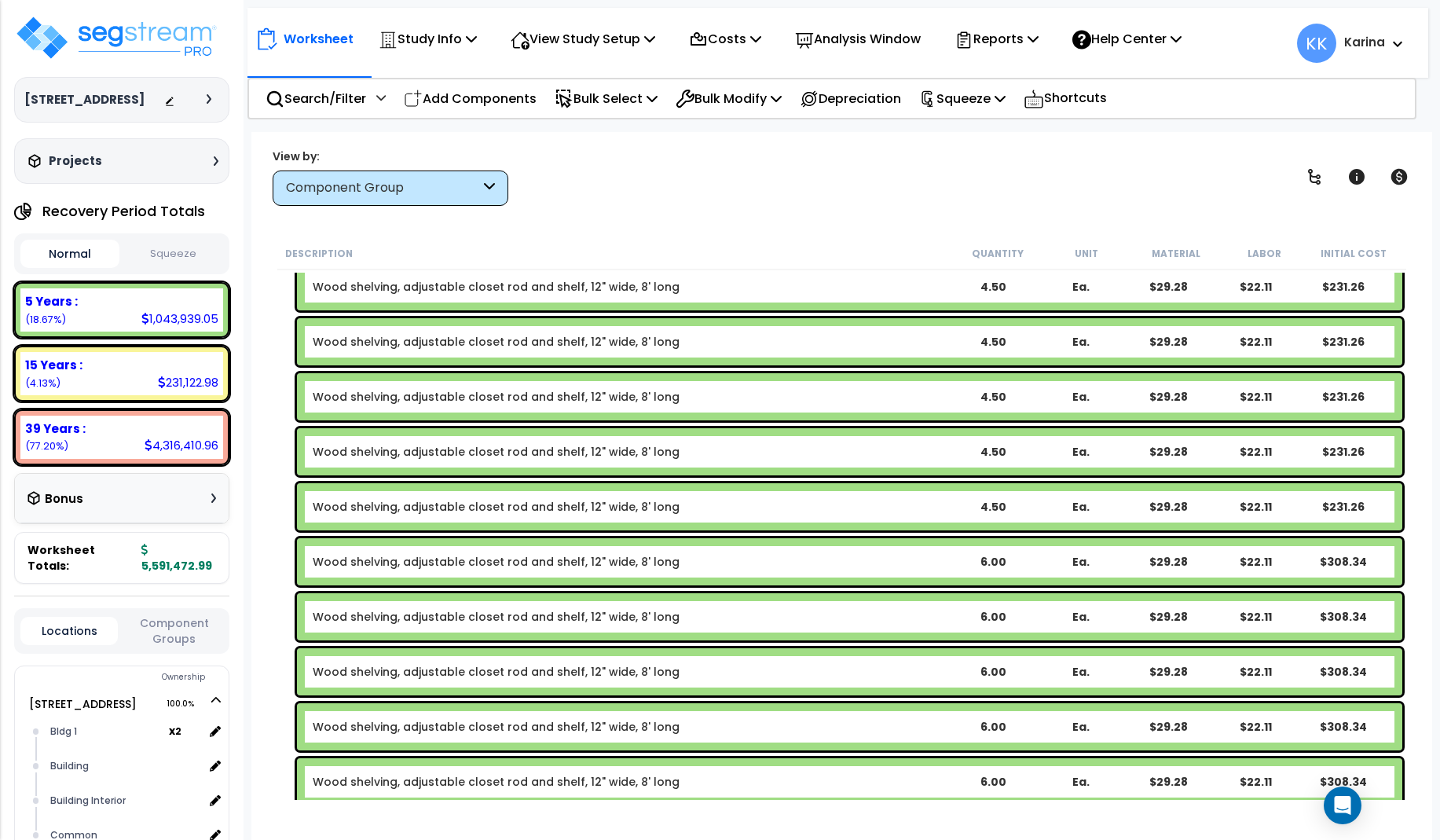
click at [517, 559] on link "Wood shelving, adjustable closet rod and shelf, 12" wide, 8' long" at bounding box center [495, 562] width 367 height 16
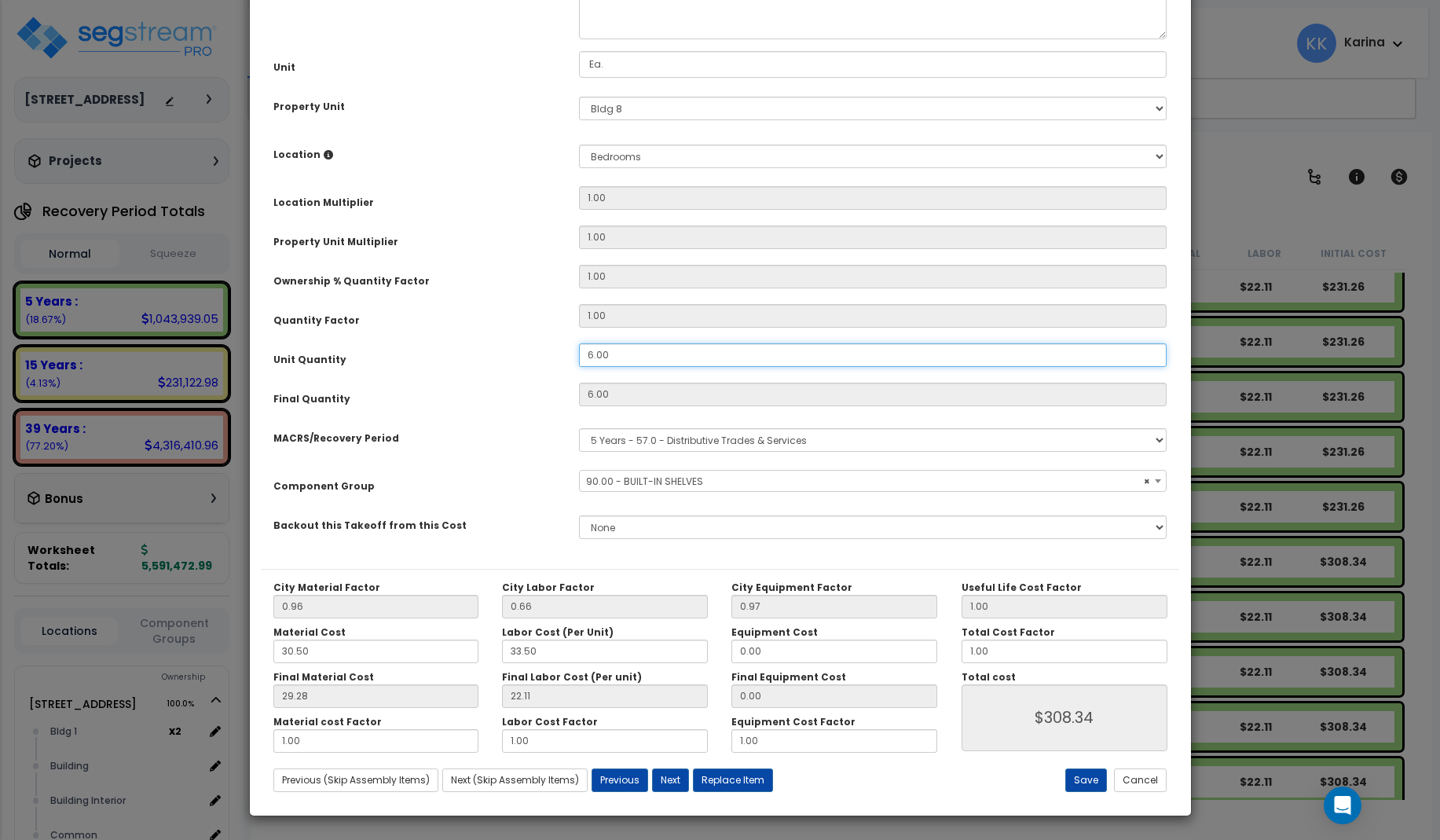
drag, startPoint x: 625, startPoint y: 531, endPoint x: 534, endPoint y: 528, distance: 91.0
click at [534, 371] on div "Unit Quantity 6.00" at bounding box center [721, 356] width 918 height 27
drag, startPoint x: 623, startPoint y: 532, endPoint x: 553, endPoint y: 529, distance: 70.1
click at [579, 367] on input "6.00" at bounding box center [873, 355] width 588 height 23
select select "56910"
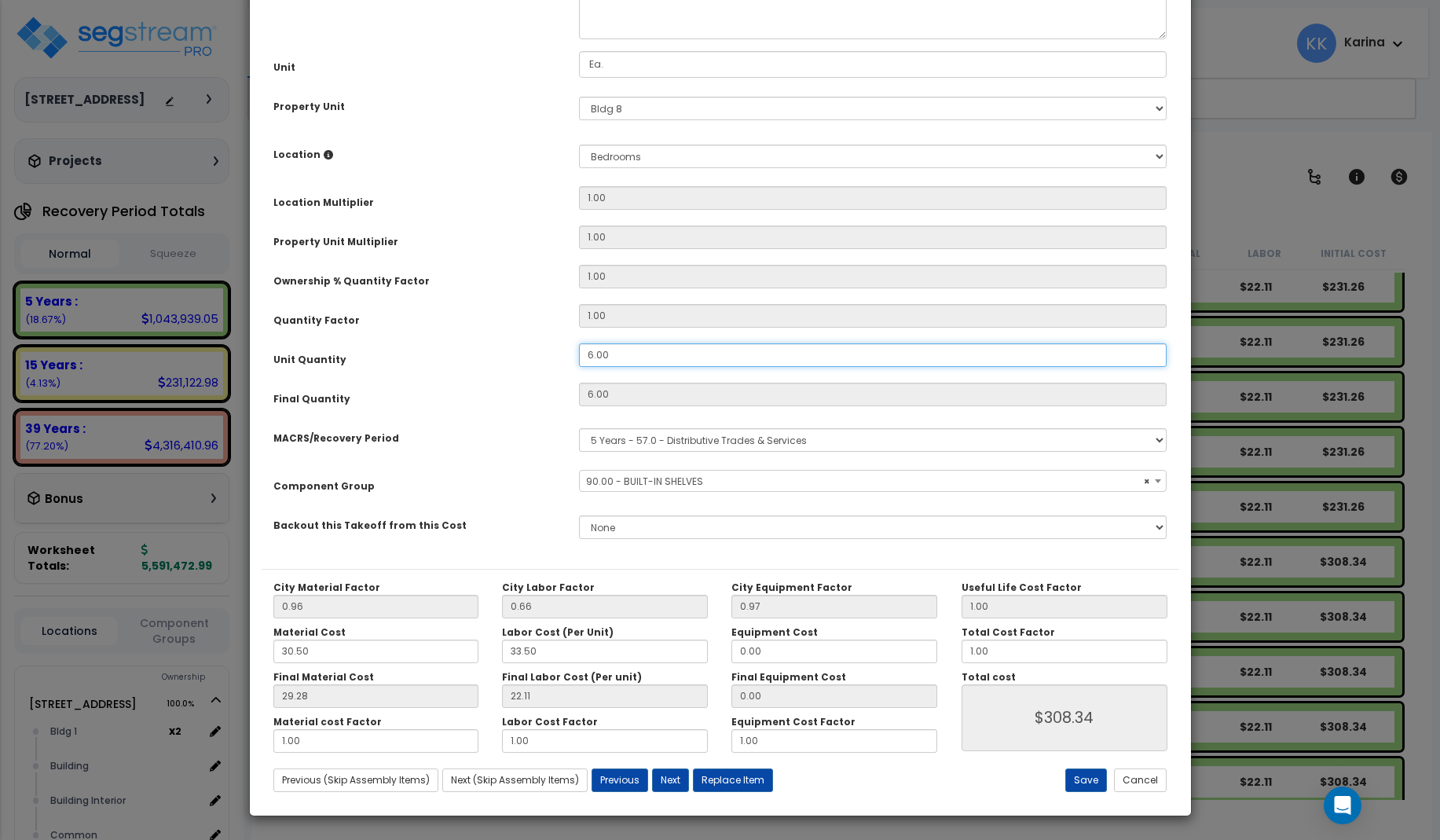
type input "4"
type input "$205.56"
select select "56910"
type input "4."
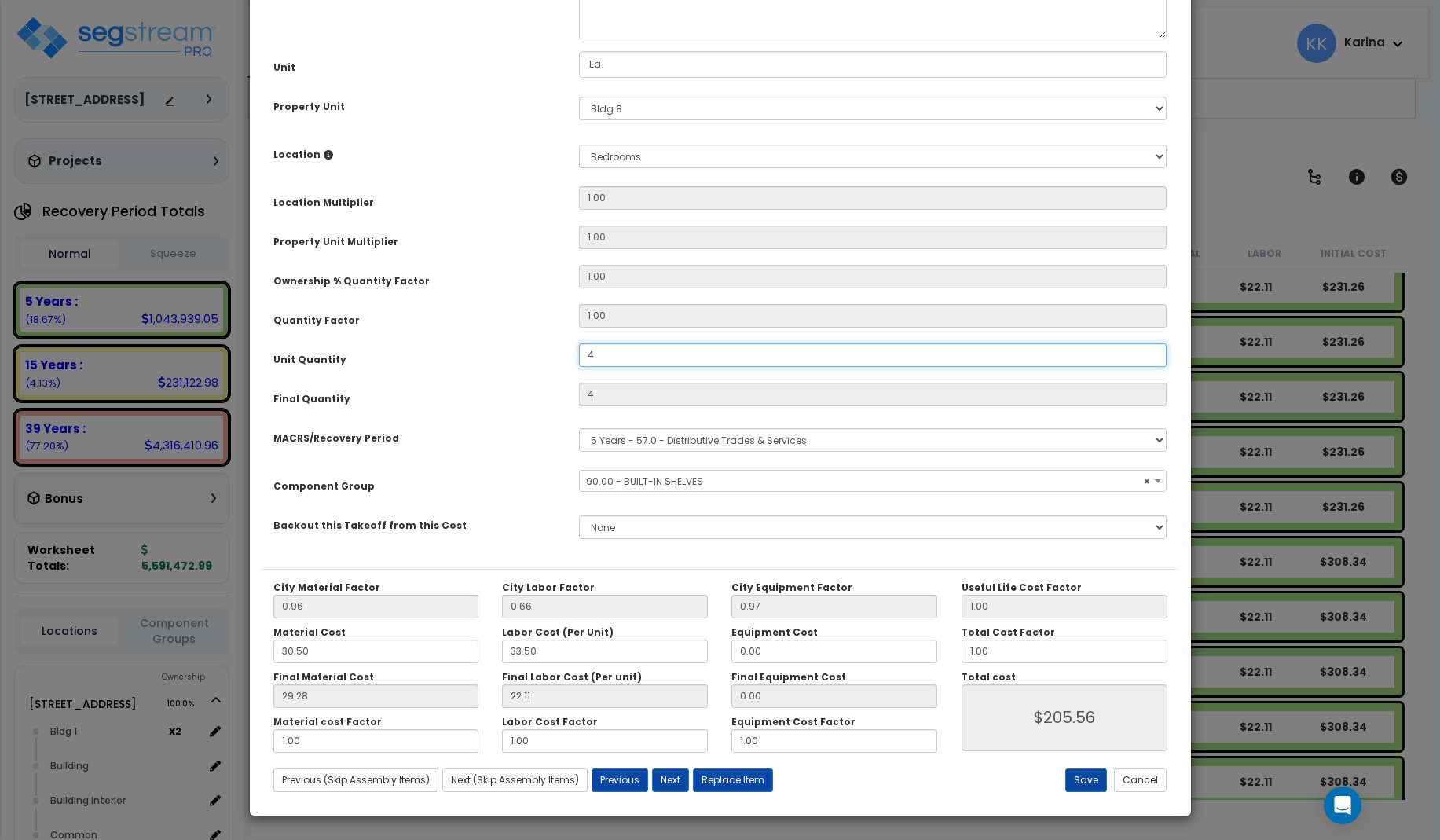
select select "56910"
type input "4.5"
type input "$231.25"
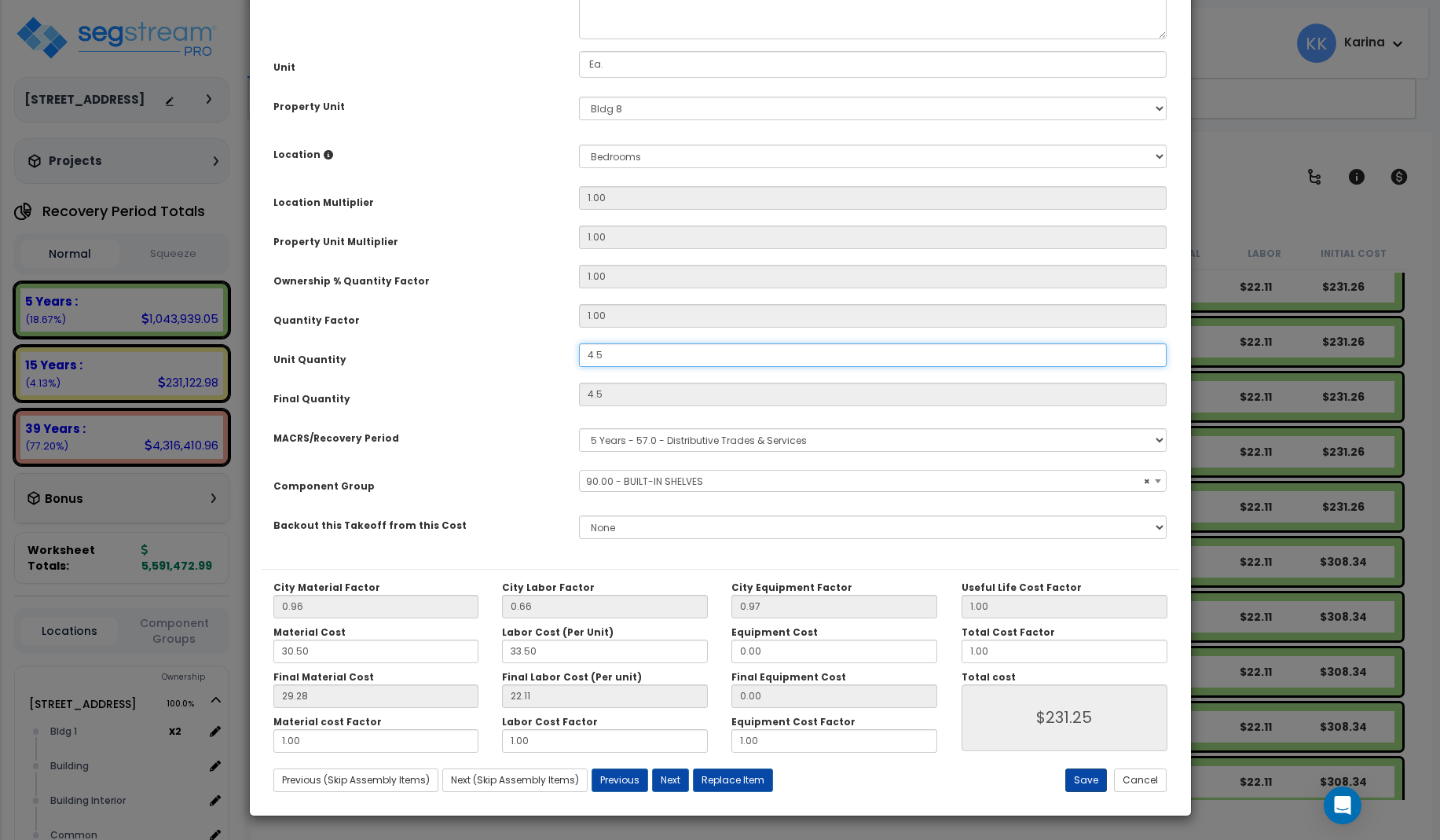
select select "56910"
type input "4.5"
select select "56910"
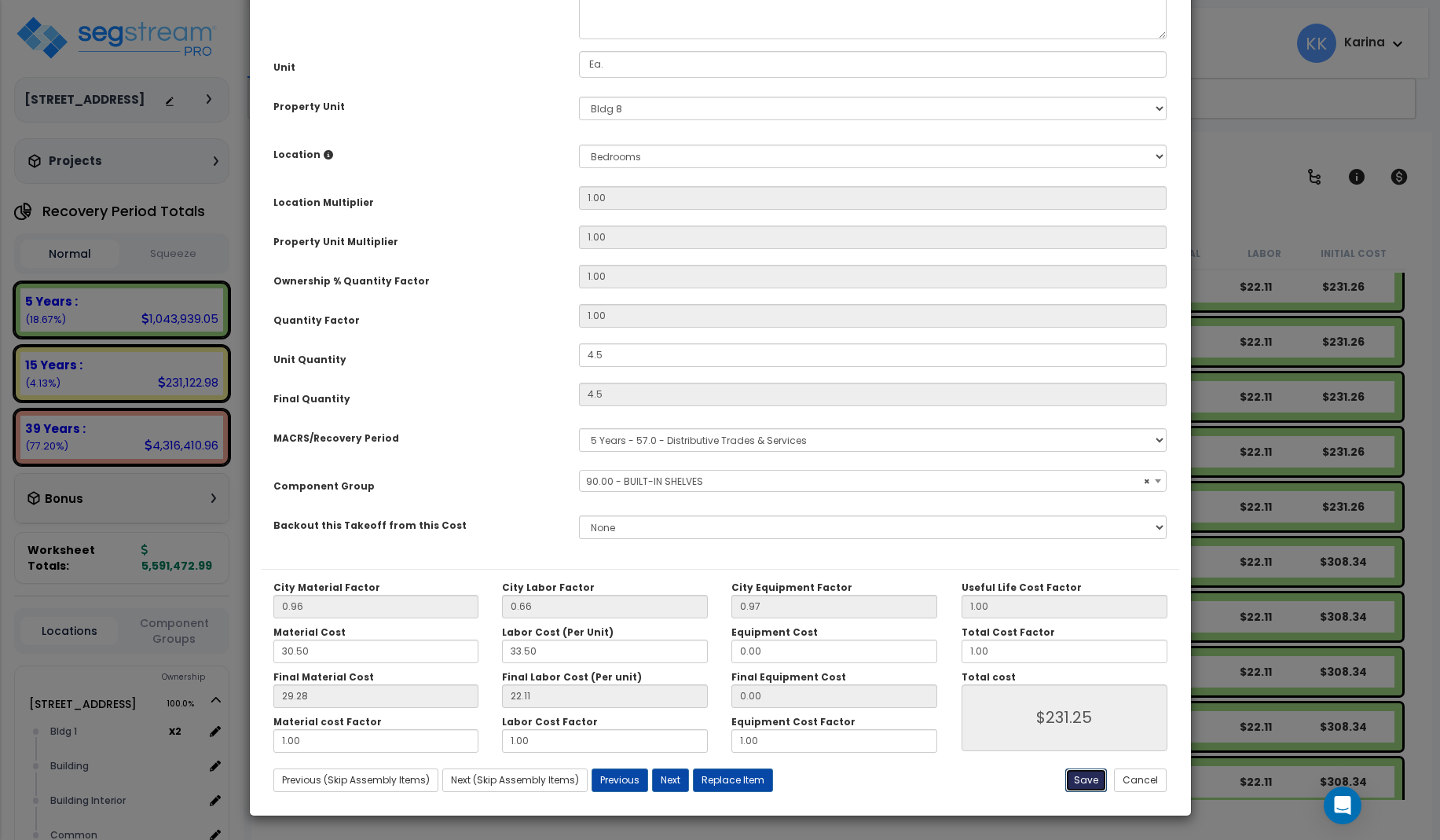
click at [1089, 773] on button "Save" at bounding box center [1086, 780] width 41 height 23
type input "4.50"
type input "231.25"
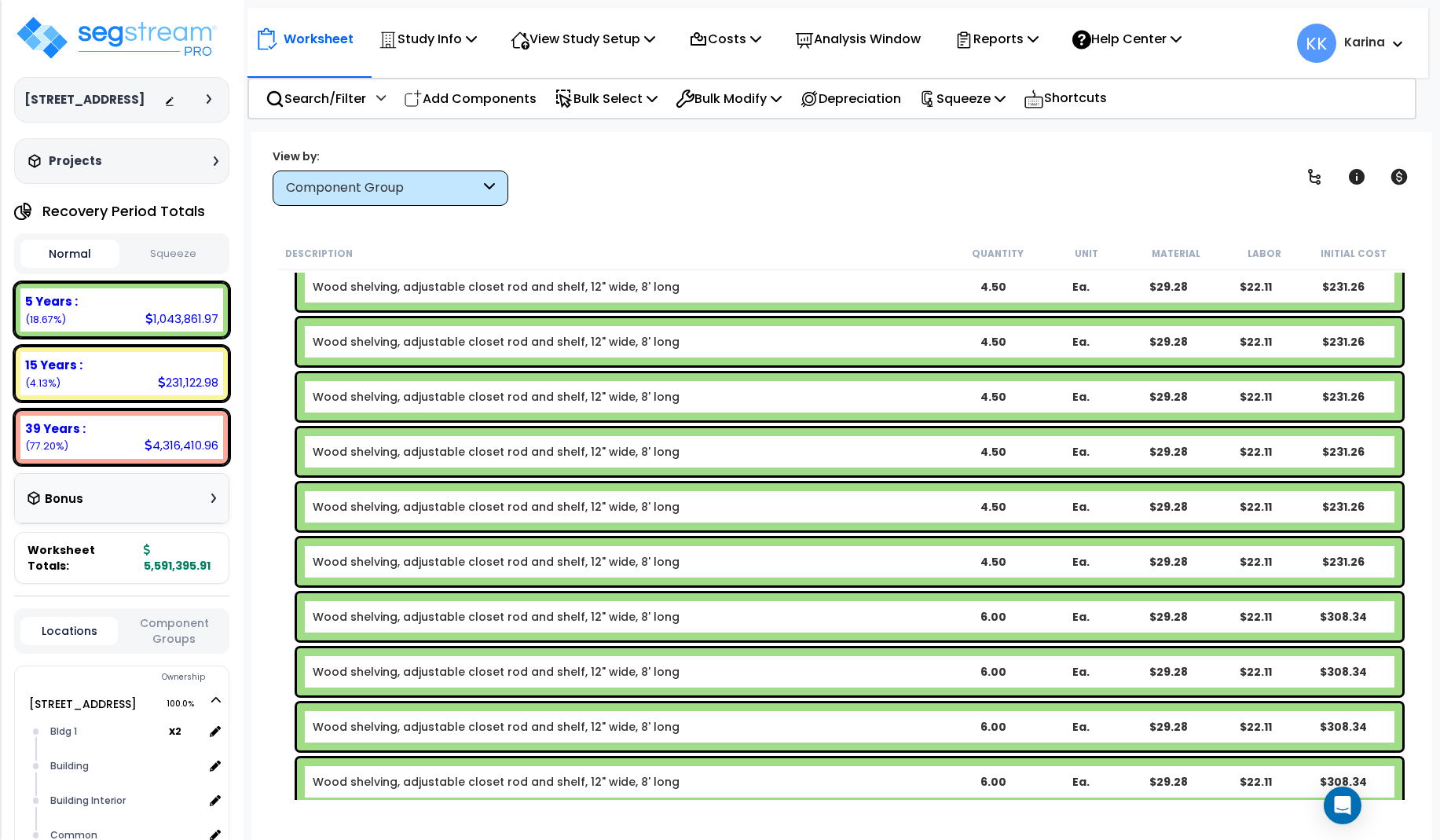
click at [555, 616] on link "Wood shelving, adjustable closet rod and shelf, 12" wide, 8' long" at bounding box center [495, 616] width 367 height 16
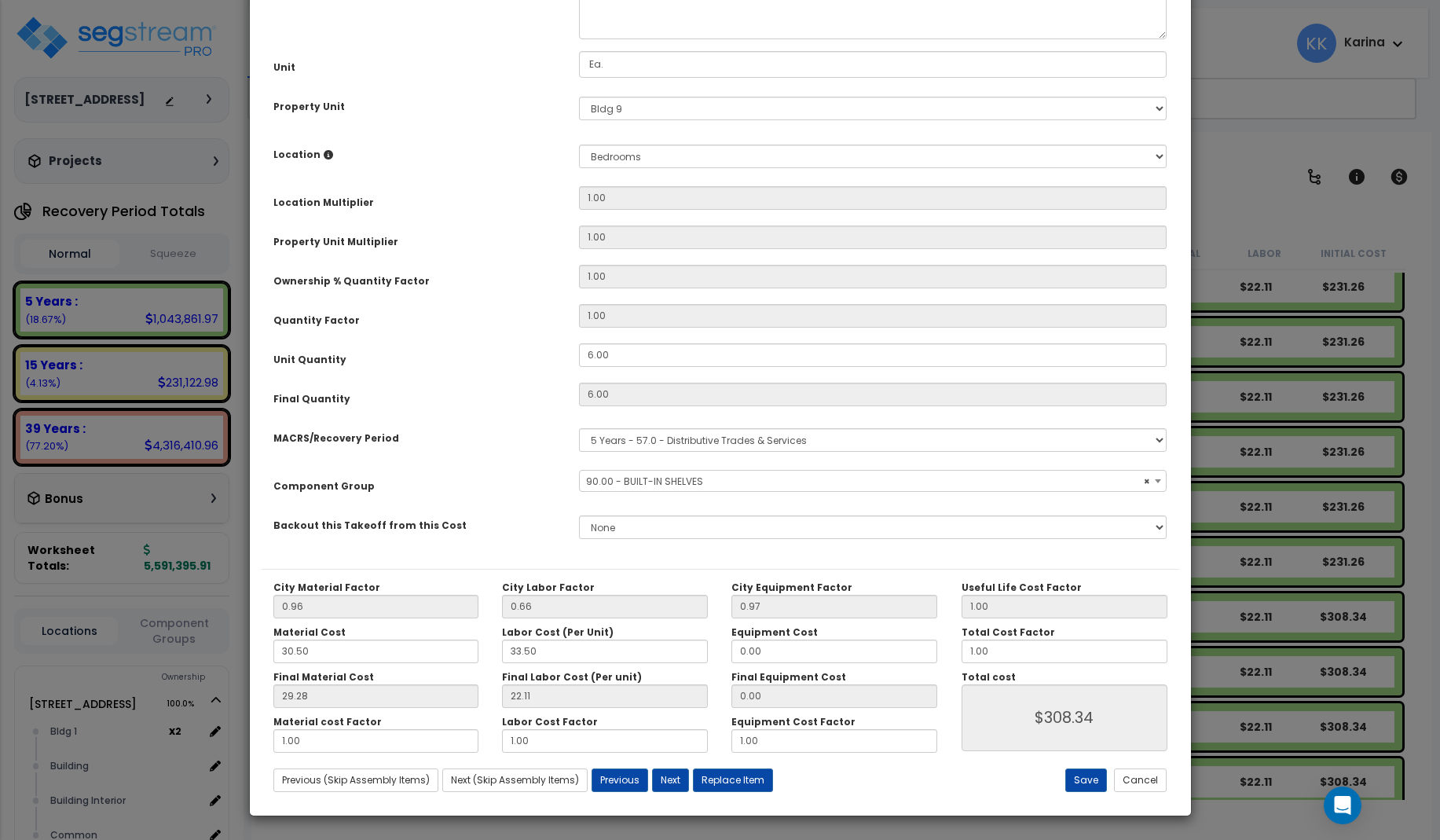
scroll to position [94, 0]
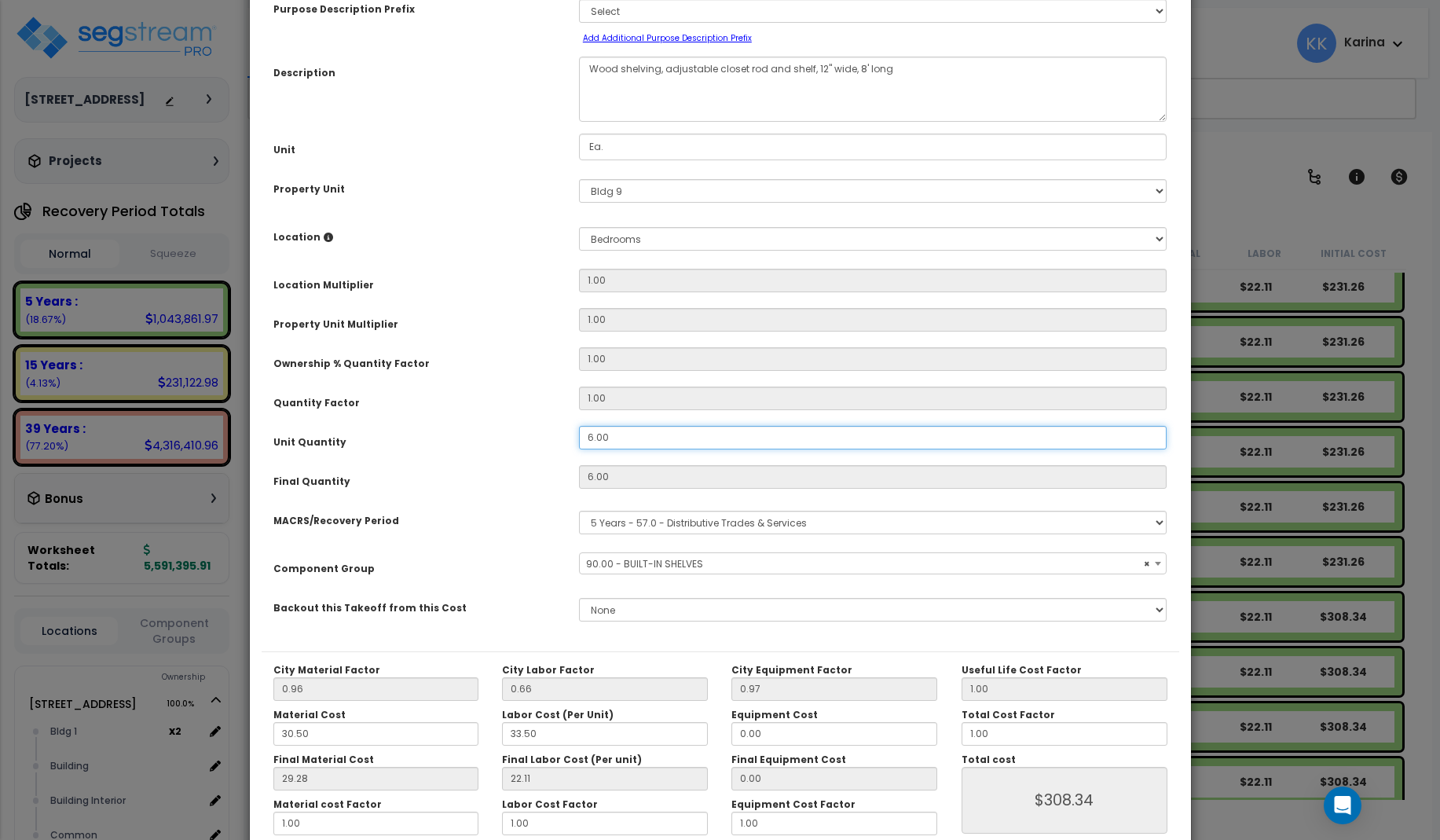
drag, startPoint x: 617, startPoint y: 437, endPoint x: 553, endPoint y: 433, distance: 64.1
click at [553, 433] on div "Unit Quantity 6.00" at bounding box center [721, 439] width 918 height 27
drag, startPoint x: 616, startPoint y: 438, endPoint x: 563, endPoint y: 433, distance: 53.2
click at [579, 433] on input "6.00" at bounding box center [873, 437] width 588 height 23
select select "56910"
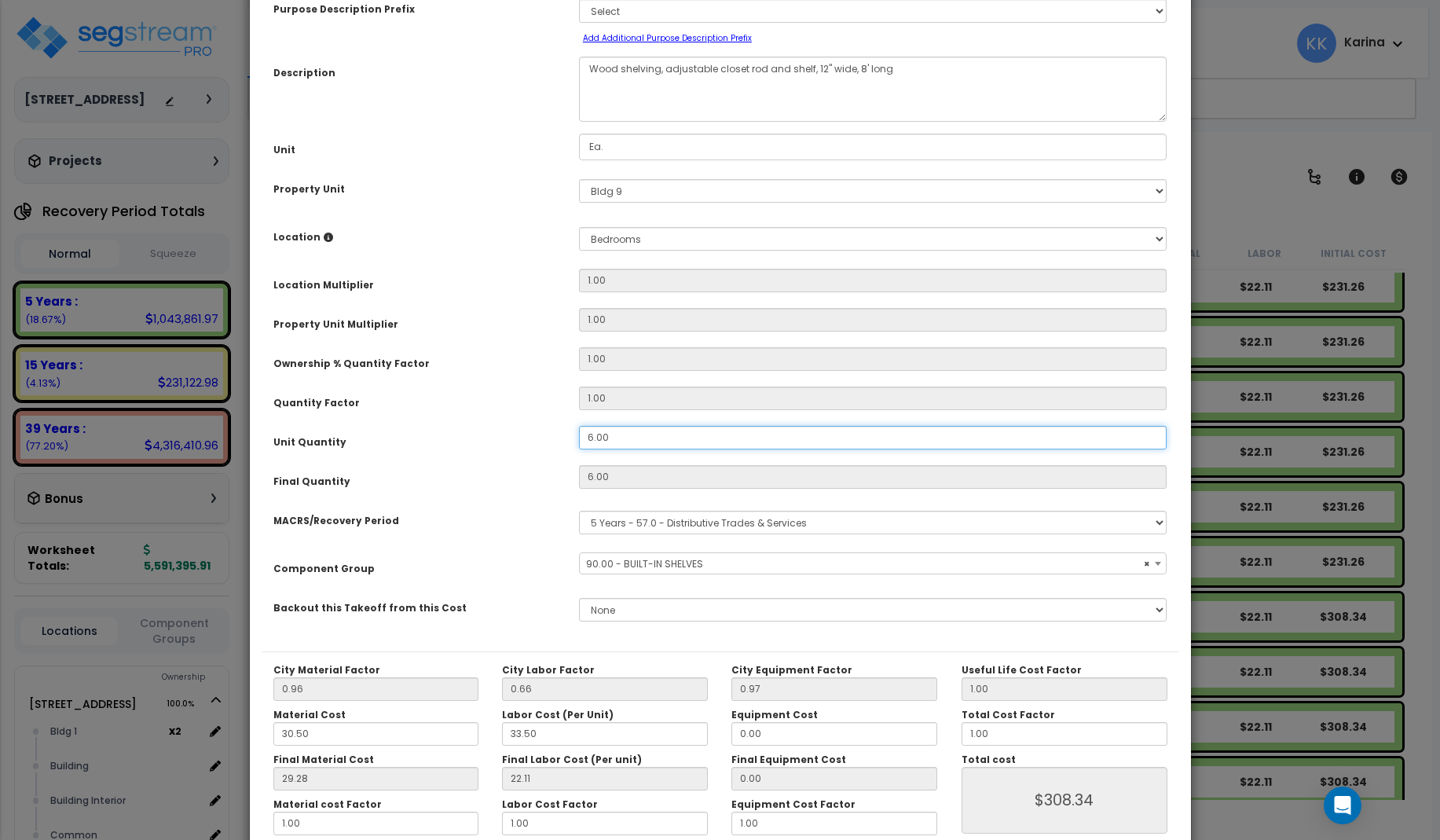
type input "4"
type input "$205.56"
select select "56910"
type input "4."
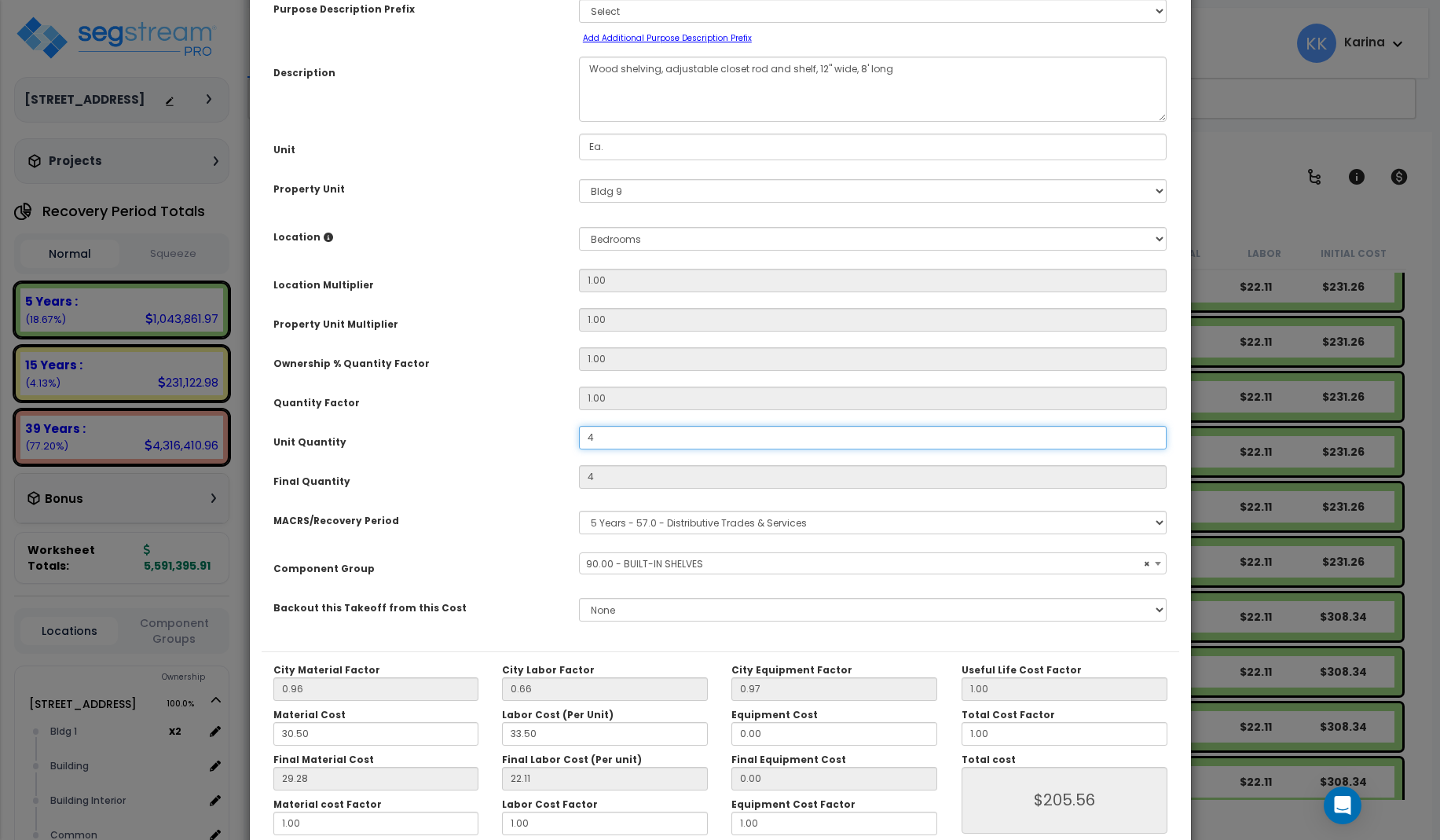
select select "56910"
type input "4.5"
type input "$231.25"
select select "56910"
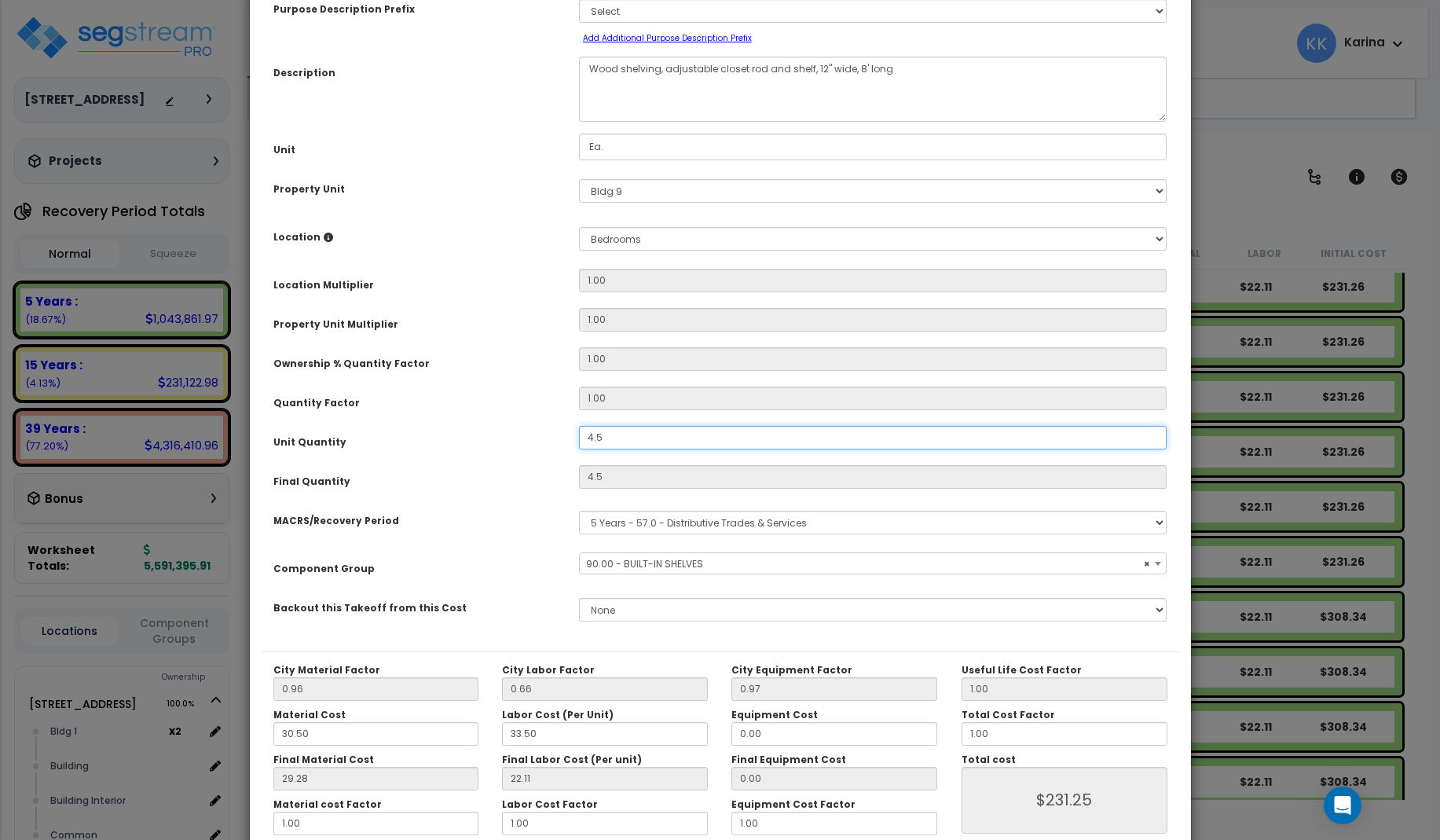
scroll to position [176, 0]
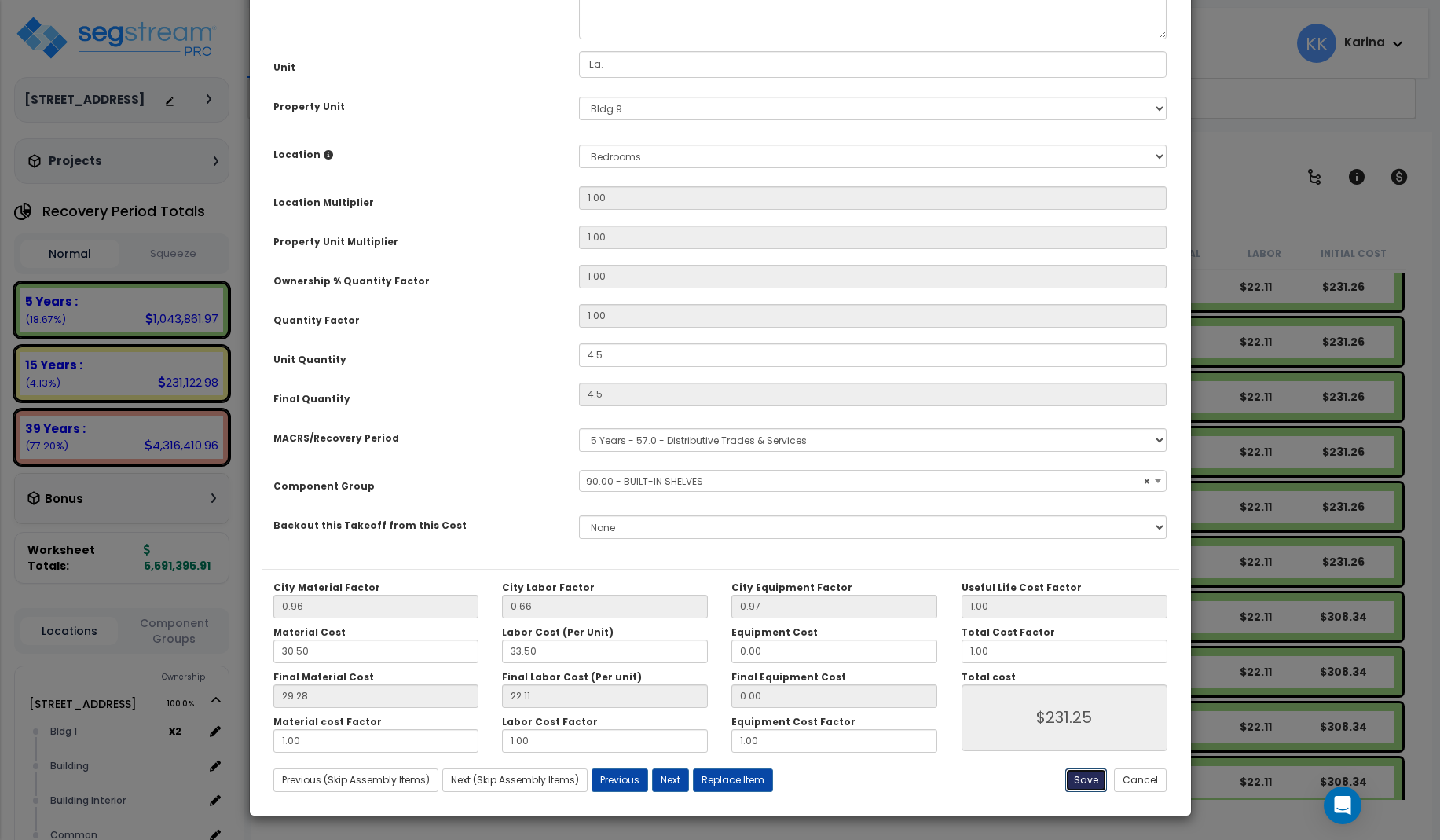
click at [1080, 778] on button "Save" at bounding box center [1086, 780] width 41 height 23
type input "4.50"
type input "231.25"
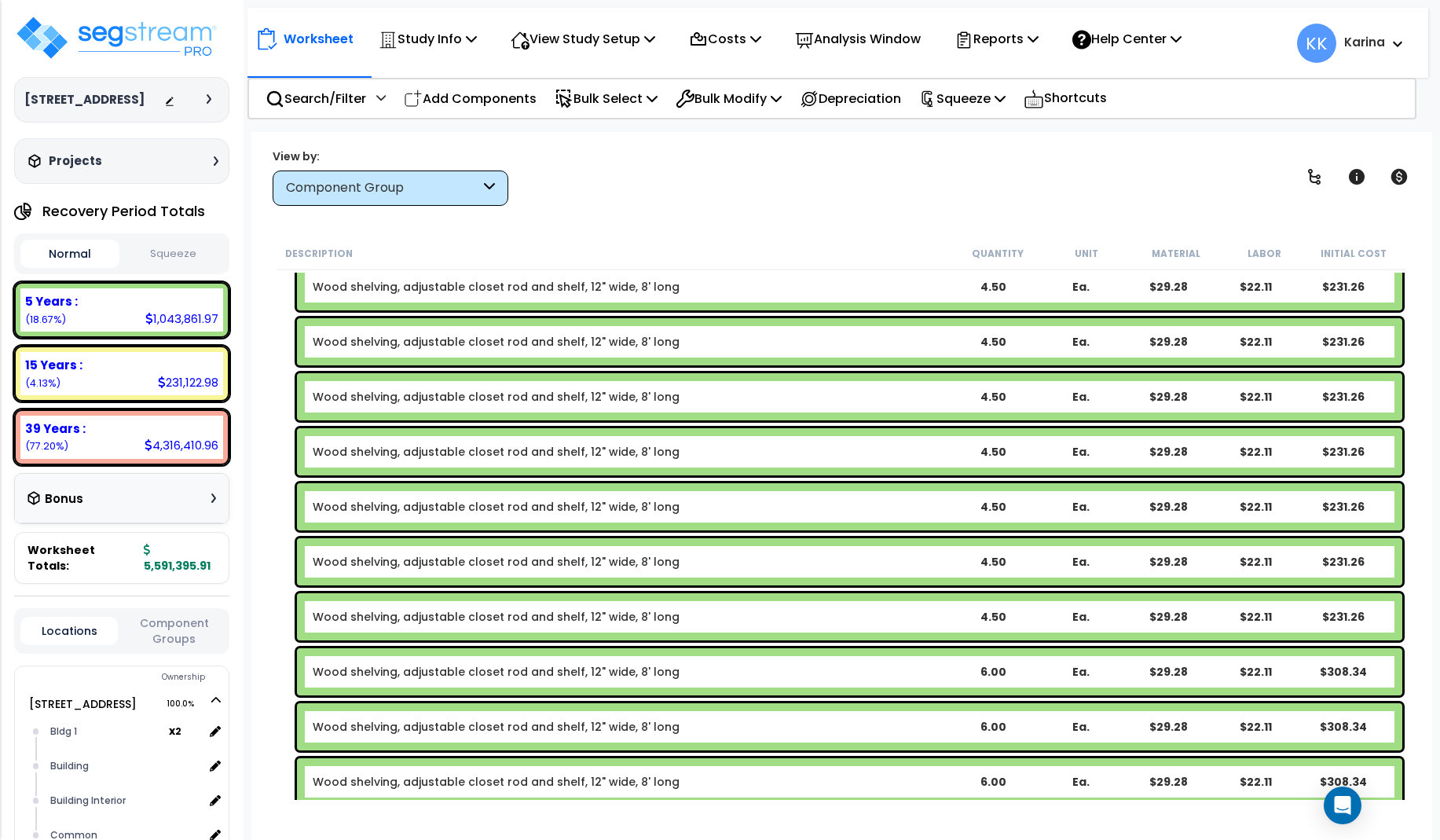
scroll to position [894, 0]
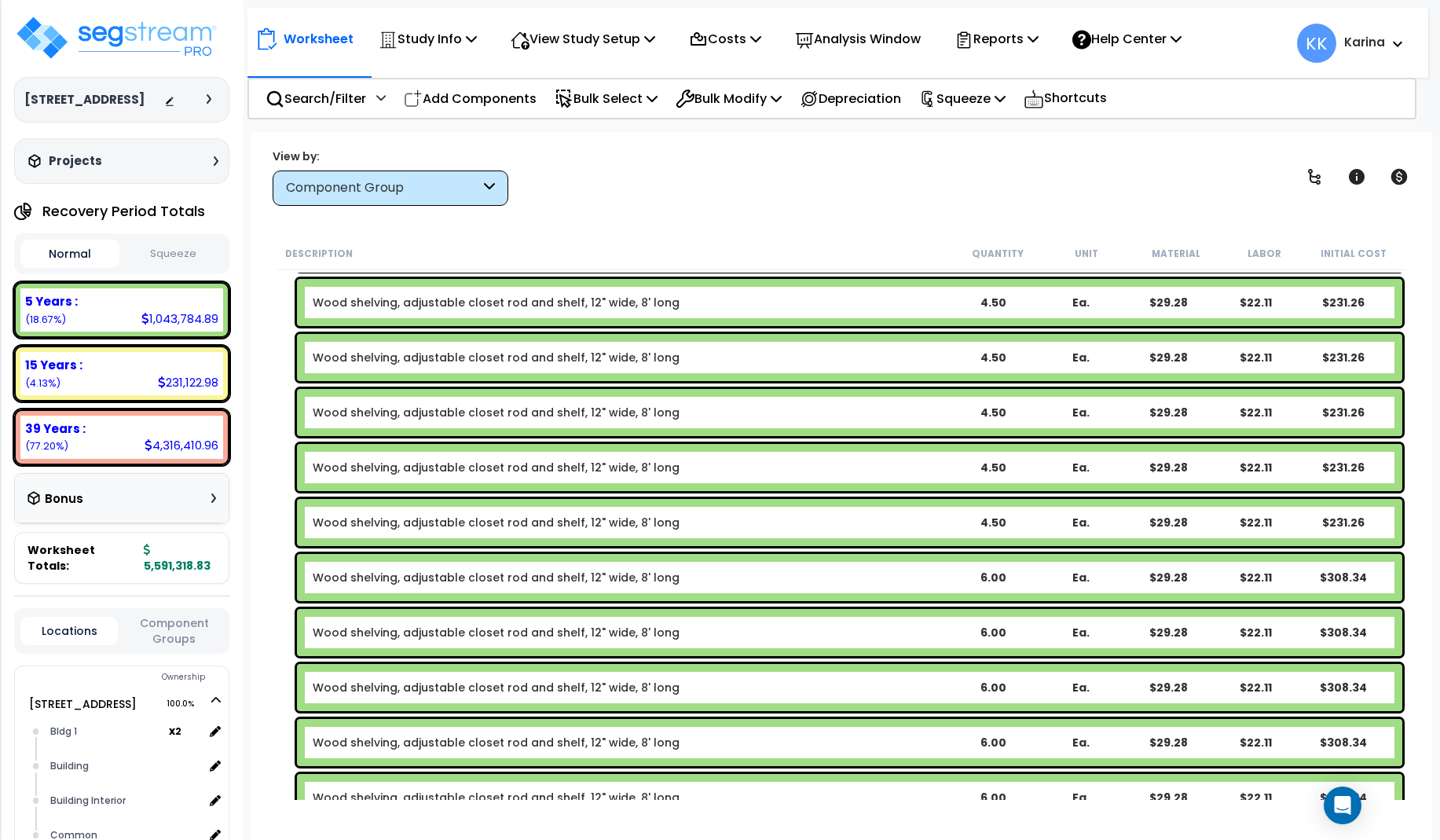
click at [525, 581] on link "Wood shelving, adjustable closet rod and shelf, 12" wide, 8' long" at bounding box center [495, 577] width 367 height 16
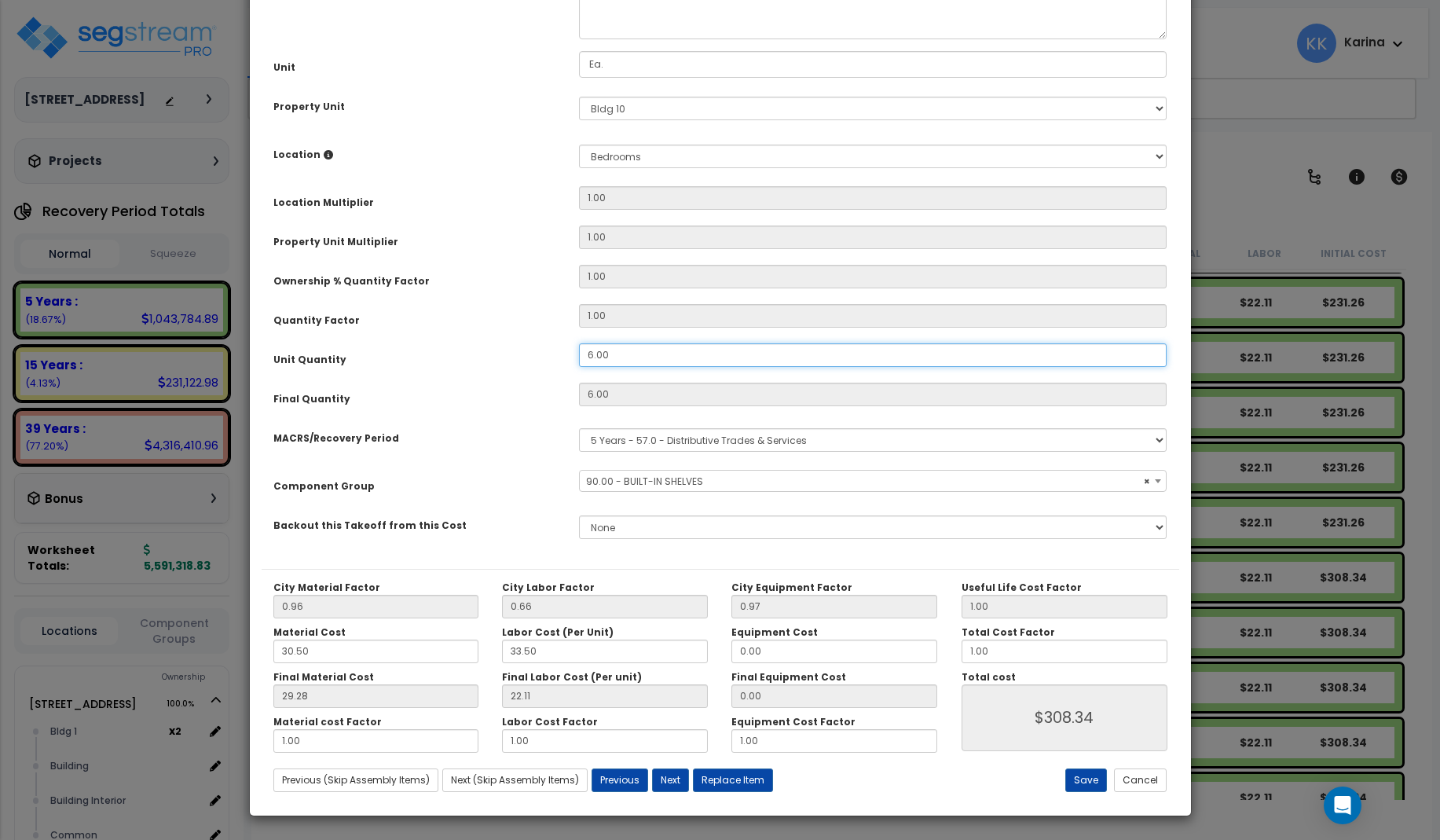
drag, startPoint x: 628, startPoint y: 533, endPoint x: 548, endPoint y: 524, distance: 80.5
click at [548, 371] on div "Unit Quantity 6.00" at bounding box center [721, 356] width 918 height 27
drag, startPoint x: 615, startPoint y: 535, endPoint x: 571, endPoint y: 530, distance: 44.3
click at [579, 367] on input "6.00" at bounding box center [873, 355] width 588 height 23
select select "56910"
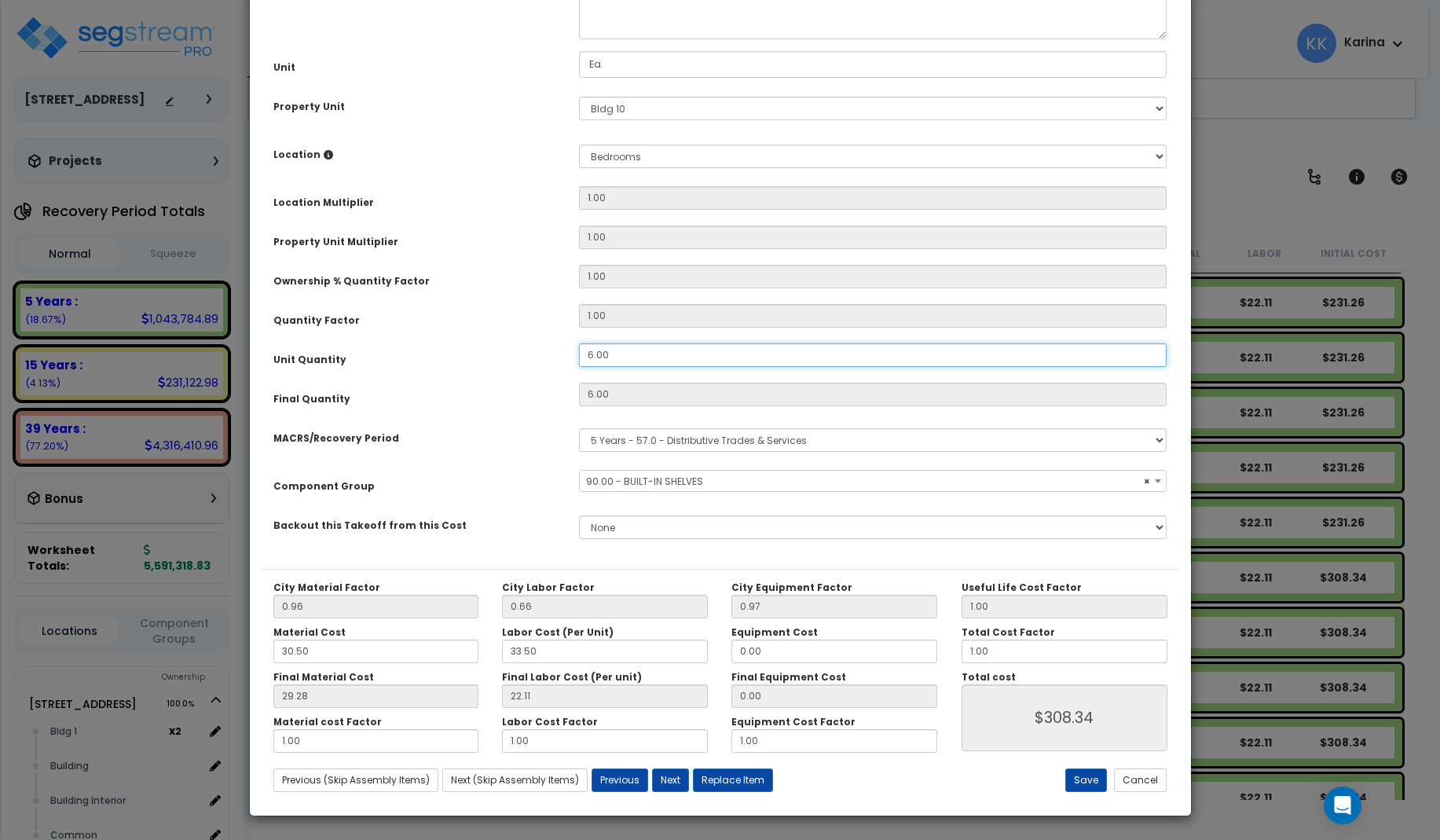
type input "4"
type input "$205.56"
select select "56910"
type input "4.5"
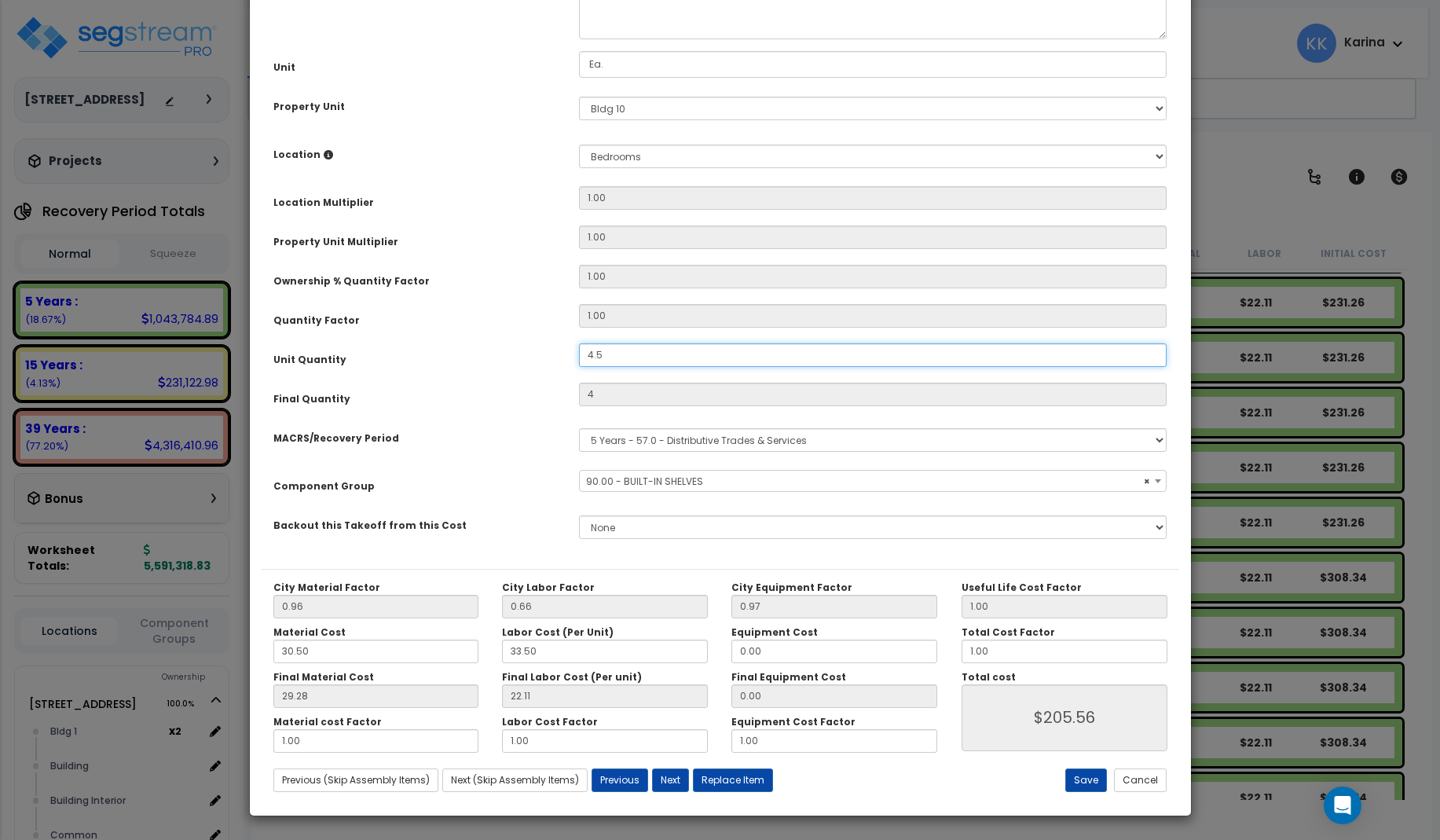
type input "4.5"
type input "$231.25"
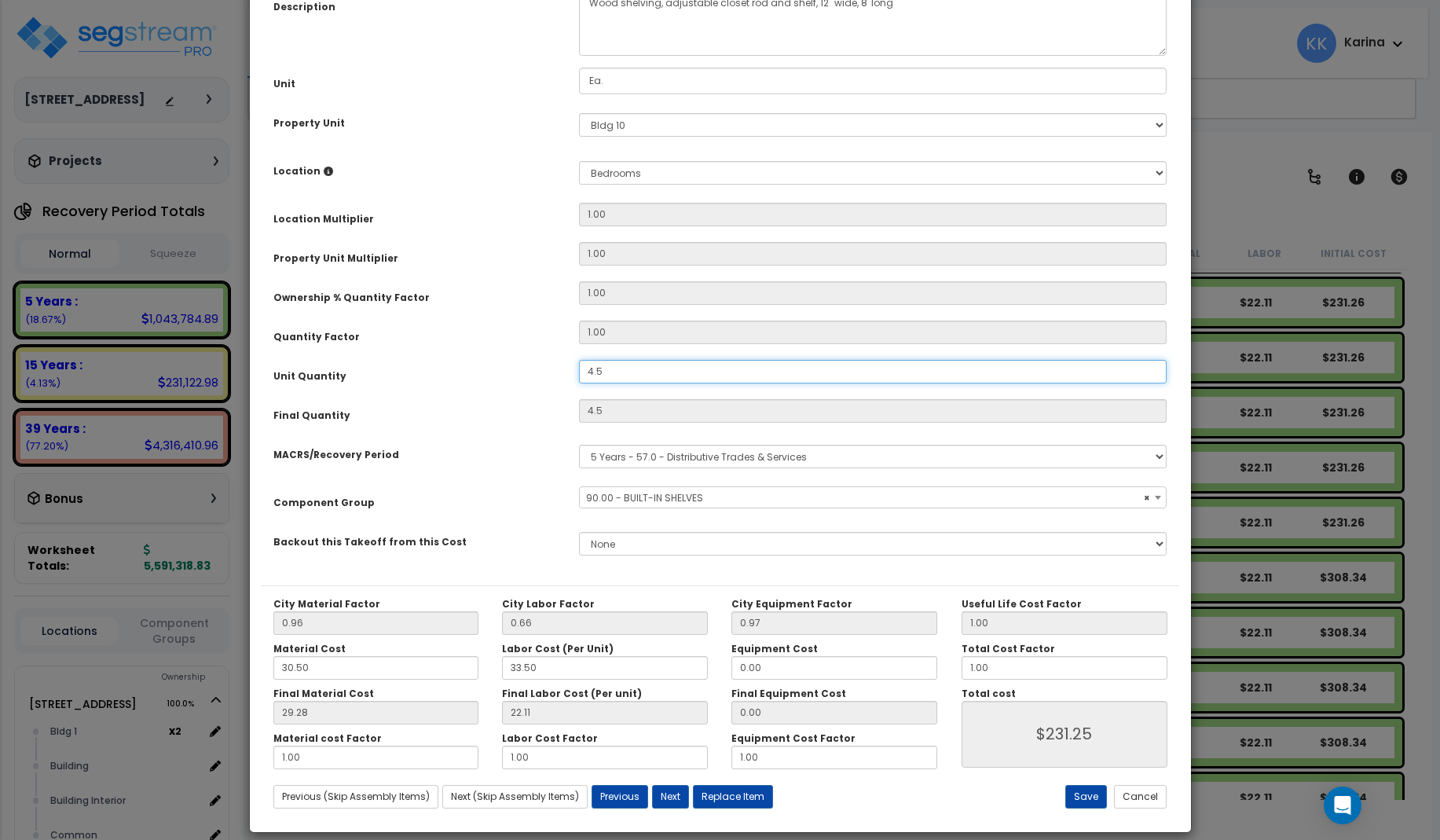
select select "56910"
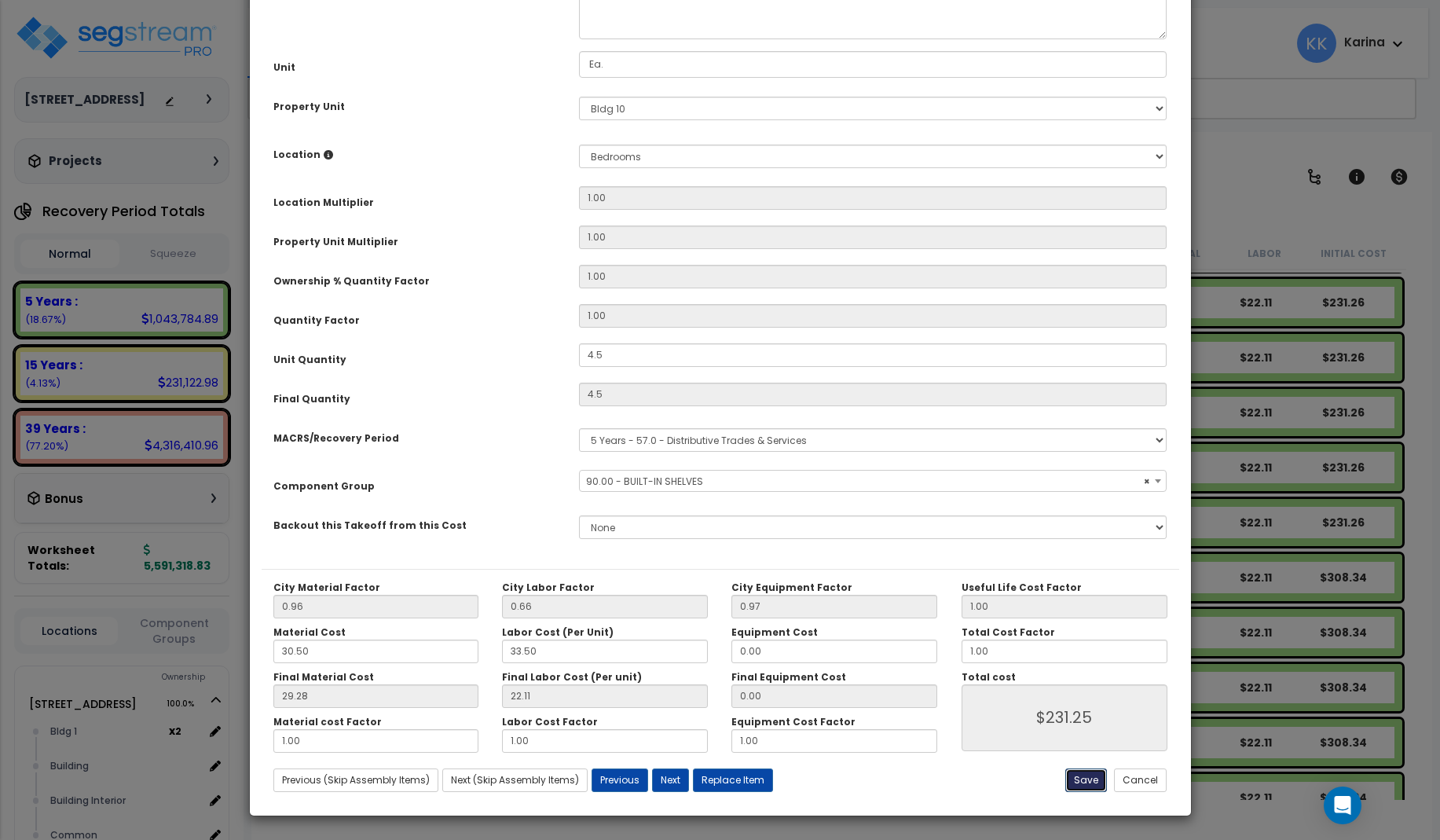
click at [1081, 777] on button "Save" at bounding box center [1086, 780] width 41 height 23
type input "4.50"
type input "231.25"
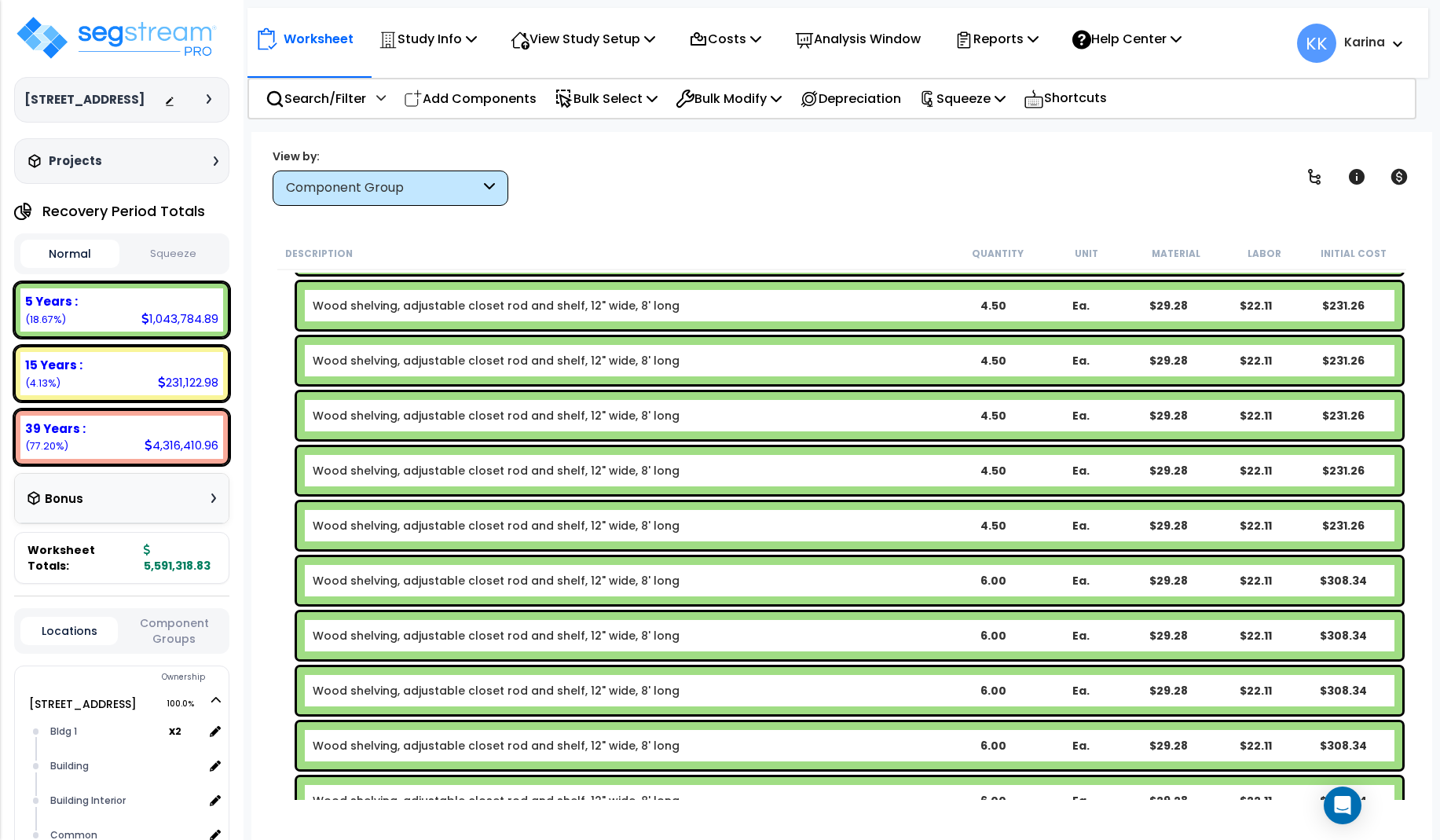
scroll to position [988, 0]
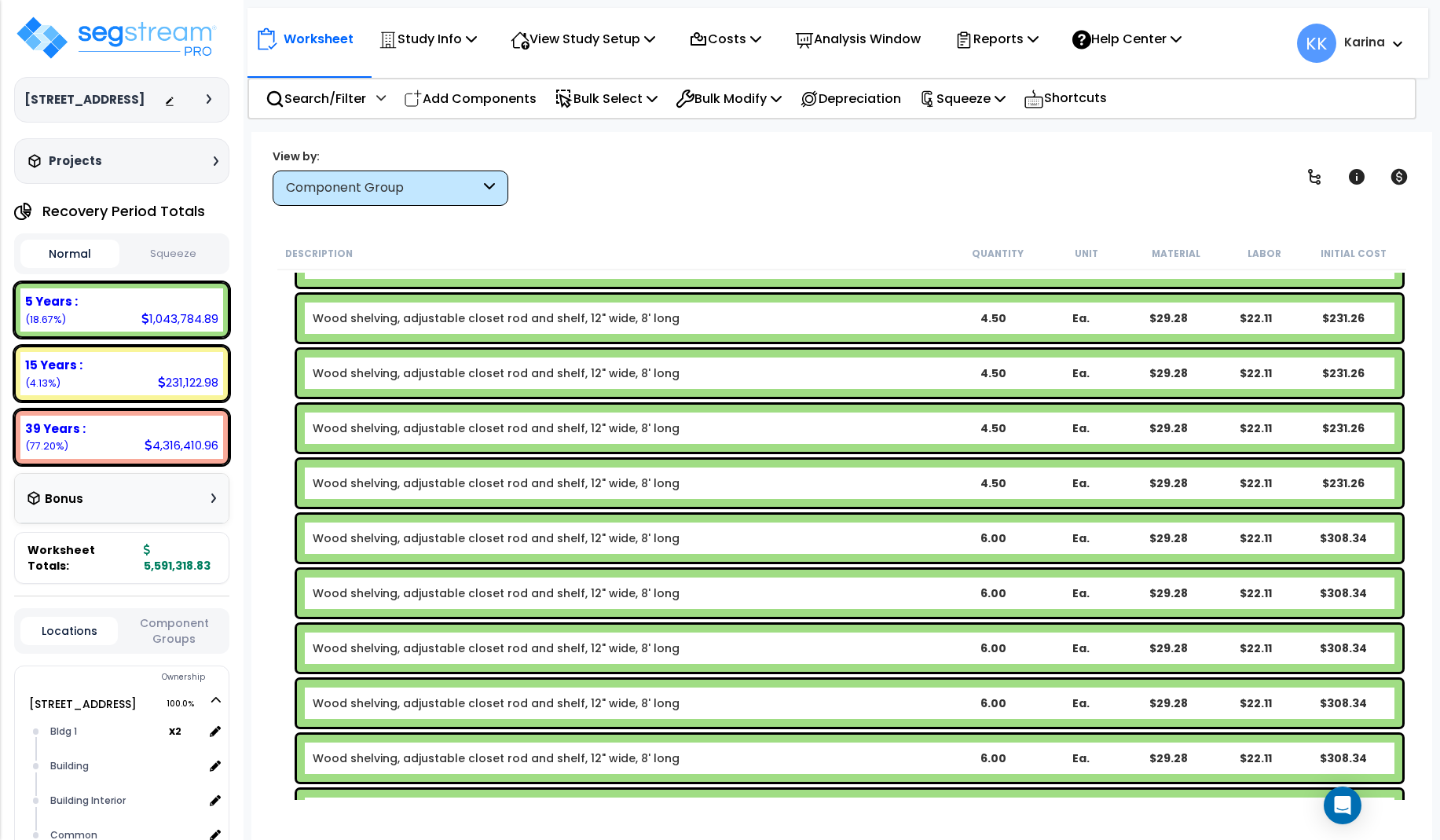
click at [536, 534] on link "Wood shelving, adjustable closet rod and shelf, 12" wide, 8' long" at bounding box center [495, 538] width 367 height 16
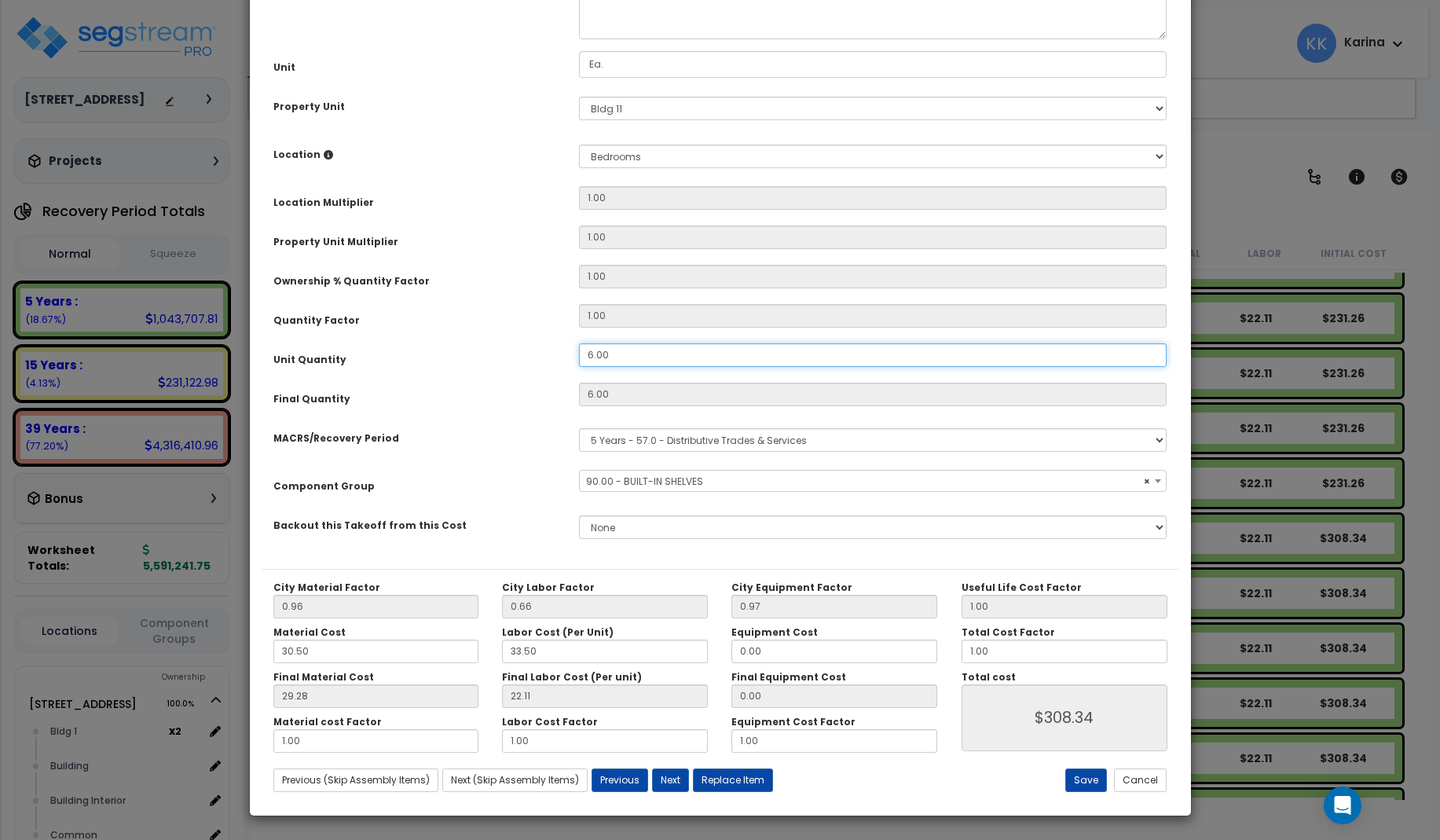
drag, startPoint x: 616, startPoint y: 537, endPoint x: 534, endPoint y: 524, distance: 83.0
click at [534, 371] on div "Unit Quantity 6.00" at bounding box center [721, 356] width 918 height 27
select select "56910"
drag, startPoint x: 616, startPoint y: 529, endPoint x: 568, endPoint y: 526, distance: 48.1
click at [579, 367] on input "6.00" at bounding box center [873, 355] width 588 height 23
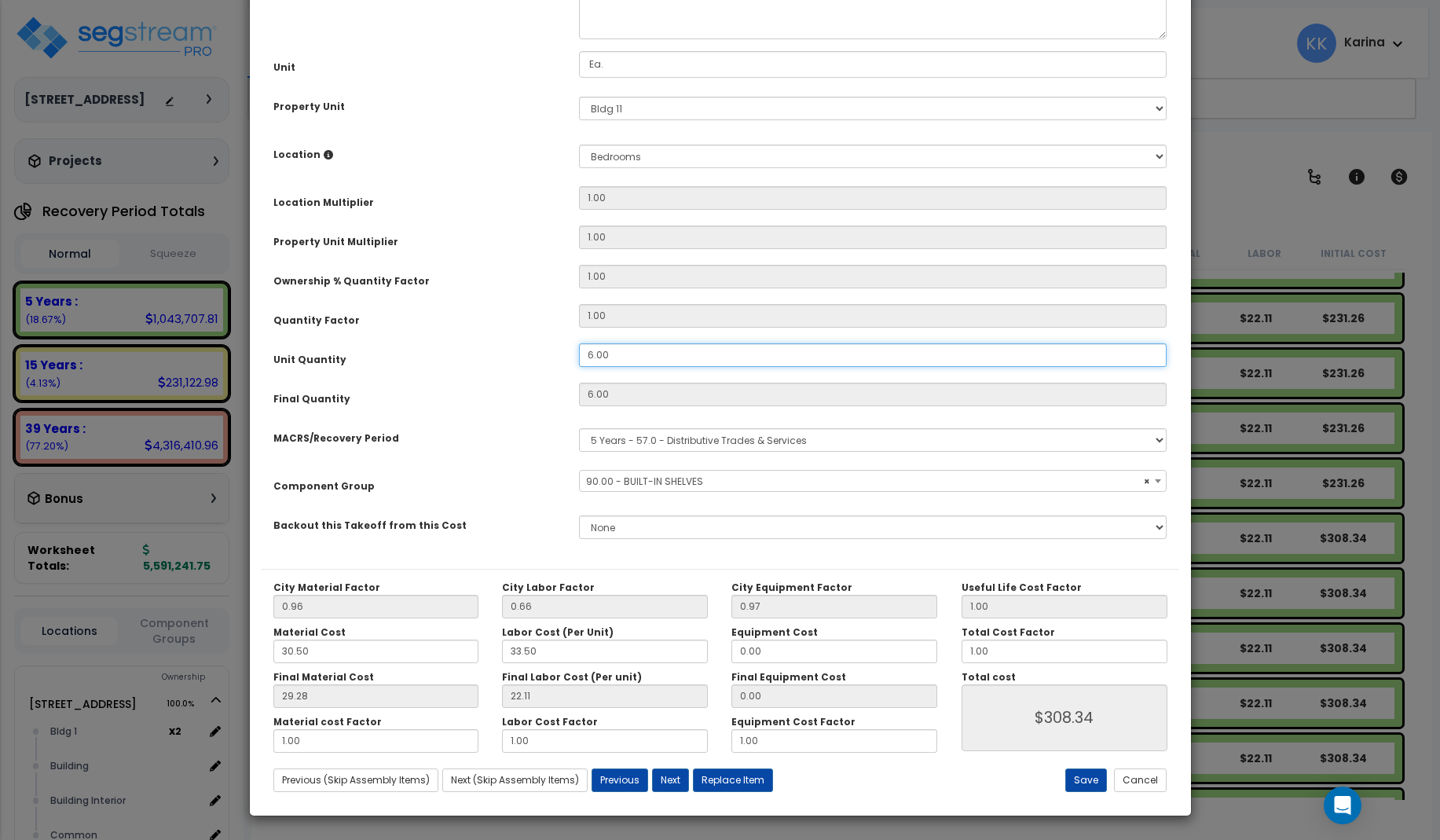
type input "4"
type input "6"
select select "56910"
type input "4."
type input "4"
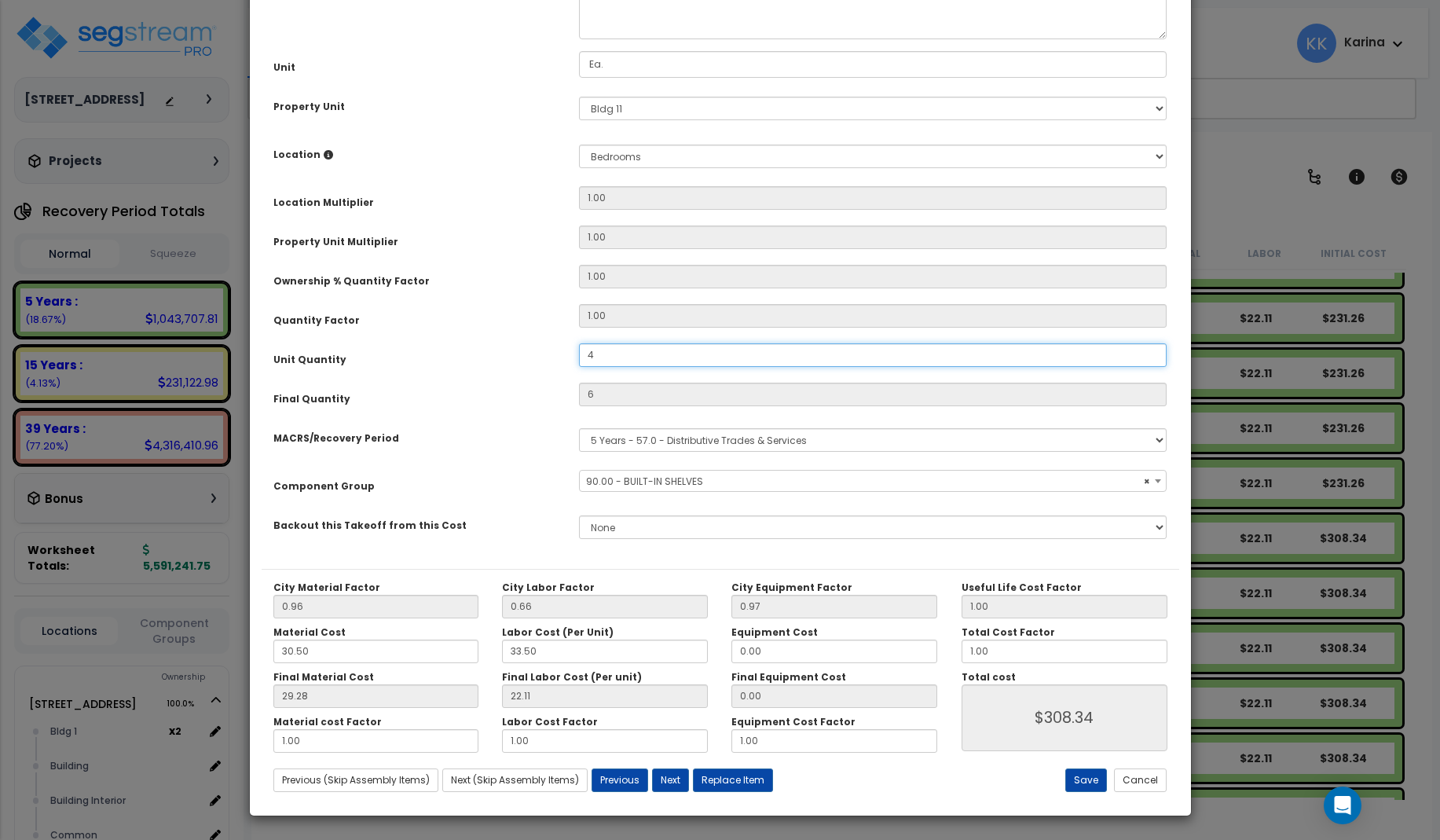
type input "$205.56"
type input "4.5"
type input "$231.25"
select select "56910"
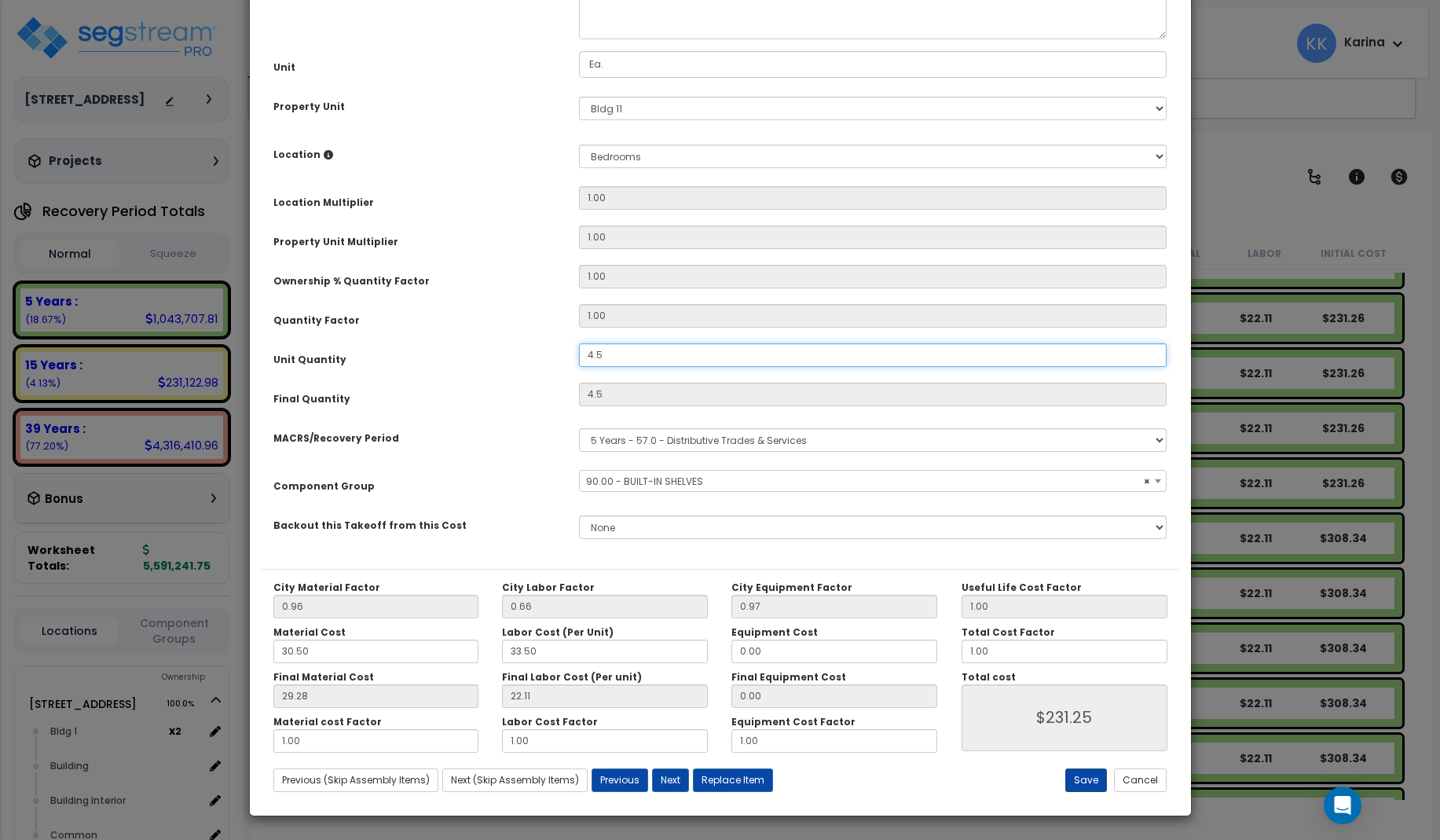
scroll to position [176, 0]
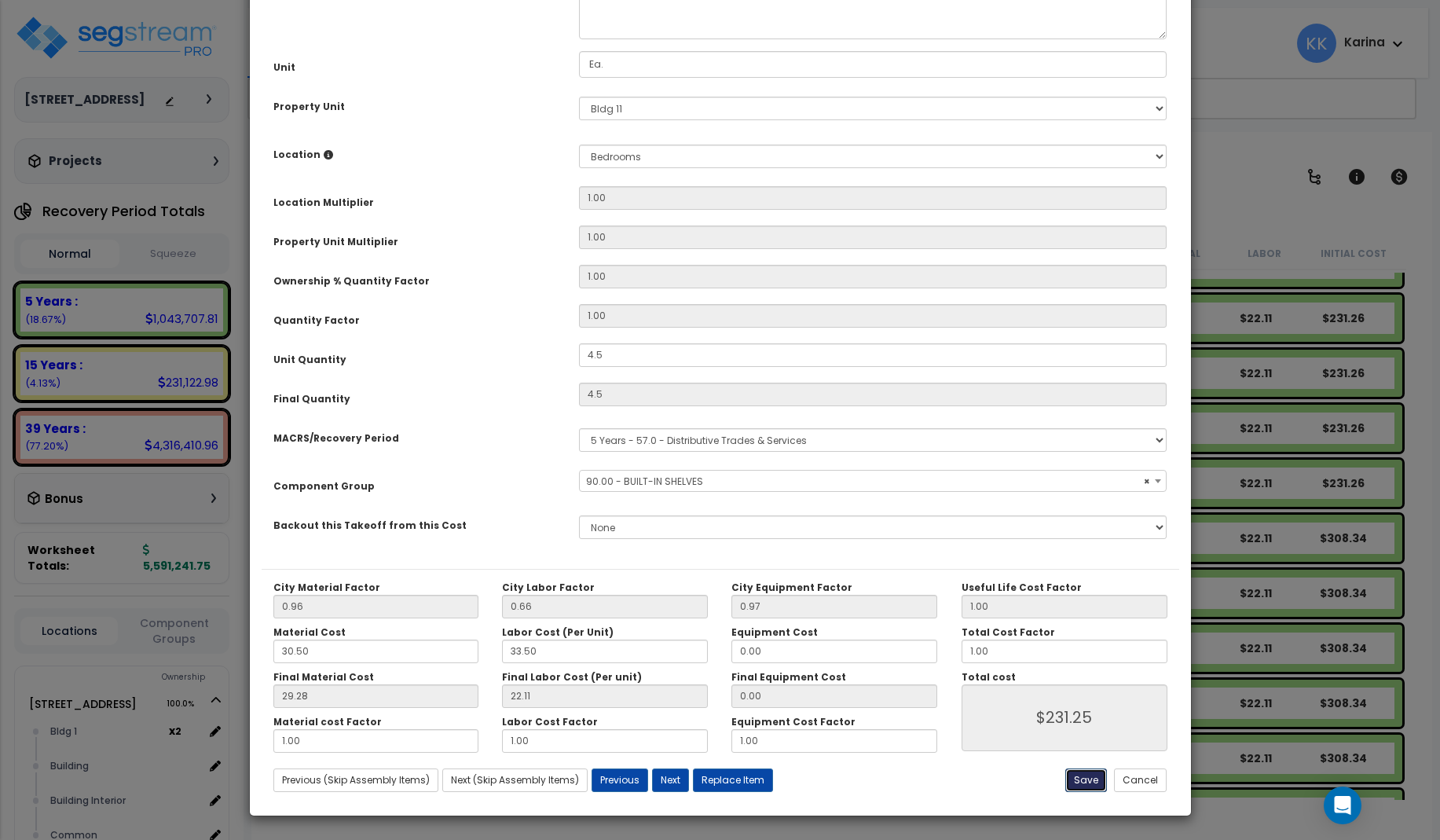
click at [1084, 778] on button "Save" at bounding box center [1086, 780] width 41 height 23
type input "4.50"
type input "231.25"
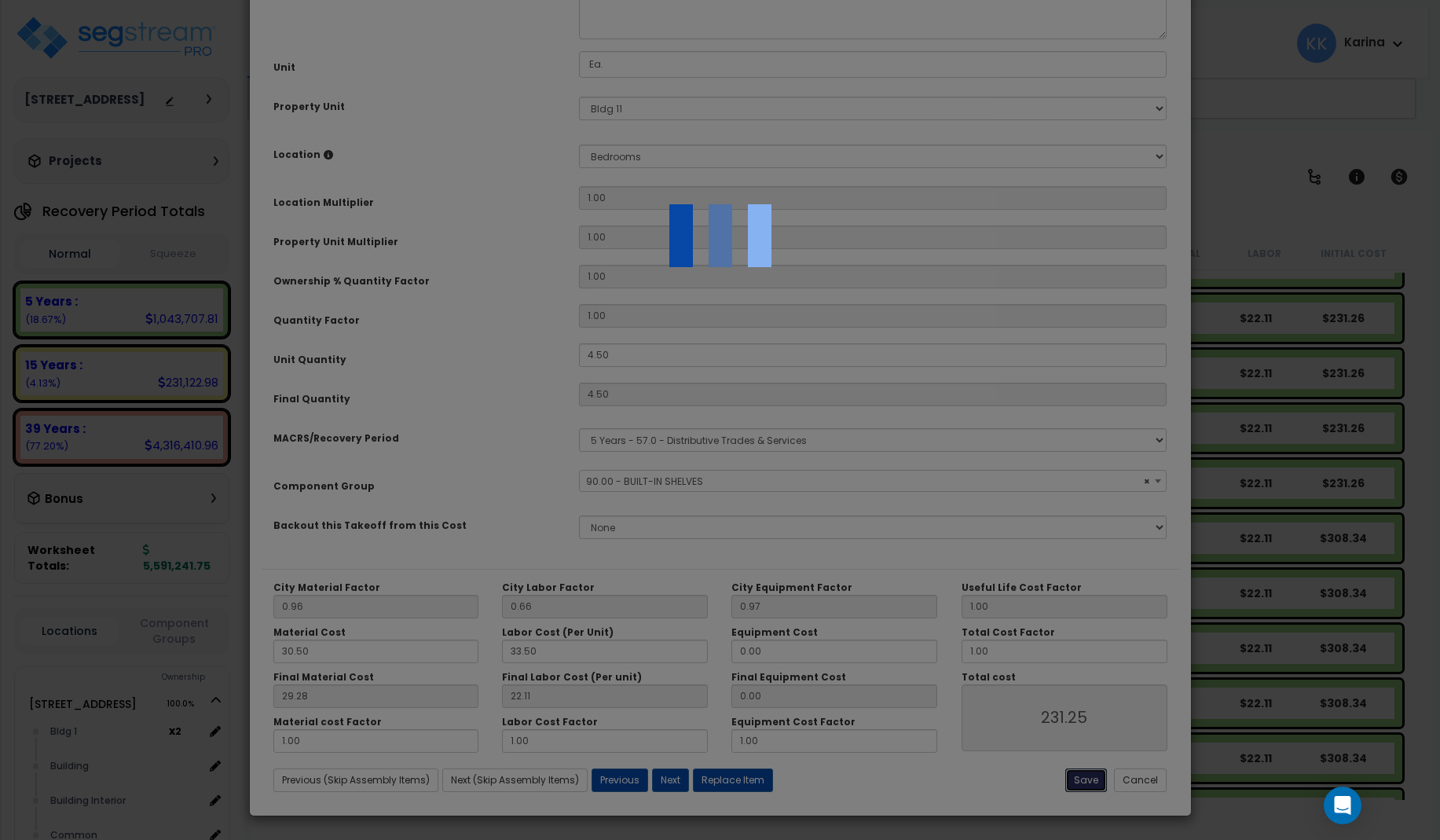
select select "56910"
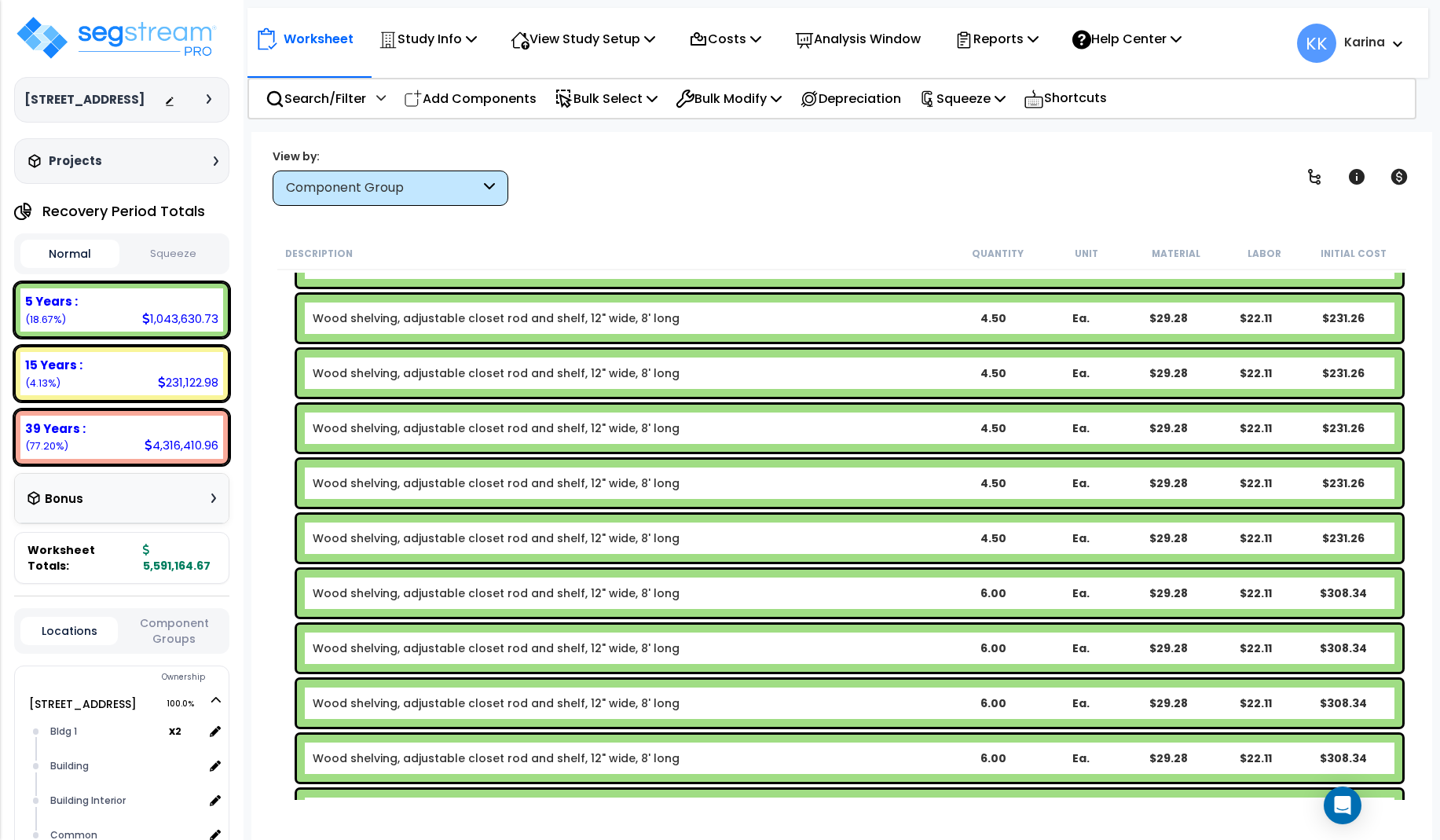
click at [278, 649] on div "Wood shelving, adjustable closet rod and shelf, 12" wide, 8' long 6.00 Ea. $29.…" at bounding box center [842, 648] width 1129 height 55
click at [507, 592] on link "Wood shelving, adjustable closet rod and shelf, 12" wide, 8' long" at bounding box center [495, 593] width 367 height 16
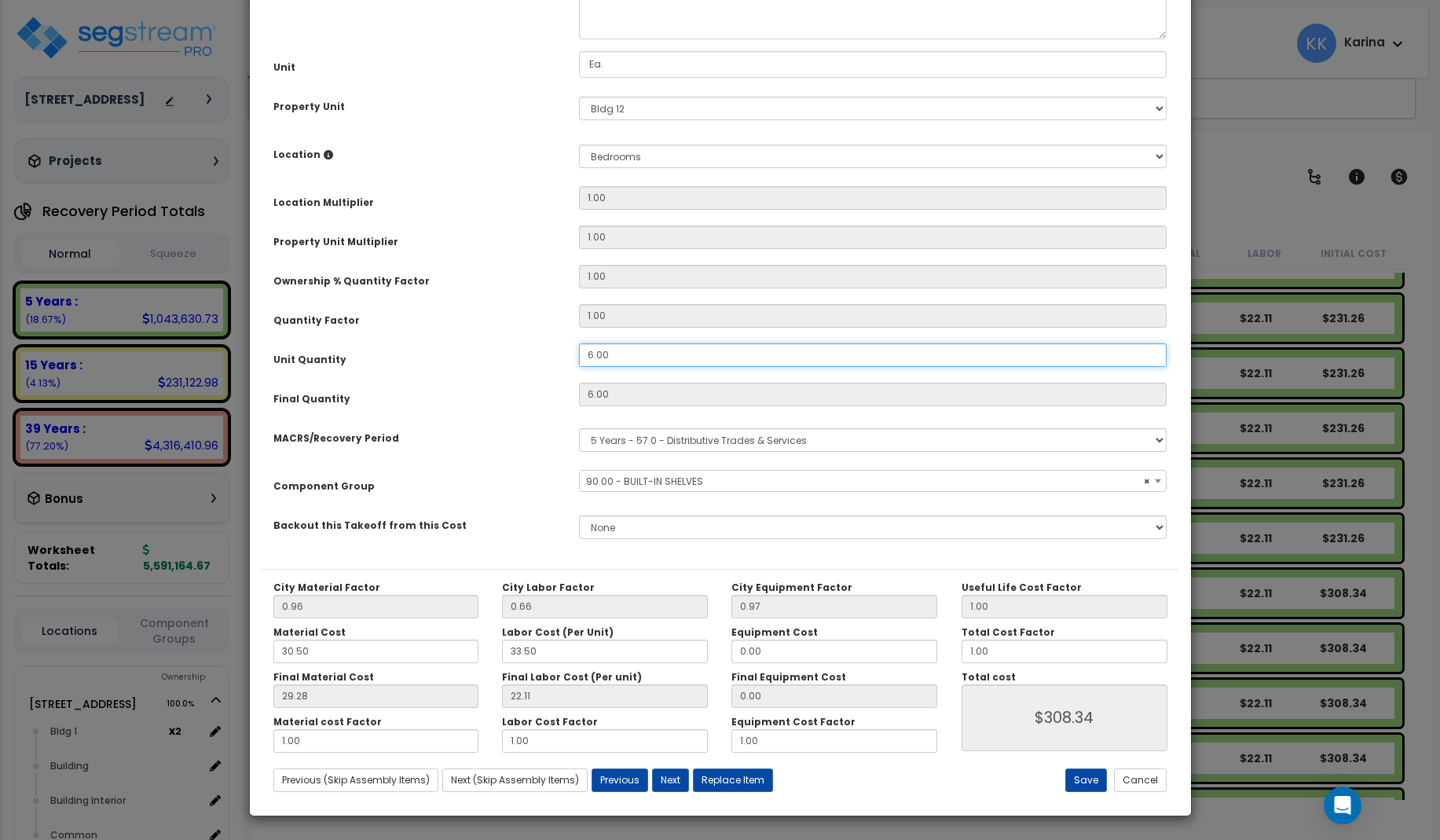
drag, startPoint x: 626, startPoint y: 527, endPoint x: 555, endPoint y: 529, distance: 71.0
click at [555, 371] on div "Unit Quantity 6.00" at bounding box center [721, 356] width 918 height 27
drag, startPoint x: 609, startPoint y: 535, endPoint x: 588, endPoint y: 532, distance: 21.2
click at [579, 367] on input "6.00" at bounding box center [873, 355] width 588 height 23
select select "56910"
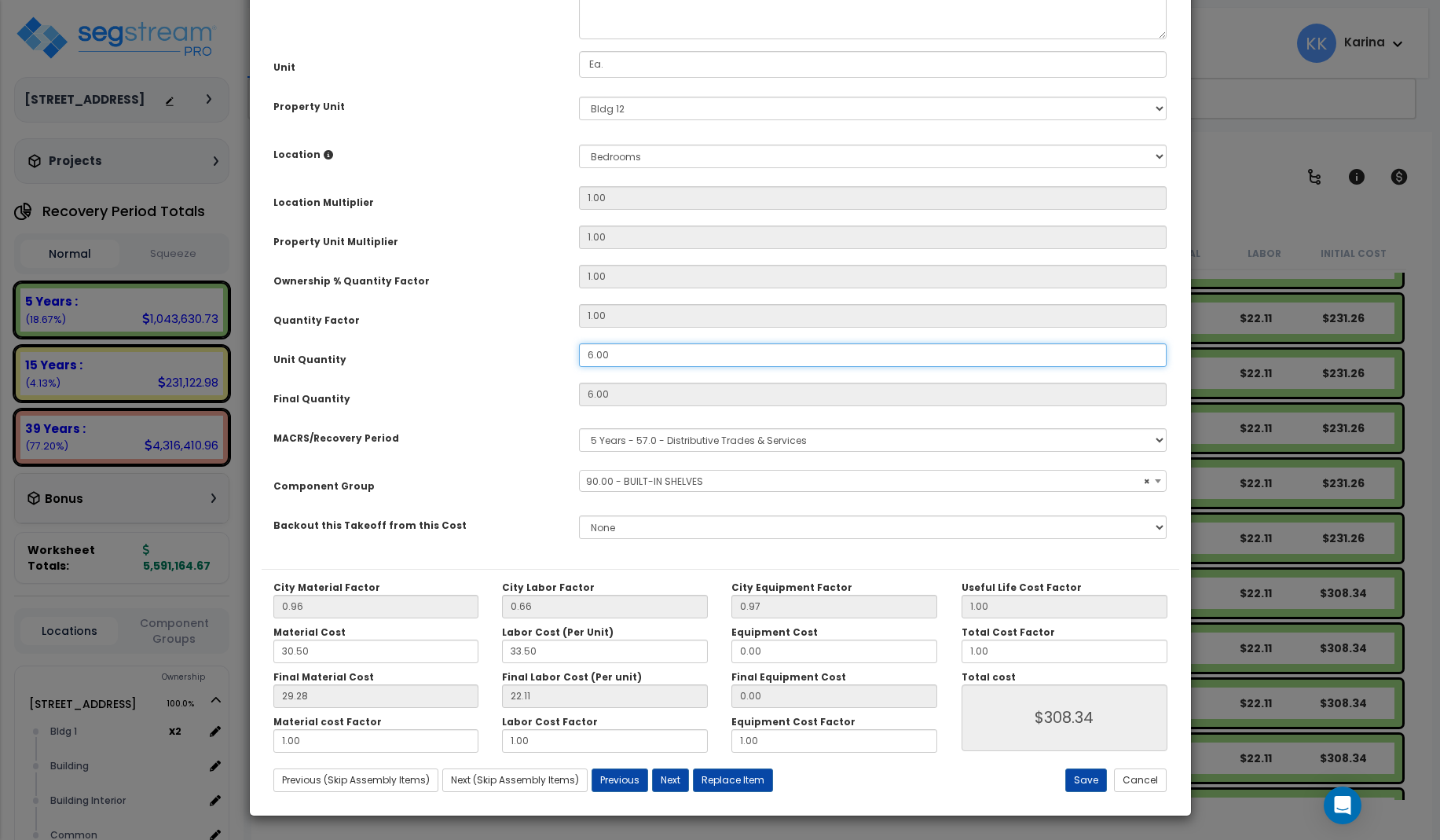
type input "4"
type input "6"
select select "56910"
type input "4"
type input "$205.56"
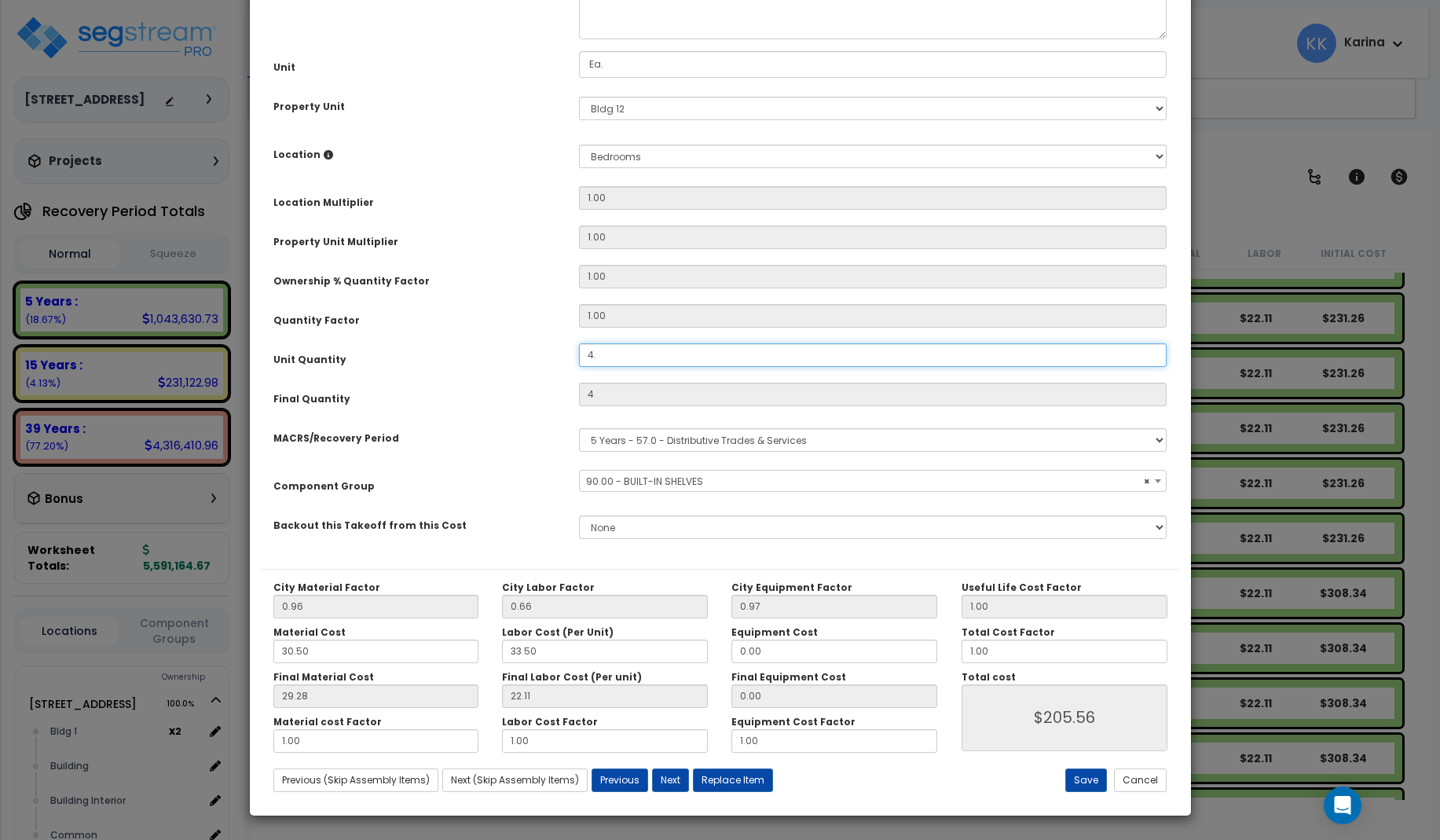
type input "4.5"
select select "56910"
type input "4.5"
type input "$231.25"
select select "56910"
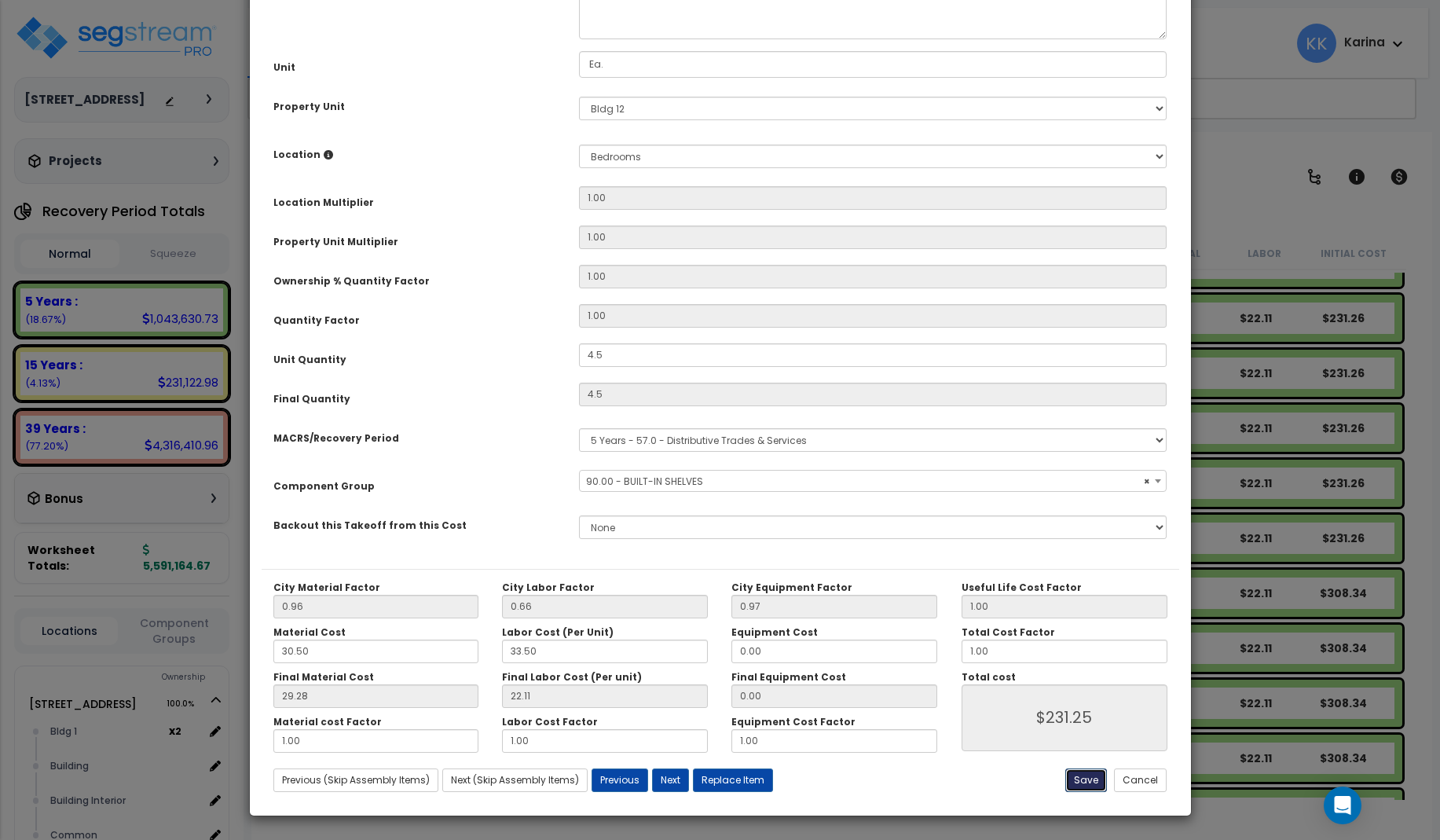
click at [1087, 775] on button "Save" at bounding box center [1086, 780] width 41 height 23
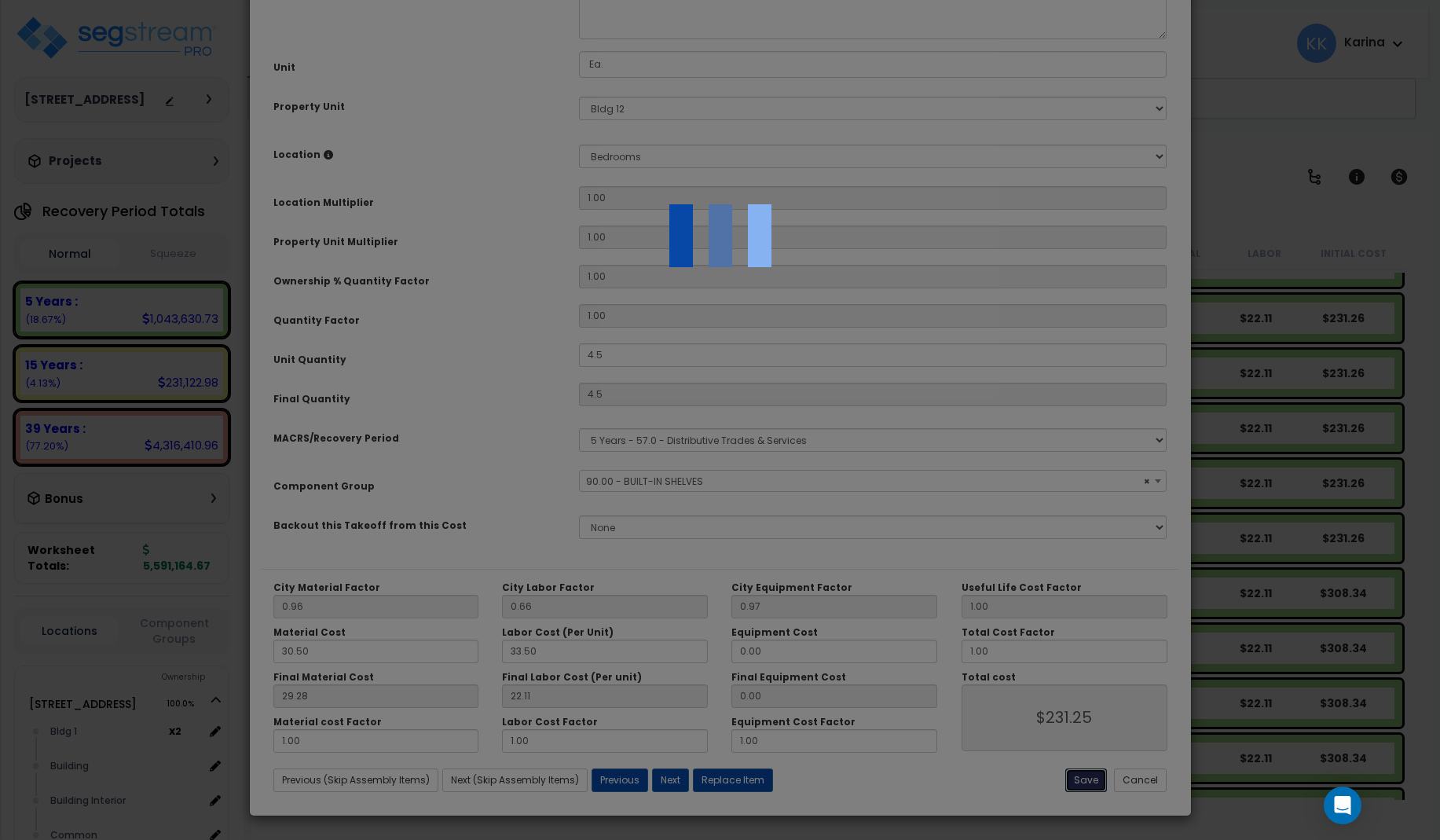
type input "4.50"
type input "231.25"
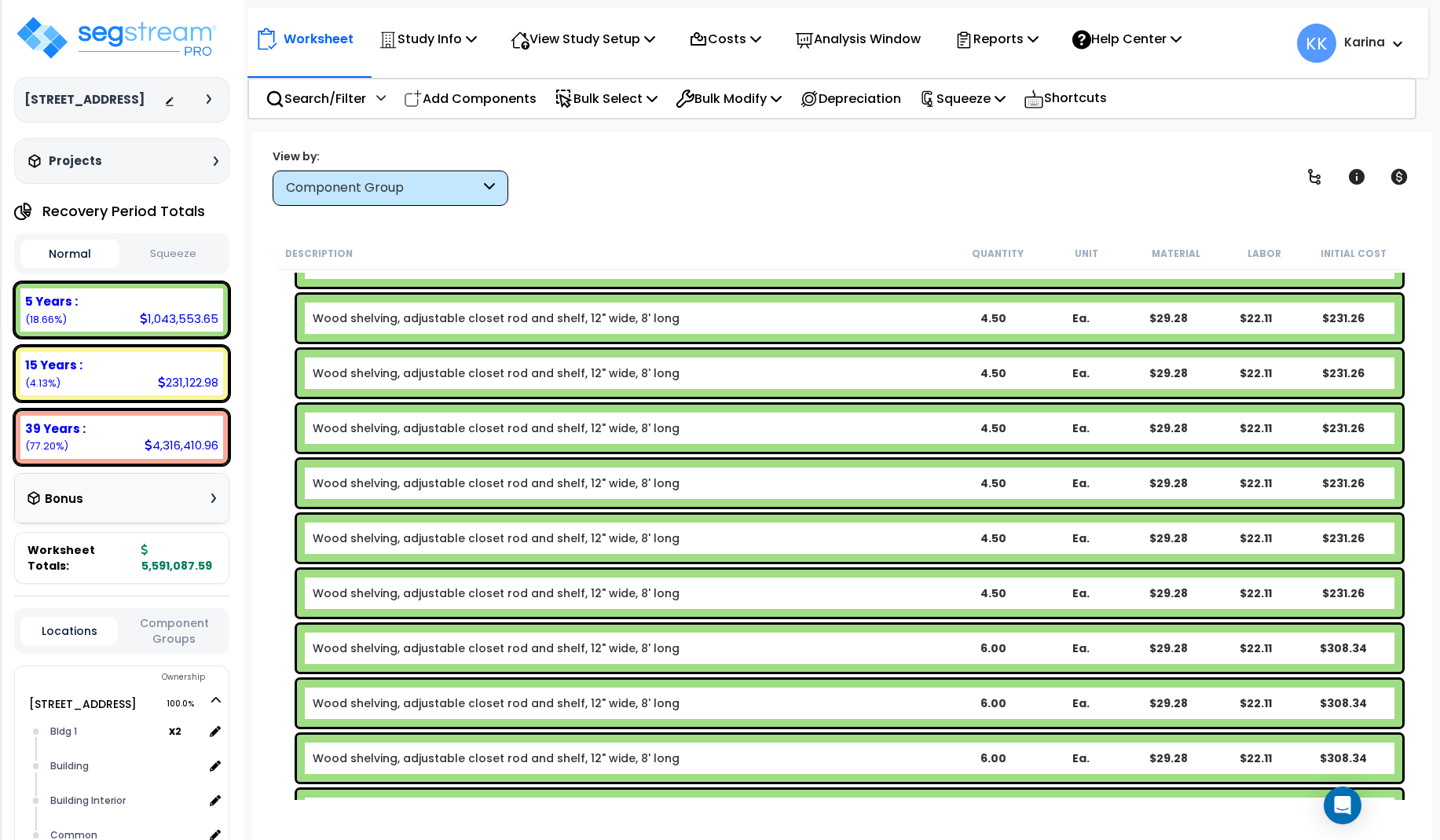
scroll to position [1177, 0]
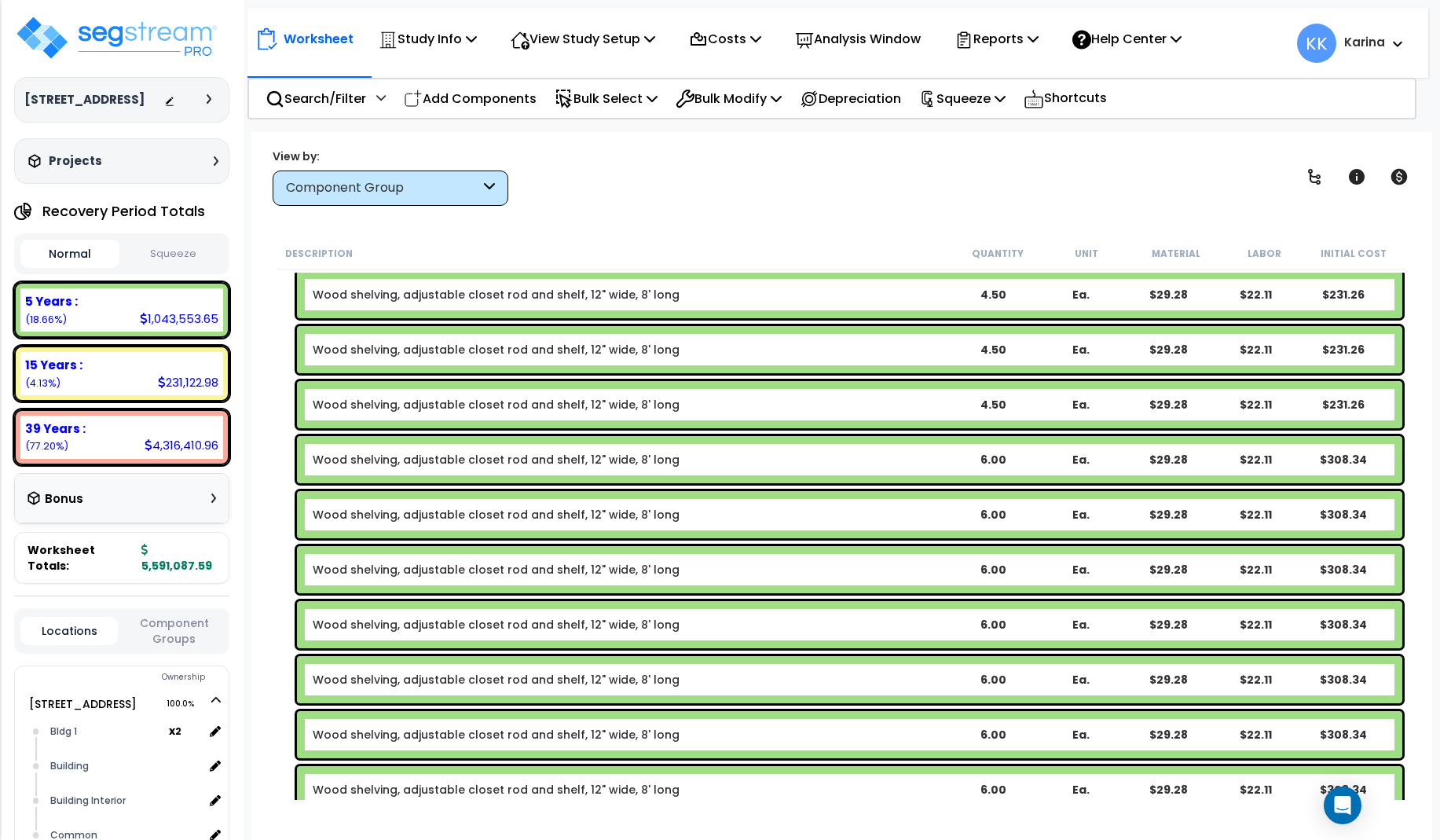
click at [518, 452] on link "Wood shelving, adjustable closet rod and shelf, 12" wide, 8' long" at bounding box center [495, 459] width 367 height 16
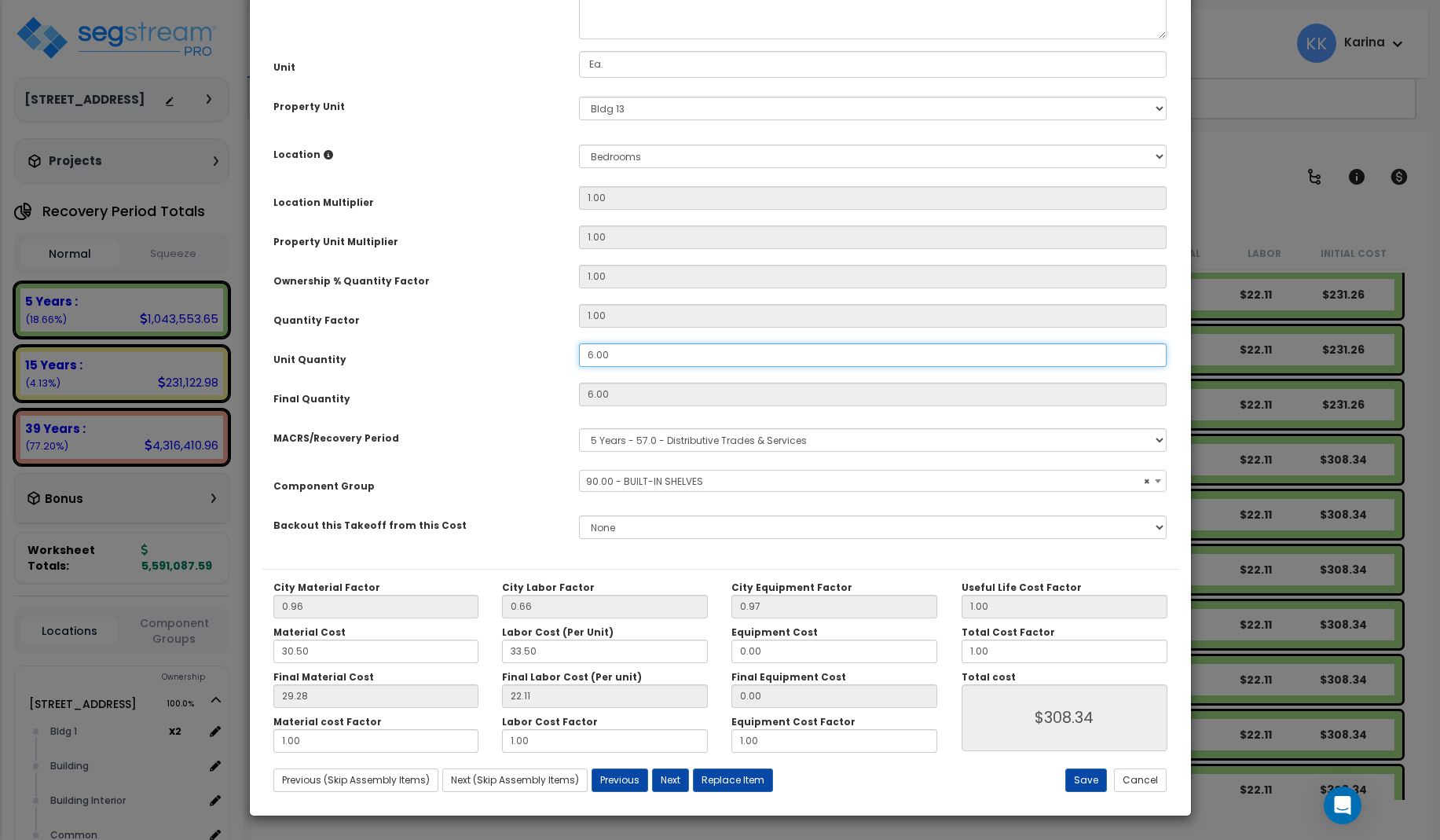
drag, startPoint x: 620, startPoint y: 535, endPoint x: 558, endPoint y: 525, distance: 62.8
click at [558, 371] on div "Unit Quantity 6.00" at bounding box center [721, 356] width 918 height 27
drag, startPoint x: 616, startPoint y: 524, endPoint x: 554, endPoint y: 525, distance: 62.0
click at [579, 367] on input "6.00" at bounding box center [873, 355] width 588 height 23
select select "56910"
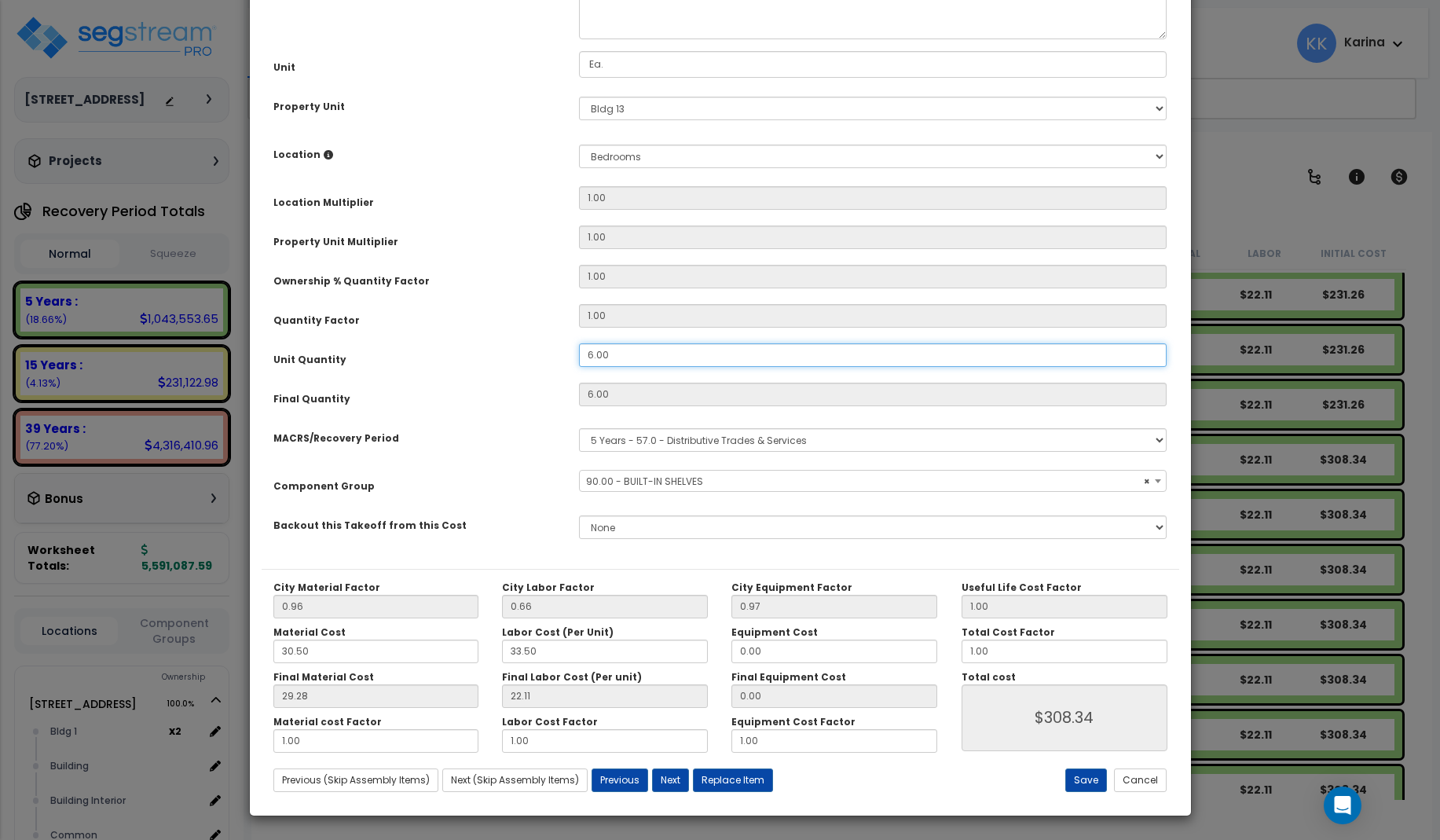
type input "4"
type input "$205.56"
select select "56910"
type input "4.5"
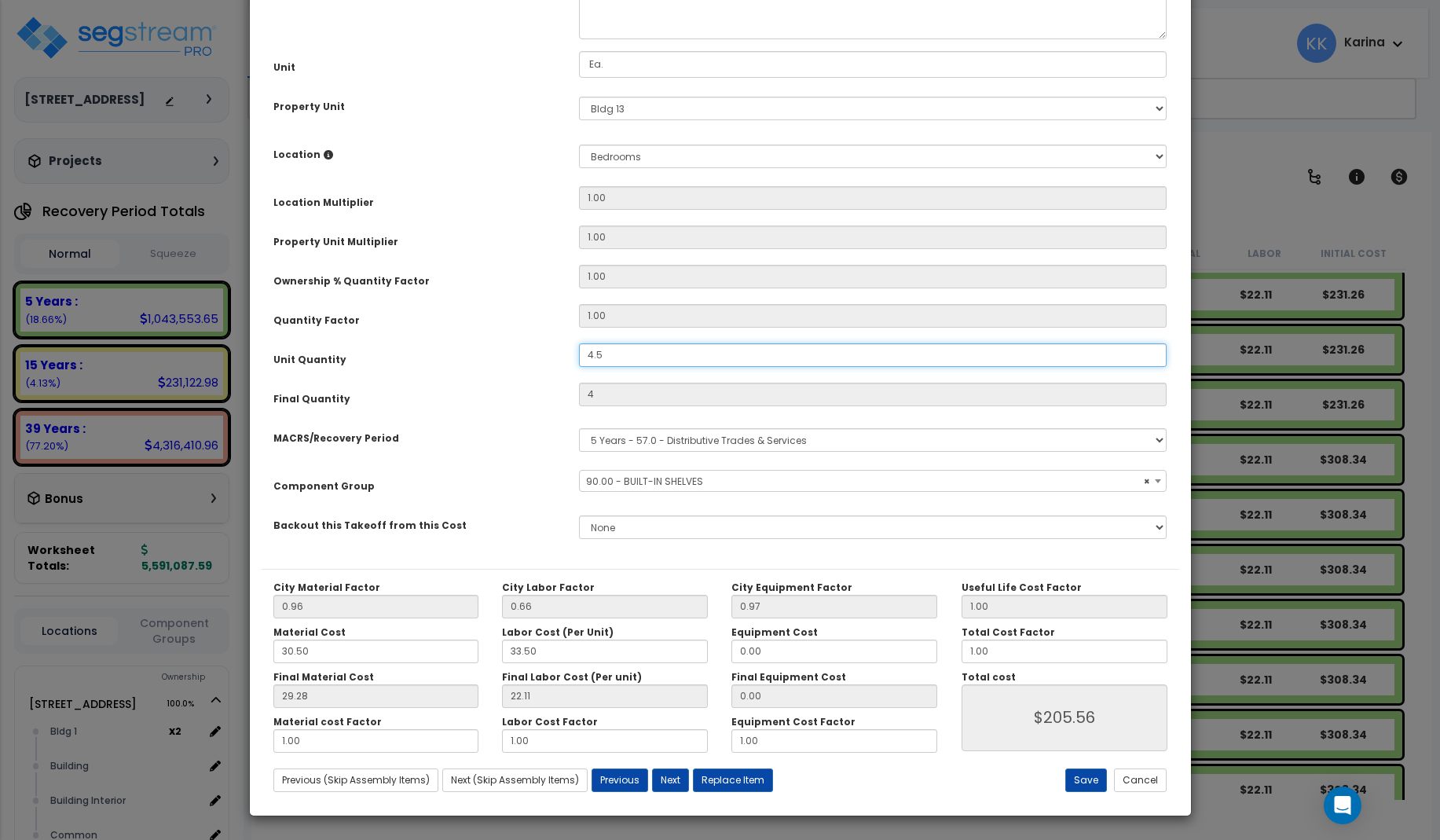
select select "56910"
type input "4.5"
type input "$231.25"
select select "56910"
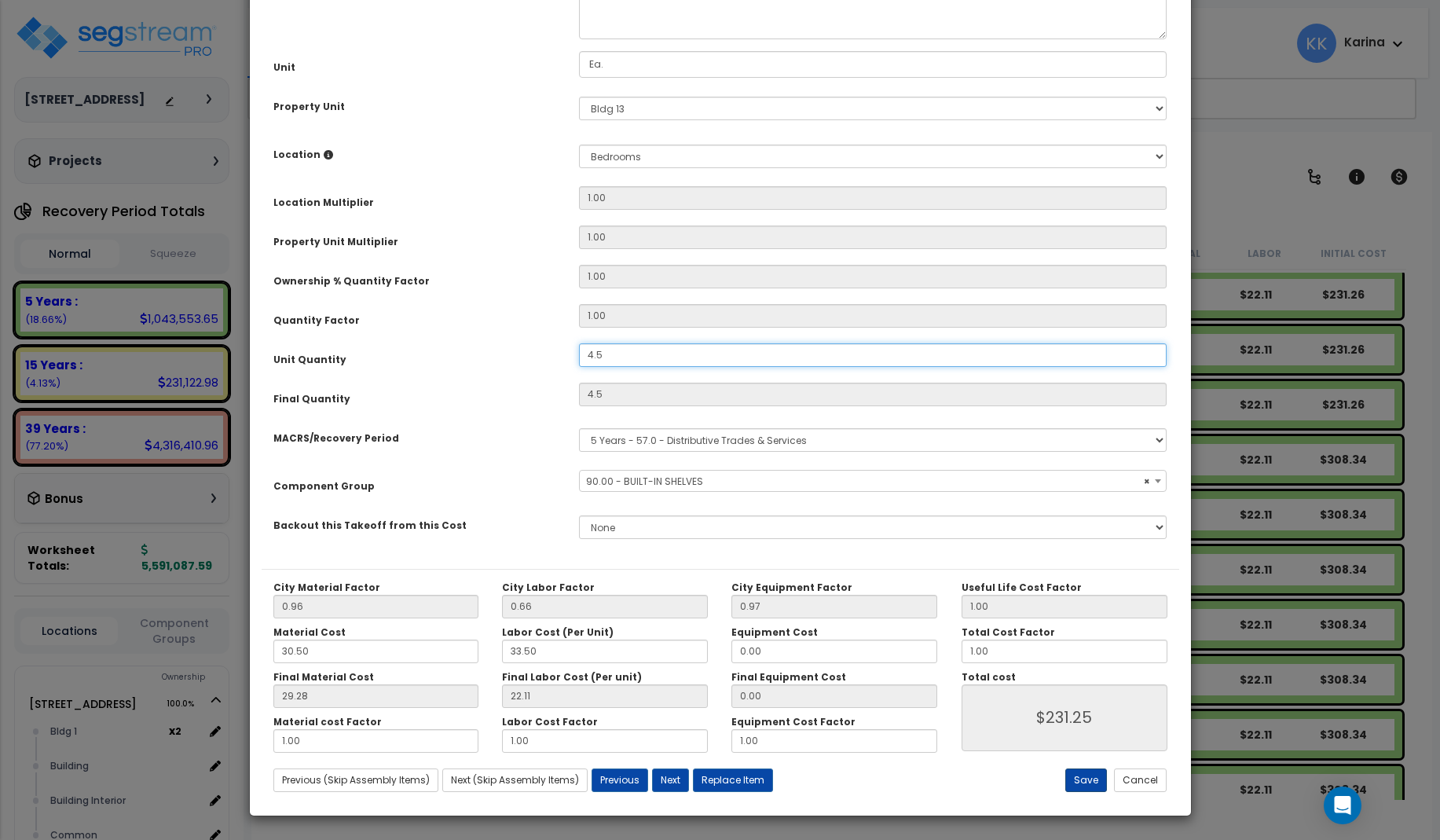
type input "4.5"
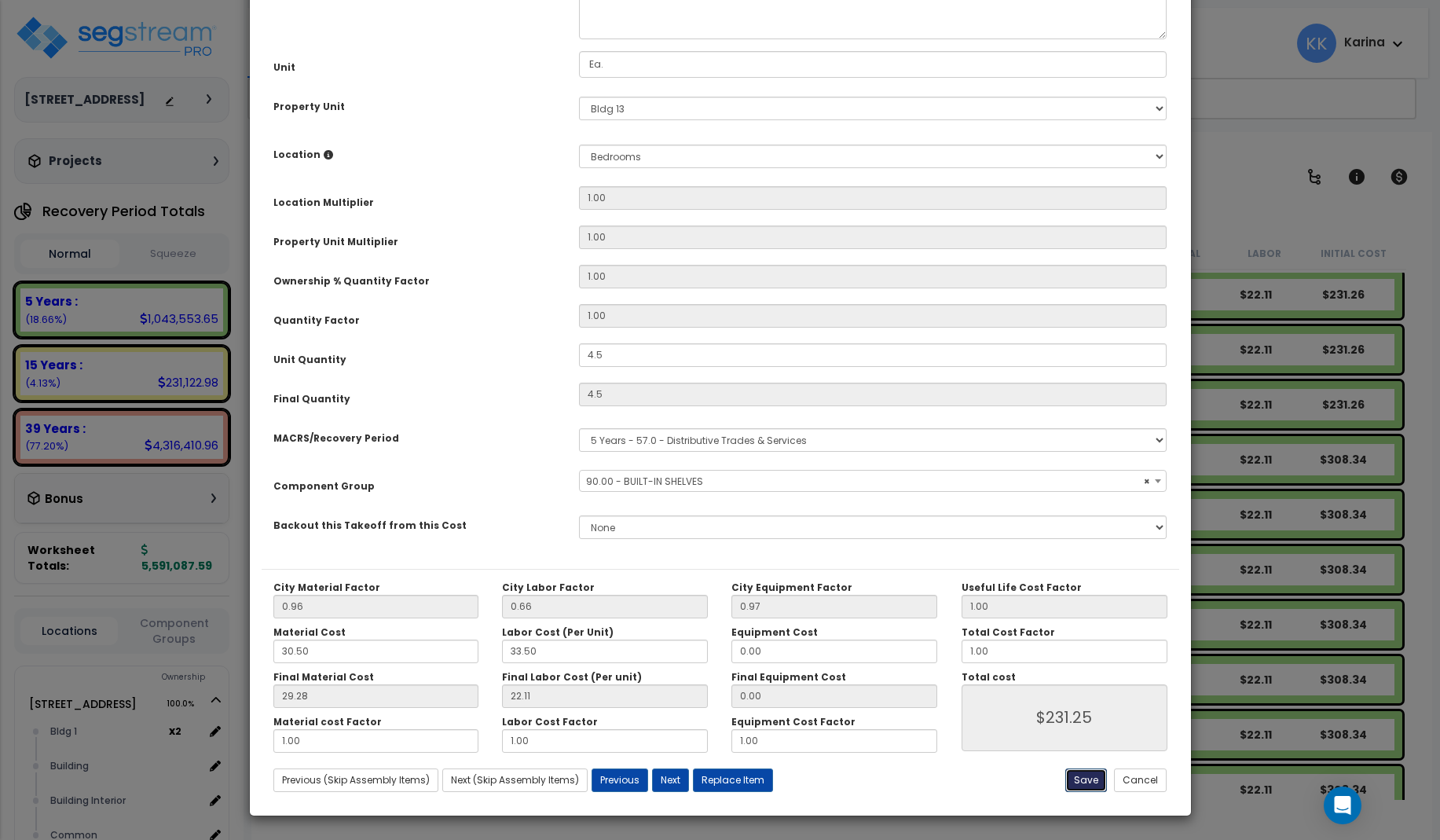
select select "56910"
click at [1085, 775] on button "Save" at bounding box center [1086, 780] width 41 height 23
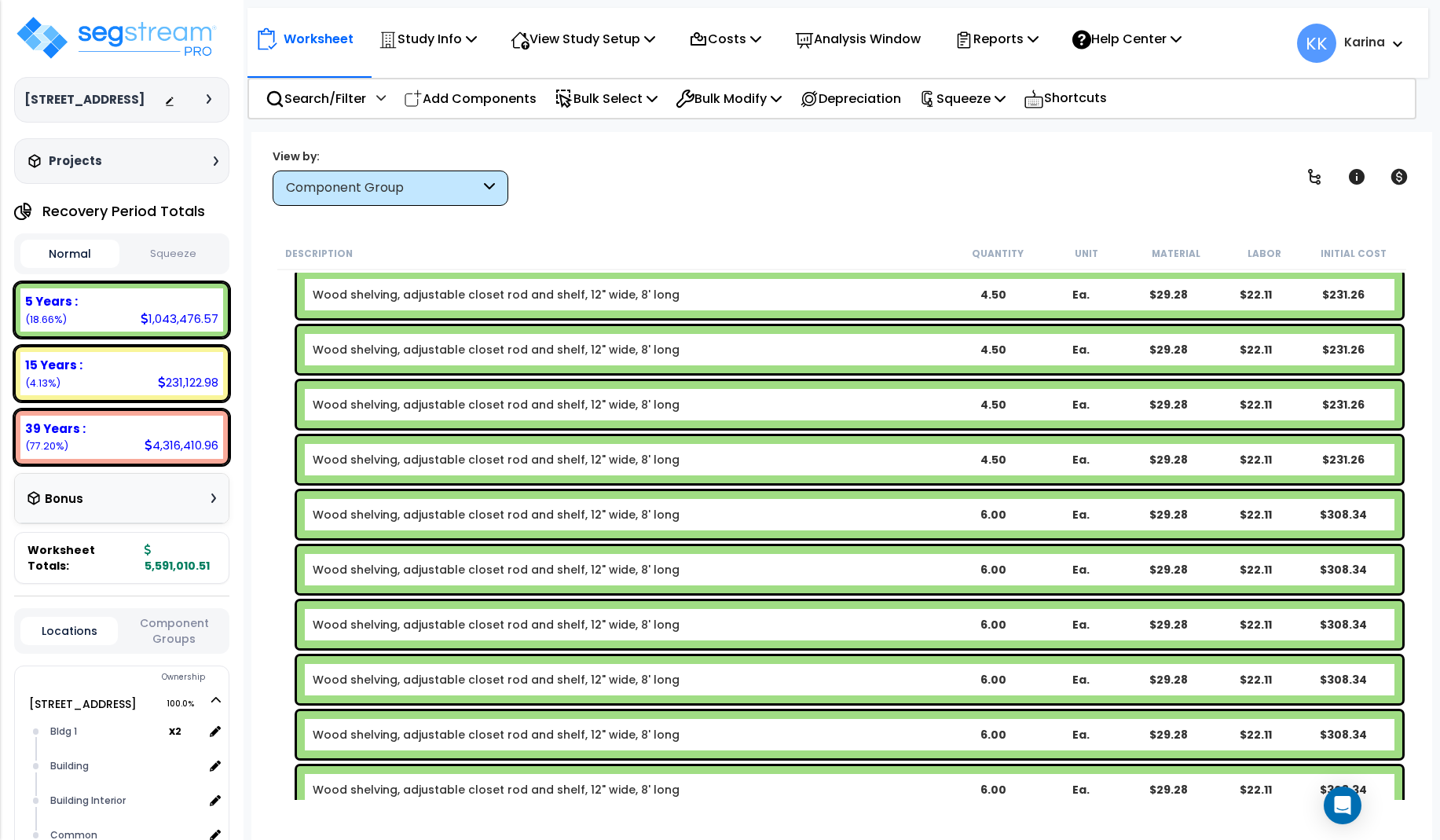
click at [517, 514] on link "Wood shelving, adjustable closet rod and shelf, 12" wide, 8' long" at bounding box center [495, 514] width 367 height 16
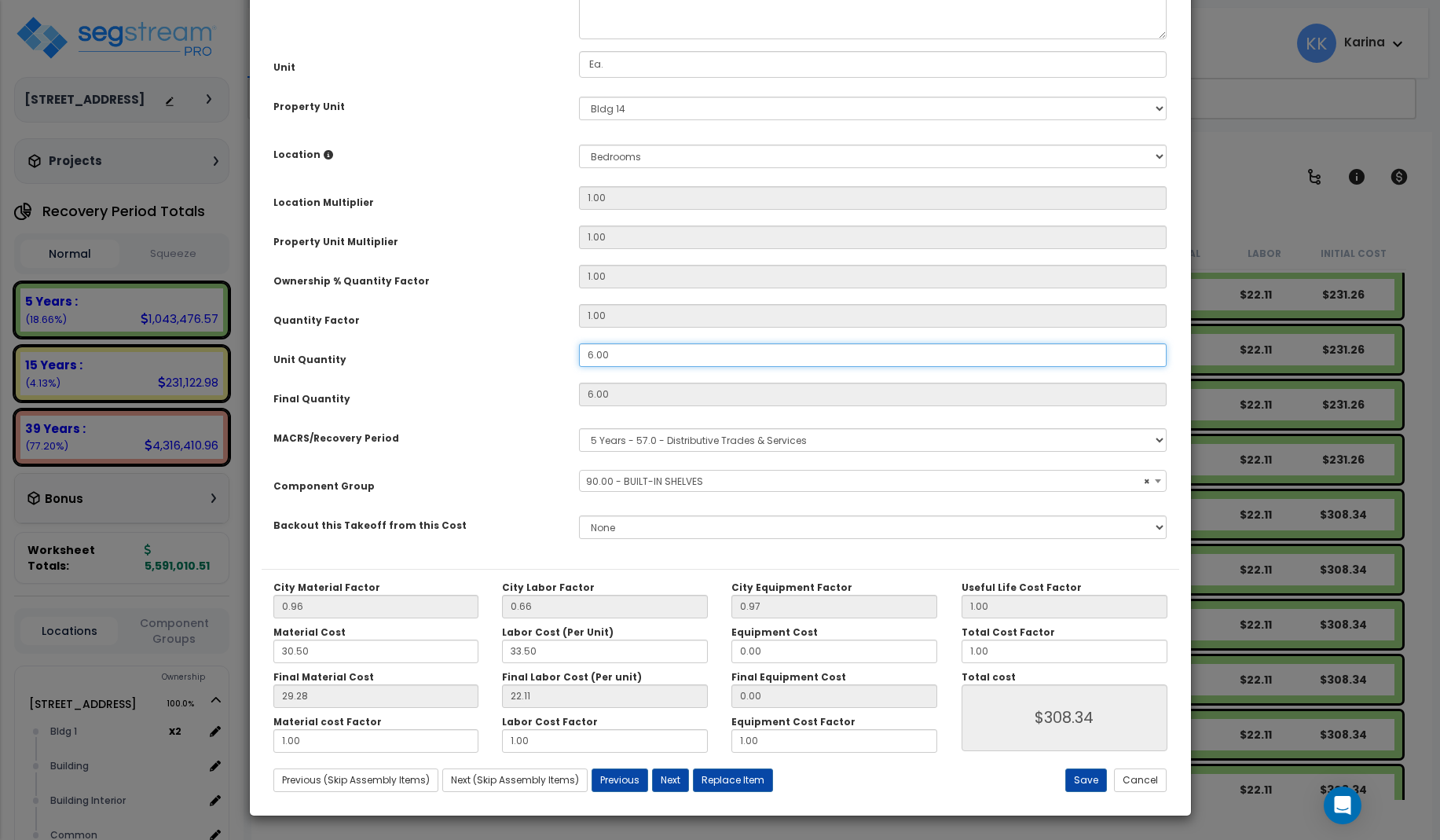
drag, startPoint x: 612, startPoint y: 534, endPoint x: 560, endPoint y: 527, distance: 52.5
click at [560, 371] on div "Unit Quantity 6.00" at bounding box center [721, 356] width 918 height 27
select select "56910"
drag, startPoint x: 611, startPoint y: 528, endPoint x: 556, endPoint y: 528, distance: 55.0
click at [579, 367] on input "6.00" at bounding box center [873, 355] width 588 height 23
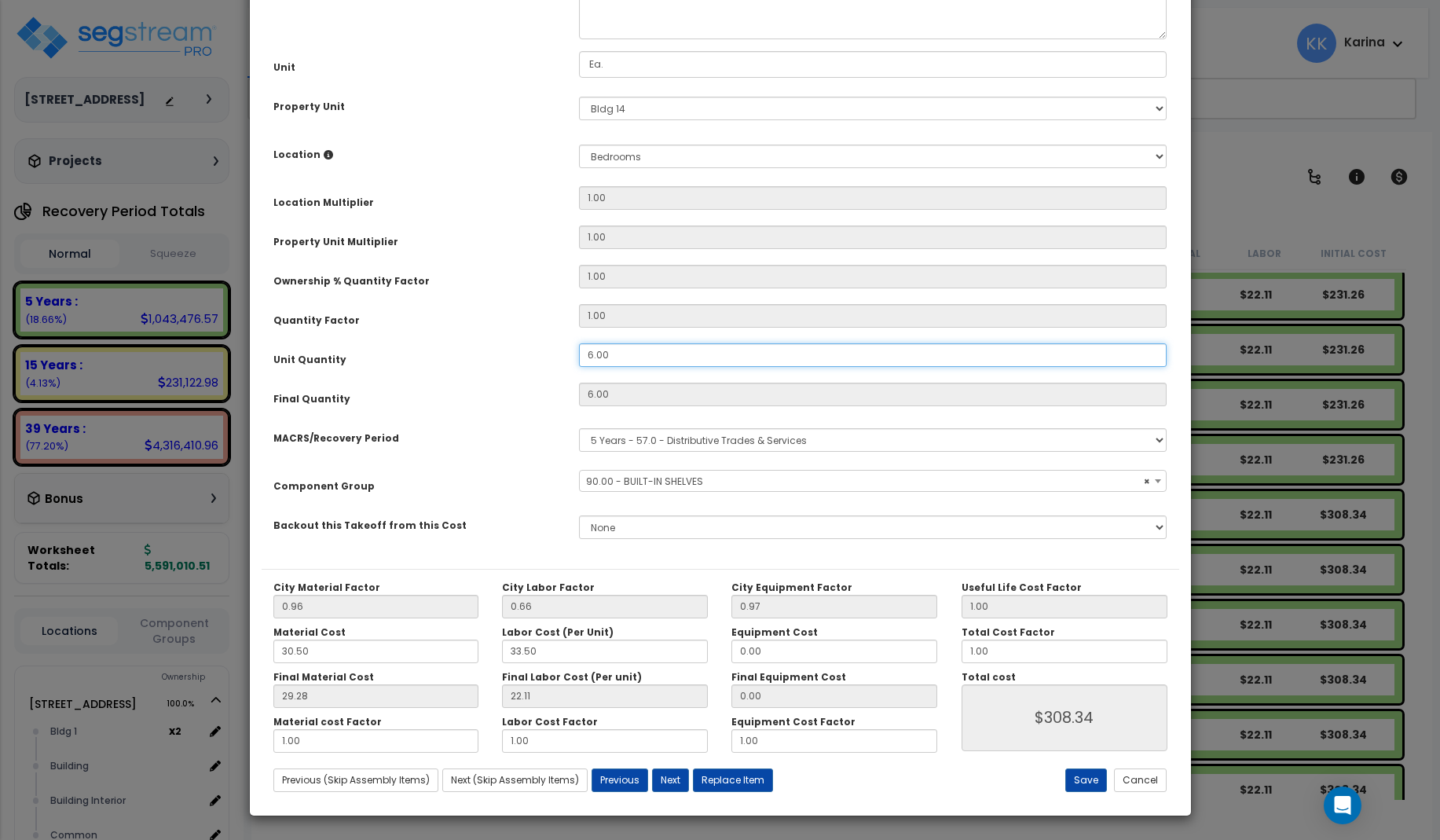
type input "4"
type input "$205.56"
type input "4."
select select "56910"
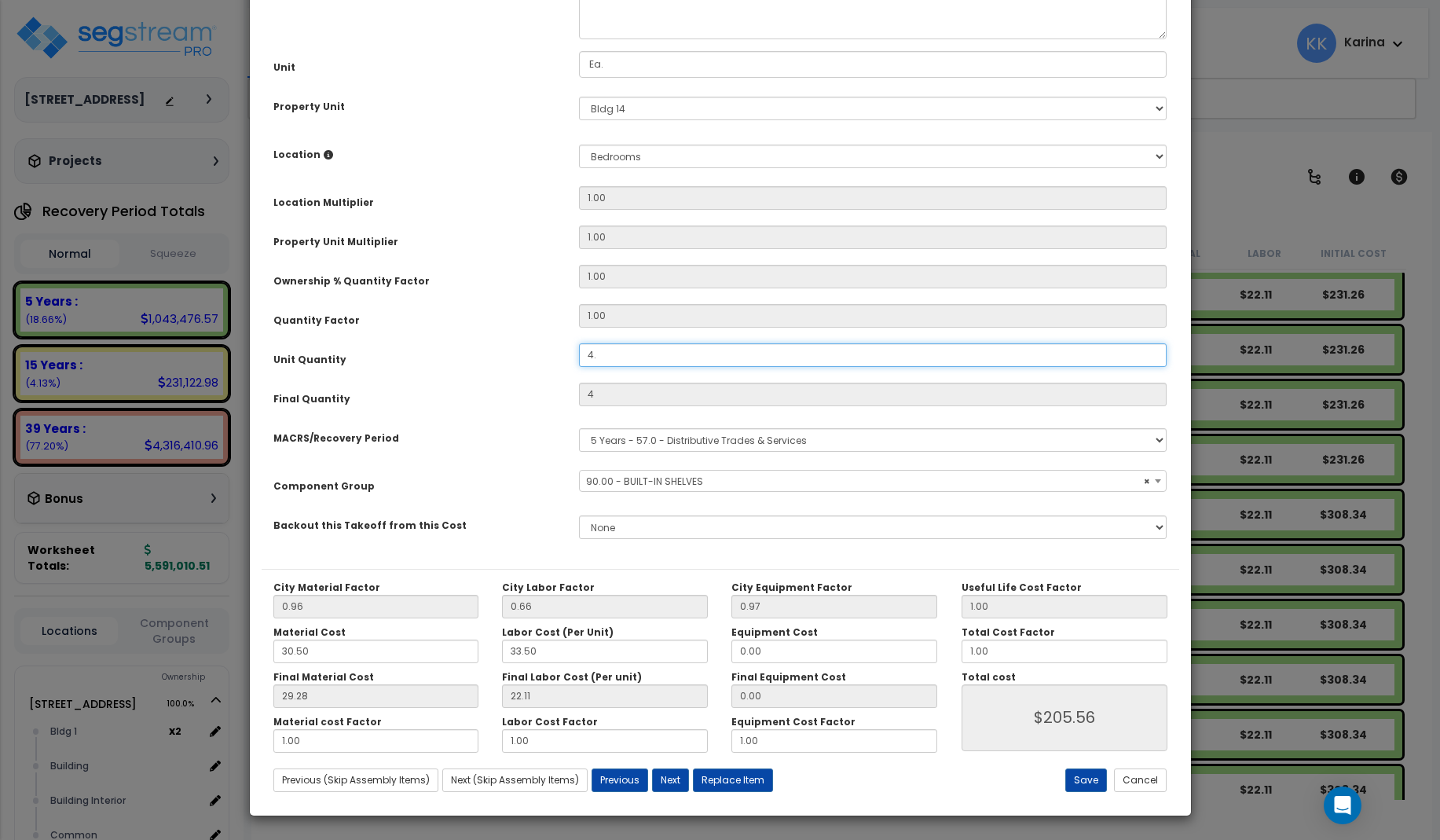
type input "4.5"
type input "$231.25"
select select "56910"
type input "4.5"
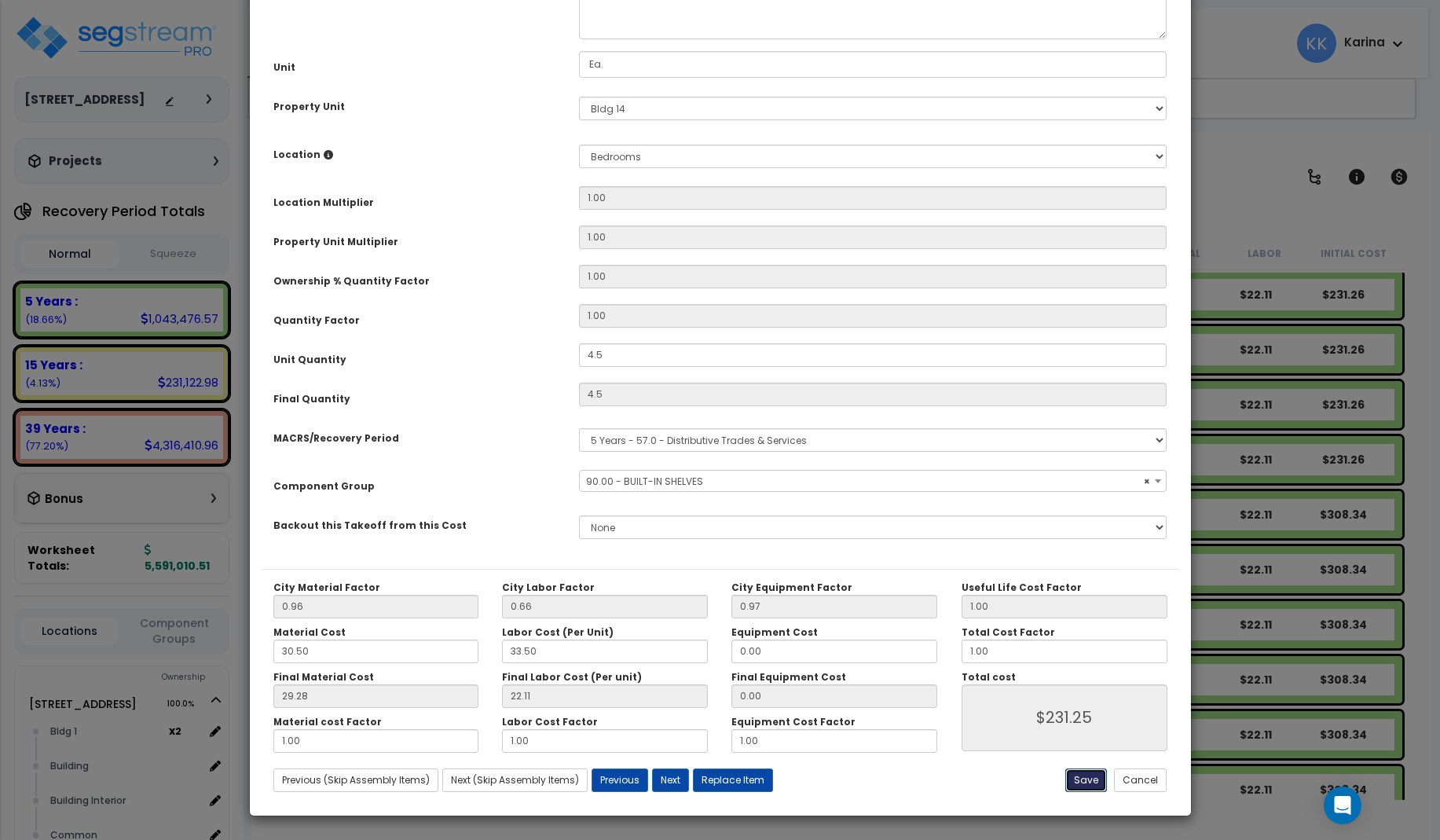
click at [1087, 780] on button "Save" at bounding box center [1086, 780] width 41 height 23
select select "56910"
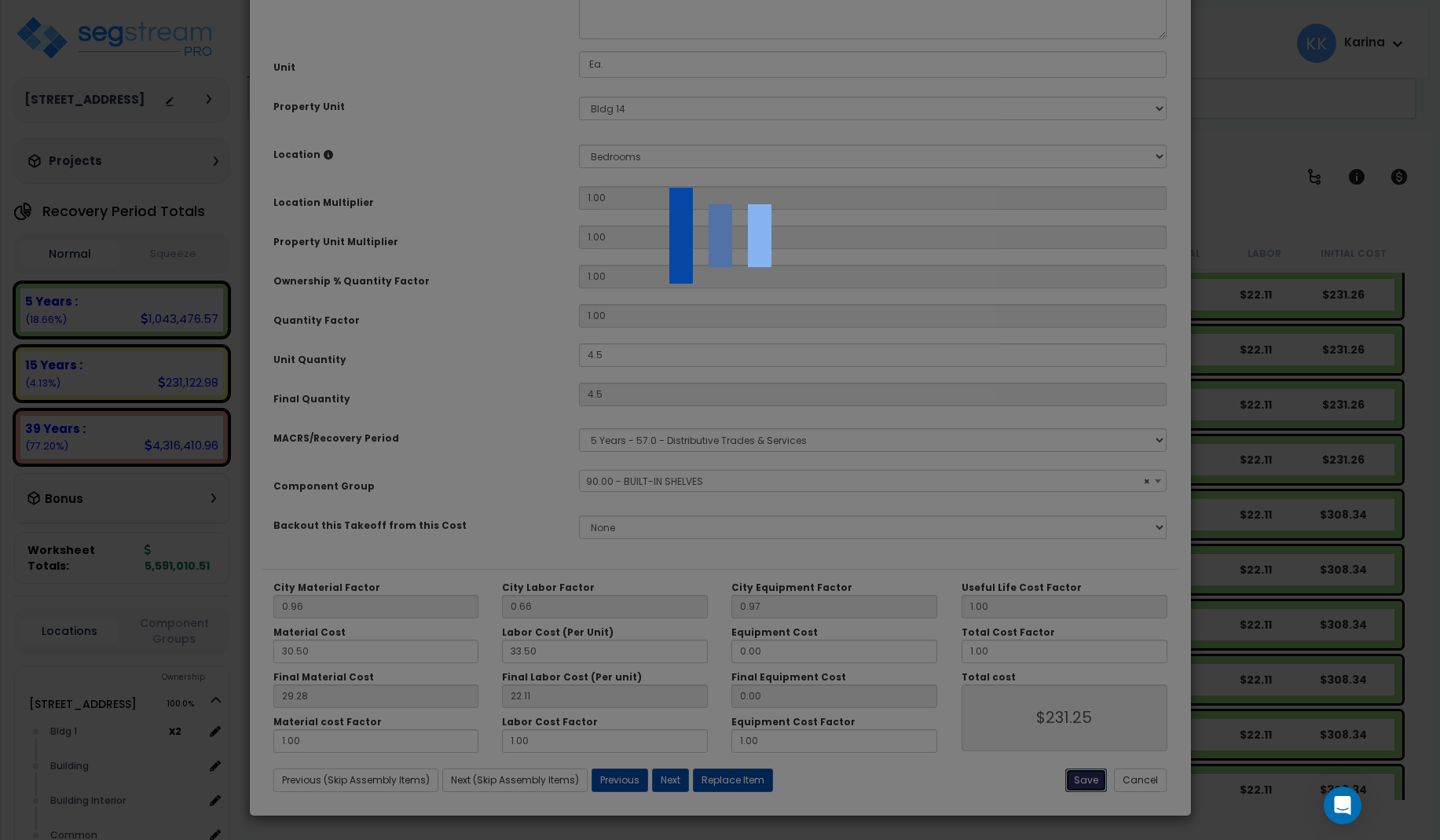
type input "4.50"
select select "56910"
type input "231.25"
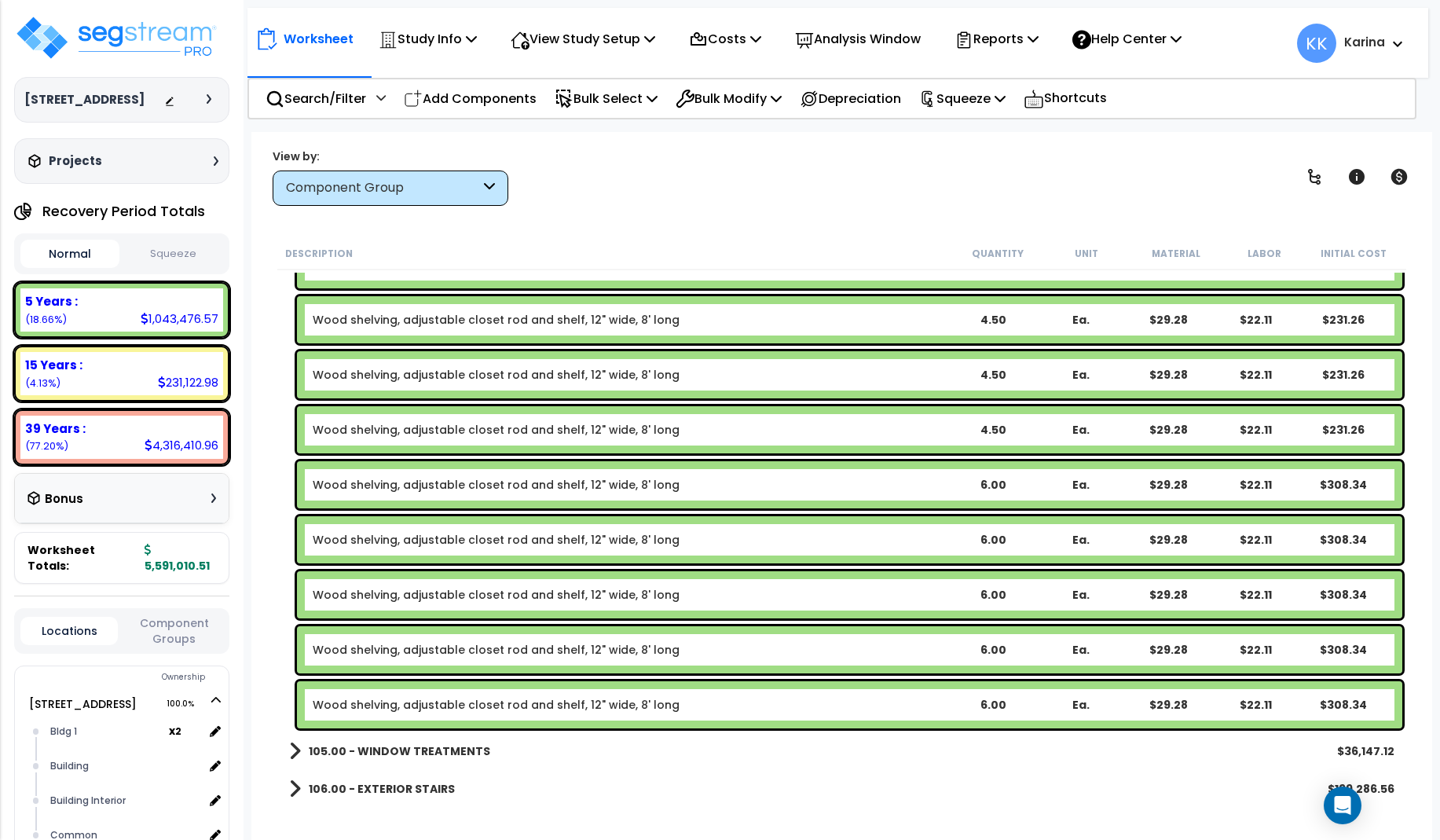
scroll to position [1271, 0]
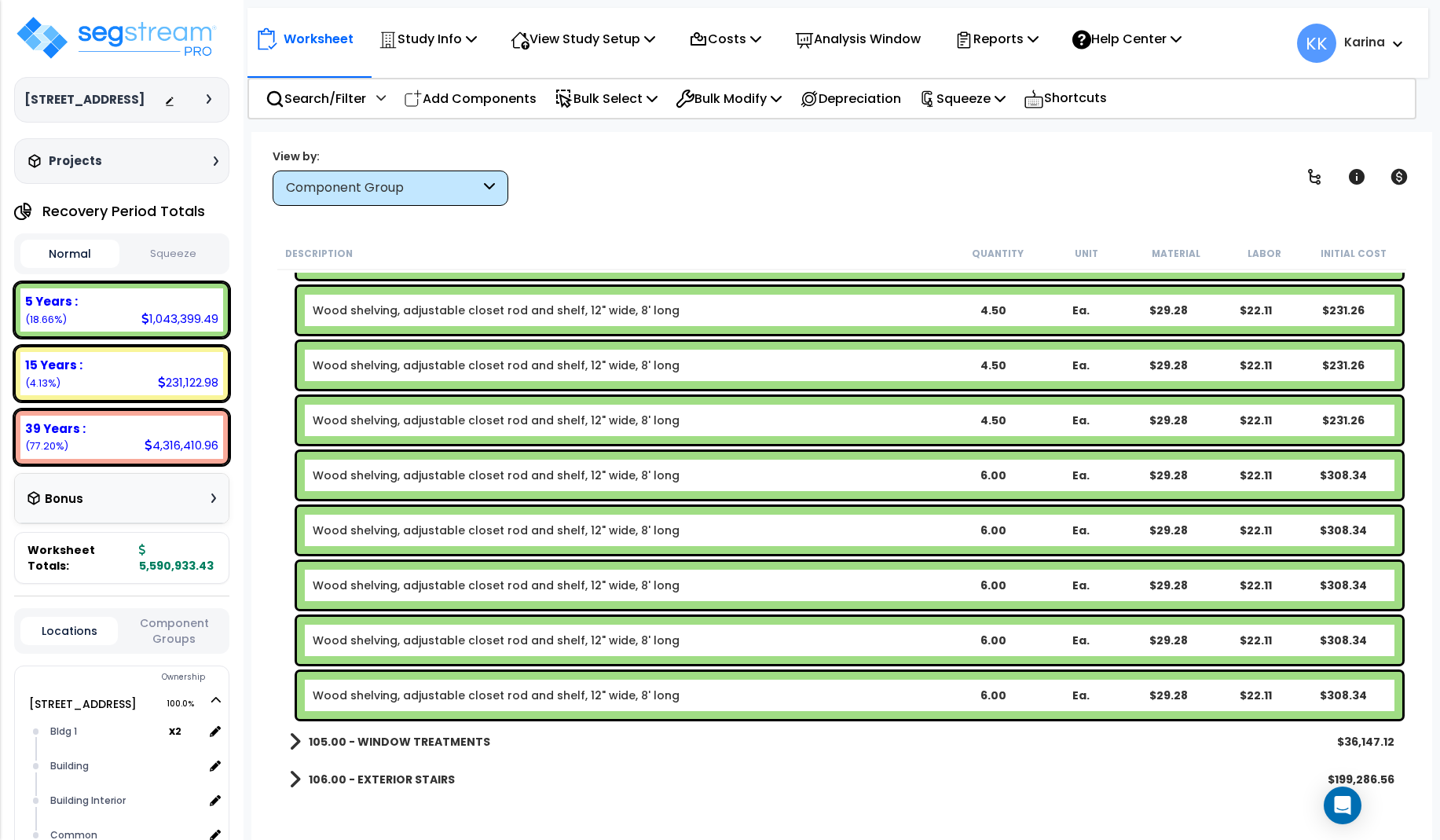
click at [518, 472] on link "Wood shelving, adjustable closet rod and shelf, 12" wide, 8' long" at bounding box center [495, 475] width 367 height 16
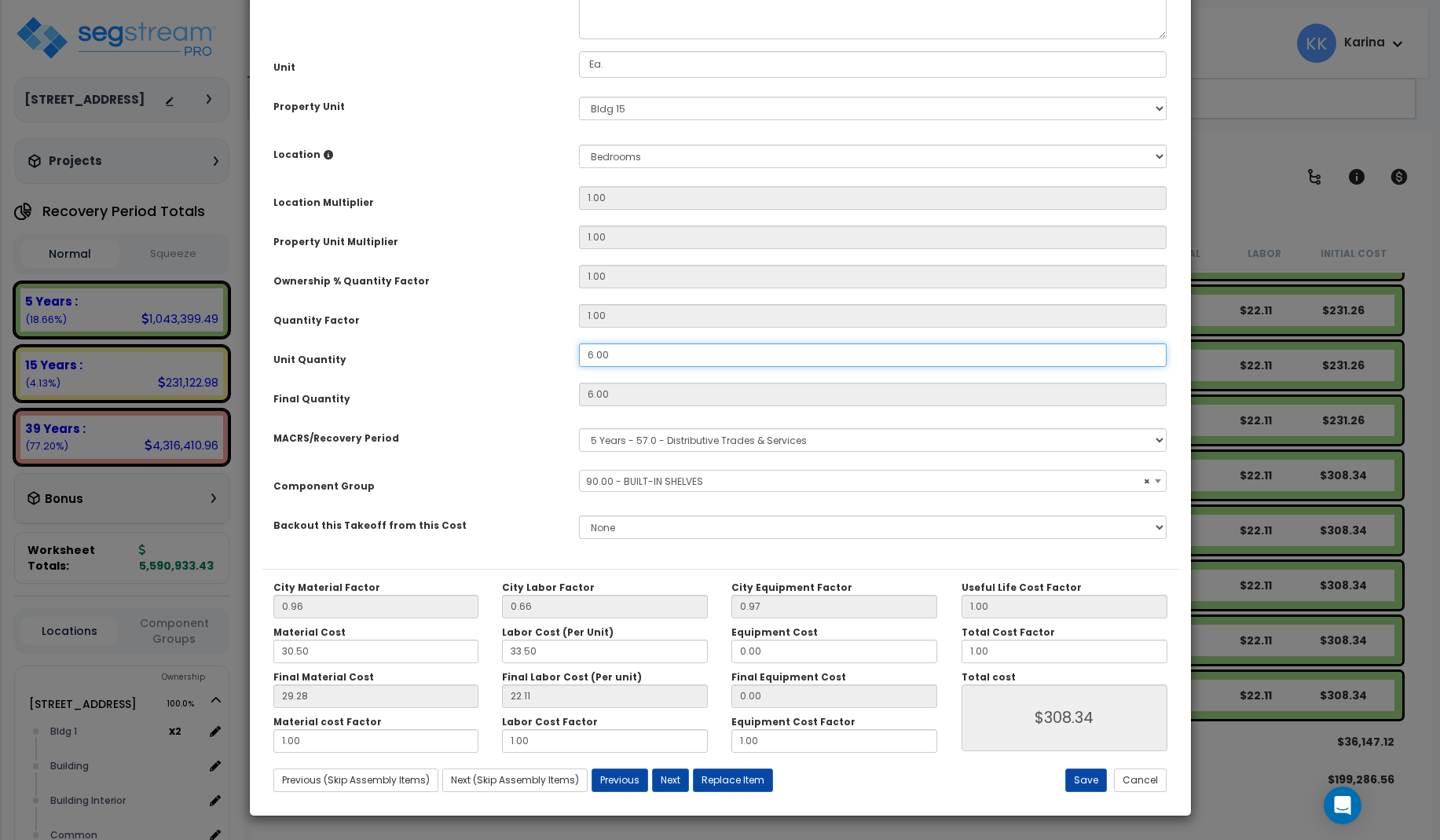
click at [625, 367] on input "6.00" at bounding box center [873, 355] width 588 height 23
select select "56910"
drag, startPoint x: 625, startPoint y: 532, endPoint x: 559, endPoint y: 529, distance: 66.1
click at [579, 367] on input "6.00" at bounding box center [873, 355] width 588 height 23
type input "4"
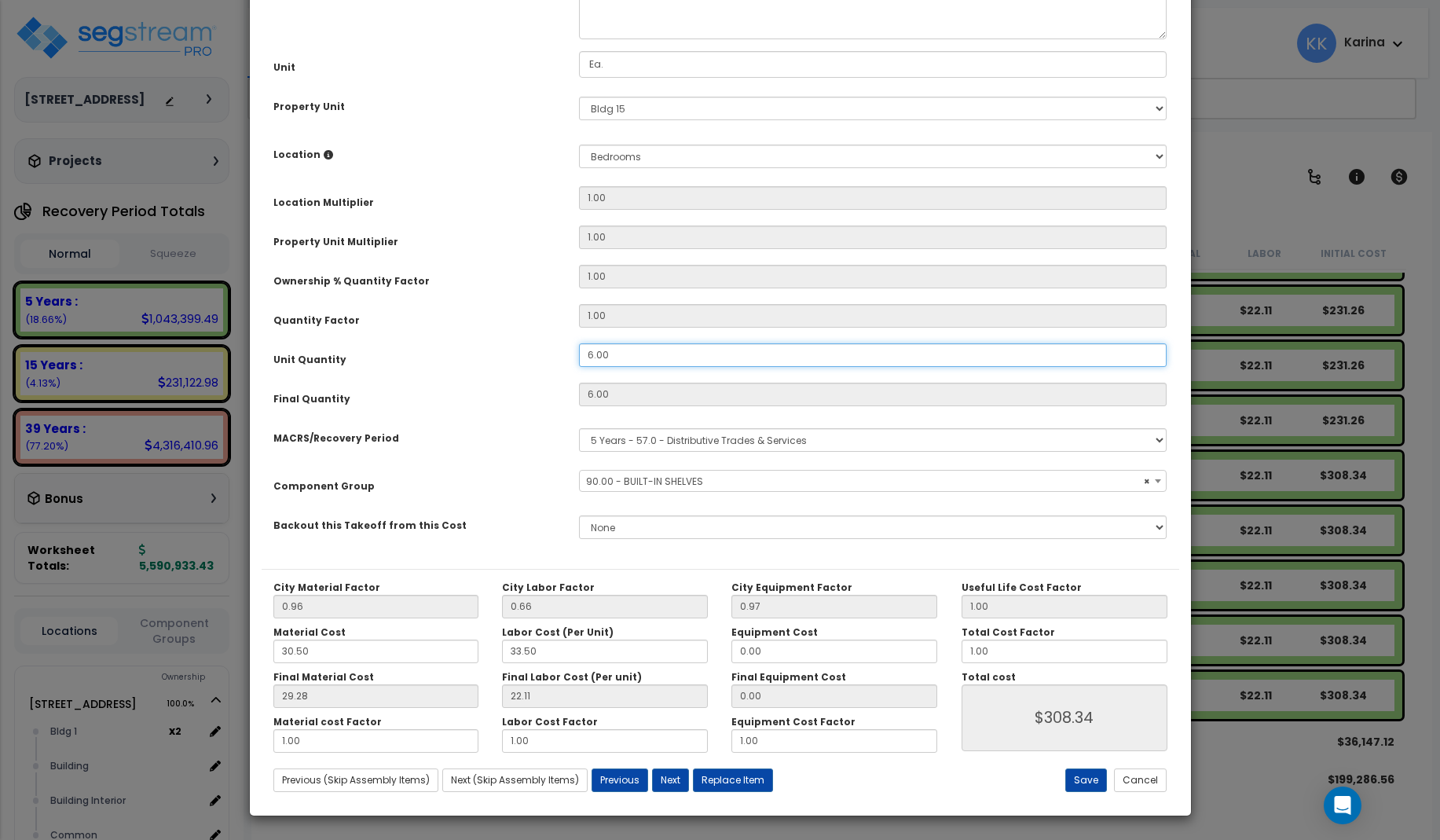
type input "6"
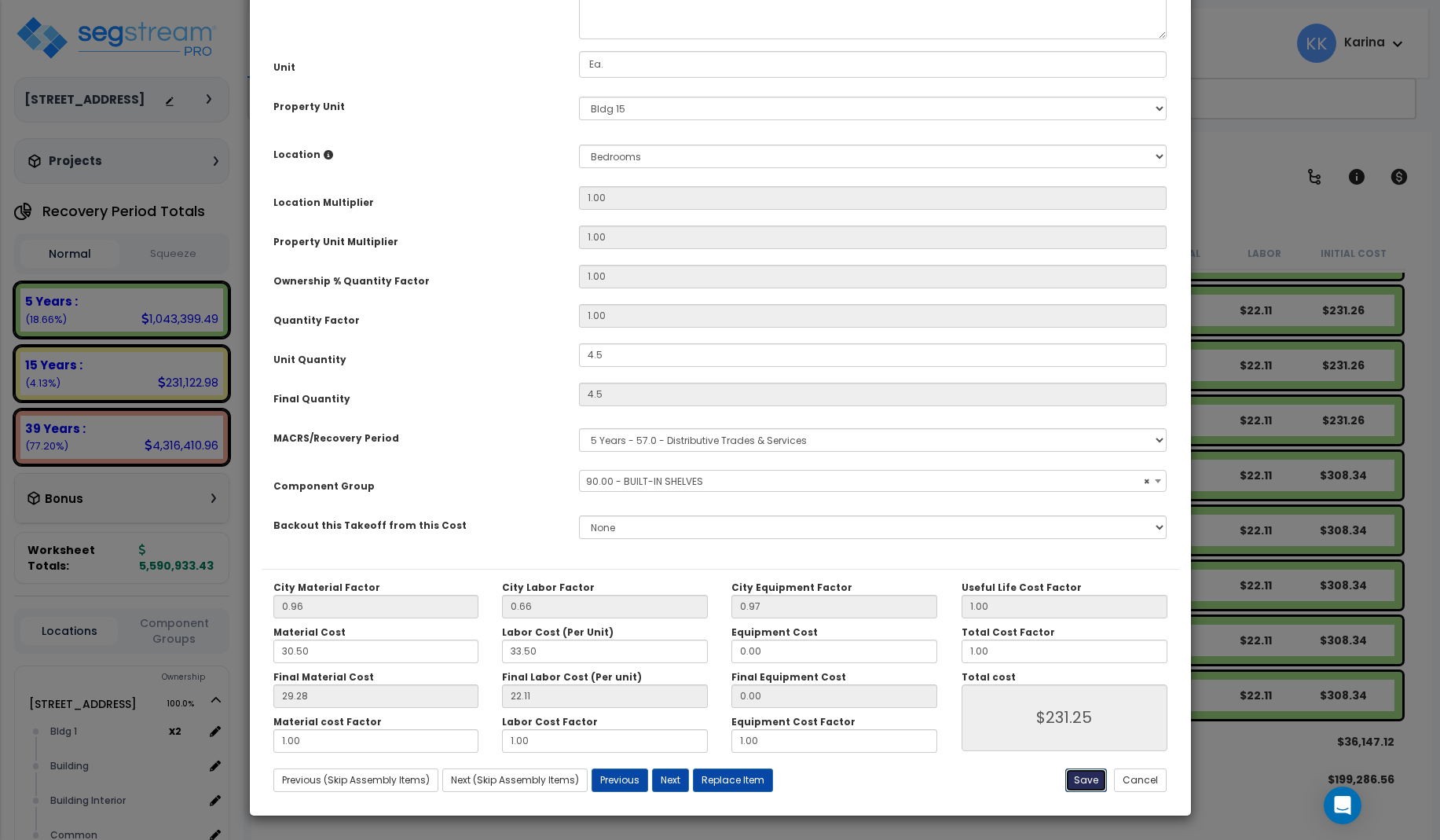
click at [1087, 776] on button "Save" at bounding box center [1086, 780] width 41 height 23
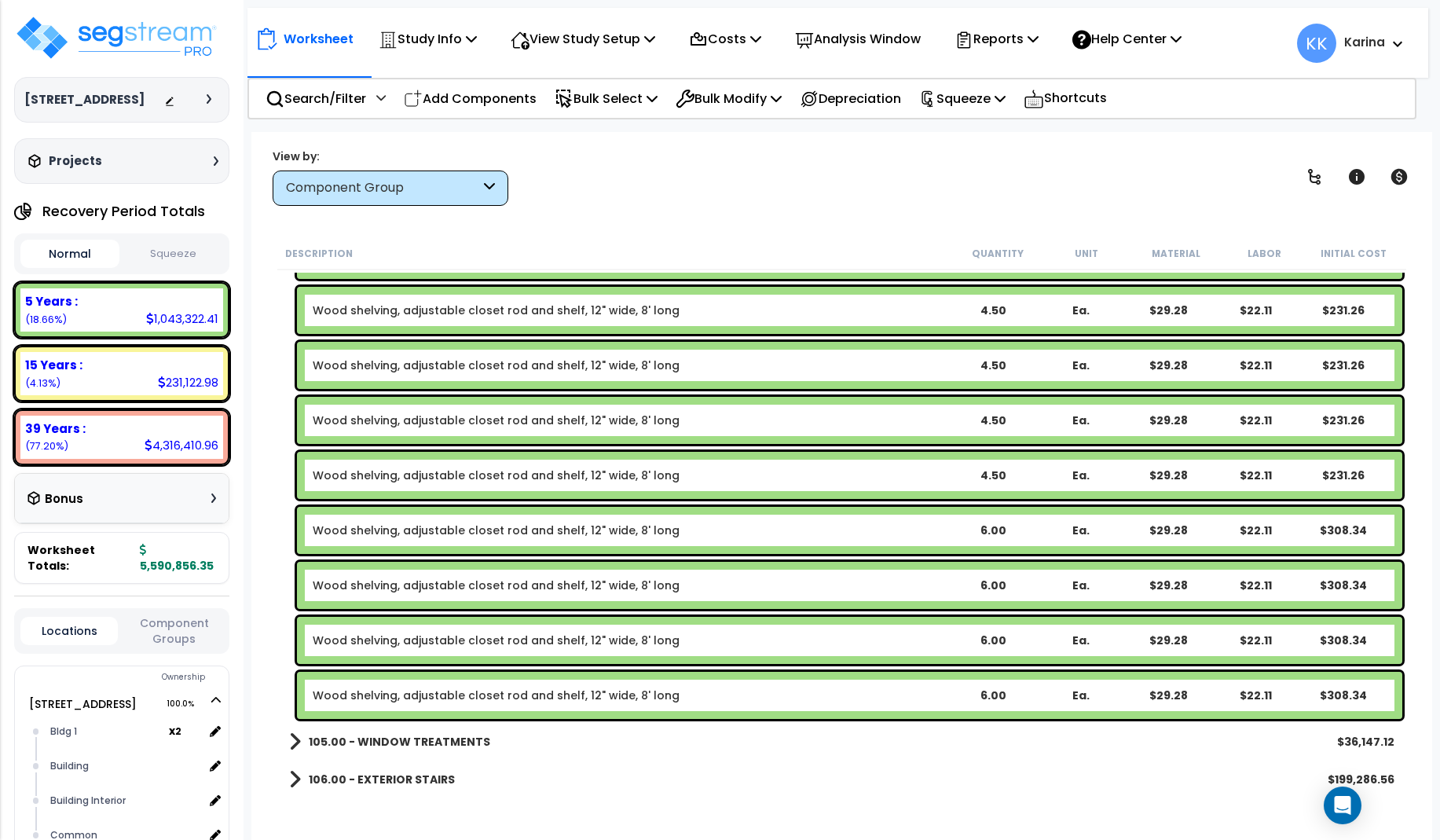
click at [267, 669] on div "Worksheet Study Info Study Setup Add Property Unit Template study Clone study KK" at bounding box center [841, 552] width 1181 height 840
click at [555, 533] on link "Wood shelving, adjustable closet rod and shelf, 12" wide, 8' long" at bounding box center [495, 530] width 367 height 16
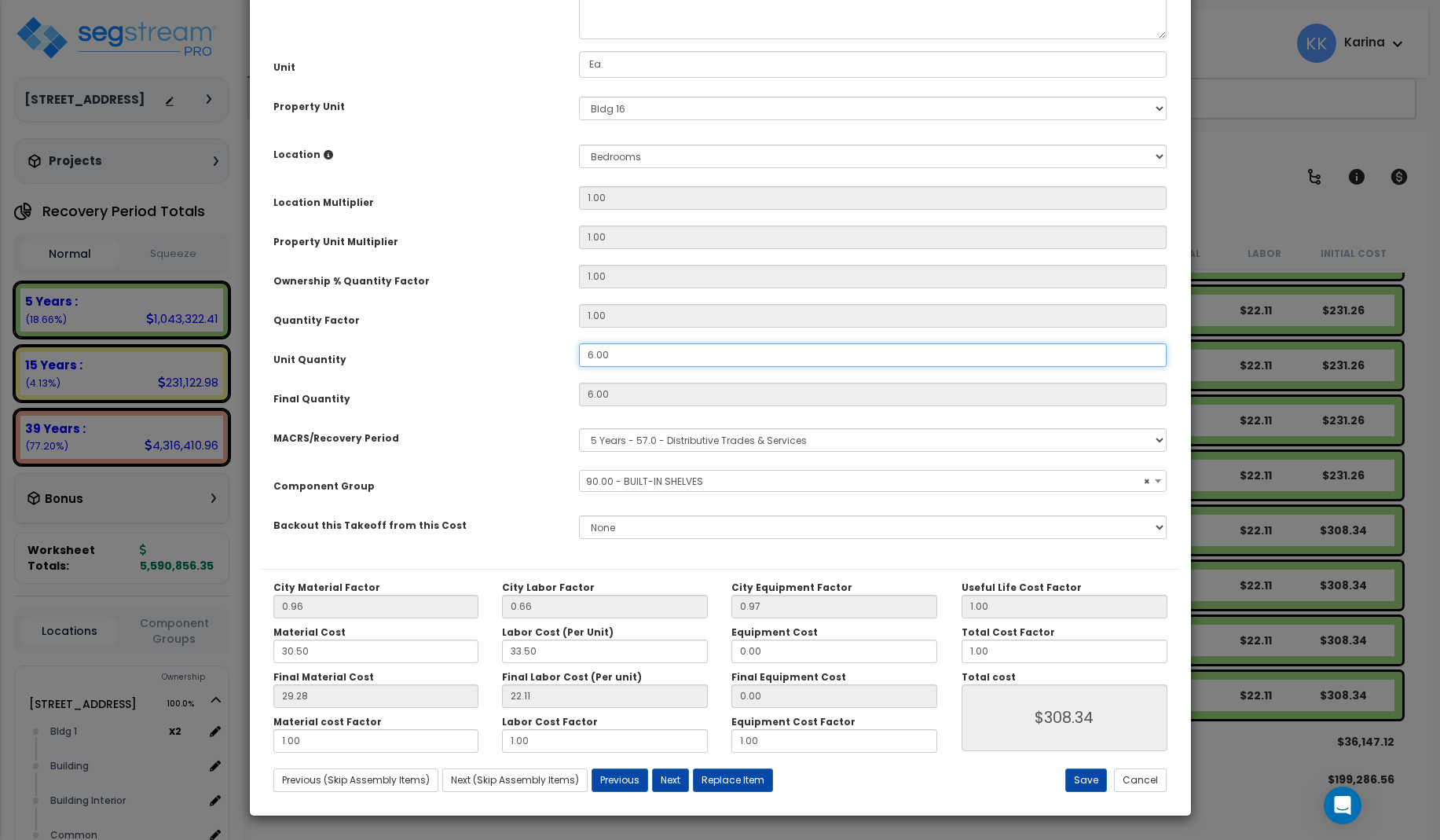
drag, startPoint x: 625, startPoint y: 532, endPoint x: 553, endPoint y: 529, distance: 72.1
click at [553, 371] on div "Unit Quantity 6.00" at bounding box center [721, 356] width 918 height 27
drag, startPoint x: 617, startPoint y: 530, endPoint x: 572, endPoint y: 524, distance: 45.4
click at [579, 367] on input "6.00" at bounding box center [873, 355] width 588 height 23
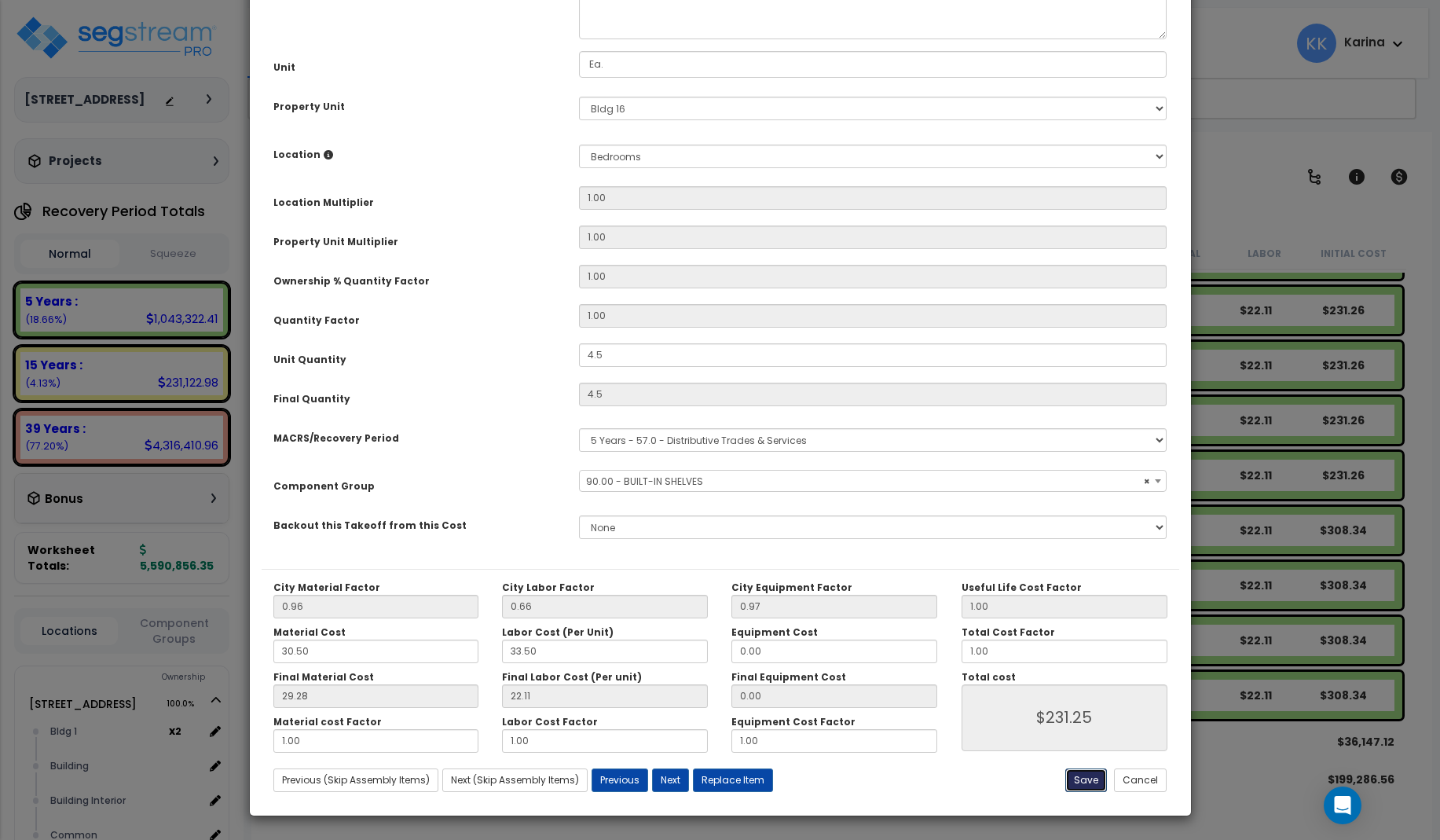
click at [1090, 775] on button "Save" at bounding box center [1086, 780] width 41 height 23
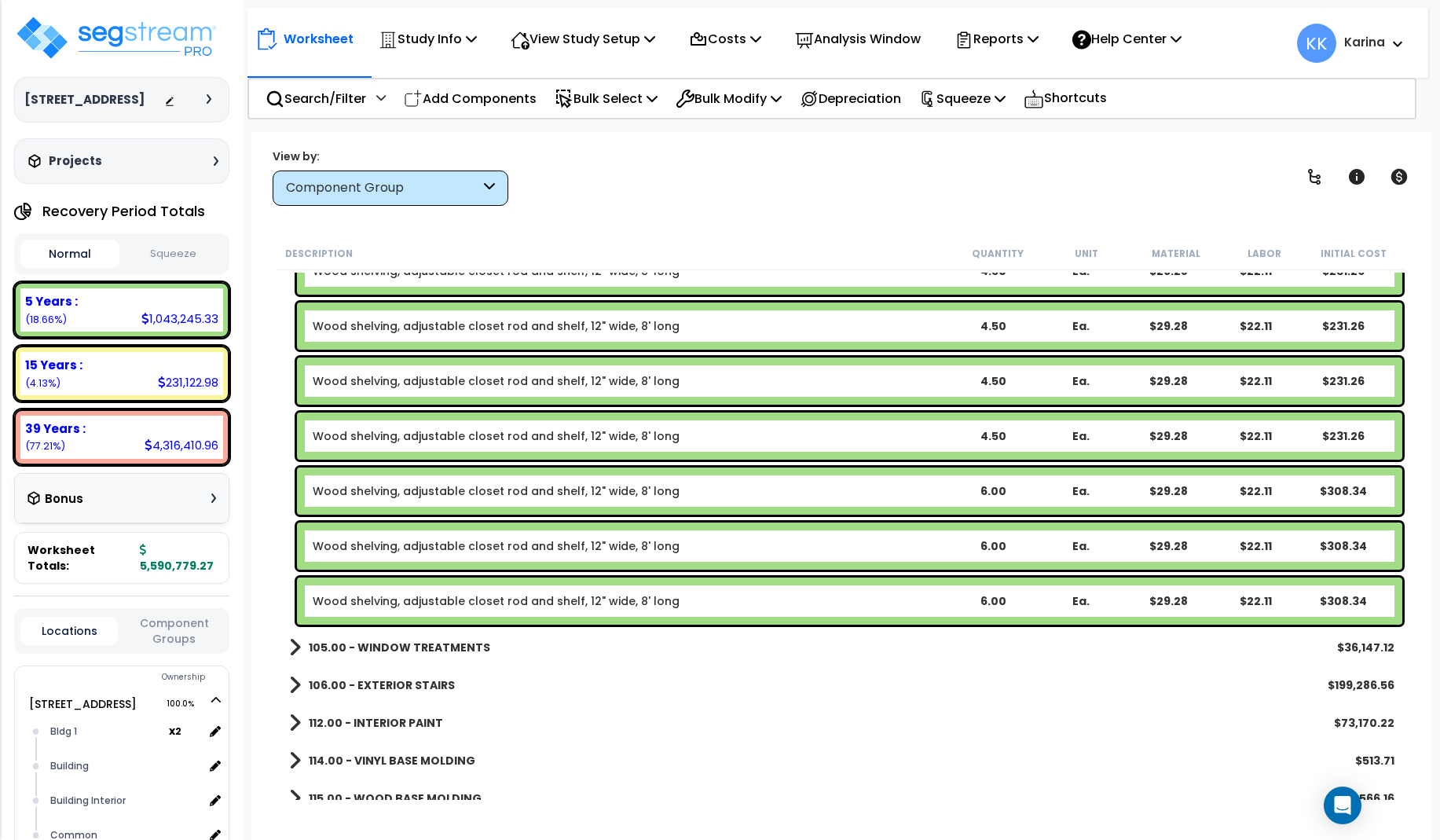
scroll to position [1460, 0]
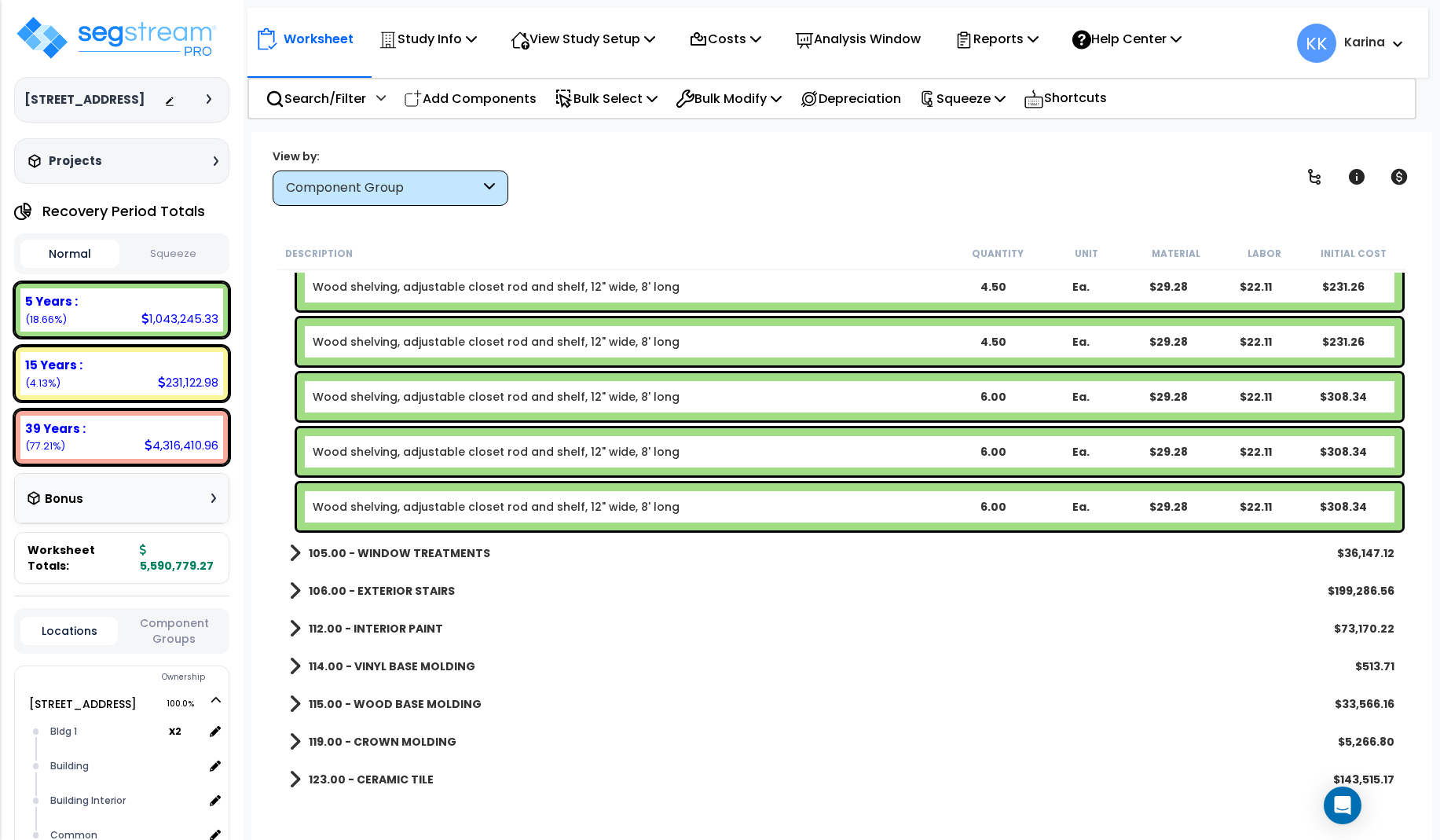
click at [511, 392] on link "Wood shelving, adjustable closet rod and shelf, 12" wide, 8' long" at bounding box center [495, 396] width 367 height 16
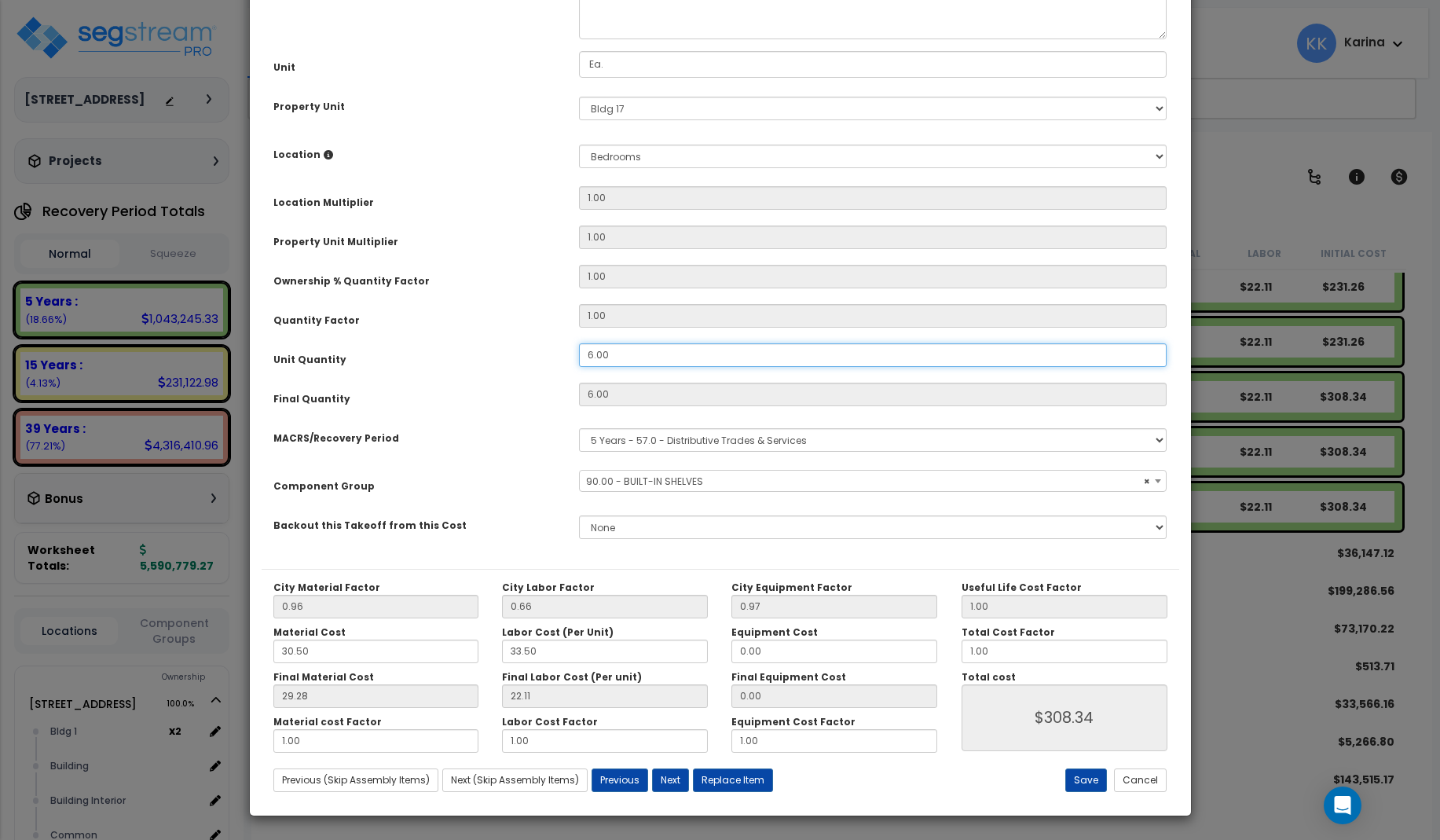
drag, startPoint x: 617, startPoint y: 531, endPoint x: 568, endPoint y: 527, distance: 49.2
click at [568, 367] on div "6.00" at bounding box center [873, 355] width 612 height 23
drag, startPoint x: 627, startPoint y: 528, endPoint x: 562, endPoint y: 528, distance: 65.0
click at [579, 367] on input "6.00" at bounding box center [873, 355] width 588 height 23
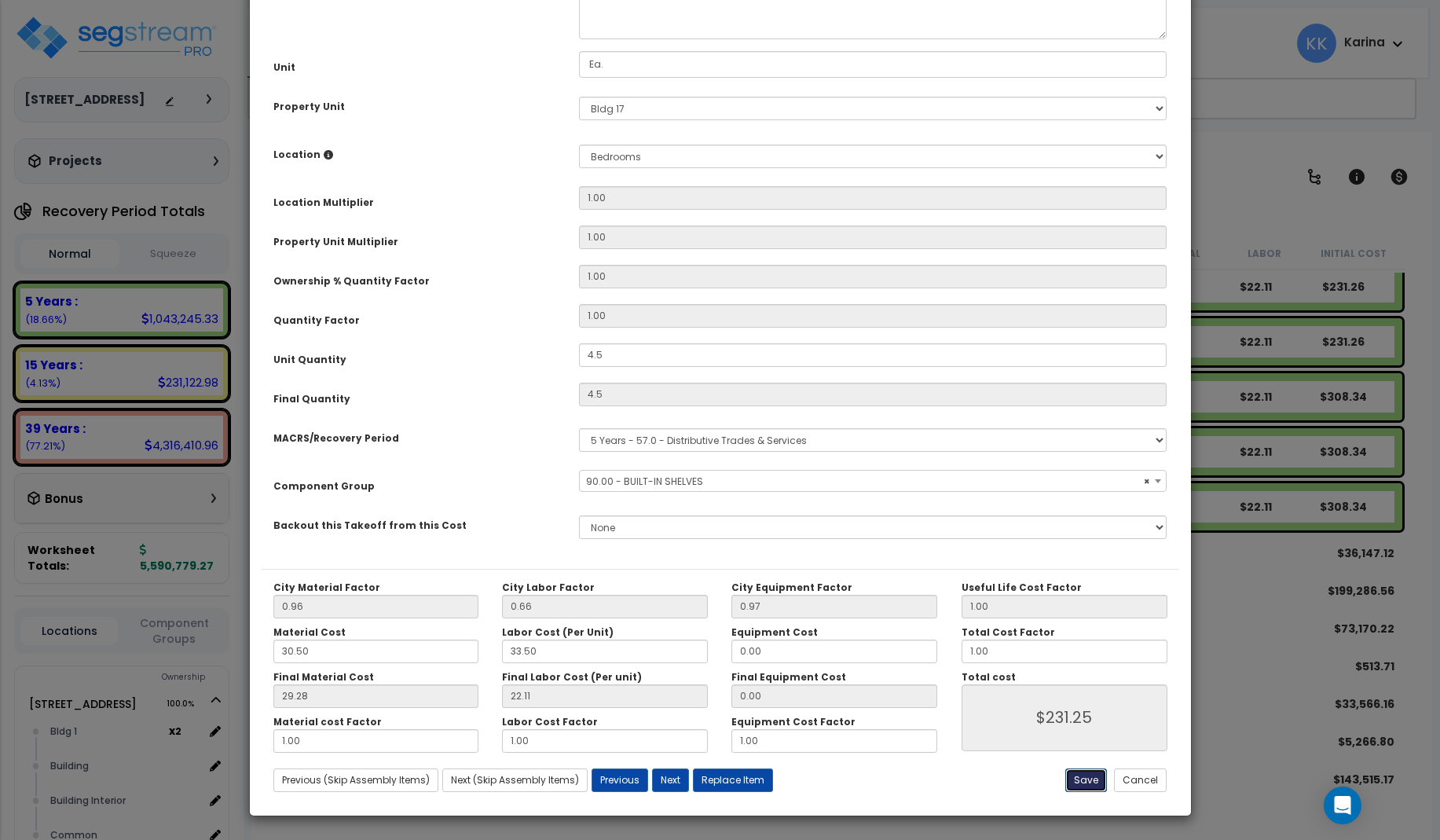
click at [1084, 776] on button "Save" at bounding box center [1086, 780] width 41 height 23
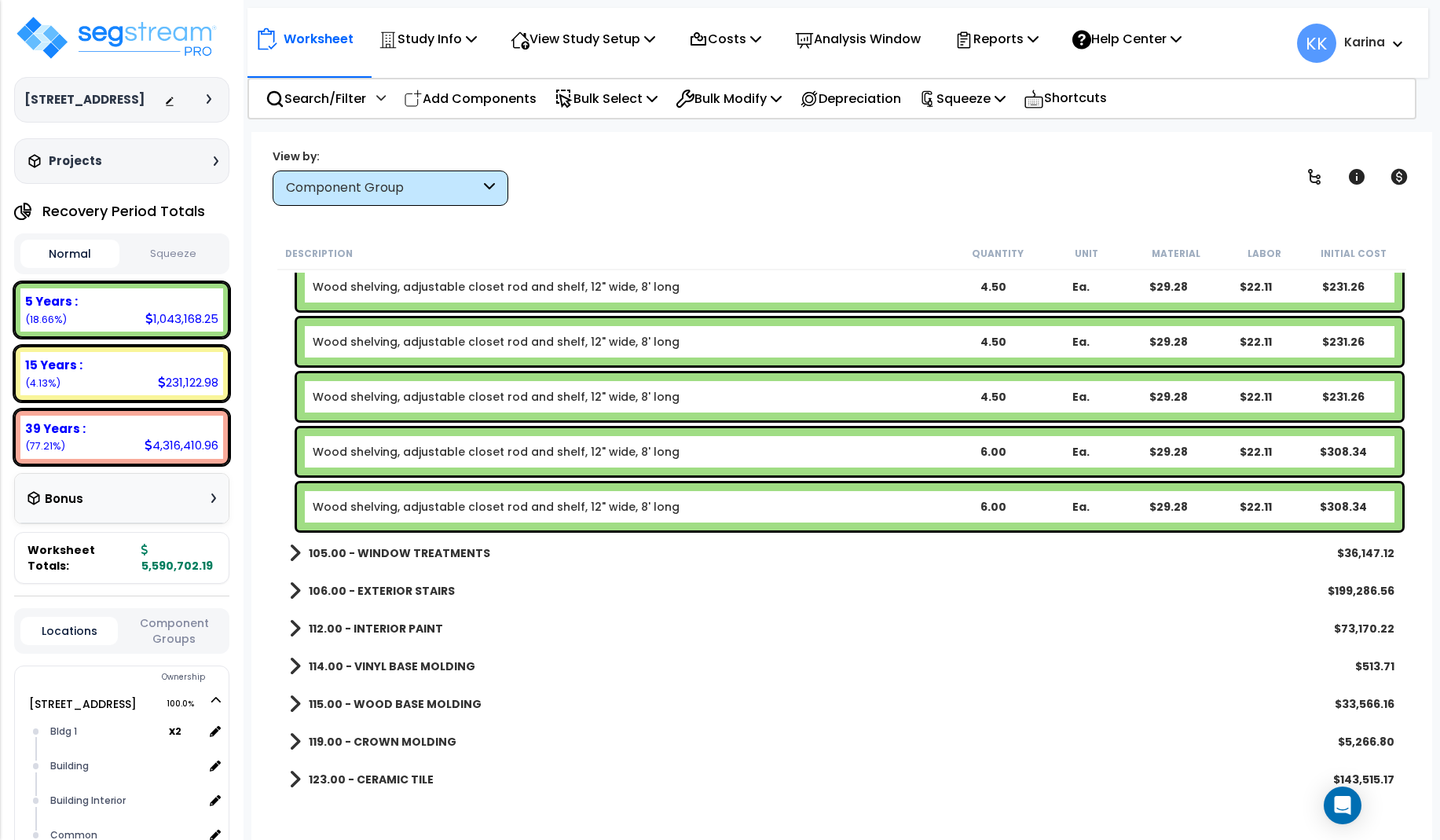
click at [547, 452] on link "Wood shelving, adjustable closet rod and shelf, 12" wide, 8' long" at bounding box center [495, 451] width 367 height 16
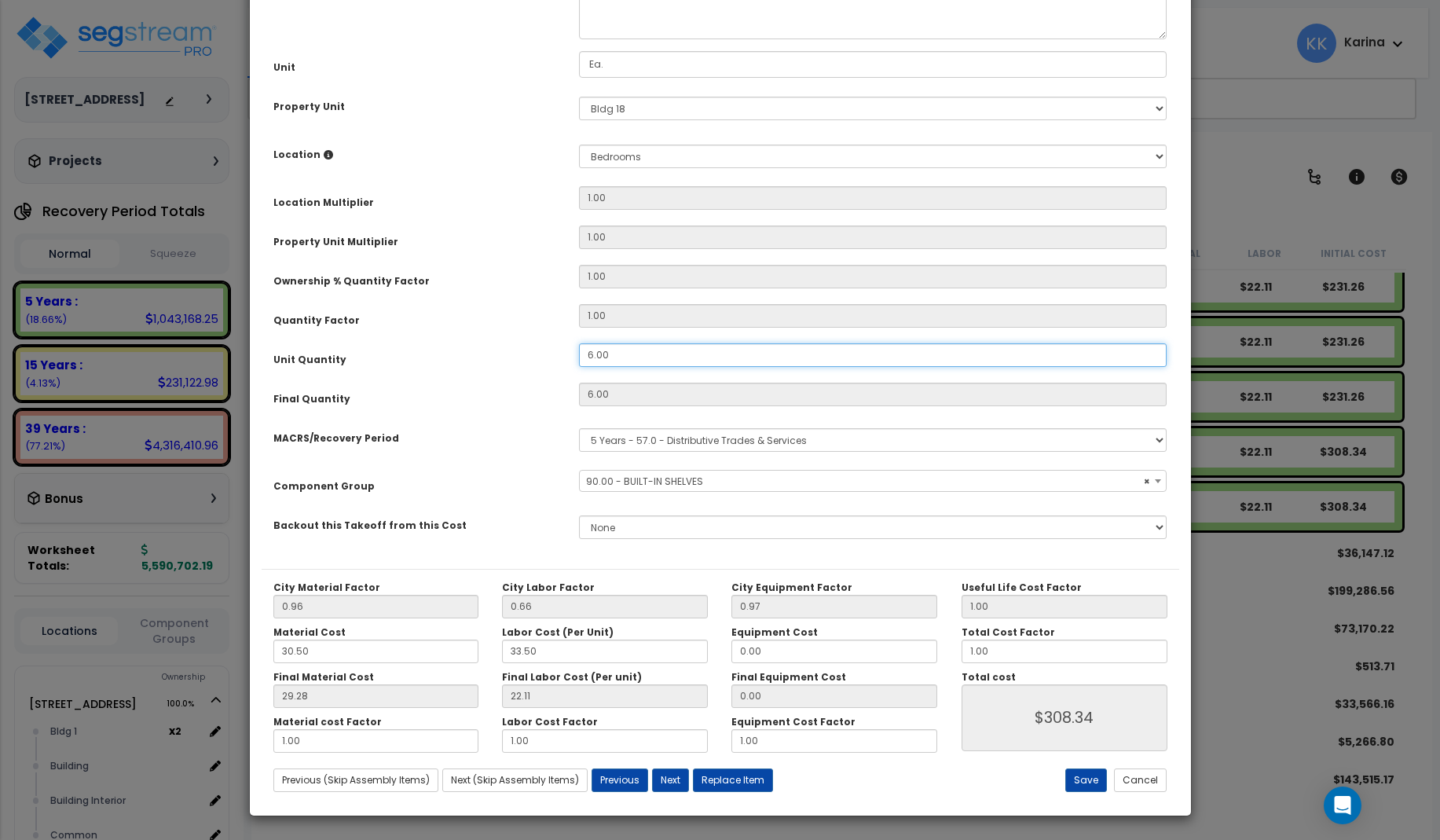
drag, startPoint x: 619, startPoint y: 531, endPoint x: 544, endPoint y: 522, distance: 75.5
click at [544, 371] on div "Unit Quantity 6.00" at bounding box center [721, 356] width 918 height 27
drag, startPoint x: 613, startPoint y: 534, endPoint x: 563, endPoint y: 529, distance: 50.2
click at [579, 367] on input "6.00" at bounding box center [873, 355] width 588 height 23
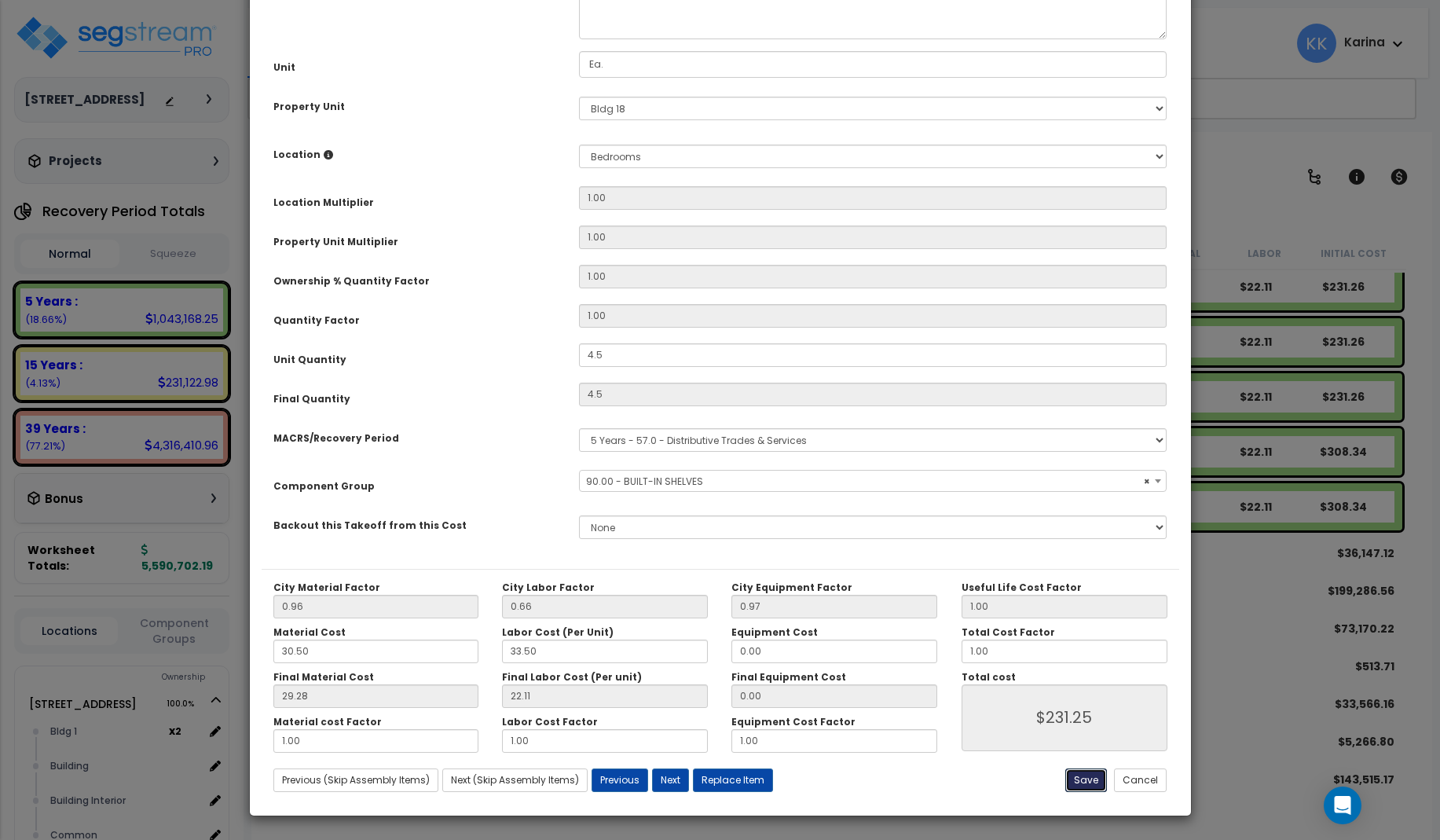
click at [1085, 779] on button "Save" at bounding box center [1086, 780] width 41 height 23
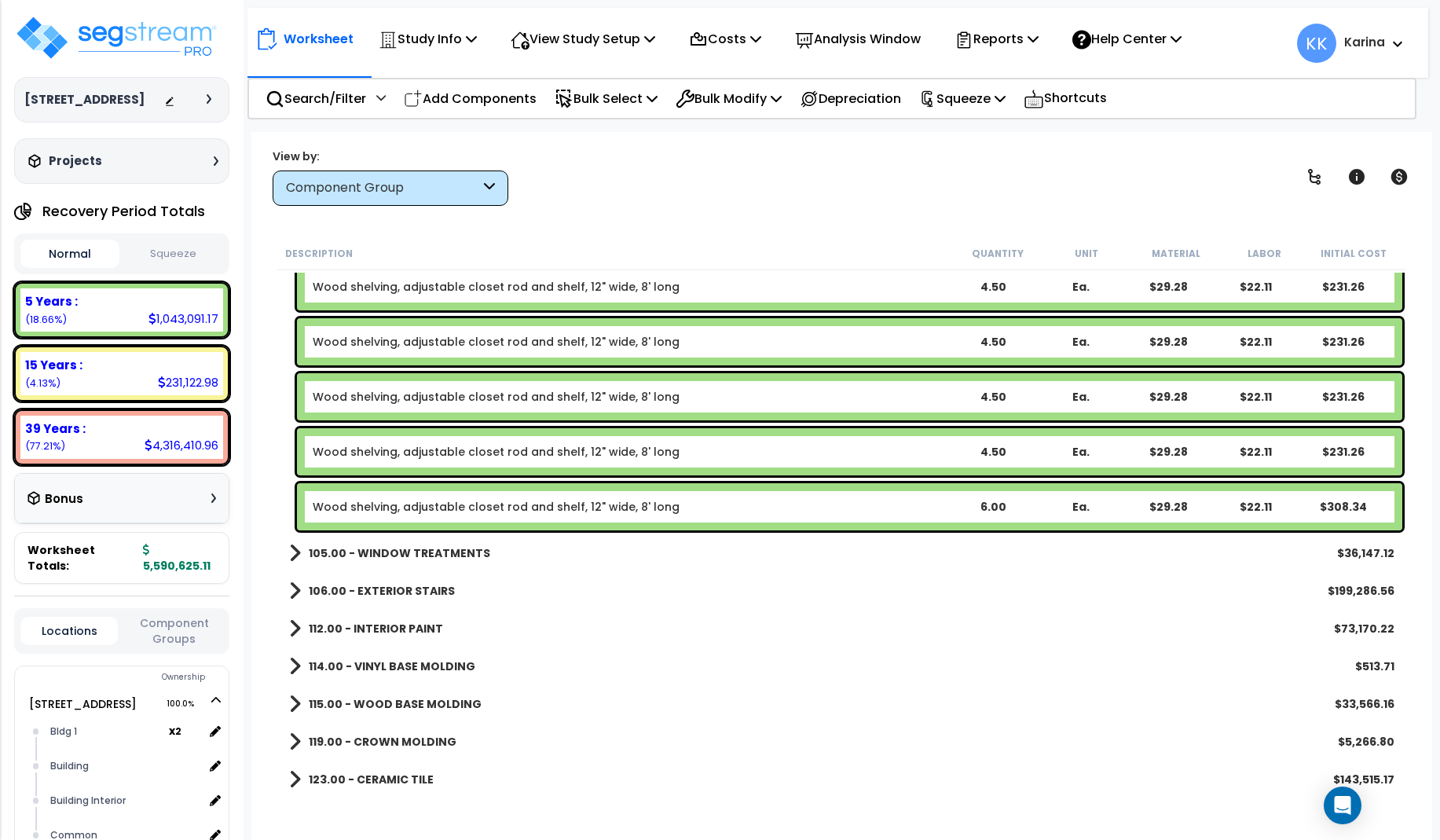
click at [491, 505] on link "Wood shelving, adjustable closet rod and shelf, 12" wide, 8' long" at bounding box center [495, 506] width 367 height 16
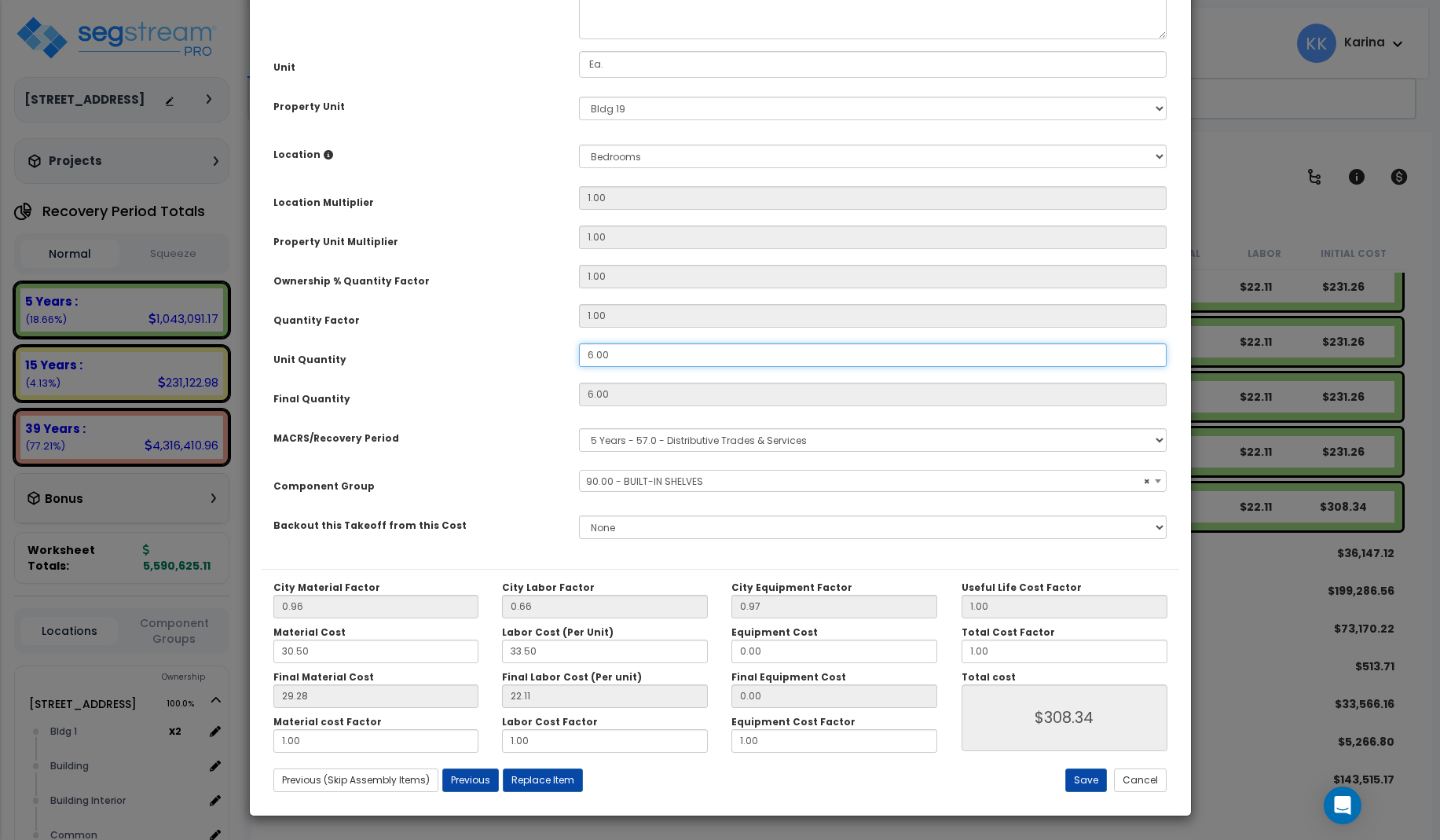
click at [638, 367] on input "6.00" at bounding box center [873, 355] width 588 height 23
drag, startPoint x: 638, startPoint y: 532, endPoint x: 540, endPoint y: 525, distance: 98.2
click at [579, 367] on input "6.00" at bounding box center [873, 355] width 588 height 23
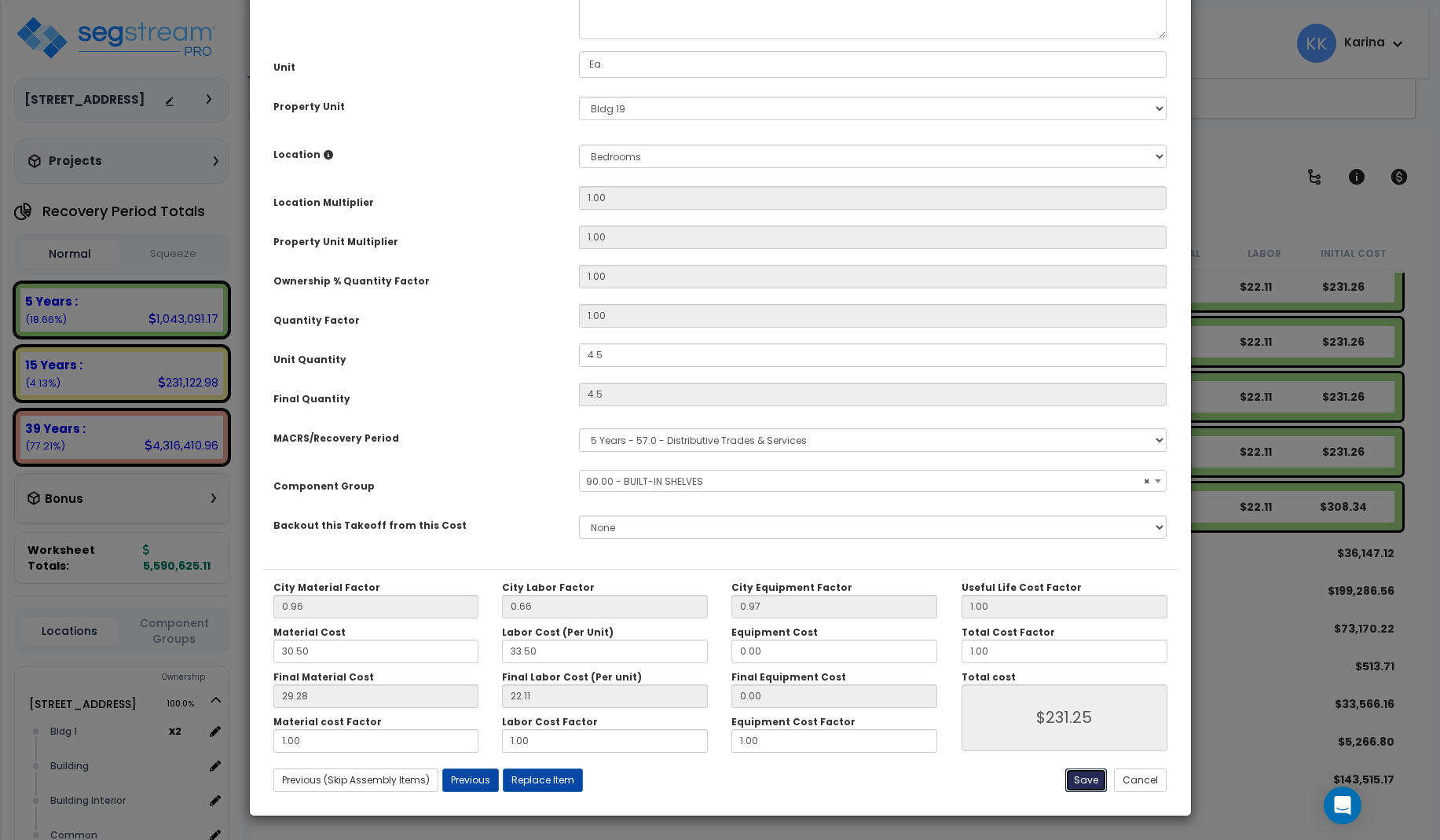
click at [1090, 779] on button "Save" at bounding box center [1086, 780] width 41 height 23
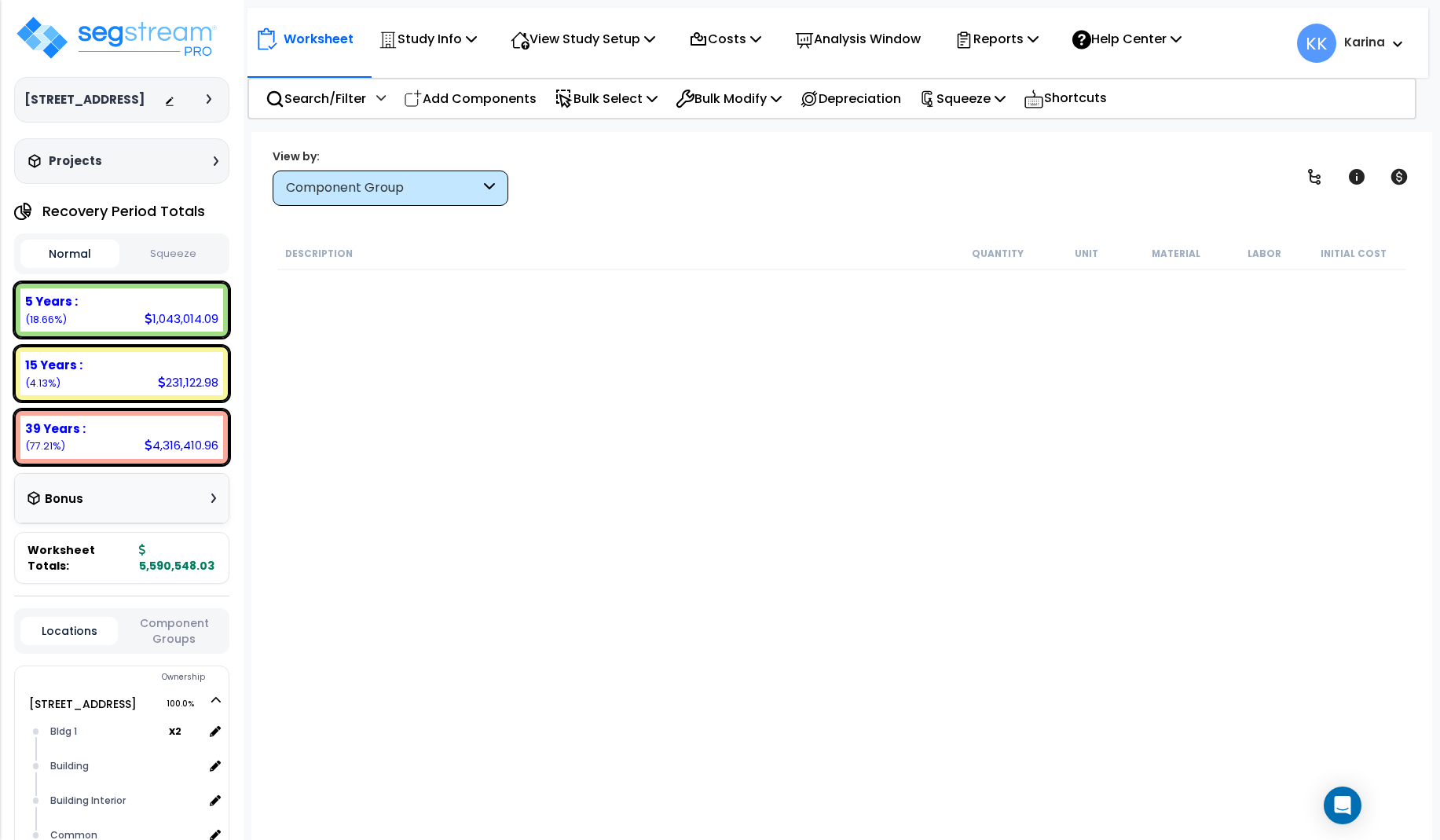
scroll to position [1460, 0]
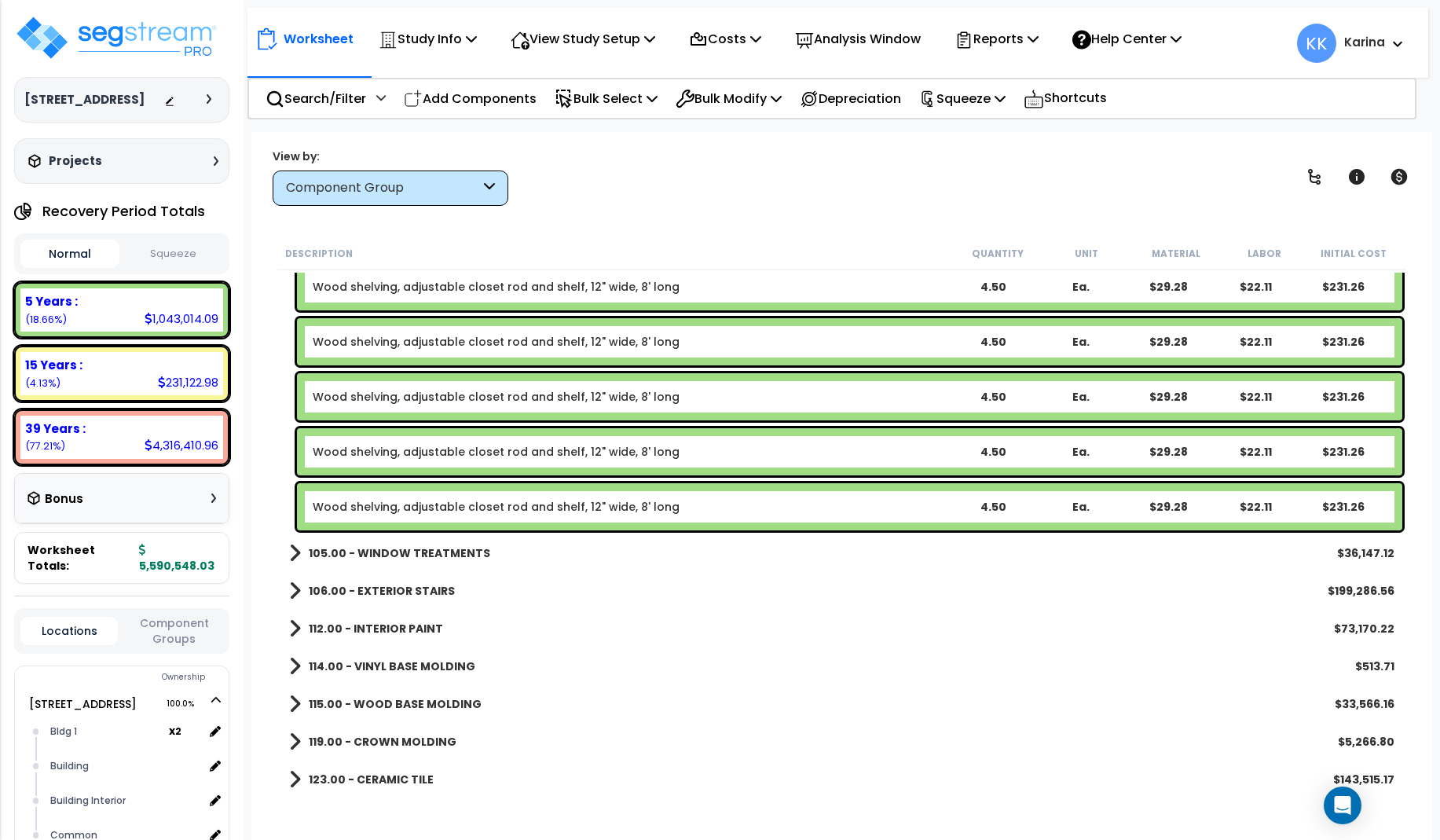
click at [278, 786] on div "123.00 - CERAMIC TILE $143,515.17" at bounding box center [842, 780] width 1129 height 38
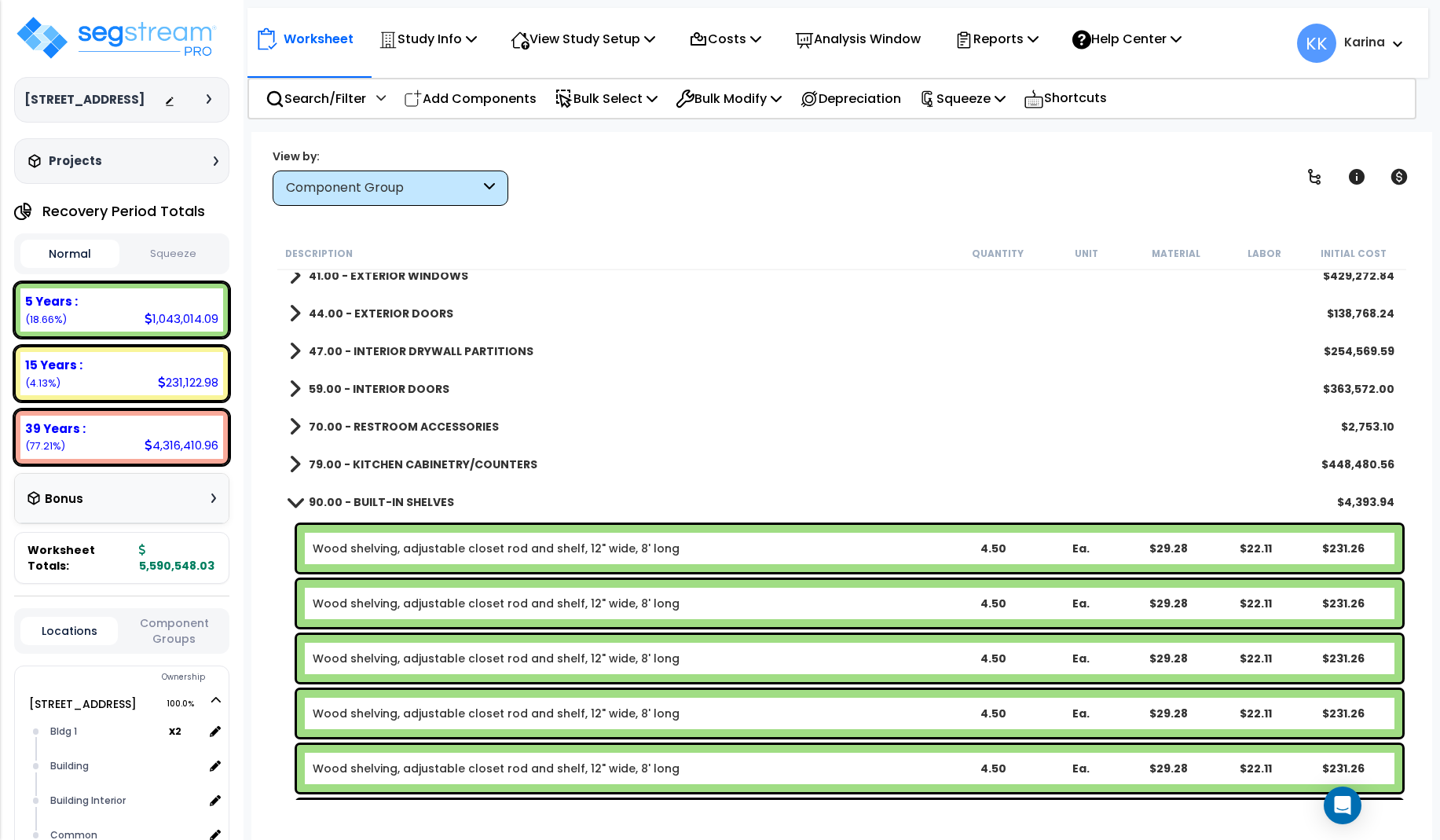
scroll to position [422, 0]
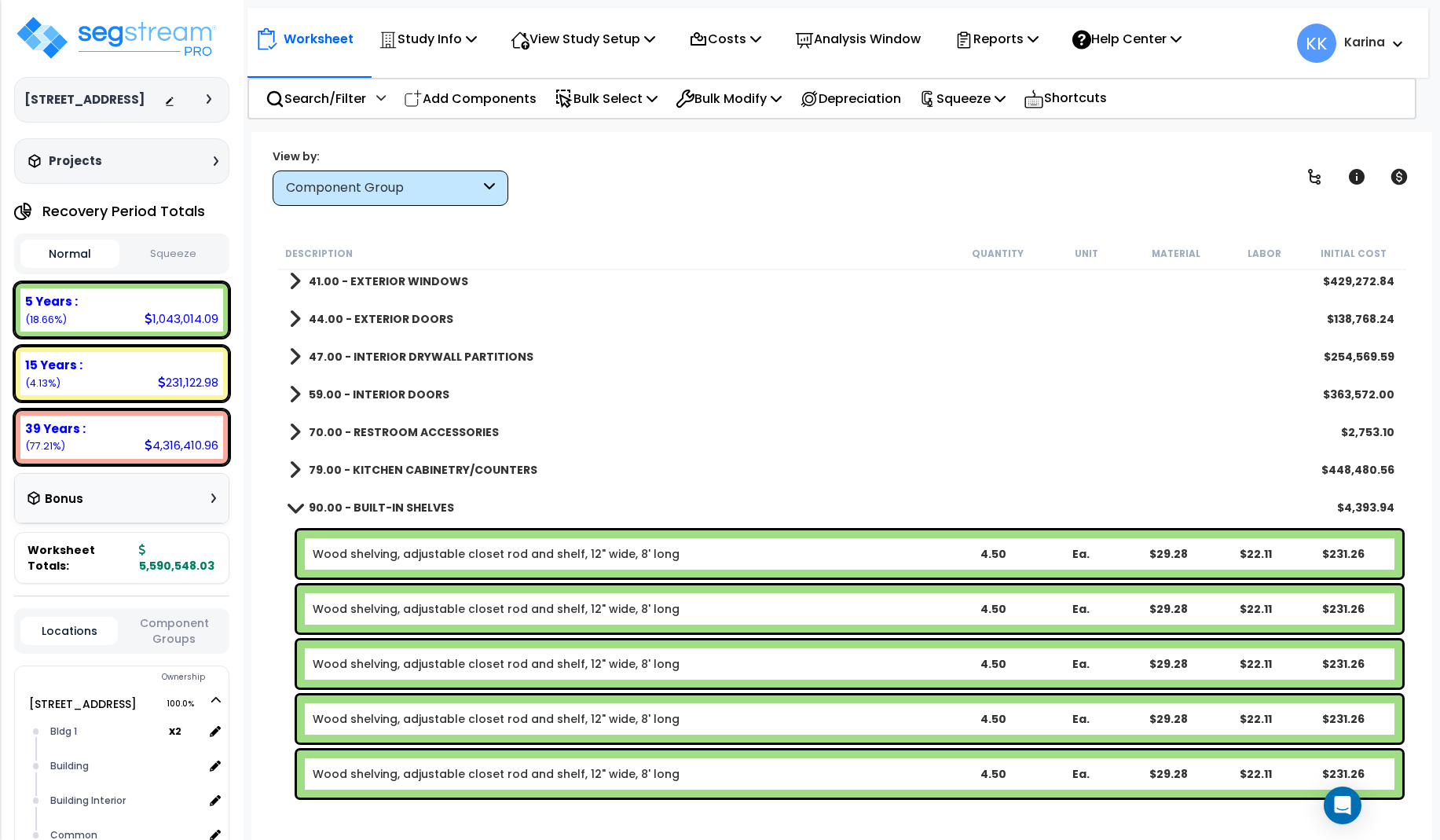
click at [296, 508] on span at bounding box center [294, 507] width 22 height 12
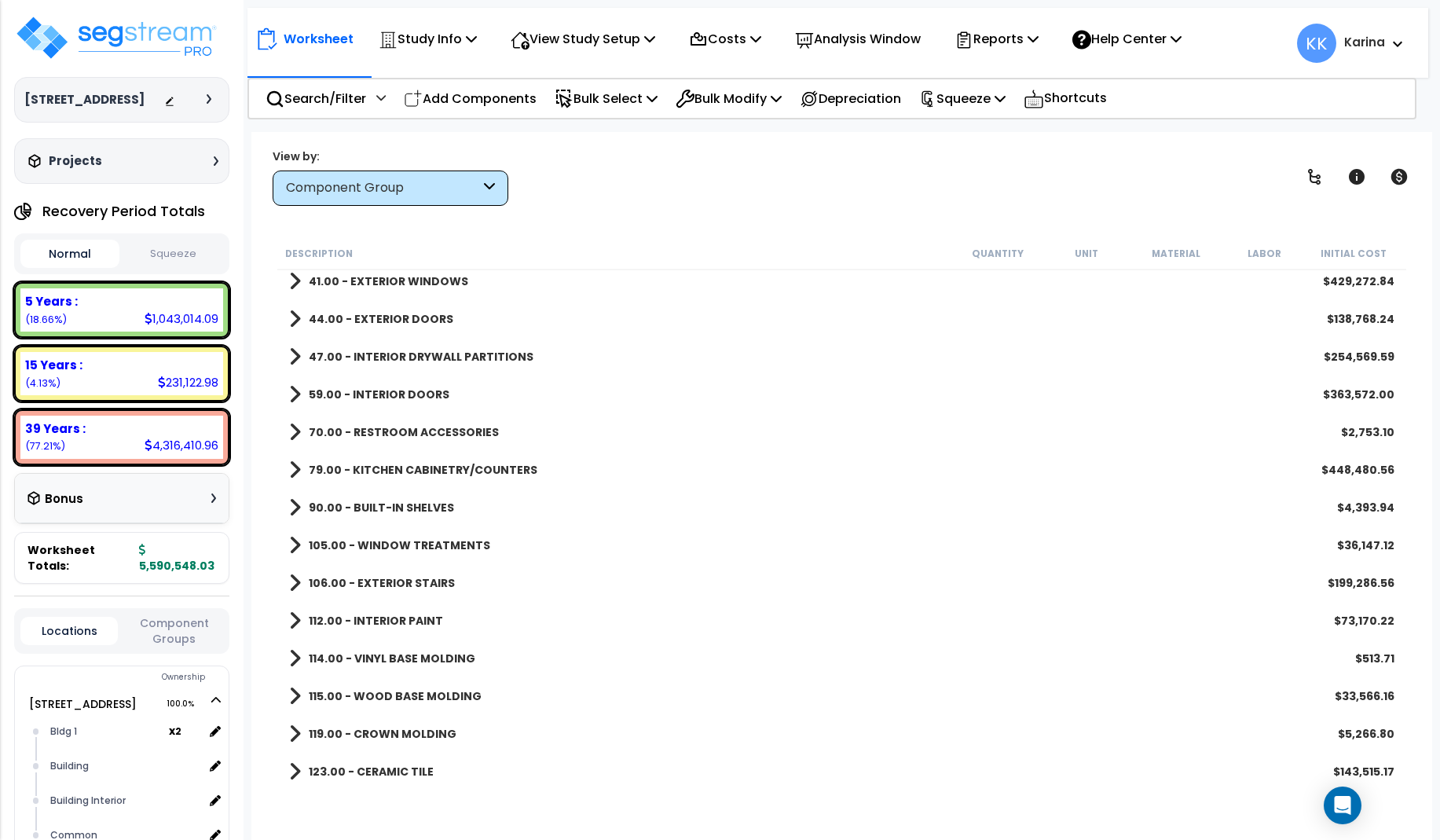
click at [263, 636] on div "Worksheet Study Info Study Setup Add Property Unit Template study Clone study KK" at bounding box center [841, 552] width 1181 height 840
click at [488, 97] on p "Add Components" at bounding box center [470, 99] width 133 height 22
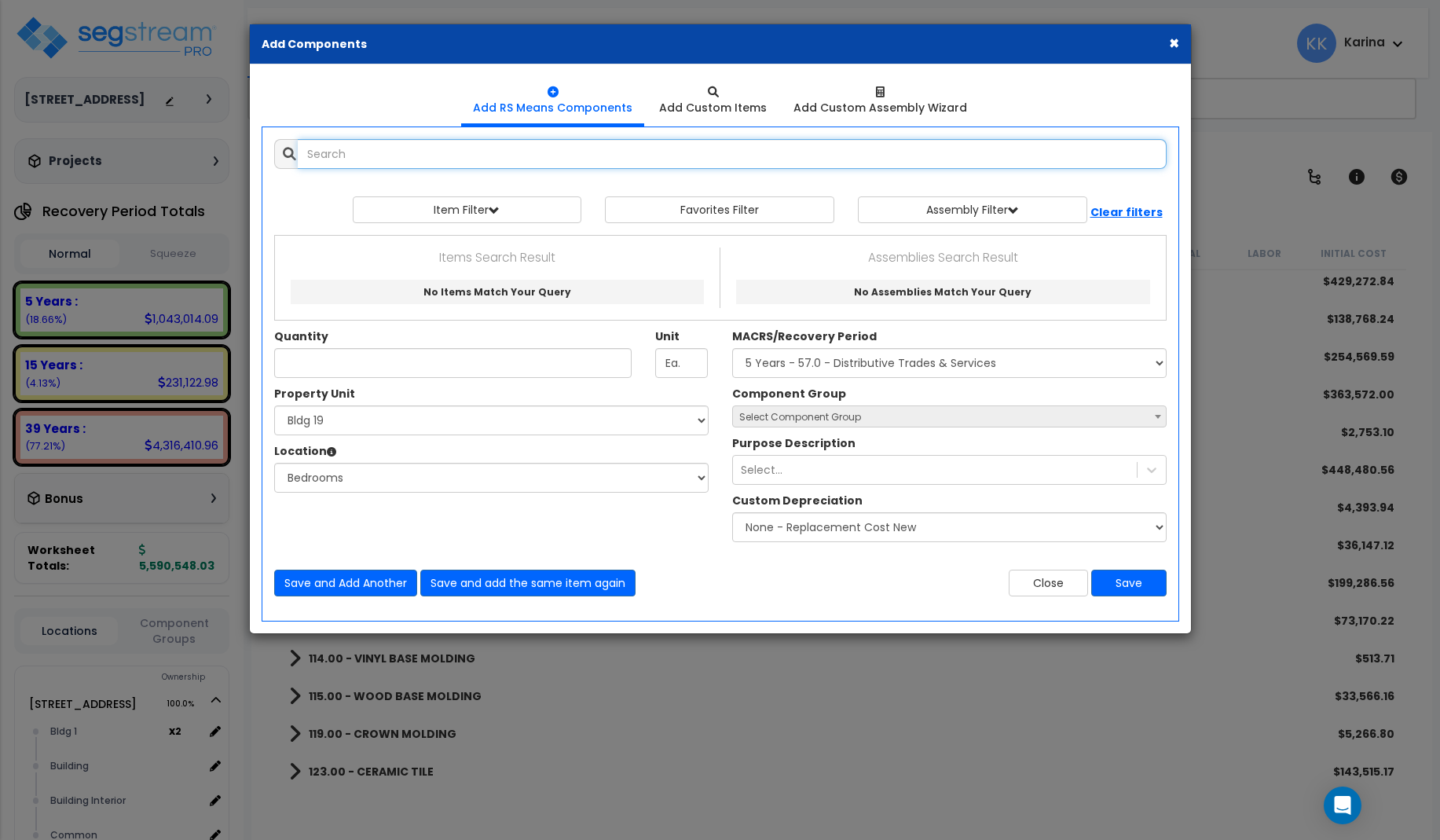
type input "v"
select select
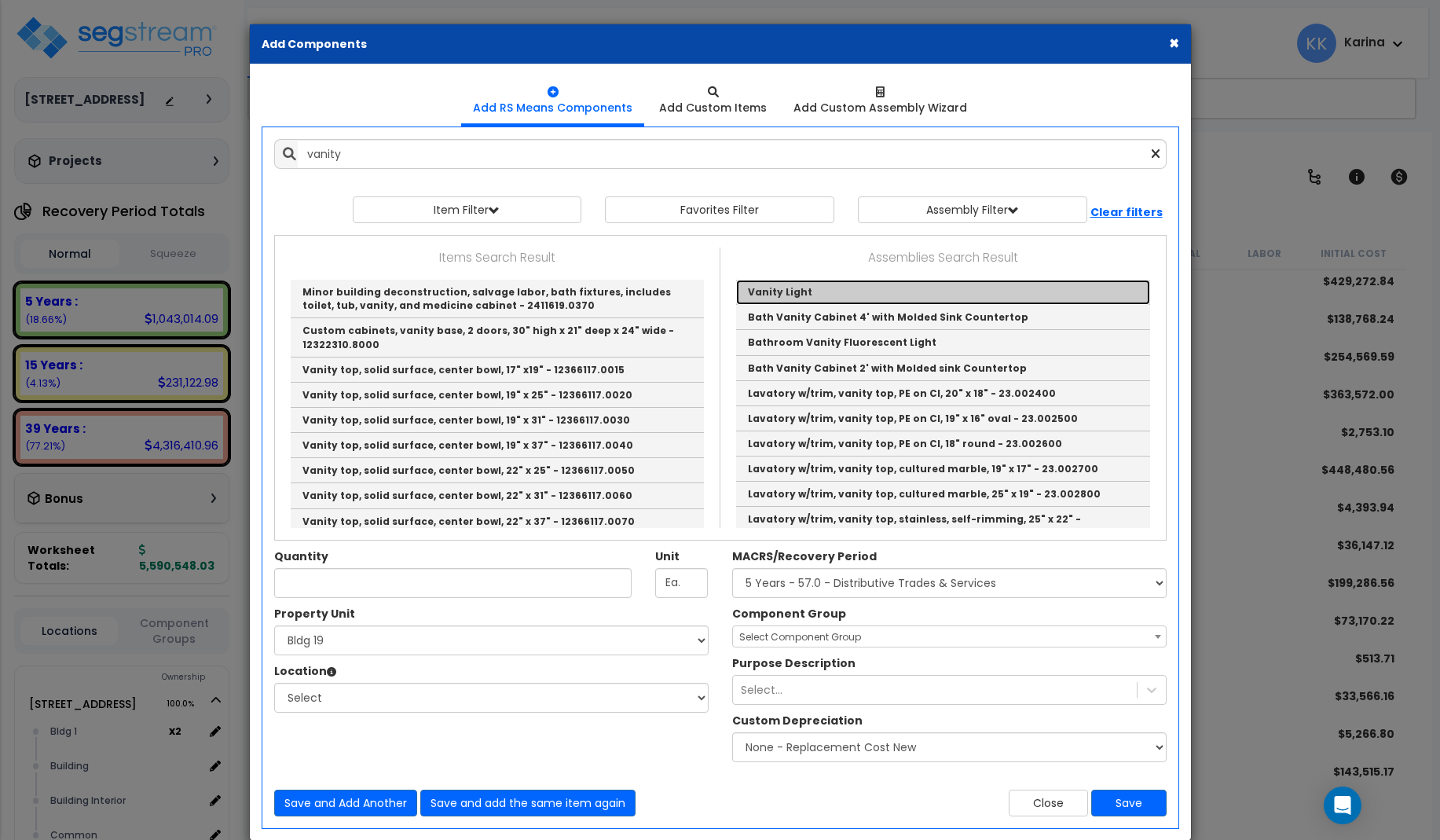
click at [761, 293] on link "Vanity Light" at bounding box center [944, 292] width 414 height 25
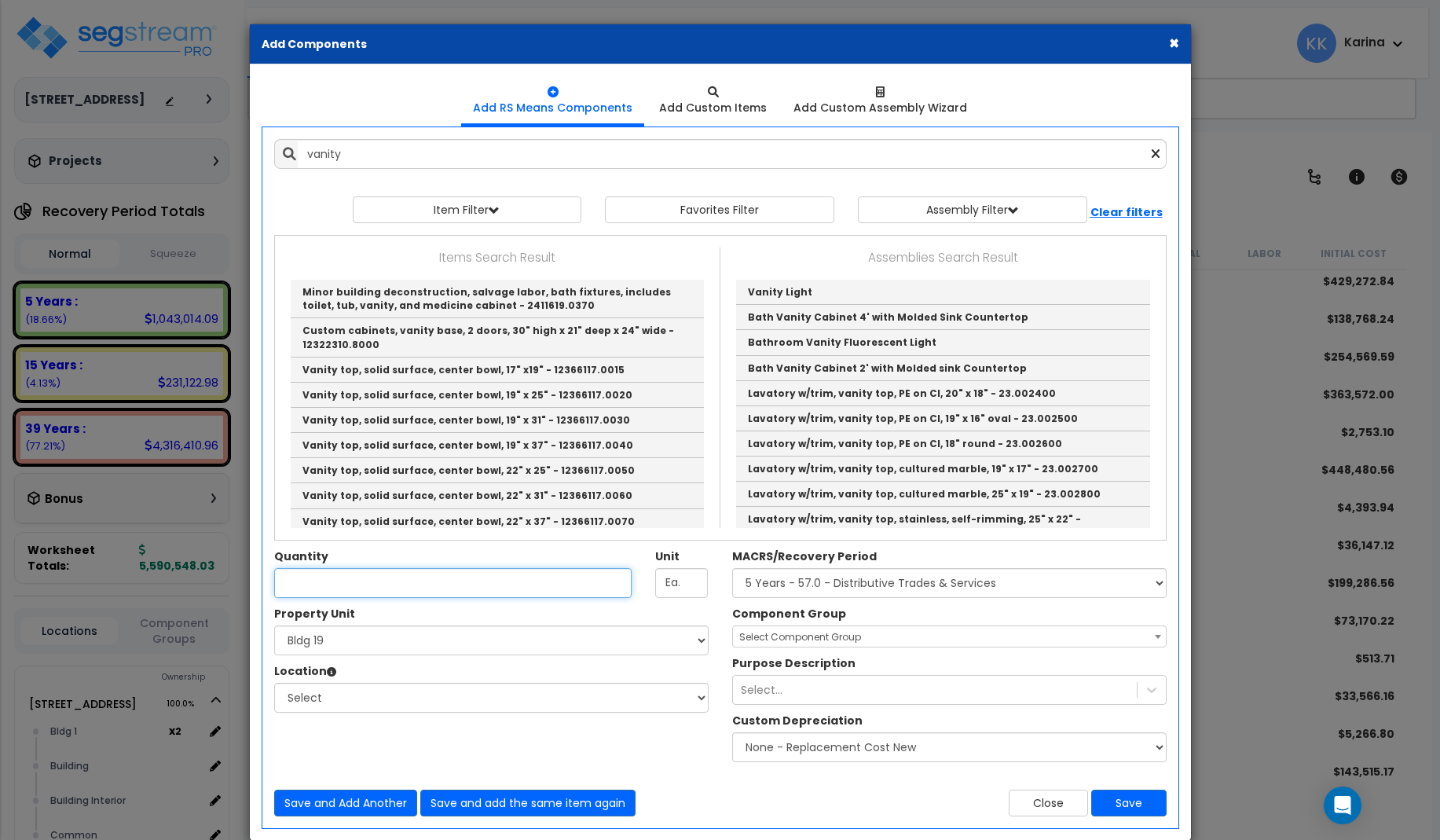
type input "Vanity Light"
checkbox input "true"
type input "EA"
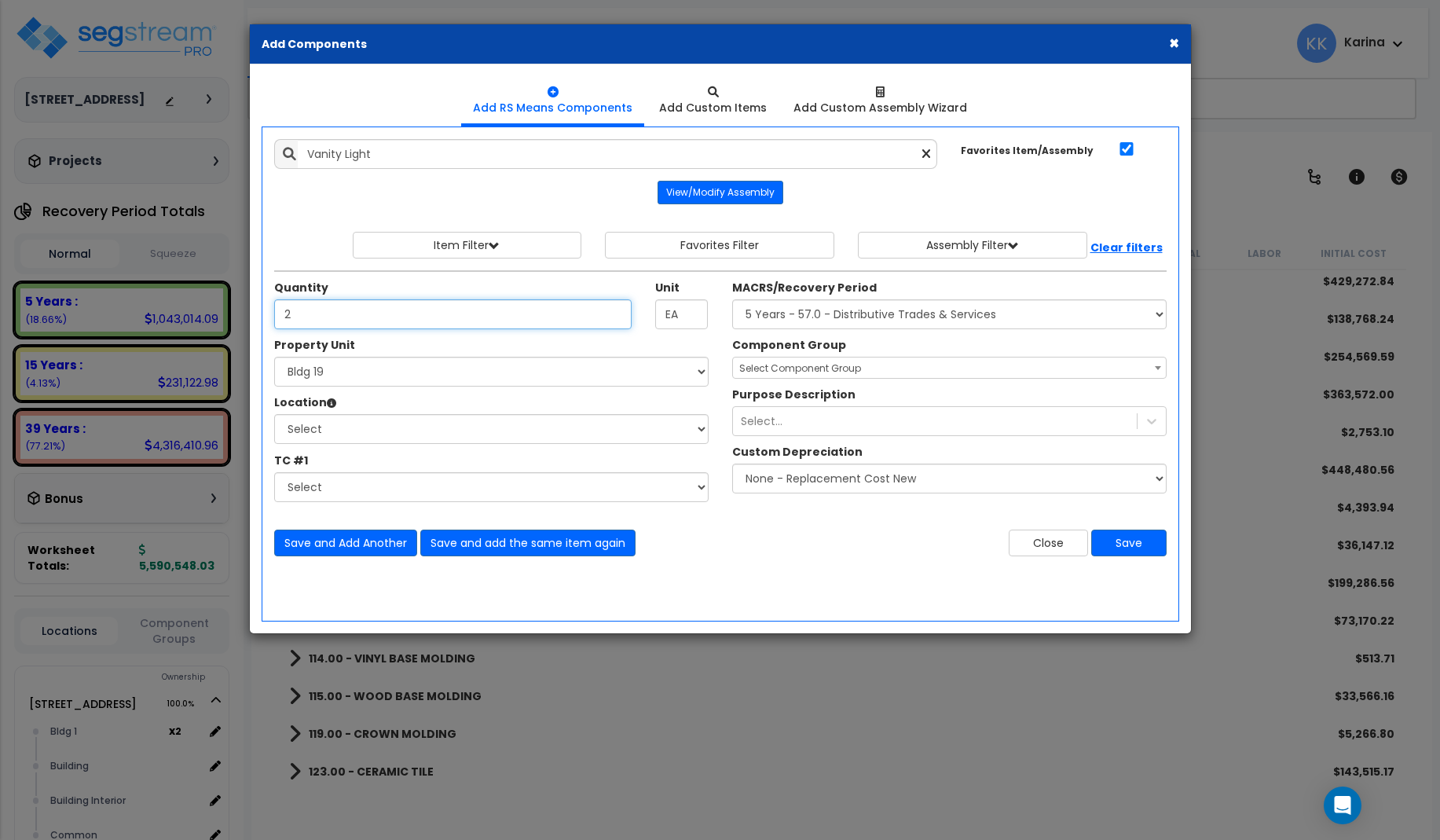
type input "2"
click at [274, 357] on select "Select 3620 Southmore Blvd 3620 Southmore Blvd Clone #10 3620 Southmore Blvd Cl…" at bounding box center [491, 372] width 434 height 30
select select "171660"
click option "Bldg 1" at bounding box center [0, 0] width 0 height 0
click at [274, 414] on select "Select Bath Bedrooms Bldg 1 Building Building Interior Exterior Kitchen Living …" at bounding box center [491, 429] width 434 height 30
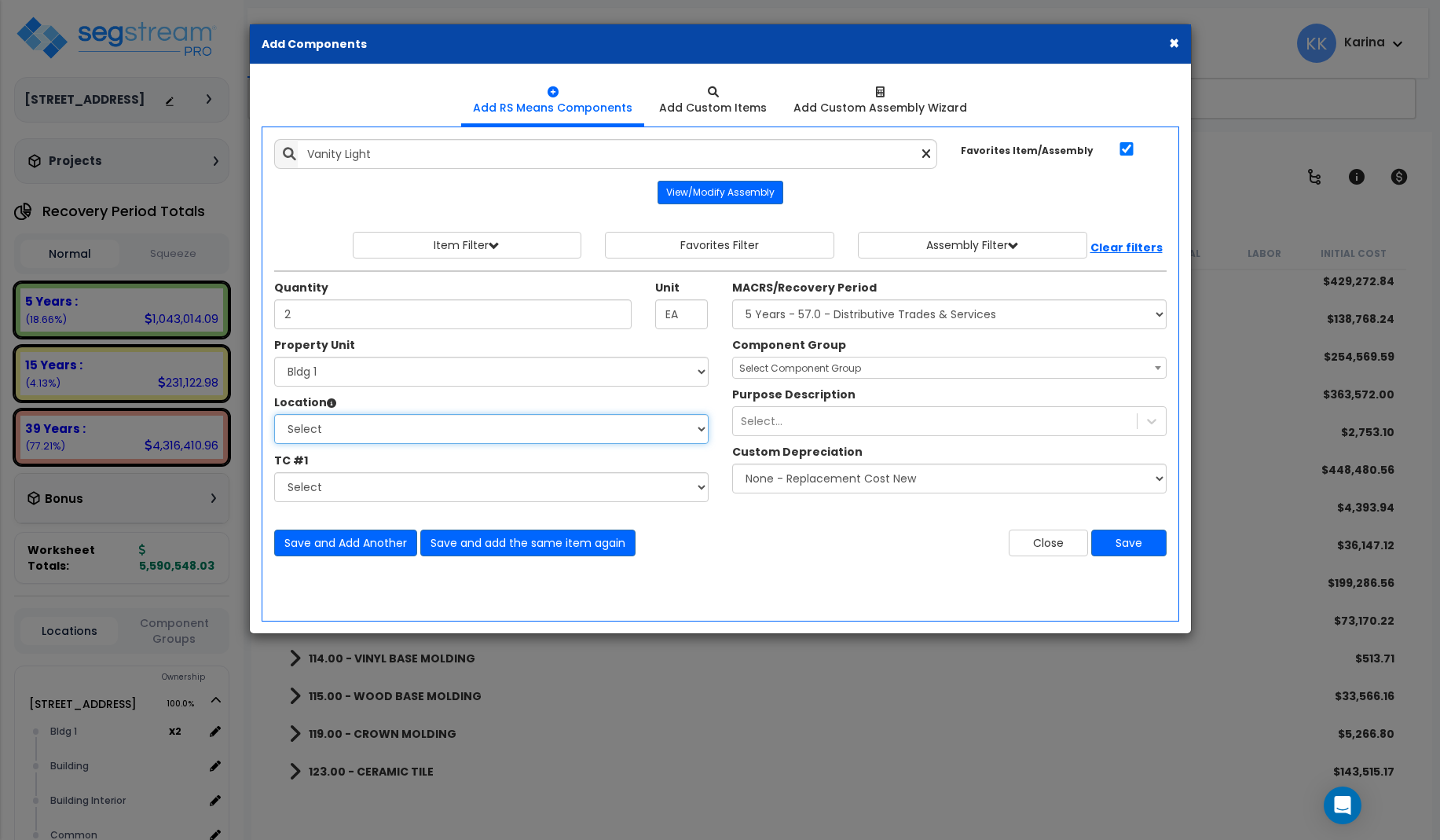
select select "31631"
click option "Bath" at bounding box center [0, 0] width 0 height 0
click at [732, 299] on select "Select MACRS/Recovery Period 5 Years - 57.0 - Distributive Trades & Services 5 …" at bounding box center [950, 314] width 434 height 30
select select "3669"
click option "39 Years - NA - Long-Life Property" at bounding box center [0, 0] width 0 height 0
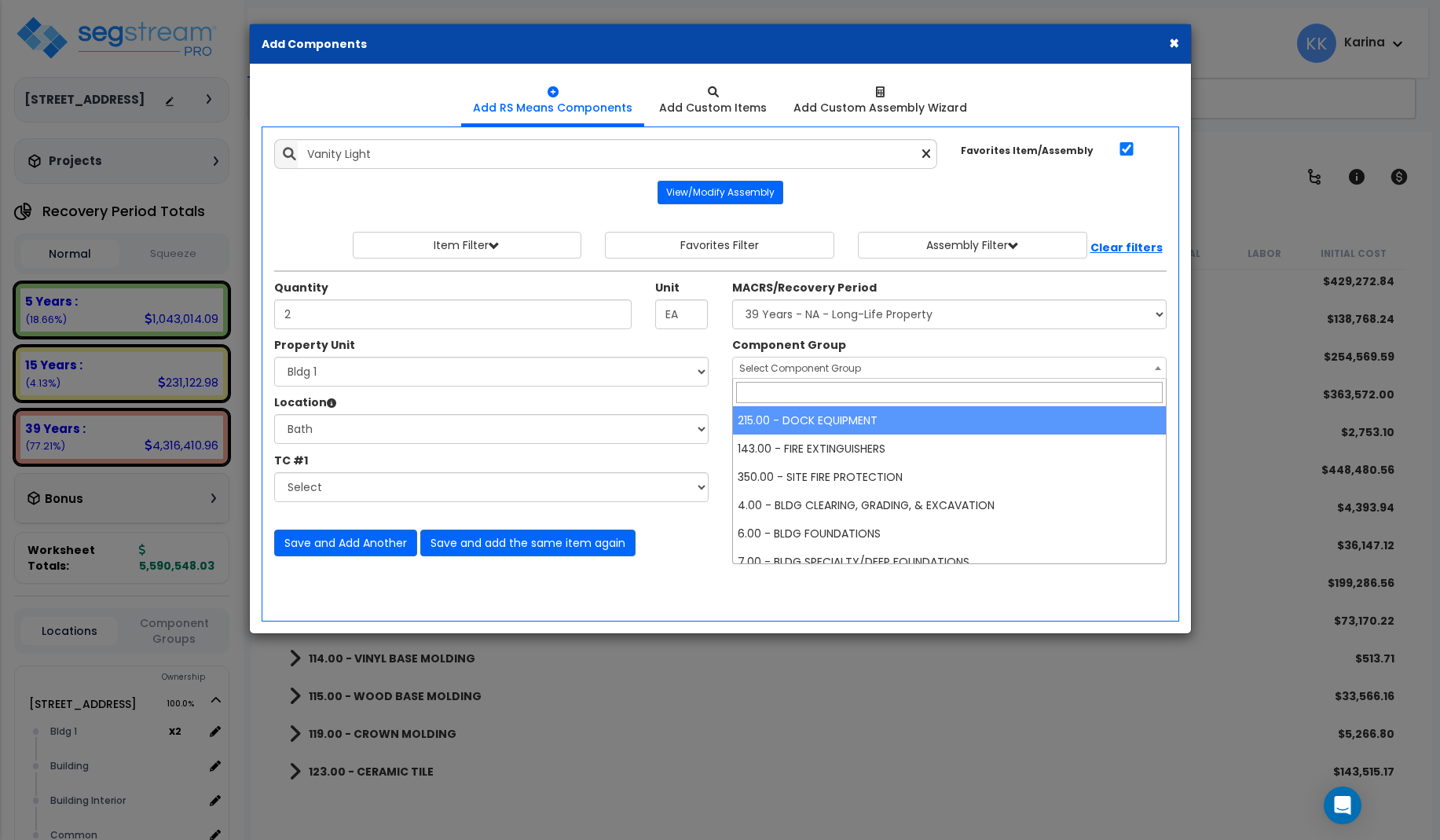
click at [784, 365] on span "Select Component Group" at bounding box center [800, 368] width 122 height 13
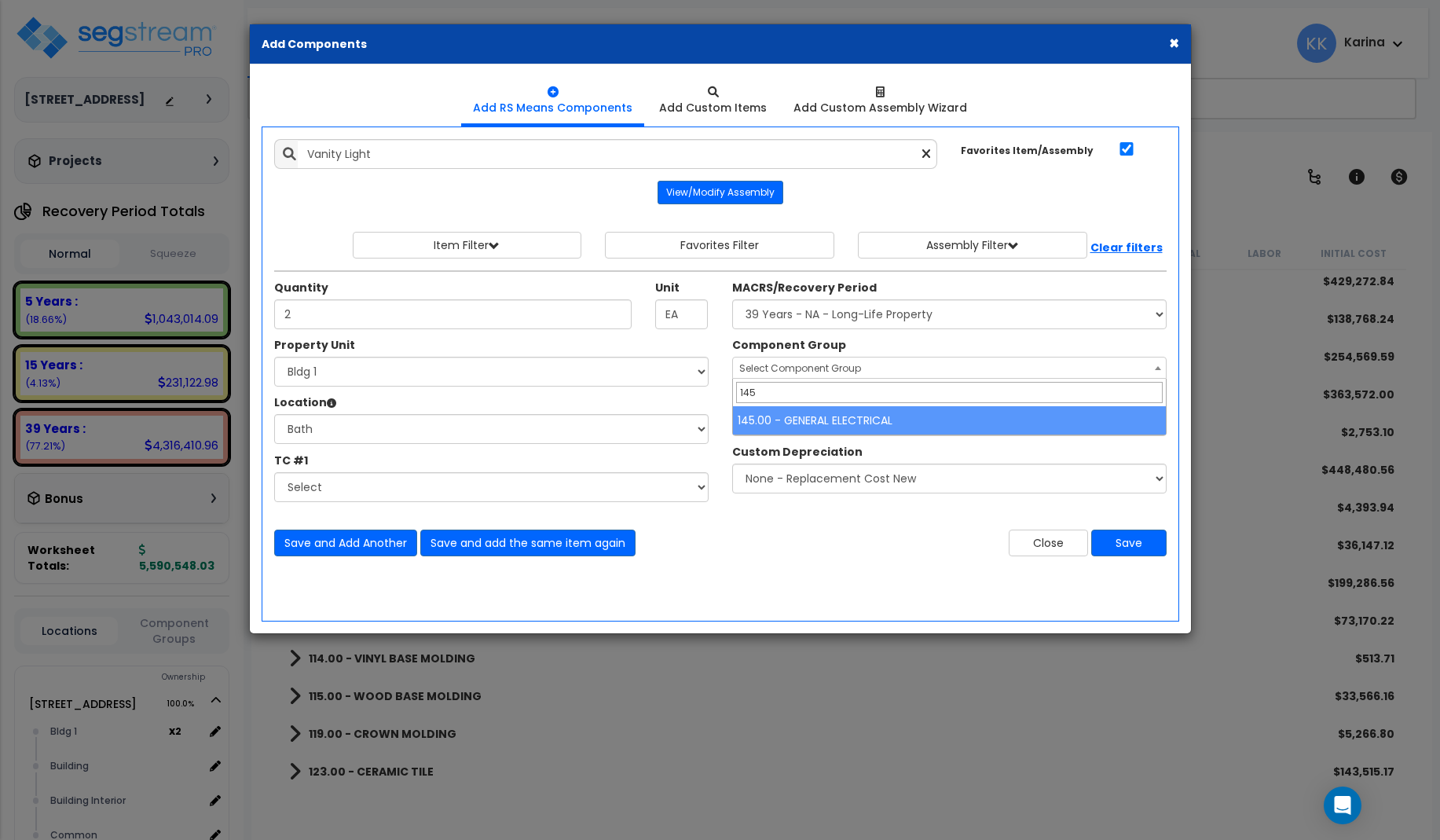
type input "145"
select select "56955"
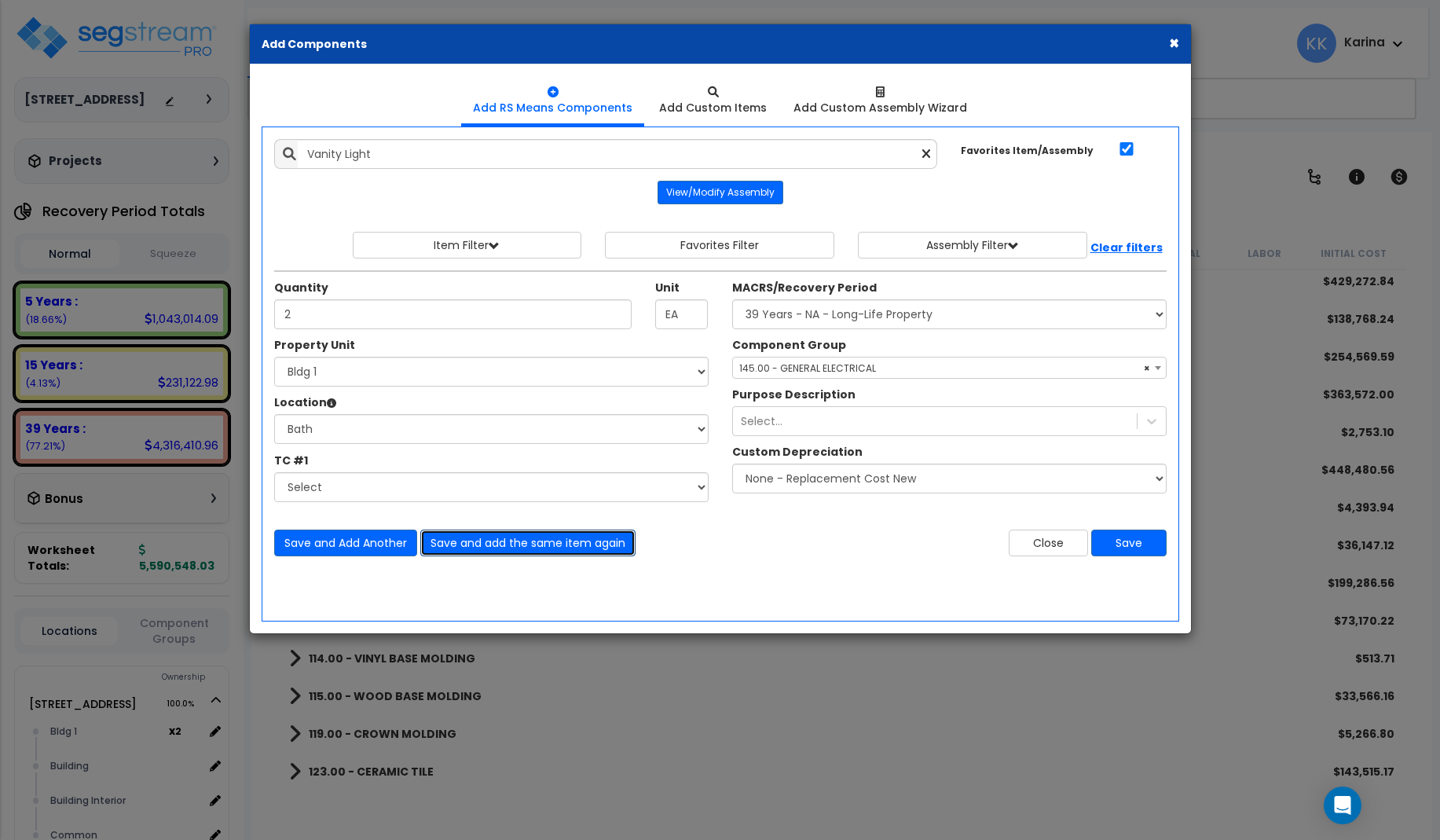
click at [478, 541] on button "Save and add the same item again" at bounding box center [528, 543] width 215 height 27
click at [348, 799] on div "× Add Components Add RS Means Components Add Custom Items Add Items" at bounding box center [720, 420] width 1440 height 840
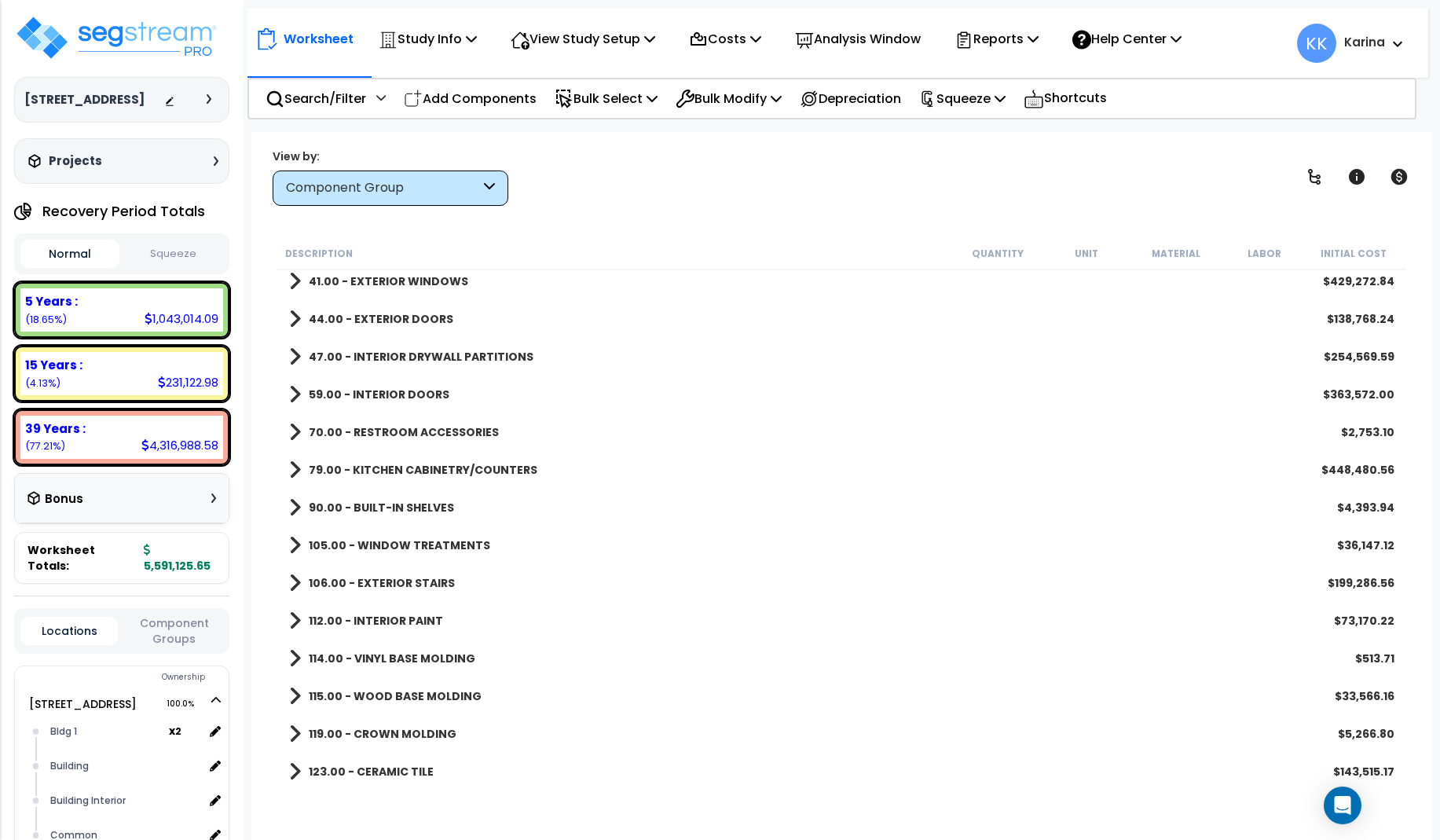
scroll to position [140, 0]
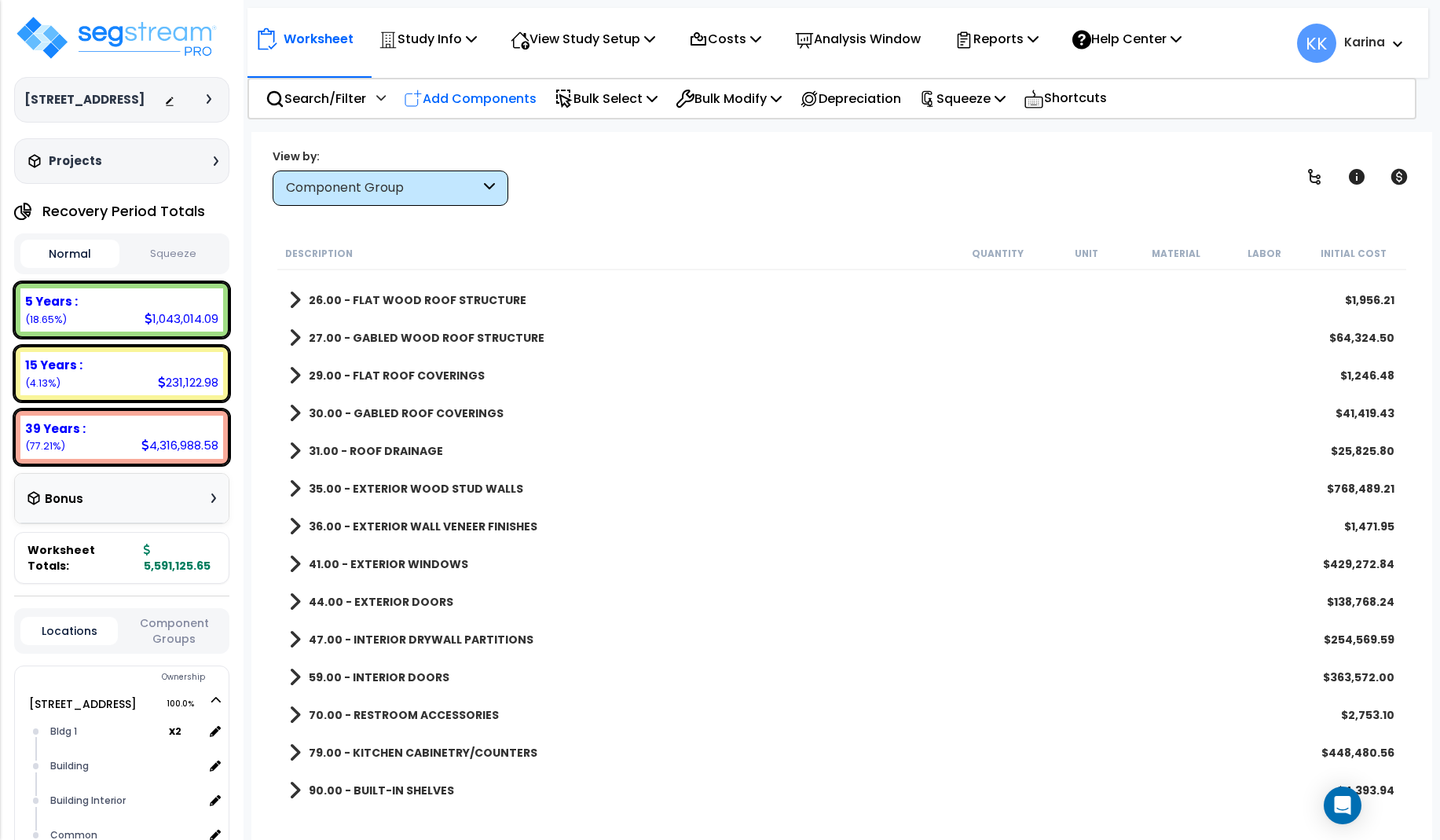
click at [482, 99] on p "Add Components" at bounding box center [470, 99] width 133 height 22
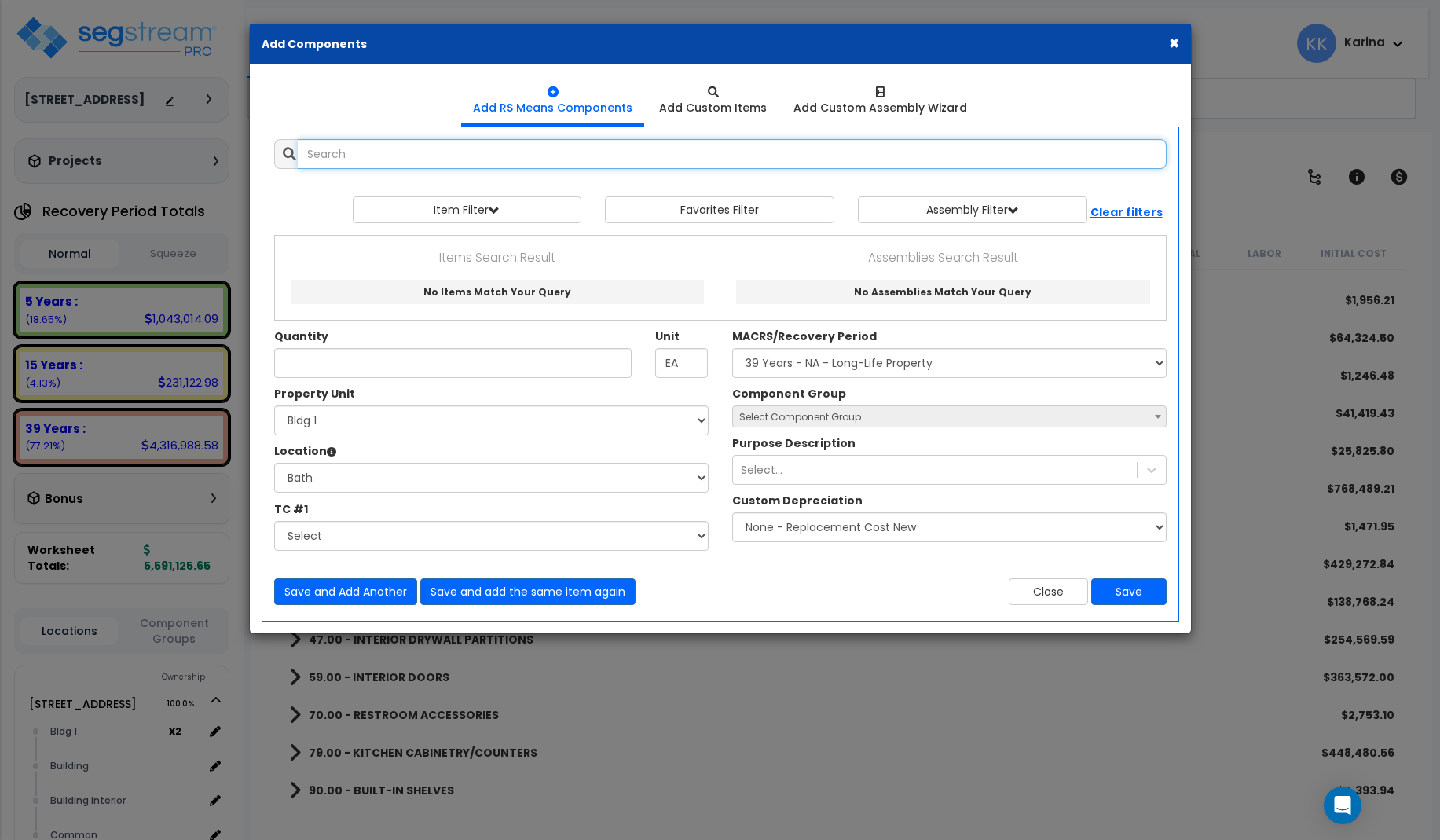
select select
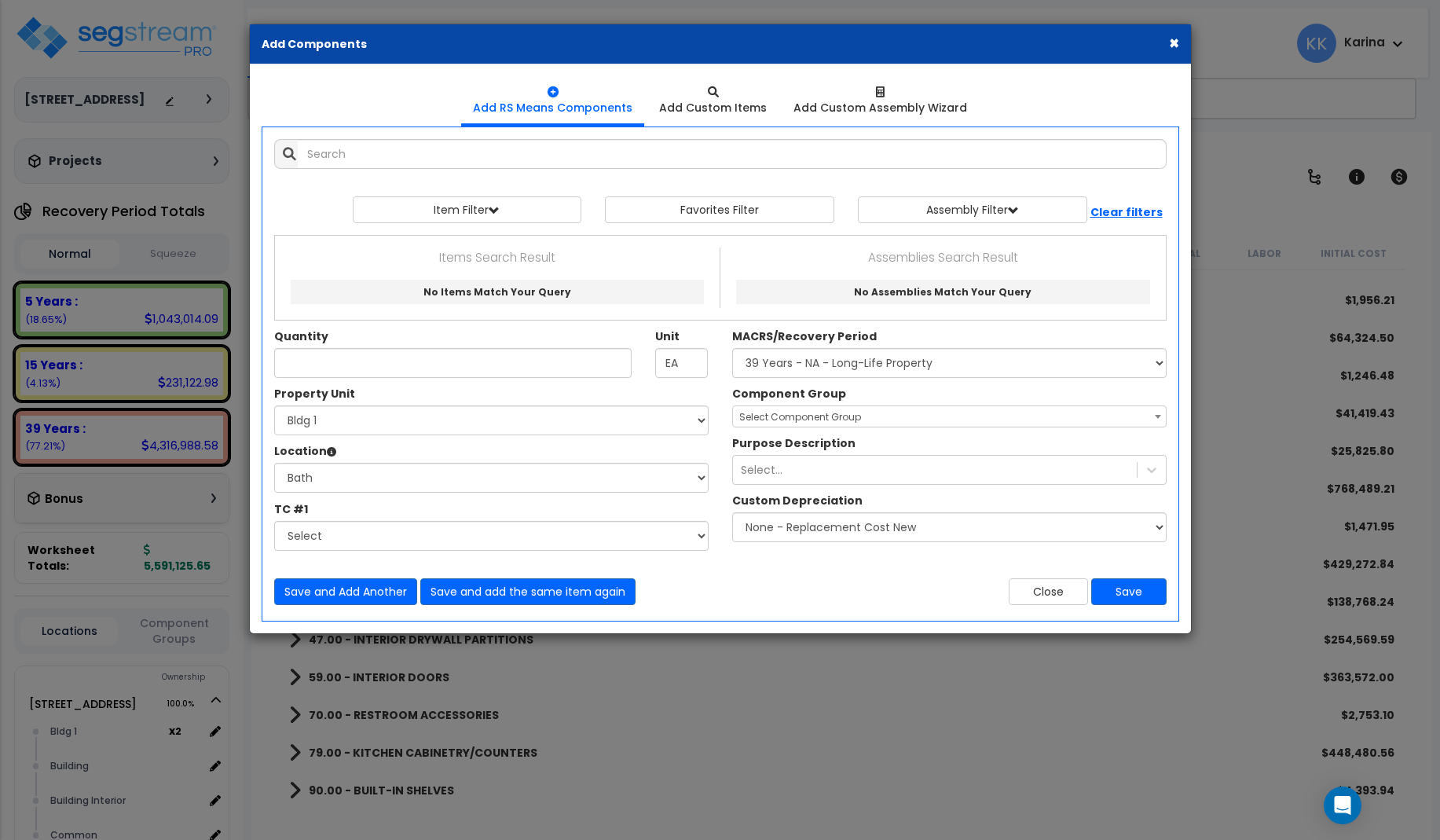
select select
click at [317, 199] on div "Item Filter Select 0. Custom Item 1. General Requirements 3. Concrete" at bounding box center [721, 210] width 916 height 27
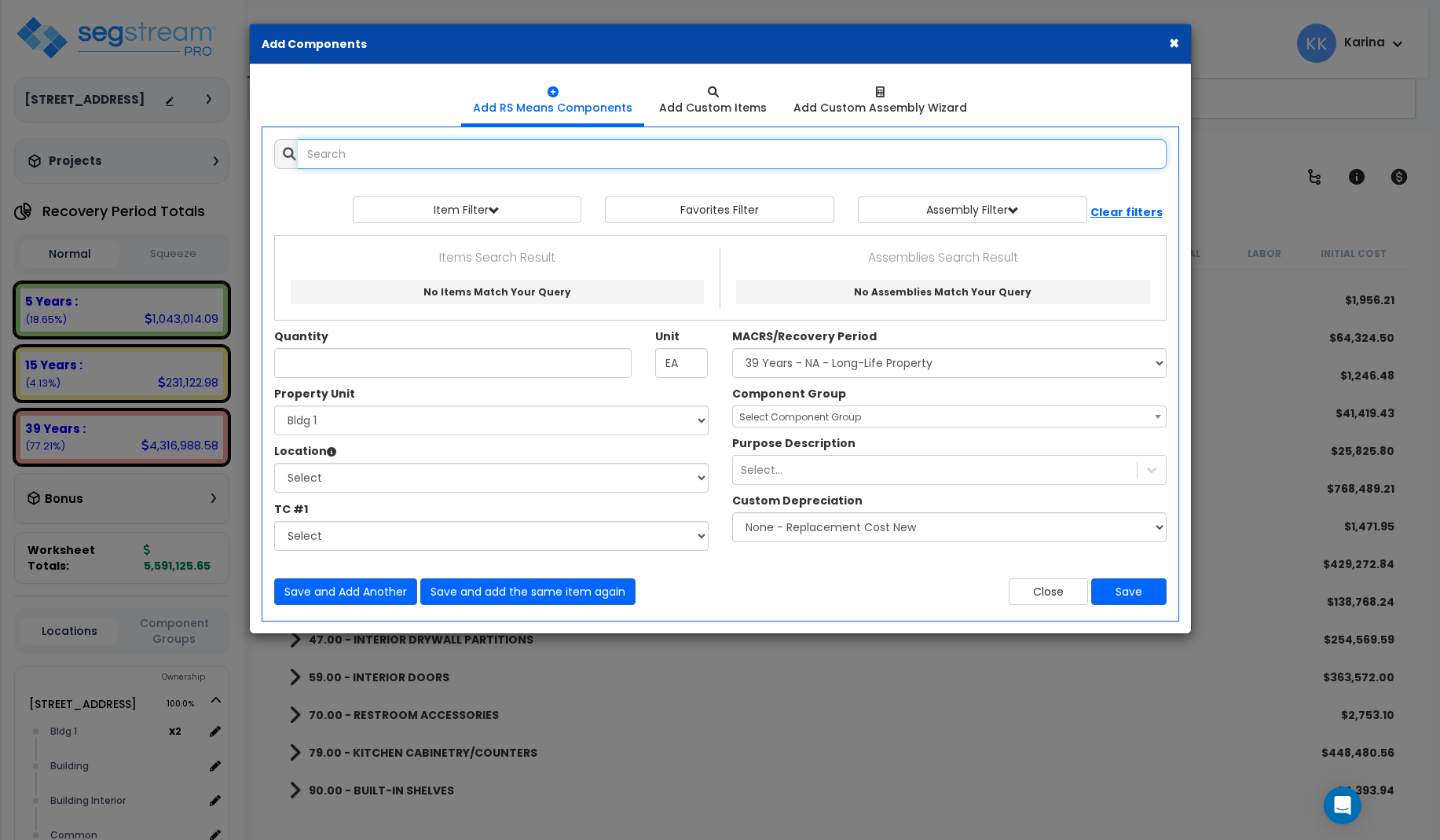
click at [392, 159] on input "text" at bounding box center [732, 154] width 869 height 30
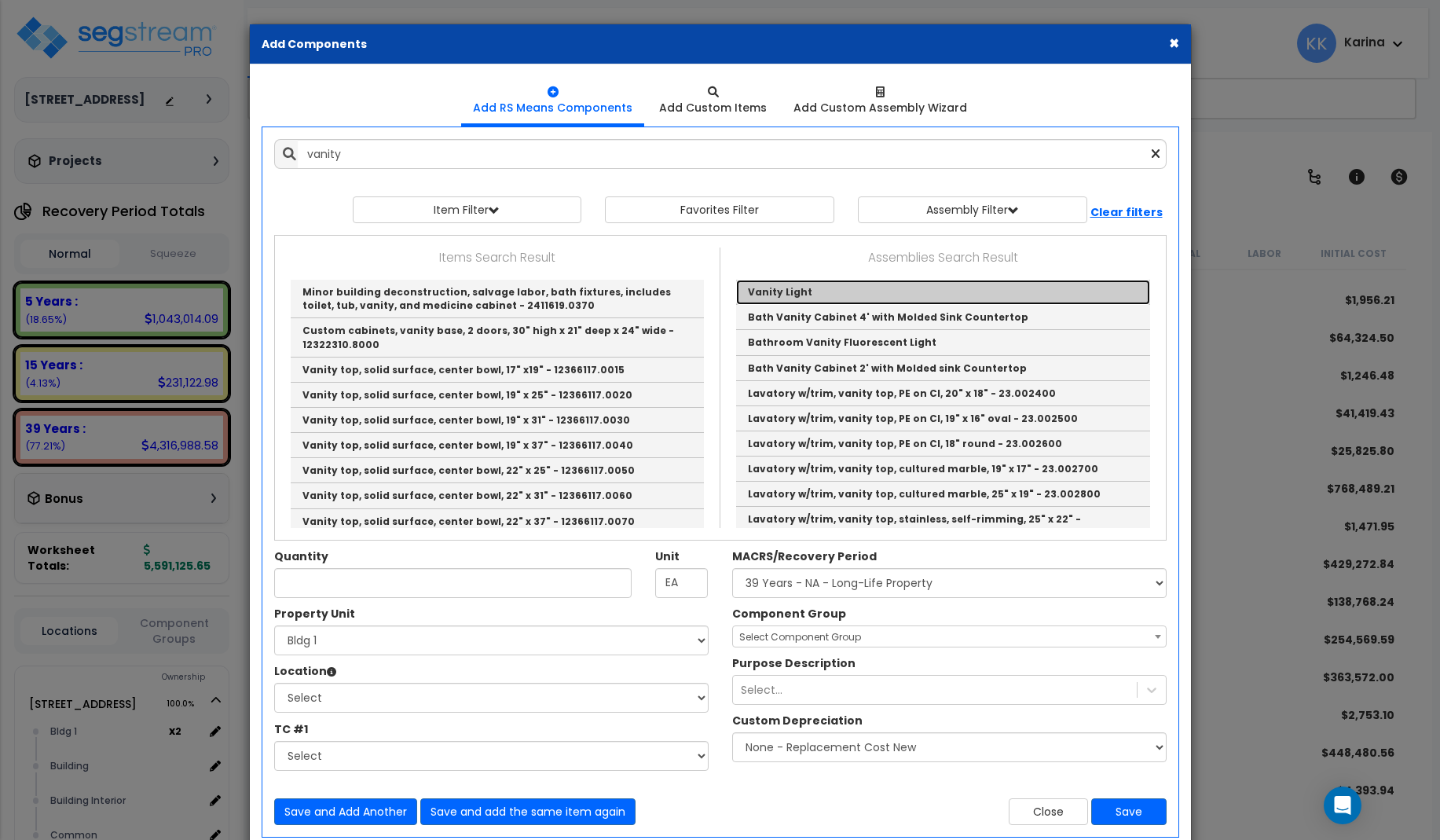
click at [802, 294] on link "Vanity Light" at bounding box center [944, 292] width 414 height 25
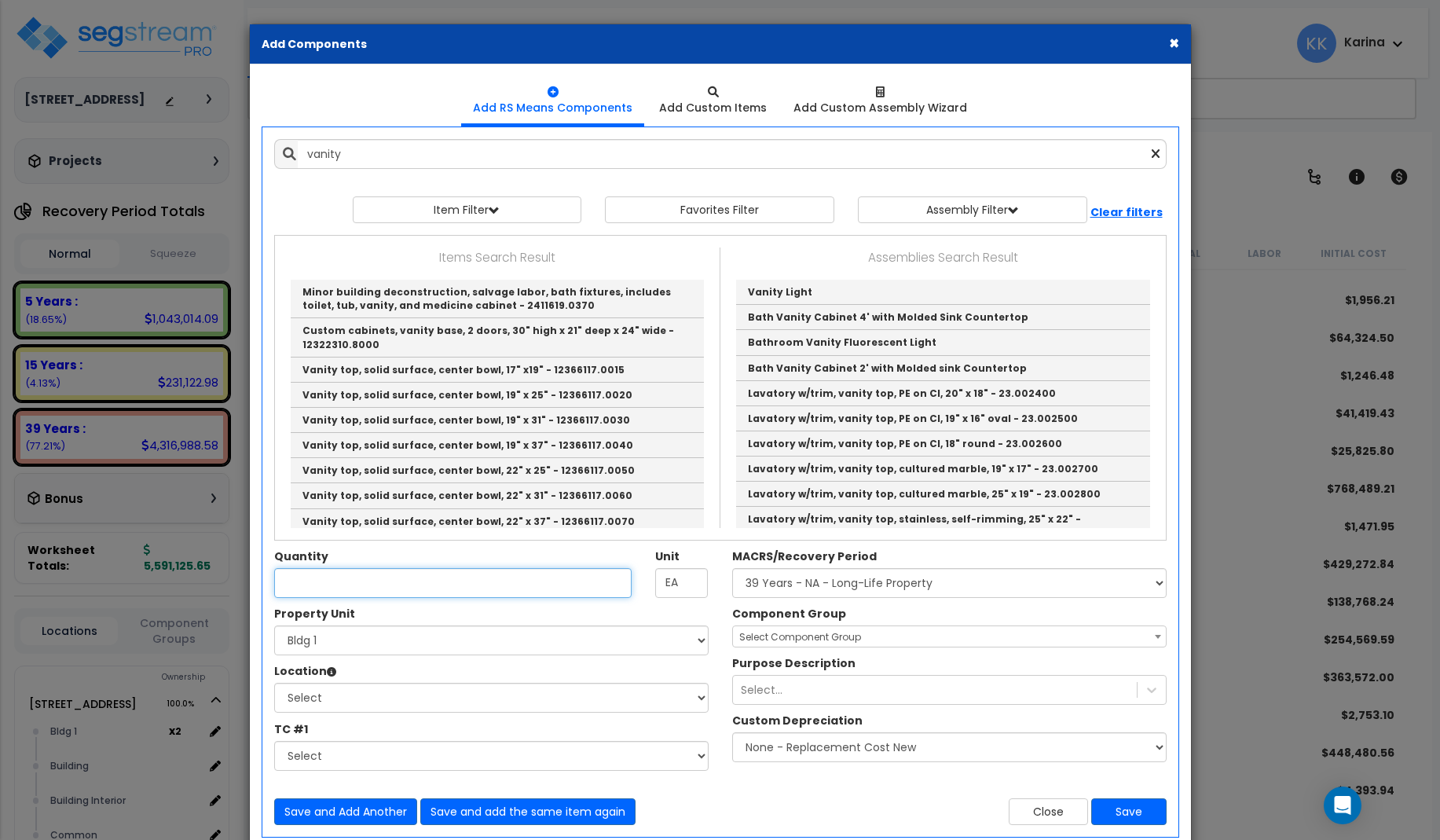
type input "Vanity Light"
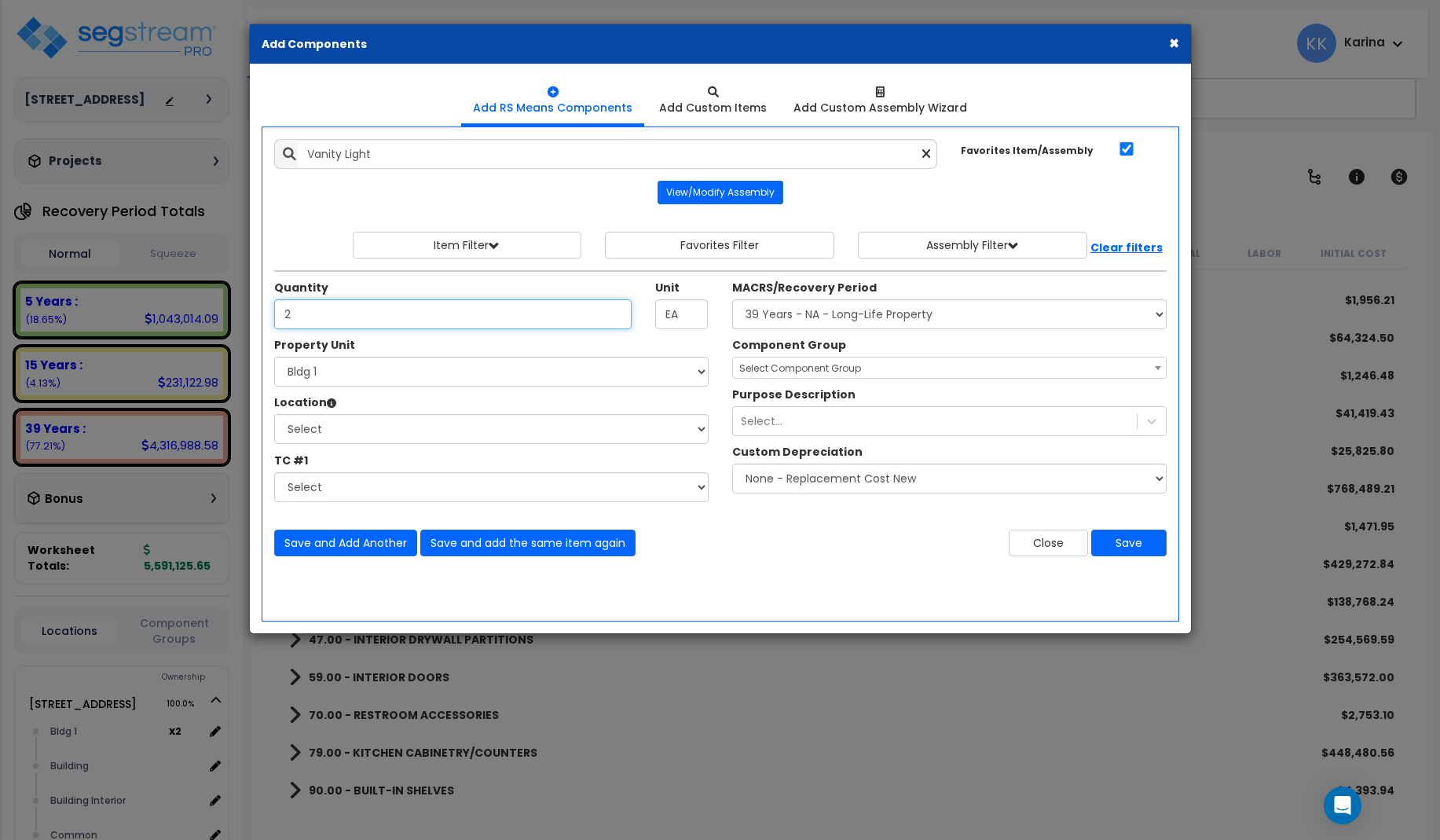
type input "2"
click at [274, 357] on select "Select 3620 Southmore Blvd 3620 Southmore Blvd Clone #10 3620 Southmore Blvd Cl…" at bounding box center [491, 372] width 434 height 30
select select "171701"
click option "Bldg 2" at bounding box center [0, 0] width 0 height 0
click at [274, 414] on select "Select Bath Bedrooms Bldg exterior Kitchen Living Site Exterior Add Additional …" at bounding box center [491, 429] width 434 height 30
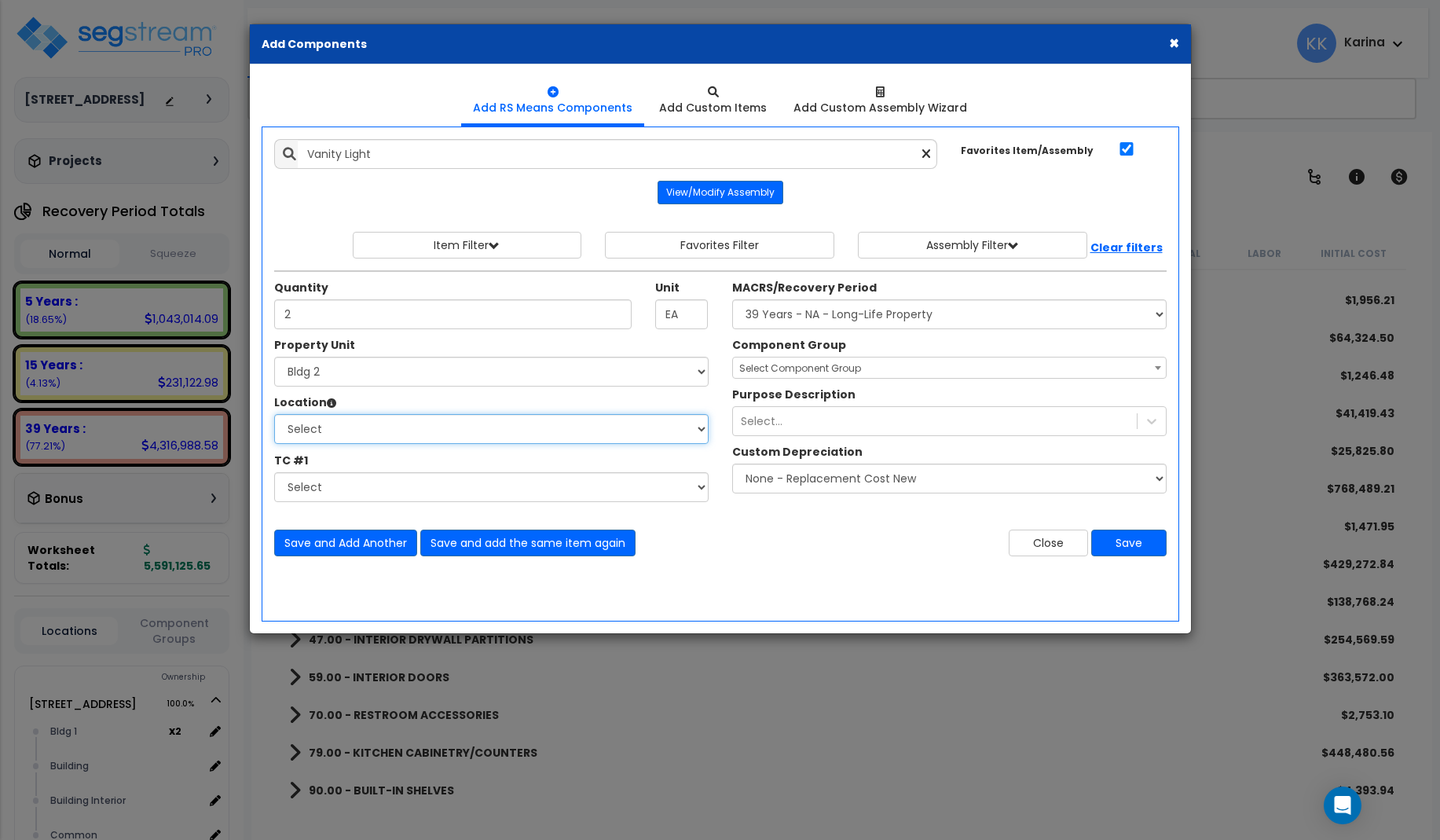
select select "31631"
click option "Bath" at bounding box center [0, 0] width 0 height 0
click at [732, 299] on select "Select MACRS/Recovery Period 5 Years - 57.0 - Distributive Trades & Services 5 …" at bounding box center [950, 314] width 434 height 30
select select "3669"
click option "39 Years - NA - Long-Life Property" at bounding box center [0, 0] width 0 height 0
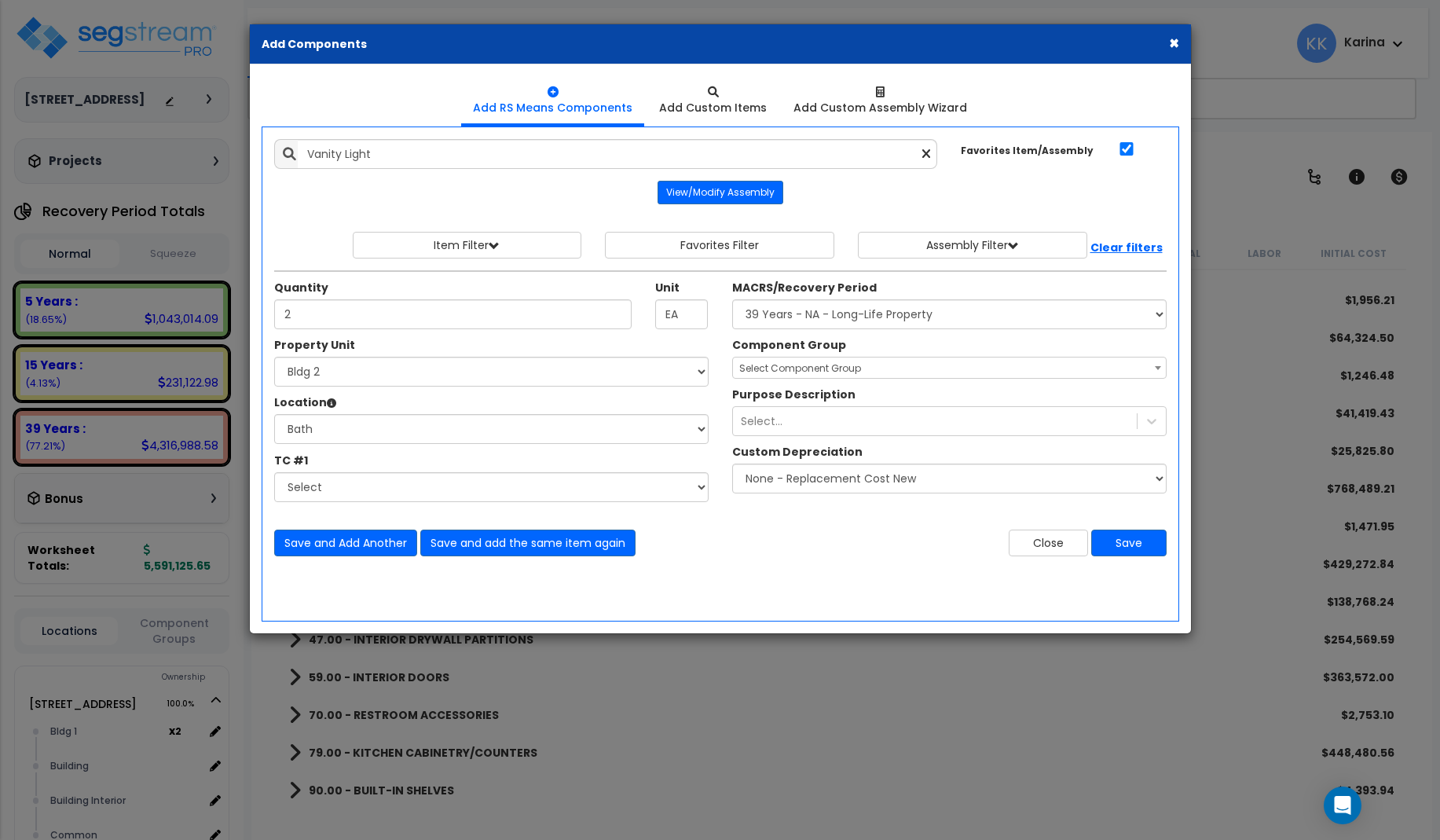
click at [777, 366] on span "Select Component Group" at bounding box center [800, 368] width 122 height 13
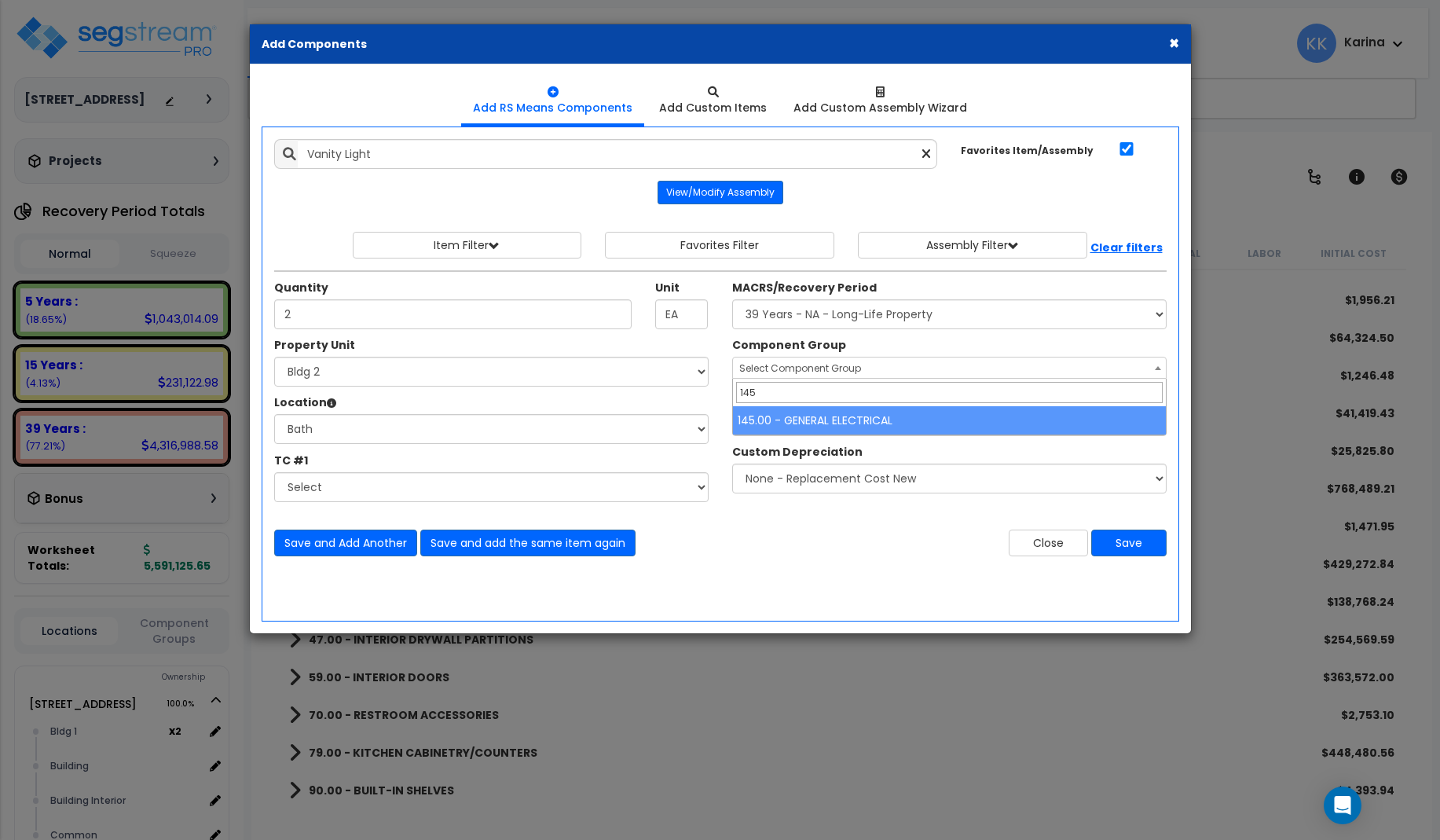
type input "145"
select select "56955"
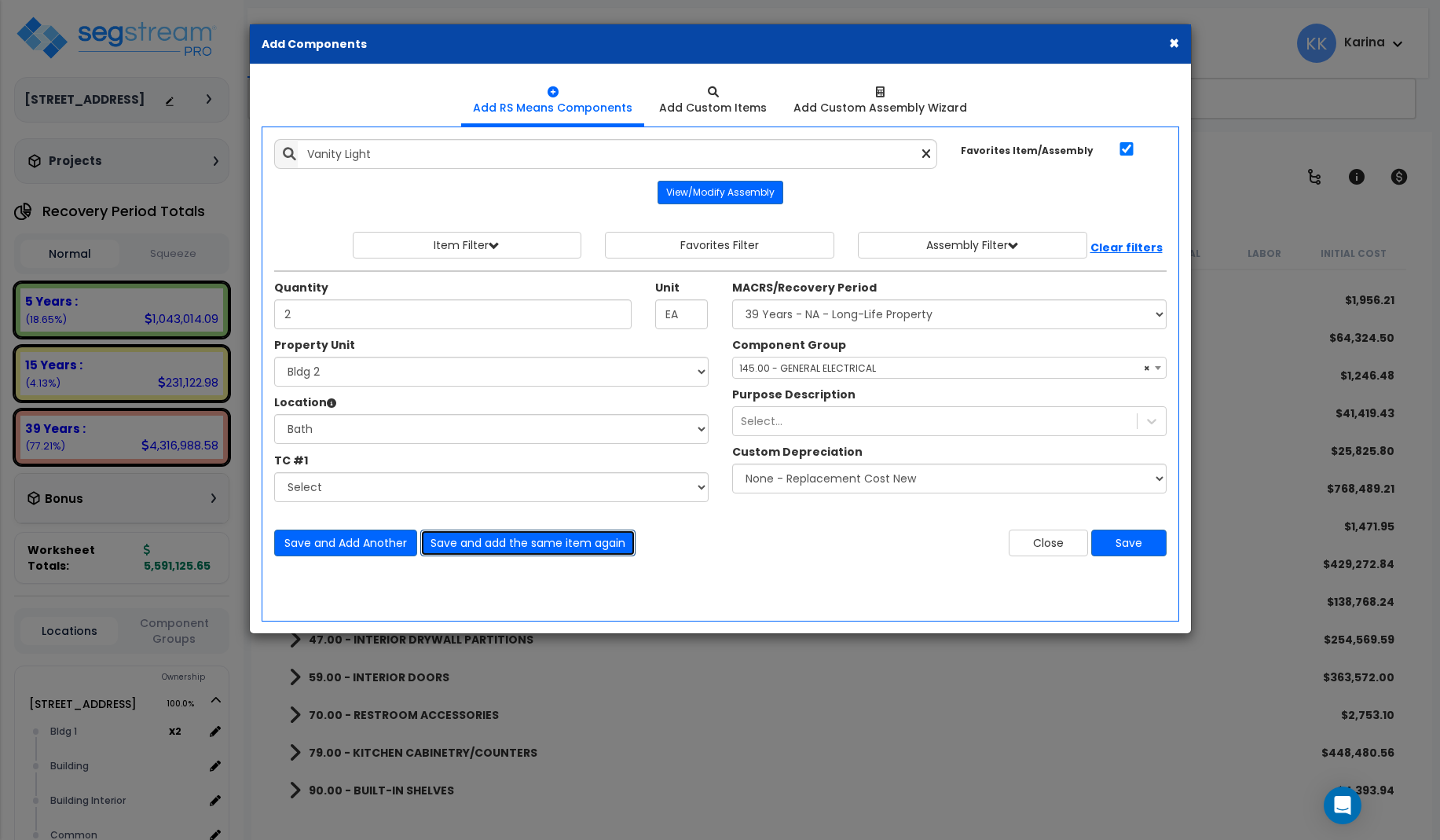
click at [493, 543] on button "Save and add the same item again" at bounding box center [528, 543] width 215 height 27
type input "2"
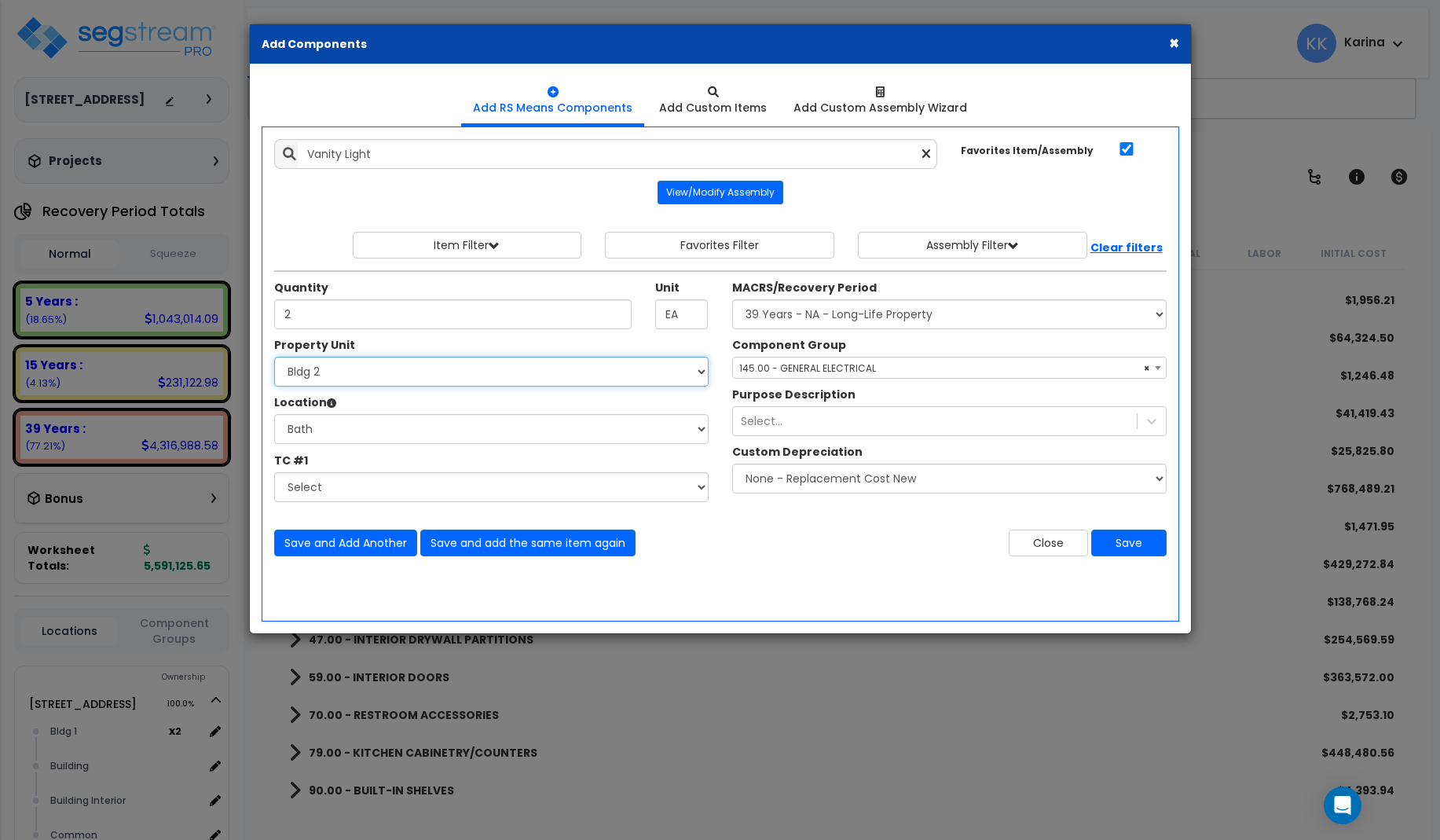
click at [274, 357] on select "Select 3620 Southmore Blvd 3620 Southmore Blvd Clone #10 3620 Southmore Blvd Cl…" at bounding box center [491, 372] width 434 height 30
select select "171702"
click option "Bldg 3" at bounding box center [0, 0] width 0 height 0
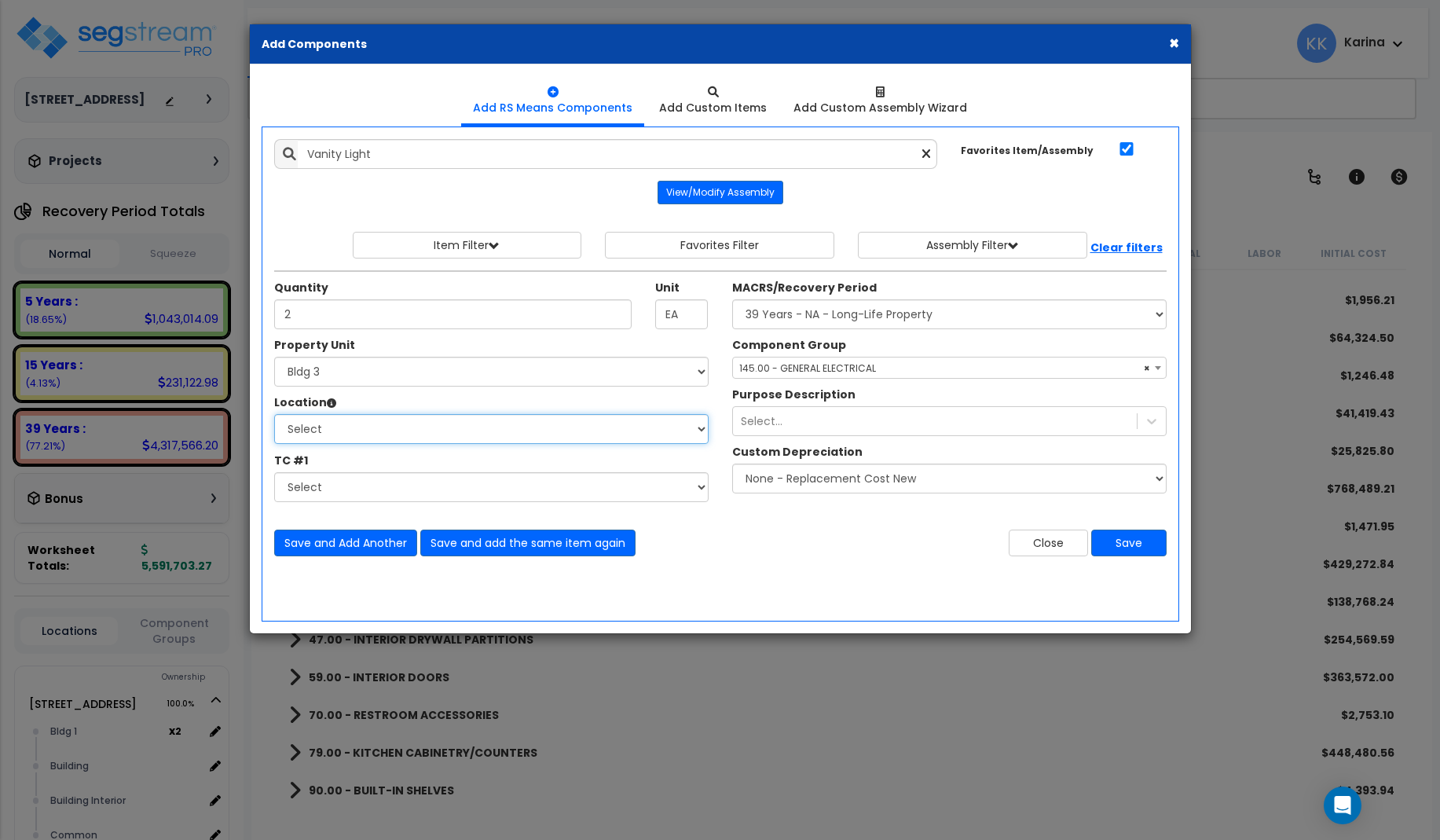
click at [274, 414] on select "Select Bath Bedrooms Bldg exterior Kitchen Living Site Exterior Add Additional …" at bounding box center [491, 429] width 434 height 30
select select "31631"
click option "Bath" at bounding box center [0, 0] width 0 height 0
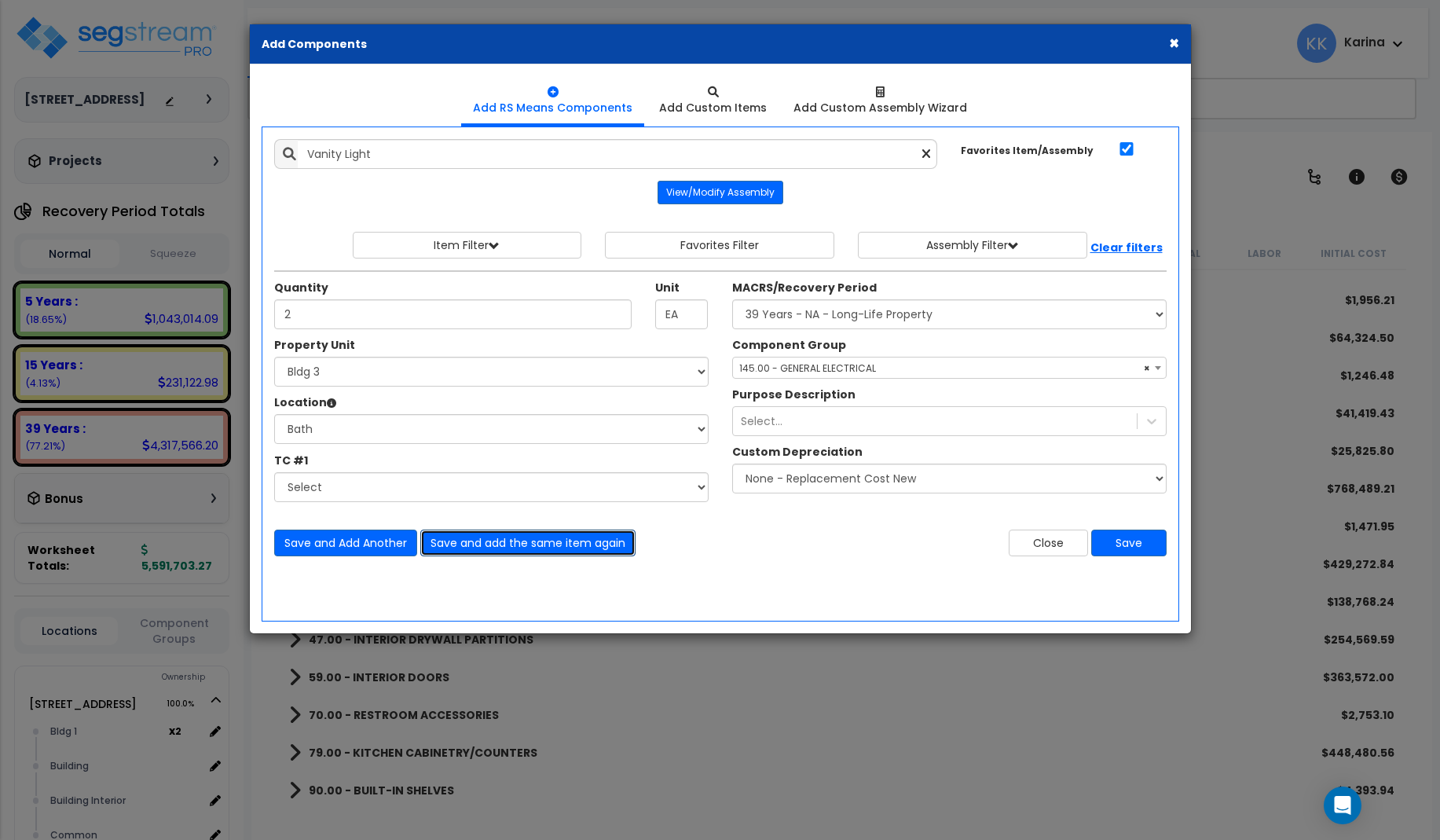
click at [497, 540] on button "Save and add the same item again" at bounding box center [528, 543] width 215 height 27
type input "2"
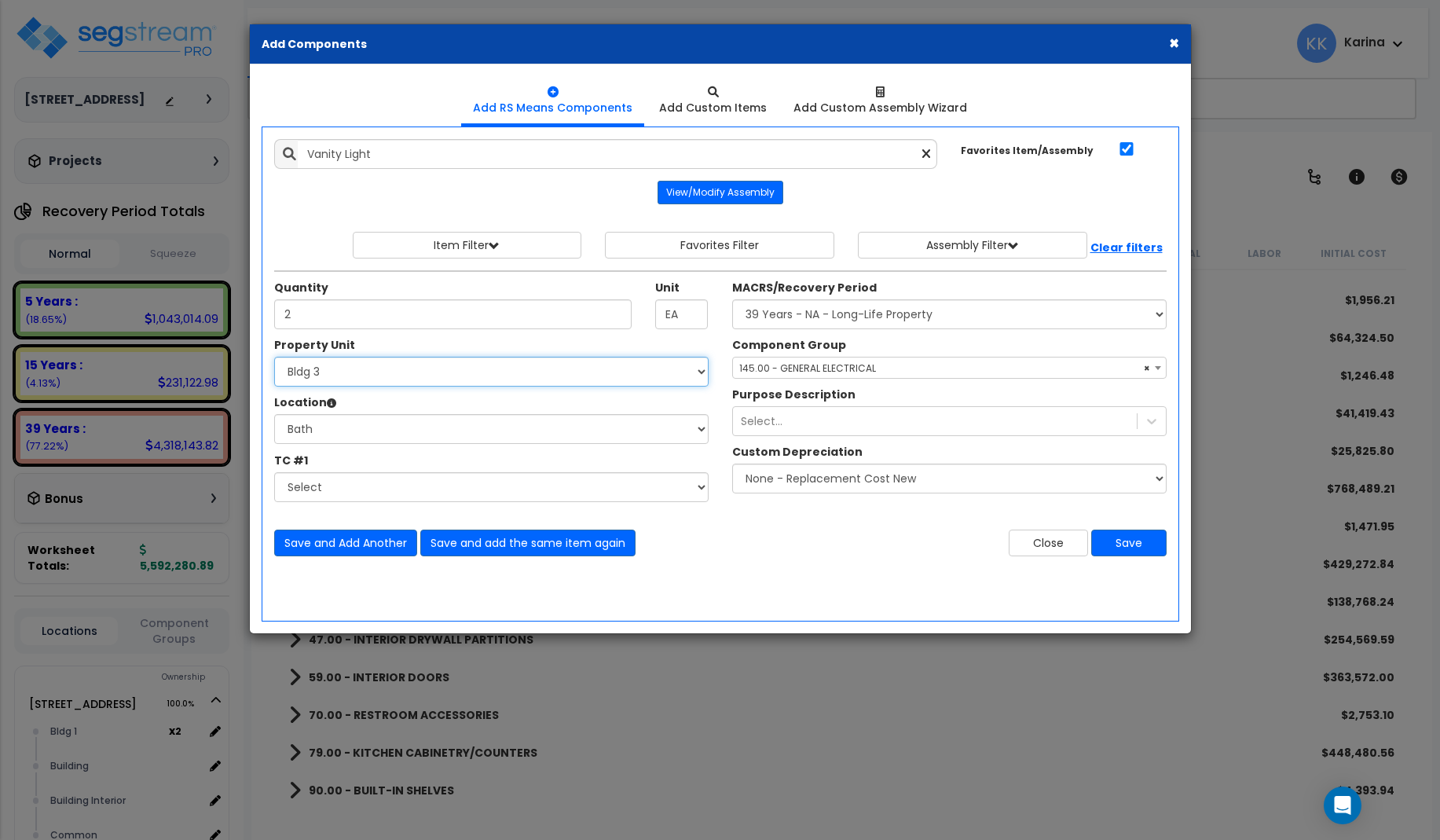
click at [274, 357] on select "Select 3620 Southmore Blvd 3620 Southmore Blvd Clone #10 3620 Southmore Blvd Cl…" at bounding box center [491, 372] width 434 height 30
select select "171703"
click option "Bldg 4" at bounding box center [0, 0] width 0 height 0
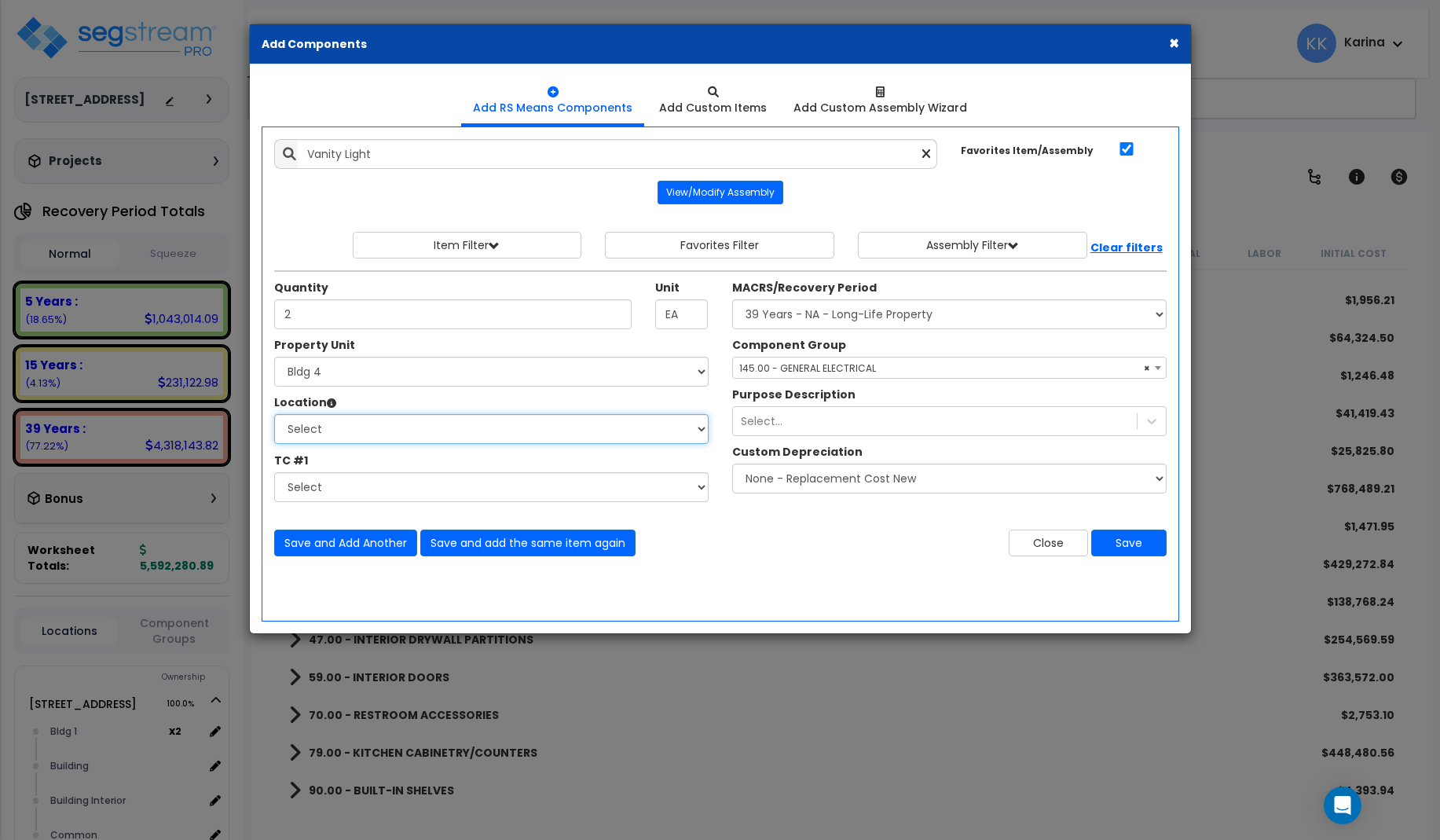
click at [274, 414] on select "Select Bath Bedrooms Bldg exterior Kitchen Living Site Exterior Add Additional …" at bounding box center [491, 429] width 434 height 30
select select "31631"
click option "Bath" at bounding box center [0, 0] width 0 height 0
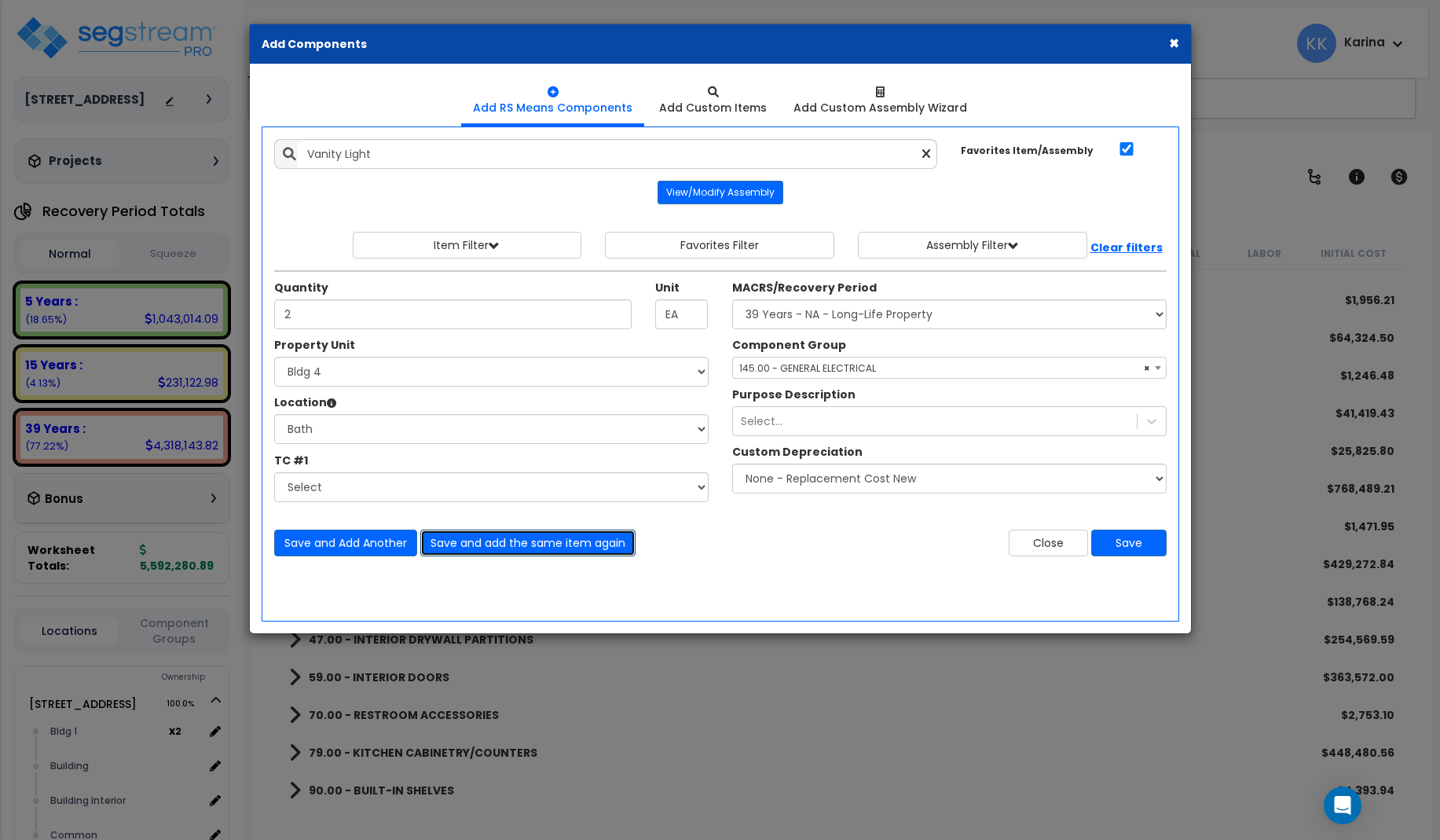
click at [520, 538] on button "Save and add the same item again" at bounding box center [528, 543] width 215 height 27
click at [335, 574] on div "Add Items Add Assemblies Both" at bounding box center [721, 374] width 918 height 495
click at [344, 312] on input "Unit Quantity" at bounding box center [453, 314] width 358 height 30
type input "2"
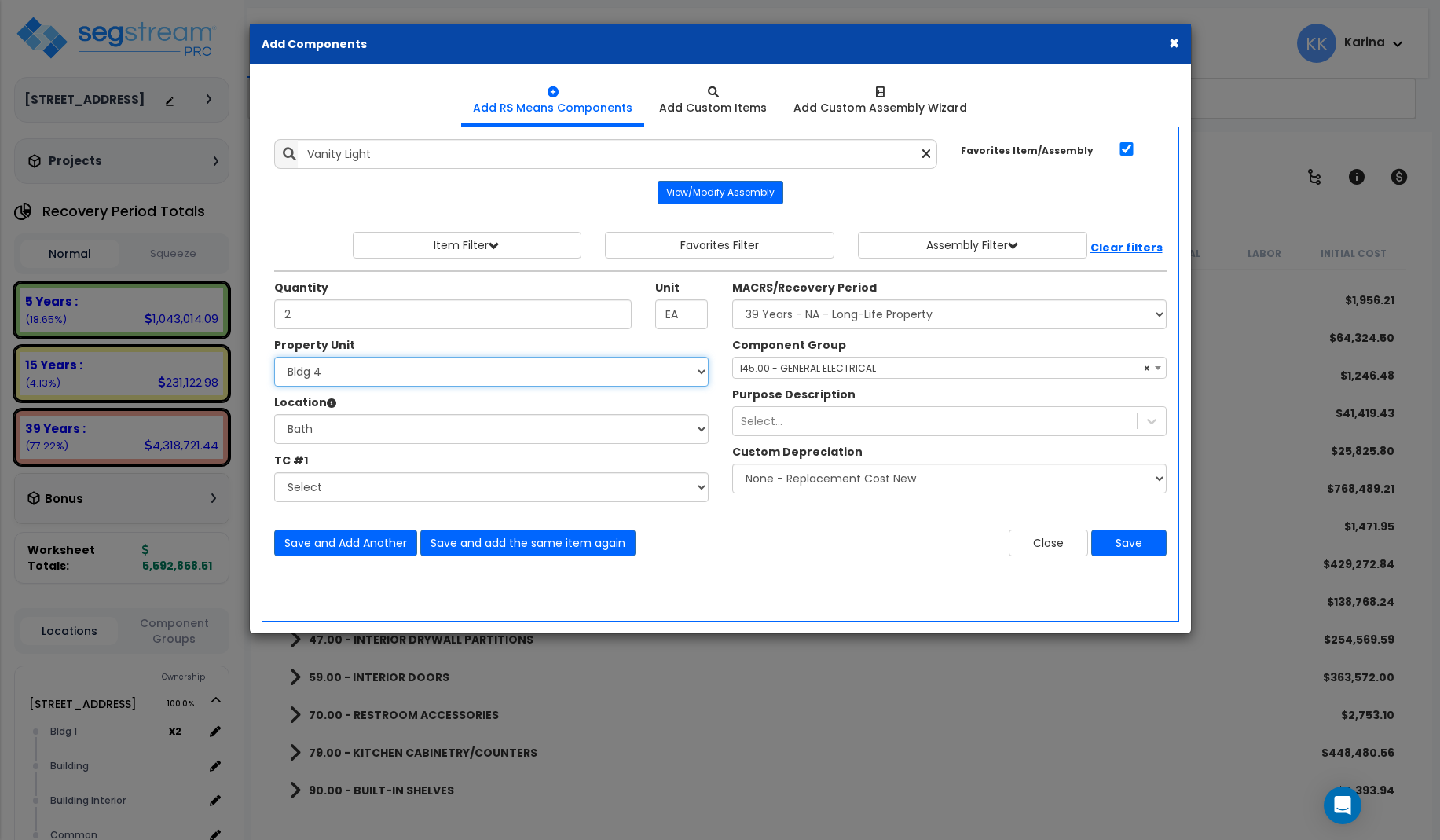
click at [274, 357] on select "Select 3620 Southmore Blvd 3620 Southmore Blvd Clone #10 3620 Southmore Blvd Cl…" at bounding box center [491, 372] width 434 height 30
select select "171704"
click option "Bldg 5" at bounding box center [0, 0] width 0 height 0
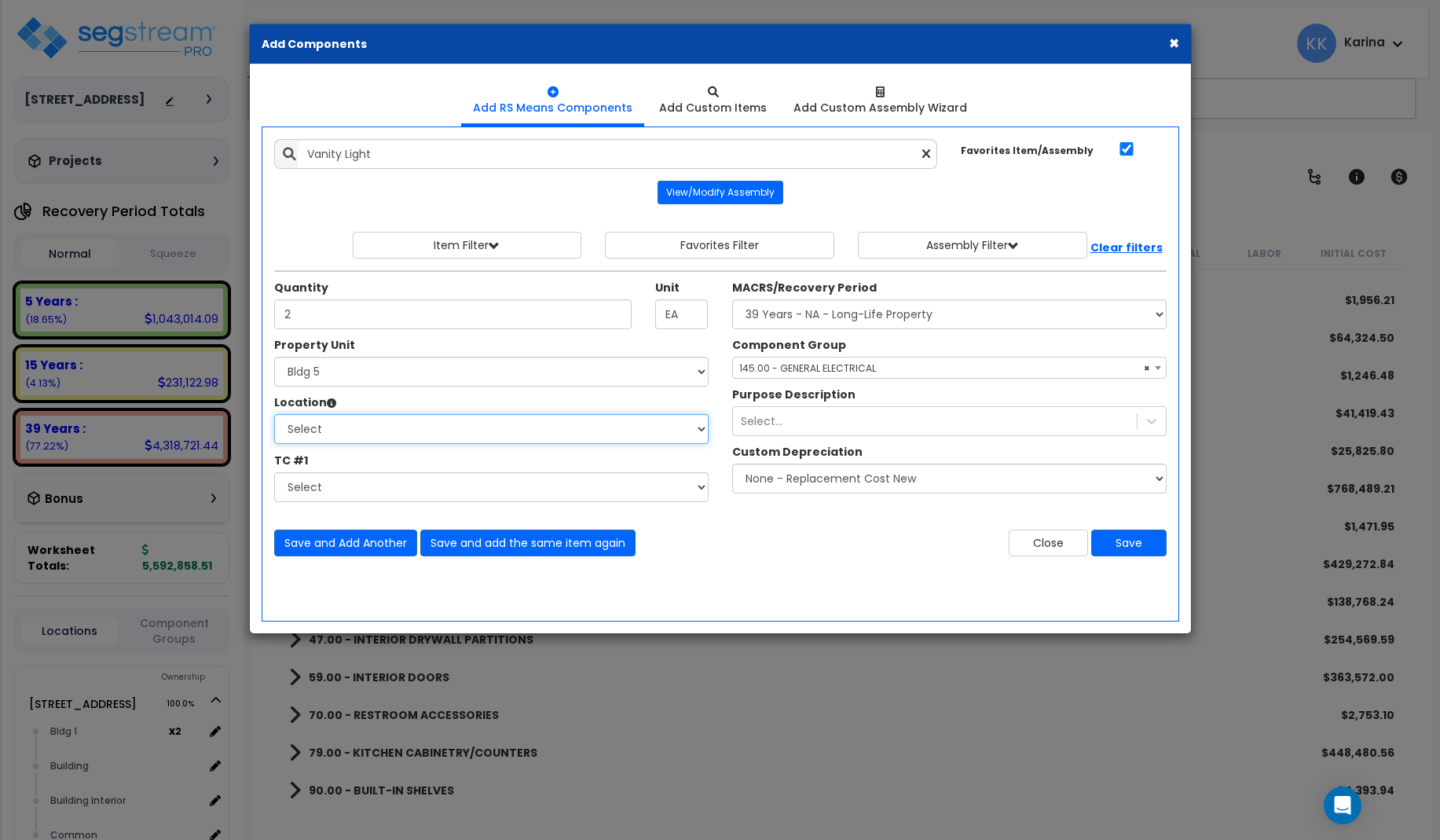
click at [274, 414] on select "Select Bath Bedrooms Bldg exterior Kitchen Living Site Exterior Add Additional …" at bounding box center [491, 429] width 434 height 30
select select "31631"
click option "Bath" at bounding box center [0, 0] width 0 height 0
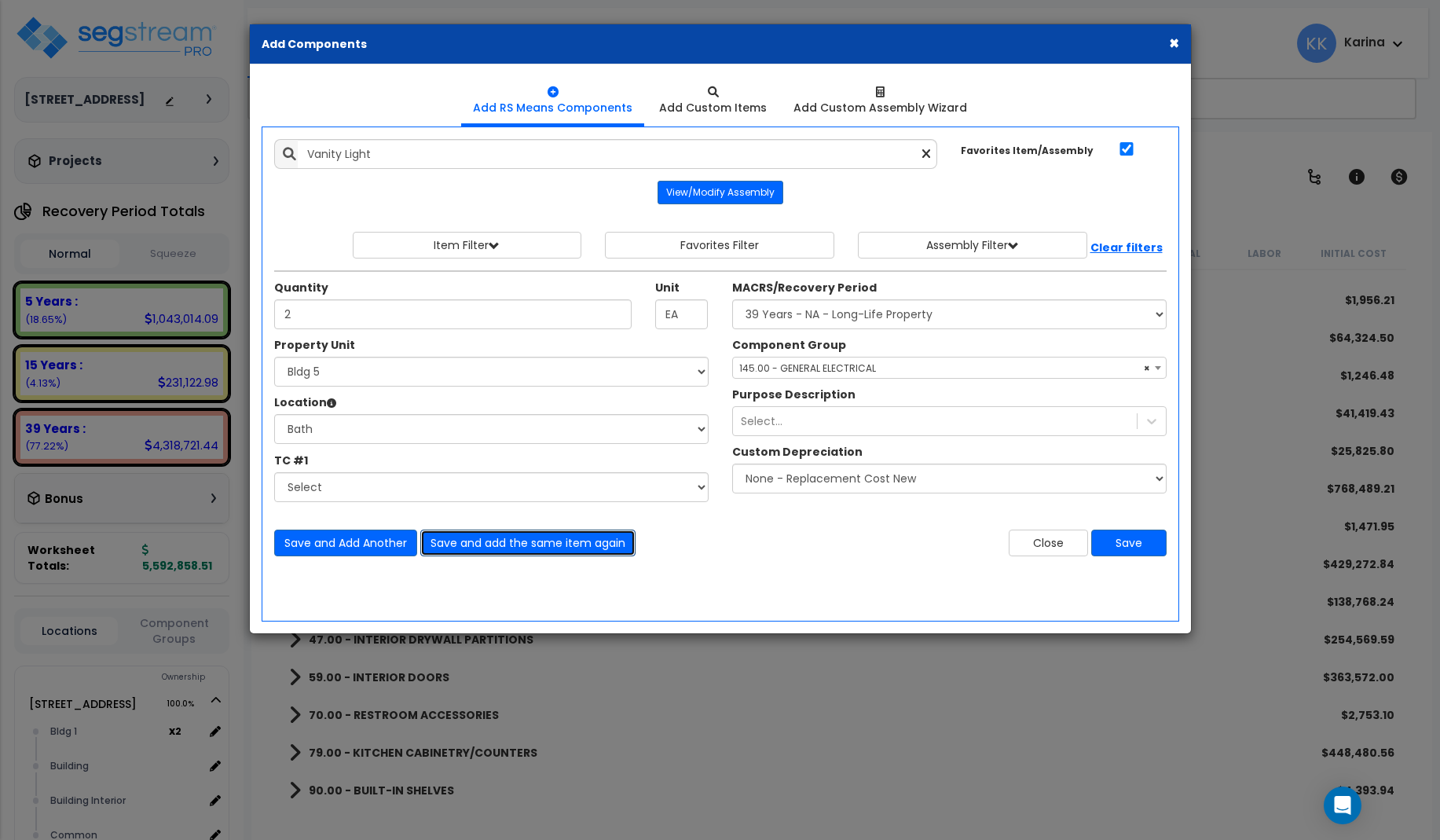
click at [470, 543] on button "Save and add the same item again" at bounding box center [528, 543] width 215 height 27
type input "2"
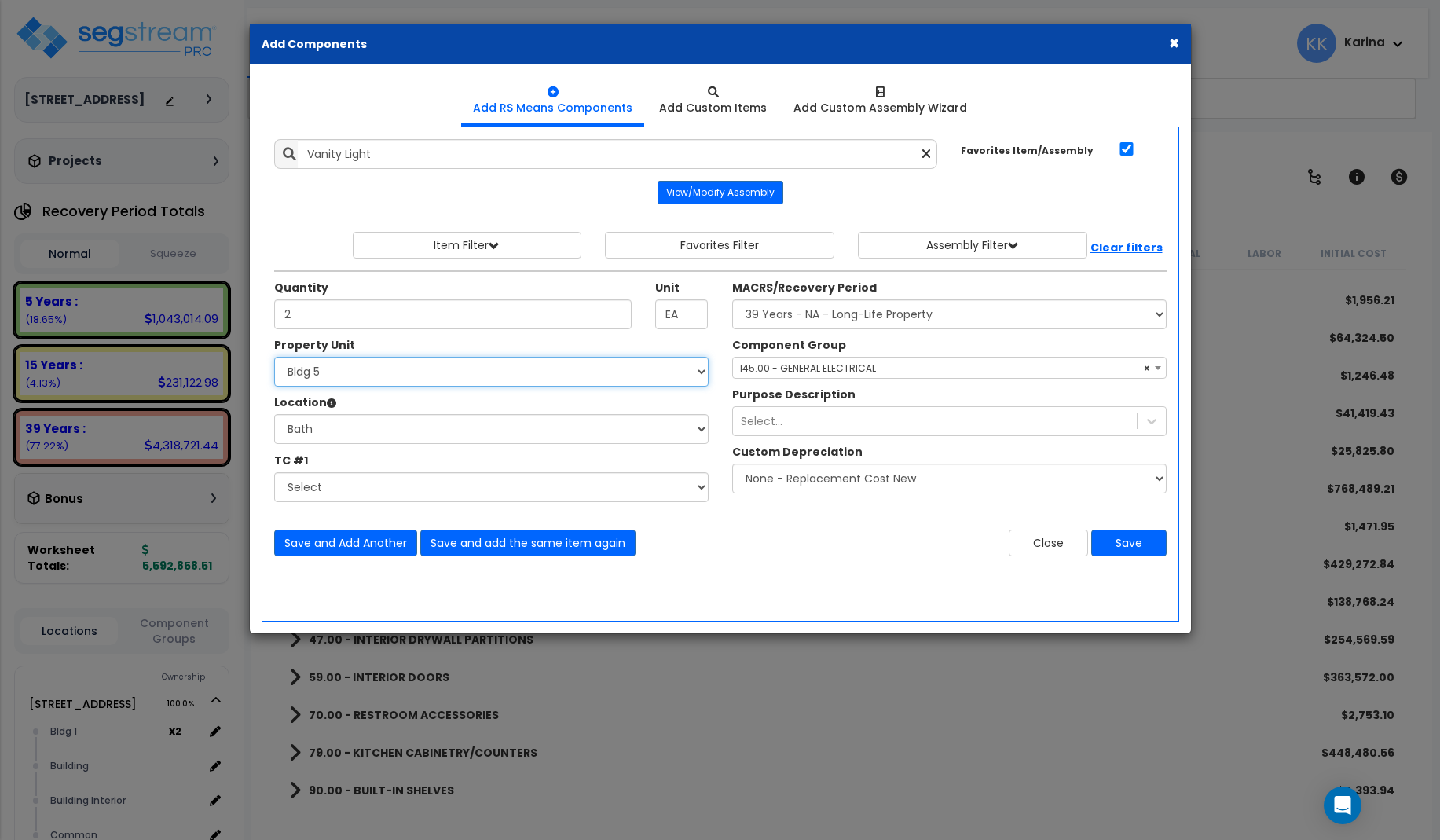
click at [274, 357] on select "Select 3620 Southmore Blvd 3620 Southmore Blvd Clone #10 3620 Southmore Blvd Cl…" at bounding box center [491, 372] width 434 height 30
select select "171705"
click option "Bldg 6" at bounding box center [0, 0] width 0 height 0
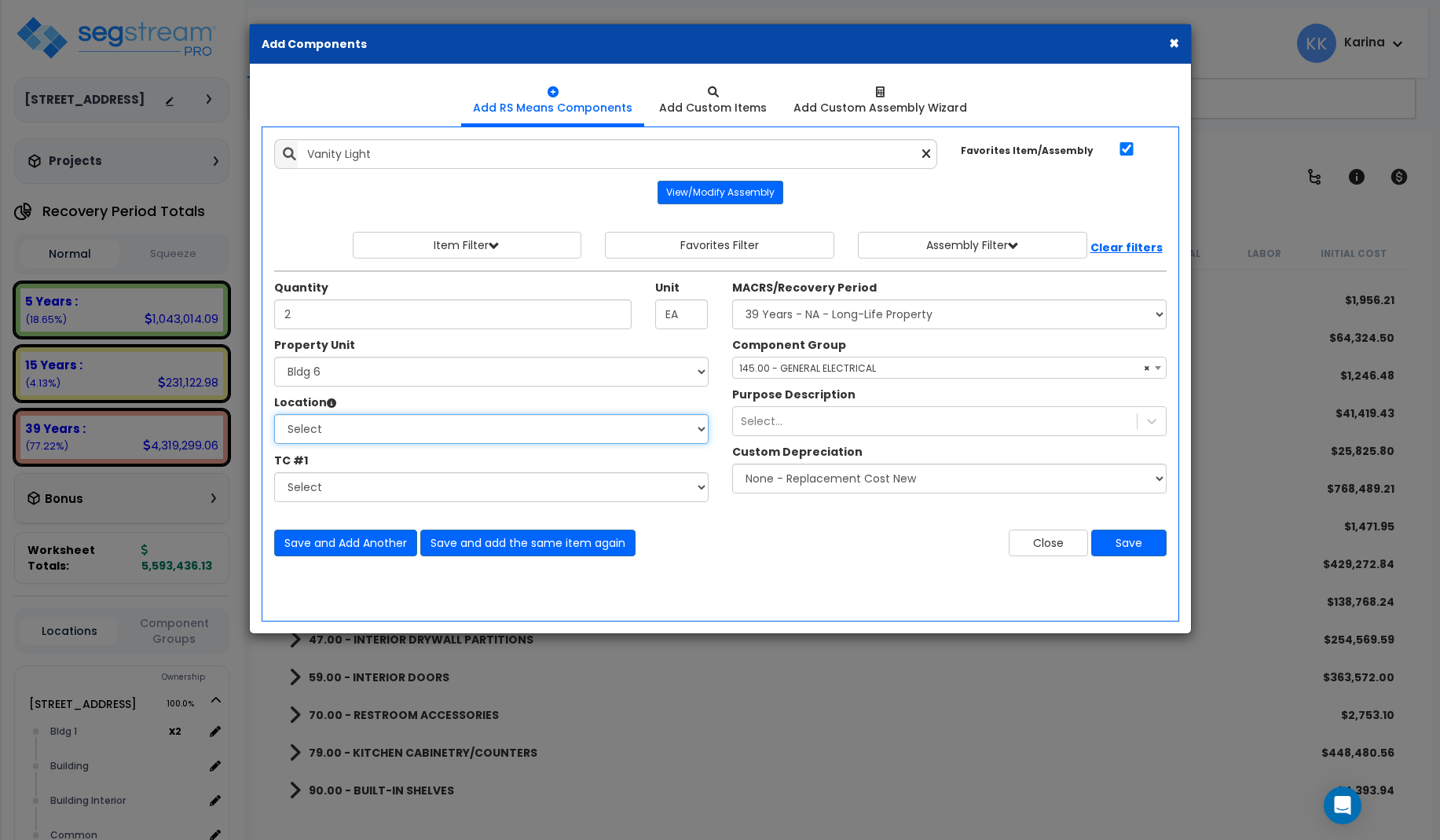
click at [274, 414] on select "Select Bath Bedrooms Bldg exterior Kitchen Living Site Exterior Add Additional …" at bounding box center [491, 429] width 434 height 30
select select "31631"
click option "Bath" at bounding box center [0, 0] width 0 height 0
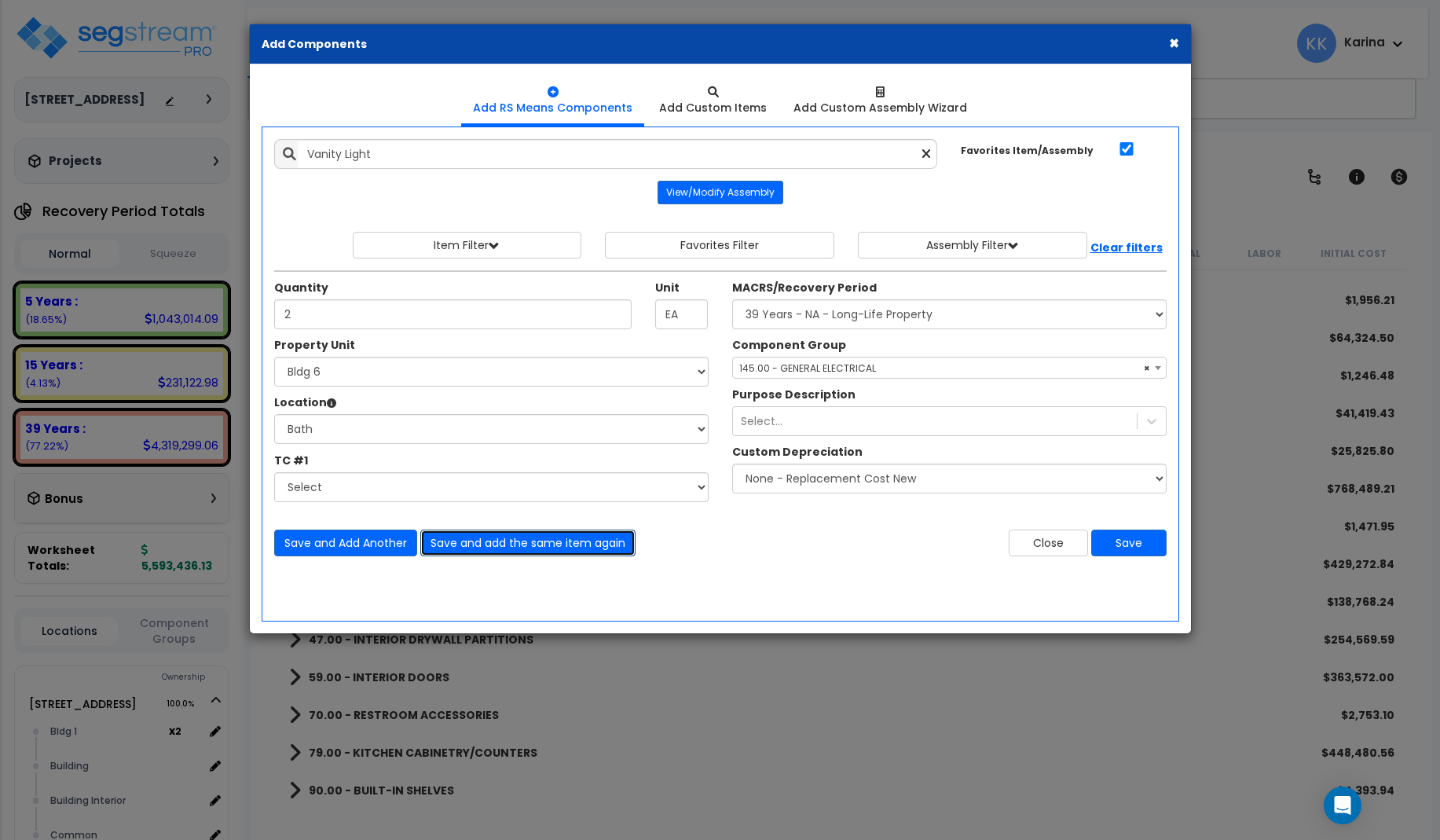
click at [466, 546] on button "Save and add the same item again" at bounding box center [528, 543] width 215 height 27
type input "2"
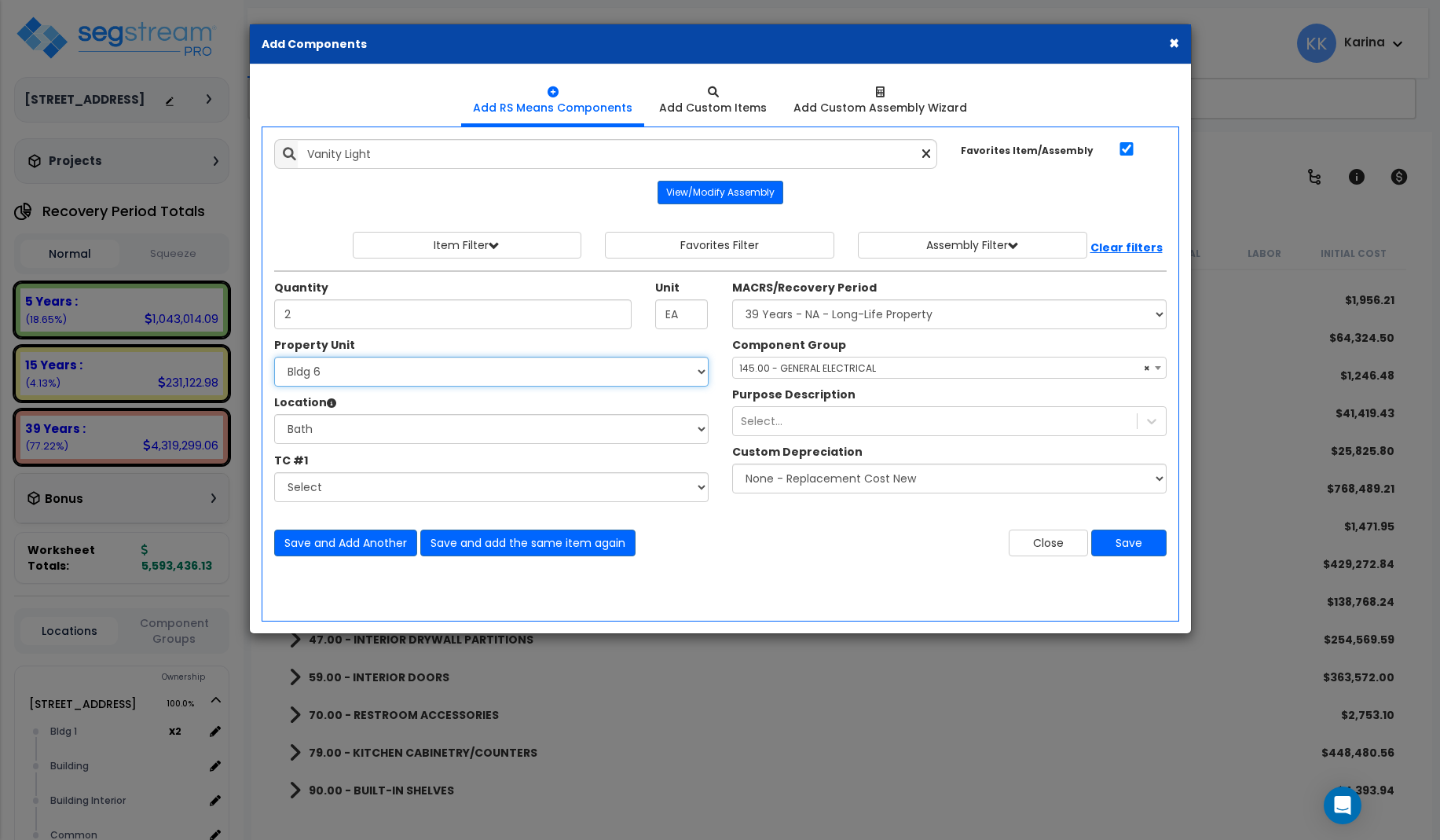
click at [274, 357] on select "Select 3620 Southmore Blvd 3620 Southmore Blvd Clone #10 3620 Southmore Blvd Cl…" at bounding box center [491, 372] width 434 height 30
select select "171706"
click option "Bldg 7" at bounding box center [0, 0] width 0 height 0
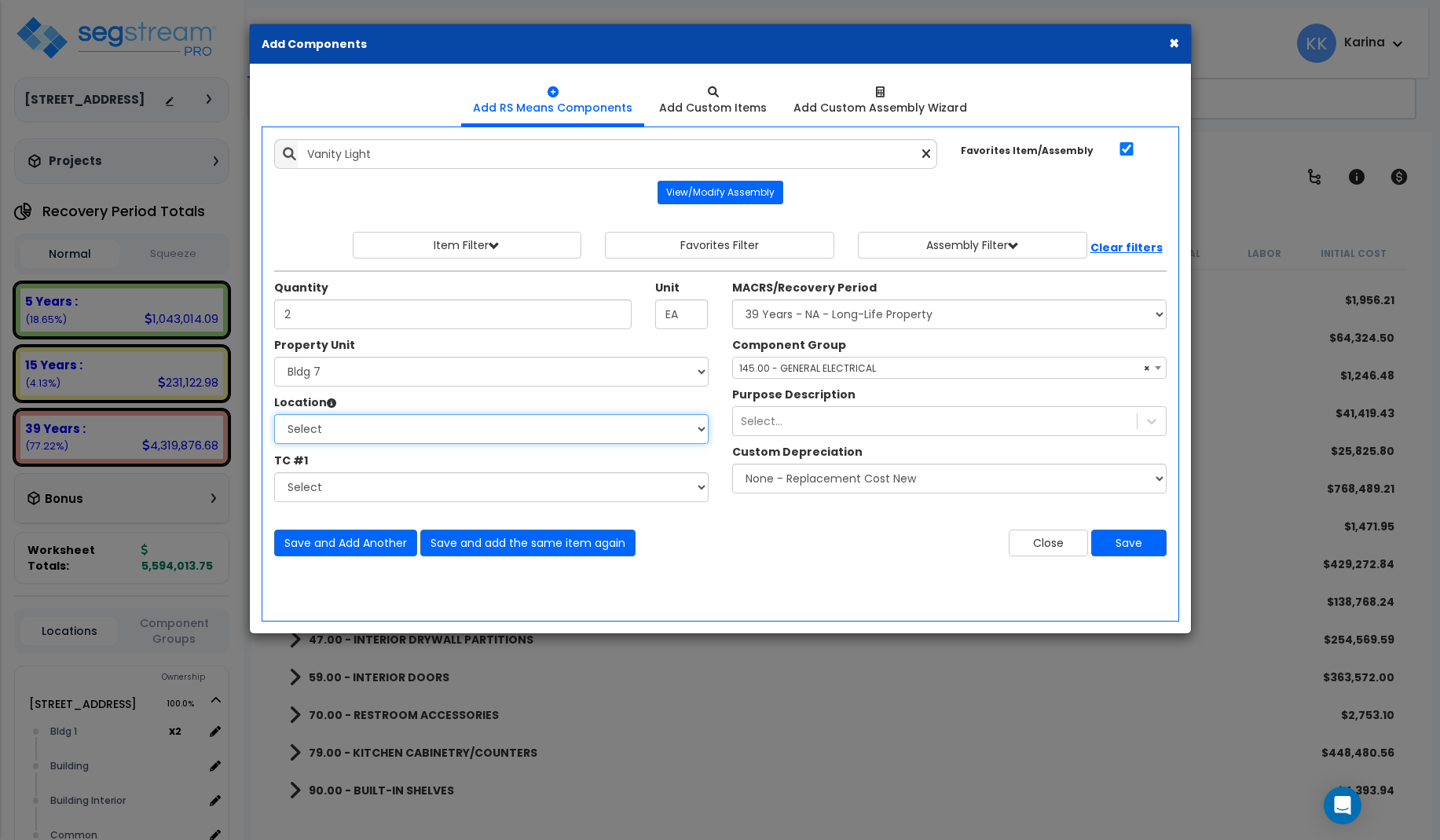
click at [274, 414] on select "Select Bath Bedrooms Bldg exterior Kitchen Living Site Exterior Add Additional …" at bounding box center [491, 429] width 434 height 30
select select "31631"
click option "Bath" at bounding box center [0, 0] width 0 height 0
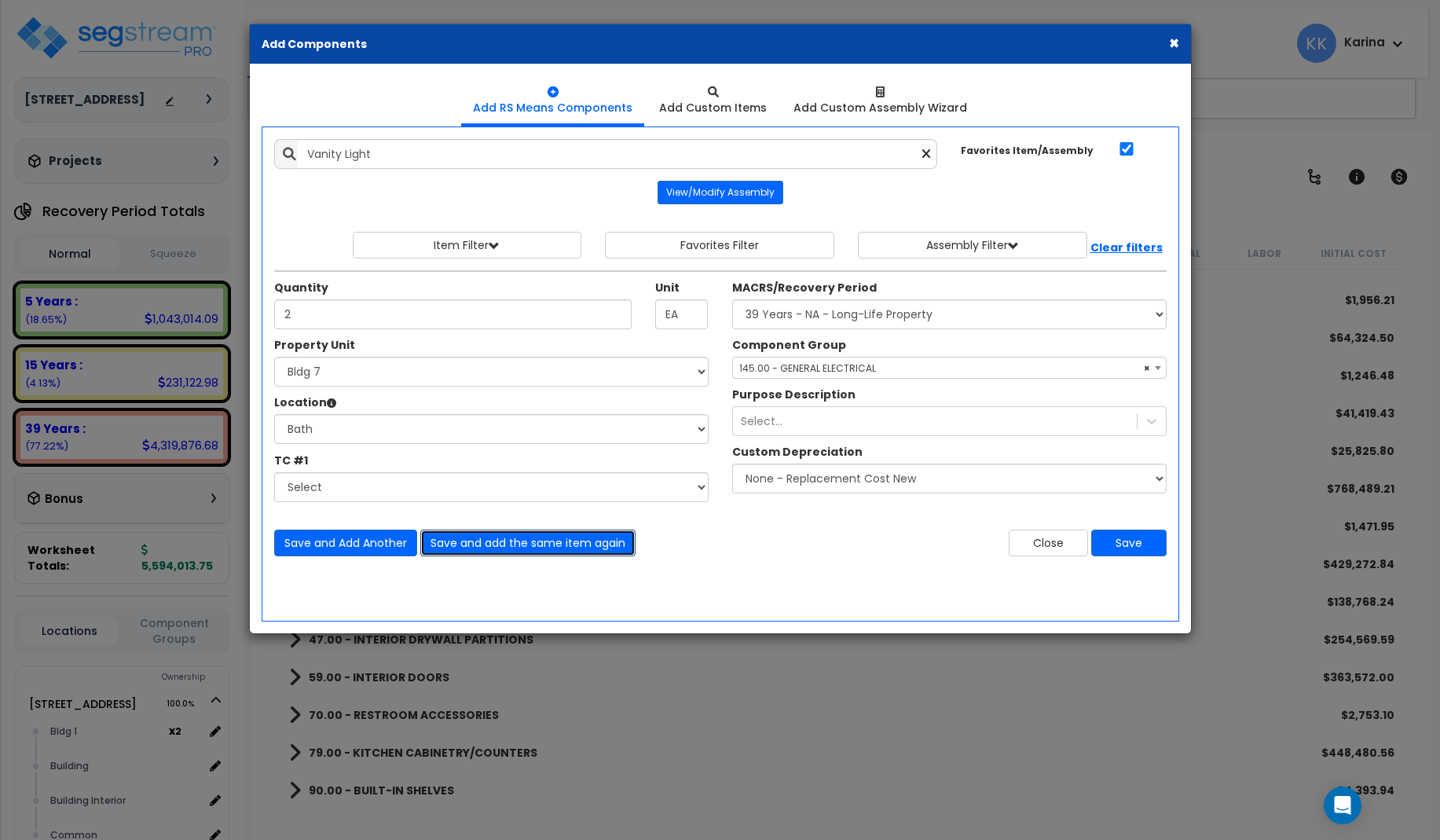
click at [456, 540] on button "Save and add the same item again" at bounding box center [528, 543] width 215 height 27
type input "2"
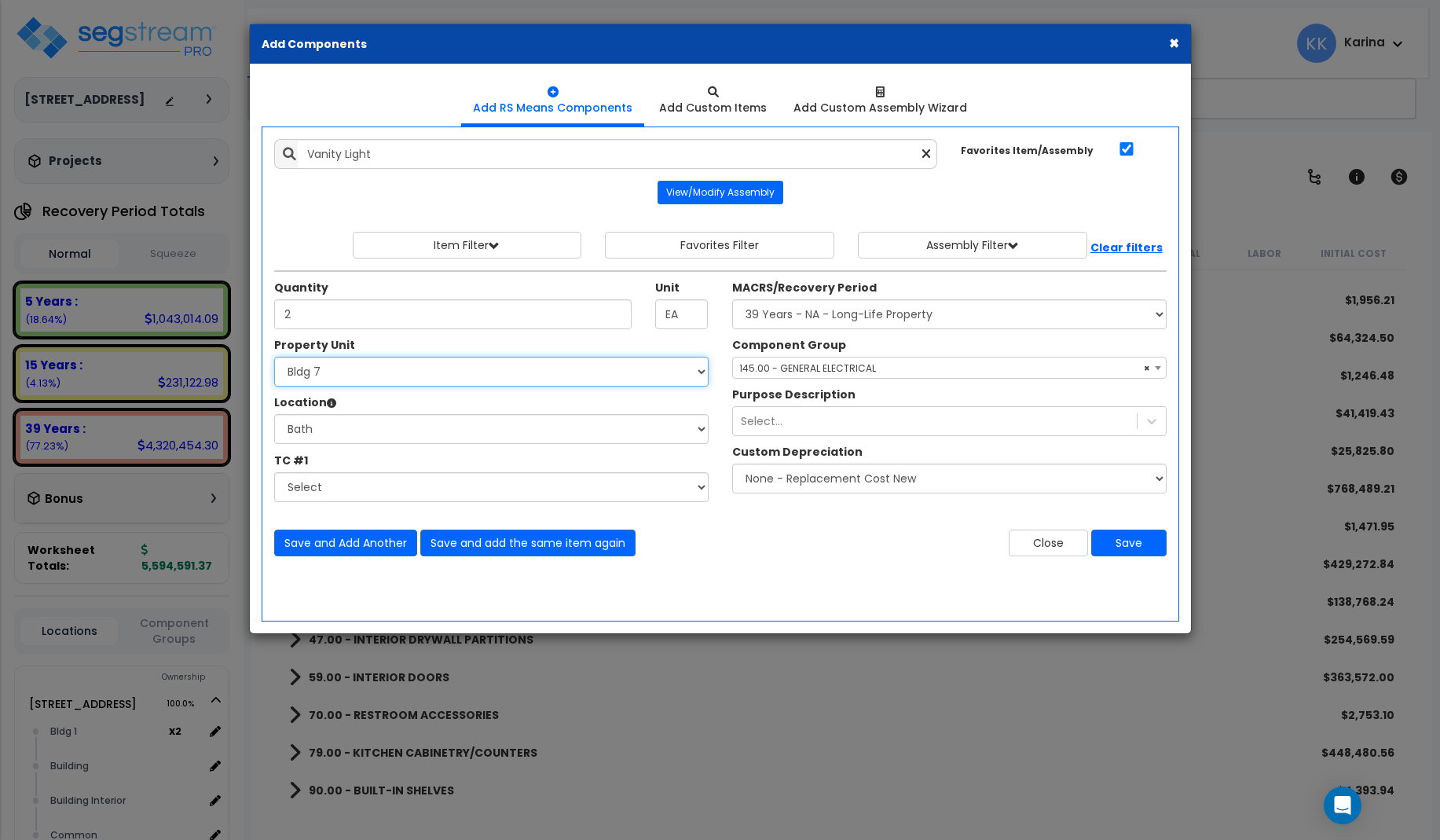
click at [274, 357] on select "Select 3620 Southmore Blvd 3620 Southmore Blvd Clone #10 3620 Southmore Blvd Cl…" at bounding box center [491, 372] width 434 height 30
select select "171707"
click option "Bldg 8" at bounding box center [0, 0] width 0 height 0
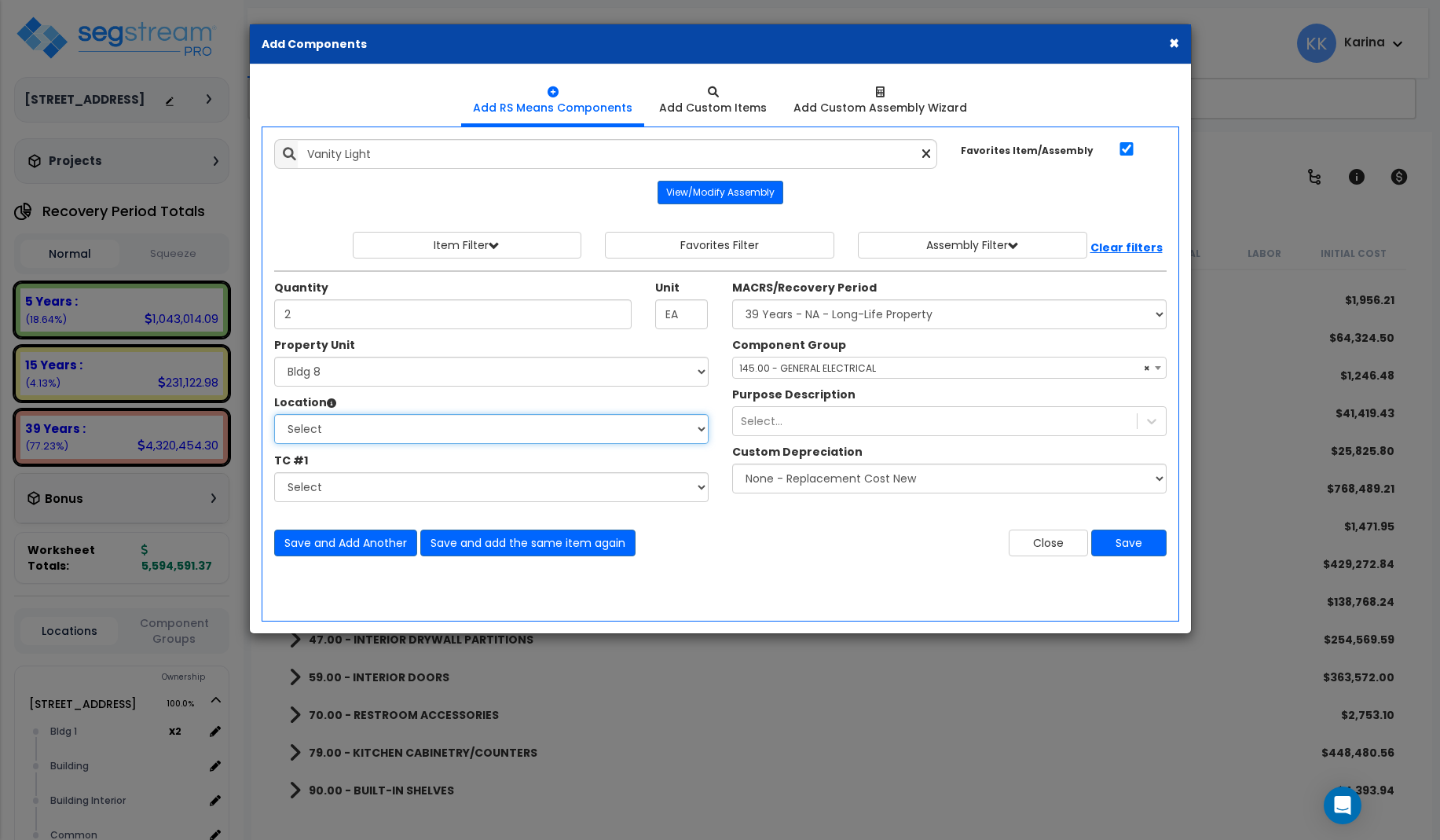
click at [274, 414] on select "Select Bath Bedrooms Bldg exterior Kitchen Living Site Exterior Add Additional …" at bounding box center [491, 429] width 434 height 30
select select "31631"
click option "Bath" at bounding box center [0, 0] width 0 height 0
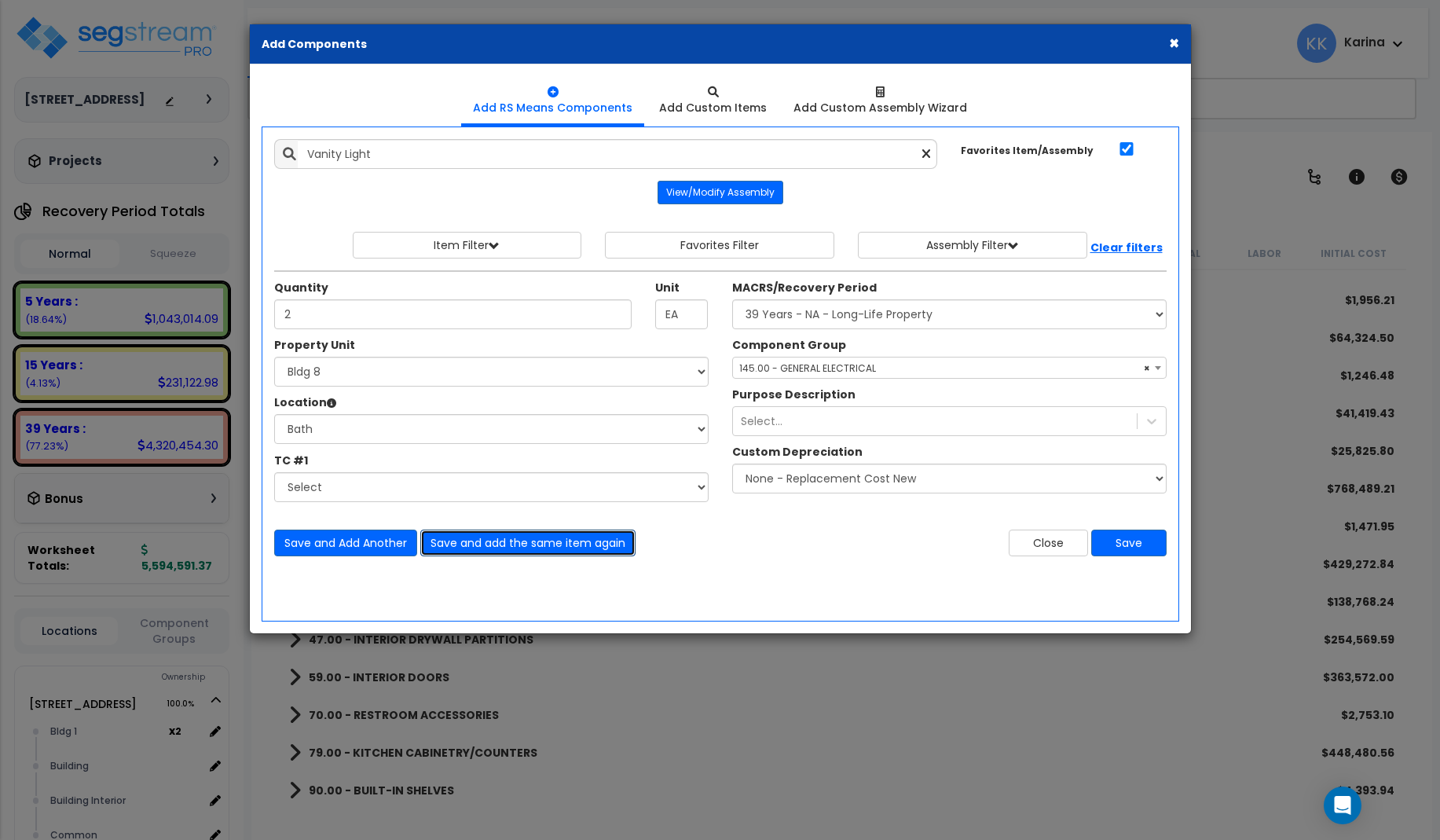
click at [473, 541] on button "Save and add the same item again" at bounding box center [528, 543] width 215 height 27
type input "2"
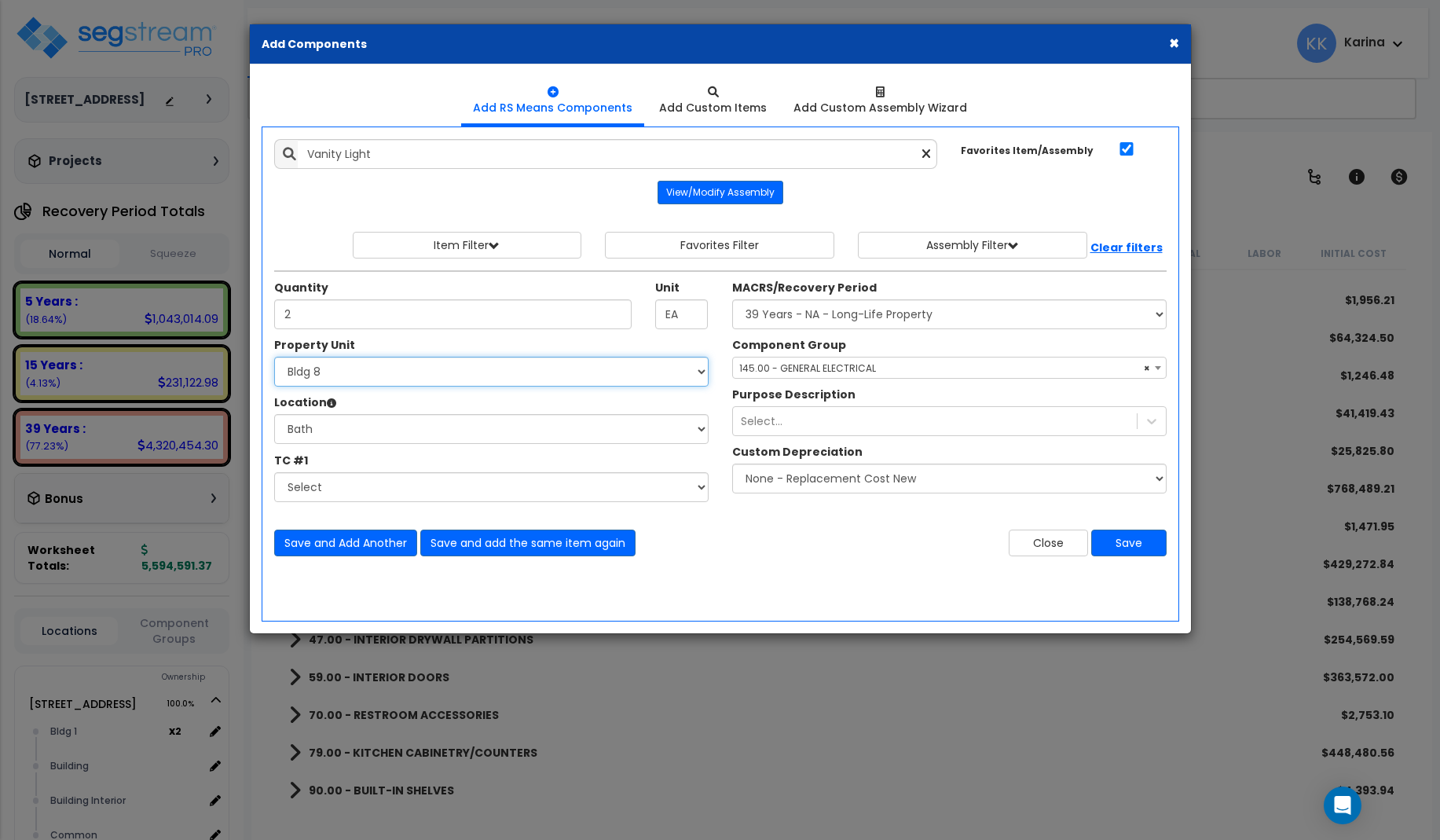
click at [274, 357] on select "Select 3620 Southmore Blvd 3620 Southmore Blvd Clone #10 3620 Southmore Blvd Cl…" at bounding box center [491, 372] width 434 height 30
select select "171708"
click option "Bldg 9" at bounding box center [0, 0] width 0 height 0
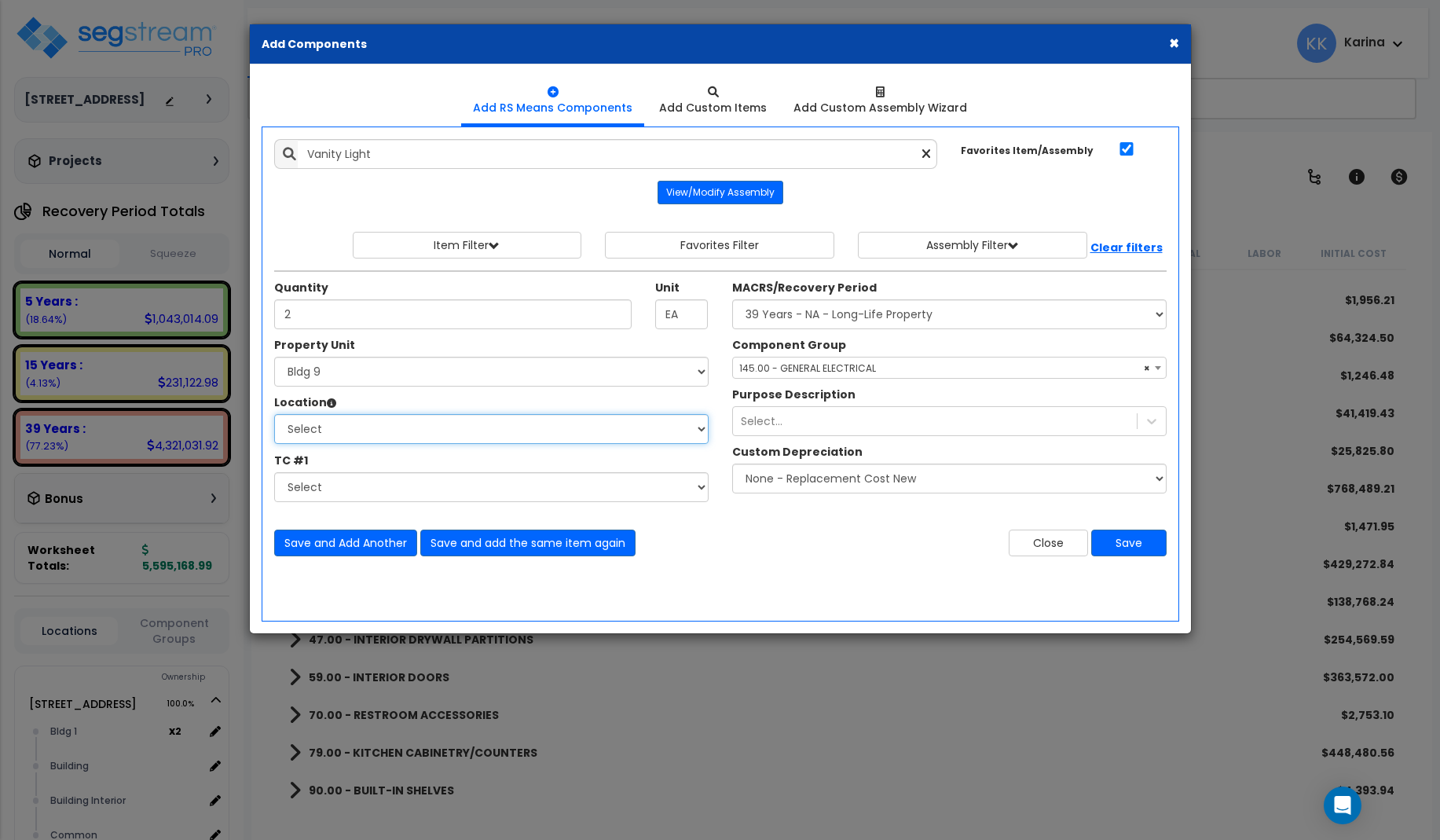
click at [274, 414] on select "Select Bath Bedrooms Bldg exterior Kitchen Living Site Exterior Add Additional …" at bounding box center [491, 429] width 434 height 30
select select "31631"
click option "Bath" at bounding box center [0, 0] width 0 height 0
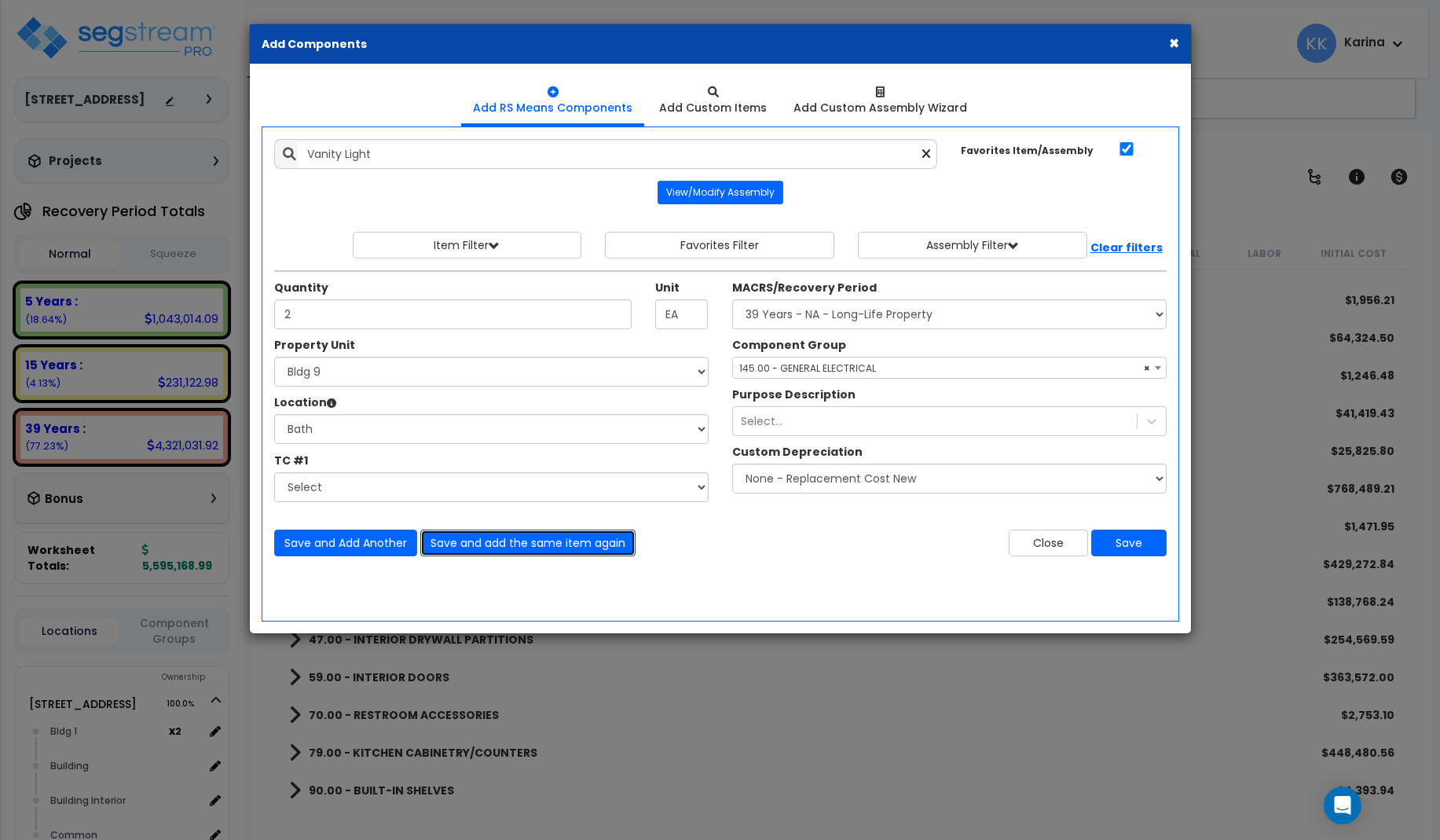
click at [452, 538] on button "Save and add the same item again" at bounding box center [528, 543] width 215 height 27
type input "2"
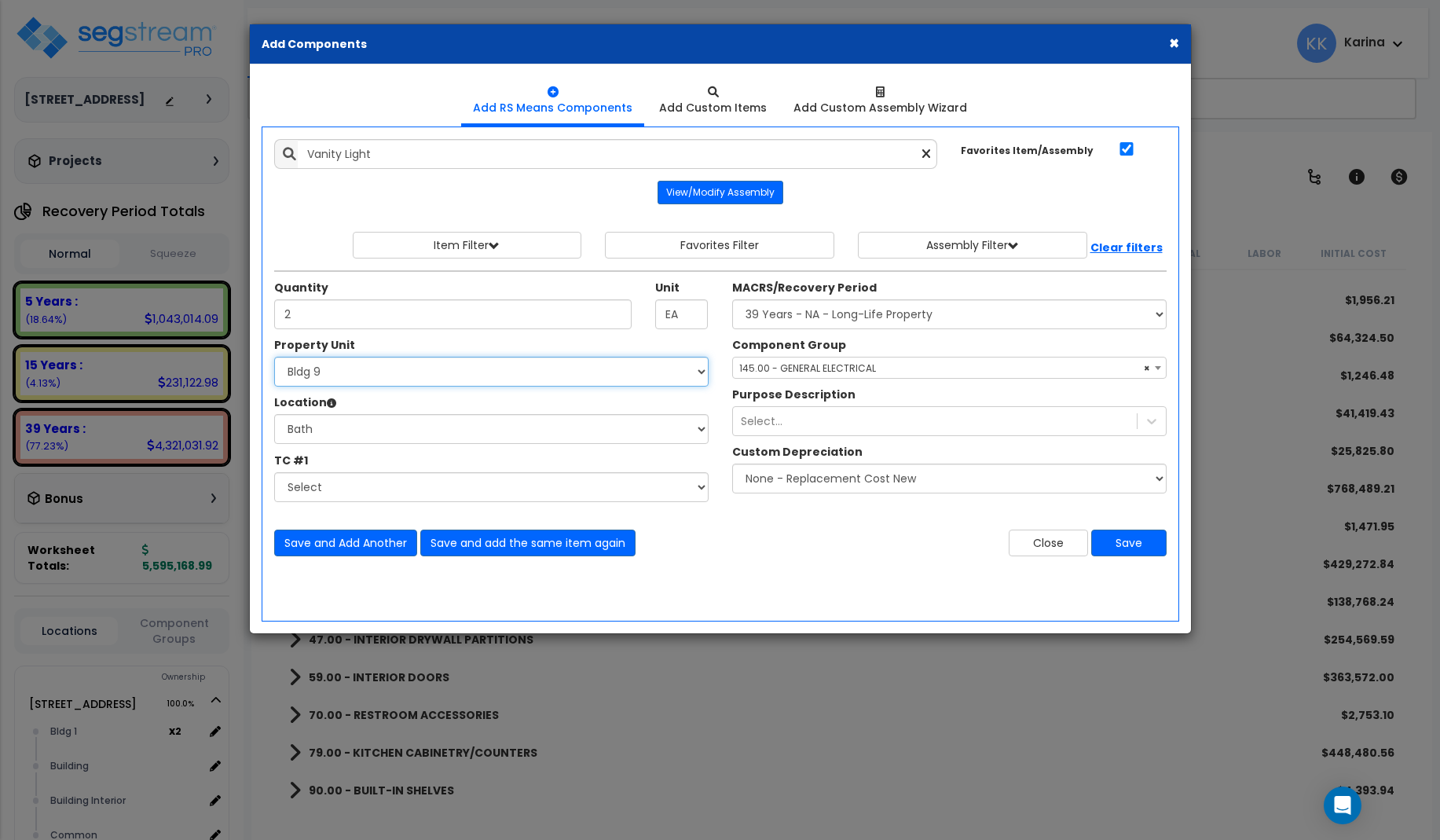
click at [274, 357] on select "Select 3620 Southmore Blvd 3620 Southmore Blvd Clone #10 3620 Southmore Blvd Cl…" at bounding box center [491, 372] width 434 height 30
select select "171709"
click option "Bldg 10" at bounding box center [0, 0] width 0 height 0
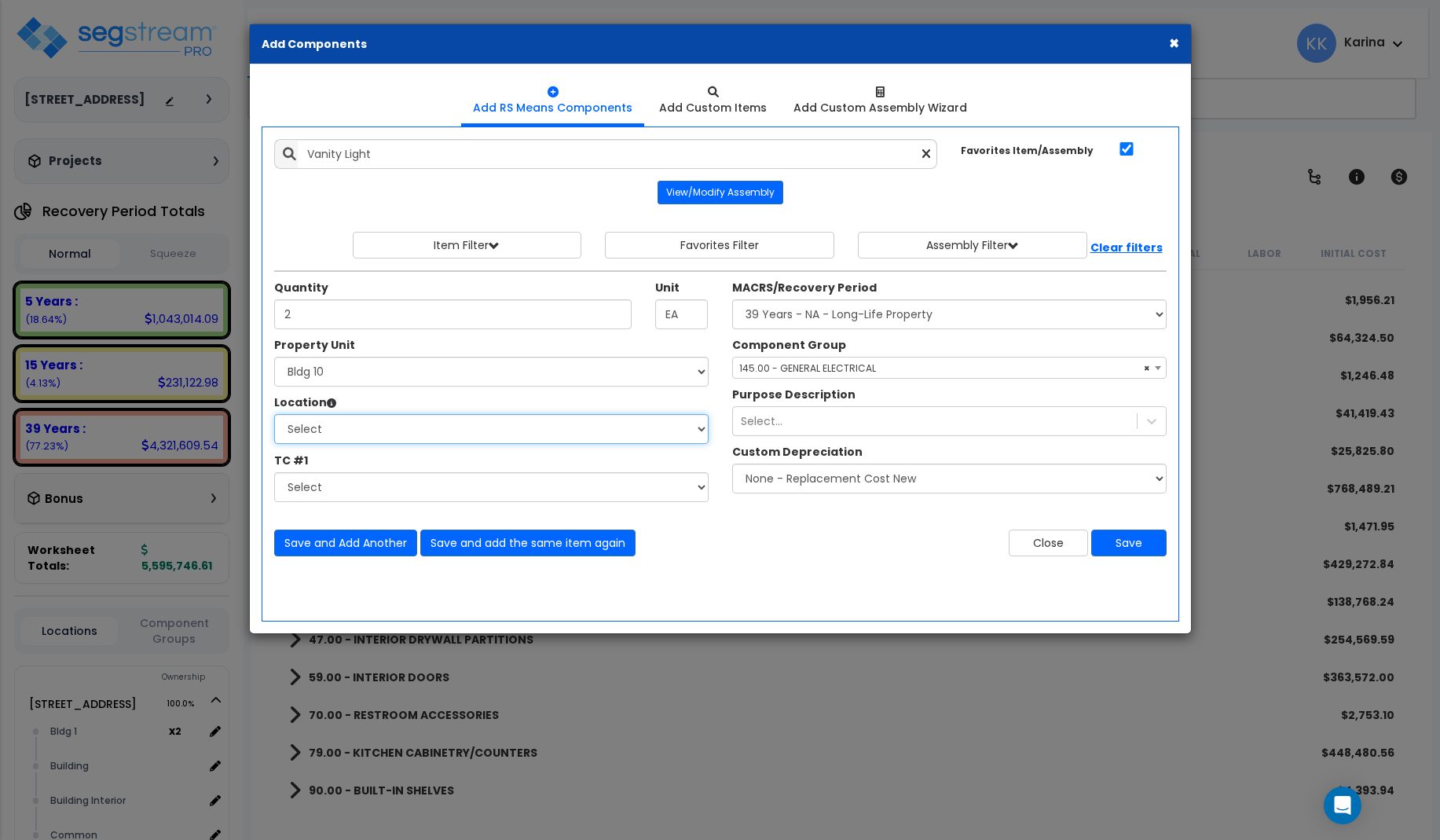
click at [274, 414] on select "Select Bath Bedrooms Bldg exterior Kitchen Living Site Exterior Add Additional …" at bounding box center [491, 429] width 434 height 30
select select "31631"
click option "Bath" at bounding box center [0, 0] width 0 height 0
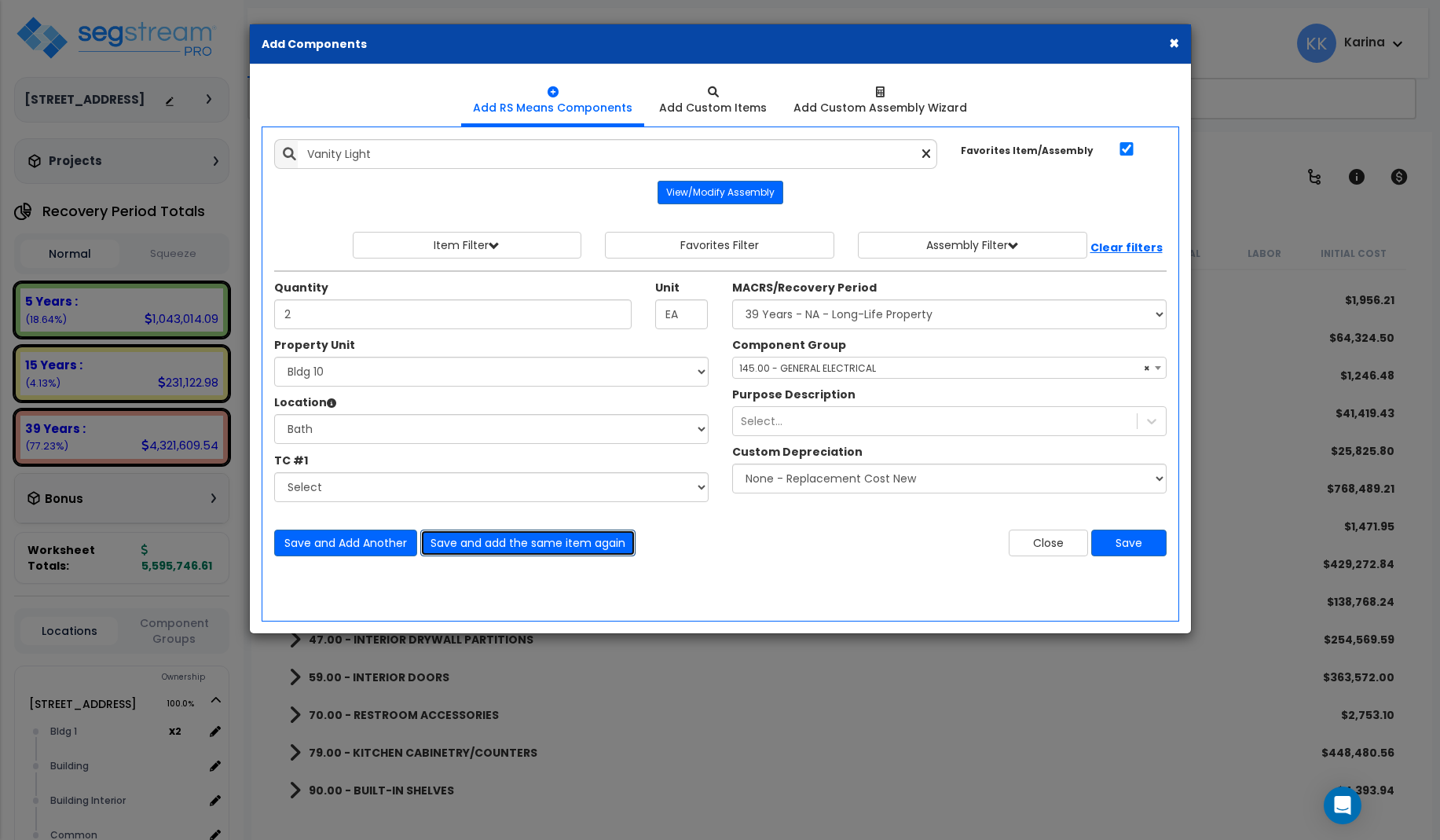
click at [465, 541] on button "Save and add the same item again" at bounding box center [528, 543] width 215 height 27
type input "2"
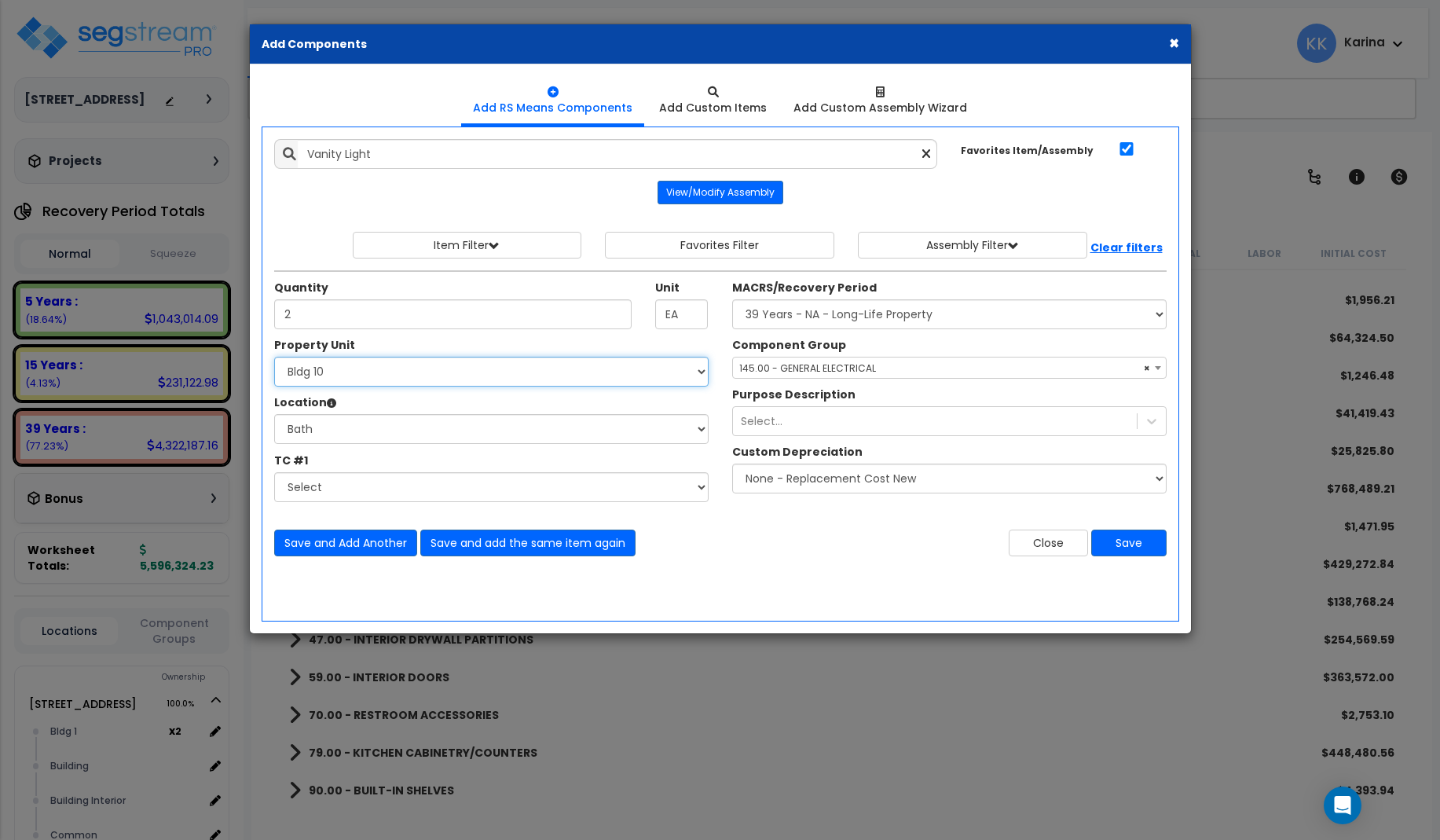
click at [274, 357] on select "Select 3620 Southmore Blvd 3620 Southmore Blvd Clone #10 3620 Southmore Blvd Cl…" at bounding box center [491, 372] width 434 height 30
select select "171710"
click option "Bldg 11" at bounding box center [0, 0] width 0 height 0
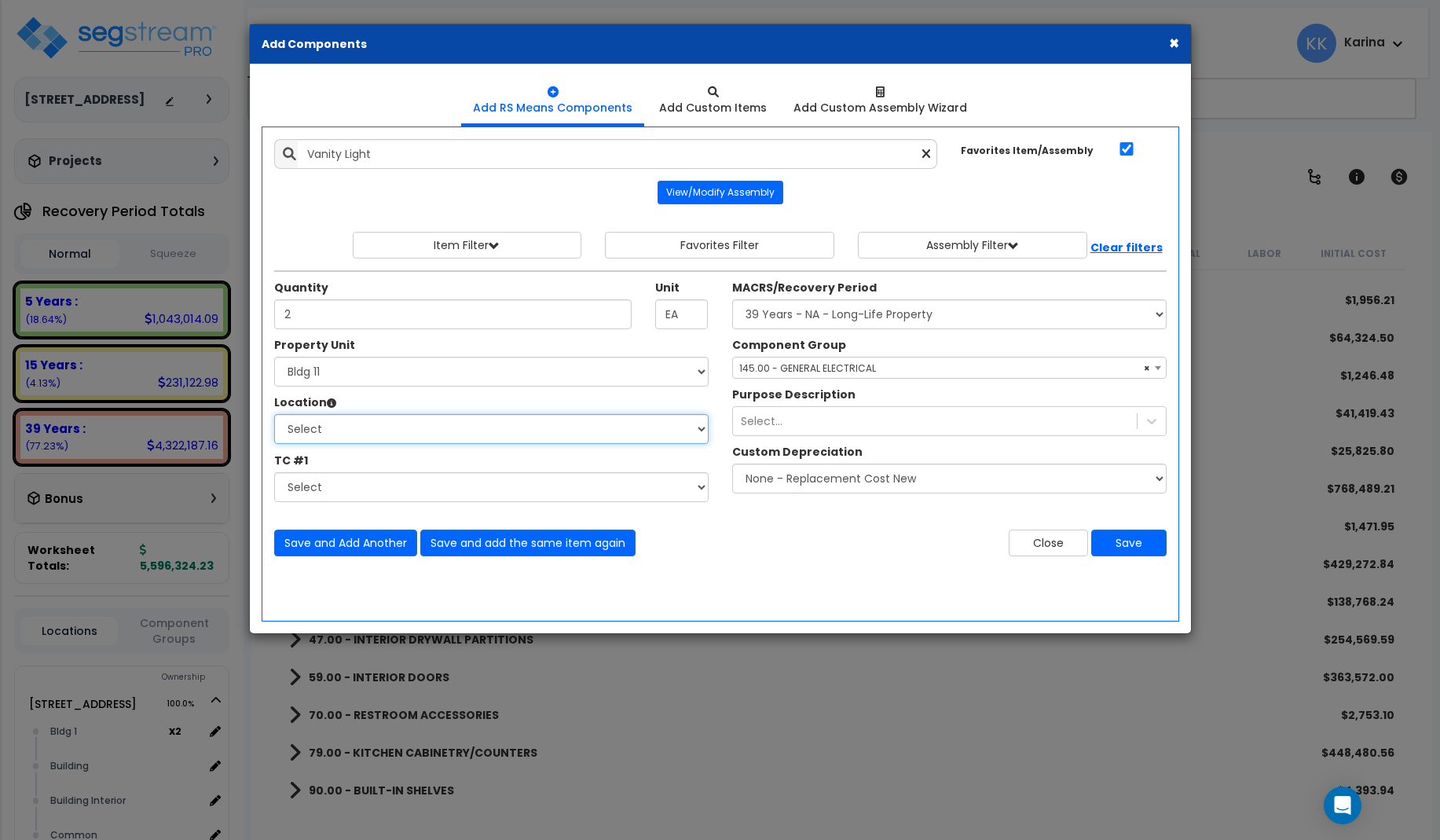
click at [274, 414] on select "Select Bath Bedrooms Bldg exterior Kitchen Living Site Exterior Add Additional …" at bounding box center [491, 429] width 434 height 30
select select "31631"
click option "Bath" at bounding box center [0, 0] width 0 height 0
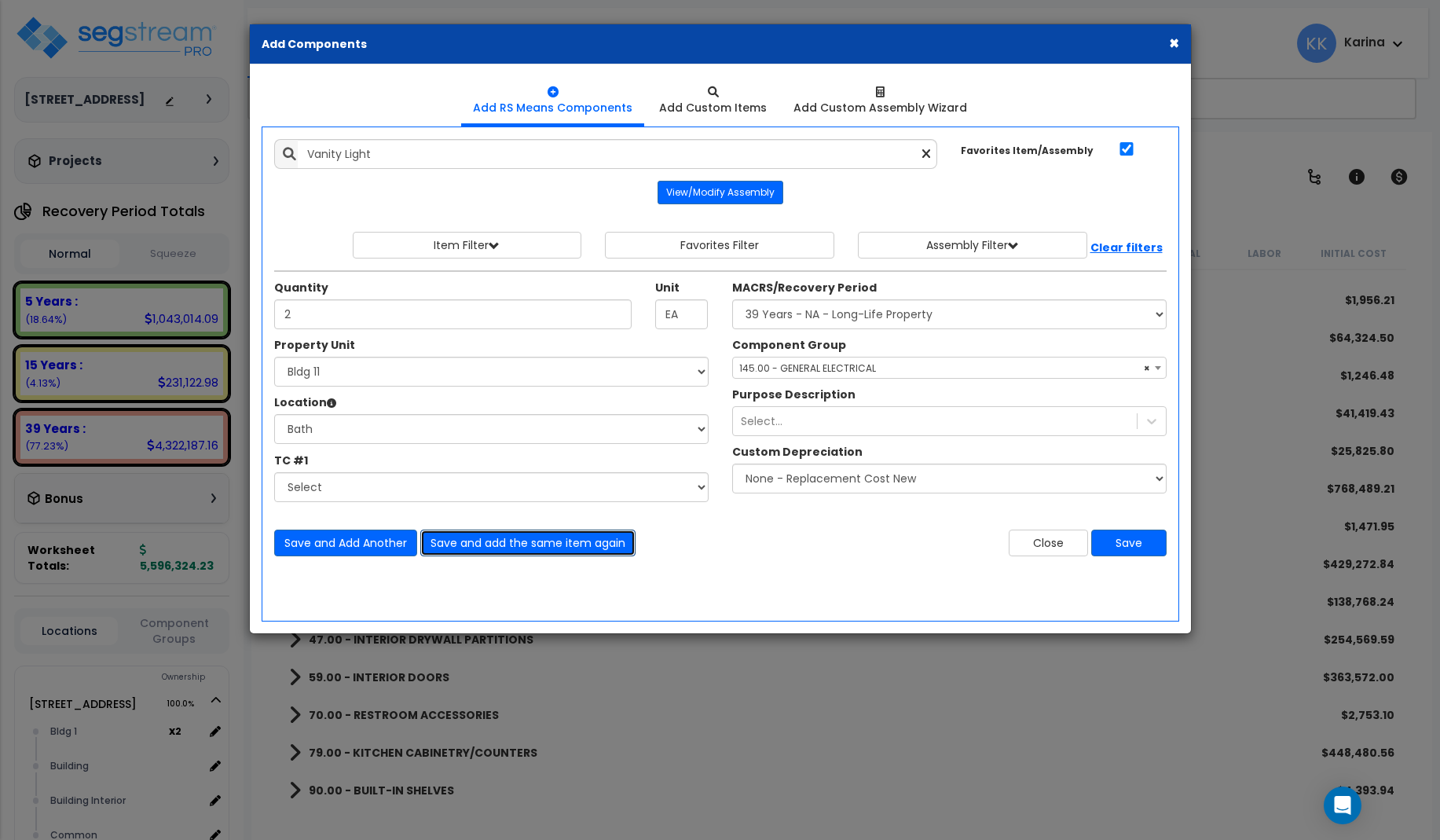
click at [456, 545] on button "Save and add the same item again" at bounding box center [528, 543] width 215 height 27
type input "2"
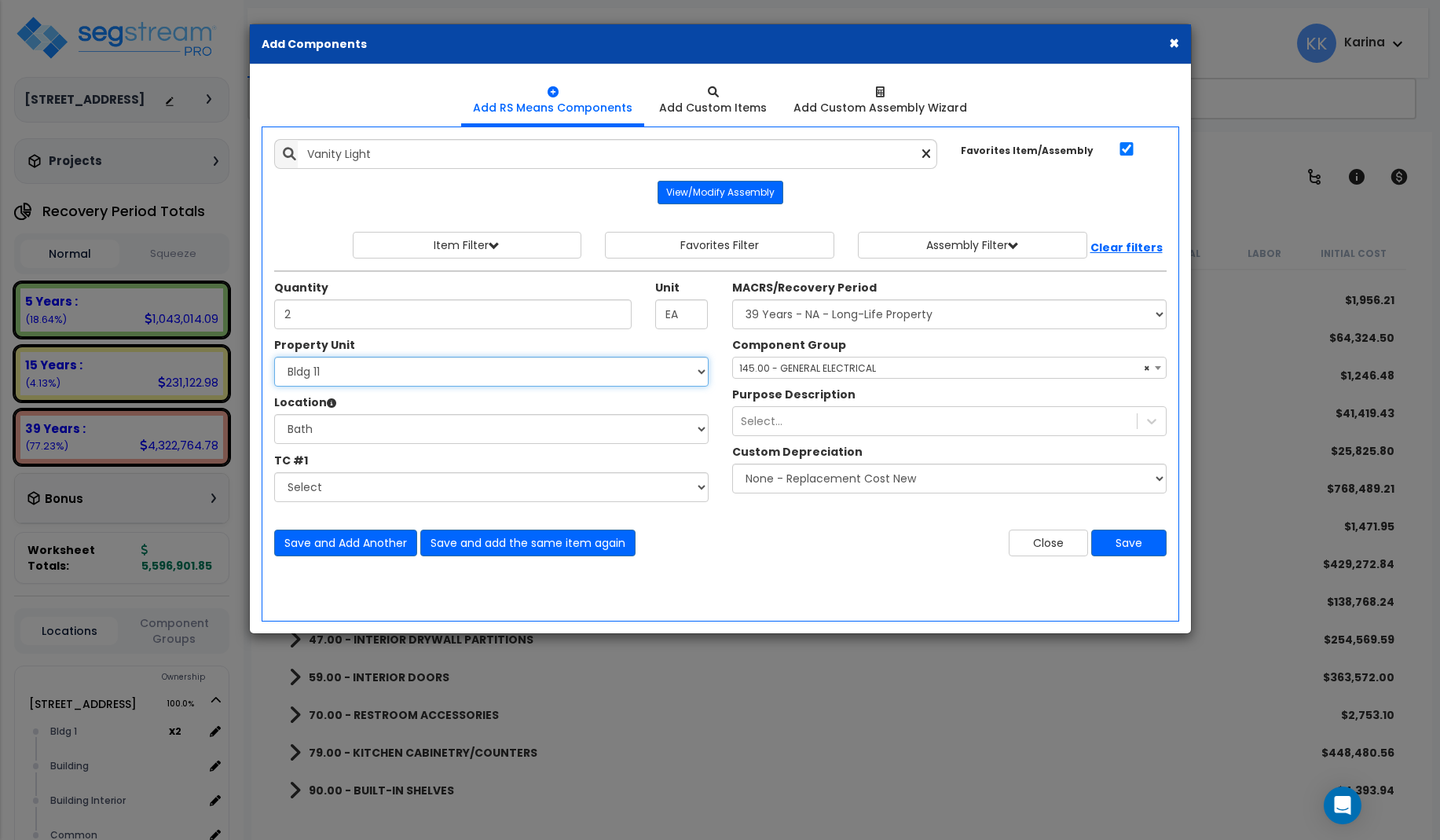
click at [274, 357] on select "Select 3620 Southmore Blvd 3620 Southmore Blvd Clone #10 3620 Southmore Blvd Cl…" at bounding box center [491, 372] width 434 height 30
select select "171711"
click option "Bldg 12" at bounding box center [0, 0] width 0 height 0
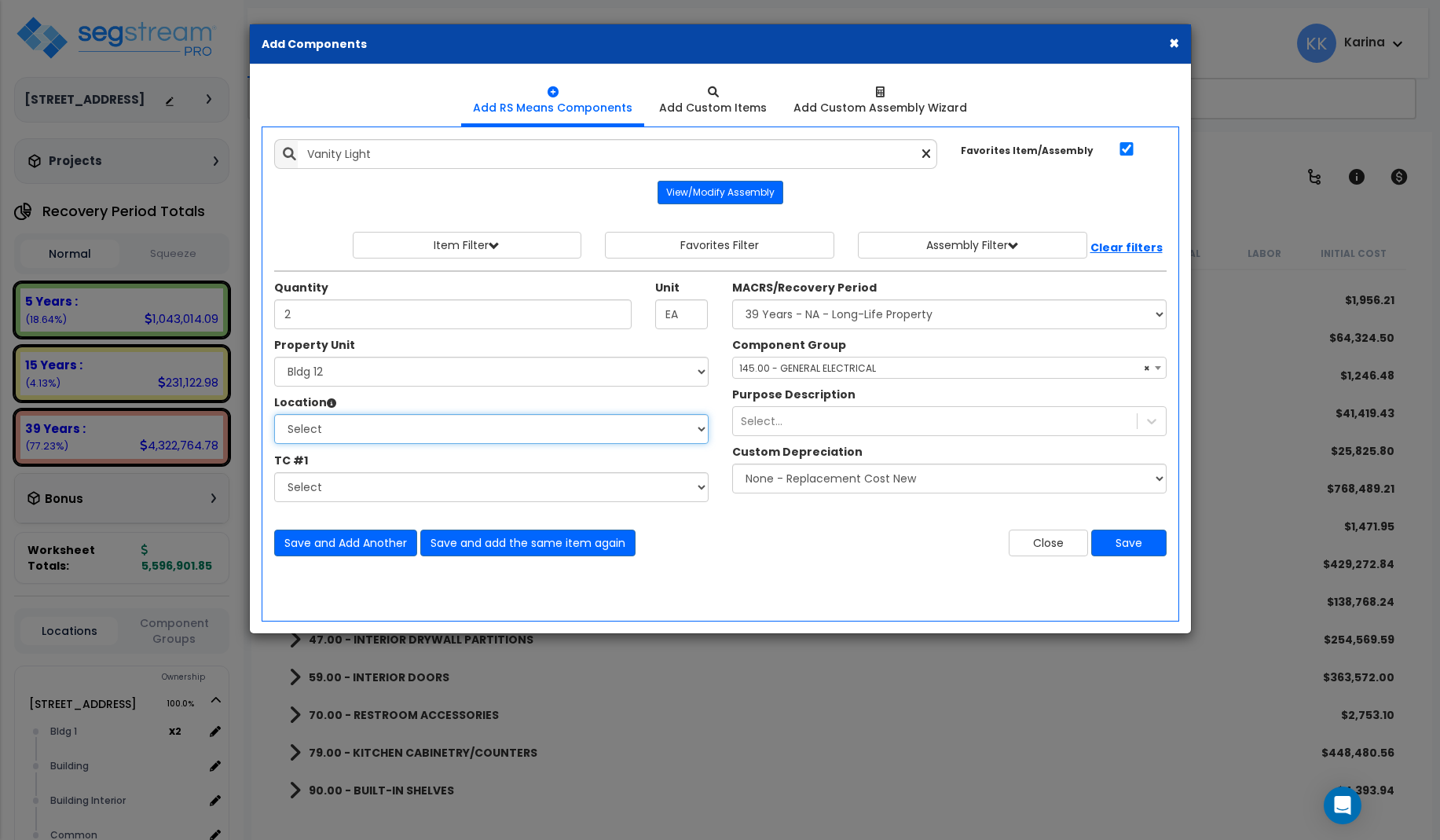
click at [274, 414] on select "Select Bath Bedrooms Bldg exterior Kitchen Living Site Exterior Add Additional …" at bounding box center [491, 429] width 434 height 30
select select "31631"
click option "Bath" at bounding box center [0, 0] width 0 height 0
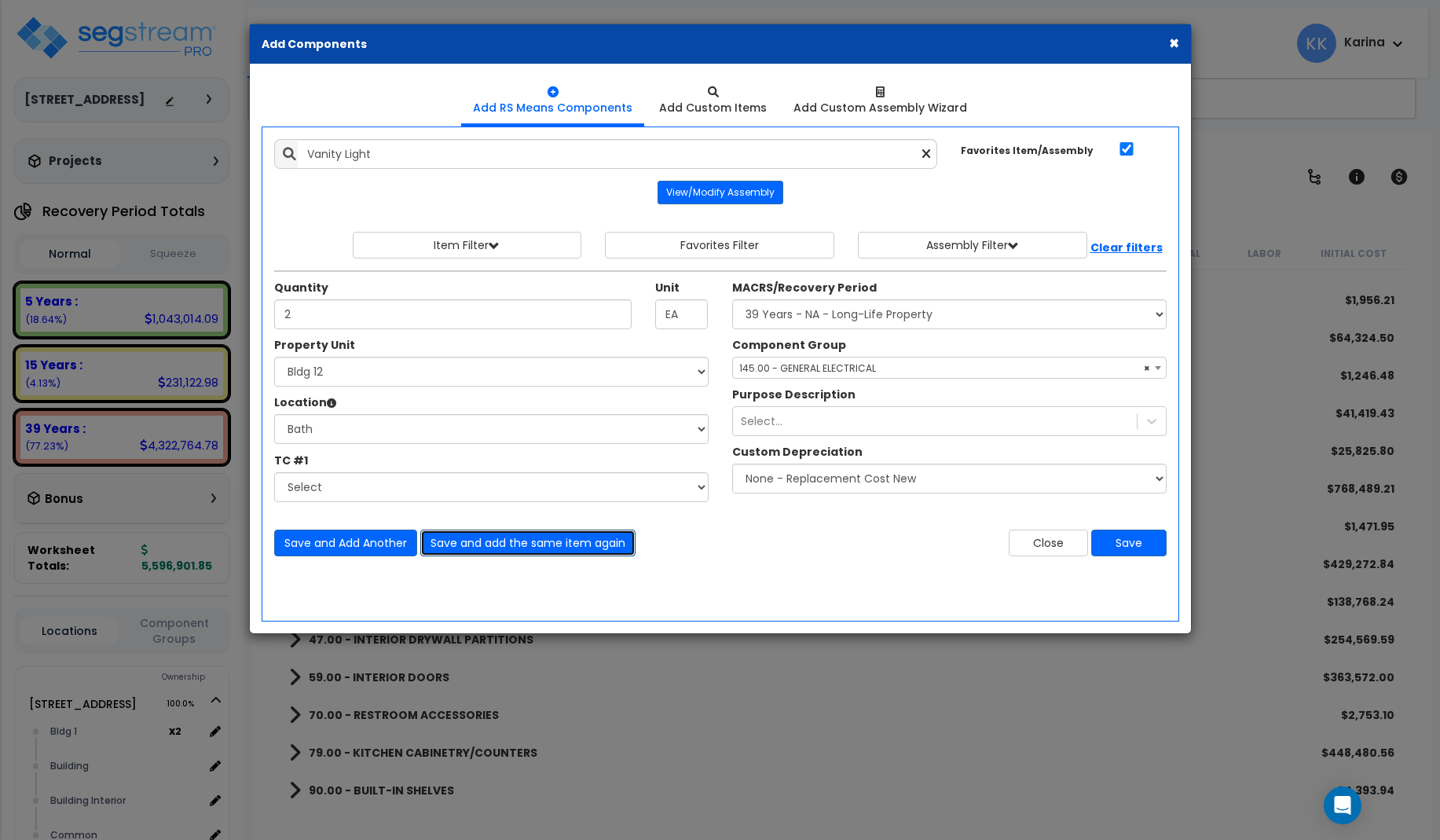
click at [461, 541] on button "Save and add the same item again" at bounding box center [528, 543] width 215 height 27
type input "2"
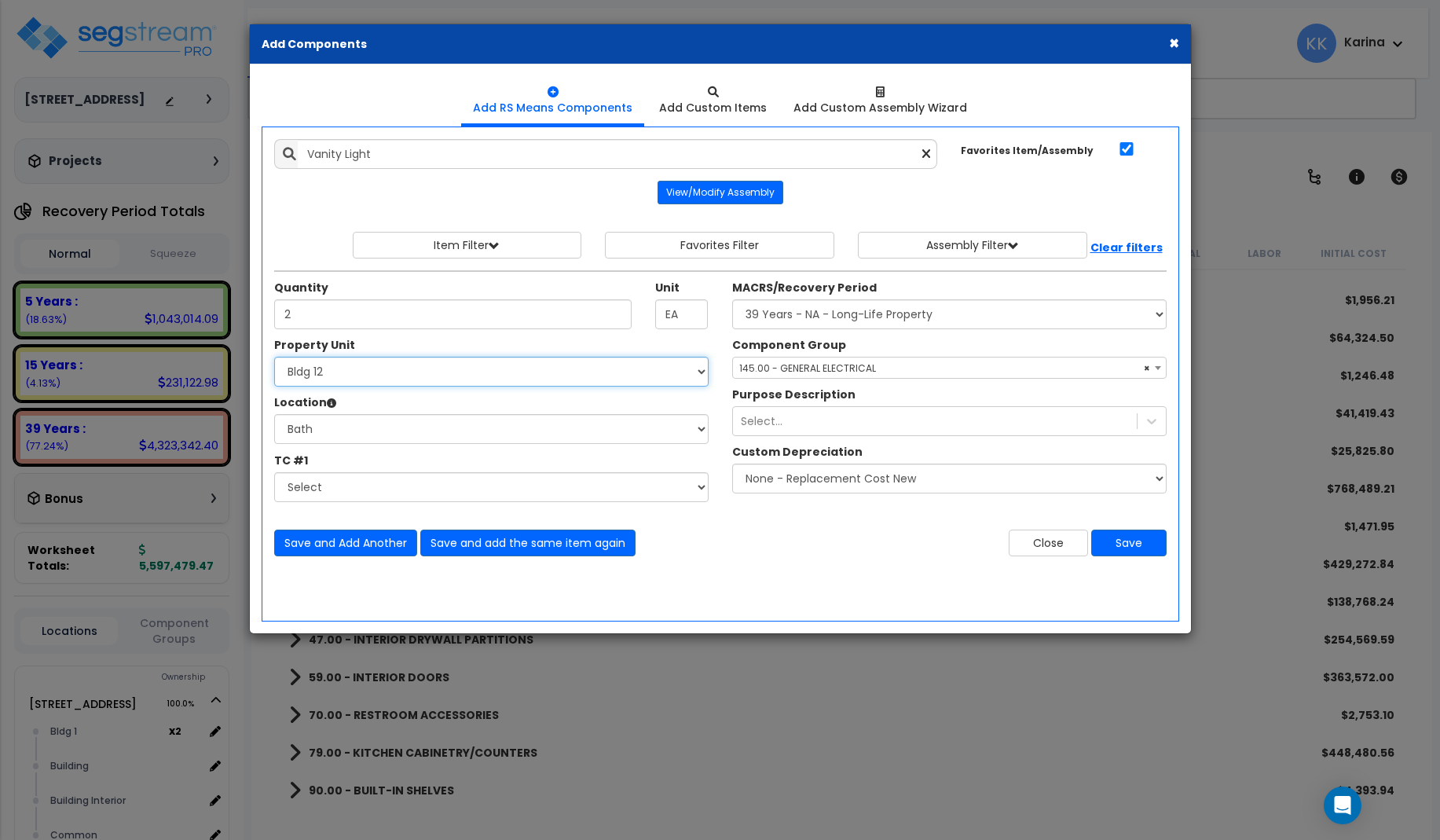
click at [274, 357] on select "Select 3620 Southmore Blvd 3620 Southmore Blvd Clone #10 3620 Southmore Blvd Cl…" at bounding box center [491, 372] width 434 height 30
select select "171712"
click option "Bldg 13" at bounding box center [0, 0] width 0 height 0
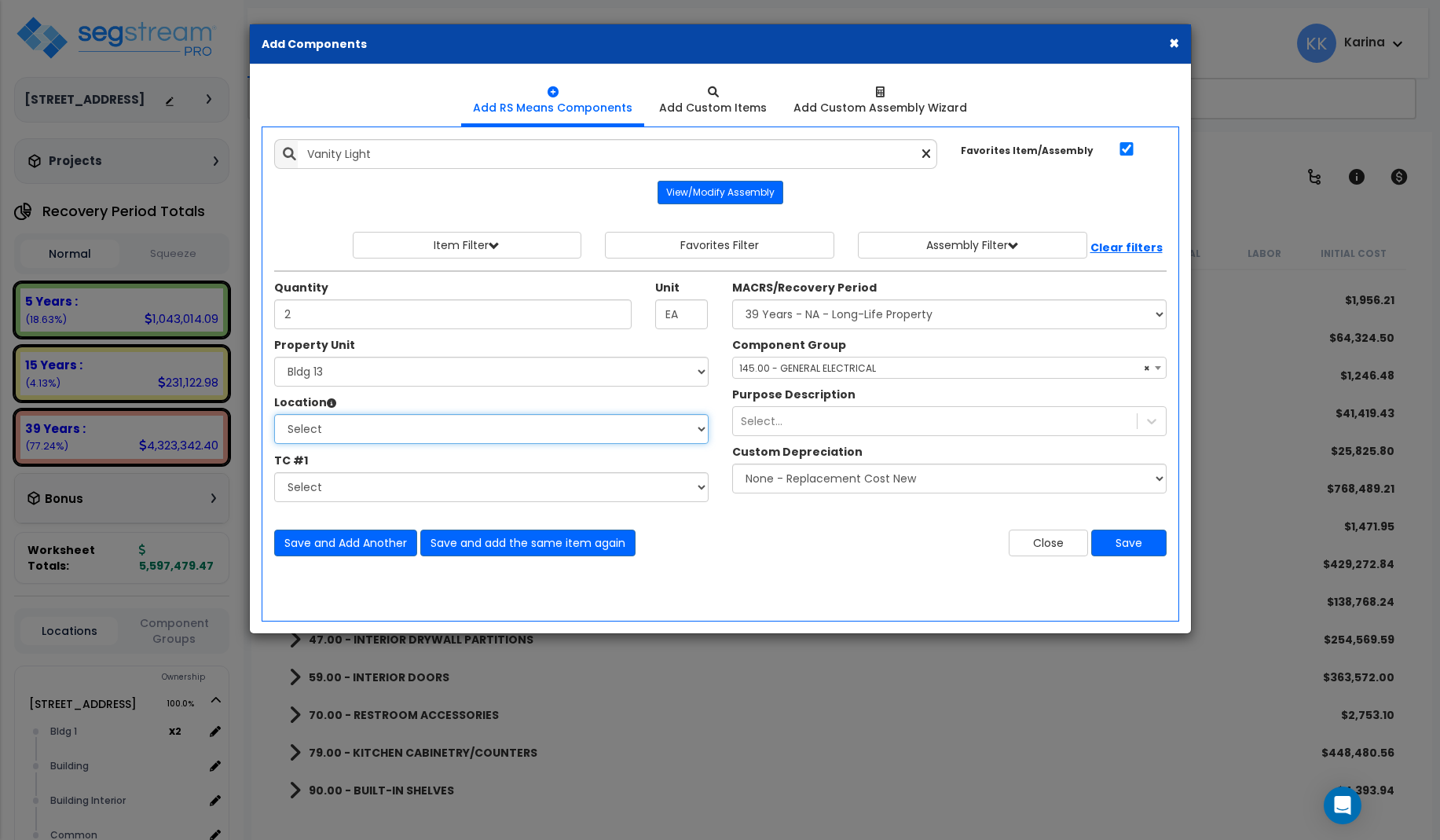
click at [274, 414] on select "Select Bath Bedrooms Bldg exterior Kitchen Living Site Exterior Add Additional …" at bounding box center [491, 429] width 434 height 30
select select "31631"
click option "Bath" at bounding box center [0, 0] width 0 height 0
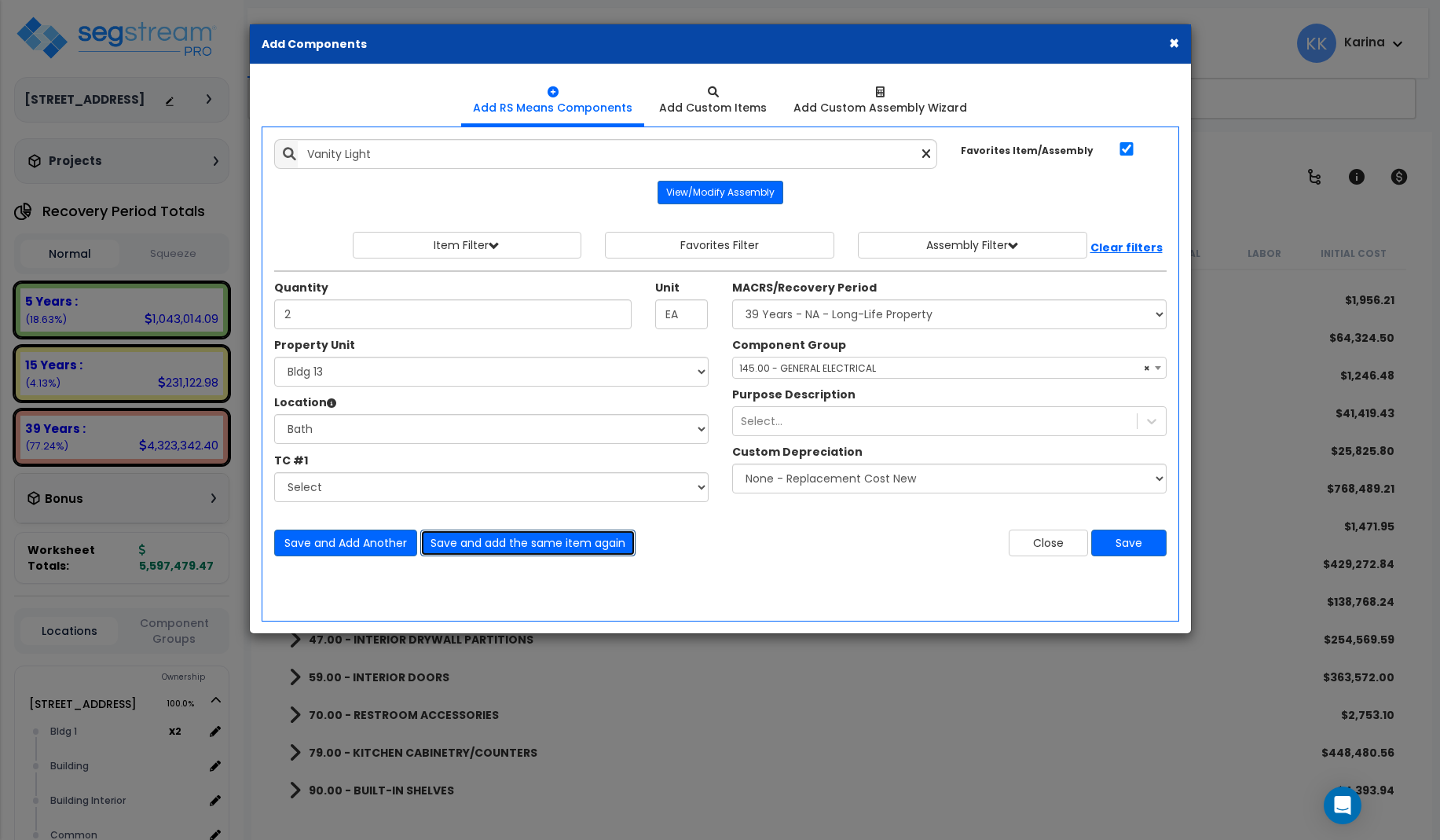
click at [460, 539] on button "Save and add the same item again" at bounding box center [528, 543] width 215 height 27
type input "2"
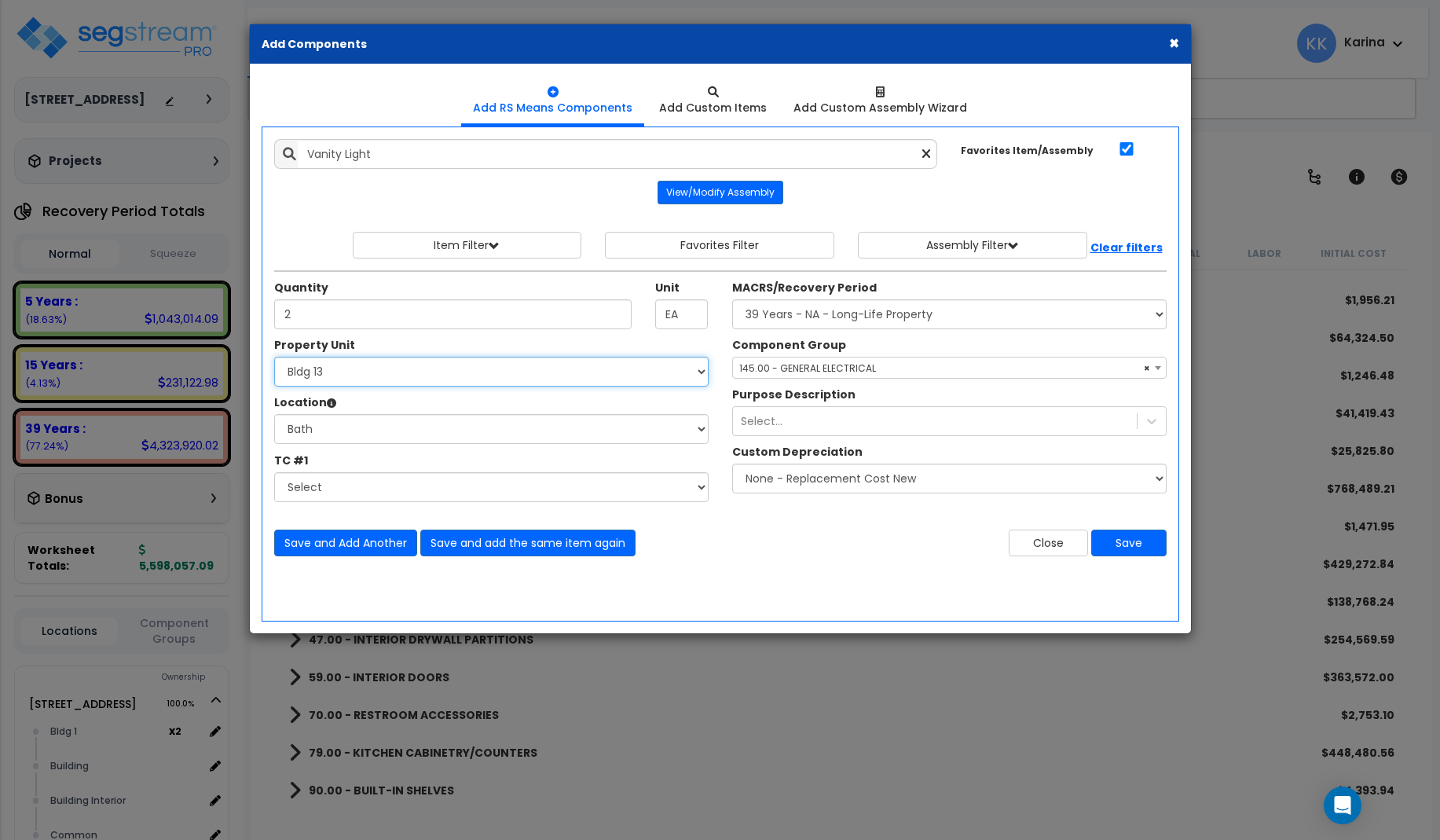
click at [274, 357] on select "Select 3620 Southmore Blvd 3620 Southmore Blvd Clone #10 3620 Southmore Blvd Cl…" at bounding box center [491, 372] width 434 height 30
select select "171713"
click option "Bldg 14" at bounding box center [0, 0] width 0 height 0
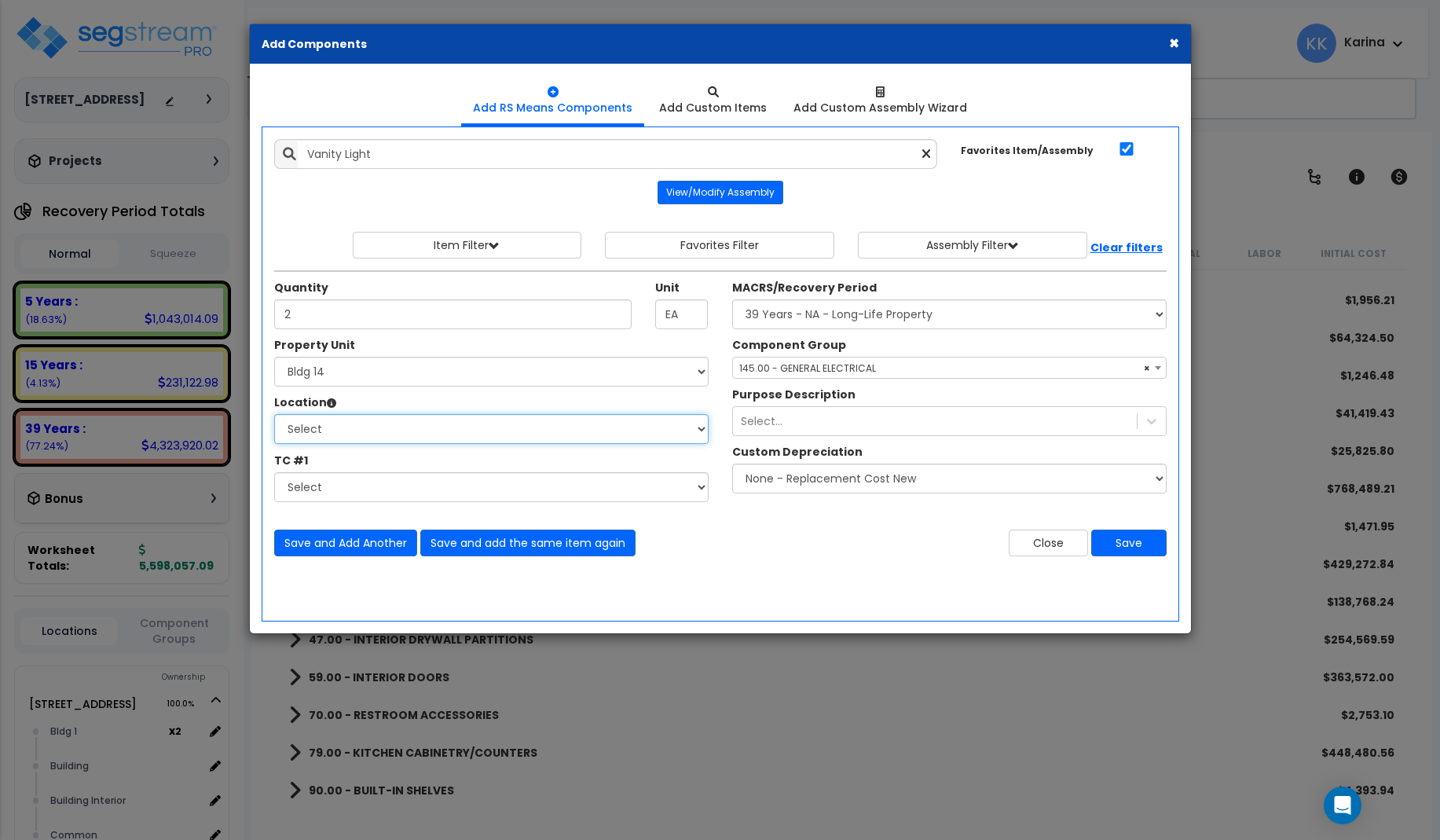
click at [274, 414] on select "Select Bath Bedrooms Bldg exterior Kitchen Living Site Exterior Add Additional …" at bounding box center [491, 429] width 434 height 30
select select "31631"
click option "Bath" at bounding box center [0, 0] width 0 height 0
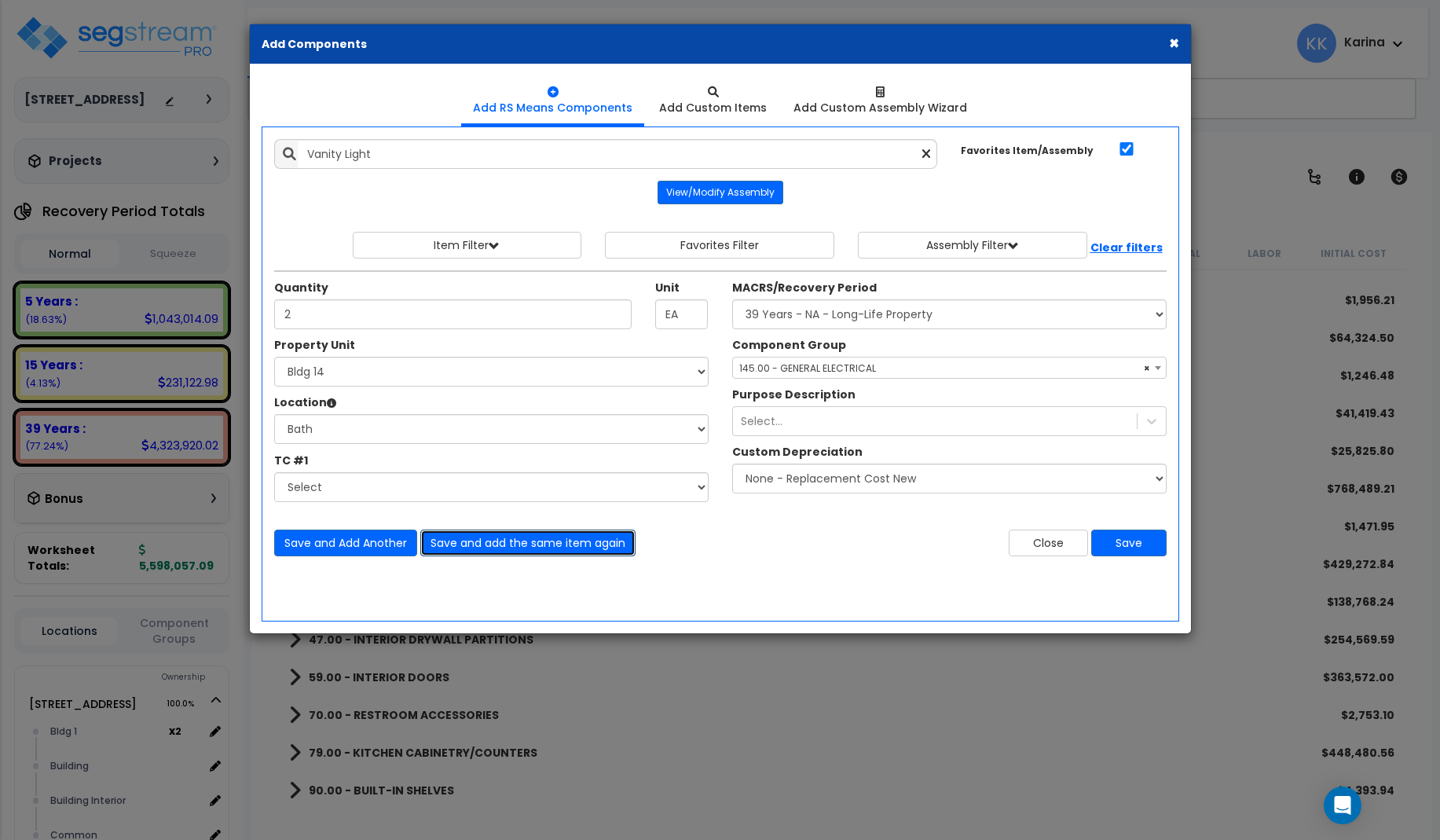
click at [473, 543] on button "Save and add the same item again" at bounding box center [528, 543] width 215 height 27
type input "2"
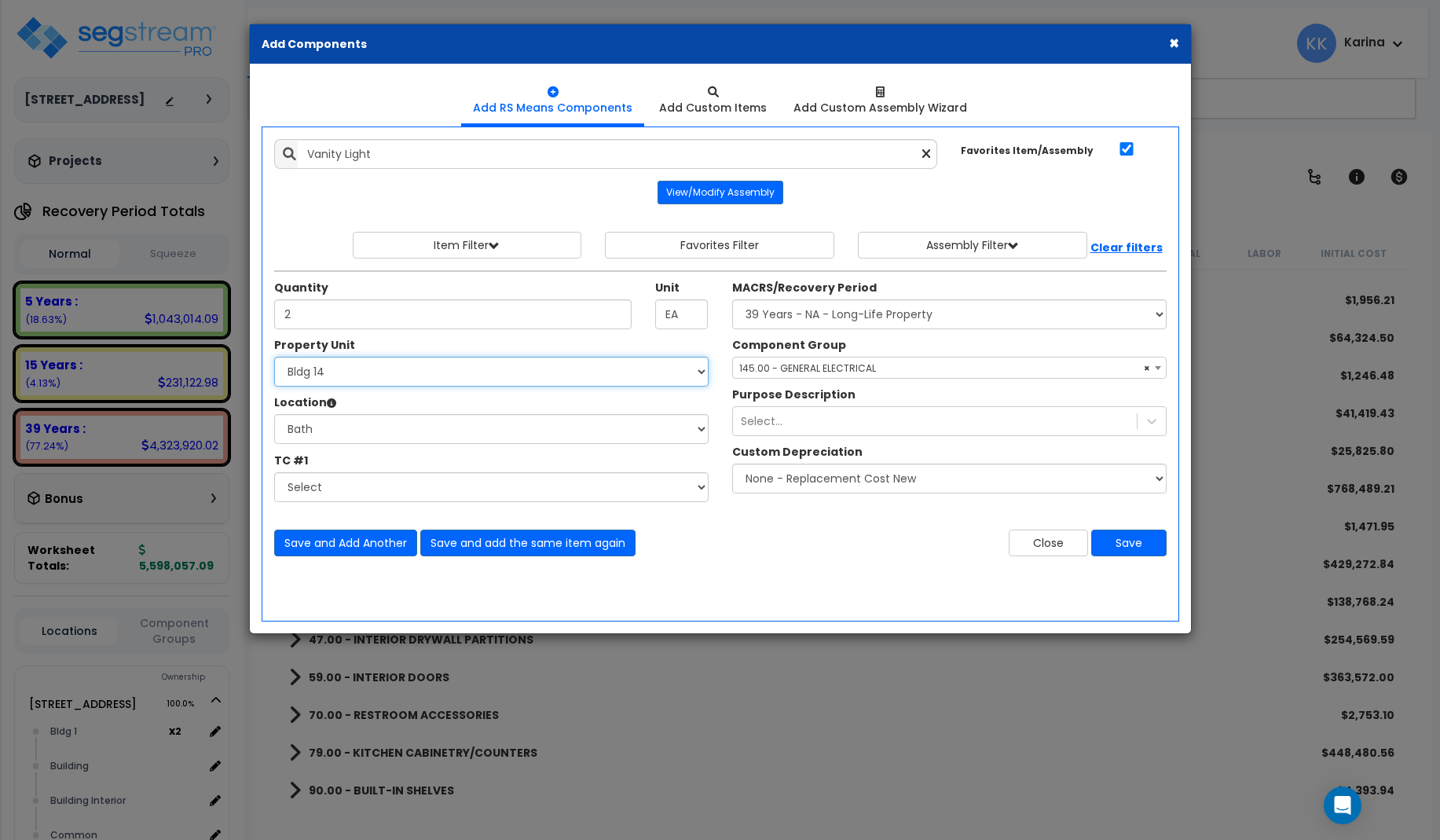
click at [274, 357] on select "Select 3620 Southmore Blvd 3620 Southmore Blvd Clone #10 3620 Southmore Blvd Cl…" at bounding box center [491, 372] width 434 height 30
select select "171714"
click option "Bldg 15" at bounding box center [0, 0] width 0 height 0
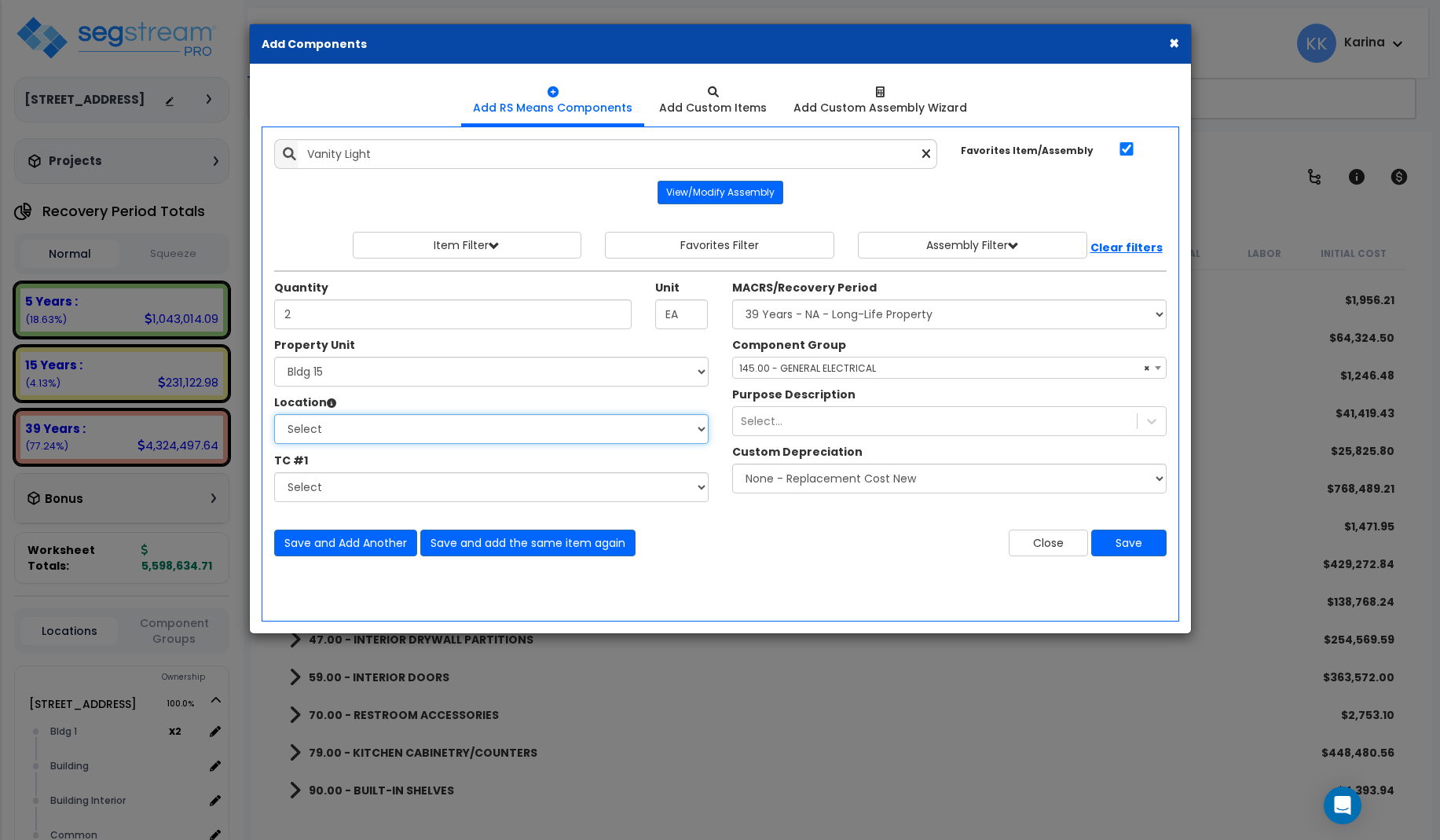
click at [274, 414] on select "Select Bath Bedrooms Bldg exterior Kitchen Living Site Exterior Add Additional …" at bounding box center [491, 429] width 434 height 30
select select "31631"
click option "Bath" at bounding box center [0, 0] width 0 height 0
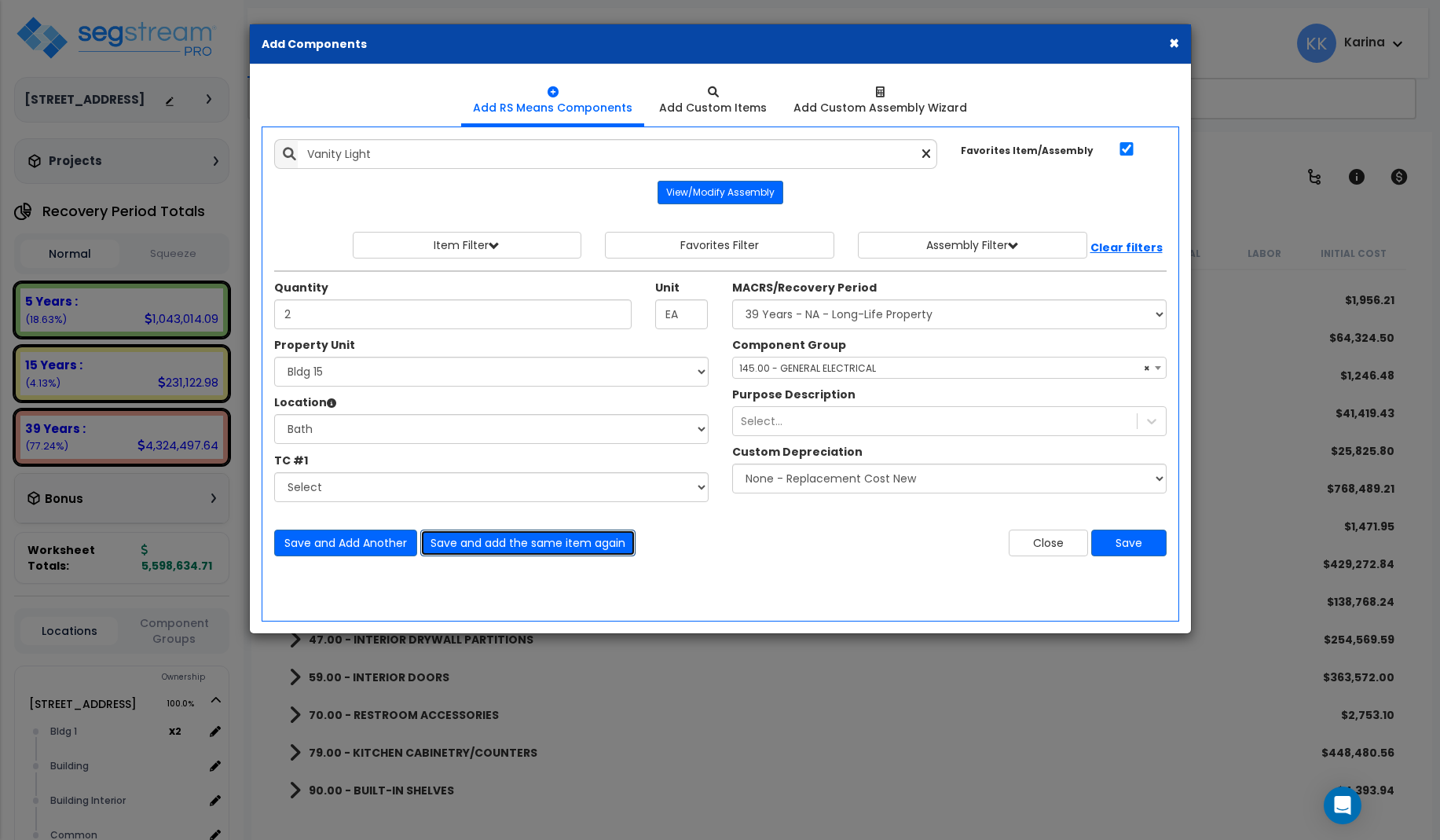
click at [453, 542] on button "Save and add the same item again" at bounding box center [528, 543] width 215 height 27
type input "2"
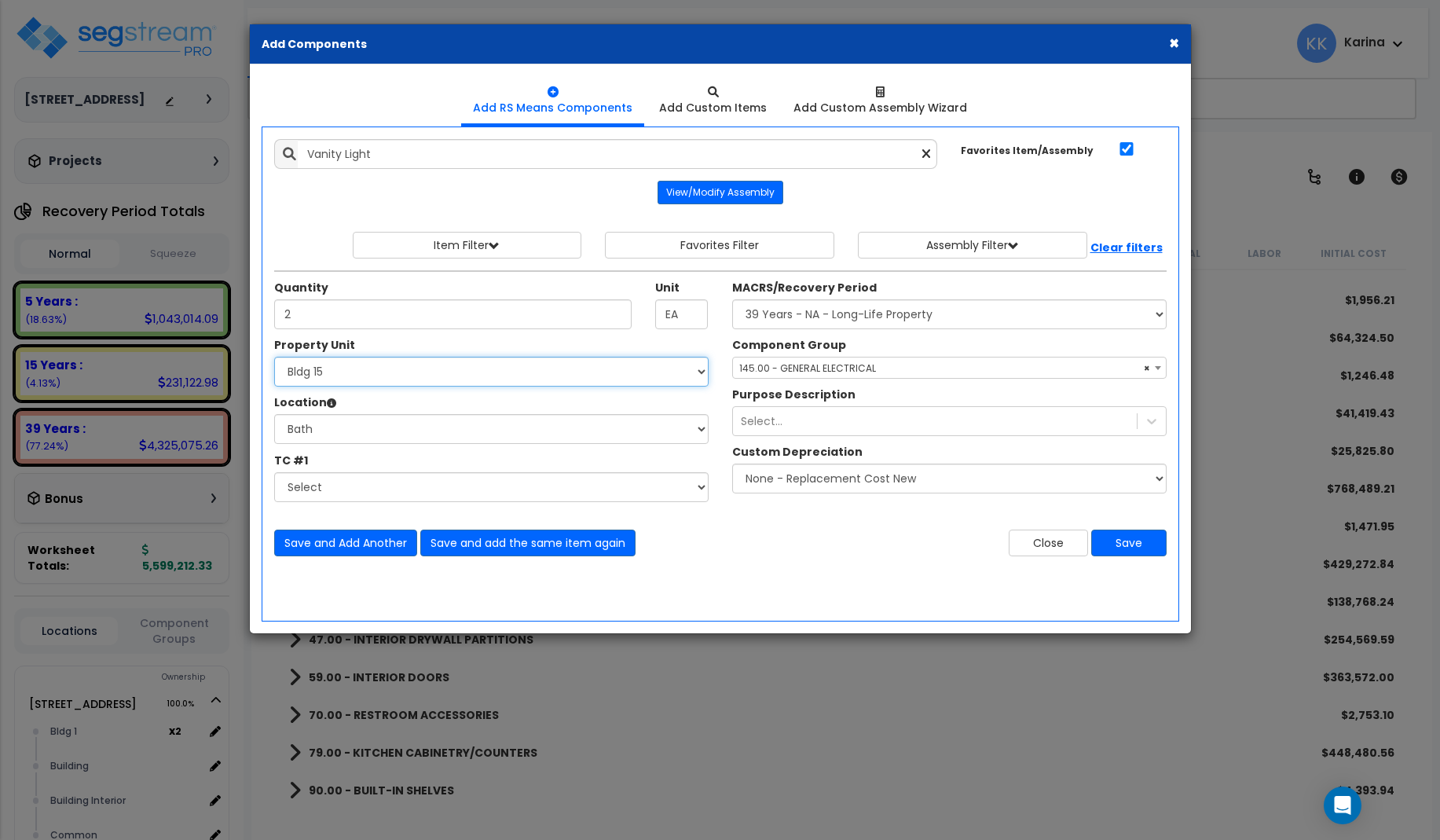
click at [274, 357] on select "Select 3620 Southmore Blvd 3620 Southmore Blvd Clone #10 3620 Southmore Blvd Cl…" at bounding box center [491, 372] width 434 height 30
select select "171715"
click option "Bldg 16" at bounding box center [0, 0] width 0 height 0
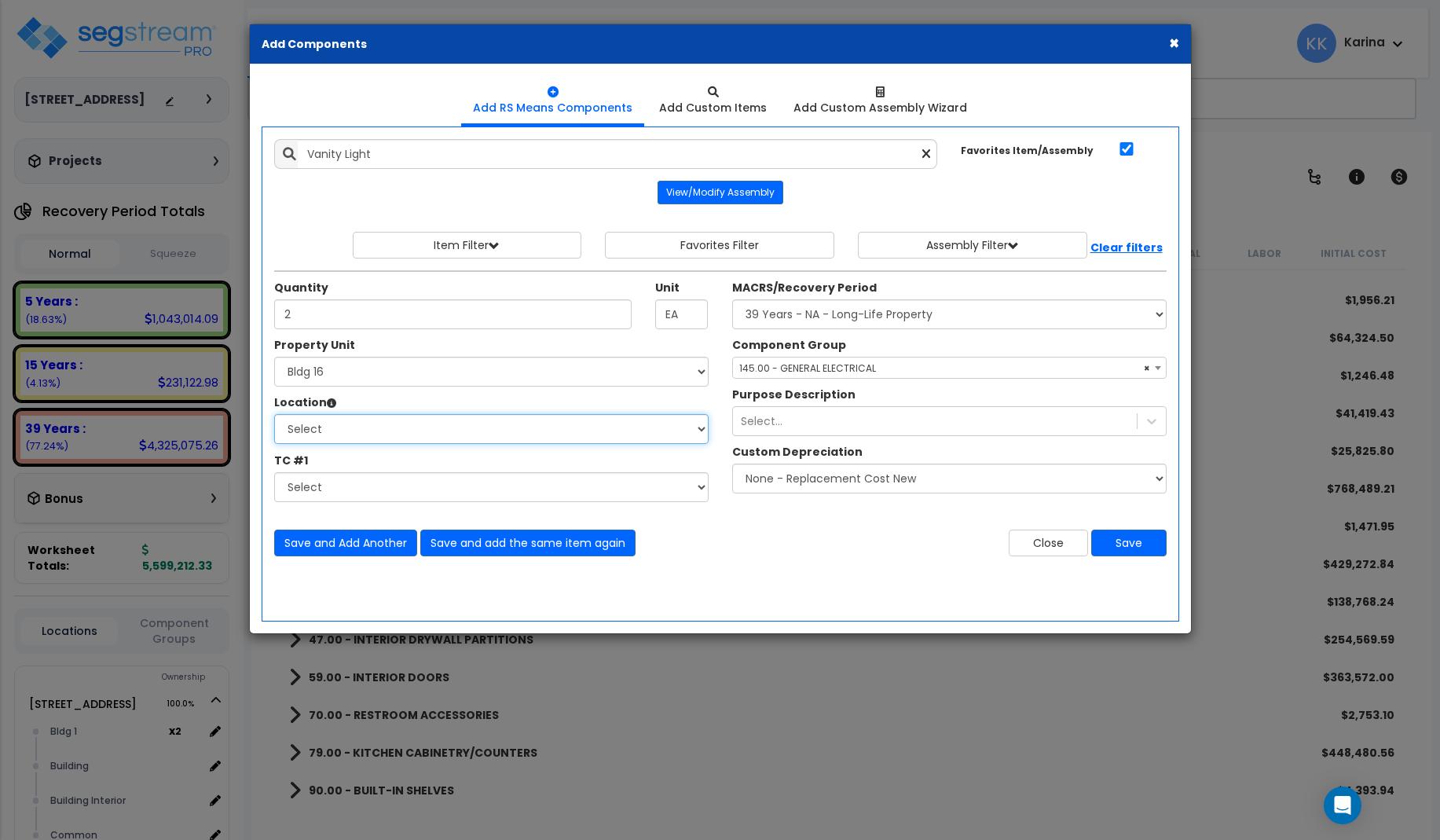
click at [274, 414] on select "Select Bath Bedrooms Bldg exterior Kitchen Living Site Exterior Add Additional …" at bounding box center [491, 429] width 434 height 30
select select "31631"
click option "Bath" at bounding box center [0, 0] width 0 height 0
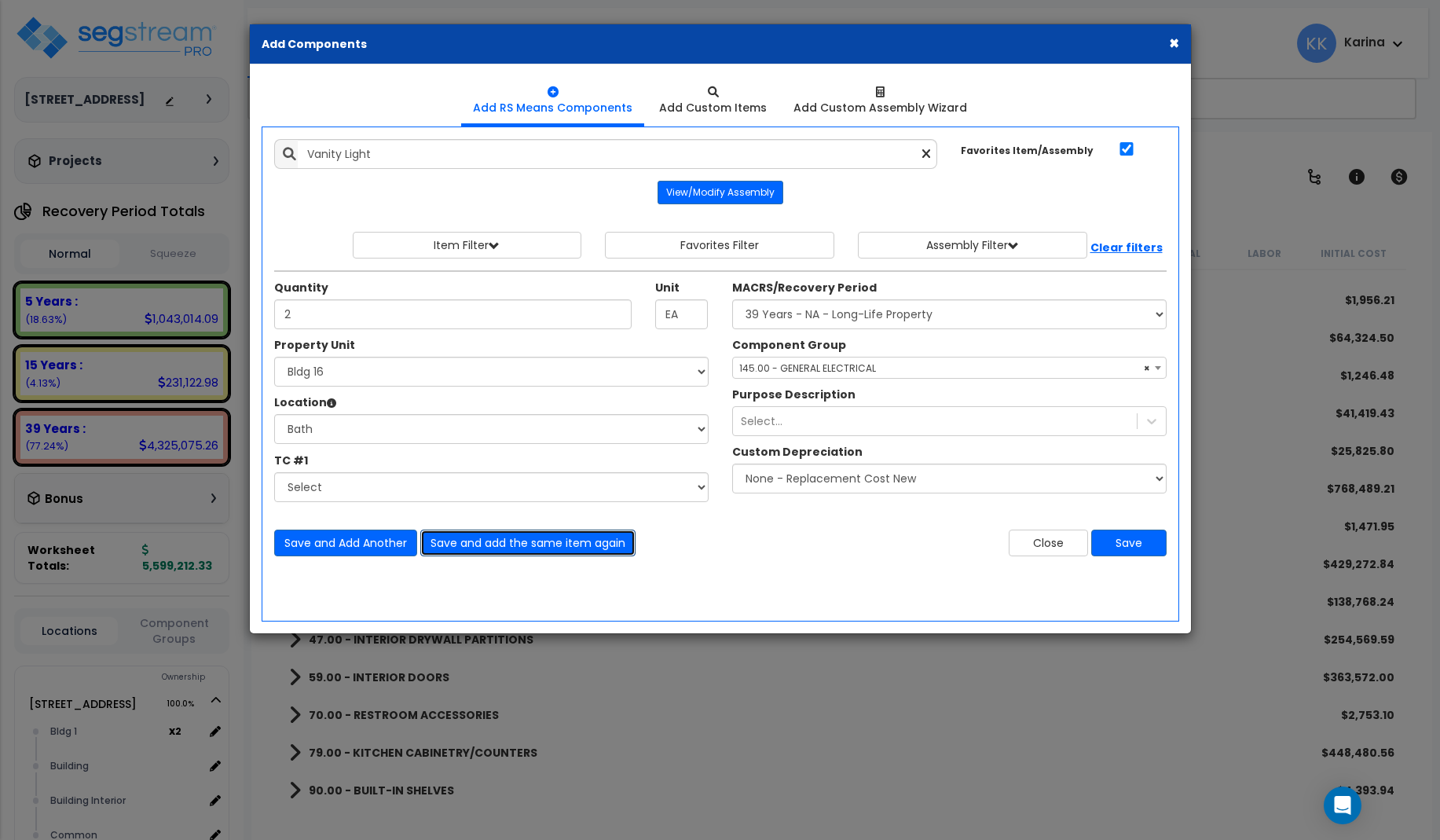
click at [466, 543] on button "Save and add the same item again" at bounding box center [528, 543] width 215 height 27
type input "2"
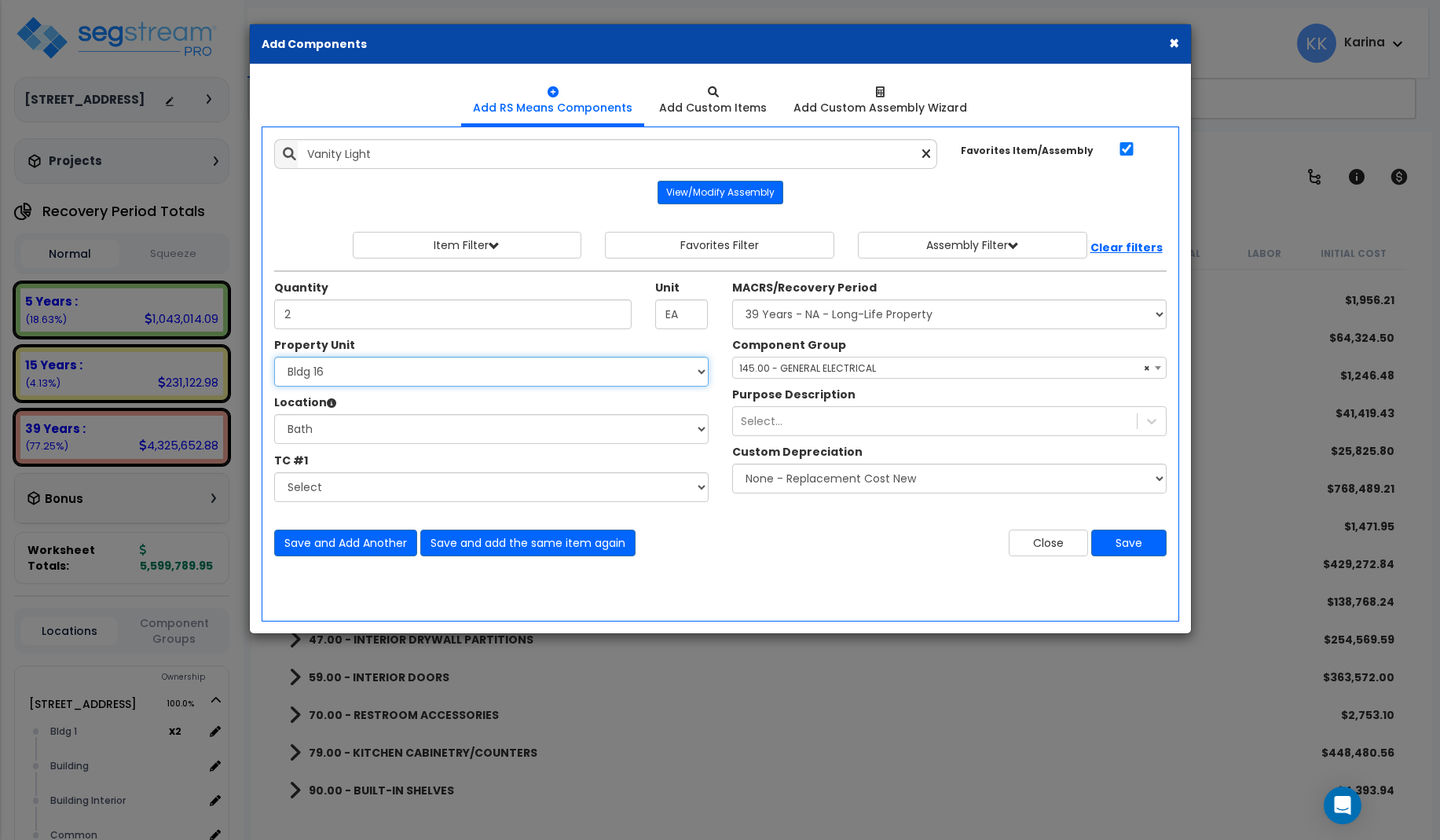
click at [274, 357] on select "Select 3620 Southmore Blvd 3620 Southmore Blvd Clone #10 3620 Southmore Blvd Cl…" at bounding box center [491, 372] width 434 height 30
select select "171716"
click option "Bldg 17" at bounding box center [0, 0] width 0 height 0
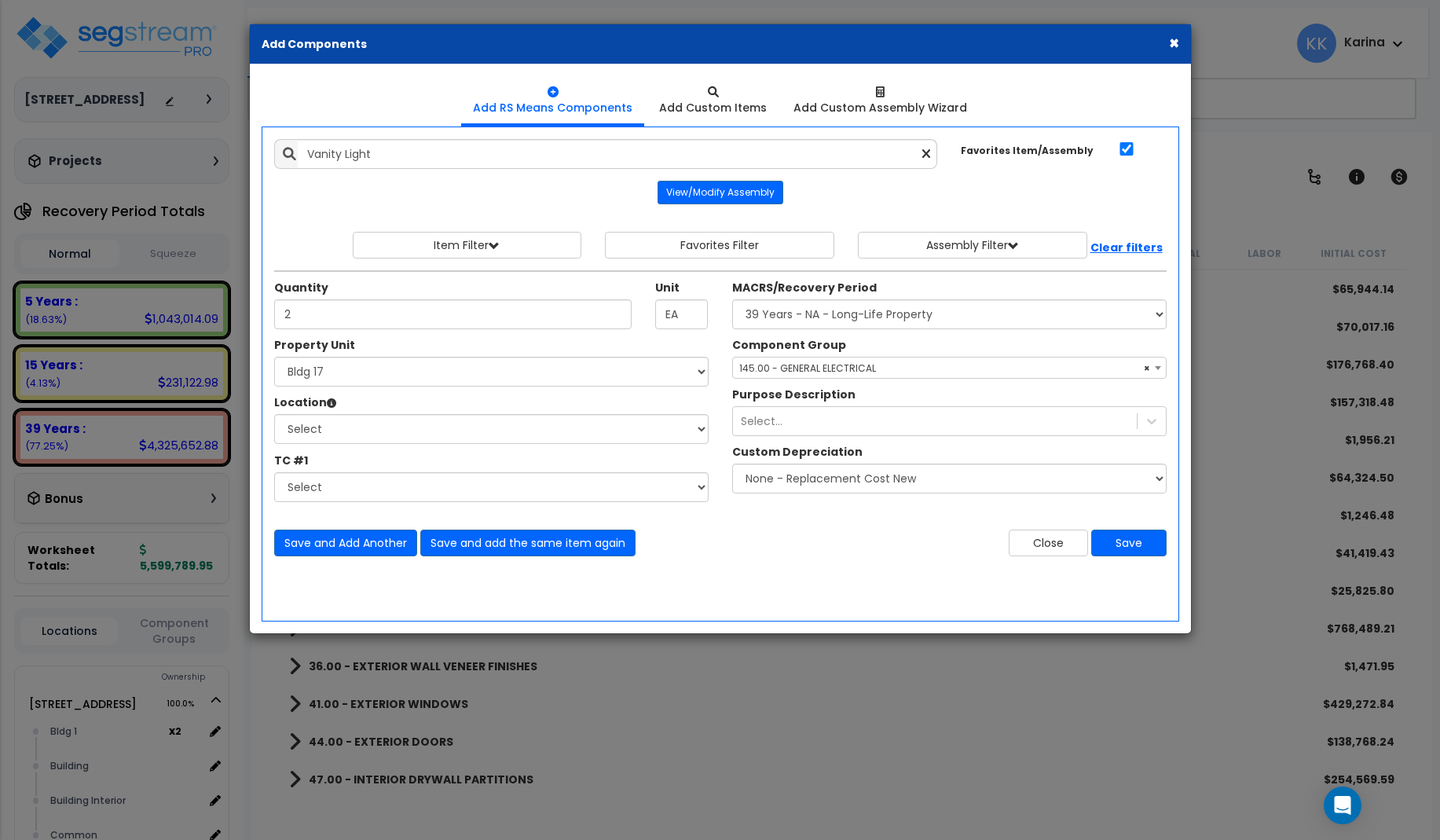
select select "3669"
select select "171716"
select select "56955"
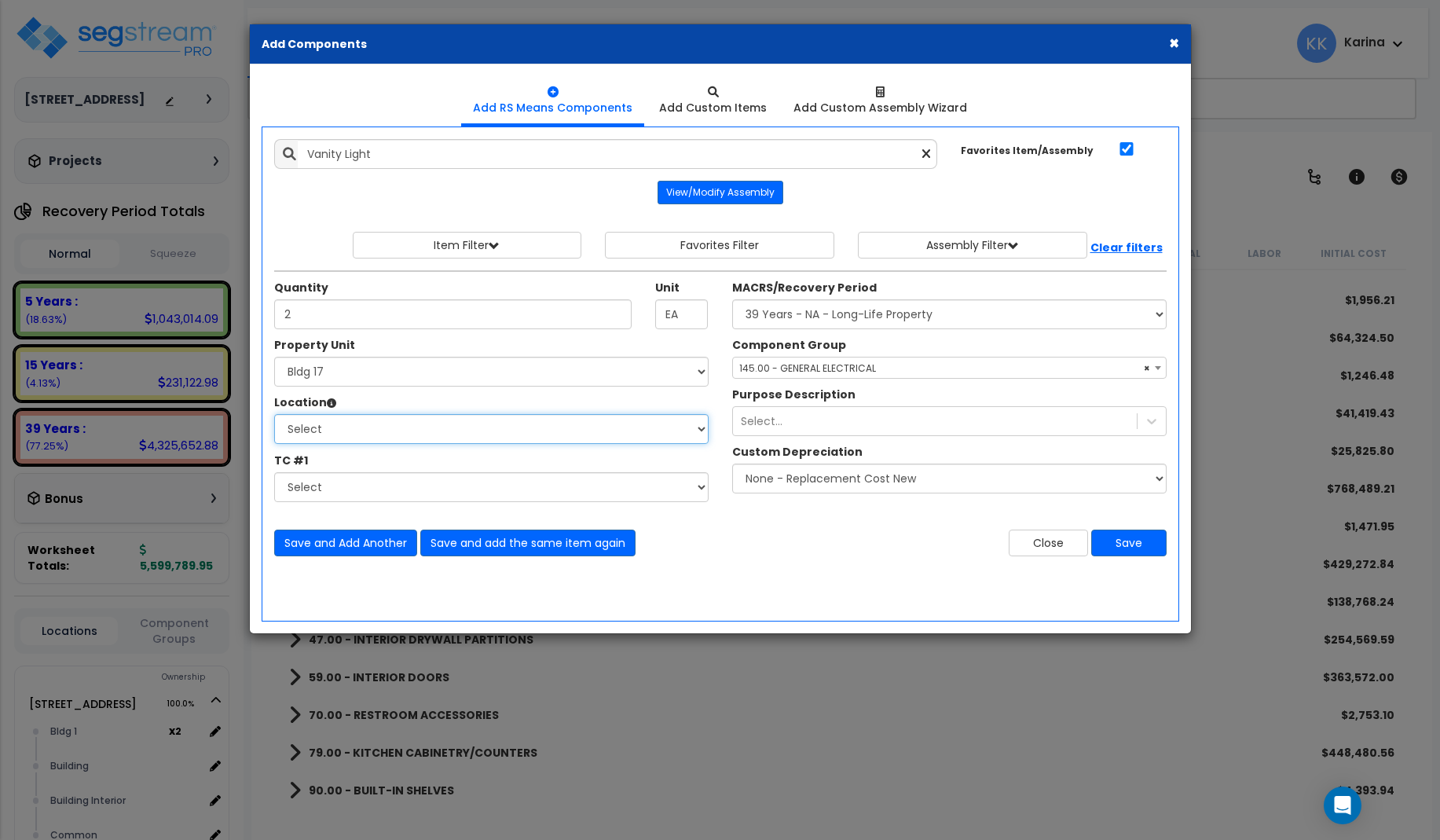
click at [274, 414] on select "Select Bath Bedrooms Bldg exterior Kitchen Living Site Exterior Add Additional …" at bounding box center [491, 429] width 434 height 30
select select "31631"
click option "Bath" at bounding box center [0, 0] width 0 height 0
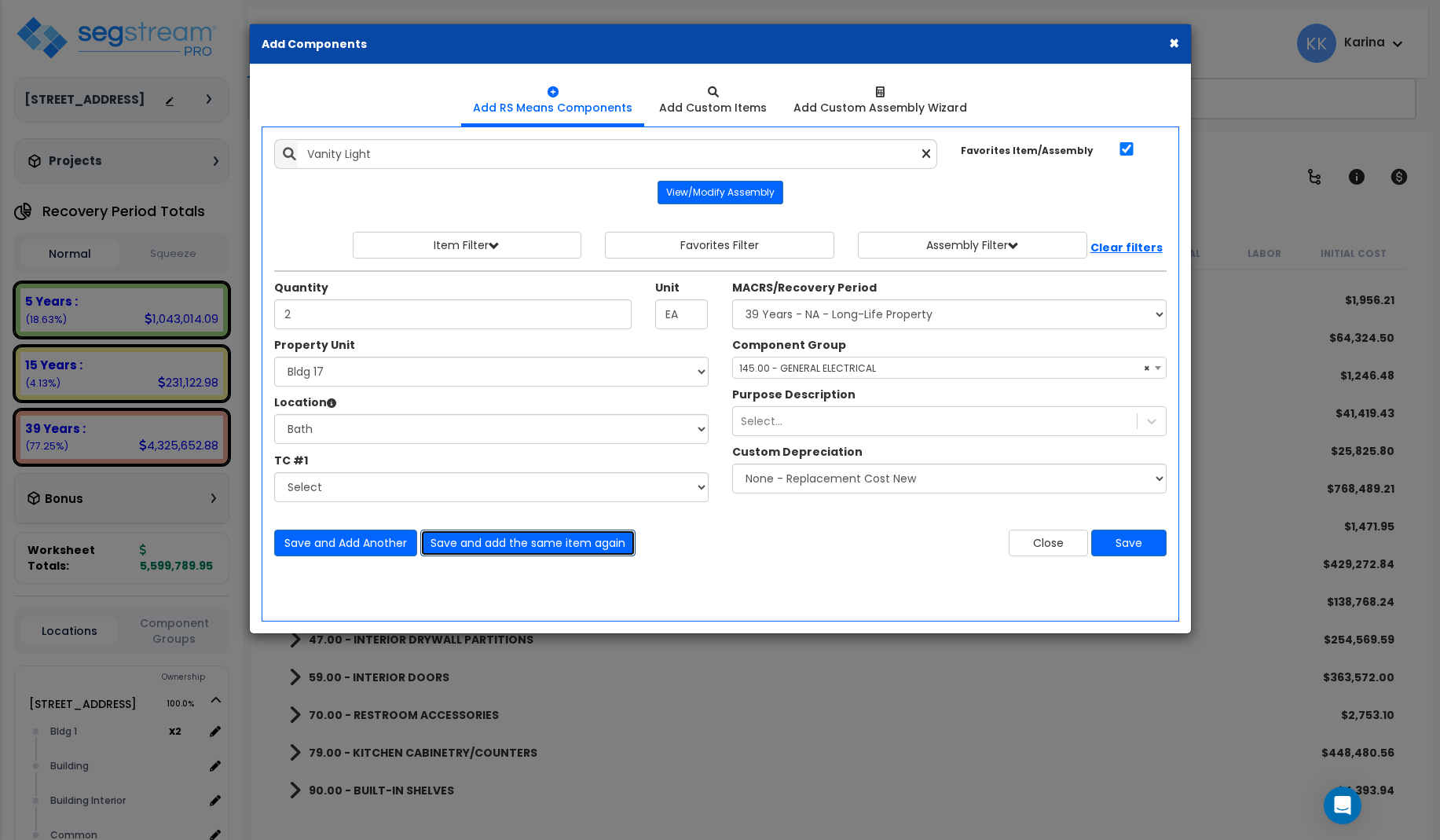
click at [483, 543] on button "Save and add the same item again" at bounding box center [528, 543] width 215 height 27
type input "2"
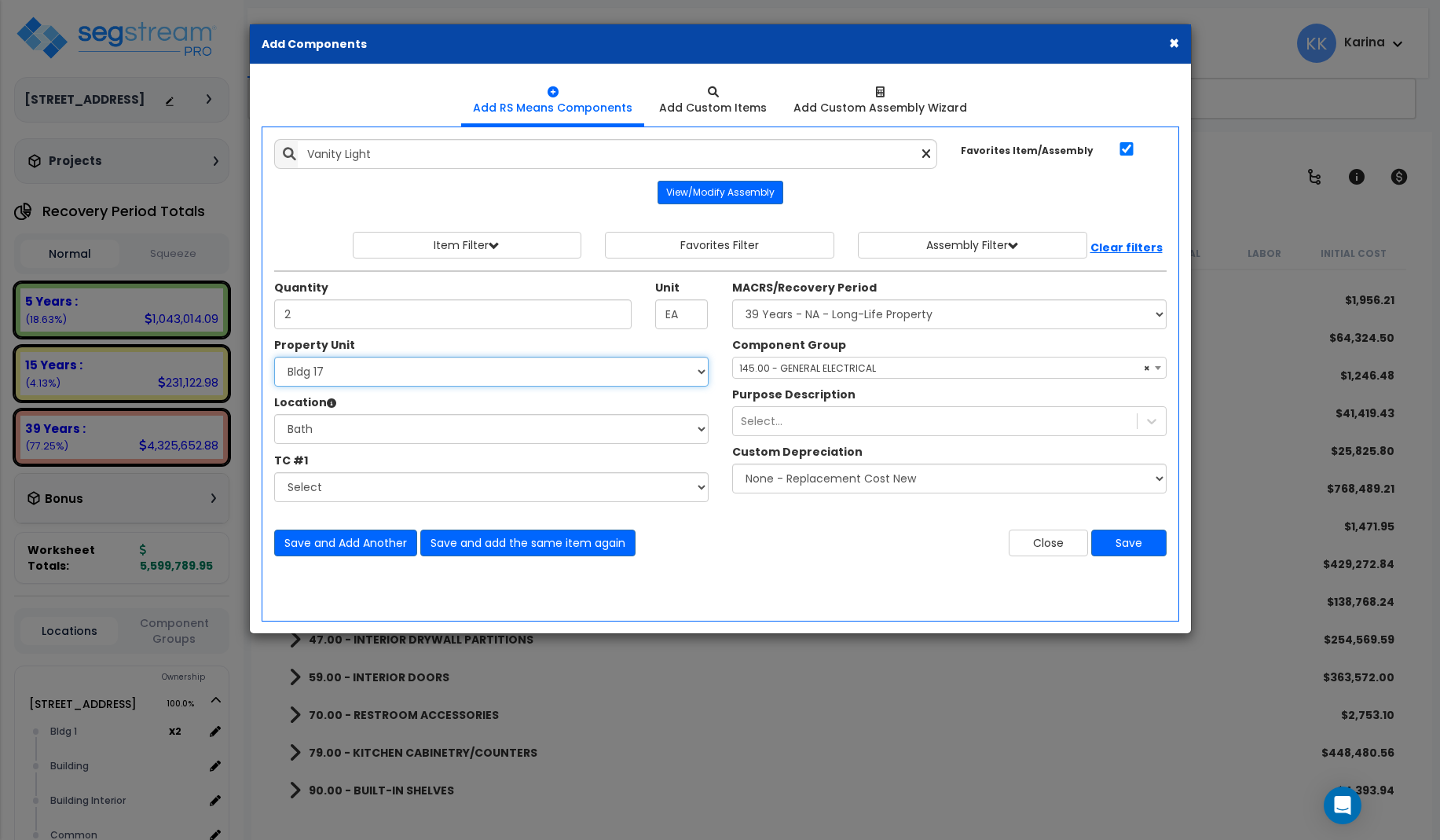
click at [274, 357] on select "Select 3620 Southmore Blvd 3620 Southmore Blvd Clone #10 3620 Southmore Blvd Cl…" at bounding box center [491, 372] width 434 height 30
select select "171717"
click option "Bldg 18" at bounding box center [0, 0] width 0 height 0
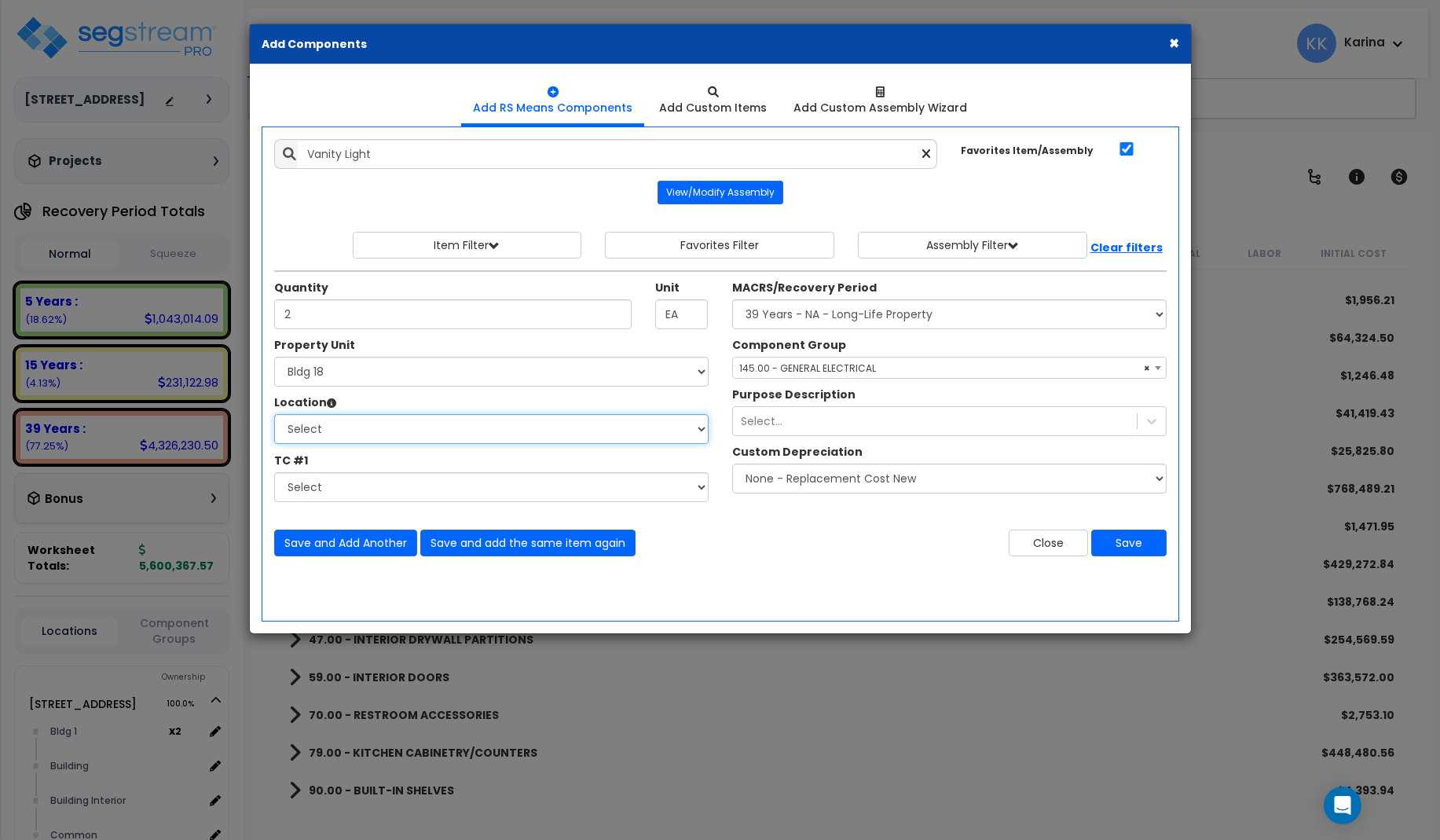
click at [274, 414] on select "Select Bath Bedrooms Bldg exterior Kitchen Living Site Exterior Add Additional …" at bounding box center [491, 429] width 434 height 30
select select "31631"
click option "Bath" at bounding box center [0, 0] width 0 height 0
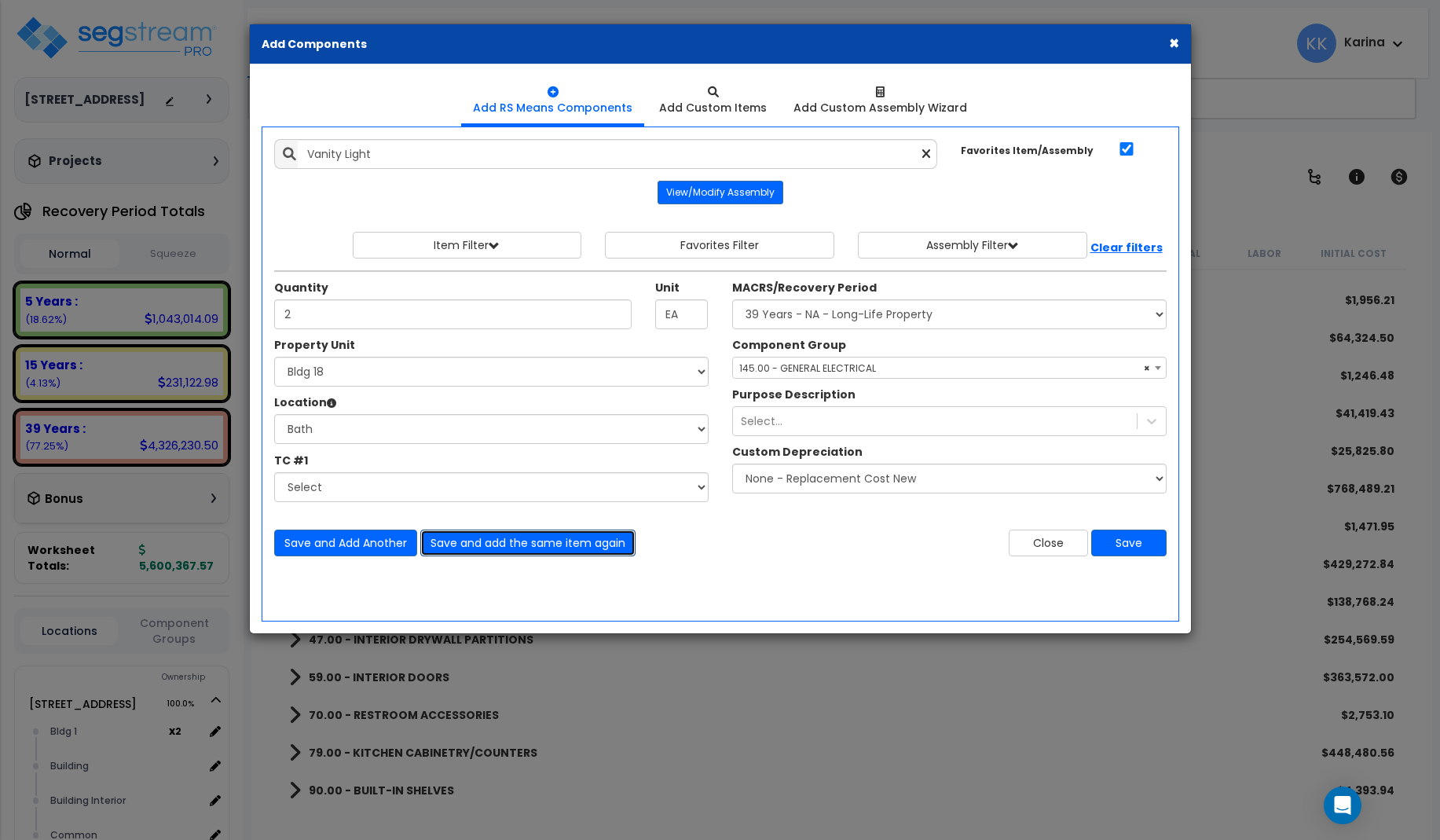
click at [450, 538] on button "Save and add the same item again" at bounding box center [528, 543] width 215 height 27
type input "2"
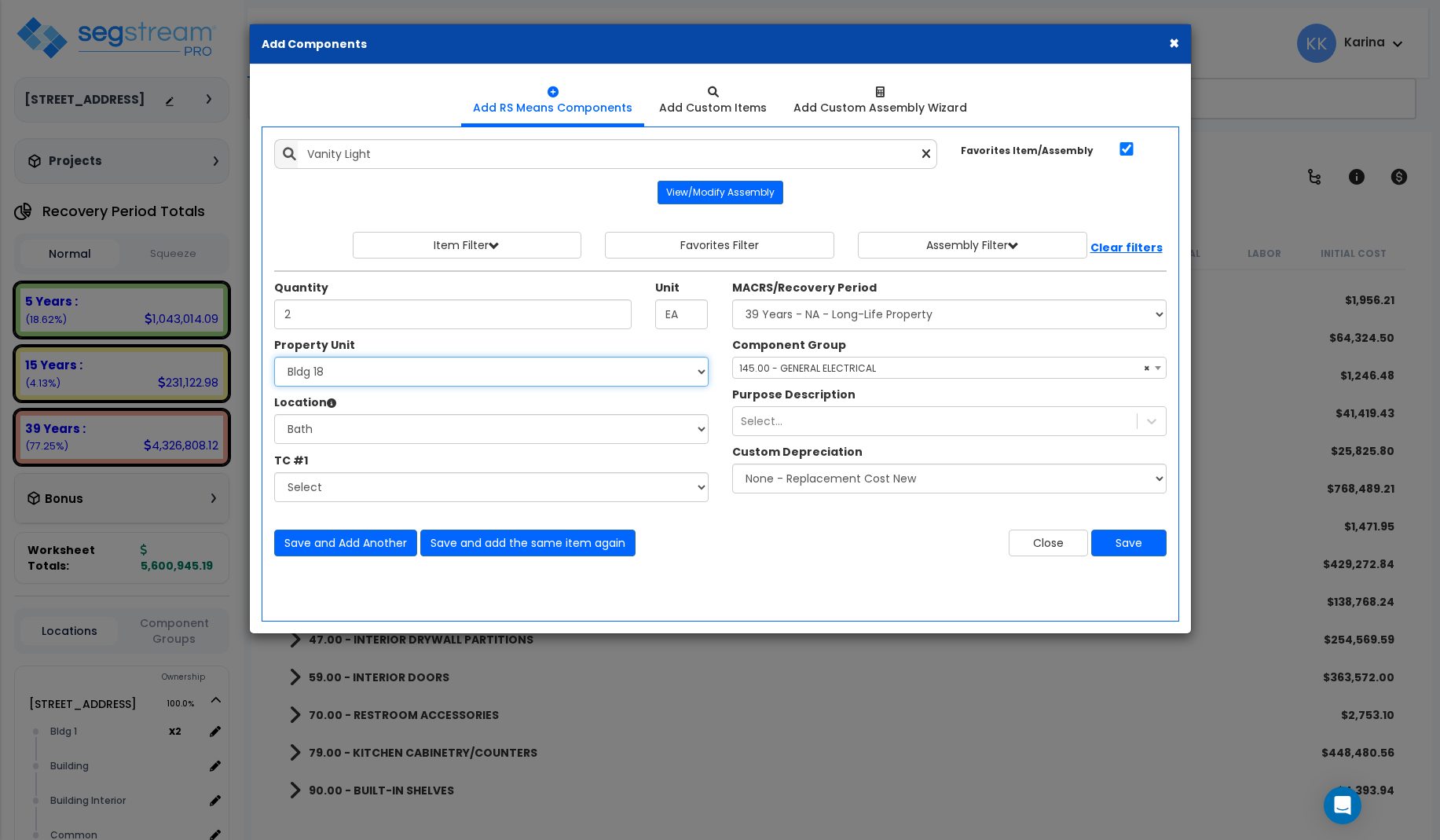
click at [274, 357] on select "Select 3620 Southmore Blvd 3620 Southmore Blvd Clone #10 3620 Southmore Blvd Cl…" at bounding box center [491, 372] width 434 height 30
select select "171718"
click option "Bldg 19" at bounding box center [0, 0] width 0 height 0
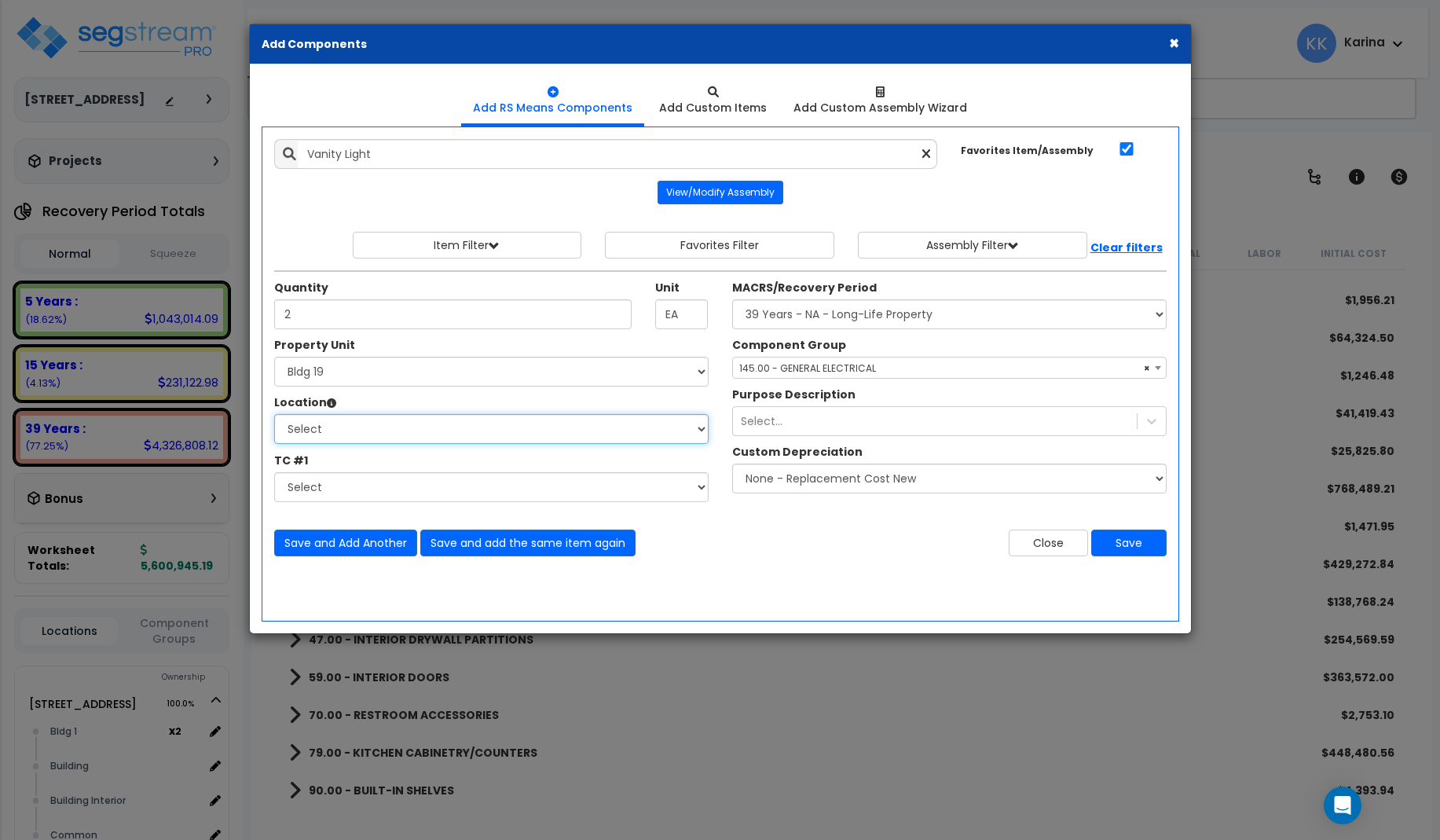
click at [274, 414] on select "Select Bath Bedrooms Bldg exterior Kitchen Living Site Exterior Add Additional …" at bounding box center [491, 429] width 434 height 30
select select "31631"
click option "Bath" at bounding box center [0, 0] width 0 height 0
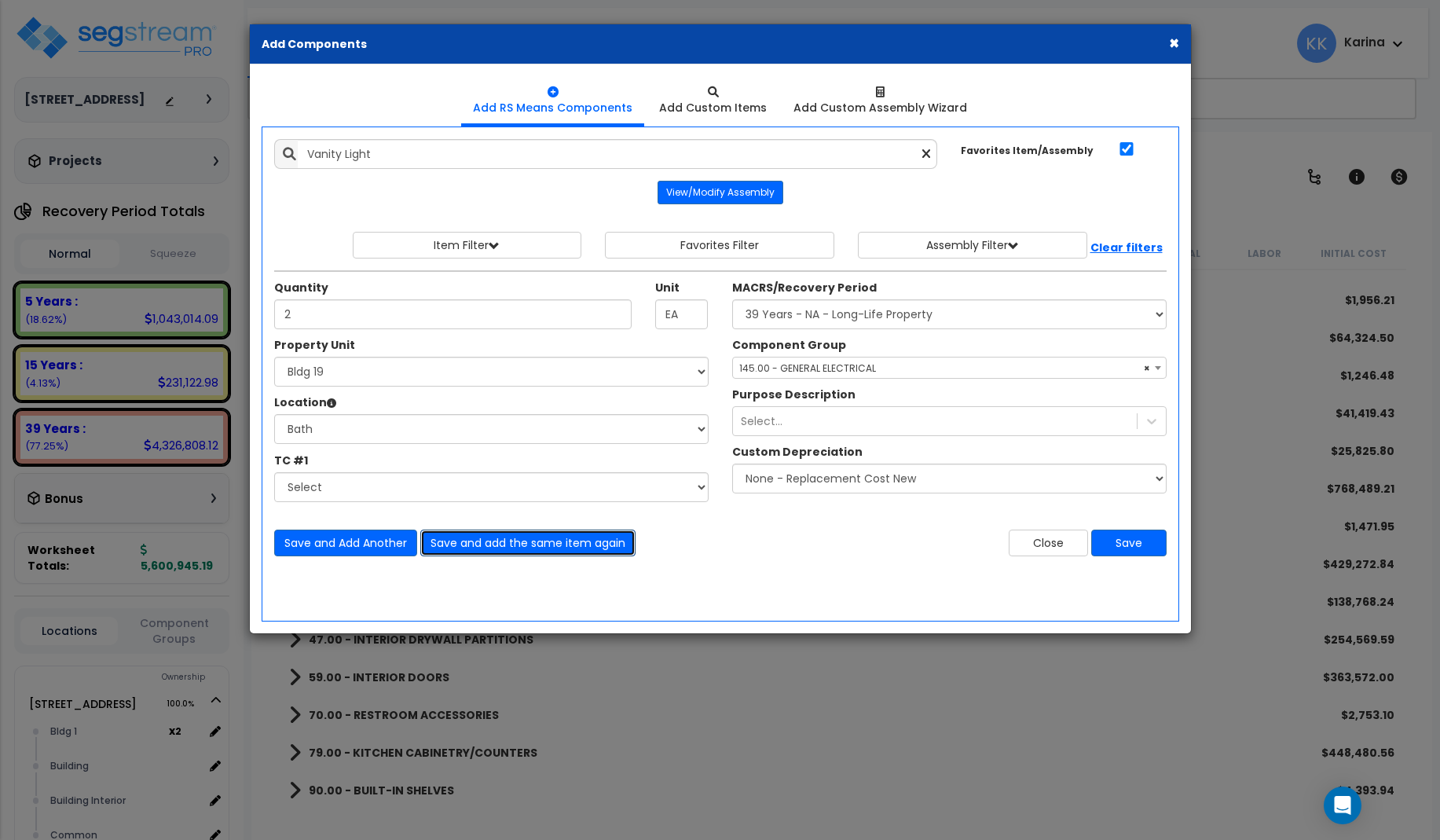
click at [487, 543] on button "Save and add the same item again" at bounding box center [528, 543] width 215 height 27
click at [1053, 542] on button "Close" at bounding box center [1049, 543] width 80 height 27
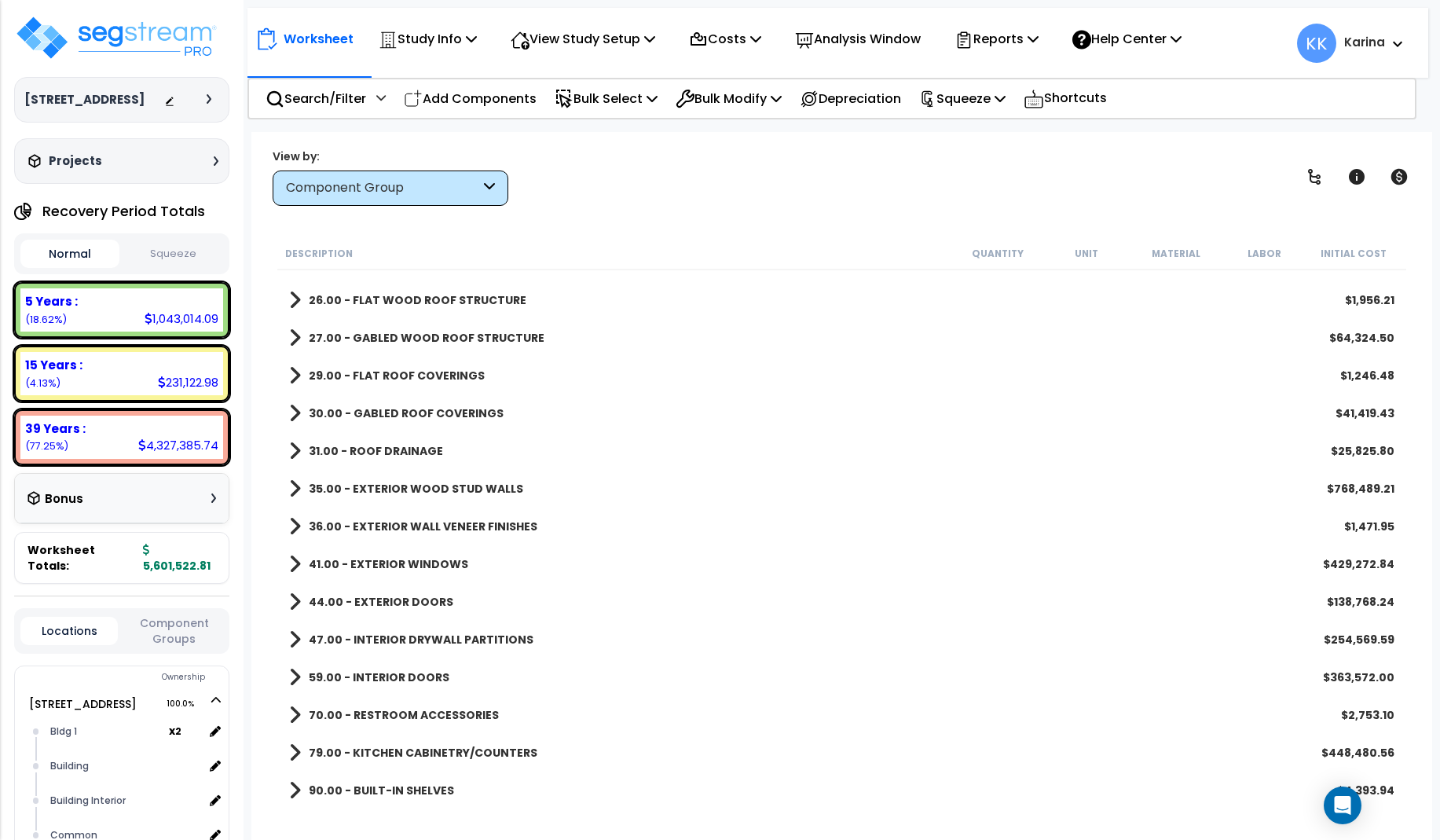
click at [267, 539] on div "Description Quantity Unit Material Labor Initial Cost 6.00 - BLDG FOUNDATIONS $…" at bounding box center [841, 518] width 1149 height 562
click at [469, 100] on p "Add Components" at bounding box center [470, 99] width 133 height 22
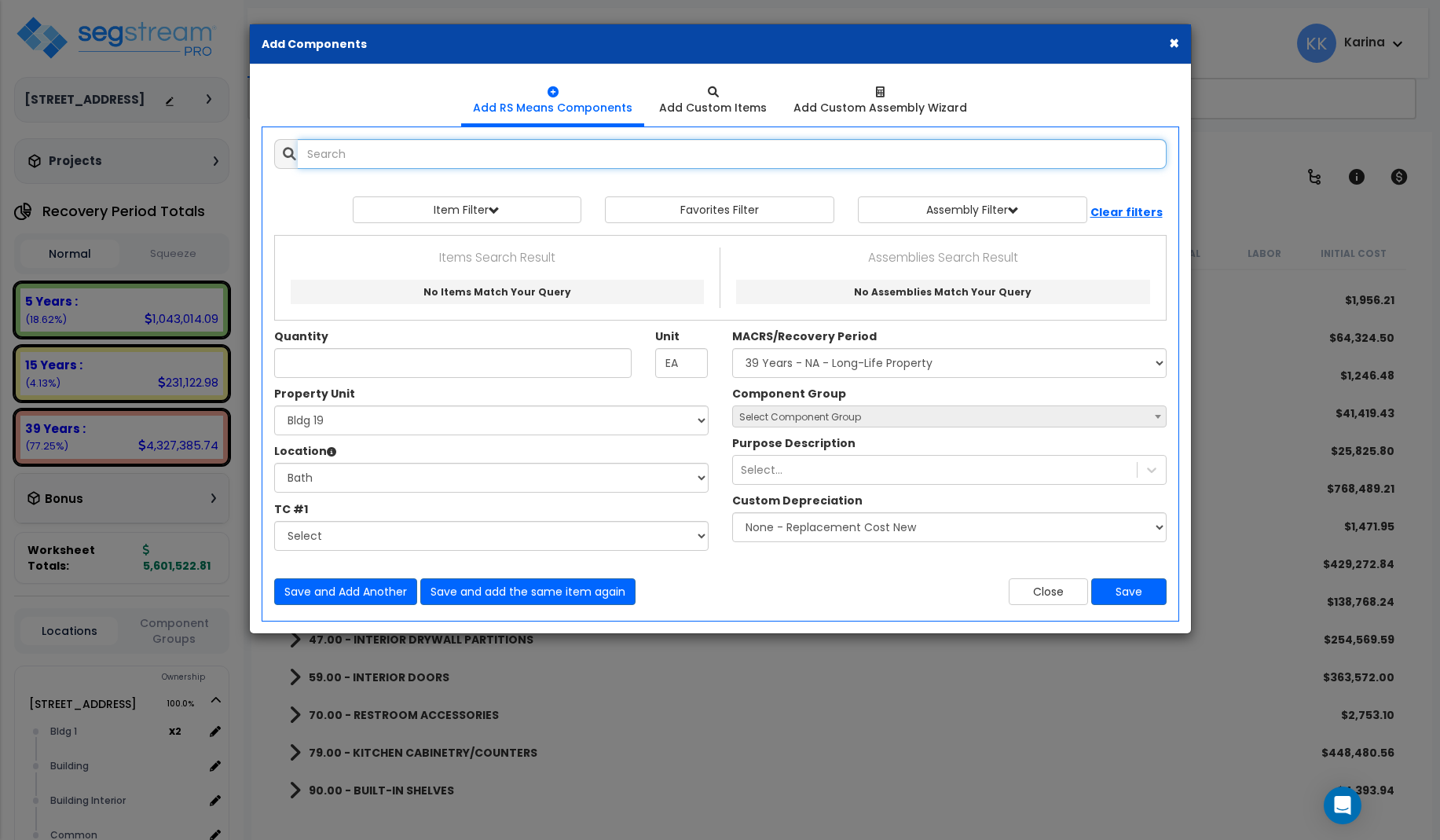
select select
click at [365, 263] on p "Items Search Result" at bounding box center [497, 258] width 421 height 21
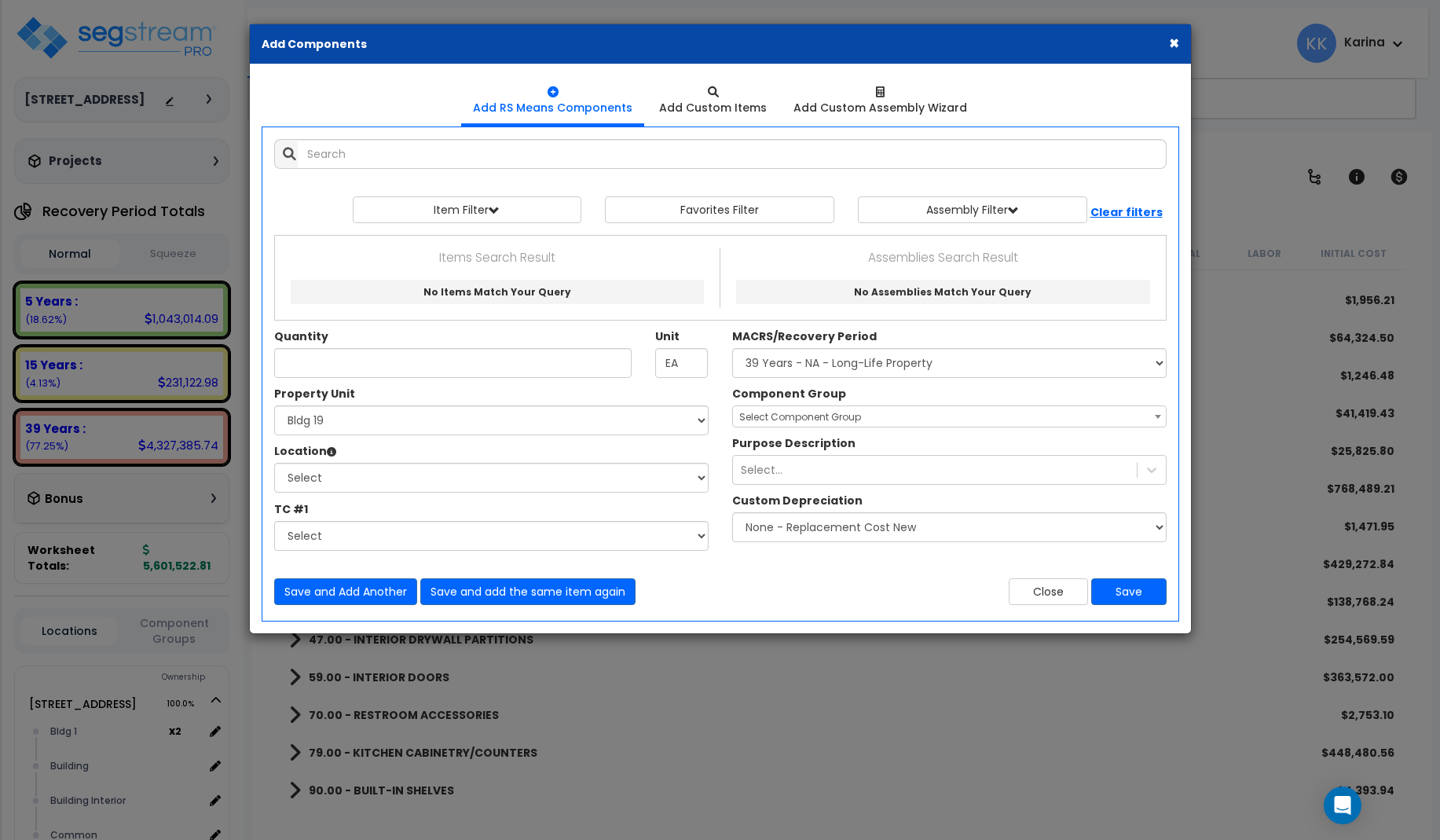
select select
click at [403, 142] on input "text" at bounding box center [732, 154] width 869 height 30
click at [396, 150] on input "text" at bounding box center [732, 154] width 869 height 30
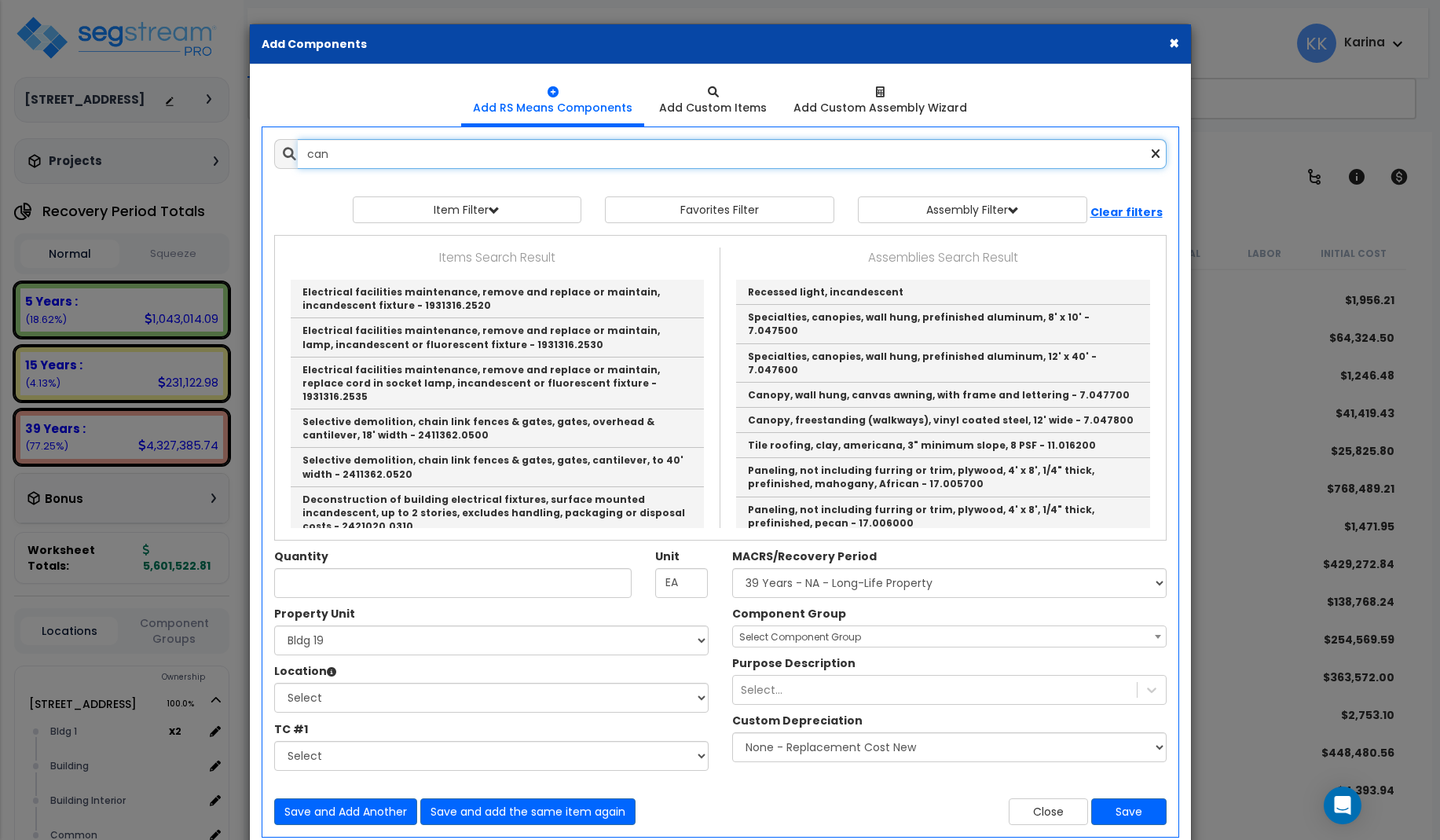
drag, startPoint x: 336, startPoint y: 152, endPoint x: 251, endPoint y: 150, distance: 85.0
click at [297, 150] on input "can" at bounding box center [732, 154] width 869 height 30
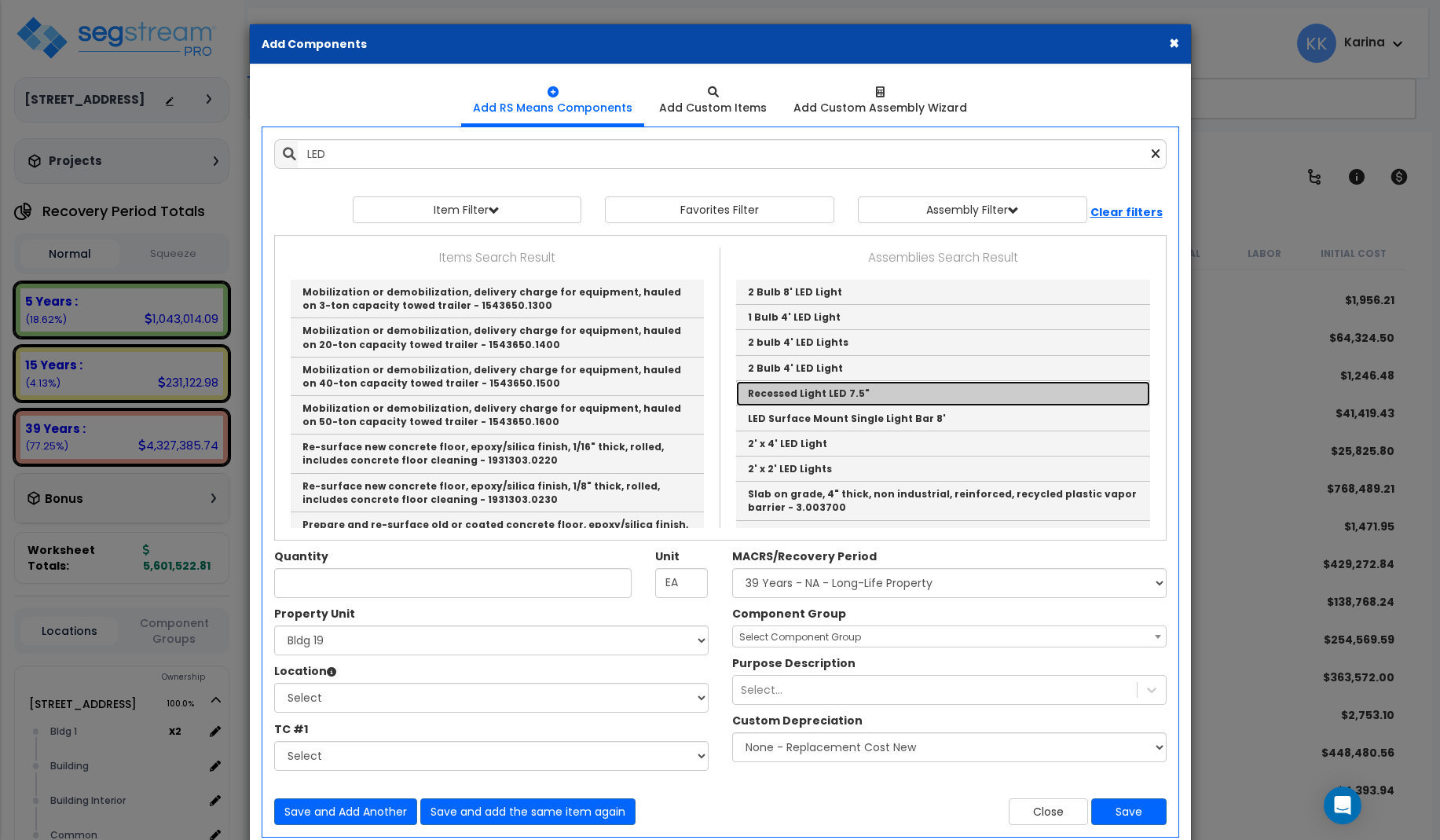
click at [763, 396] on link "Recessed Light LED 7.5"" at bounding box center [944, 393] width 414 height 25
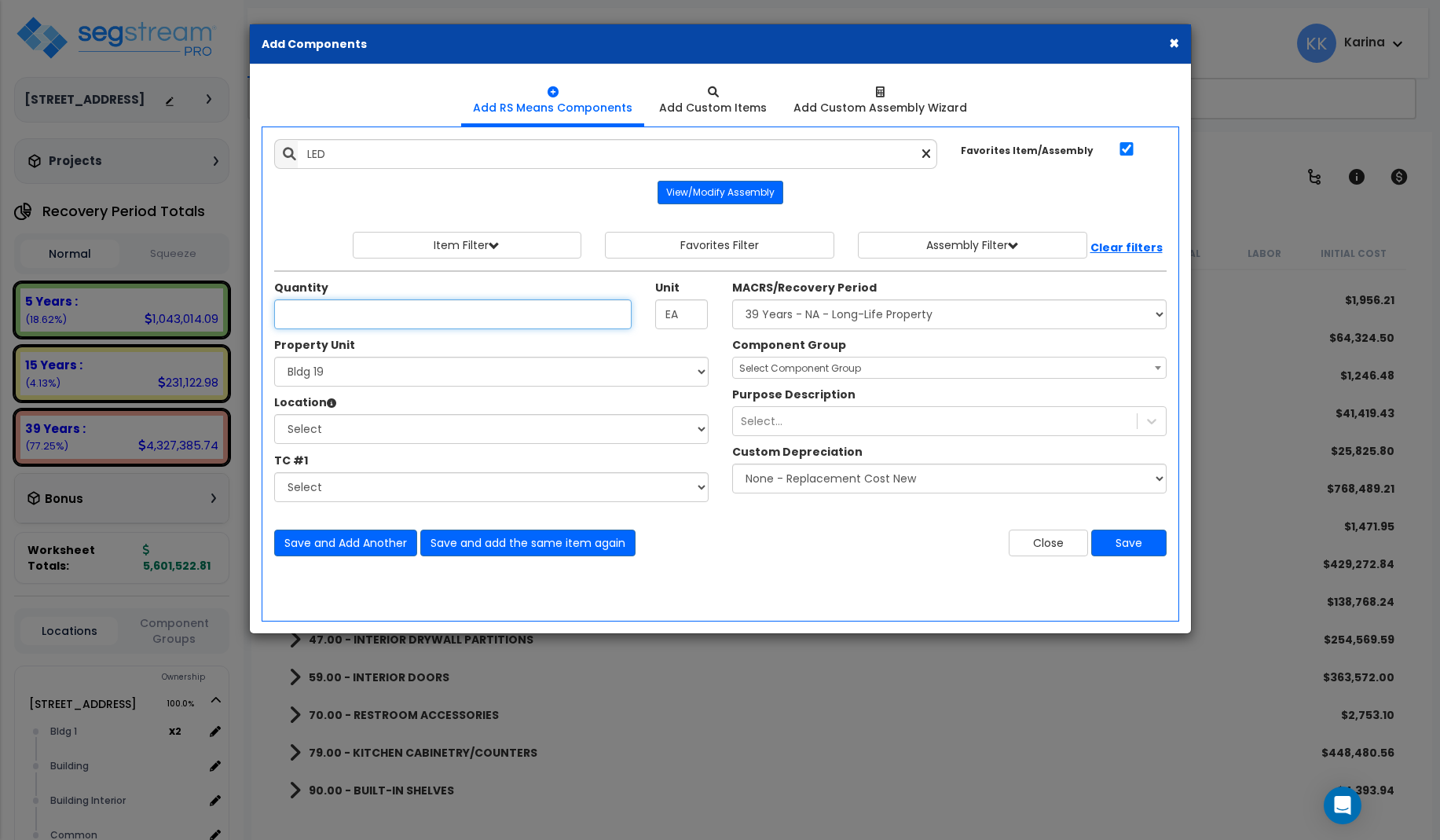
type input "Recessed Light LED 7.5""
type input "2"
click at [274, 357] on select "Select 3620 Southmore Blvd 3620 Southmore Blvd Clone #10 3620 Southmore Blvd Cl…" at bounding box center [491, 372] width 434 height 30
select select "171660"
click option "Bldg 1" at bounding box center [0, 0] width 0 height 0
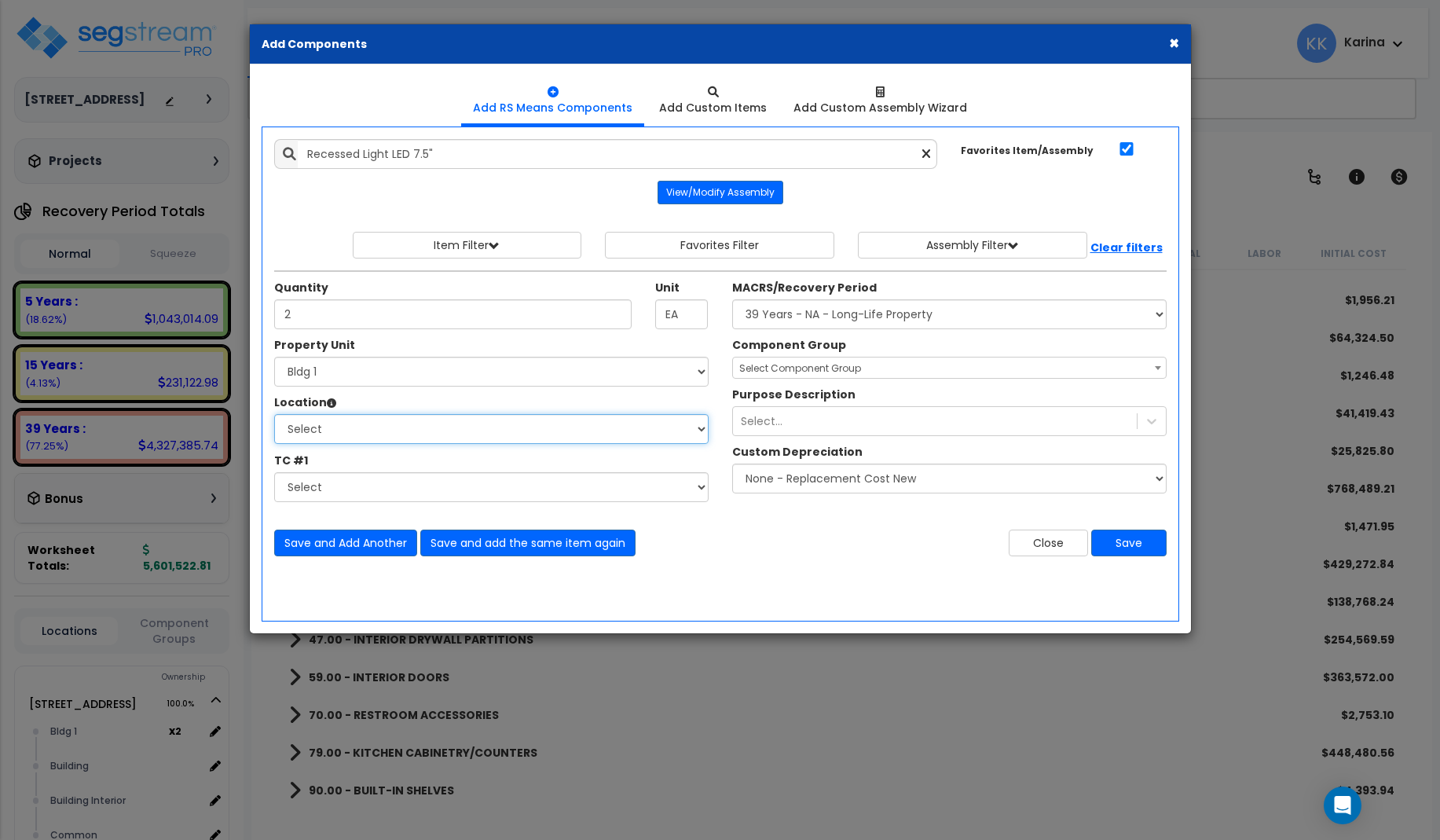
click at [274, 414] on select "Select Bath Bedrooms Bldg 1 Building Building Interior Exterior Kitchen Living …" at bounding box center [491, 429] width 434 height 30
select select "31631"
click option "Bath" at bounding box center [0, 0] width 0 height 0
click at [732, 299] on select "Select MACRS/Recovery Period 5 Years - 57.0 - Distributive Trades & Services 5 …" at bounding box center [950, 314] width 434 height 30
select select "3669"
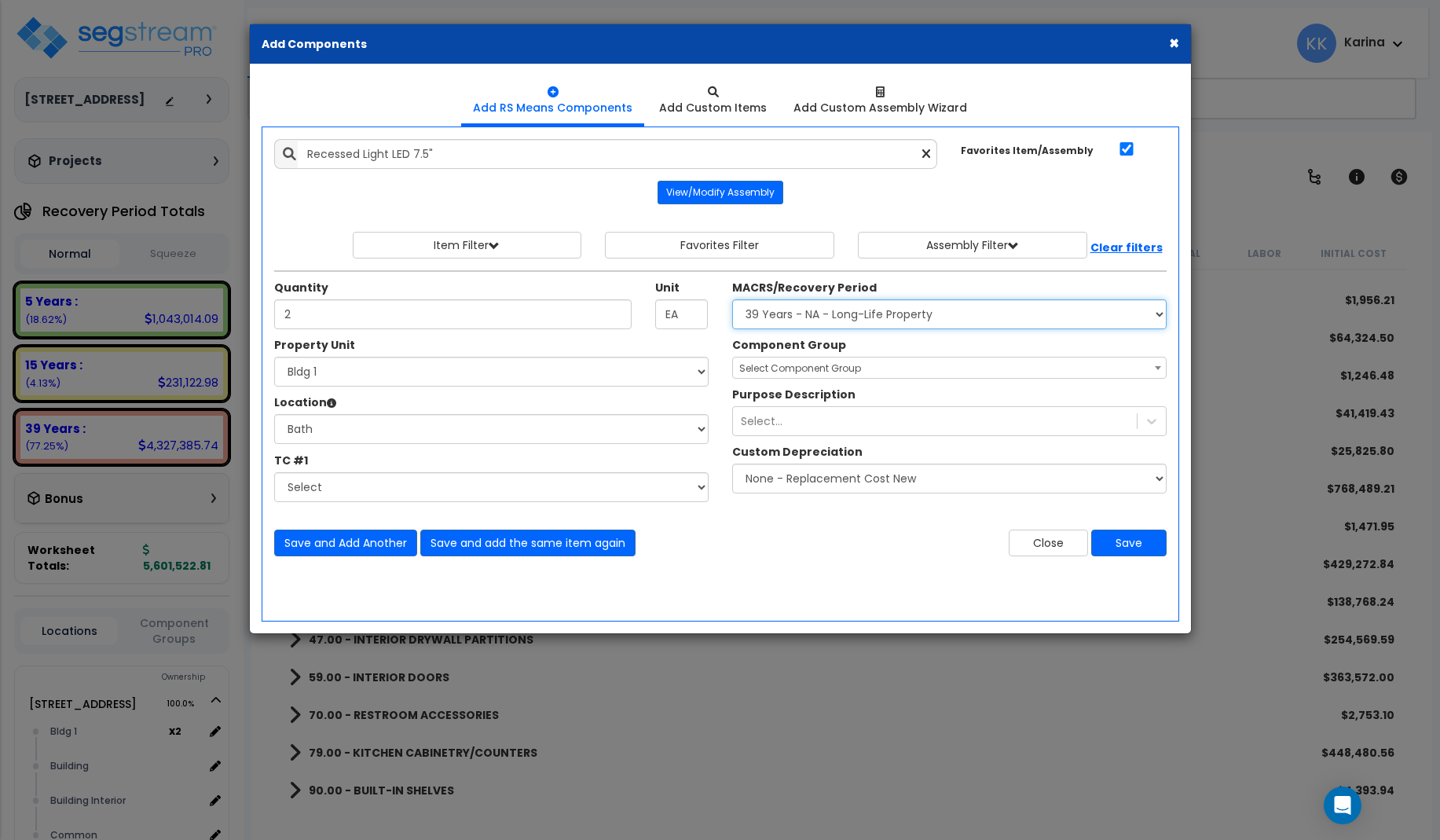
click option "39 Years - NA - Long-Life Property" at bounding box center [0, 0] width 0 height 0
click at [769, 374] on span "Select Component Group" at bounding box center [800, 368] width 122 height 13
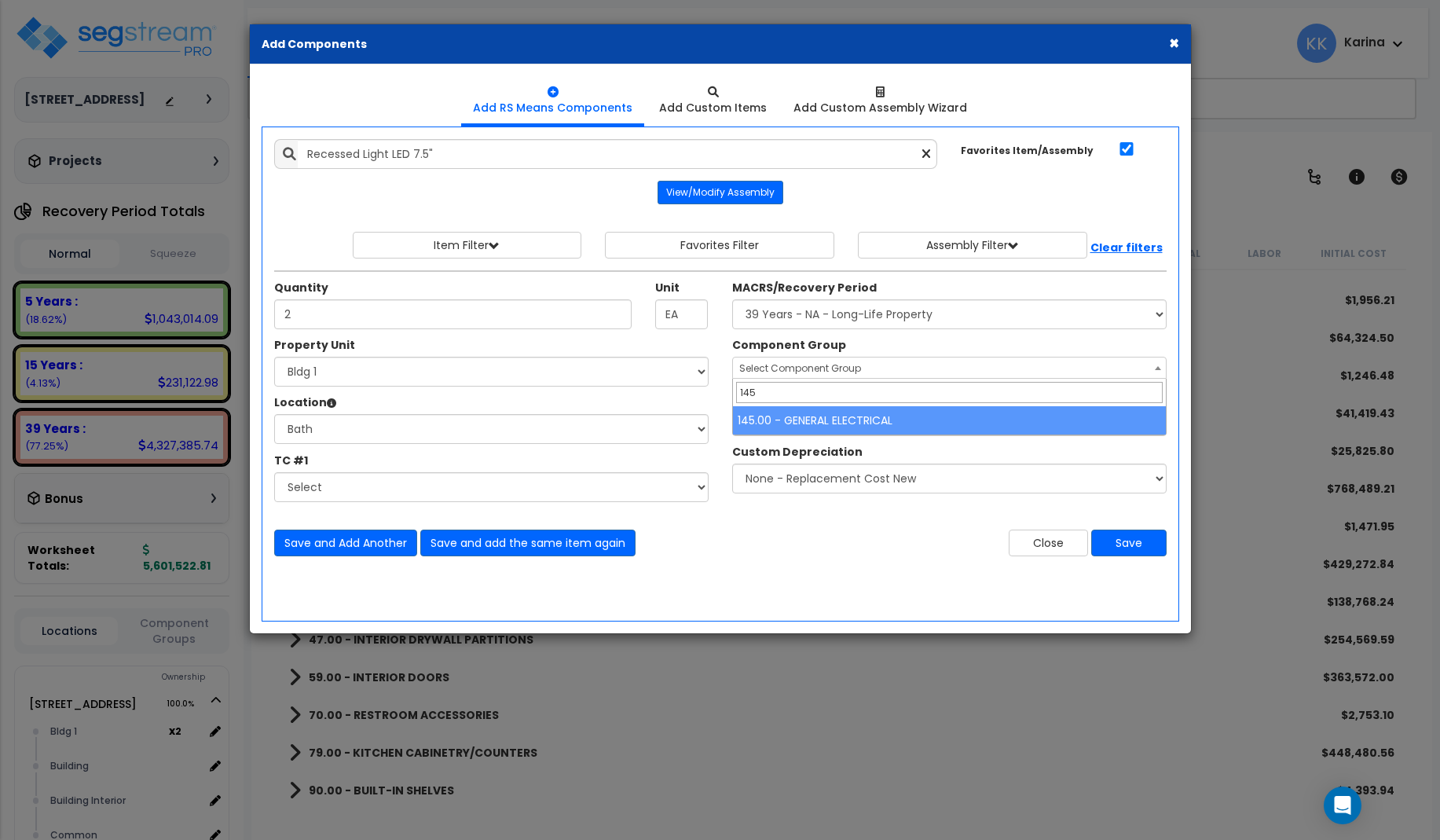
type input "145"
select select "56955"
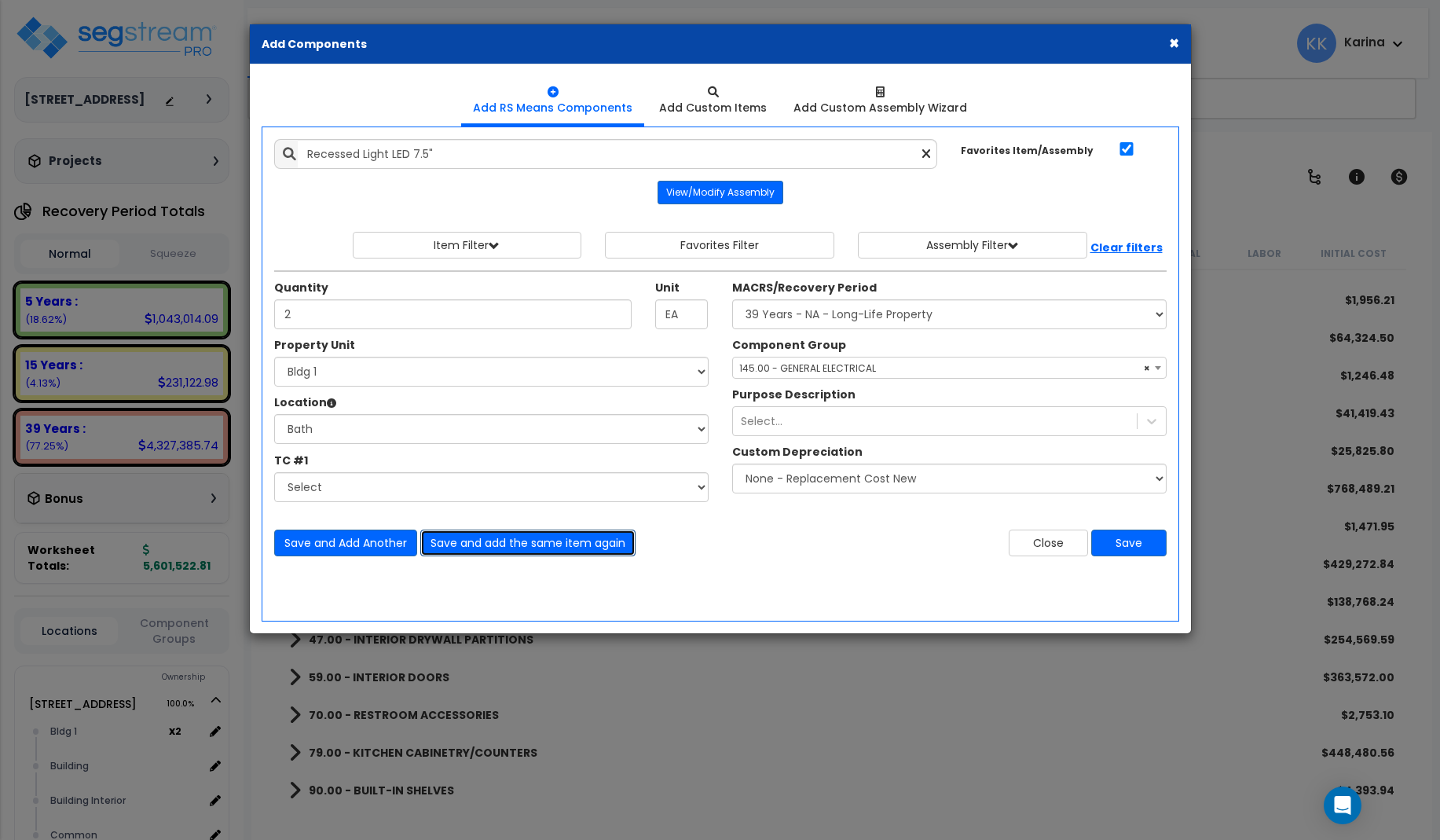
click at [490, 538] on button "Save and add the same item again" at bounding box center [528, 543] width 215 height 27
type input "2"
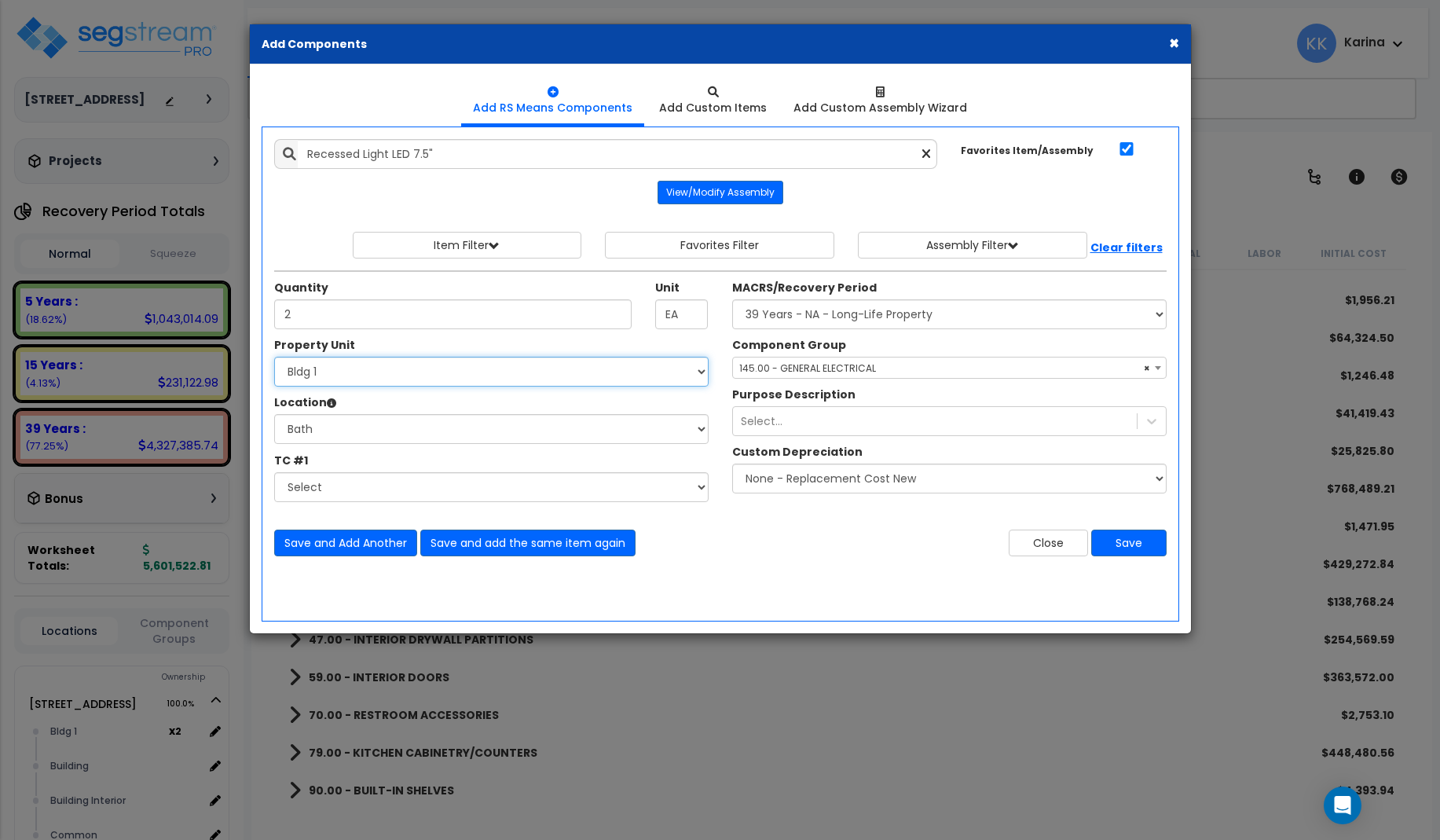
click at [274, 357] on select "Select 3620 Southmore Blvd 3620 Southmore Blvd Clone #10 3620 Southmore Blvd Cl…" at bounding box center [491, 372] width 434 height 30
select select "171701"
click option "Bldg 2" at bounding box center [0, 0] width 0 height 0
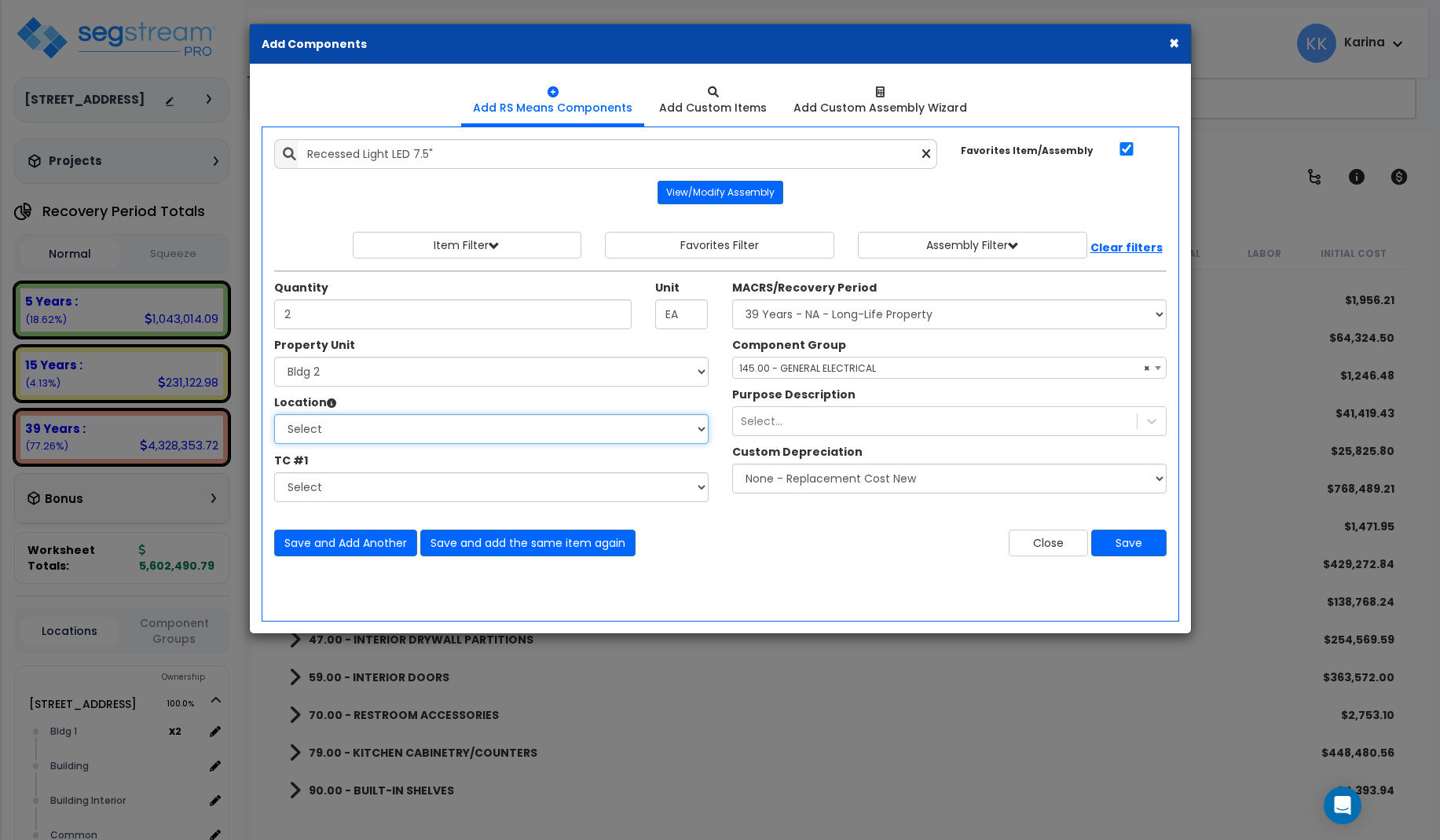
click at [274, 414] on select "Select Bath Bedrooms Bldg exterior Kitchen Living Site Exterior Add Additional …" at bounding box center [491, 429] width 434 height 30
select select "31631"
click option "Bath" at bounding box center [0, 0] width 0 height 0
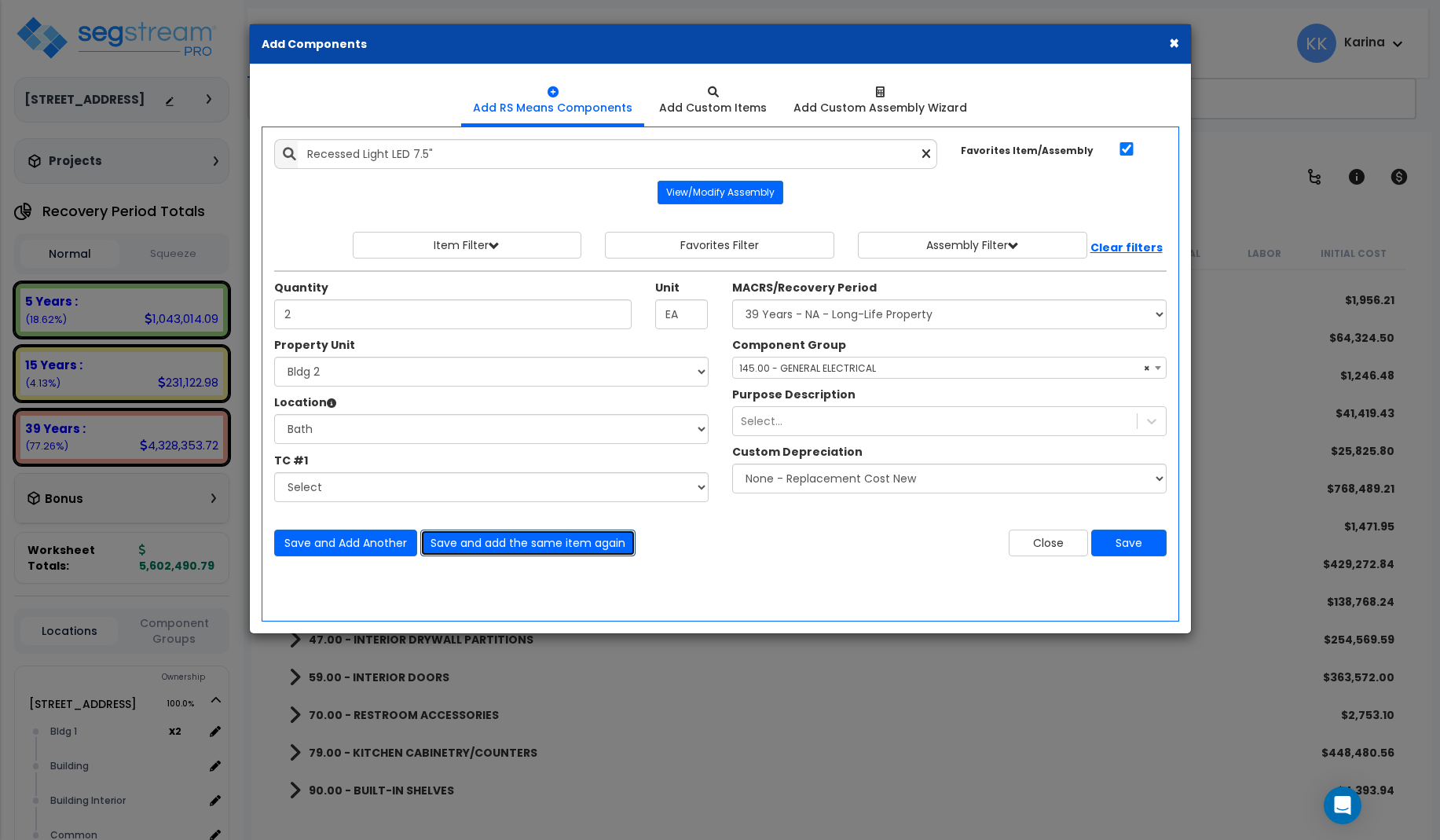
click at [449, 540] on button "Save and add the same item again" at bounding box center [528, 543] width 215 height 27
type input "2"
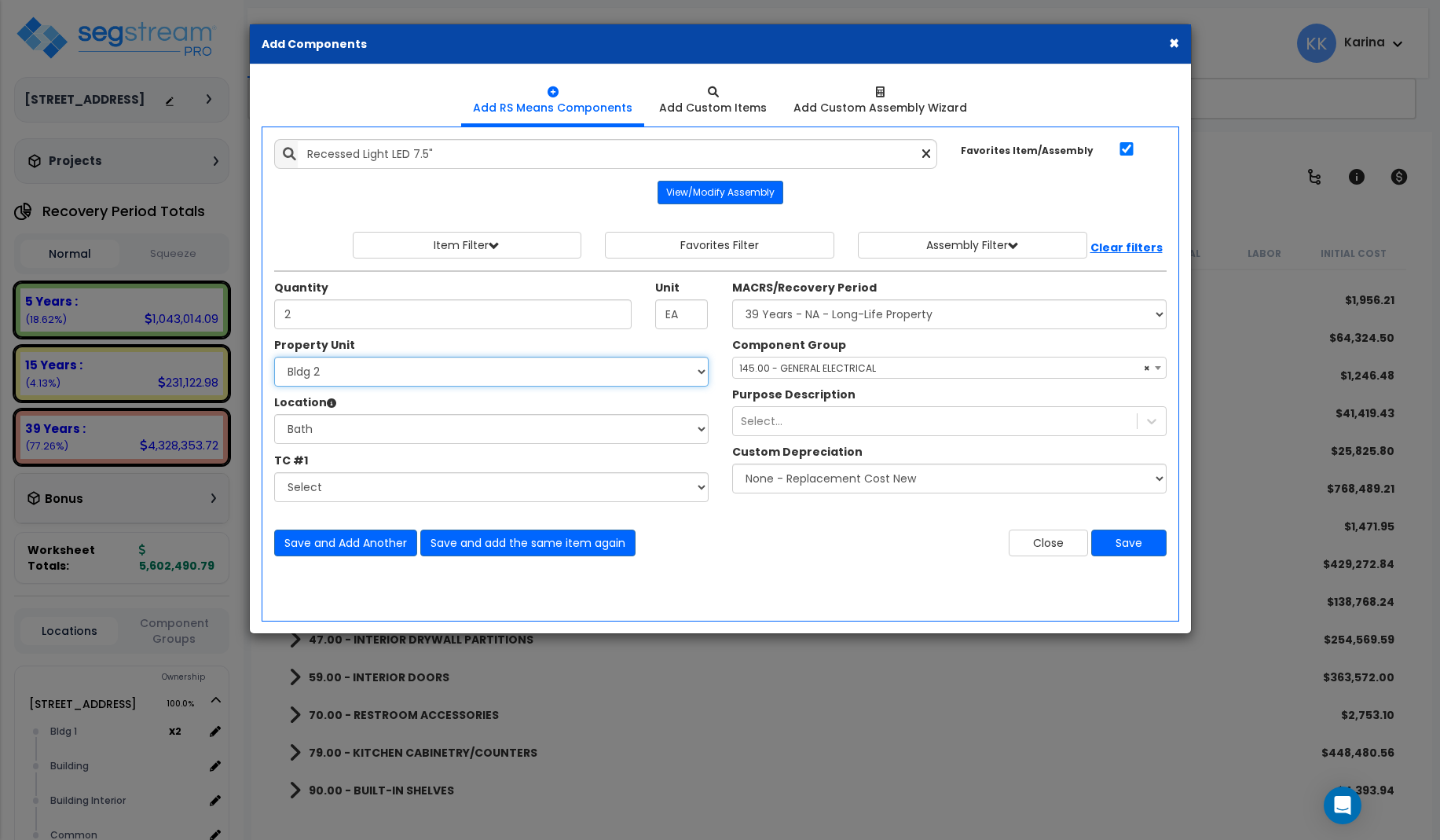
click at [274, 357] on select "Select 3620 Southmore Blvd 3620 Southmore Blvd Clone #10 3620 Southmore Blvd Cl…" at bounding box center [491, 372] width 434 height 30
select select "171702"
click option "Bldg 3" at bounding box center [0, 0] width 0 height 0
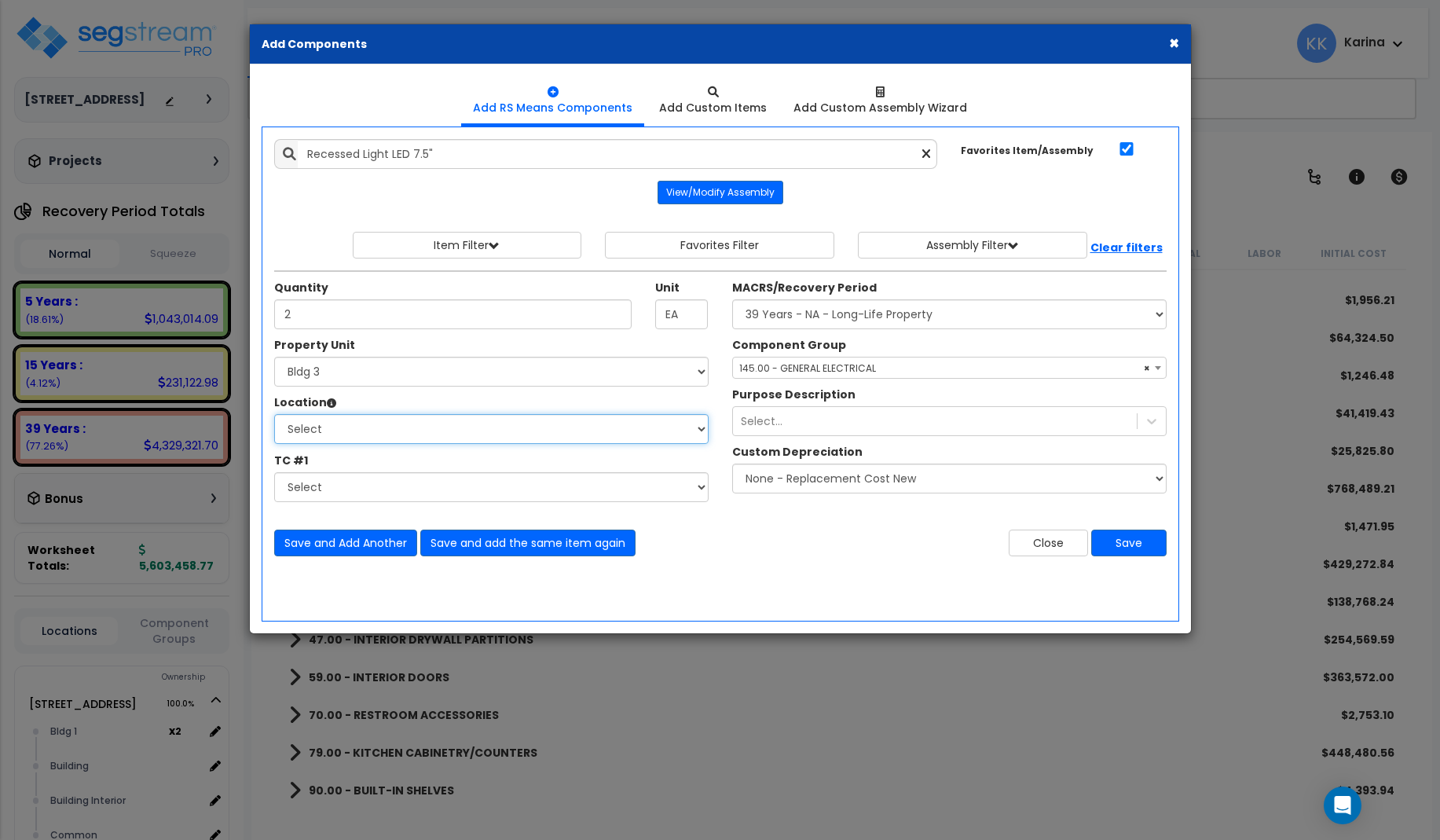
click at [274, 414] on select "Select Bath Bedrooms Bldg exterior Kitchen Living Site Exterior Add Additional …" at bounding box center [491, 429] width 434 height 30
select select "31631"
click option "Bath" at bounding box center [0, 0] width 0 height 0
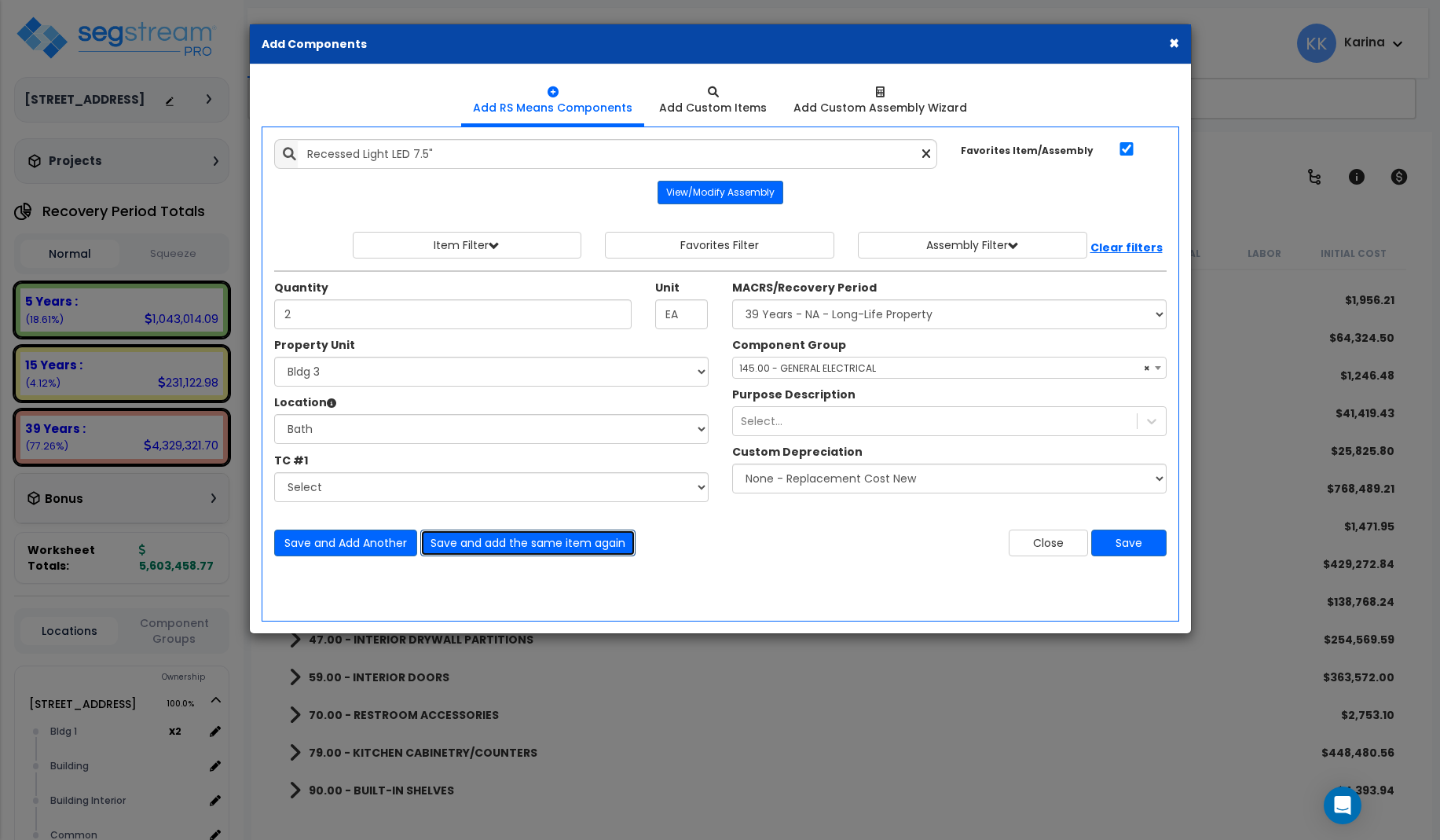
click at [455, 540] on button "Save and add the same item again" at bounding box center [528, 543] width 215 height 27
type input "2"
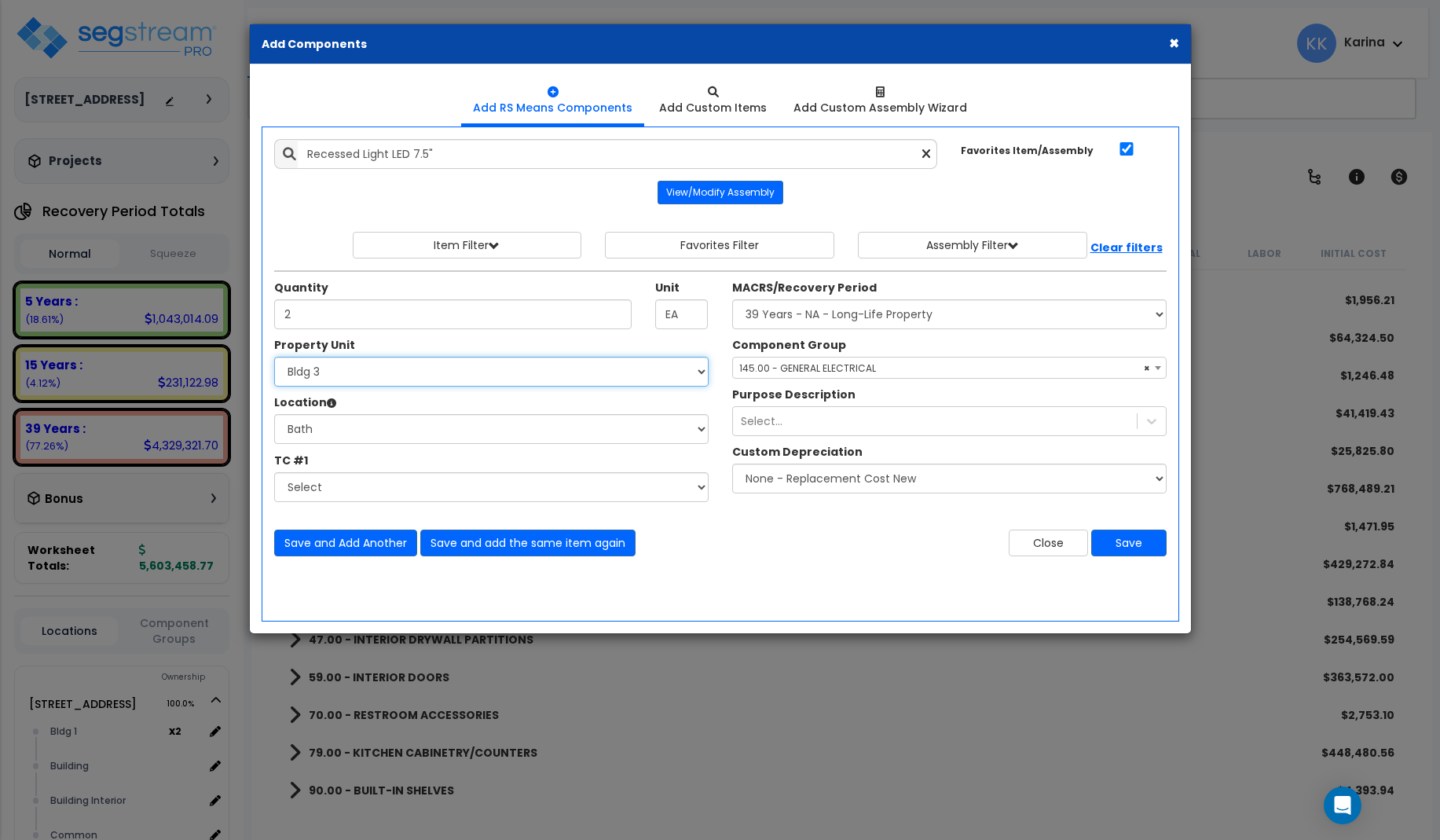
click at [274, 357] on select "Select 3620 Southmore Blvd 3620 Southmore Blvd Clone #10 3620 Southmore Blvd Cl…" at bounding box center [491, 372] width 434 height 30
select select "171703"
click option "Bldg 4" at bounding box center [0, 0] width 0 height 0
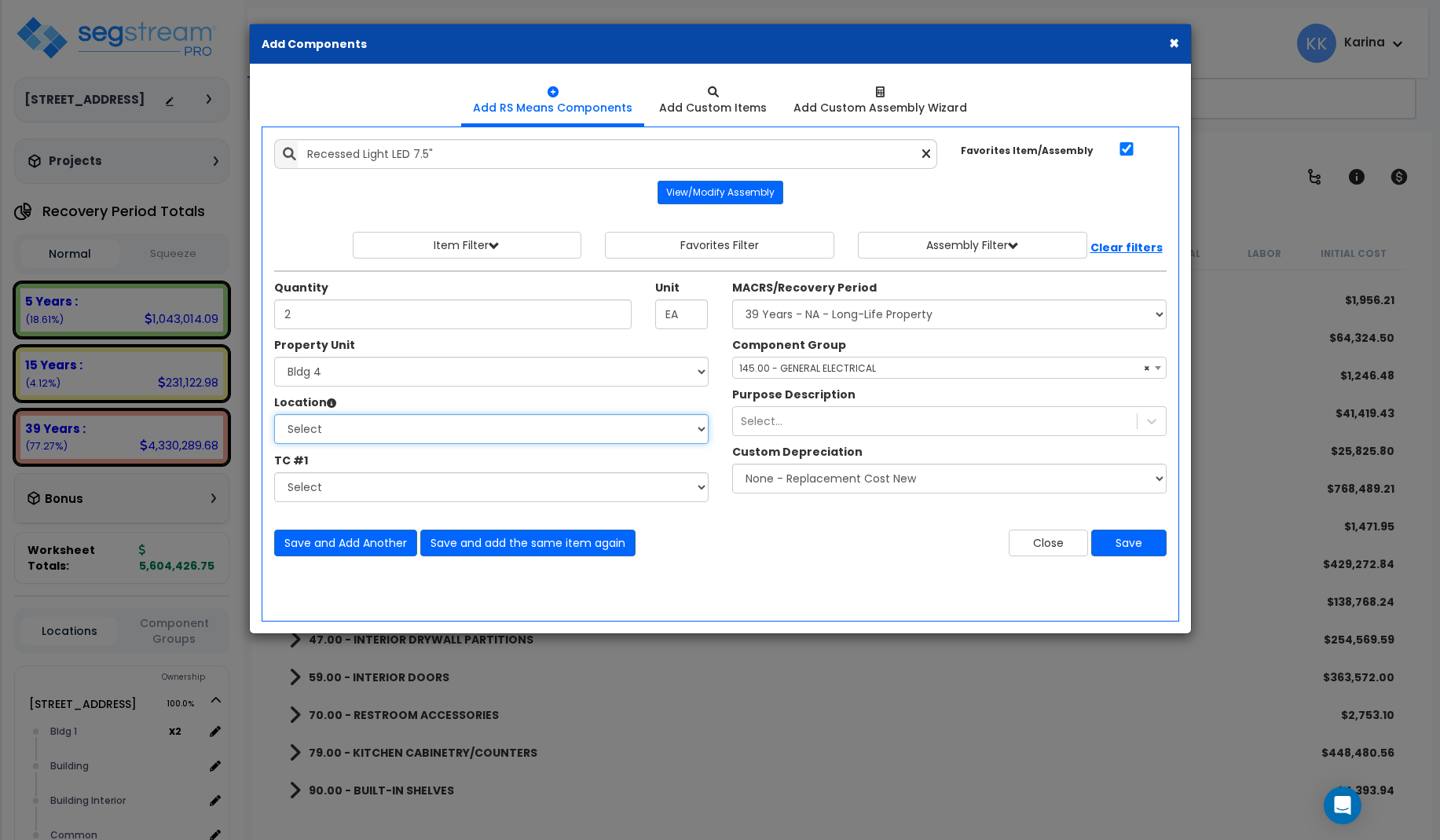
click at [274, 414] on select "Select Bath Bedrooms Bldg exterior Kitchen Living Site Exterior Add Additional …" at bounding box center [491, 429] width 434 height 30
select select "31631"
click option "Bath" at bounding box center [0, 0] width 0 height 0
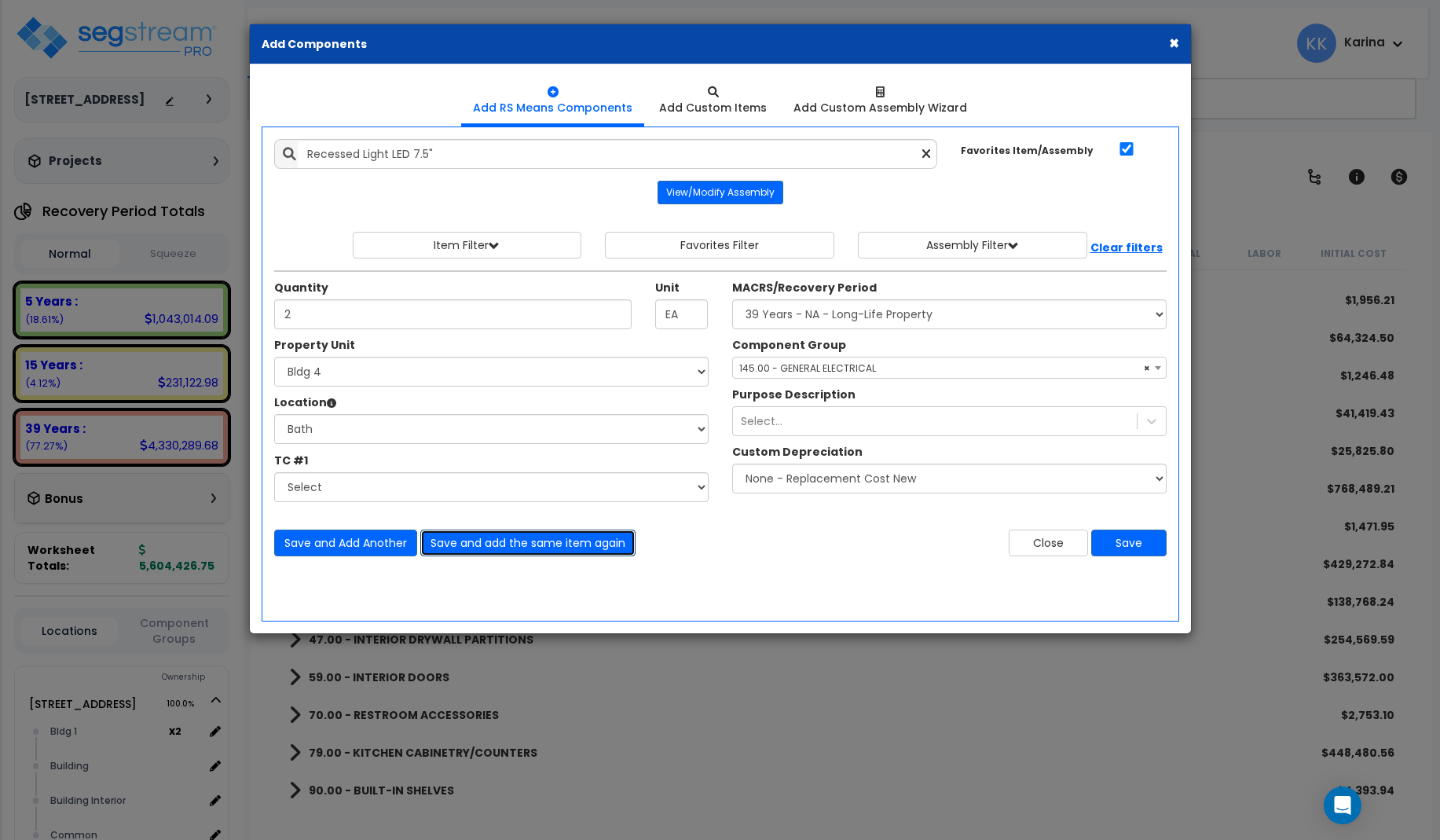
click at [457, 544] on button "Save and add the same item again" at bounding box center [528, 543] width 215 height 27
type input "2"
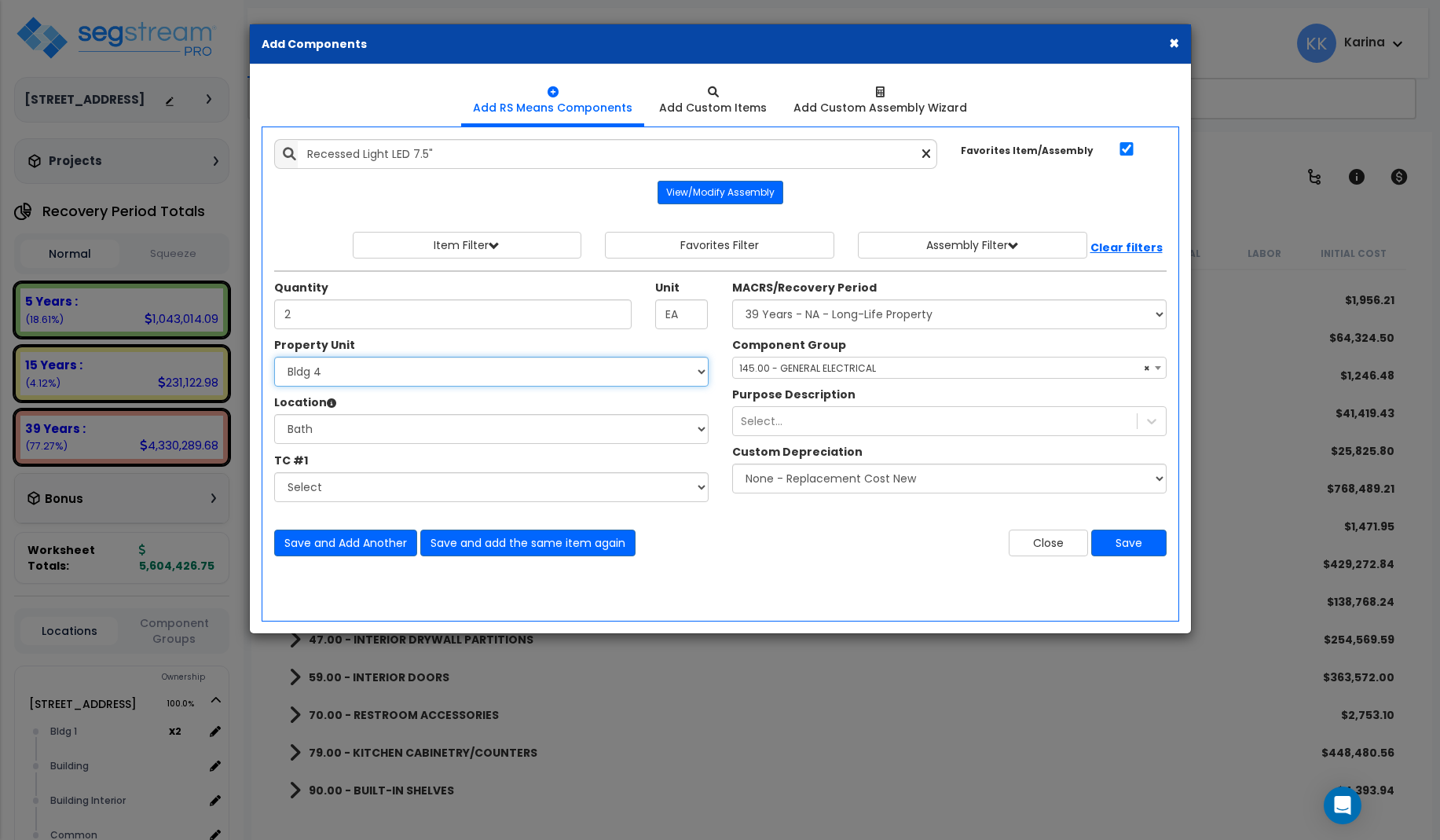
click at [274, 357] on select "Select 3620 Southmore Blvd 3620 Southmore Blvd Clone #10 3620 Southmore Blvd Cl…" at bounding box center [491, 372] width 434 height 30
select select "171704"
click option "Bldg 5" at bounding box center [0, 0] width 0 height 0
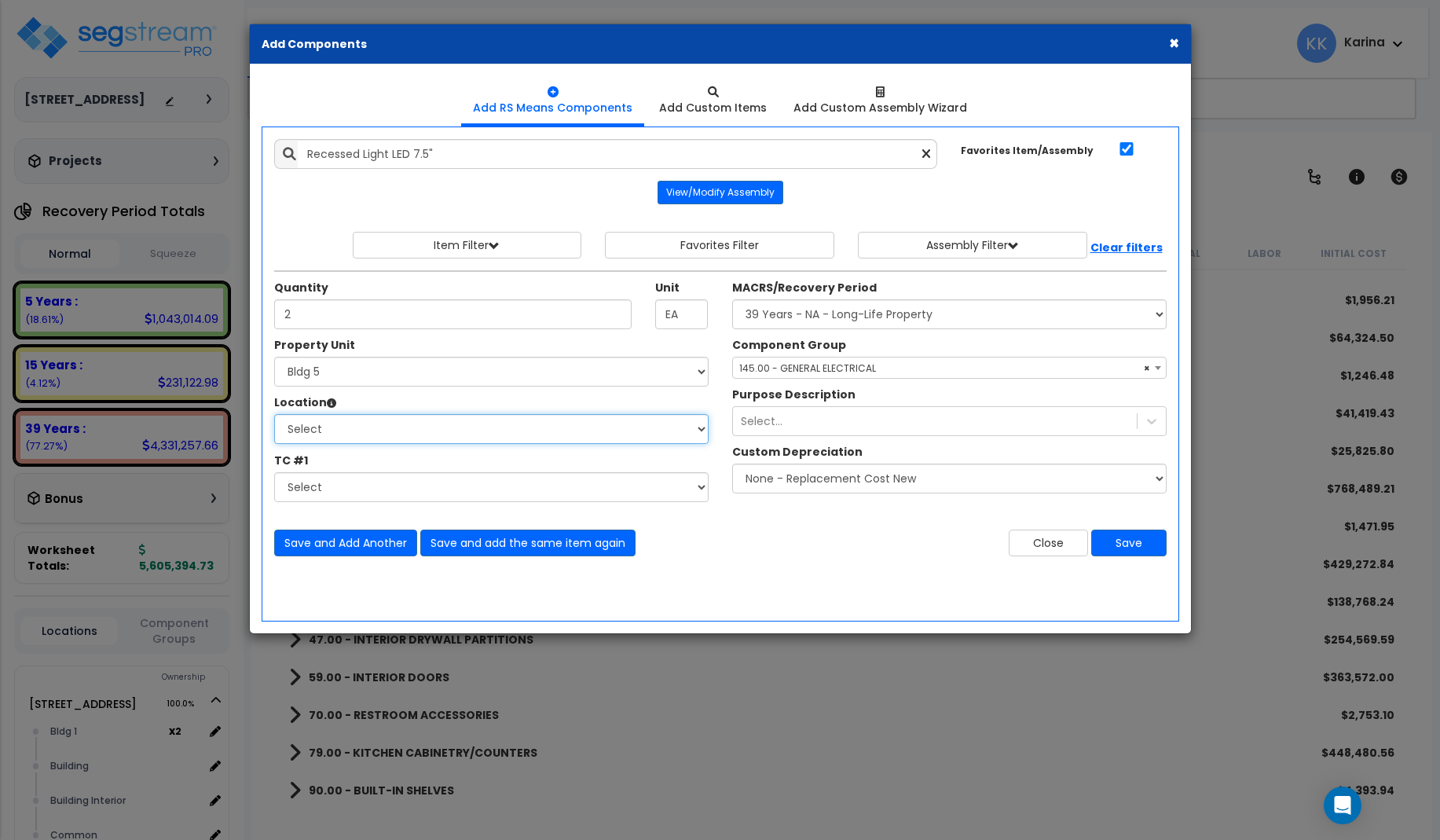
click at [274, 414] on select "Select Bath Bedrooms Bldg exterior Kitchen Living Site Exterior Add Additional …" at bounding box center [491, 429] width 434 height 30
select select "31631"
click option "Bath" at bounding box center [0, 0] width 0 height 0
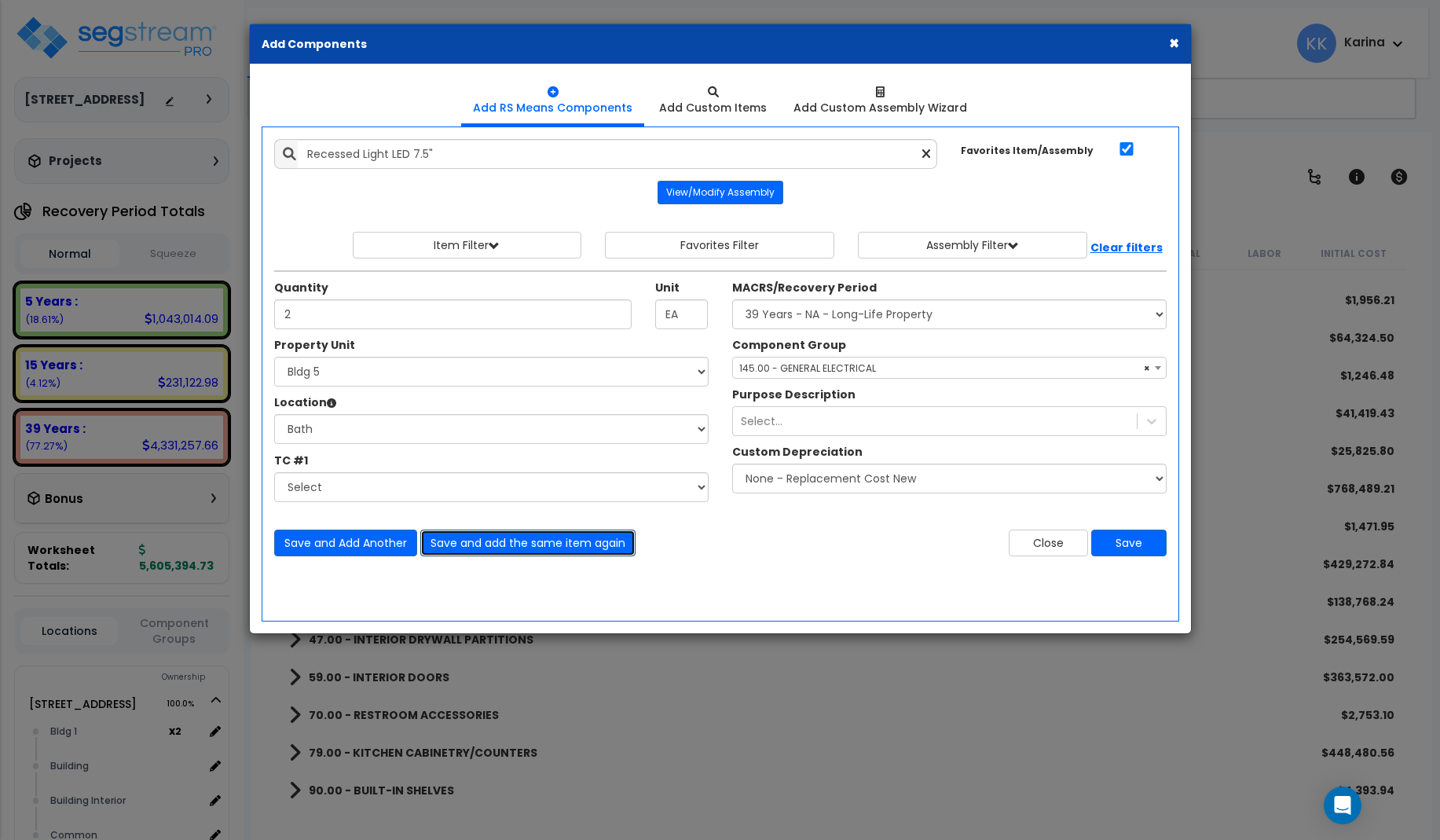
click at [450, 542] on button "Save and add the same item again" at bounding box center [528, 543] width 215 height 27
type input "2"
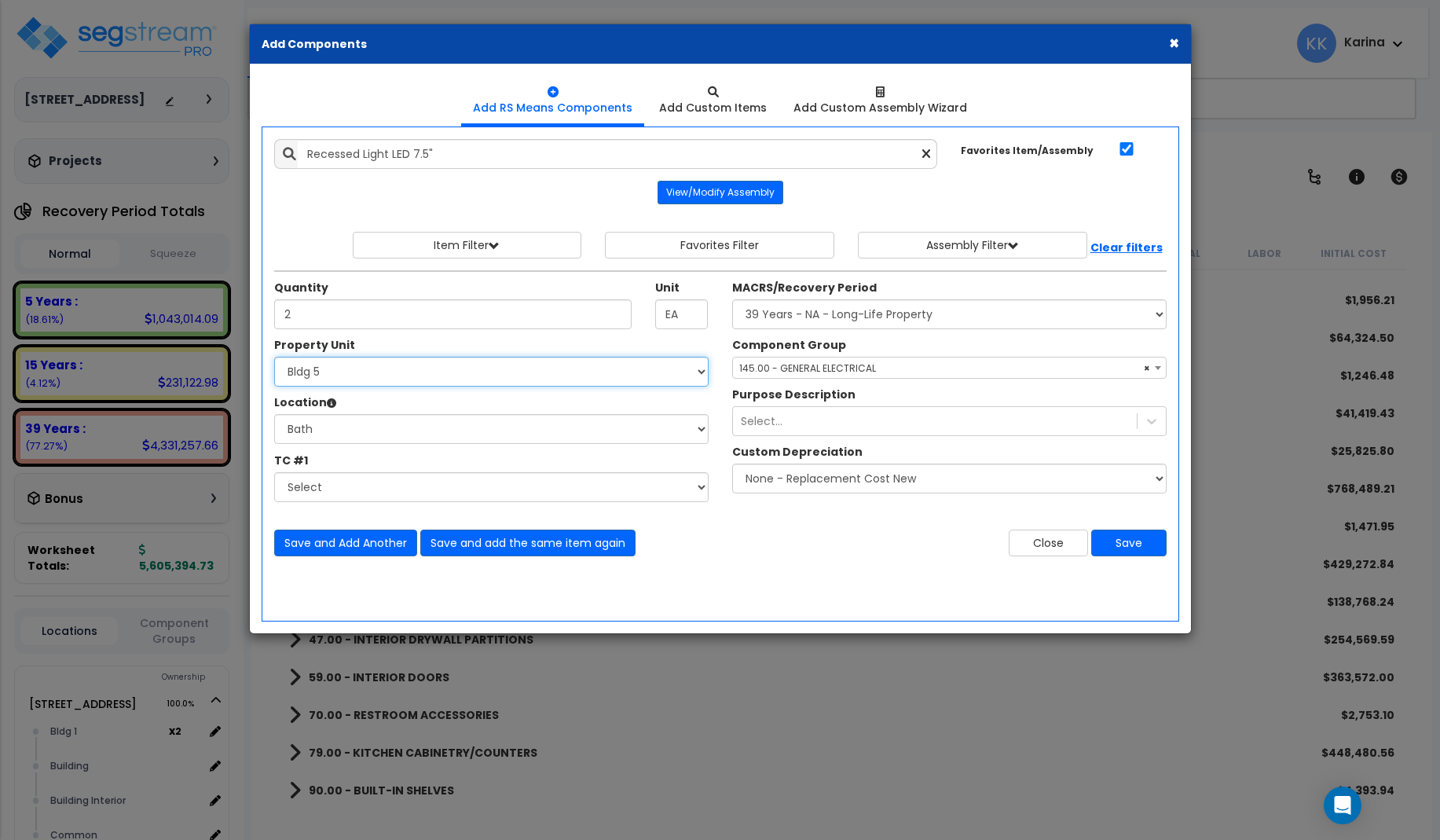
click at [274, 357] on select "Select 3620 Southmore Blvd 3620 Southmore Blvd Clone #10 3620 Southmore Blvd Cl…" at bounding box center [491, 372] width 434 height 30
select select "171705"
click option "Bldg 6" at bounding box center [0, 0] width 0 height 0
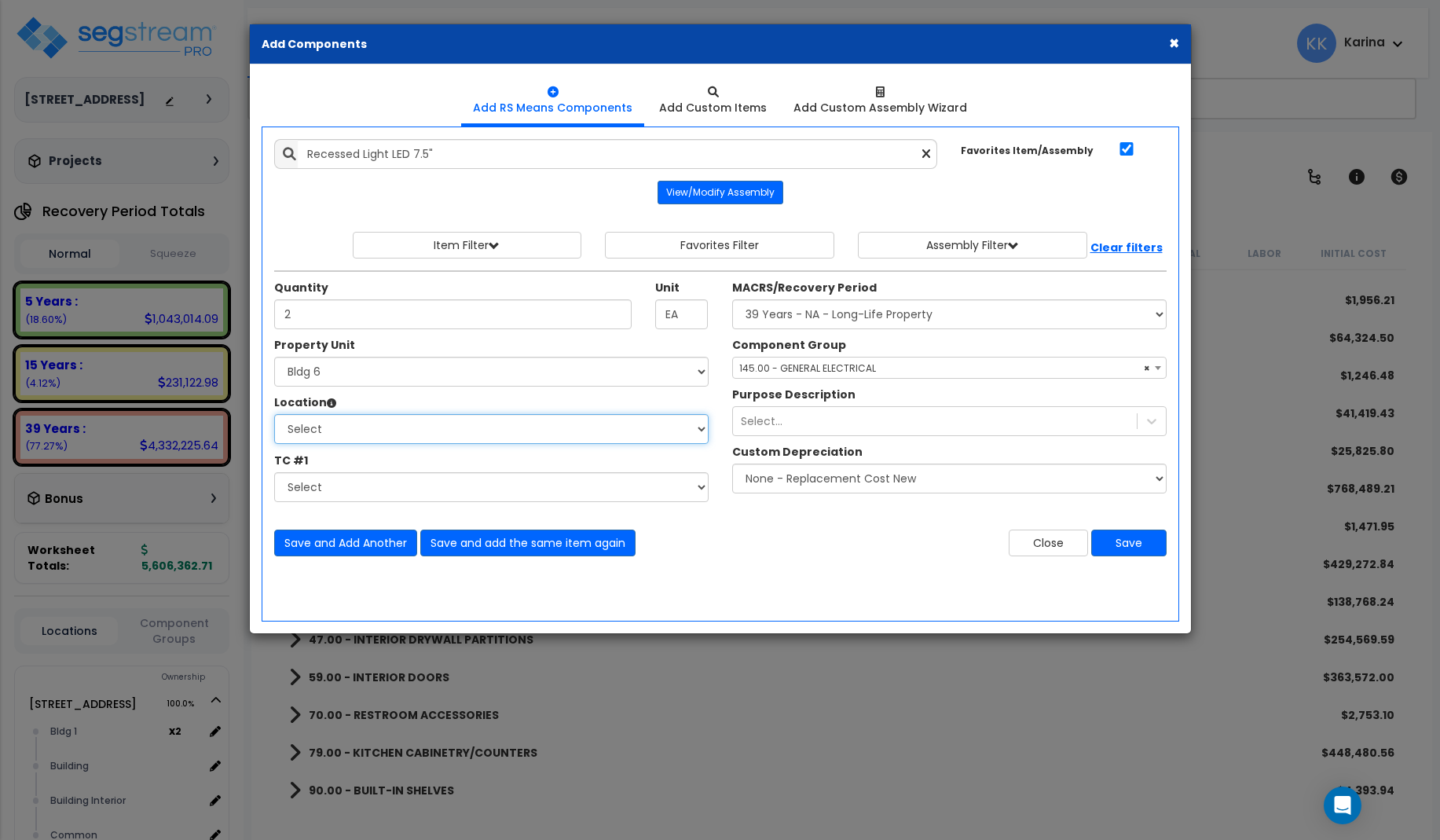
click at [274, 414] on select "Select Bath Bedrooms Bldg exterior Kitchen Living Site Exterior Add Additional …" at bounding box center [491, 429] width 434 height 30
select select "31631"
click option "Bath" at bounding box center [0, 0] width 0 height 0
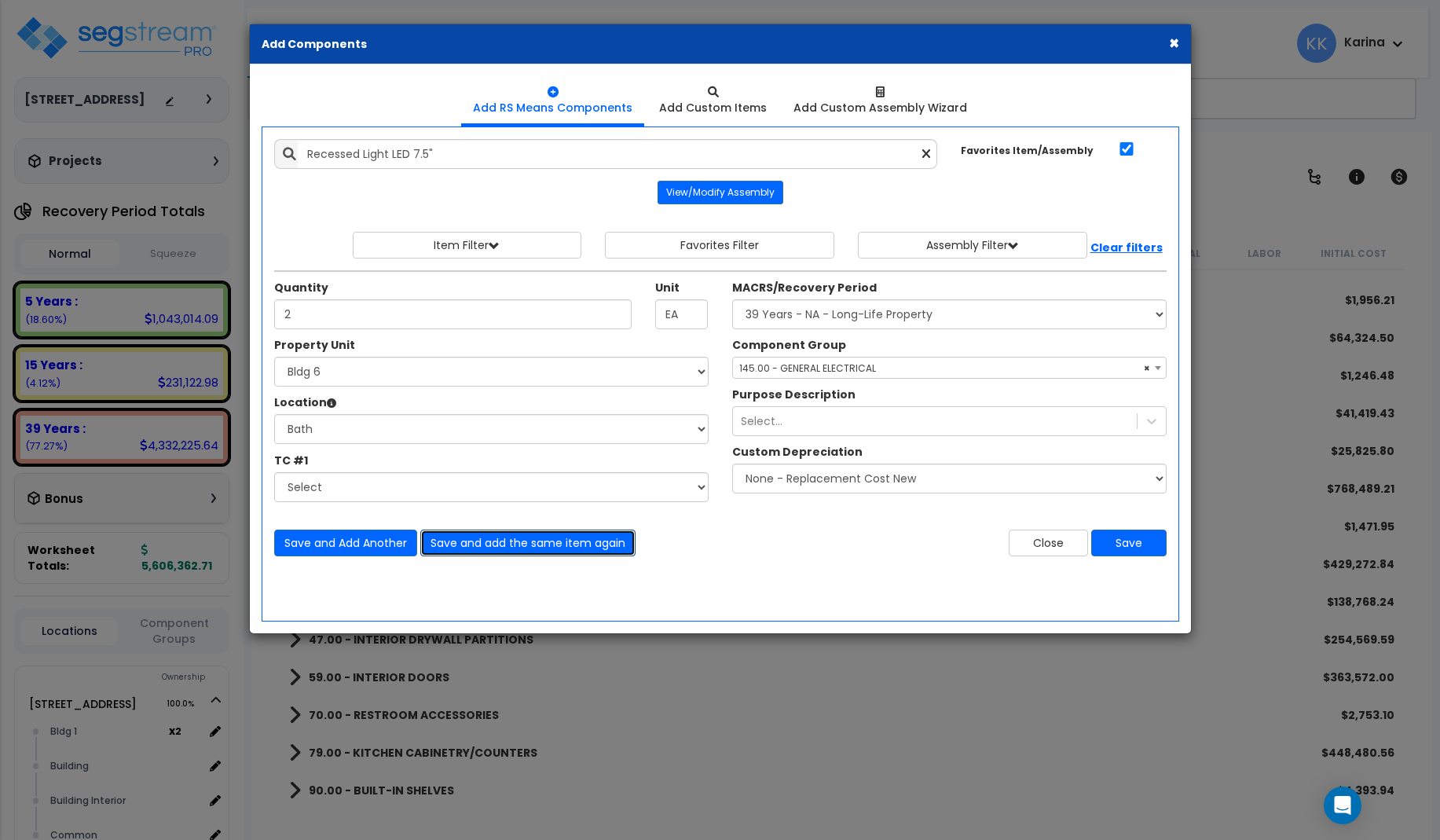
click at [445, 538] on button "Save and add the same item again" at bounding box center [528, 543] width 215 height 27
type input "2"
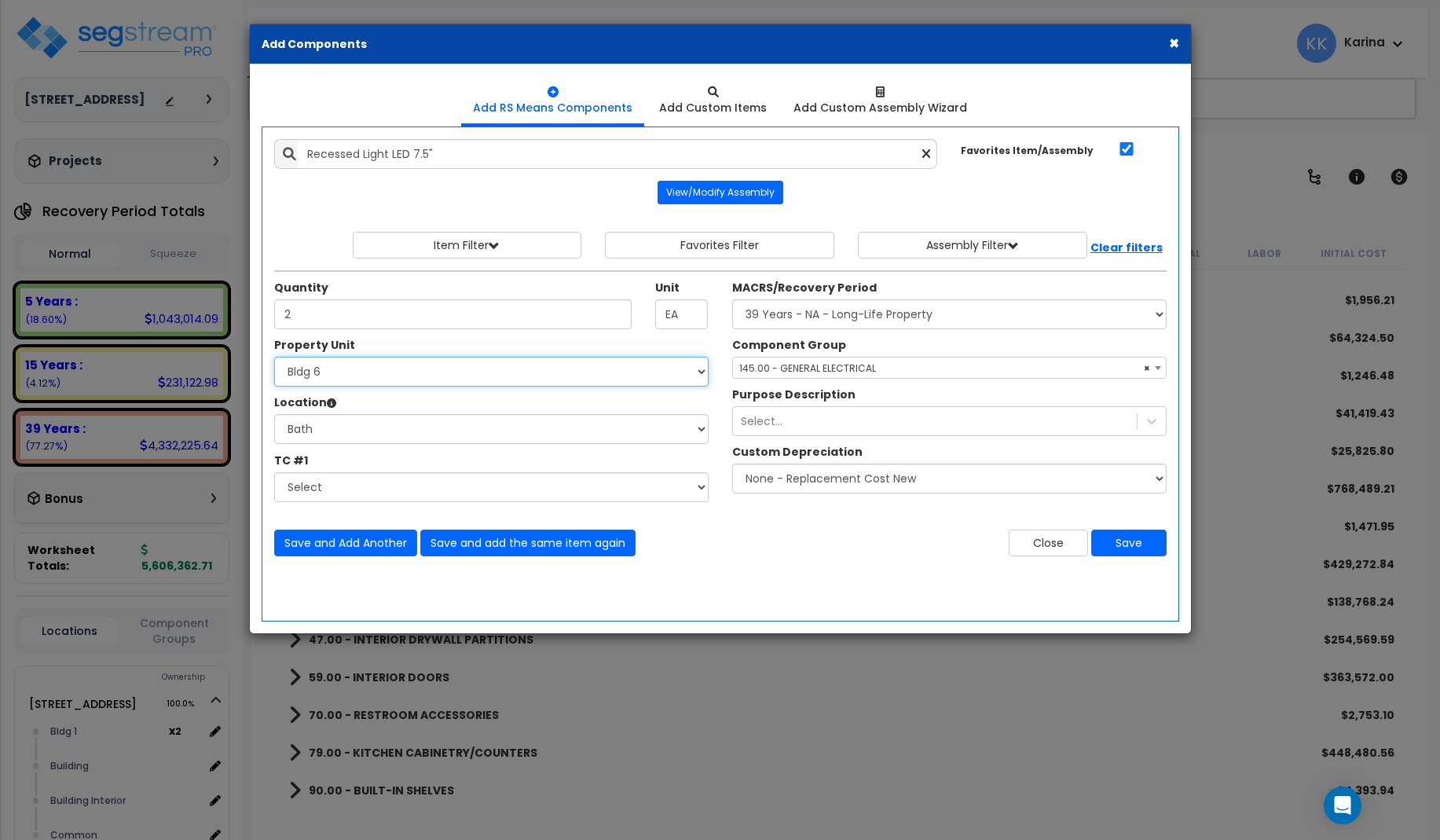
click at [274, 357] on select "Select 3620 Southmore Blvd 3620 Southmore Blvd Clone #10 3620 Southmore Blvd Cl…" at bounding box center [491, 372] width 434 height 30
select select "171706"
click option "Bldg 7" at bounding box center [0, 0] width 0 height 0
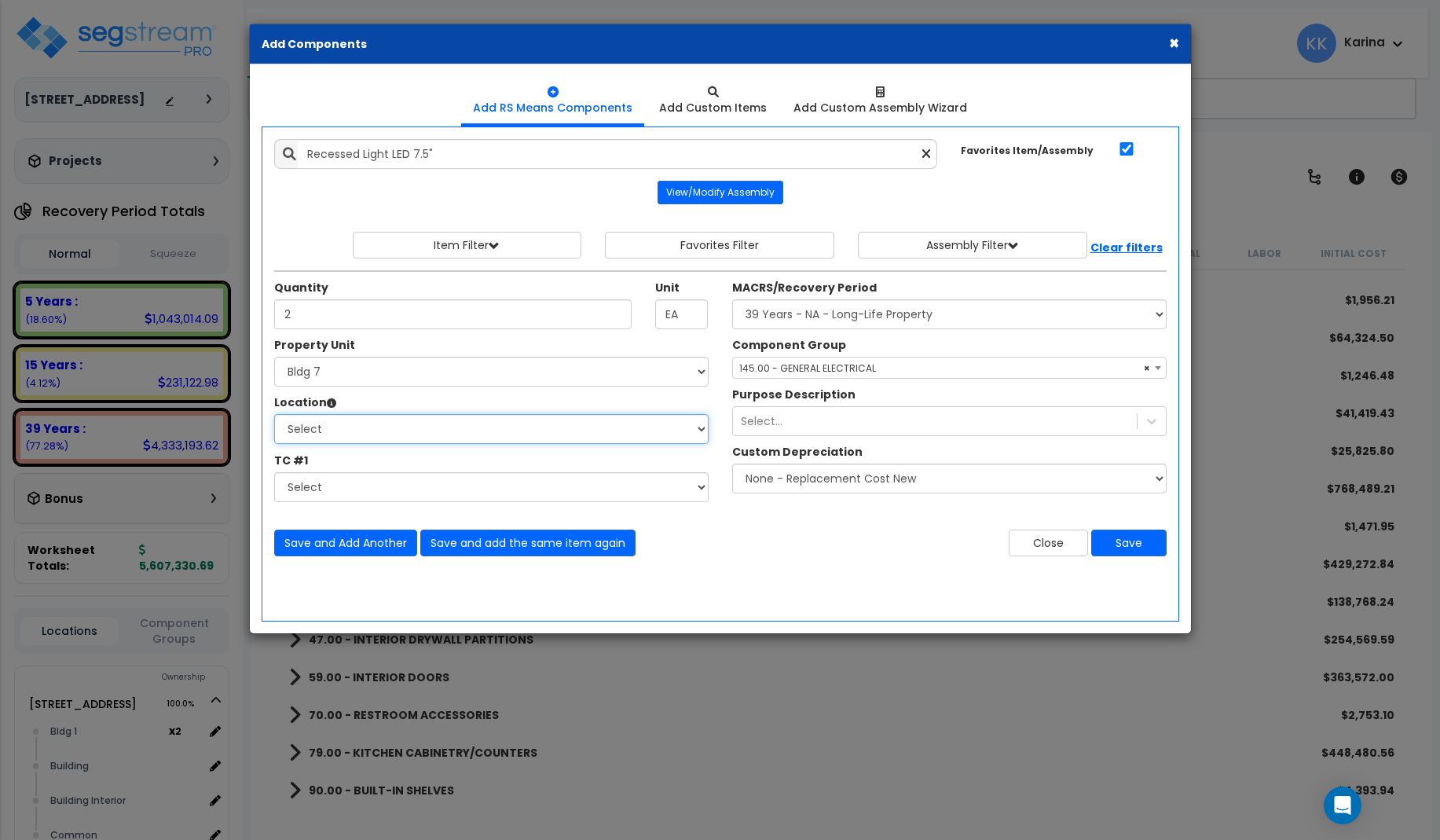
click at [274, 414] on select "Select Bath Bedrooms Bldg exterior Kitchen Living Site Exterior Add Additional …" at bounding box center [491, 429] width 434 height 30
select select "31631"
click option "Bath" at bounding box center [0, 0] width 0 height 0
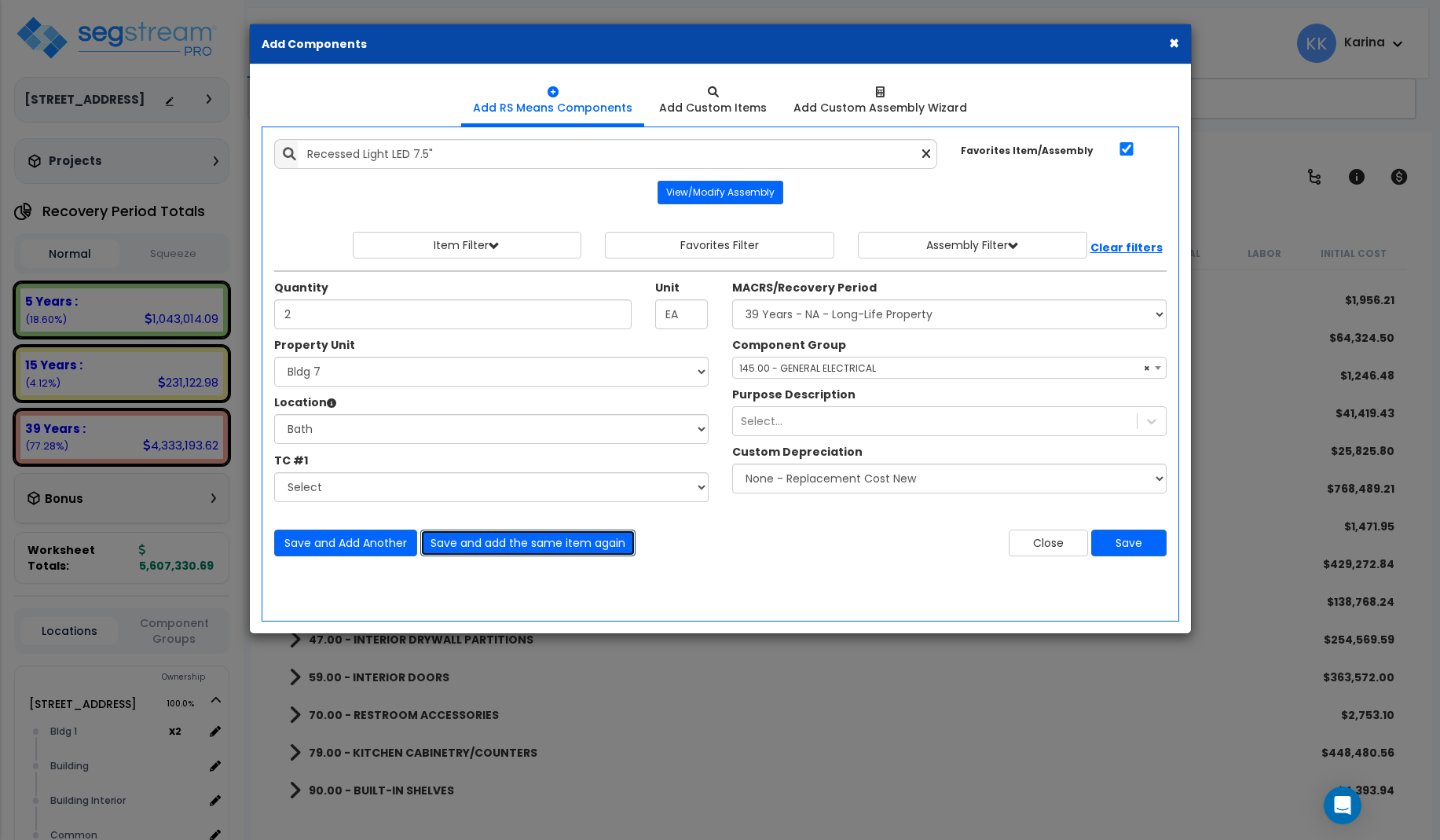
click at [493, 540] on button "Save and add the same item again" at bounding box center [528, 543] width 215 height 27
type input "2"
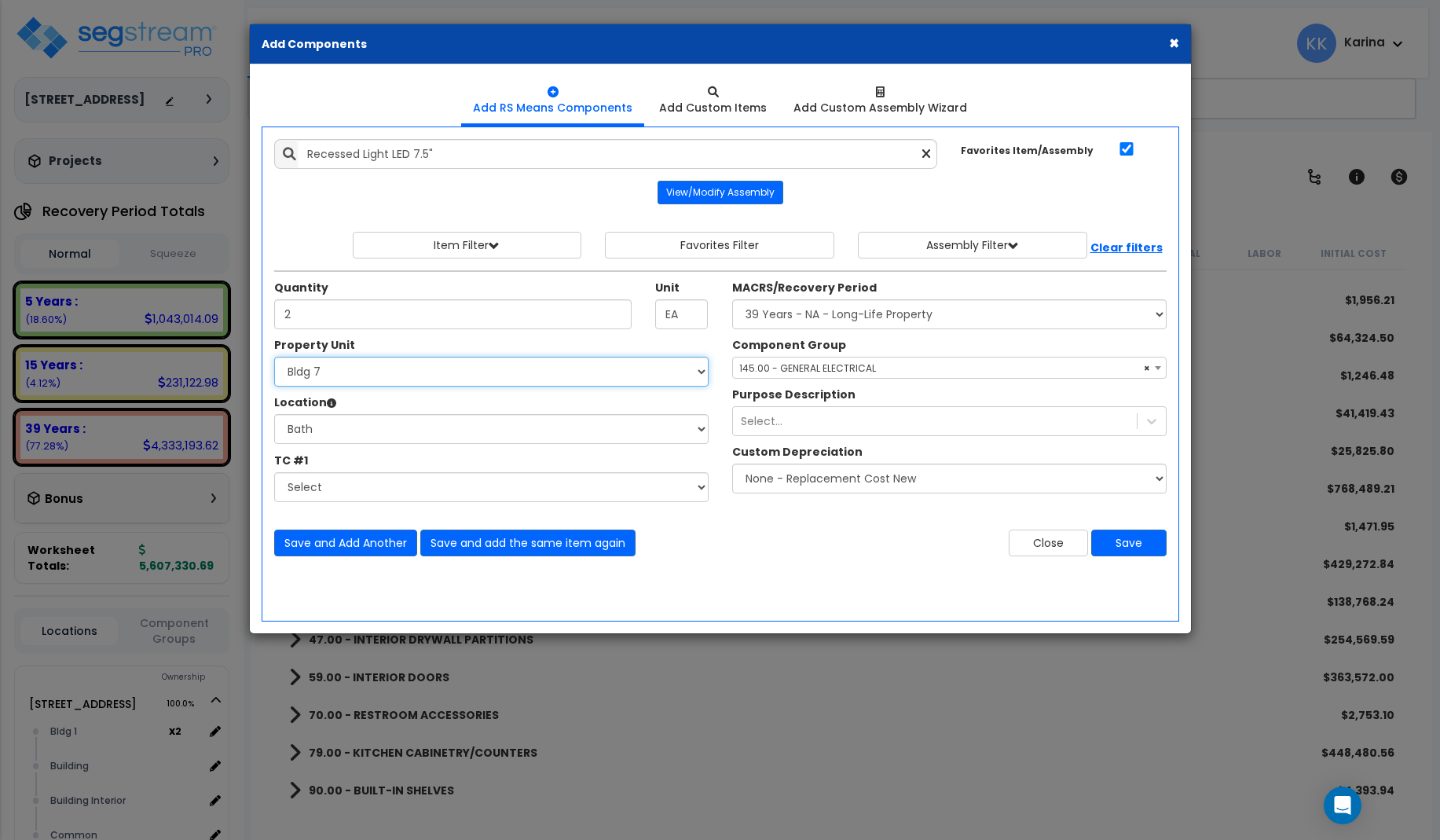
click at [274, 357] on select "Select 3620 Southmore Blvd 3620 Southmore Blvd Clone #10 3620 Southmore Blvd Cl…" at bounding box center [491, 372] width 434 height 30
select select "171707"
click option "Bldg 8" at bounding box center [0, 0] width 0 height 0
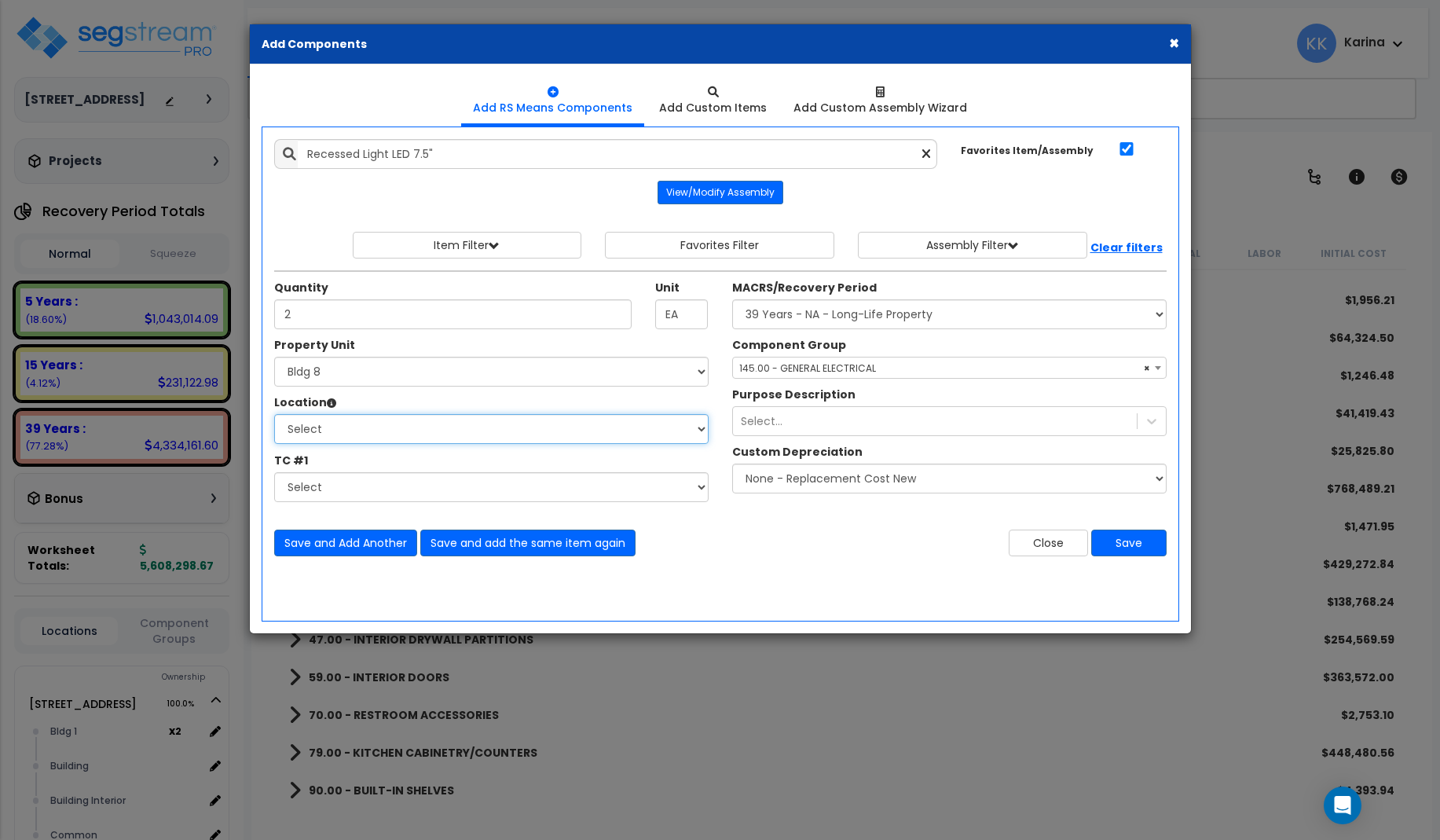
click at [274, 414] on select "Select Bath Bedrooms Bldg exterior Kitchen Living Site Exterior Add Additional …" at bounding box center [491, 429] width 434 height 30
select select "31631"
click option "Bath" at bounding box center [0, 0] width 0 height 0
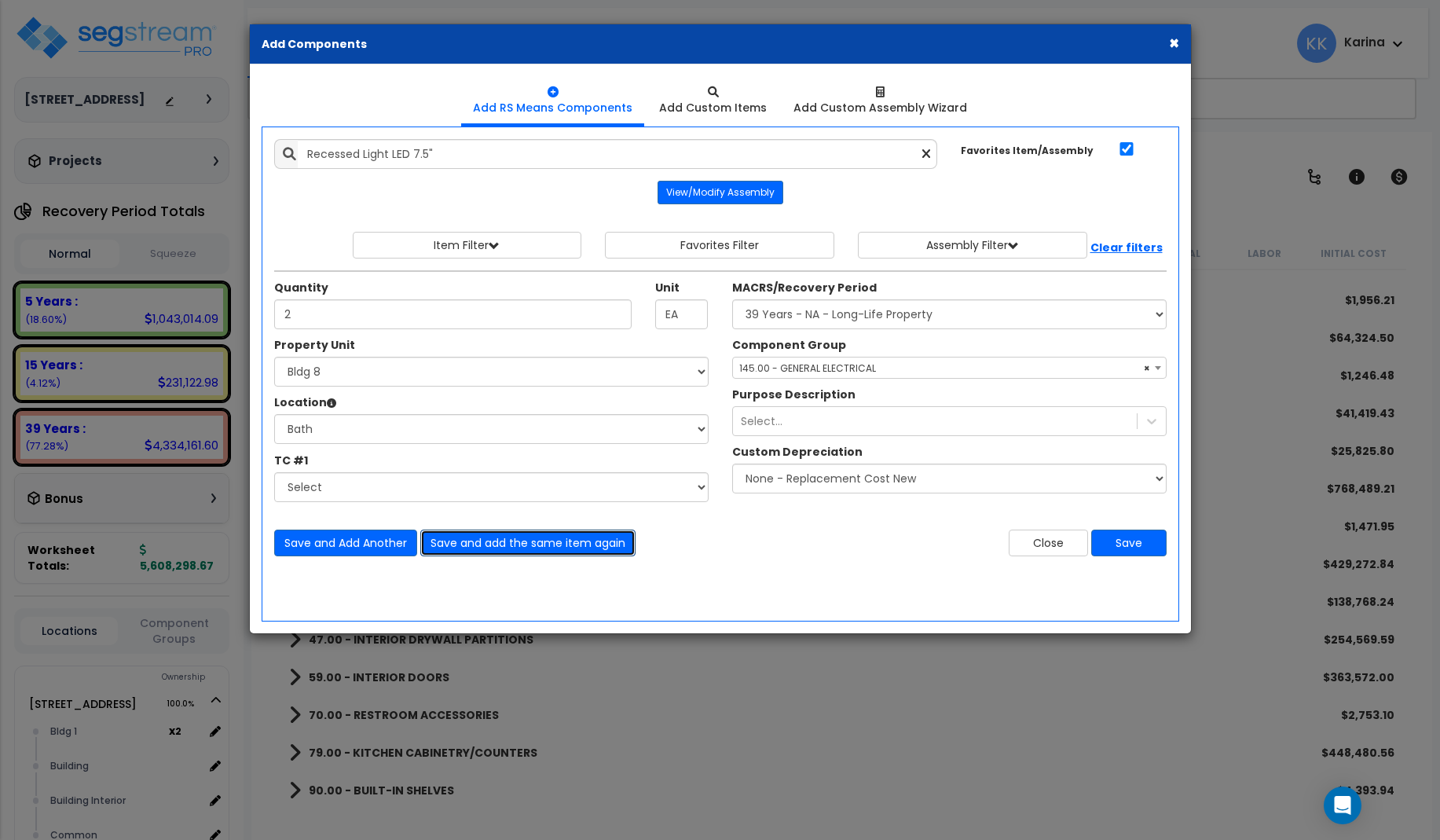
click at [455, 537] on button "Save and add the same item again" at bounding box center [528, 543] width 215 height 27
type input "2"
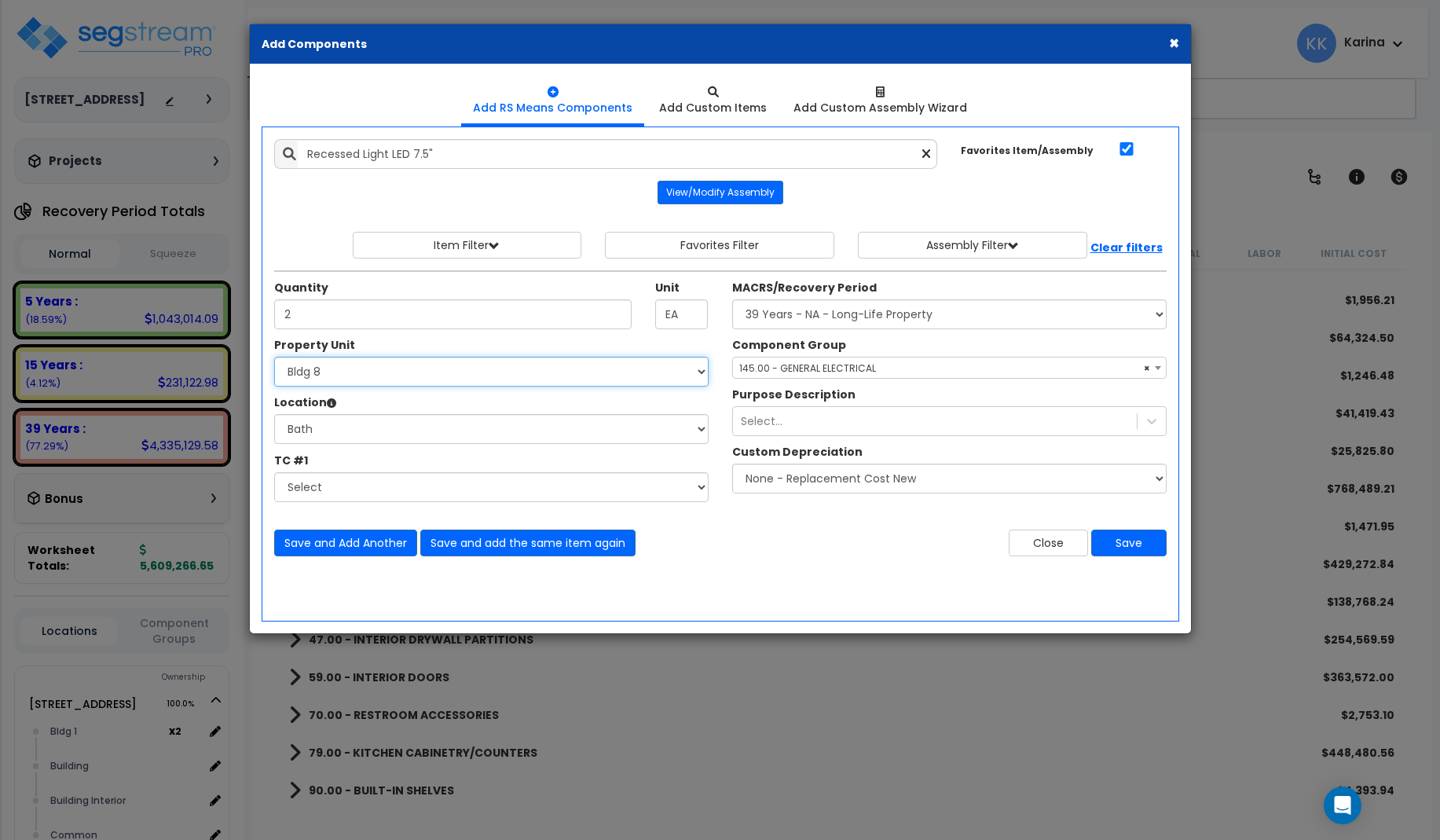
click at [274, 357] on select "Select 3620 Southmore Blvd 3620 Southmore Blvd Clone #10 3620 Southmore Blvd Cl…" at bounding box center [491, 372] width 434 height 30
select select "171708"
click option "Bldg 9" at bounding box center [0, 0] width 0 height 0
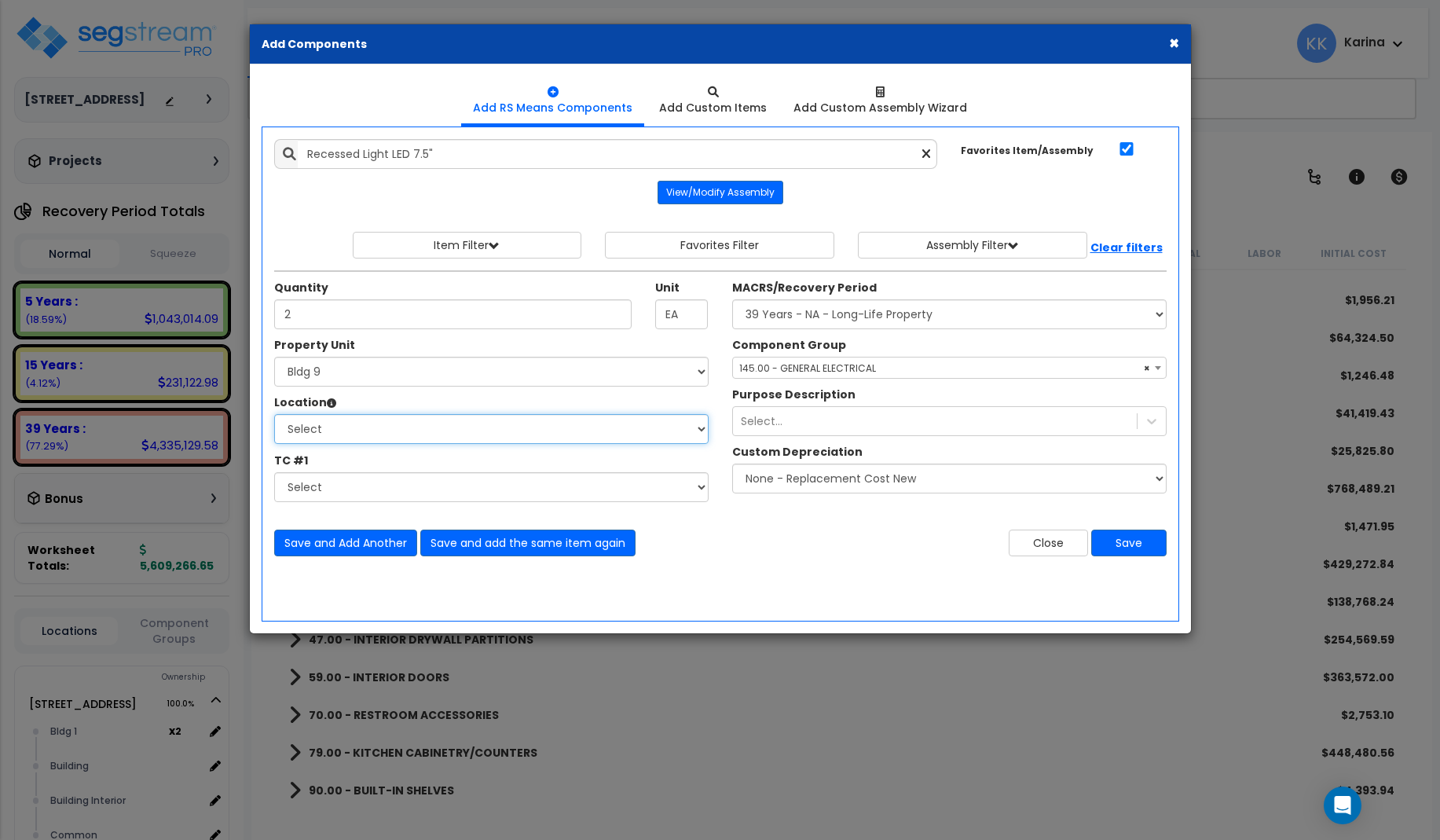
click at [274, 414] on select "Select Bath Bedrooms Bldg exterior Kitchen Living Site Exterior Add Additional …" at bounding box center [491, 429] width 434 height 30
select select "31631"
click option "Bath" at bounding box center [0, 0] width 0 height 0
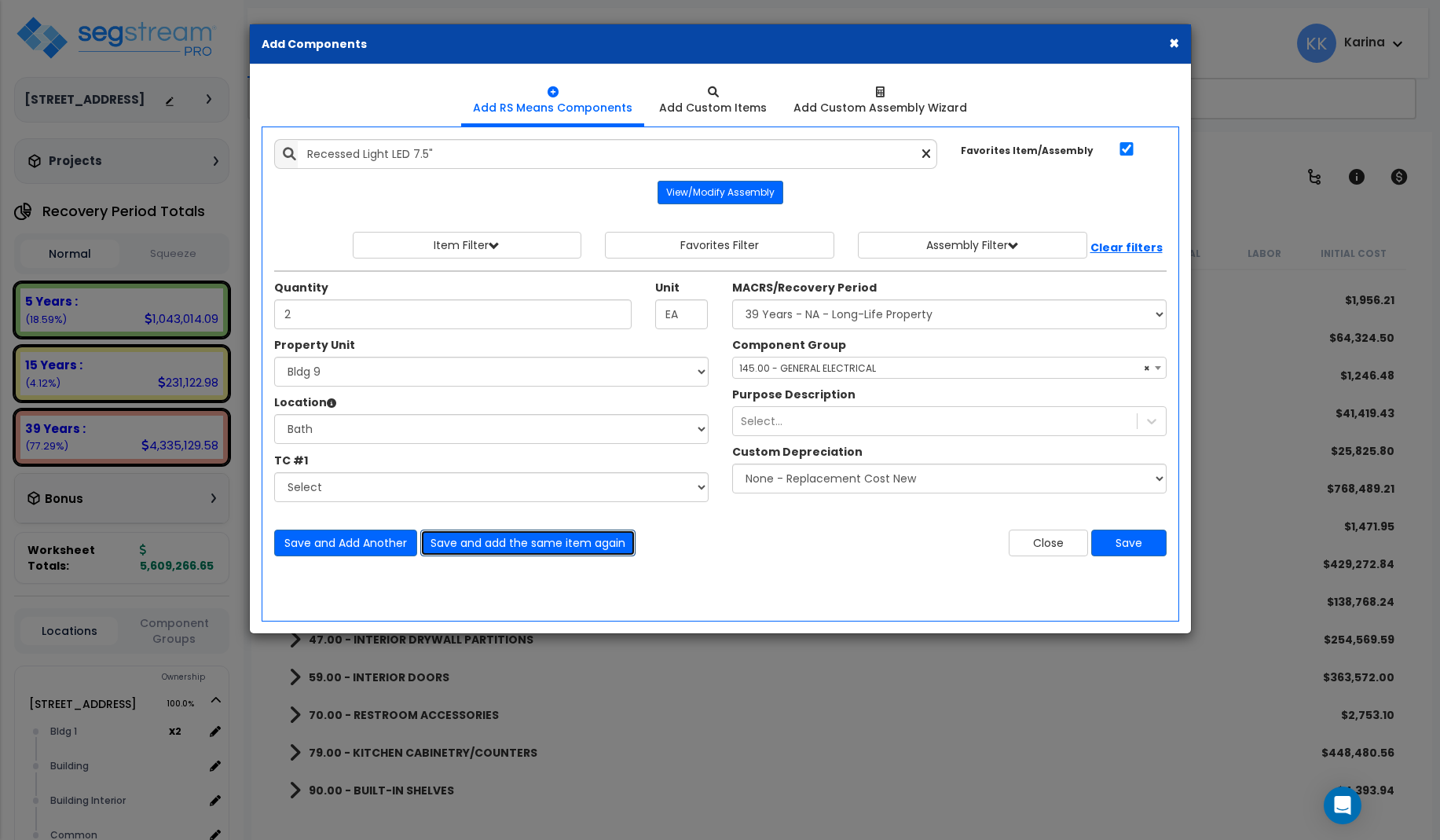
click at [460, 538] on button "Save and add the same item again" at bounding box center [528, 543] width 215 height 27
type input "2"
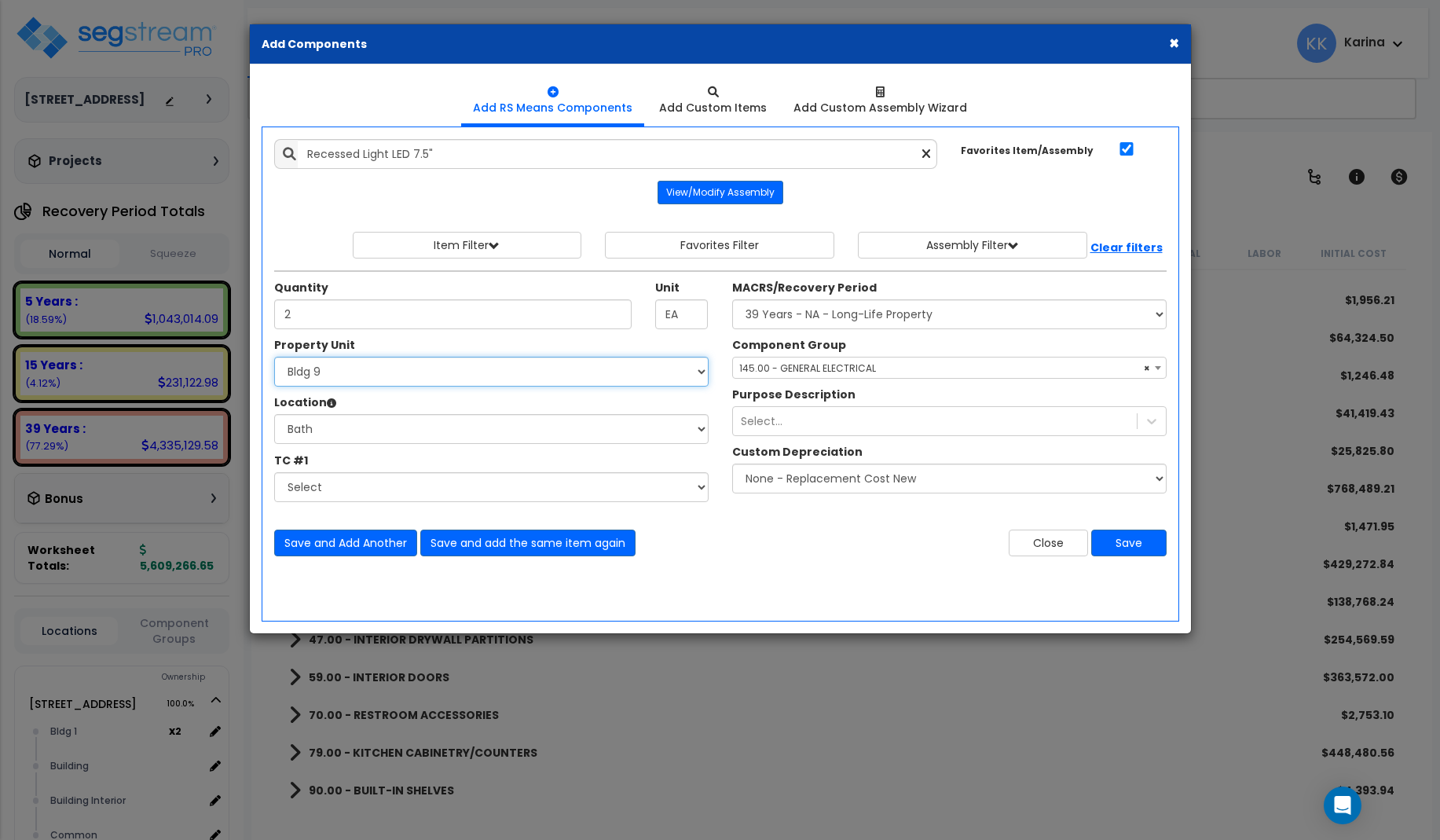
click at [274, 357] on select "Select 3620 Southmore Blvd 3620 Southmore Blvd Clone #10 3620 Southmore Blvd Cl…" at bounding box center [491, 372] width 434 height 30
select select "171709"
click option "Bldg 10" at bounding box center [0, 0] width 0 height 0
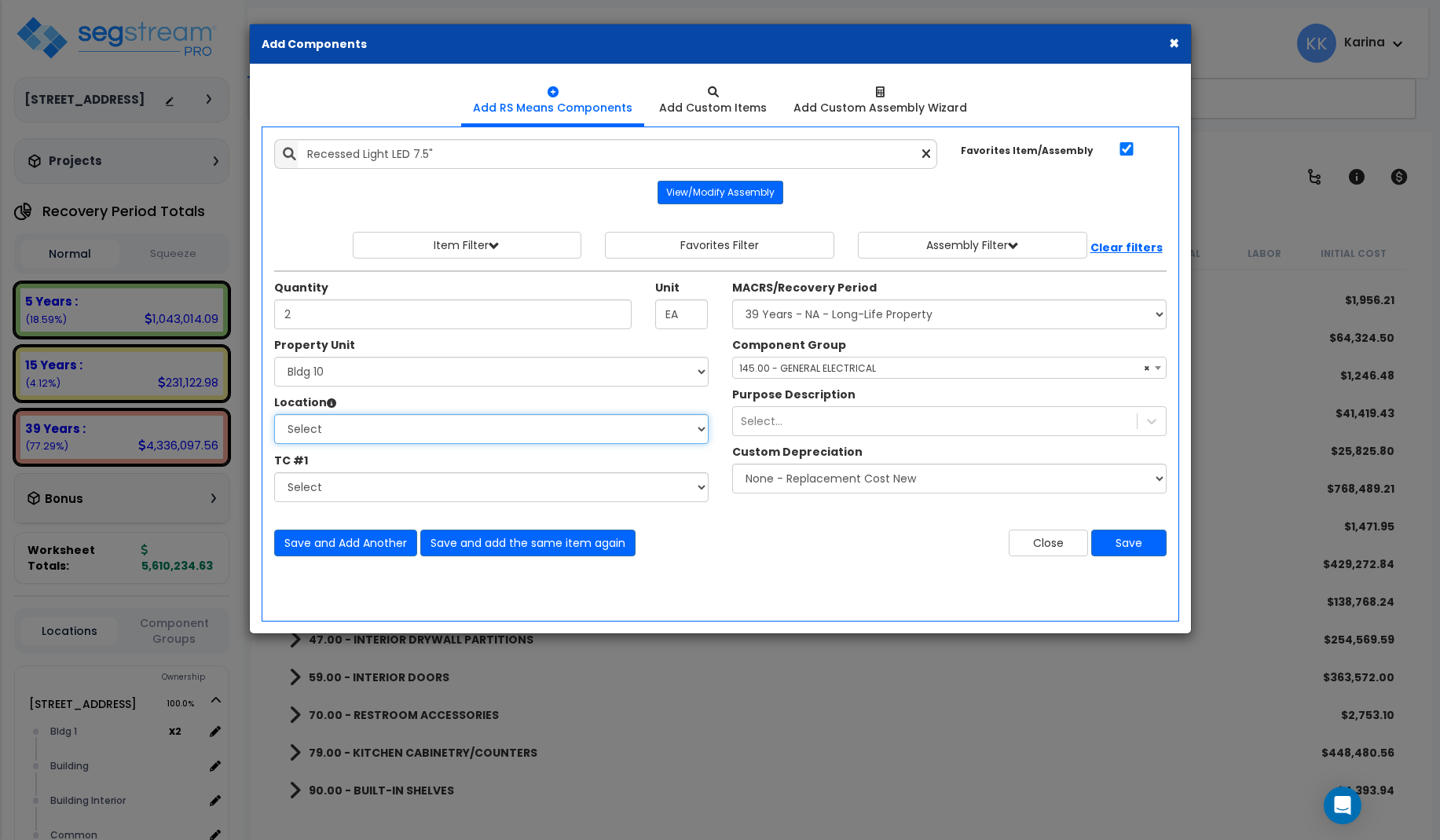
click at [274, 414] on select "Select Bath Bedrooms Bldg exterior Kitchen Living Site Exterior Add Additional …" at bounding box center [491, 429] width 434 height 30
select select "31631"
click option "Bath" at bounding box center [0, 0] width 0 height 0
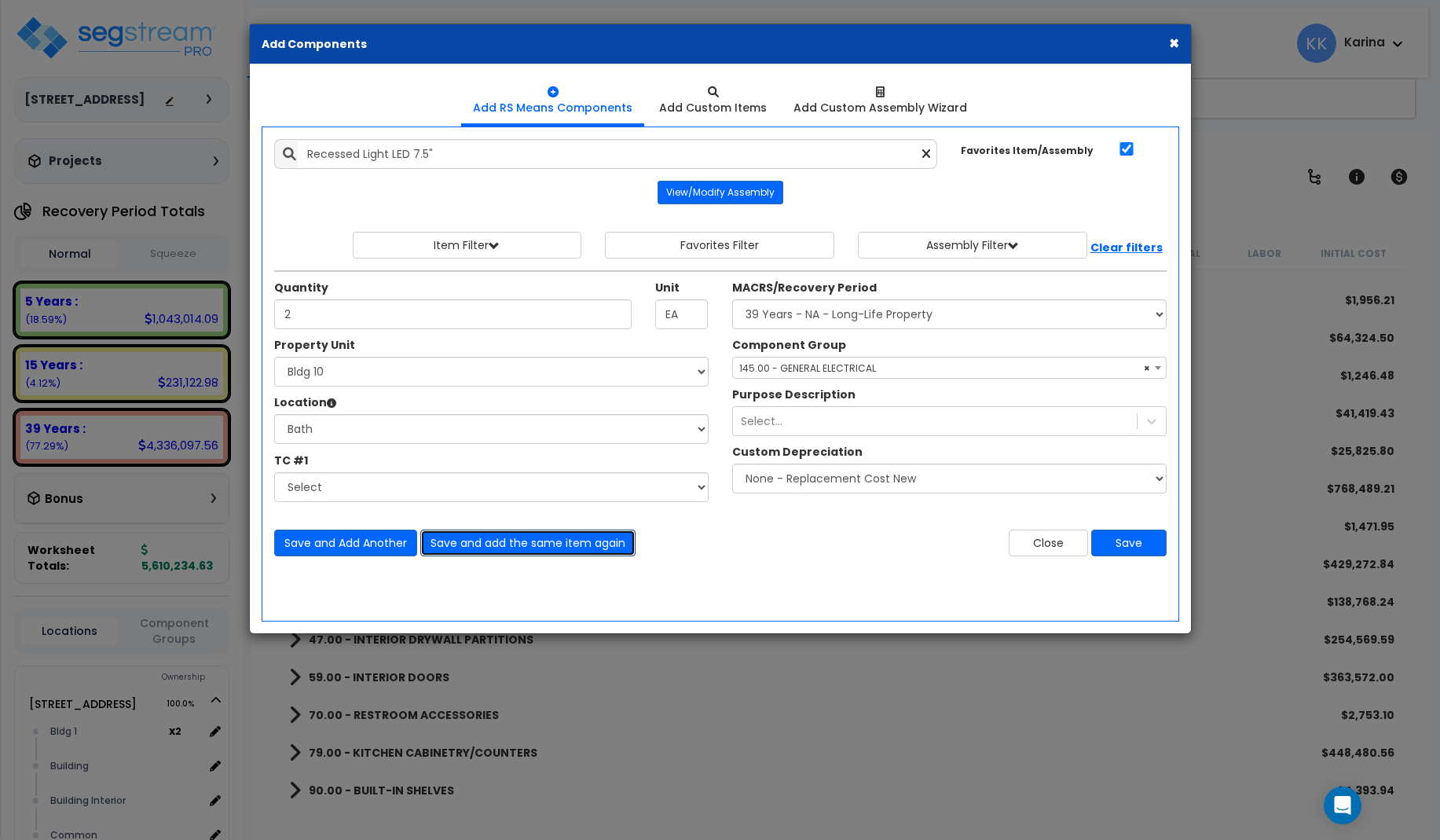
click at [470, 540] on button "Save and add the same item again" at bounding box center [528, 543] width 215 height 27
type input "2"
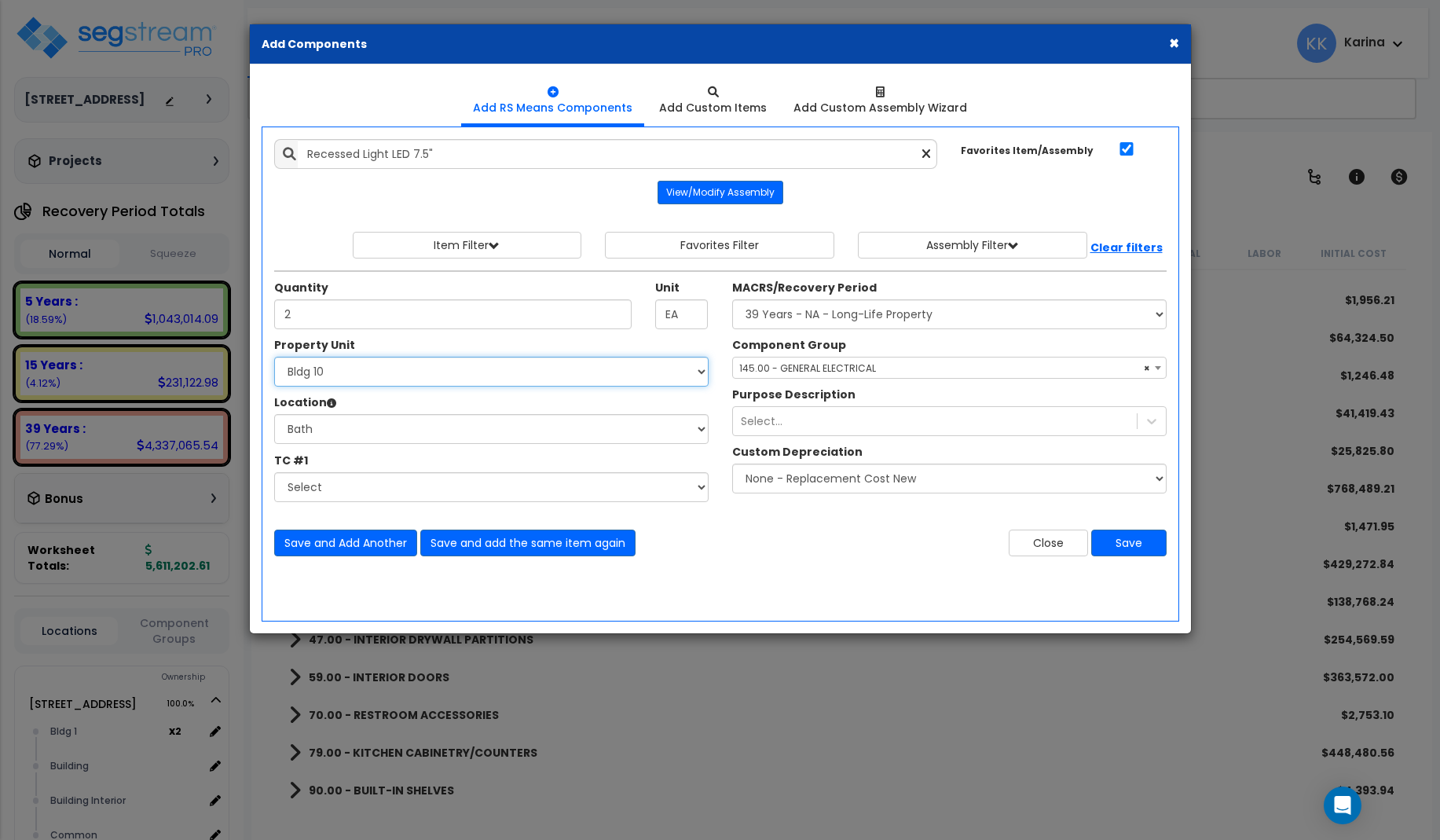
click at [274, 357] on select "Select 3620 Southmore Blvd 3620 Southmore Blvd Clone #10 3620 Southmore Blvd Cl…" at bounding box center [491, 372] width 434 height 30
select select "171710"
click option "Bldg 11" at bounding box center [0, 0] width 0 height 0
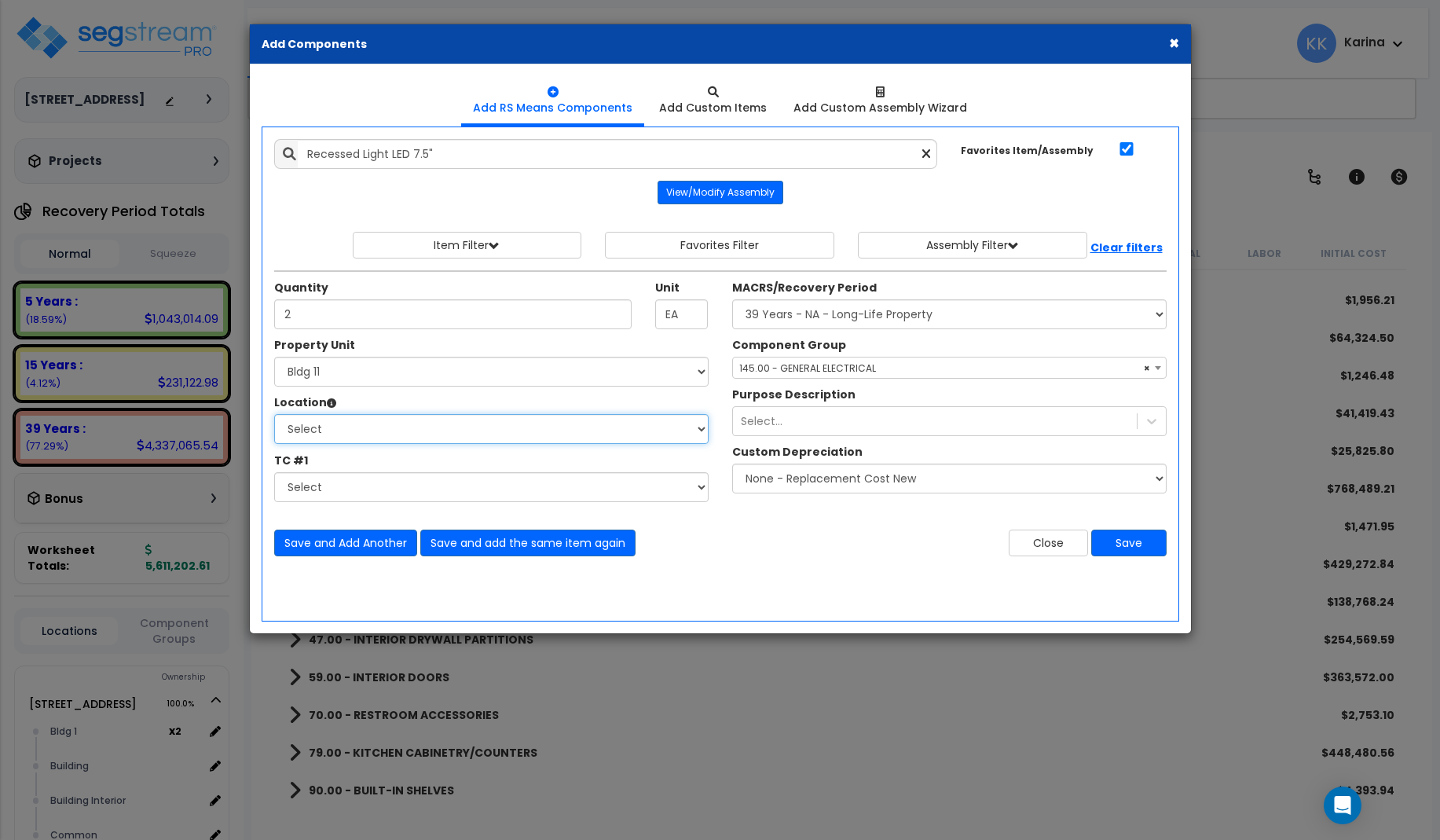
click at [274, 414] on select "Select Bath Bedrooms Bldg exterior Kitchen Living Site Exterior Add Additional …" at bounding box center [491, 429] width 434 height 30
select select "31631"
click option "Bath" at bounding box center [0, 0] width 0 height 0
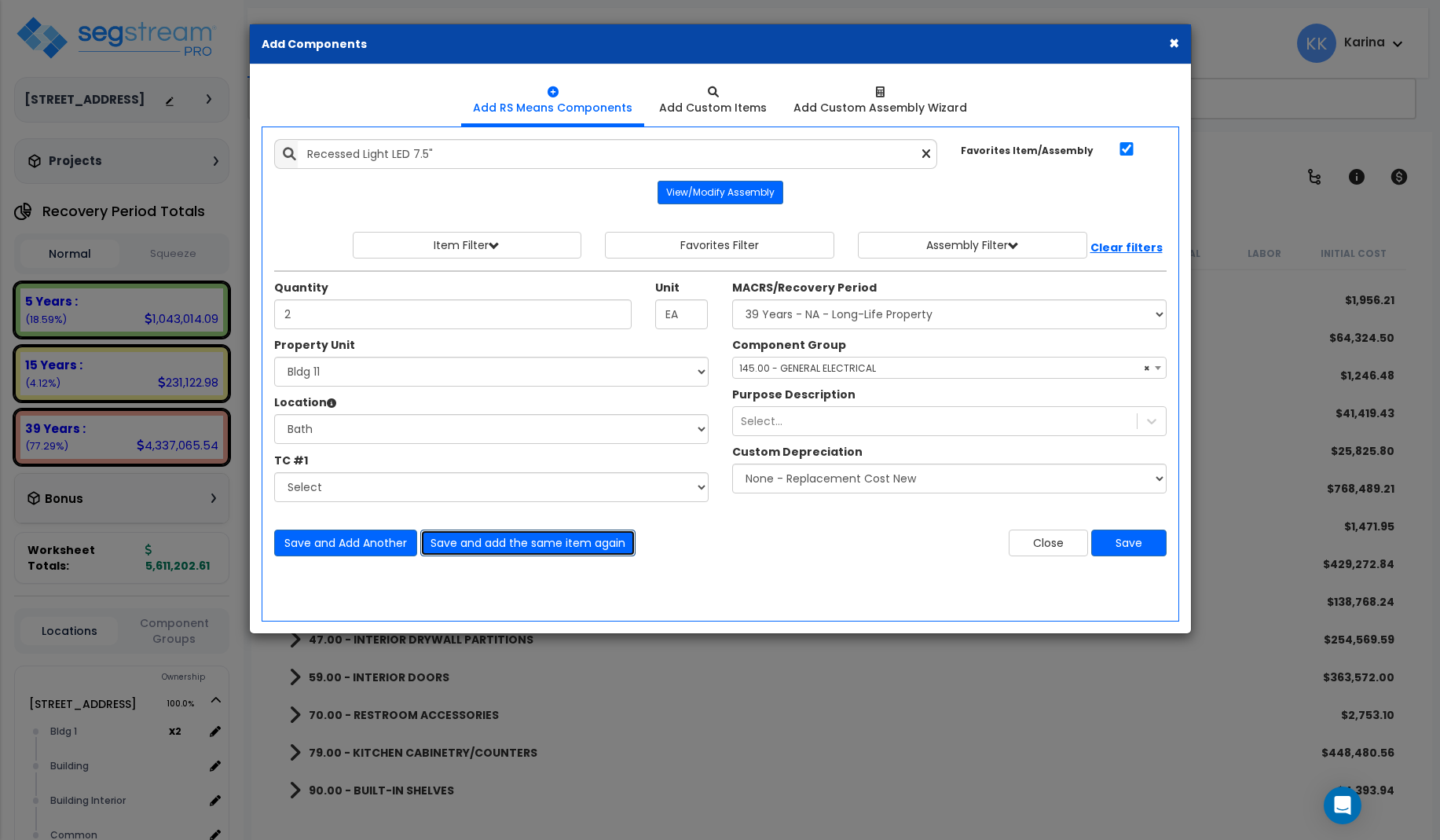
click at [454, 540] on button "Save and add the same item again" at bounding box center [528, 543] width 215 height 27
type input "2"
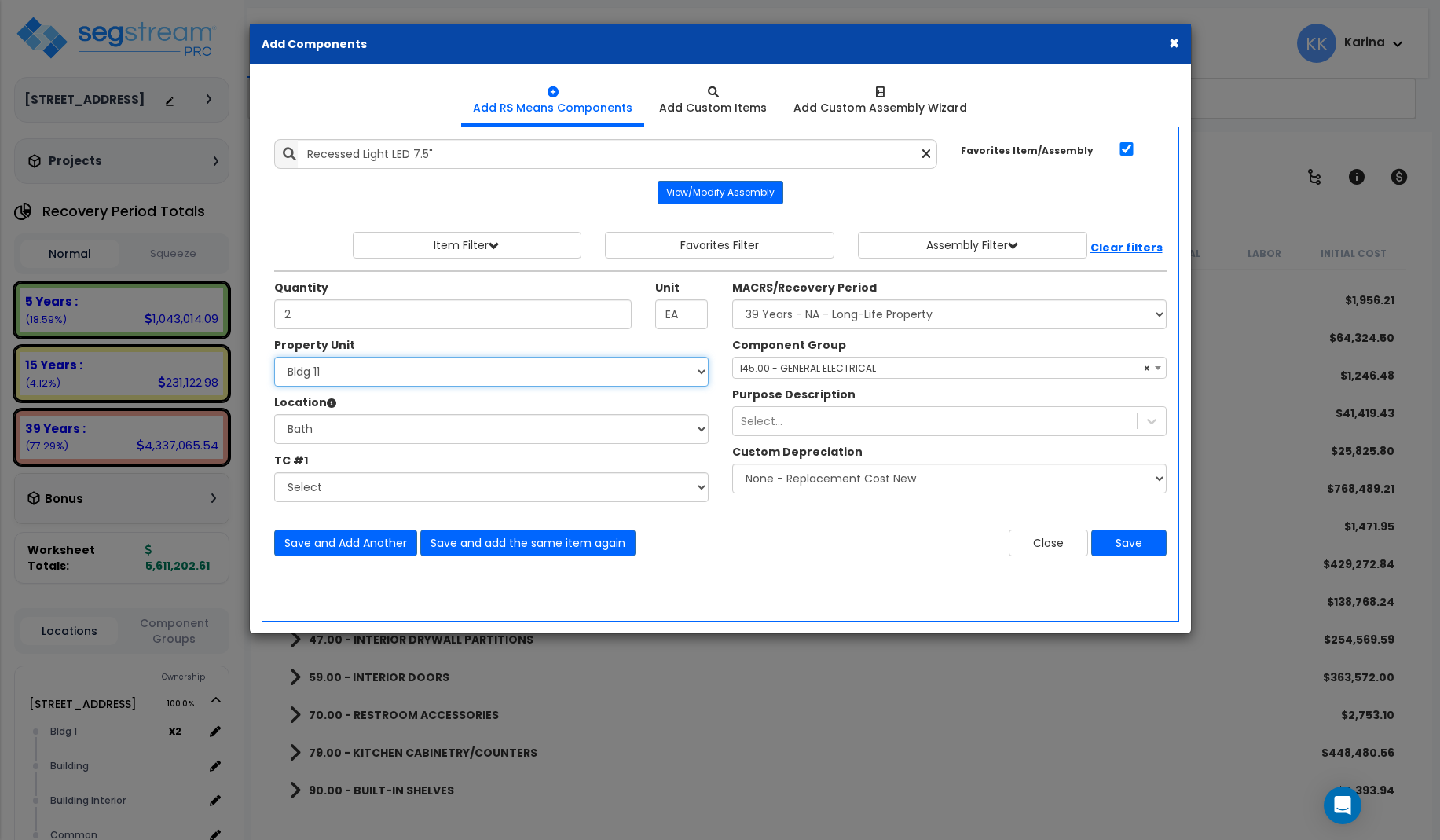
click at [274, 357] on select "Select 3620 Southmore Blvd 3620 Southmore Blvd Clone #10 3620 Southmore Blvd Cl…" at bounding box center [491, 372] width 434 height 30
select select "171711"
click option "Bldg 12" at bounding box center [0, 0] width 0 height 0
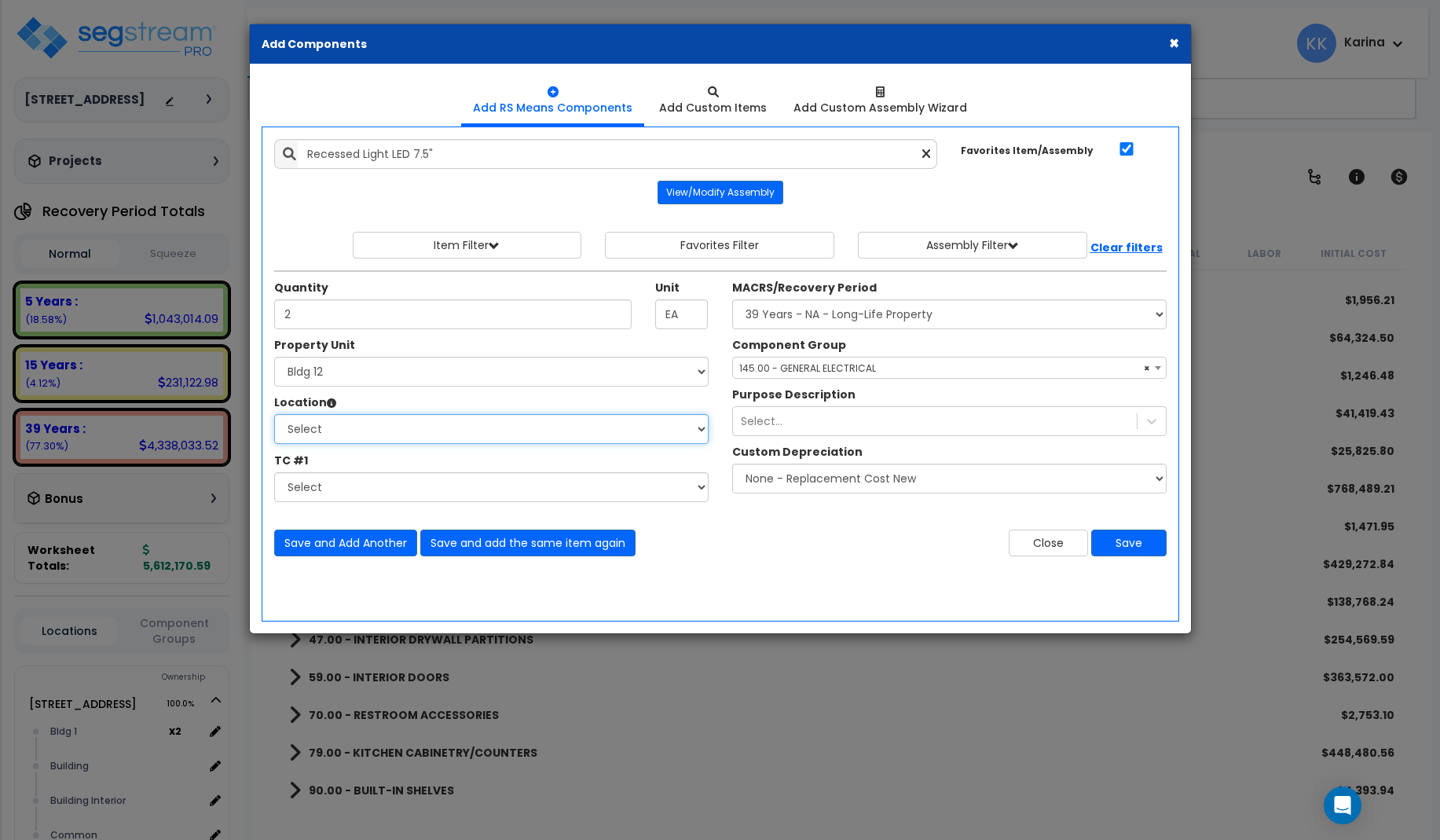
click at [274, 414] on select "Select Bath Bedrooms Bldg exterior Kitchen Living Site Exterior Add Additional …" at bounding box center [491, 429] width 434 height 30
select select "31631"
click option "Bath" at bounding box center [0, 0] width 0 height 0
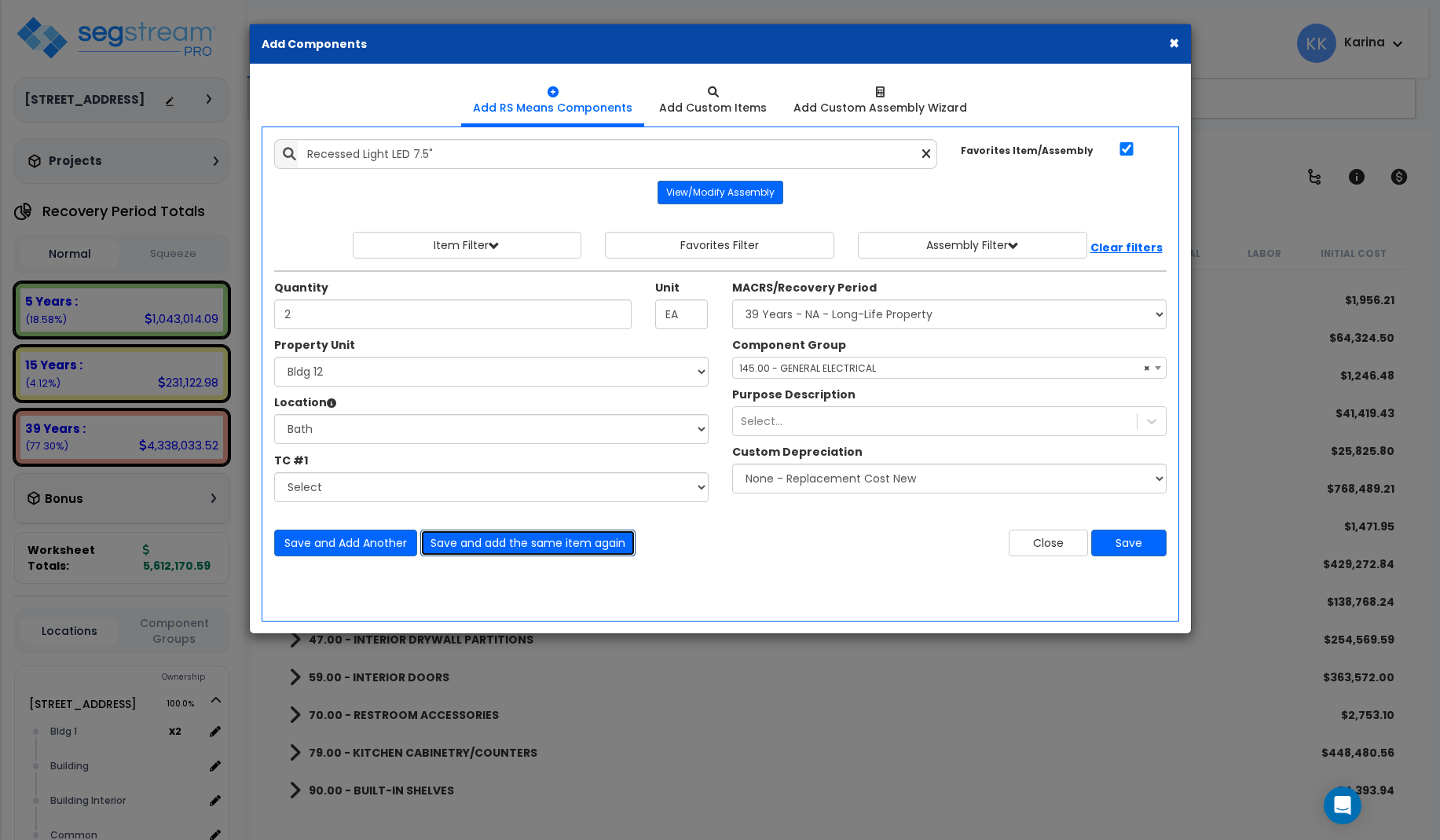
click at [448, 540] on button "Save and add the same item again" at bounding box center [528, 543] width 215 height 27
click at [289, 196] on center "View/Modify Assembly" at bounding box center [720, 192] width 892 height 23
click at [297, 315] on input "Unit Quantity" at bounding box center [453, 314] width 358 height 30
type input "2"
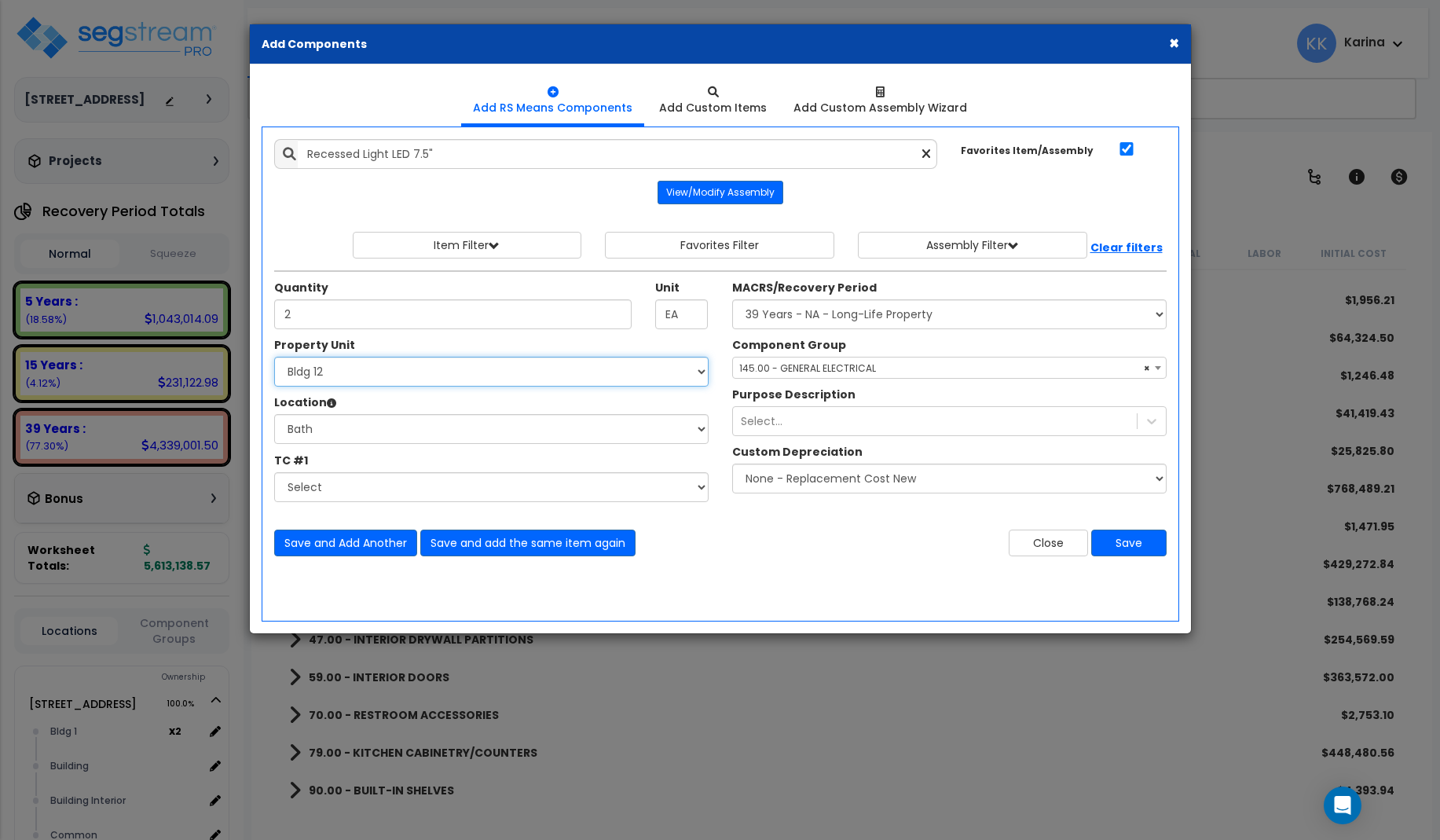
click at [274, 357] on select "Select 3620 Southmore Blvd 3620 Southmore Blvd Clone #10 3620 Southmore Blvd Cl…" at bounding box center [491, 372] width 434 height 30
select select "171712"
click option "Bldg 13" at bounding box center [0, 0] width 0 height 0
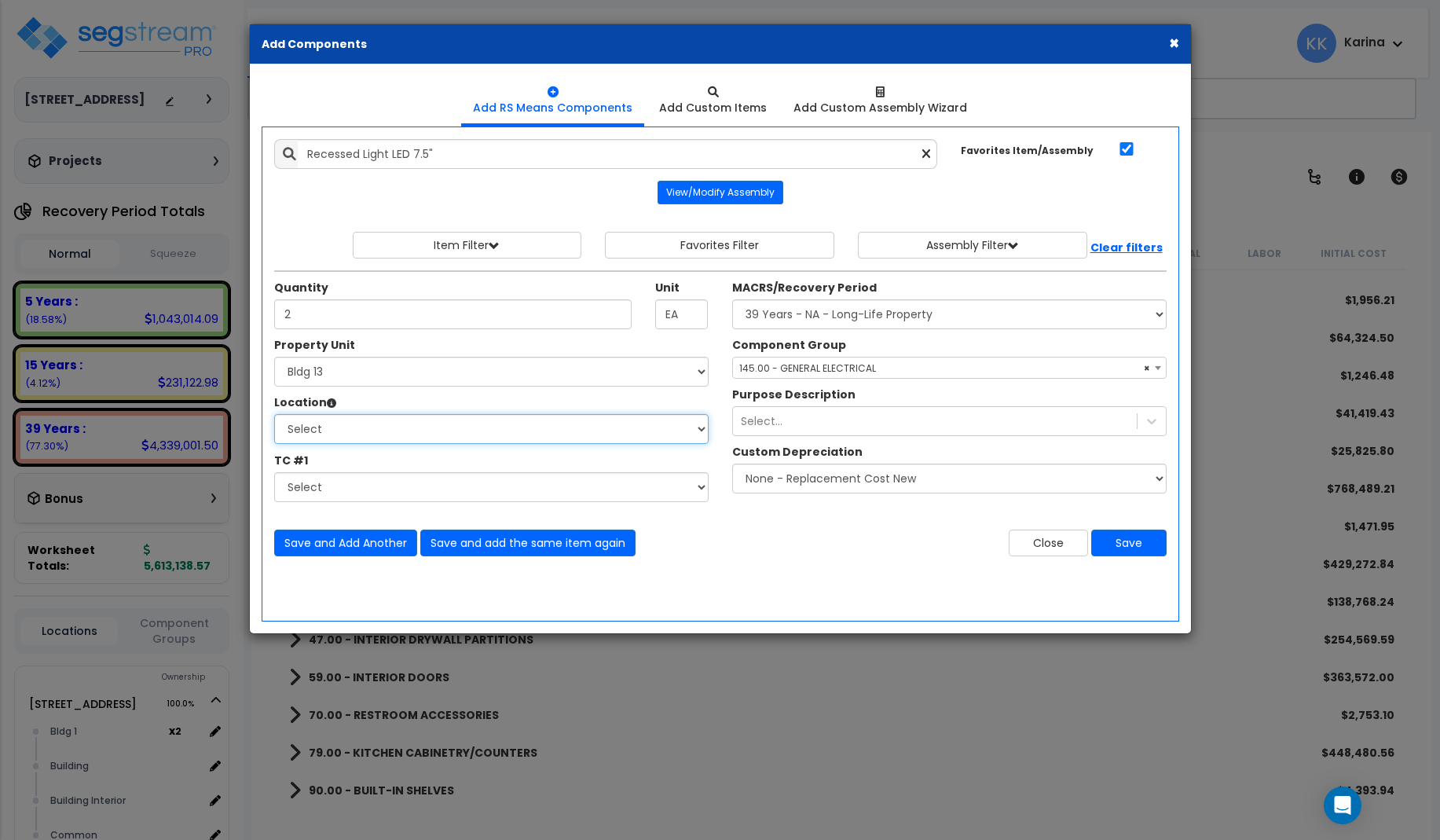
click at [274, 414] on select "Select Bath Bedrooms Bldg exterior Kitchen Living Site Exterior Add Additional …" at bounding box center [491, 429] width 434 height 30
select select "31631"
click option "Bath" at bounding box center [0, 0] width 0 height 0
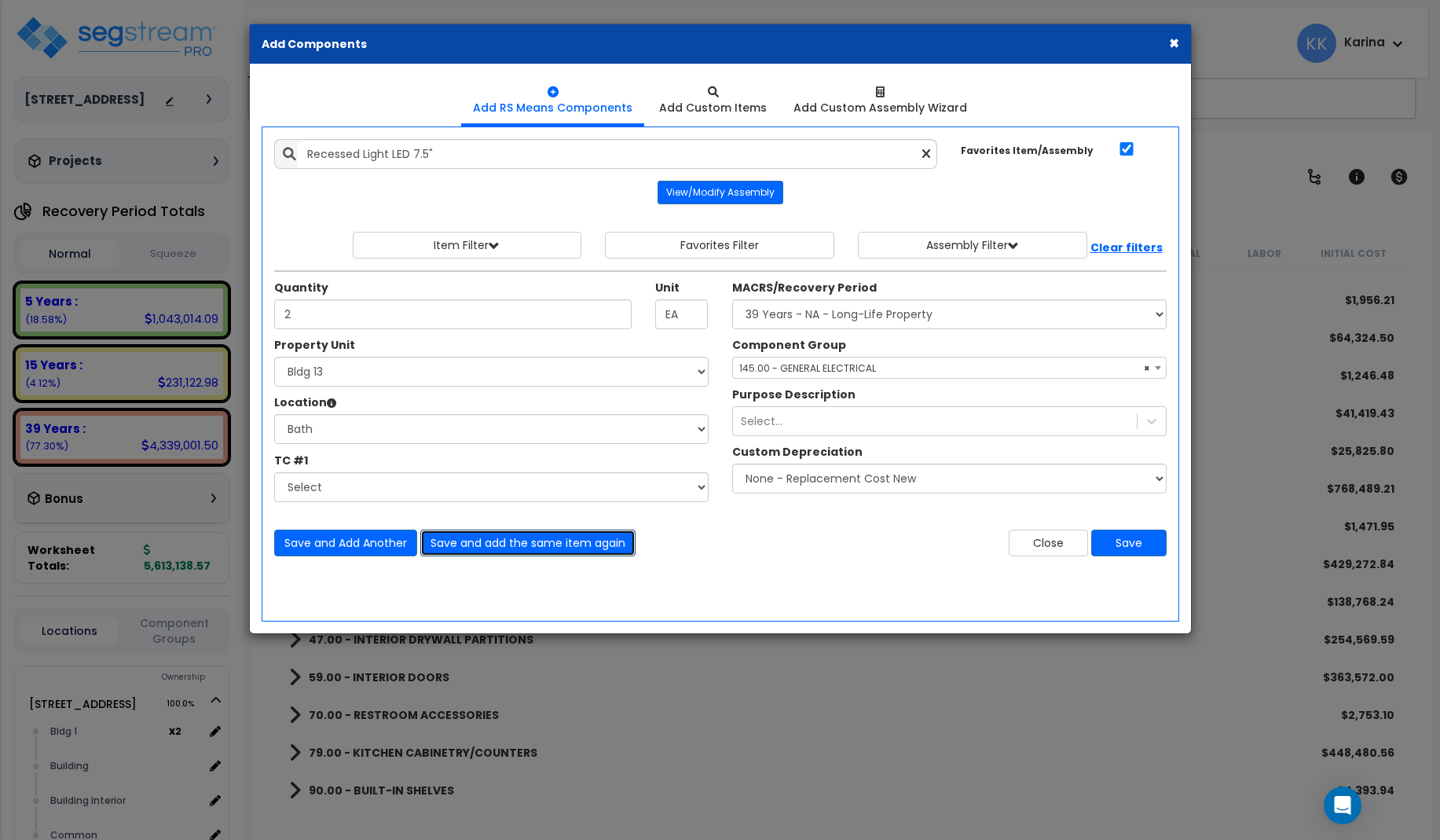
click at [459, 542] on button "Save and add the same item again" at bounding box center [528, 543] width 215 height 27
type input "2"
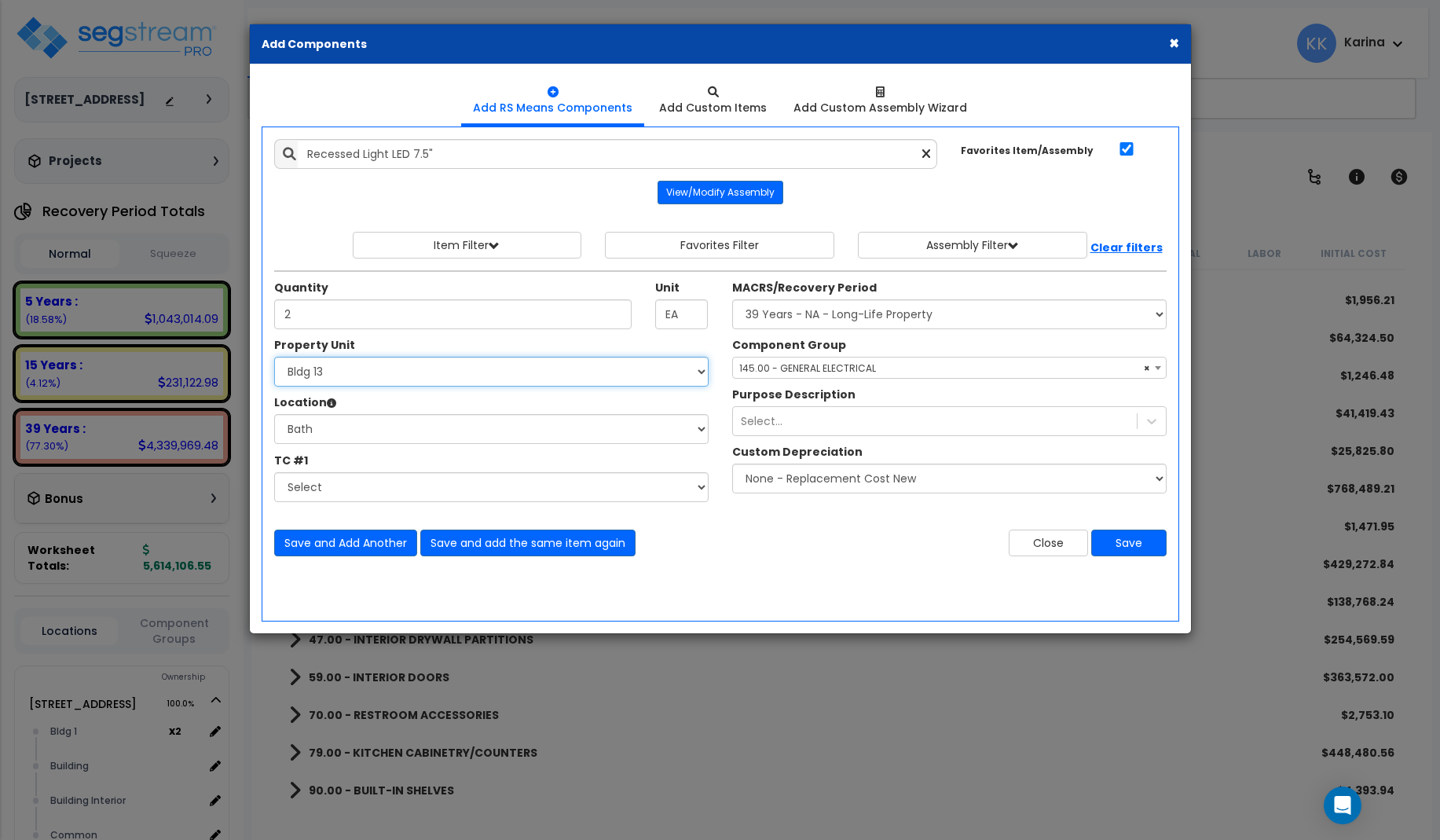
click at [274, 357] on select "Select 3620 Southmore Blvd 3620 Southmore Blvd Clone #10 3620 Southmore Blvd Cl…" at bounding box center [491, 372] width 434 height 30
select select "171713"
click option "Bldg 14" at bounding box center [0, 0] width 0 height 0
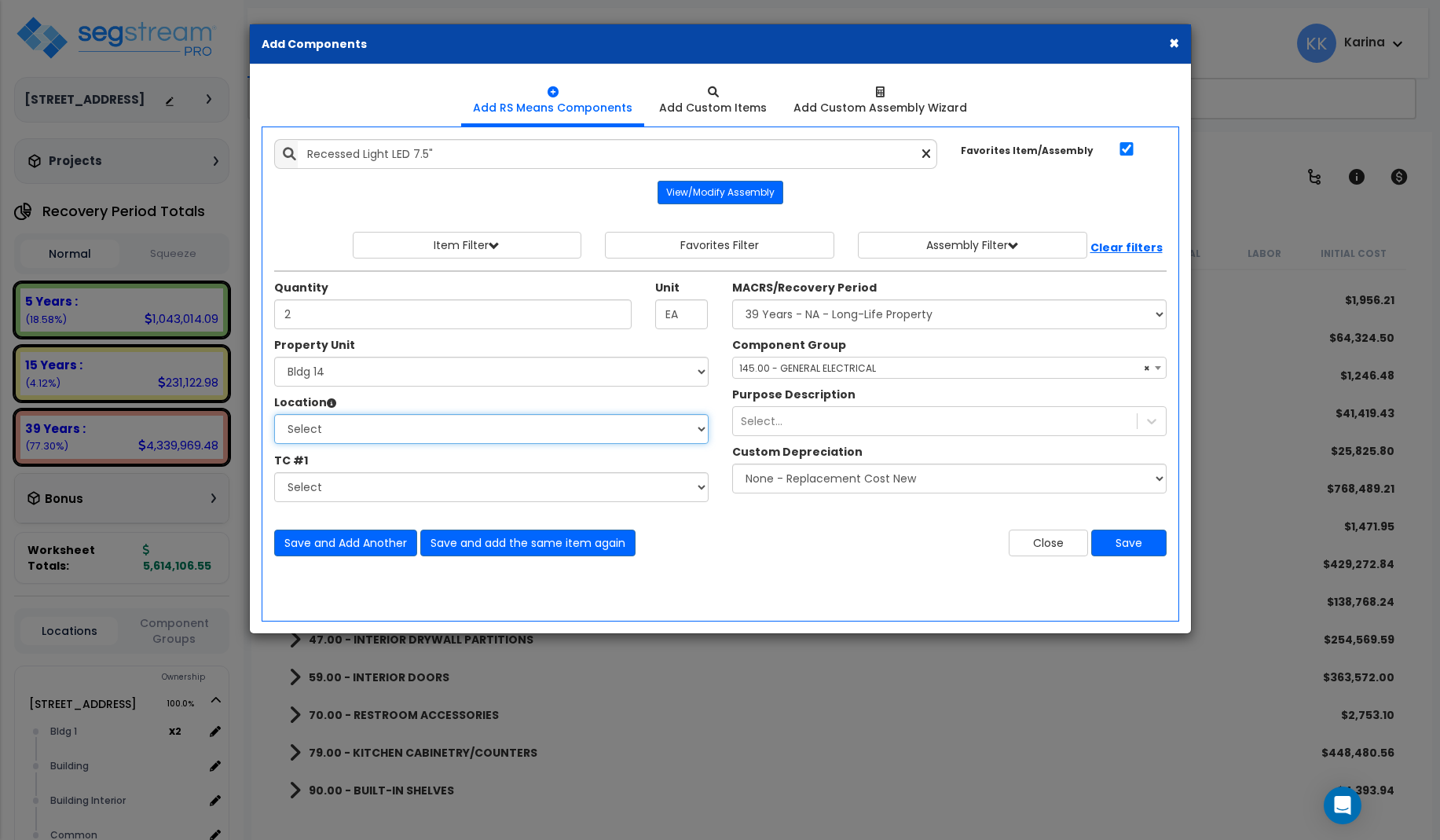
click at [274, 414] on select "Select Bath Bedrooms Bldg exterior Kitchen Living Site Exterior Add Additional …" at bounding box center [491, 429] width 434 height 30
select select "31631"
click option "Bath" at bounding box center [0, 0] width 0 height 0
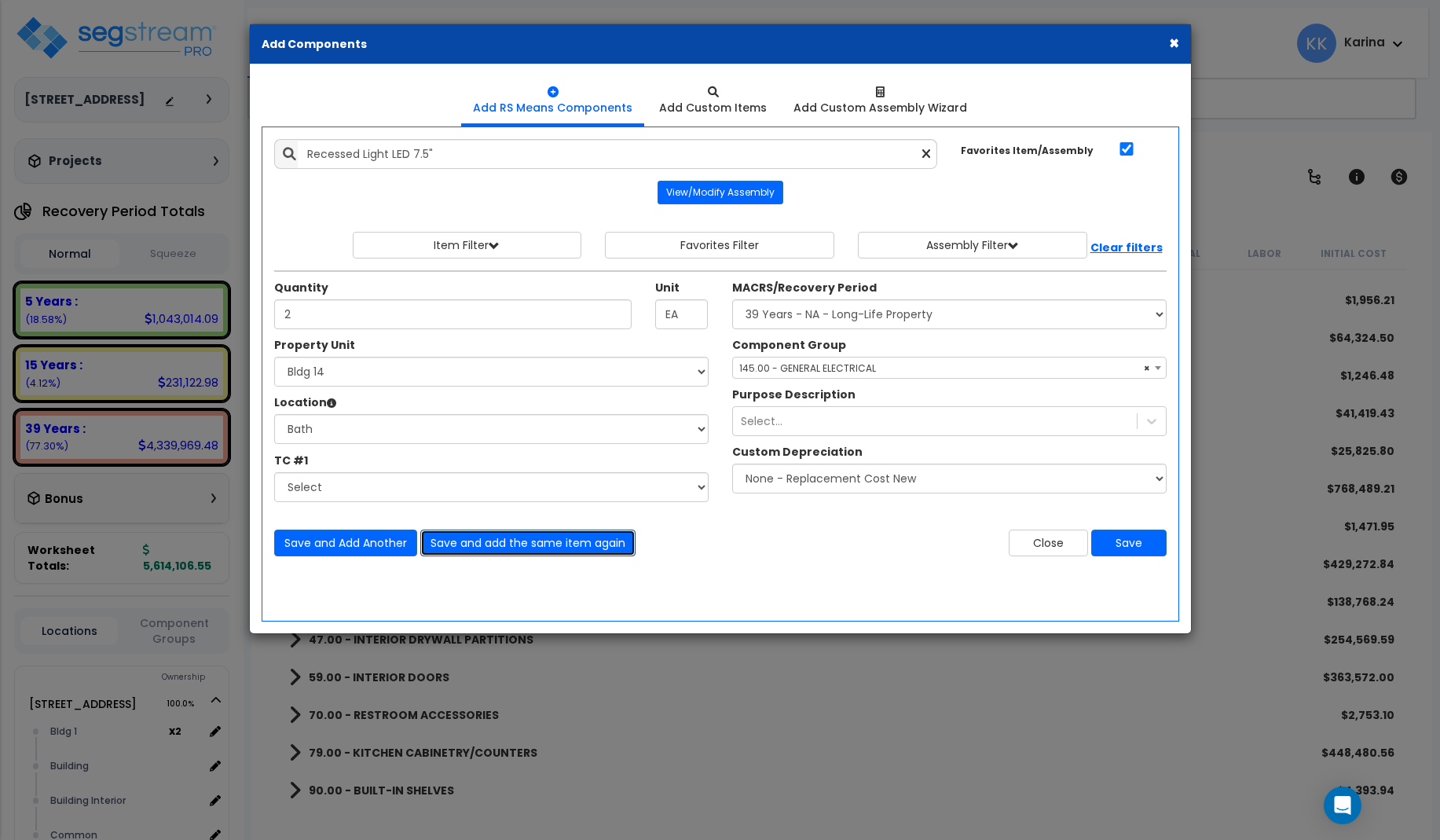
click at [446, 538] on button "Save and add the same item again" at bounding box center [528, 543] width 215 height 27
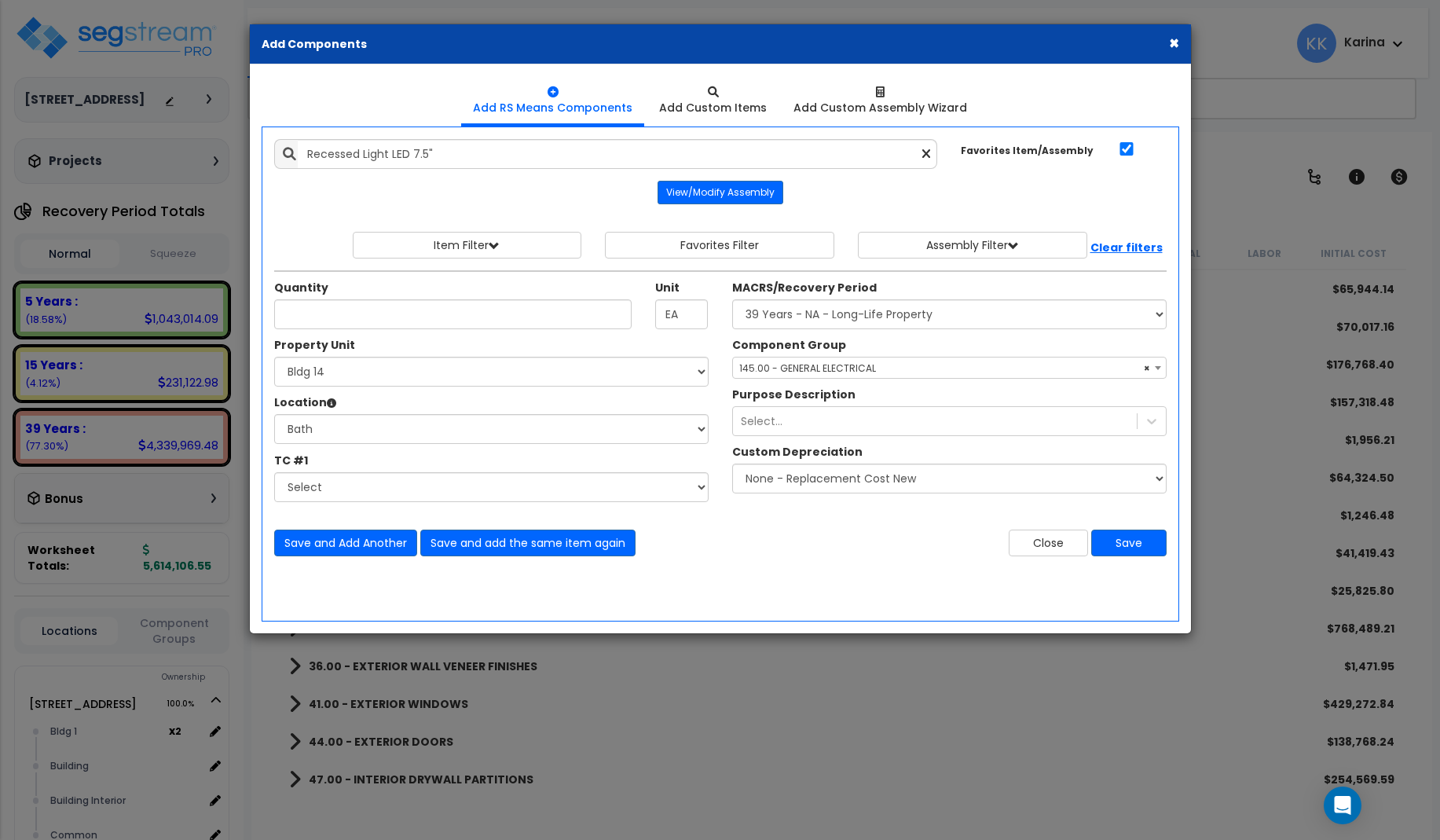
select select "3669"
select select "171713"
select select "31631"
select select "56955"
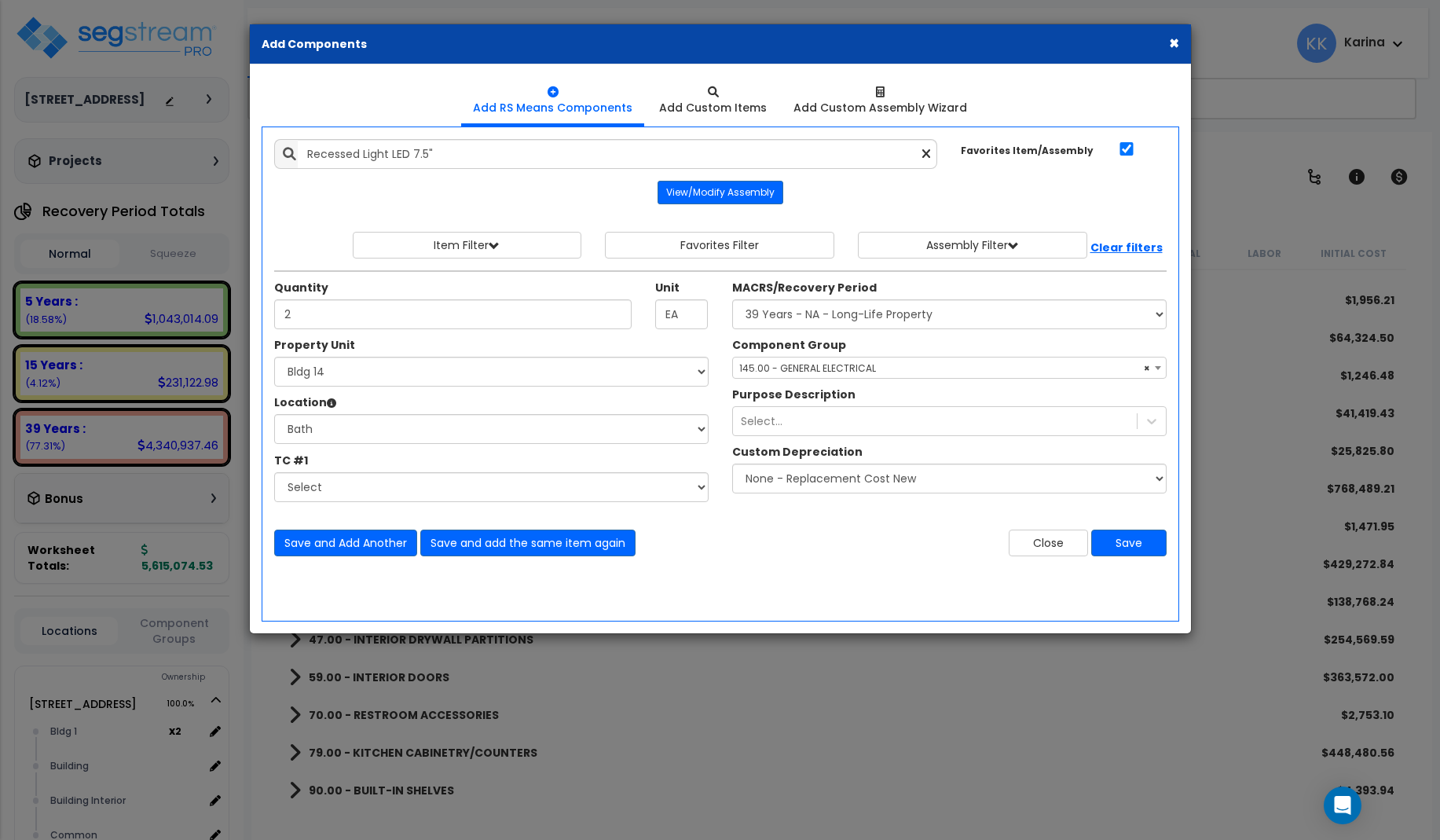
type input "2"
click at [274, 357] on select "Select [STREET_ADDRESS] [STREET_ADDRESS] [STREET_ADDRESS] [STREET_ADDRESS] Bldg…" at bounding box center [491, 372] width 434 height 30
select select "171714"
click option "Bldg 15" at bounding box center [0, 0] width 0 height 0
click at [274, 414] on select "Select [GEOGRAPHIC_DATA] Bedrooms Bldg exterior Kitchen Living Site Exterior Ad…" at bounding box center [491, 429] width 434 height 30
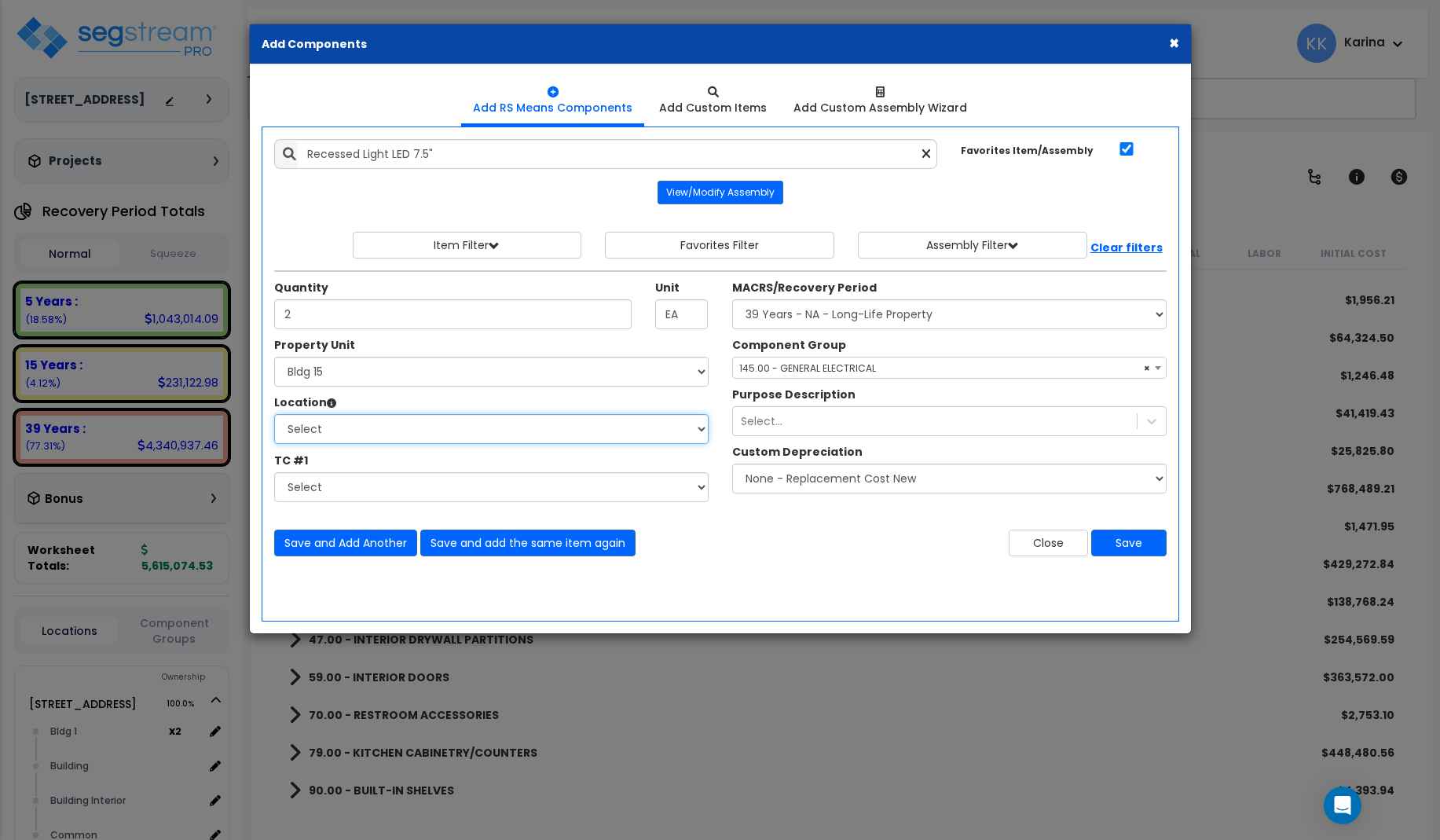
select select "31631"
click option "Bath" at bounding box center [0, 0] width 0 height 0
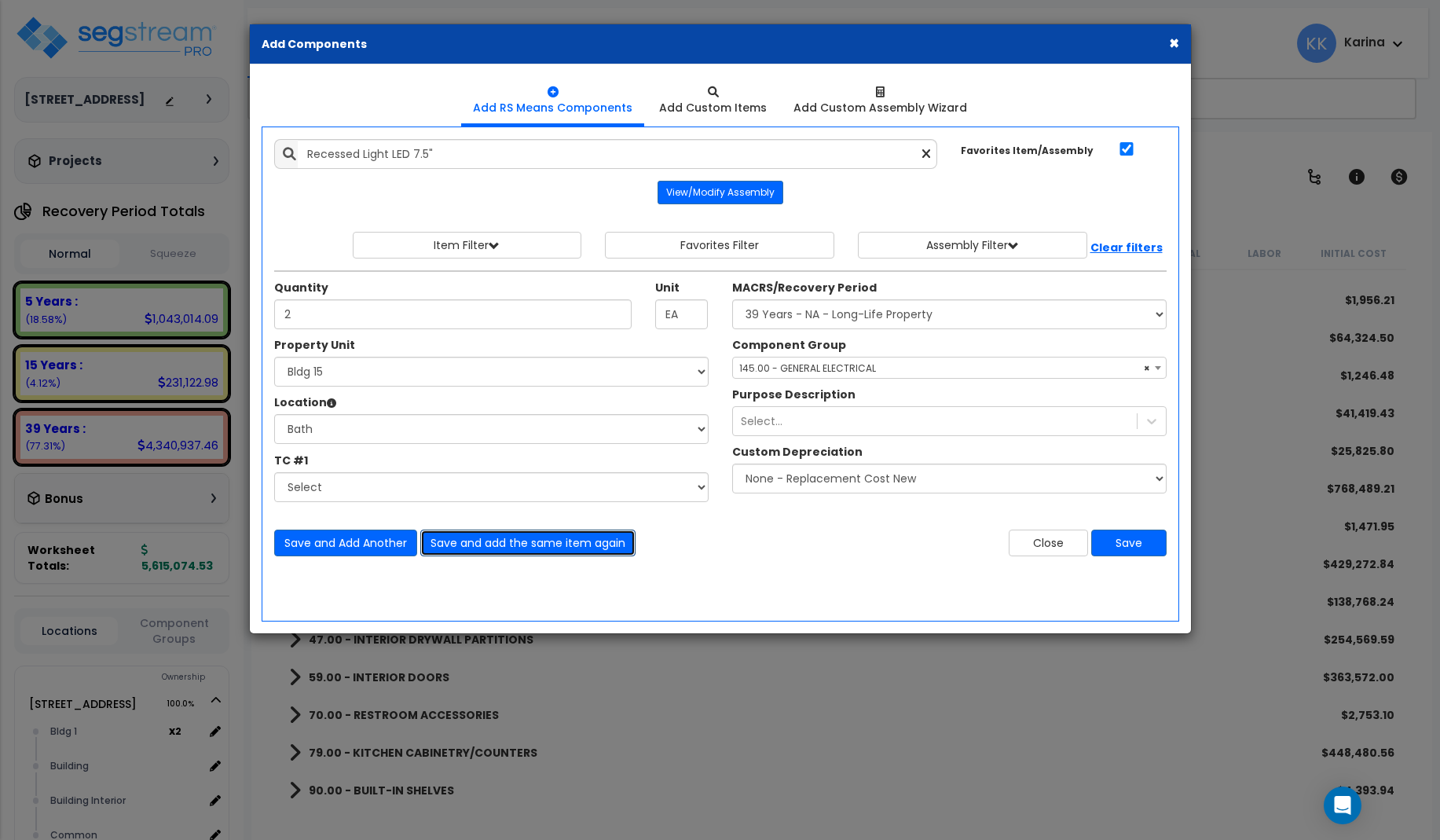
click at [454, 543] on button "Save and add the same item again" at bounding box center [528, 543] width 215 height 27
type input "2"
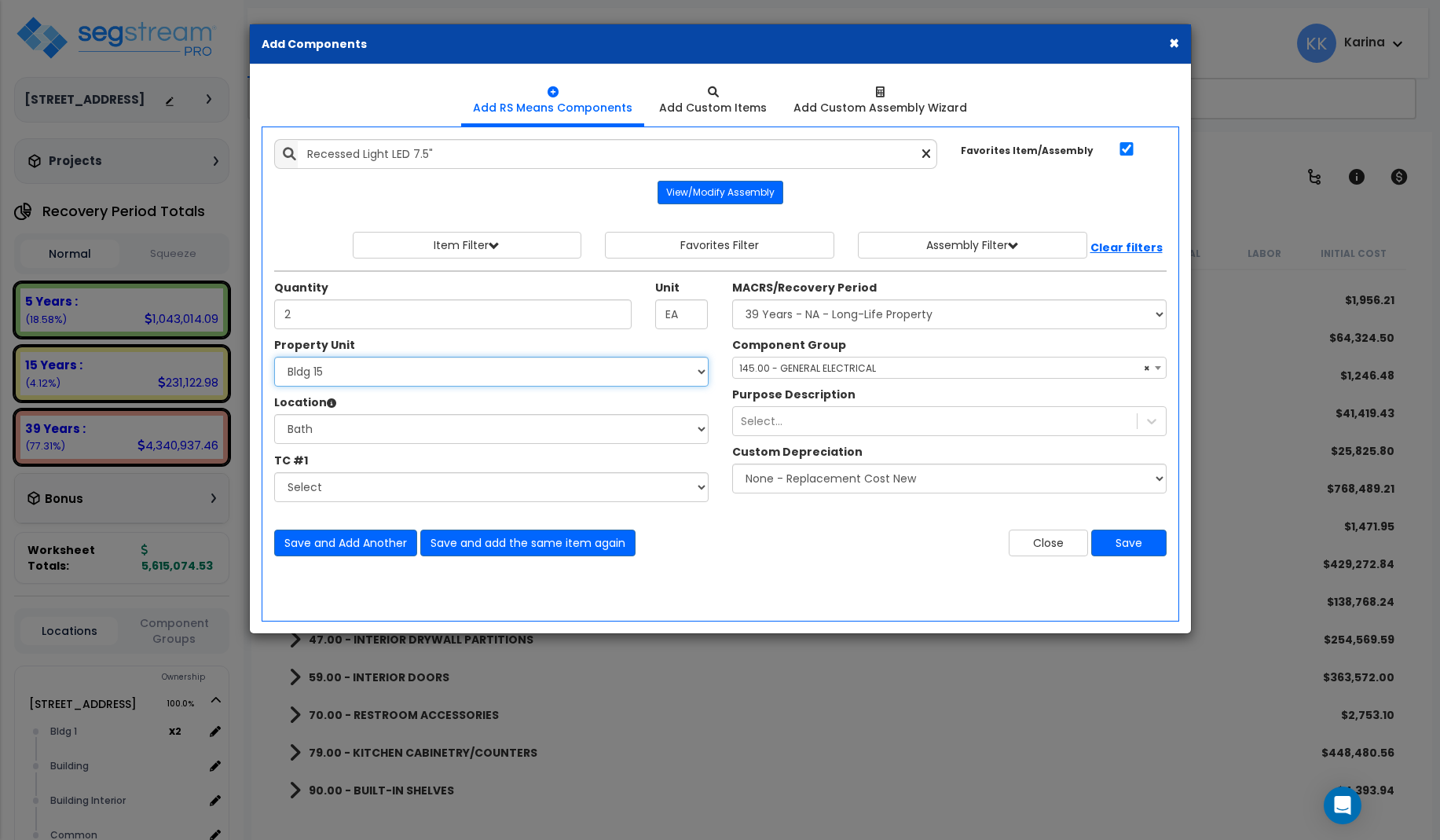
click at [274, 357] on select "Select [STREET_ADDRESS] [STREET_ADDRESS] [STREET_ADDRESS] [STREET_ADDRESS] Bldg…" at bounding box center [491, 372] width 434 height 30
select select "171715"
click option "Bldg 16" at bounding box center [0, 0] width 0 height 0
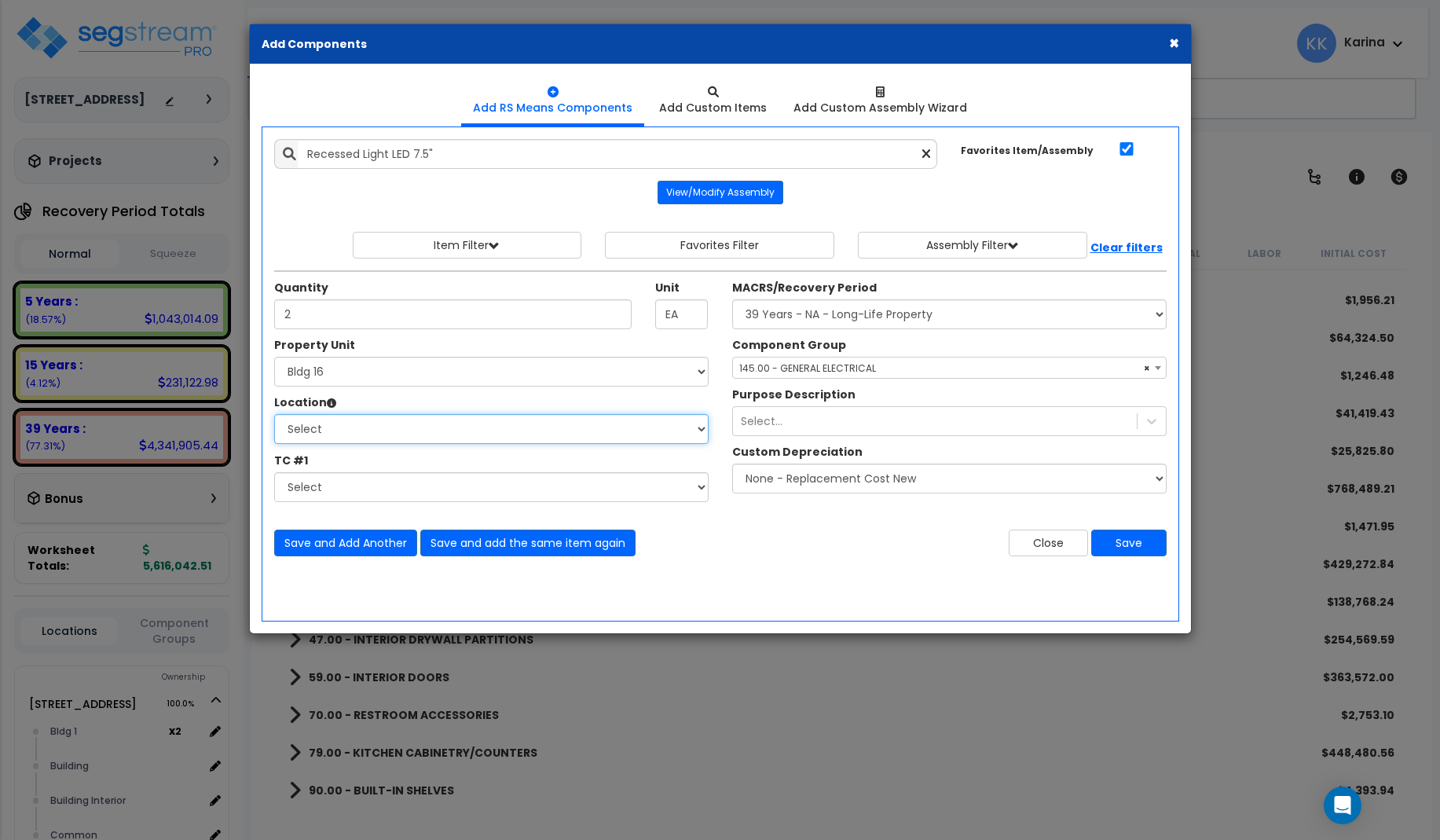
click at [274, 414] on select "Select [GEOGRAPHIC_DATA] Bedrooms Bldg exterior Kitchen Living Site Exterior Ad…" at bounding box center [491, 429] width 434 height 30
select select "31631"
click option "Bath" at bounding box center [0, 0] width 0 height 0
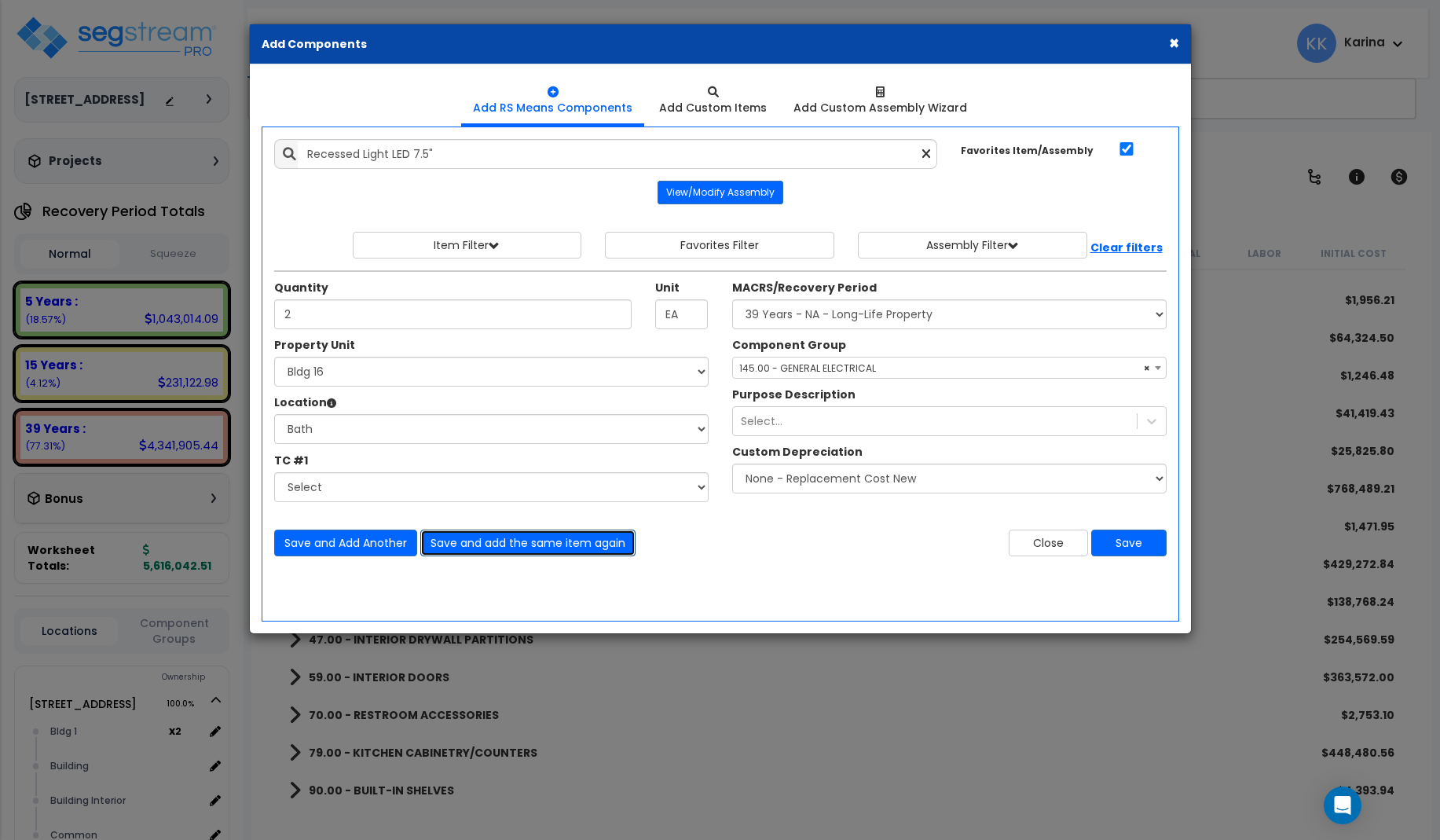
click at [469, 543] on button "Save and add the same item again" at bounding box center [528, 543] width 215 height 27
type input "2"
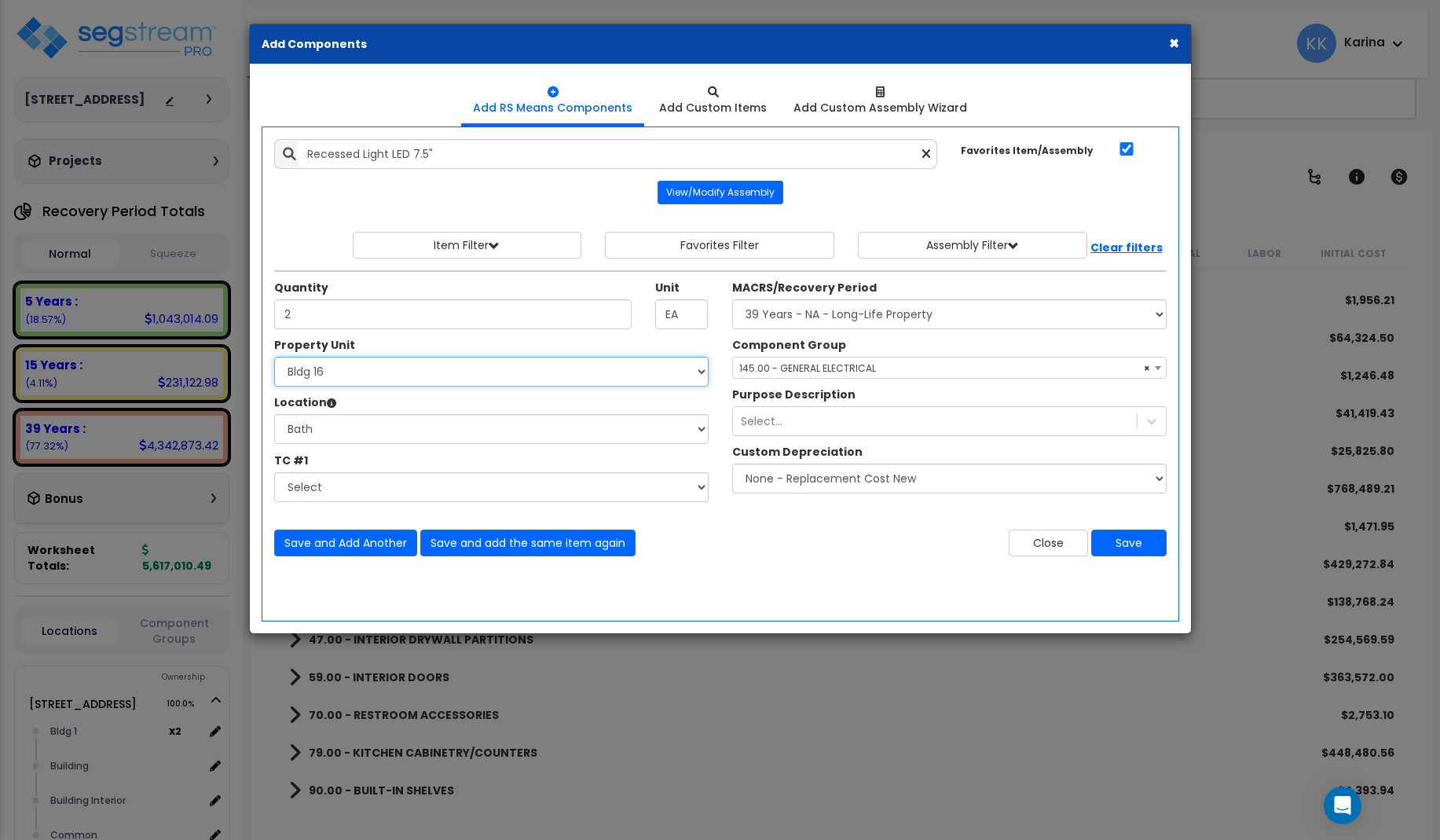
click at [274, 357] on select "Select [STREET_ADDRESS] [STREET_ADDRESS] [STREET_ADDRESS] [STREET_ADDRESS] Bldg…" at bounding box center [491, 372] width 434 height 30
select select "171716"
click option "Bldg 17" at bounding box center [0, 0] width 0 height 0
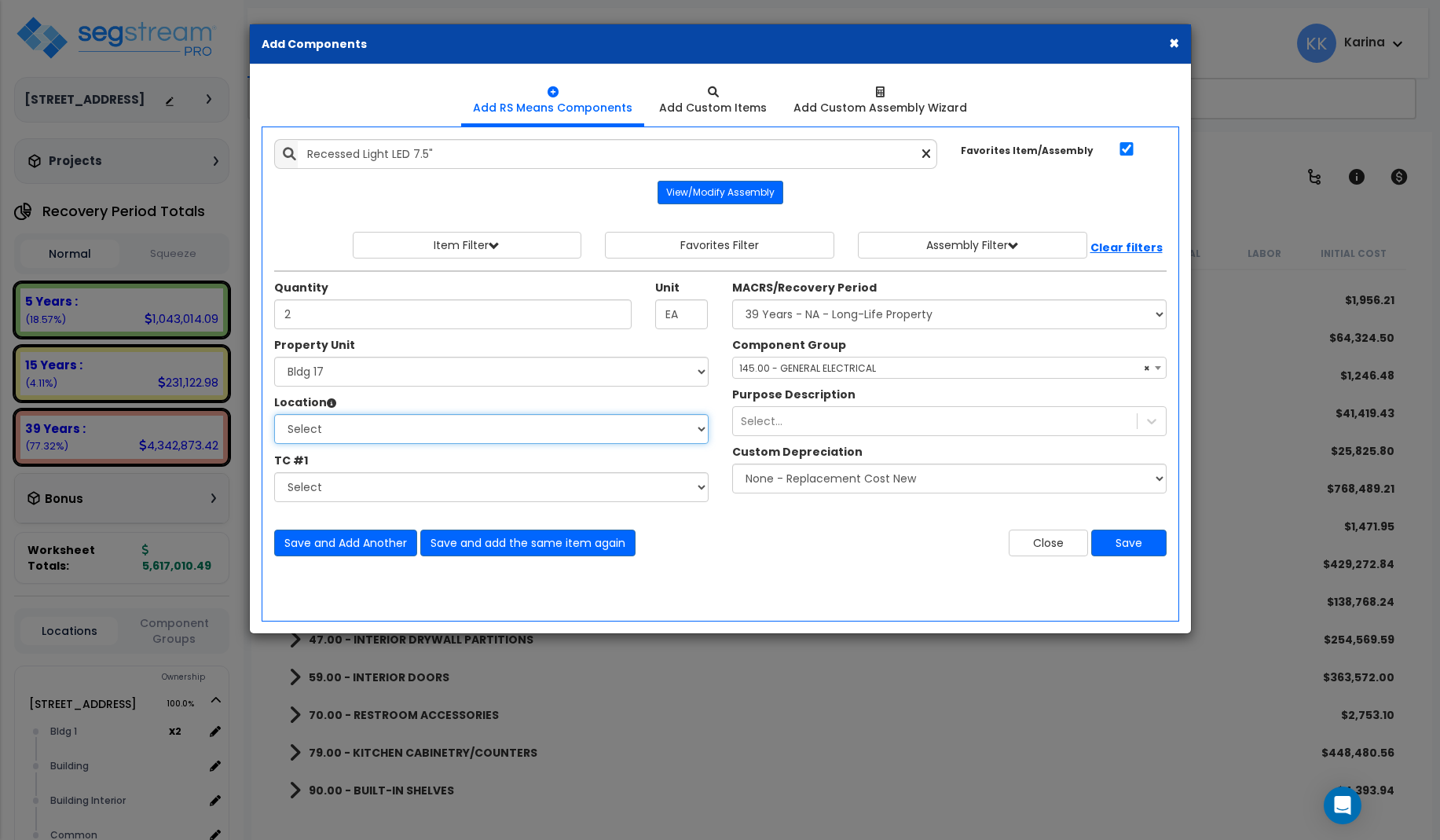
click at [274, 414] on select "Select [GEOGRAPHIC_DATA] Bedrooms Bldg exterior Kitchen Living Site Exterior Ad…" at bounding box center [491, 429] width 434 height 30
select select "31631"
click option "Bath" at bounding box center [0, 0] width 0 height 0
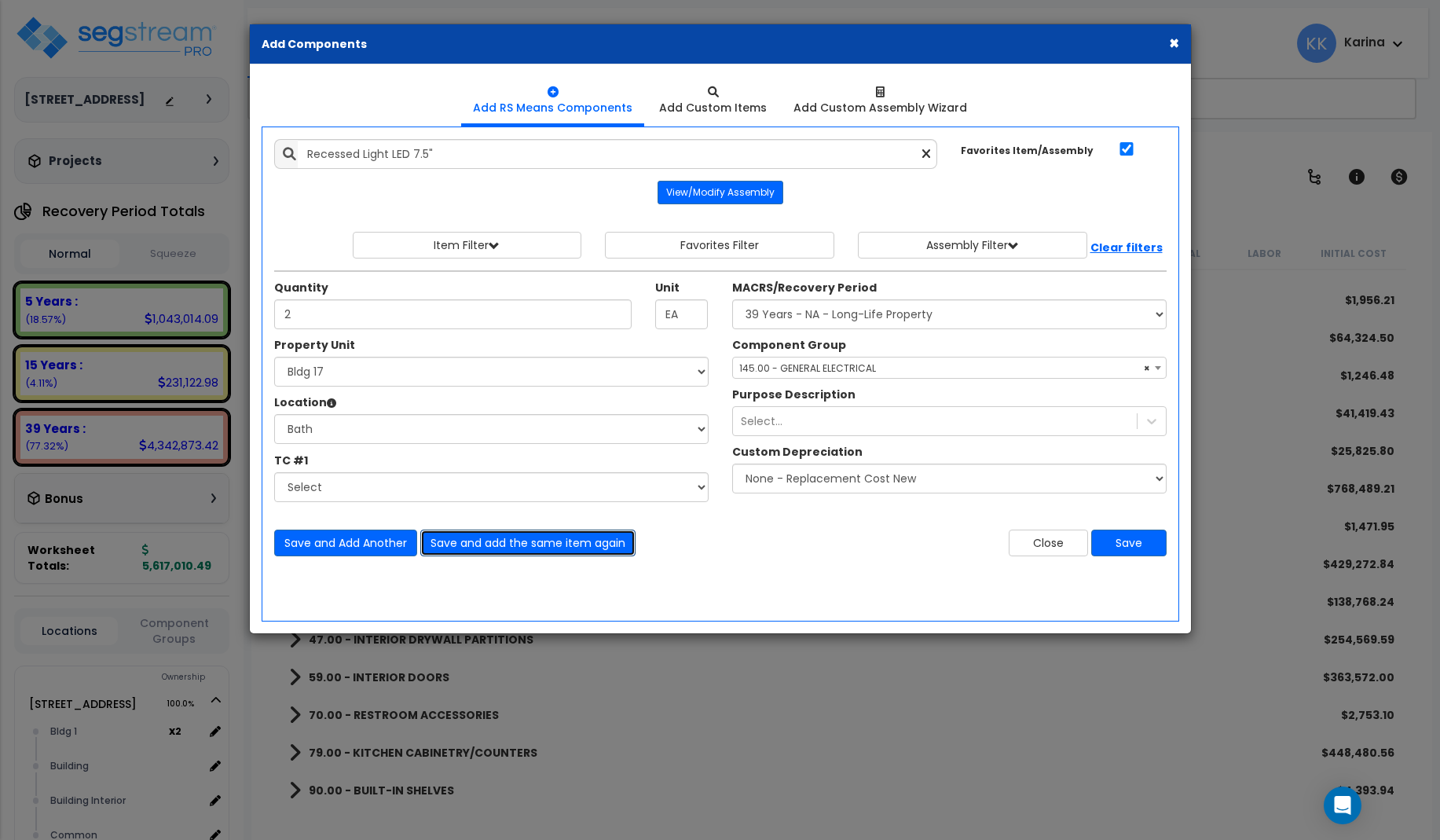
click at [475, 544] on button "Save and add the same item again" at bounding box center [528, 543] width 215 height 27
type input "2"
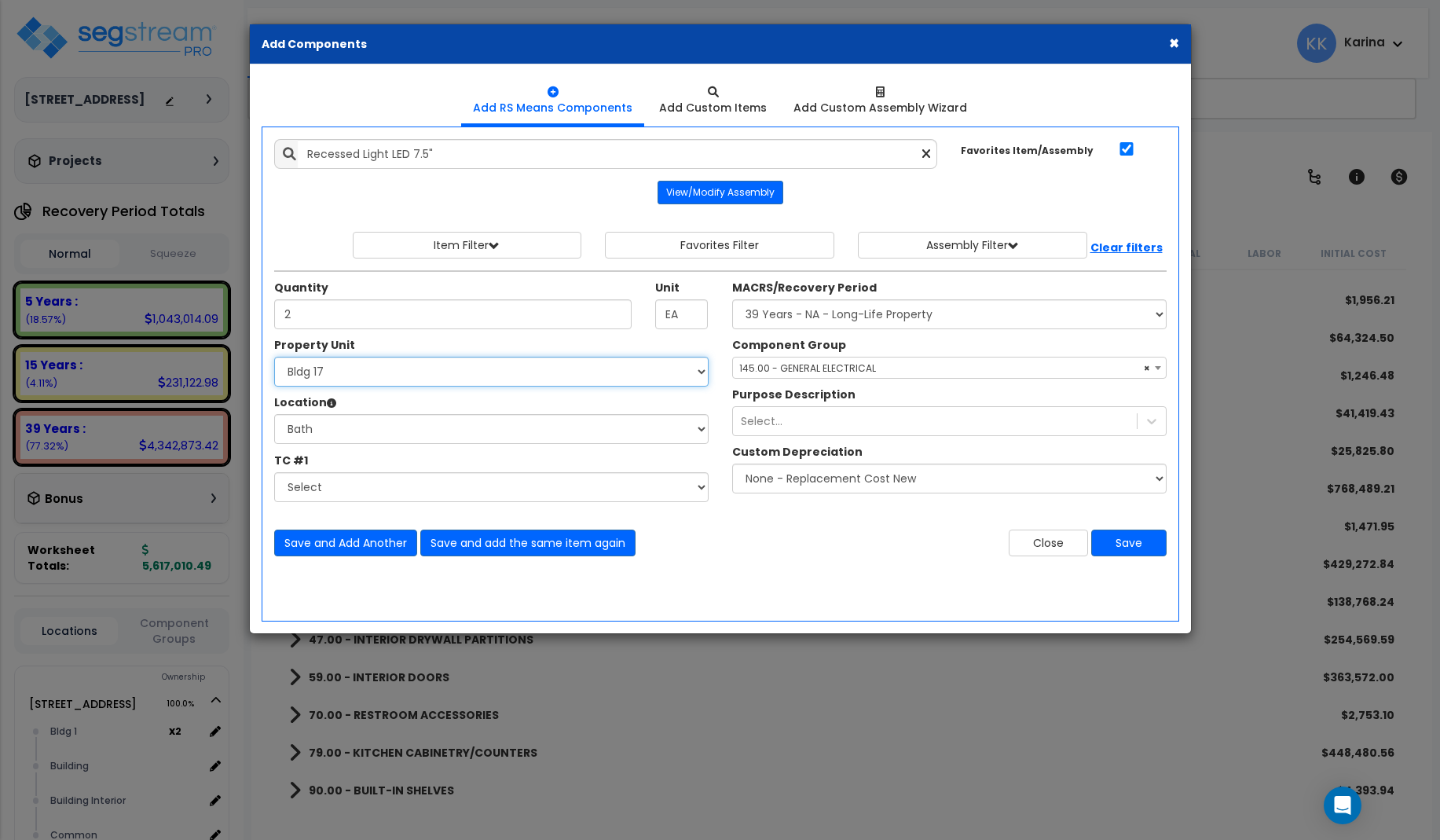
click at [274, 357] on select "Select [STREET_ADDRESS] [STREET_ADDRESS] [STREET_ADDRESS] [STREET_ADDRESS] Bldg…" at bounding box center [491, 372] width 434 height 30
select select "171717"
click option "Bldg 18" at bounding box center [0, 0] width 0 height 0
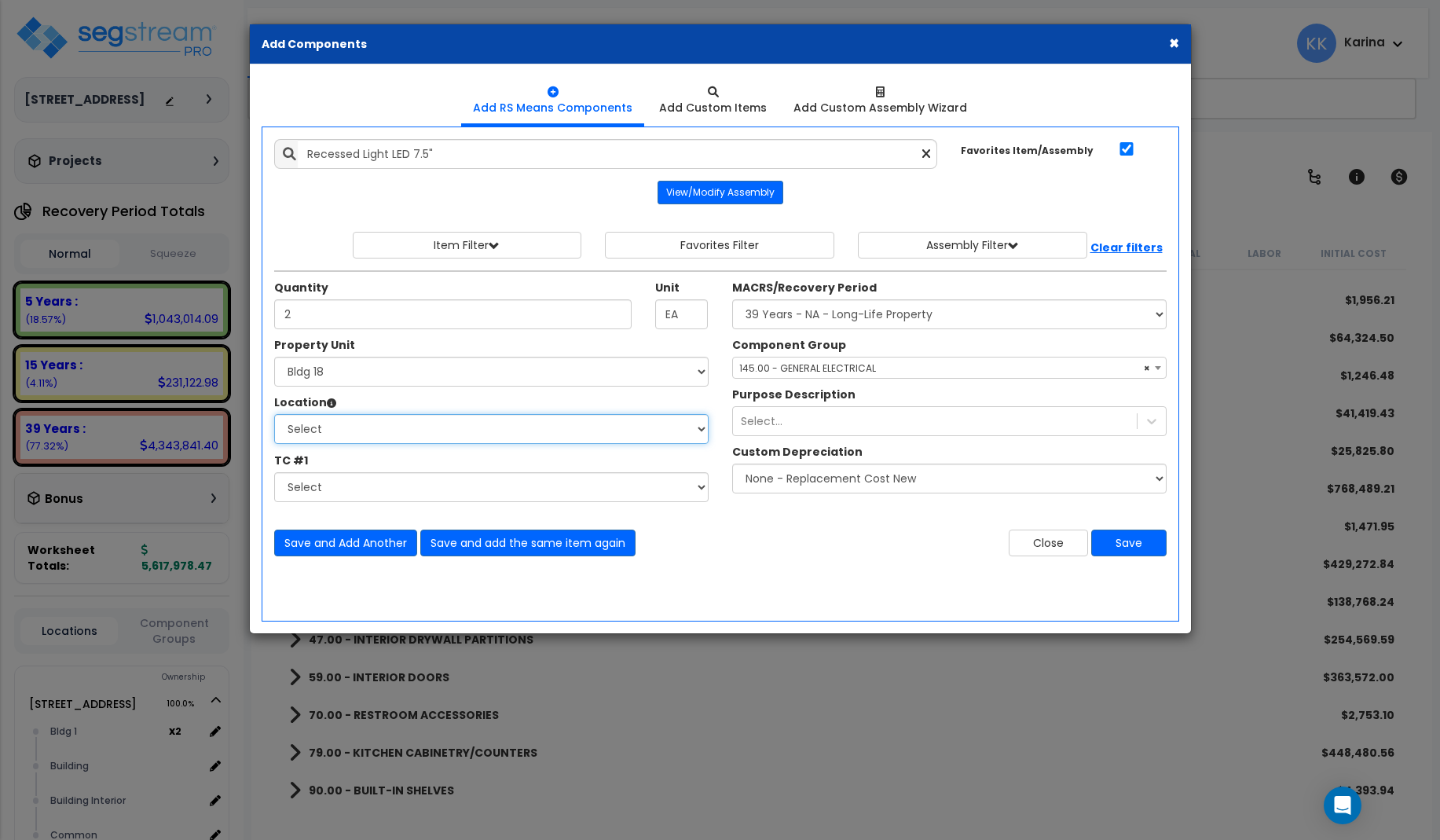
click at [274, 414] on select "Select [GEOGRAPHIC_DATA] Bedrooms Bldg exterior Kitchen Living Site Exterior Ad…" at bounding box center [491, 429] width 434 height 30
select select "31631"
click option "Bath" at bounding box center [0, 0] width 0 height 0
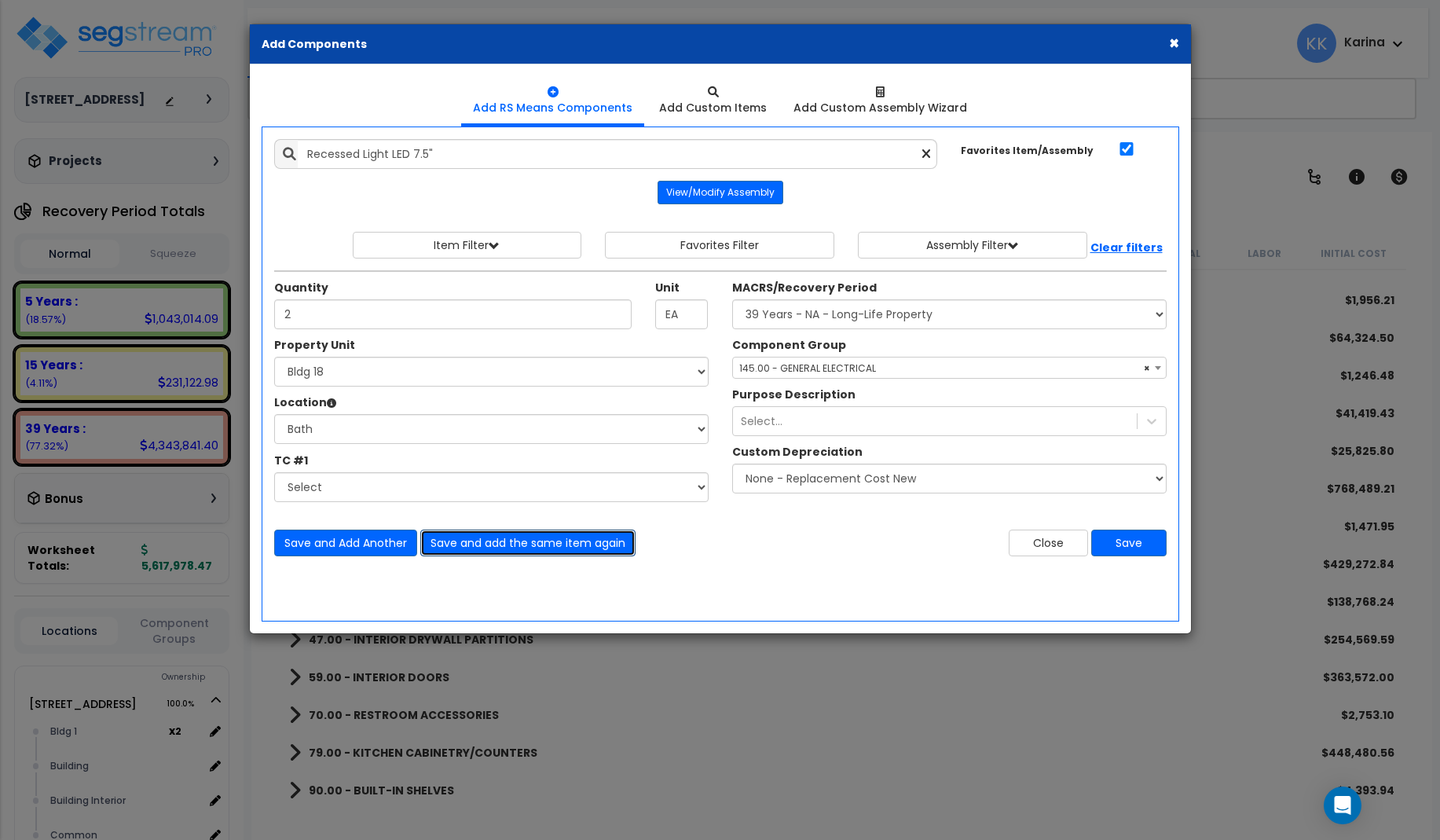
click at [462, 540] on button "Save and add the same item again" at bounding box center [528, 543] width 215 height 27
type input "2"
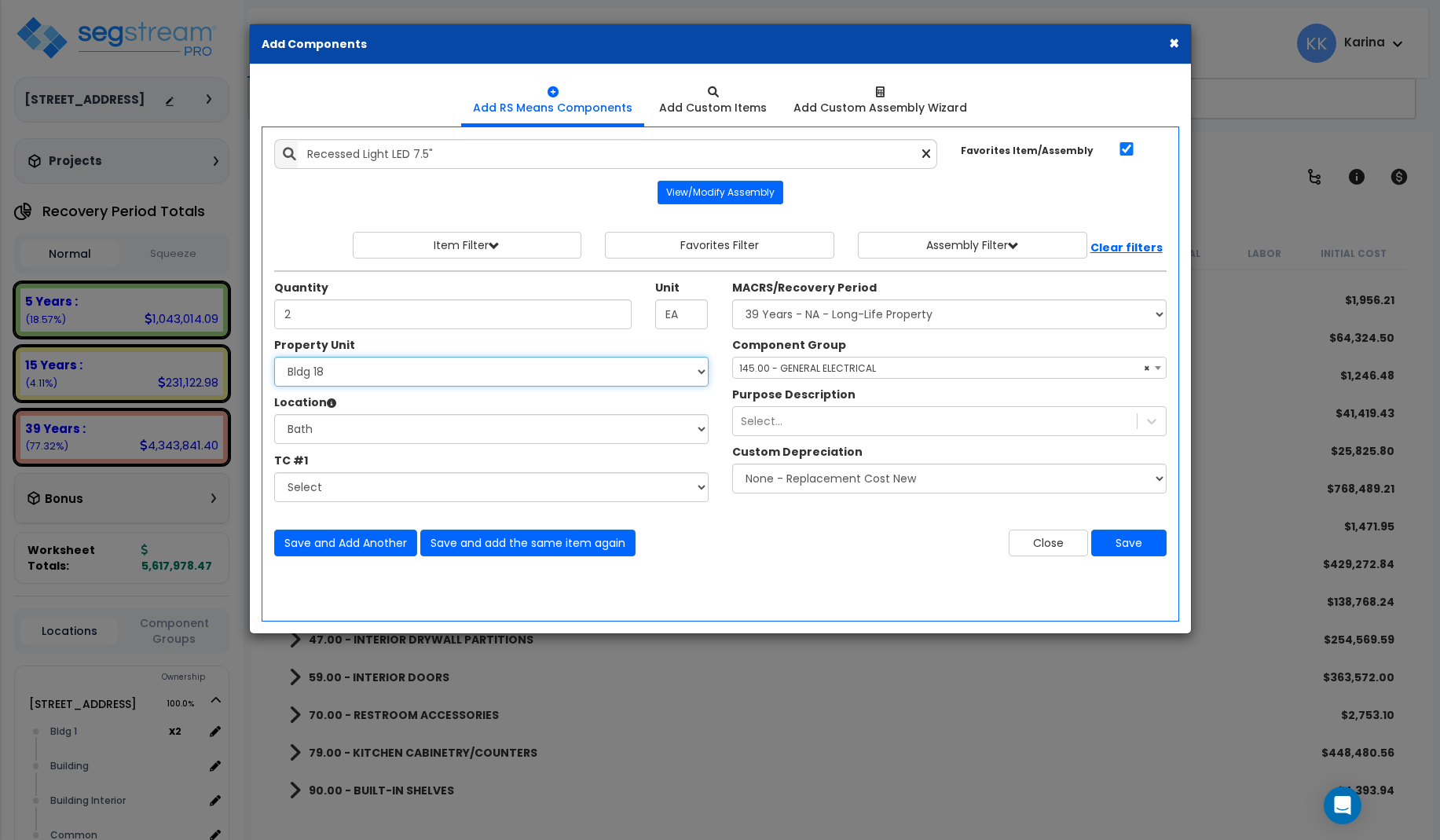
click at [274, 357] on select "Select [STREET_ADDRESS] [STREET_ADDRESS] [STREET_ADDRESS] [STREET_ADDRESS] Bldg…" at bounding box center [491, 372] width 434 height 30
select select "171718"
click option "Bldg 19" at bounding box center [0, 0] width 0 height 0
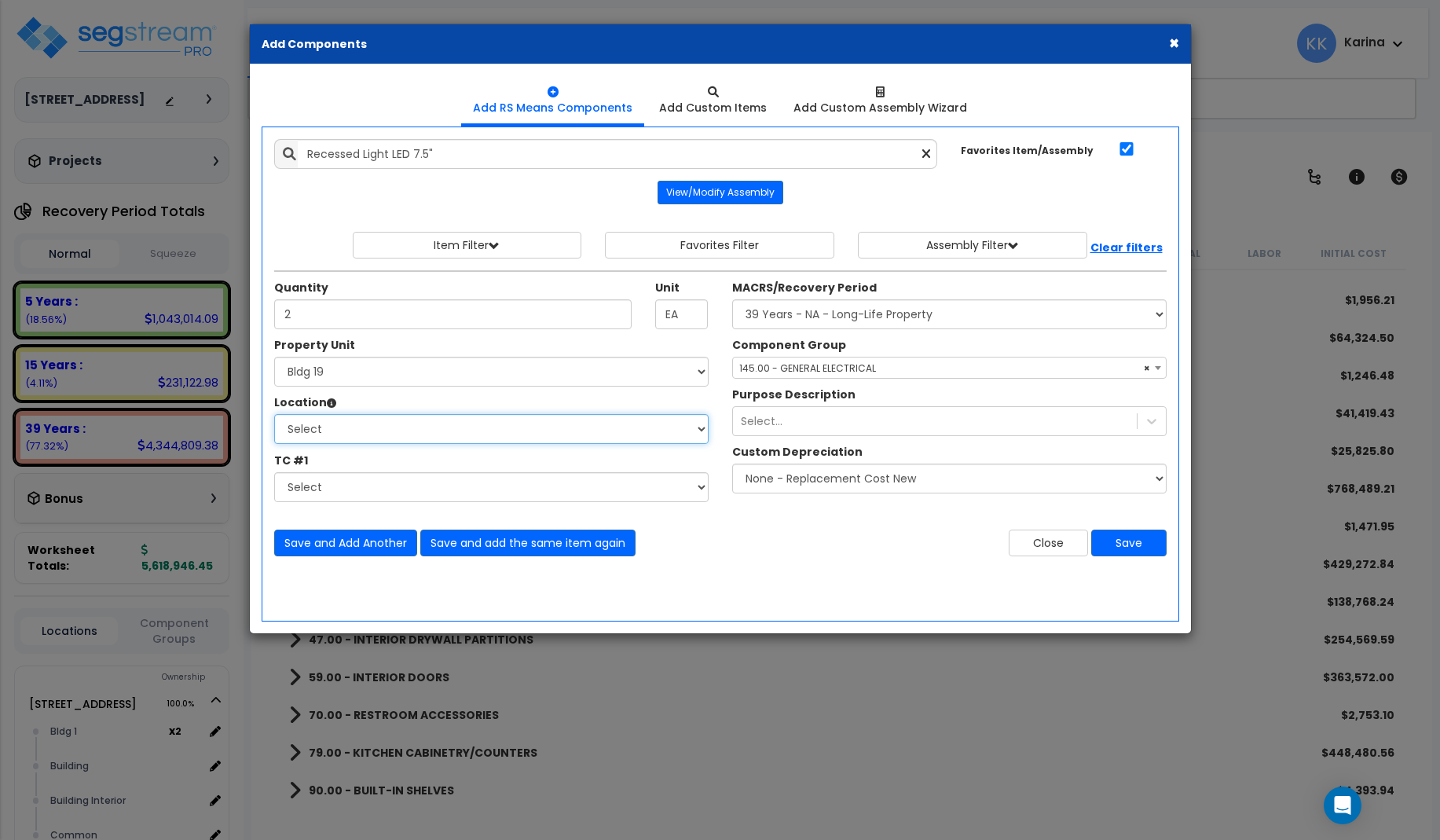
click at [274, 414] on select "Select [GEOGRAPHIC_DATA] Bedrooms Bldg exterior Kitchen Living Site Exterior Ad…" at bounding box center [491, 429] width 434 height 30
select select "31631"
click option "Bath" at bounding box center [0, 0] width 0 height 0
click at [1123, 541] on button "Save" at bounding box center [1128, 543] width 75 height 27
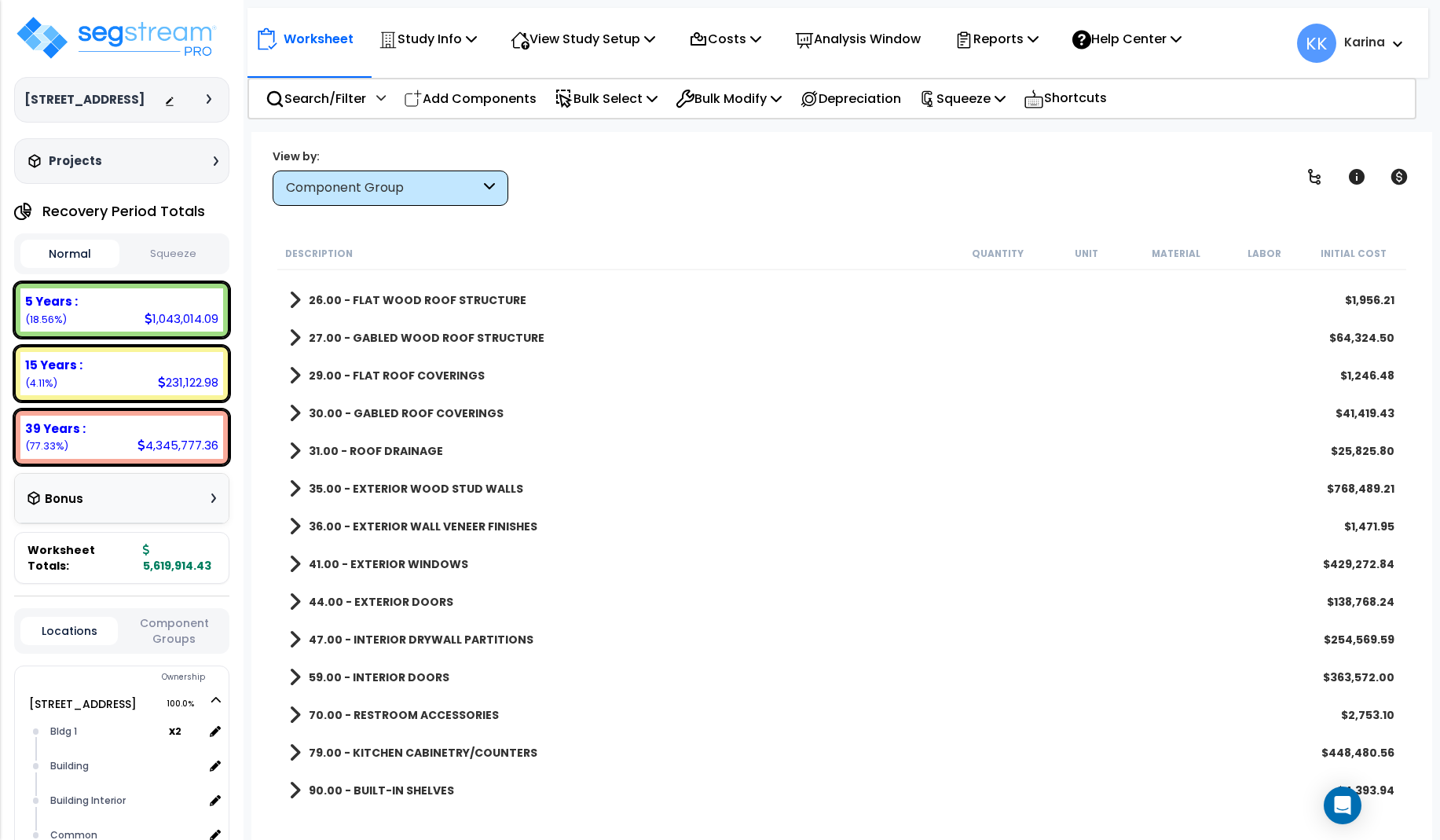
click at [336, 231] on div "Worksheet Study Info Study Setup Add Property Unit Template study Clone study KK" at bounding box center [841, 552] width 1181 height 840
click at [142, 35] on img at bounding box center [116, 37] width 205 height 47
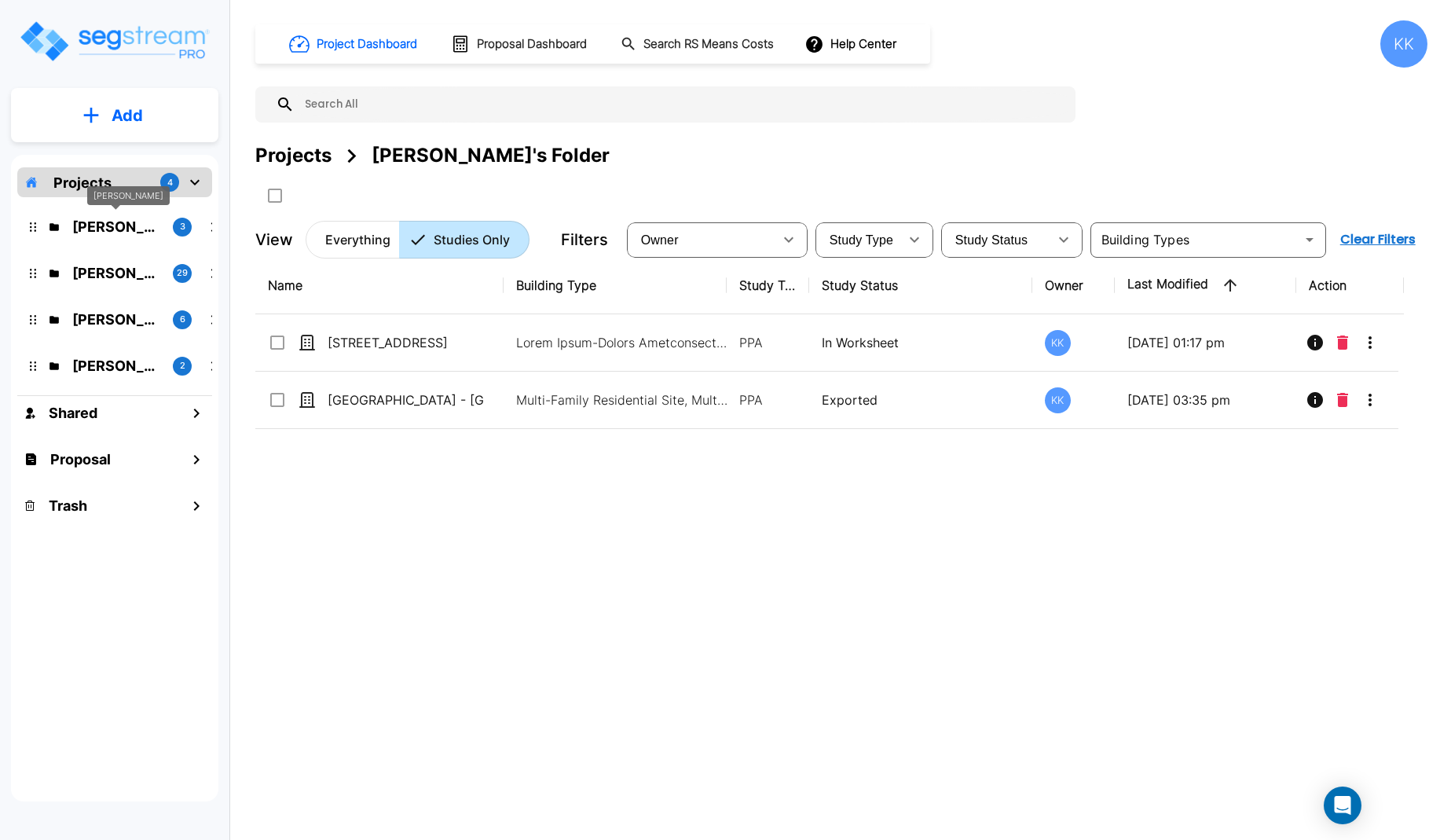
click at [117, 221] on p "[PERSON_NAME]" at bounding box center [116, 227] width 88 height 22
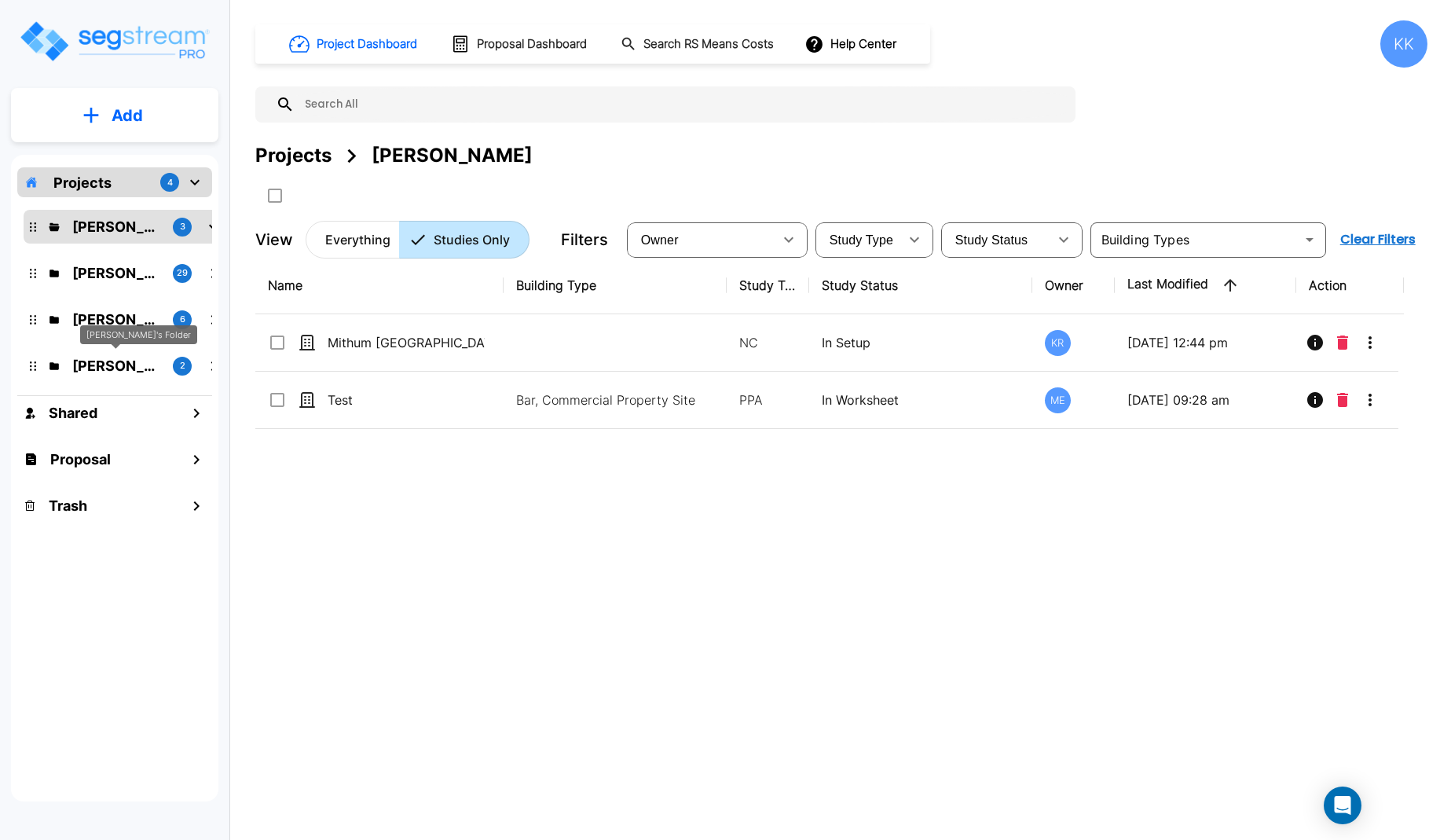
click at [108, 359] on p "[PERSON_NAME]'s Folder" at bounding box center [116, 366] width 88 height 22
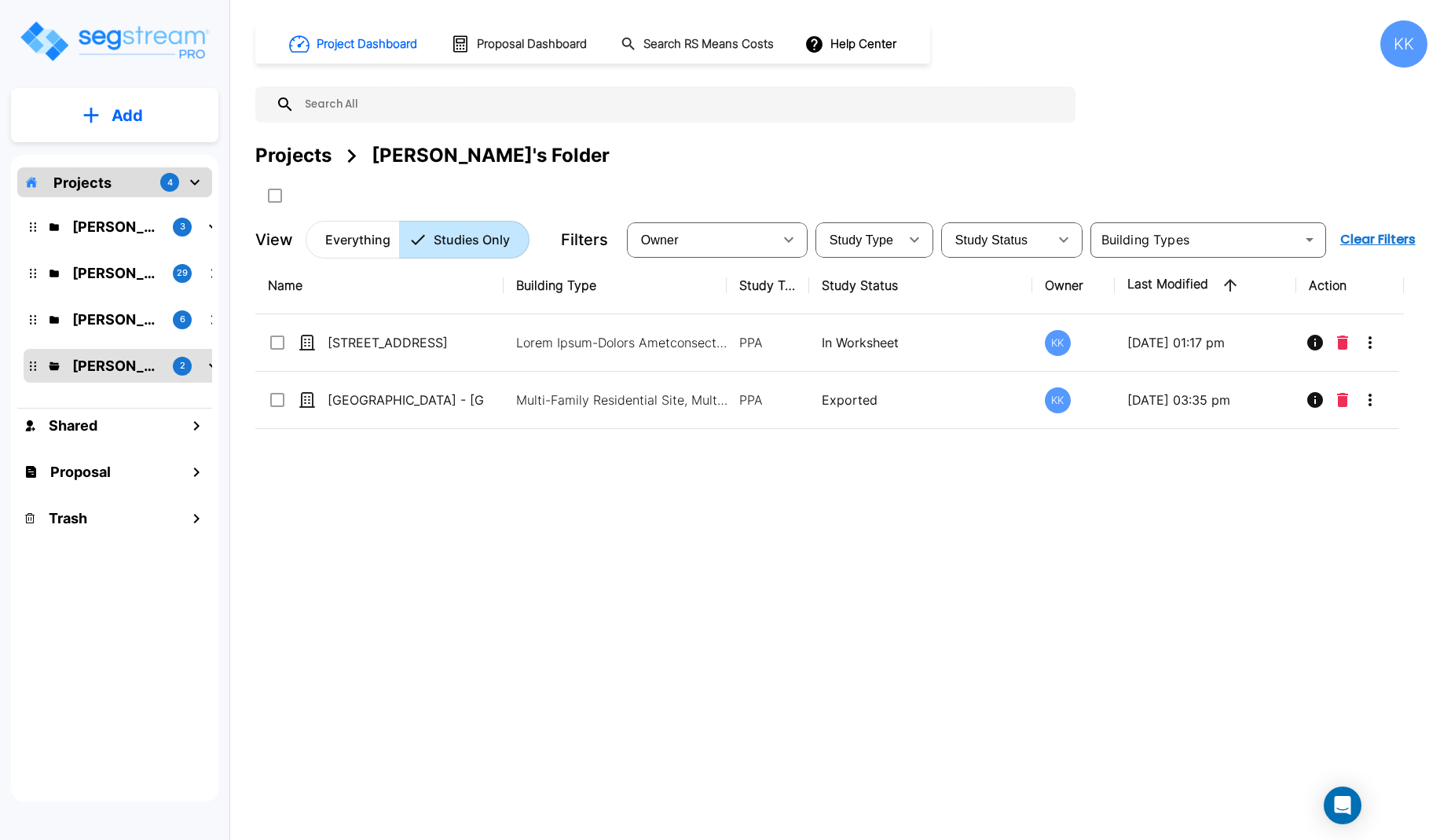
click at [703, 551] on div "Name Building Type Study Type Study Status Owner Last Modified Action [STREET_A…" at bounding box center [829, 517] width 1149 height 521
